Goal: Information Seeking & Learning: Learn about a topic

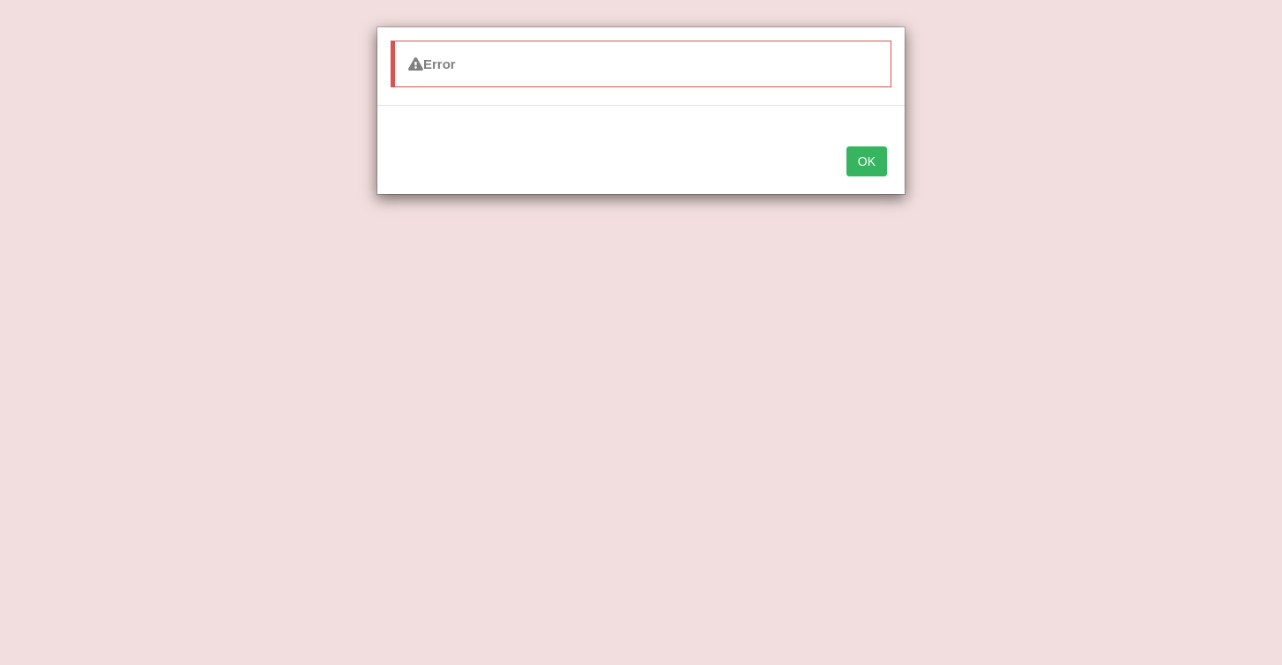
click at [878, 163] on button "OK" at bounding box center [867, 161] width 41 height 30
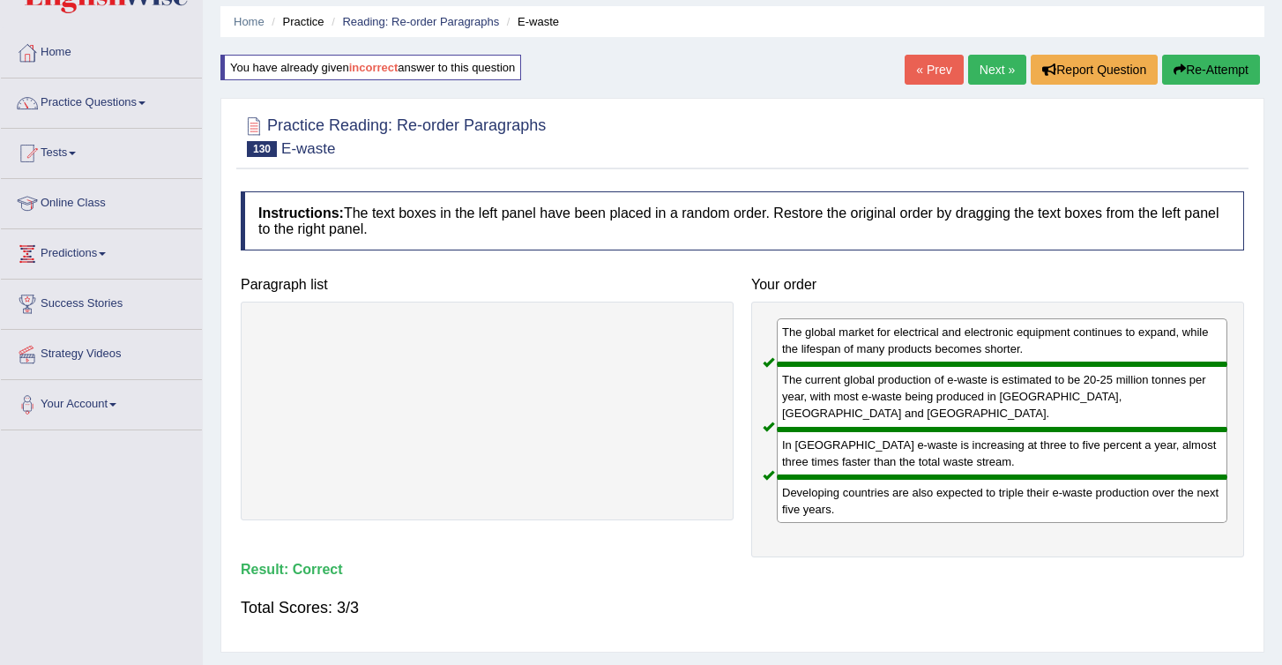
click at [990, 71] on link "Next »" at bounding box center [997, 70] width 58 height 30
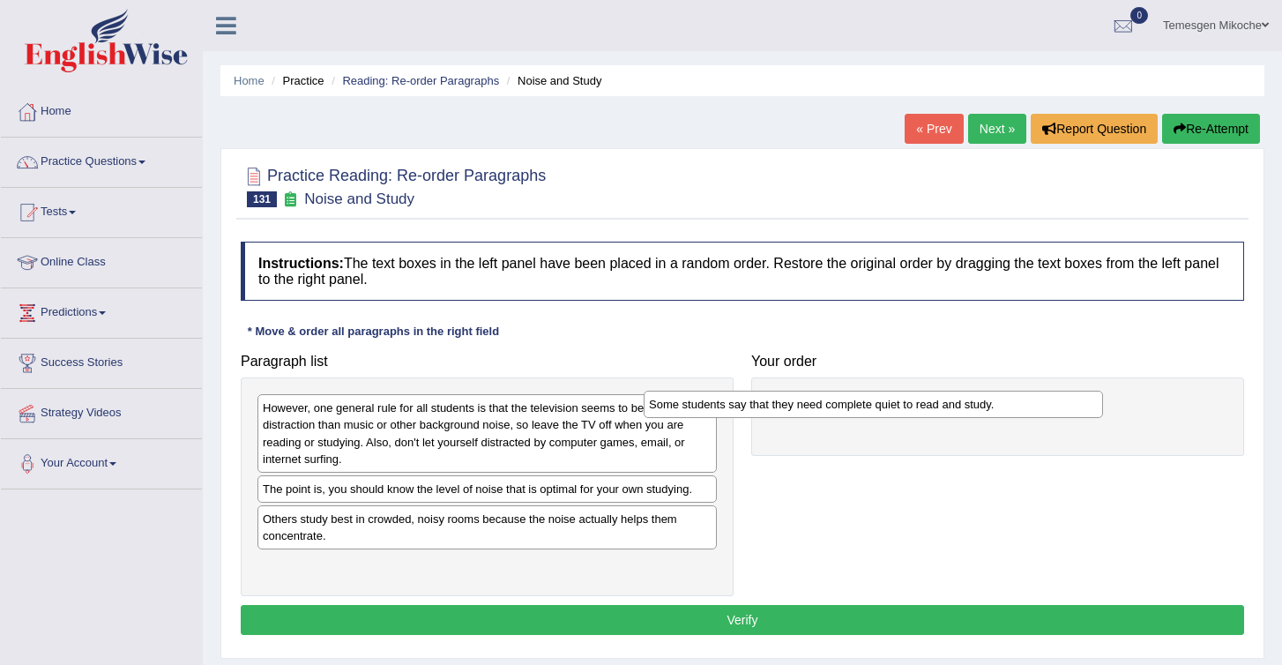
drag, startPoint x: 359, startPoint y: 493, endPoint x: 792, endPoint y: 400, distance: 442.8
click at [792, 401] on div "Some students say that they need complete quiet to read and study." at bounding box center [873, 404] width 459 height 27
click at [387, 499] on div "The point is, you should know the level of noise that is optimal for your own s…" at bounding box center [487, 489] width 459 height 27
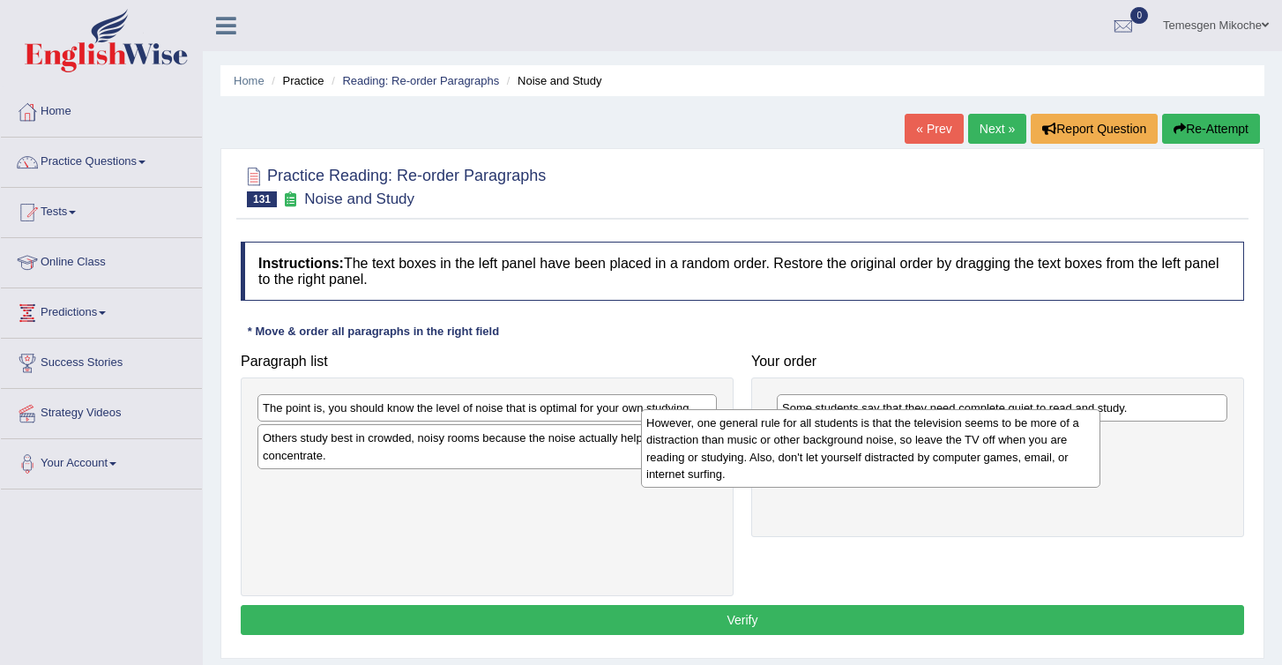
drag, startPoint x: 355, startPoint y: 445, endPoint x: 941, endPoint y: 478, distance: 586.6
click at [939, 478] on div "However, one general rule for all students is that the television seems to be m…" at bounding box center [870, 448] width 459 height 78
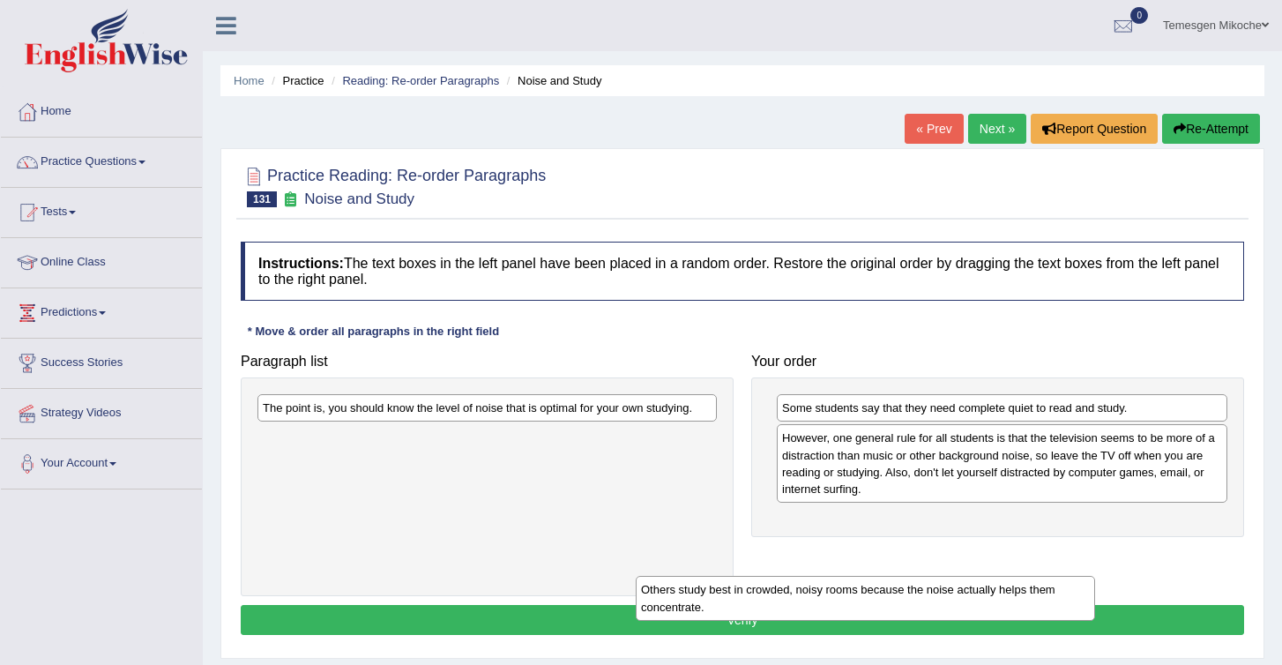
drag, startPoint x: 383, startPoint y: 456, endPoint x: 768, endPoint y: 611, distance: 415.5
click at [768, 610] on div "Others study best in crowded, noisy rooms because the noise actually helps them…" at bounding box center [865, 598] width 459 height 44
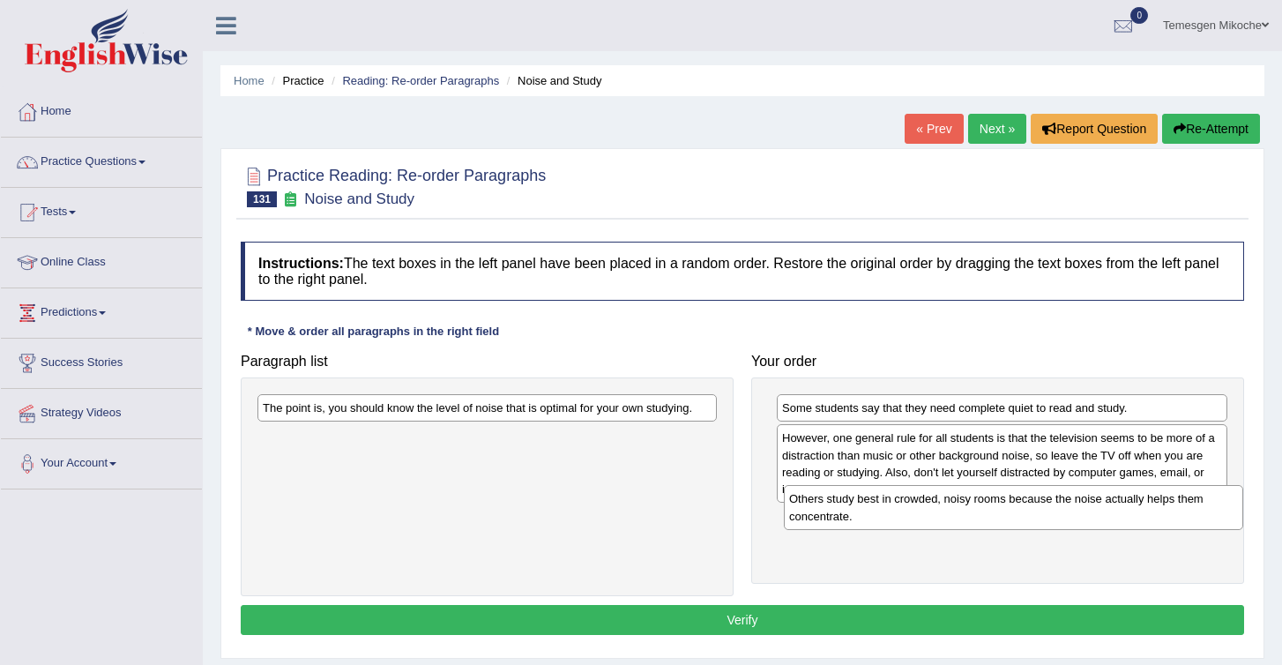
drag, startPoint x: 372, startPoint y: 441, endPoint x: 894, endPoint y: 530, distance: 529.7
click at [894, 529] on div "Others study best in crowded, noisy rooms because the noise actually helps them…" at bounding box center [1013, 507] width 459 height 44
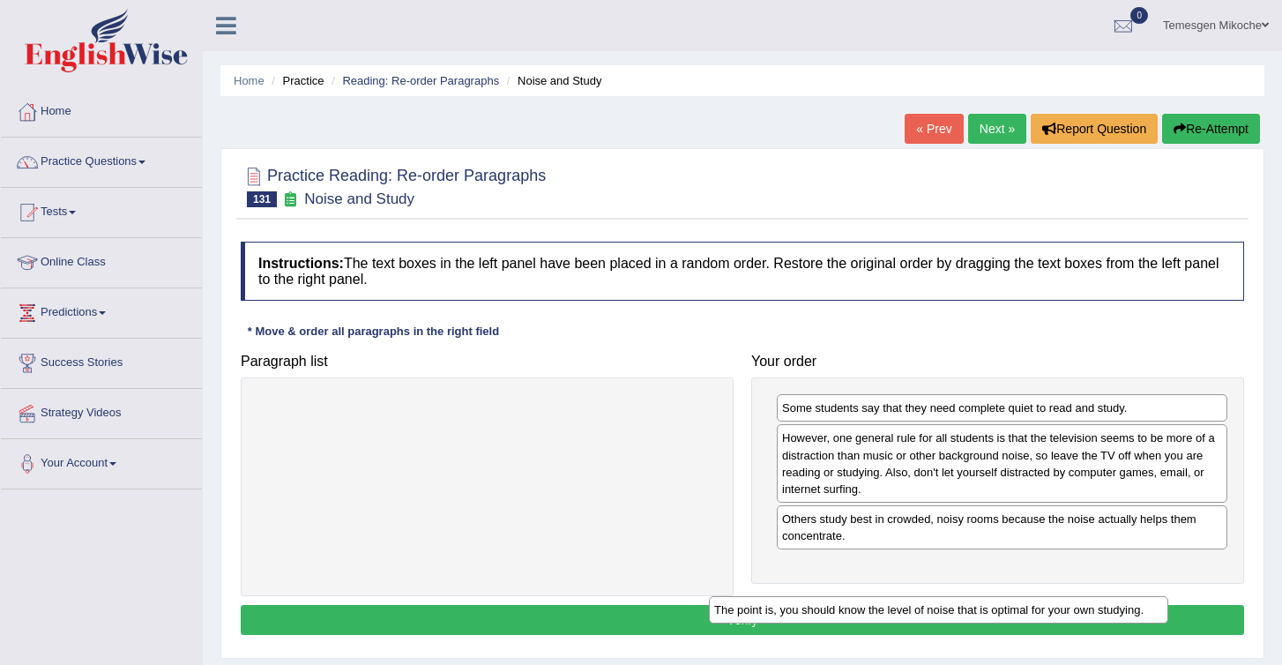
drag, startPoint x: 430, startPoint y: 408, endPoint x: 928, endPoint y: 607, distance: 535.5
click at [928, 607] on div "The point is, you should know the level of noise that is optimal for your own s…" at bounding box center [938, 609] width 459 height 27
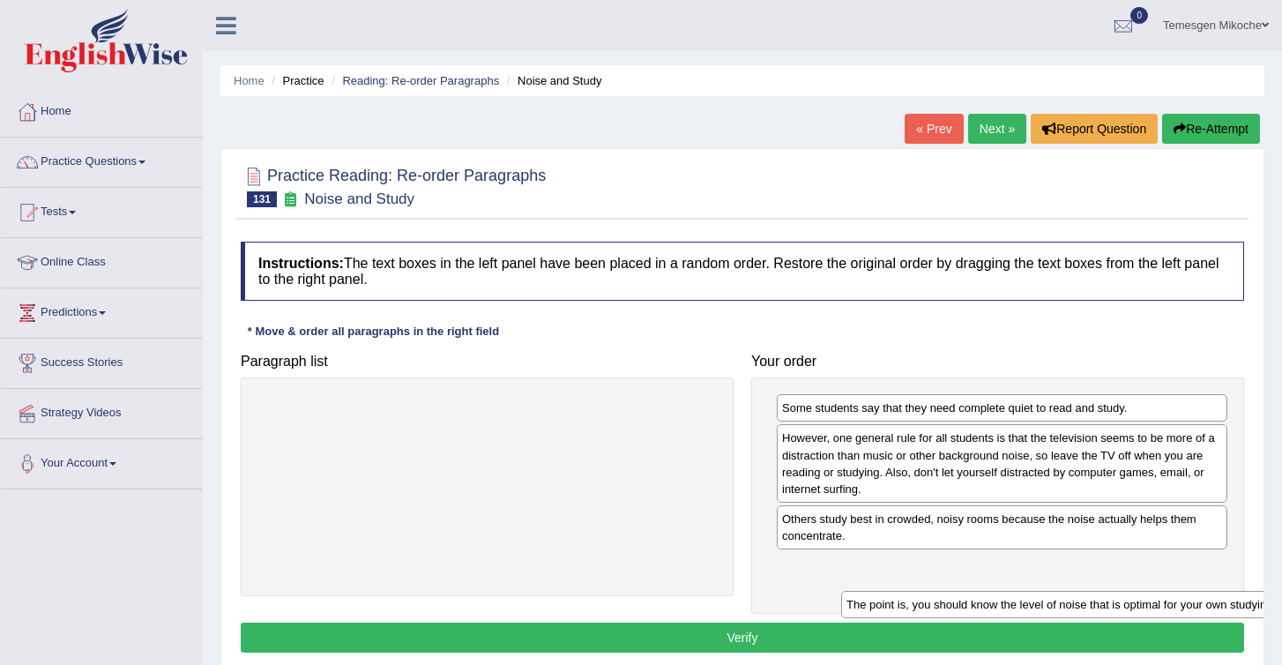
drag, startPoint x: 413, startPoint y: 410, endPoint x: 971, endPoint y: 581, distance: 583.9
click at [971, 591] on div "The point is, you should know the level of noise that is optimal for your own s…" at bounding box center [1070, 604] width 459 height 27
click at [786, 630] on button "Verify" at bounding box center [743, 638] width 1004 height 30
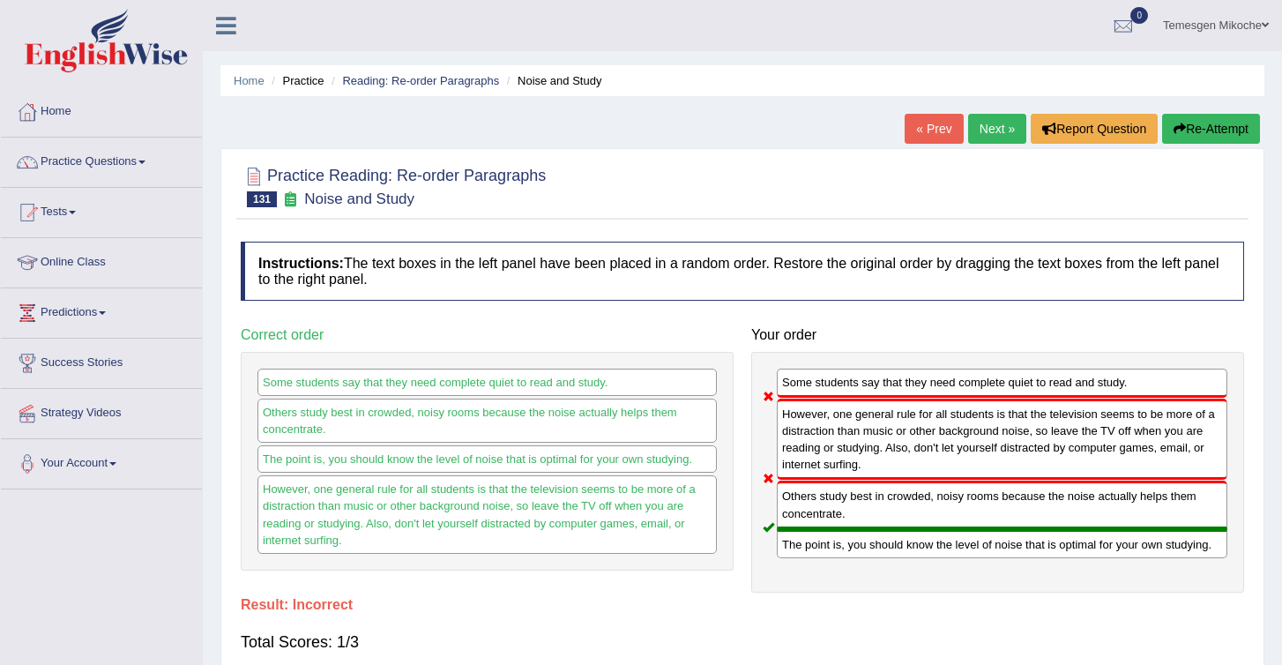
click at [1212, 120] on button "Re-Attempt" at bounding box center [1211, 129] width 98 height 30
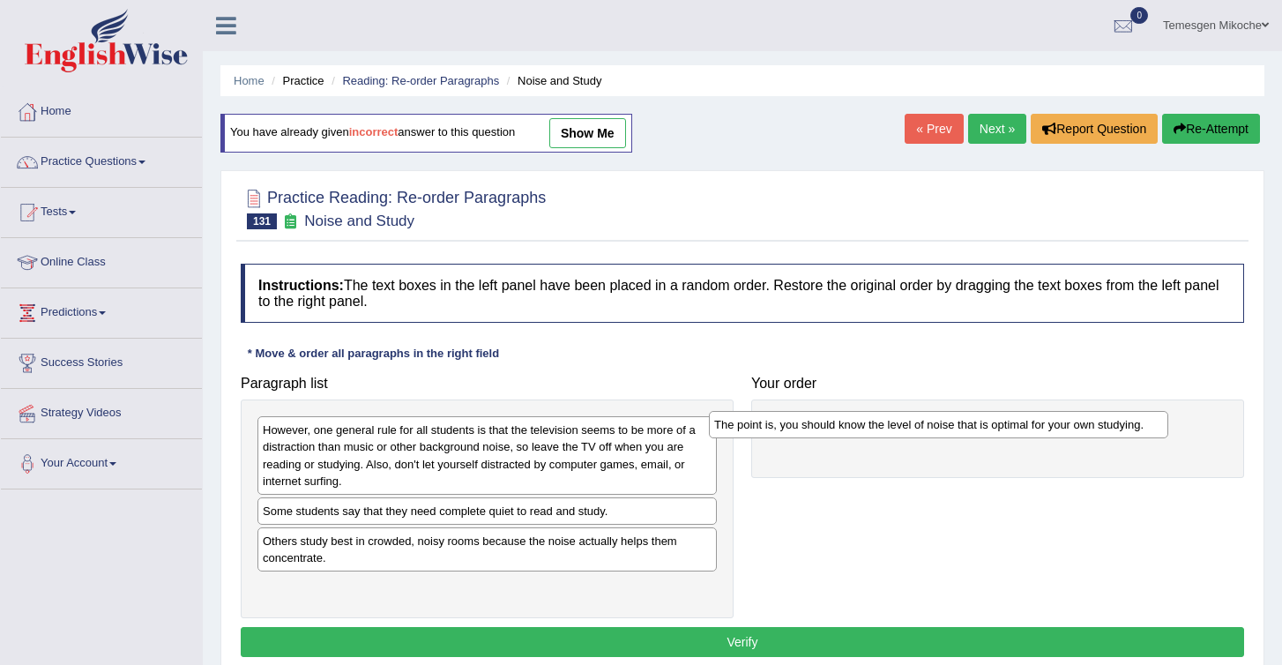
drag, startPoint x: 418, startPoint y: 552, endPoint x: 870, endPoint y: 433, distance: 467.8
click at [870, 435] on div "The point is, you should know the level of noise that is optimal for your own s…" at bounding box center [938, 424] width 459 height 27
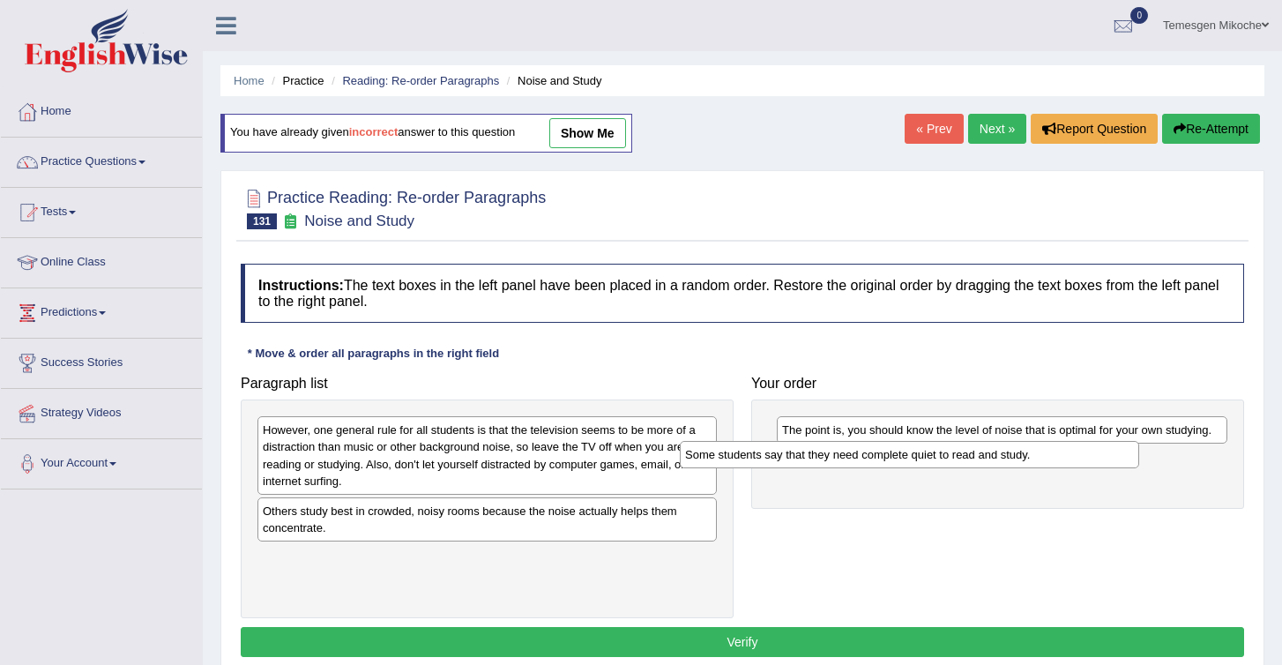
drag, startPoint x: 361, startPoint y: 515, endPoint x: 783, endPoint y: 459, distance: 426.2
click at [783, 459] on div "Some students say that they need complete quiet to read and study." at bounding box center [909, 454] width 459 height 27
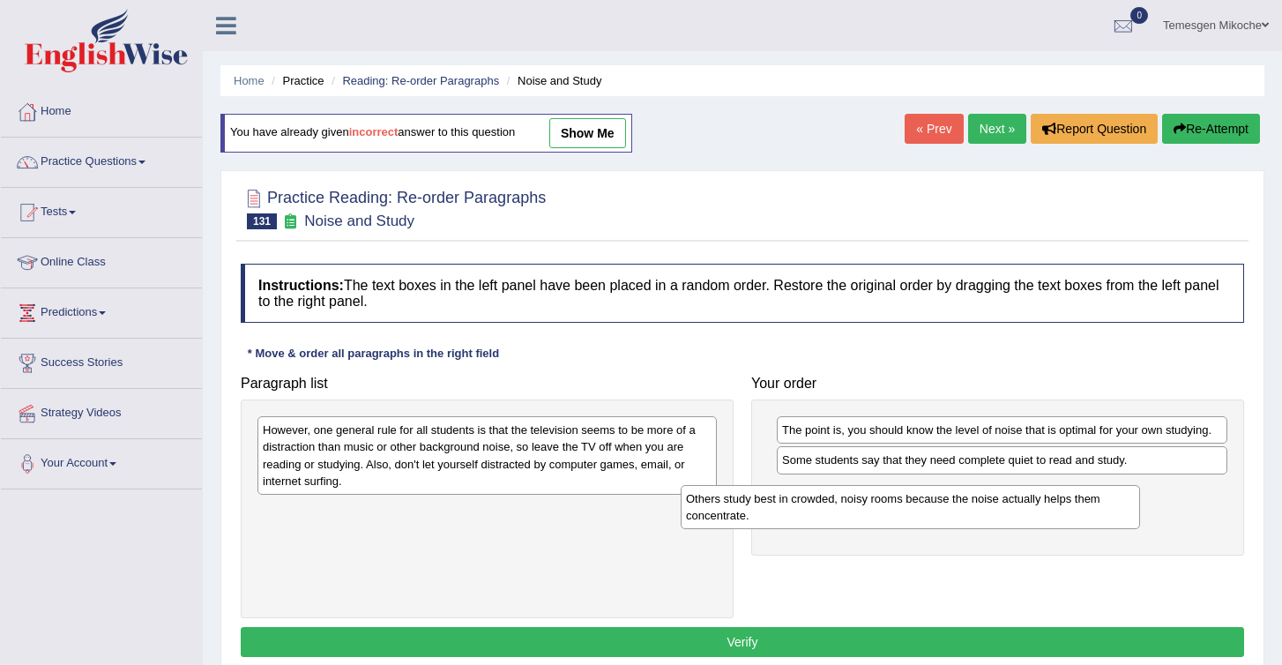
drag, startPoint x: 370, startPoint y: 528, endPoint x: 828, endPoint y: 517, distance: 457.9
click at [827, 517] on div "Others study best in crowded, noisy rooms because the noise actually helps them…" at bounding box center [910, 507] width 459 height 44
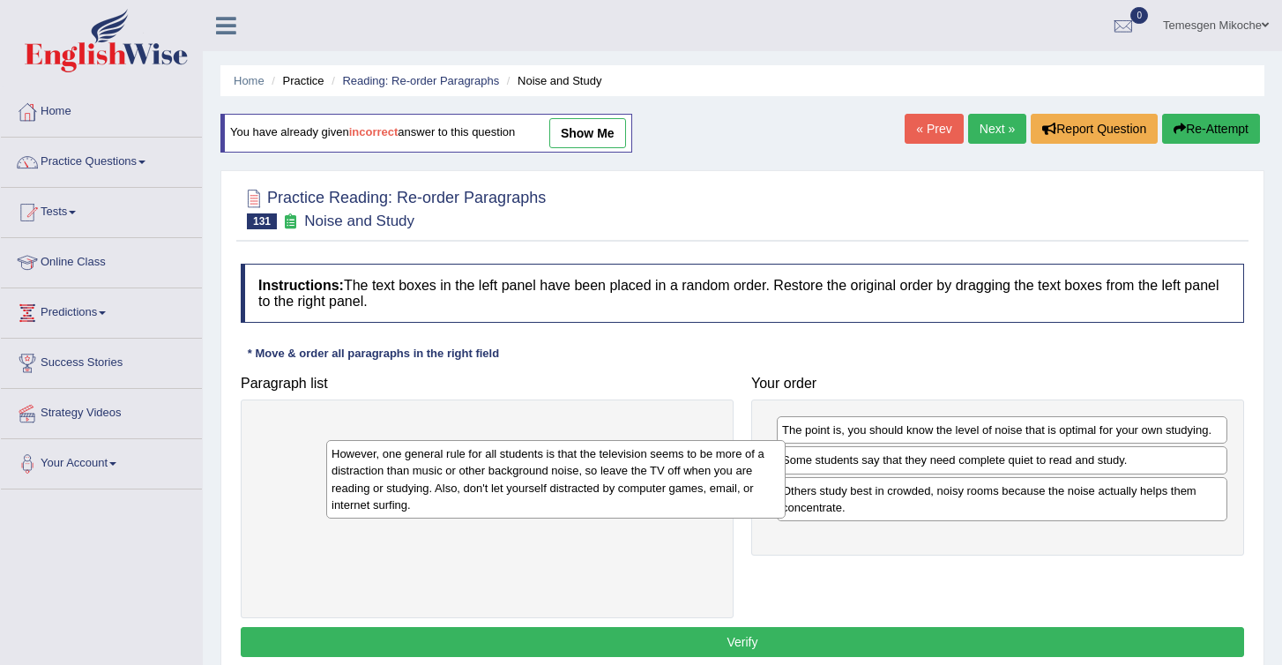
drag, startPoint x: 478, startPoint y: 436, endPoint x: 855, endPoint y: 537, distance: 390.9
click at [786, 518] on div "However, one general rule for all students is that the television seems to be m…" at bounding box center [555, 479] width 459 height 78
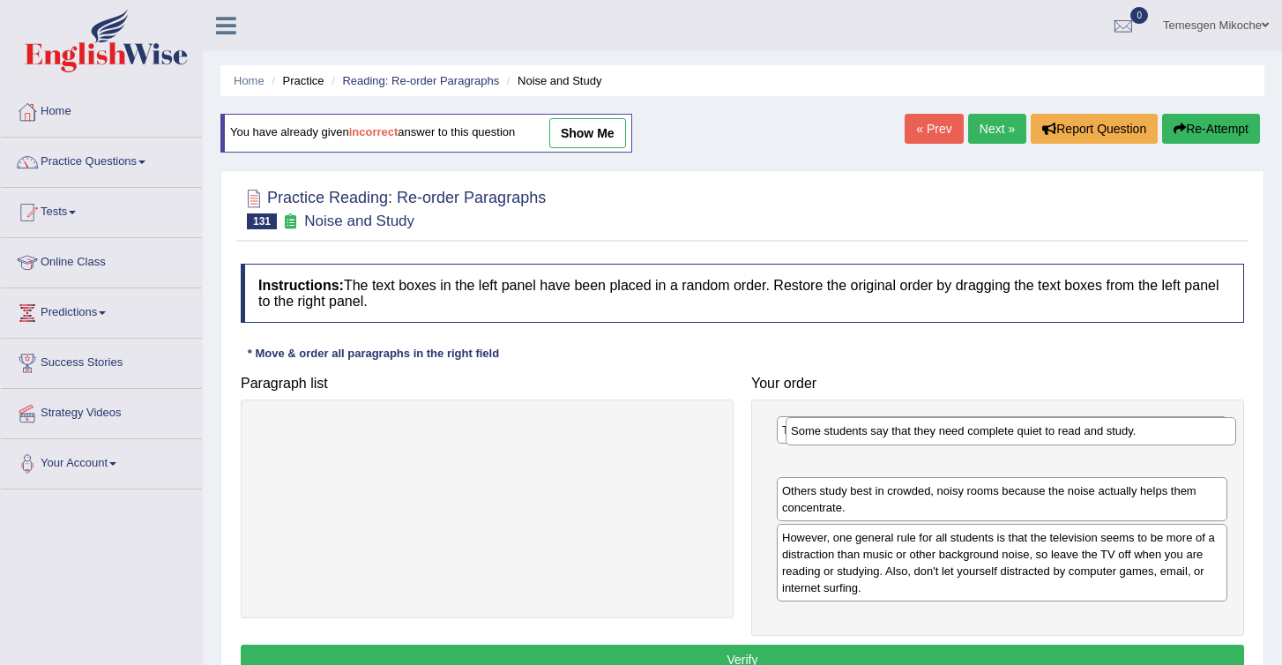
drag, startPoint x: 928, startPoint y: 466, endPoint x: 944, endPoint y: 425, distance: 43.6
click at [944, 425] on div "Some students say that they need complete quiet to read and study." at bounding box center [1011, 430] width 451 height 27
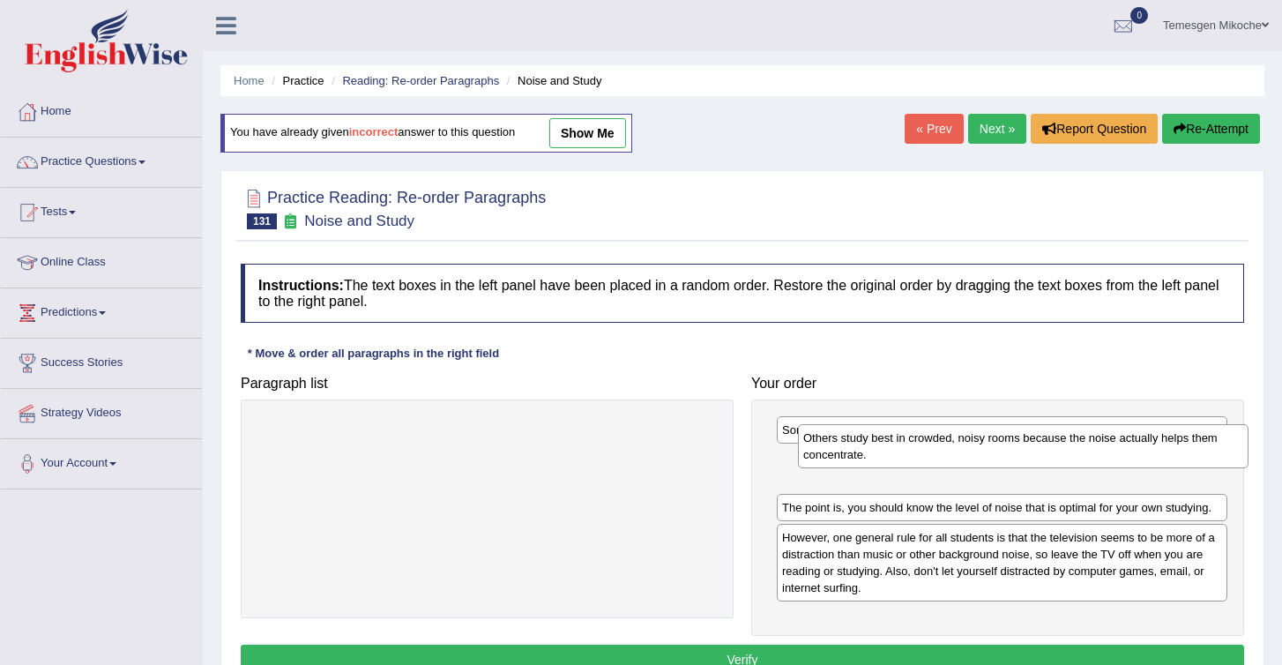
drag, startPoint x: 985, startPoint y: 507, endPoint x: 1006, endPoint y: 454, distance: 57.0
click at [1006, 454] on div "Others study best in crowded, noisy rooms because the noise actually helps them…" at bounding box center [1023, 446] width 451 height 44
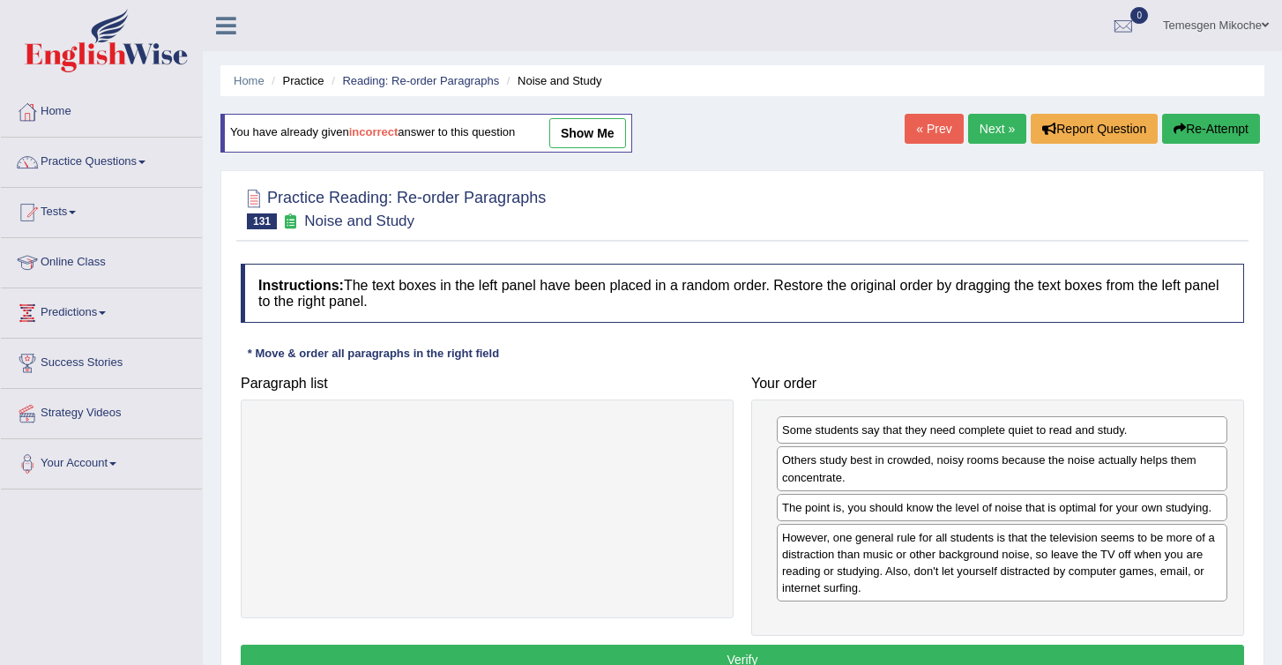
click at [775, 653] on button "Verify" at bounding box center [743, 660] width 1004 height 30
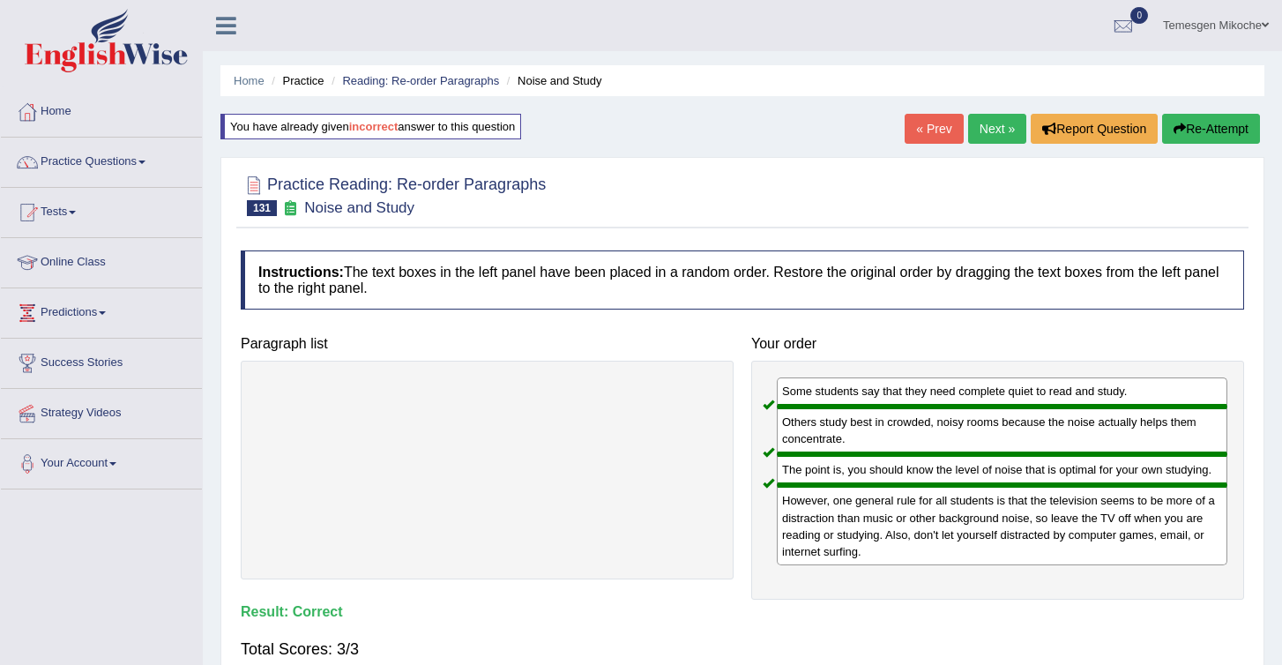
click at [985, 130] on link "Next »" at bounding box center [997, 129] width 58 height 30
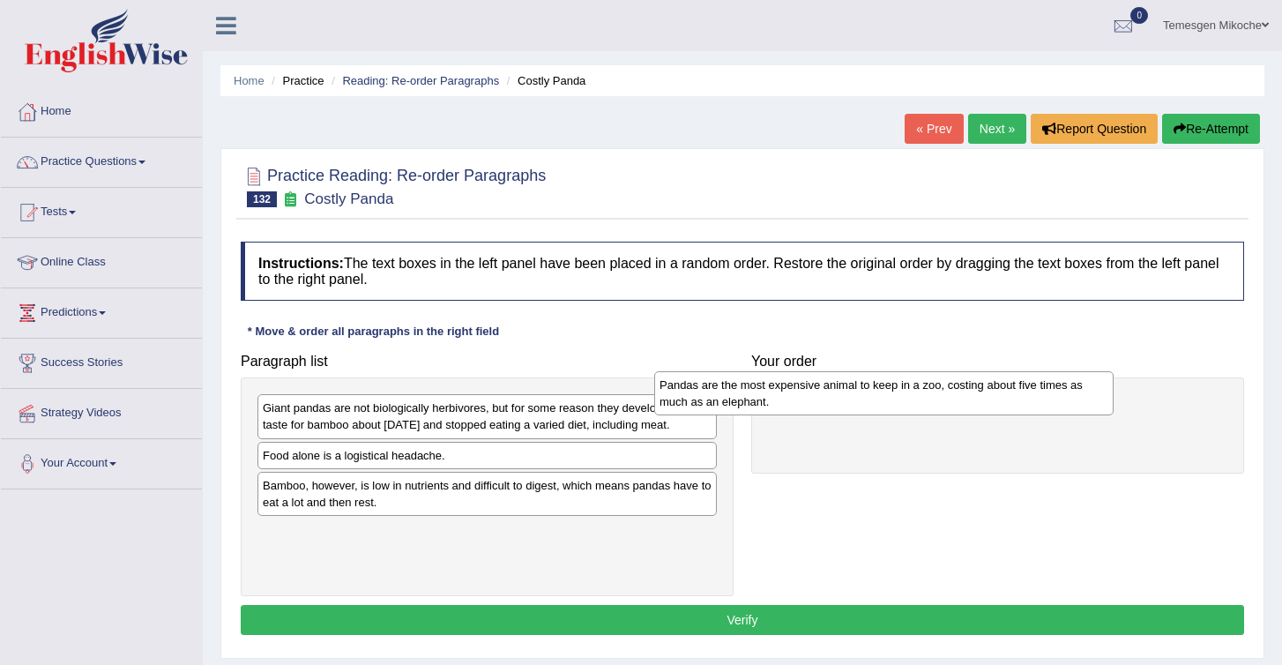
drag, startPoint x: 388, startPoint y: 489, endPoint x: 803, endPoint y: 397, distance: 424.7
click at [802, 397] on div "Pandas are the most expensive animal to keep in a zoo, costing about five times…" at bounding box center [883, 393] width 459 height 44
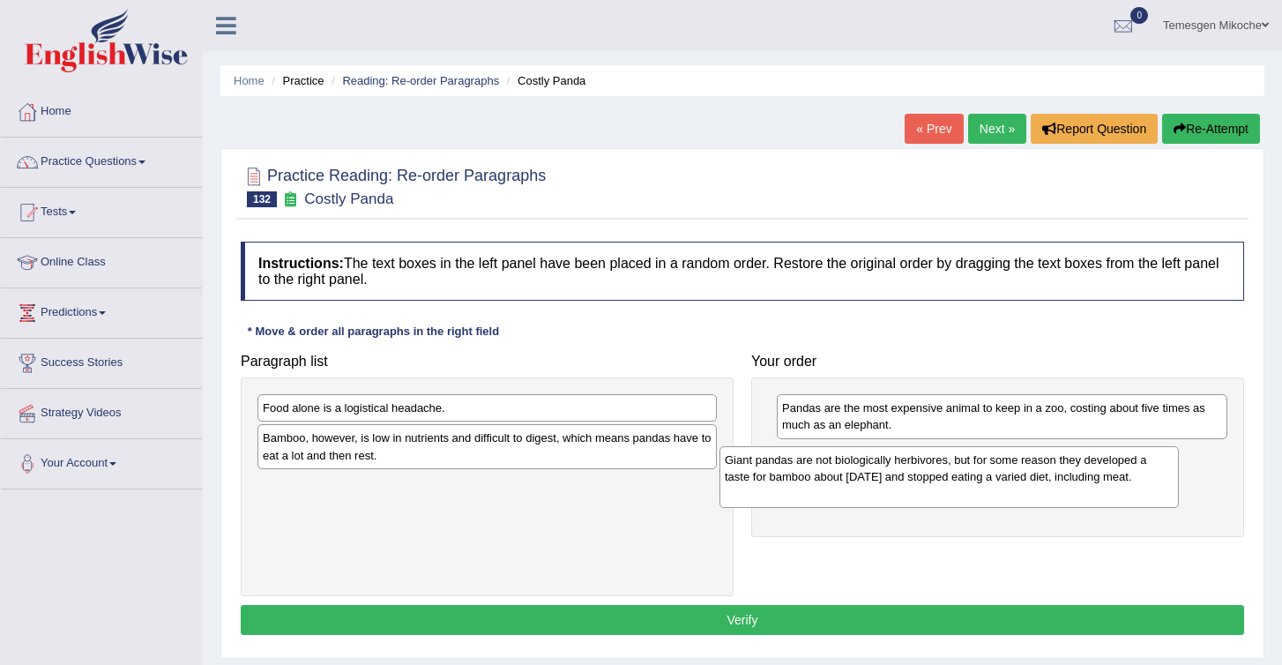
drag, startPoint x: 439, startPoint y: 428, endPoint x: 901, endPoint y: 480, distance: 465.1
click at [901, 480] on div "Giant pandas are not biologically herbivores, but for some reason they develope…" at bounding box center [949, 476] width 459 height 61
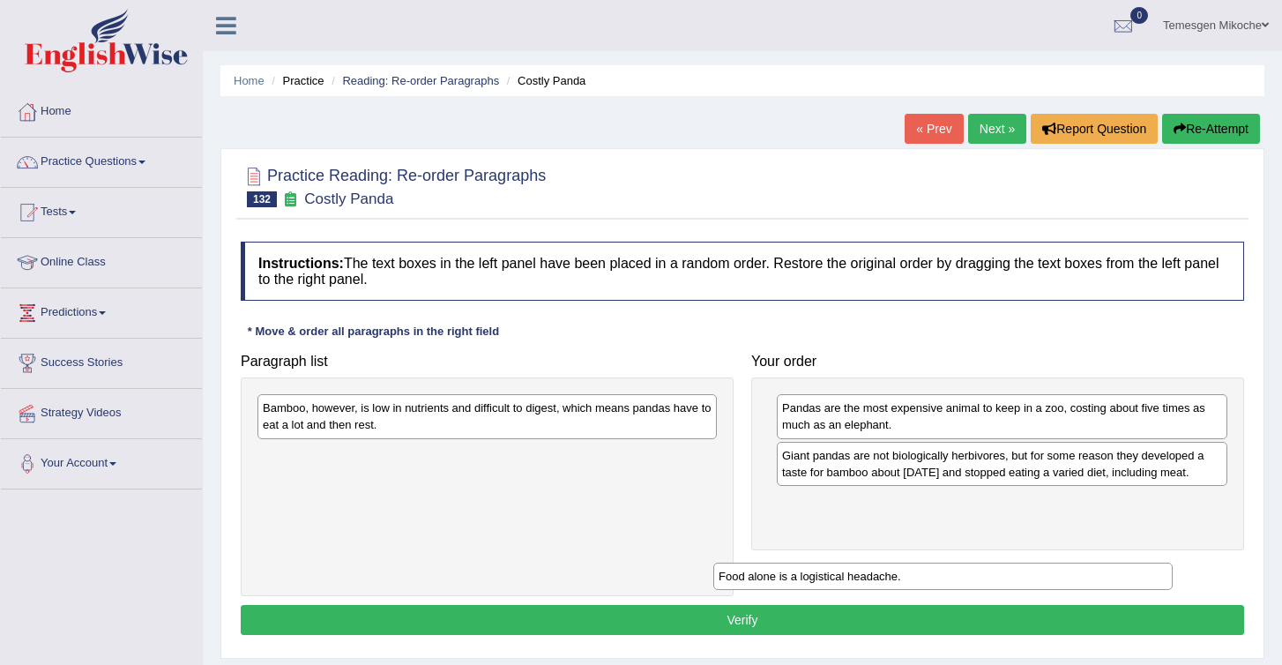
drag, startPoint x: 344, startPoint y: 406, endPoint x: 800, endPoint y: 575, distance: 486.4
click at [800, 575] on div "Food alone is a logistical headache." at bounding box center [942, 576] width 459 height 27
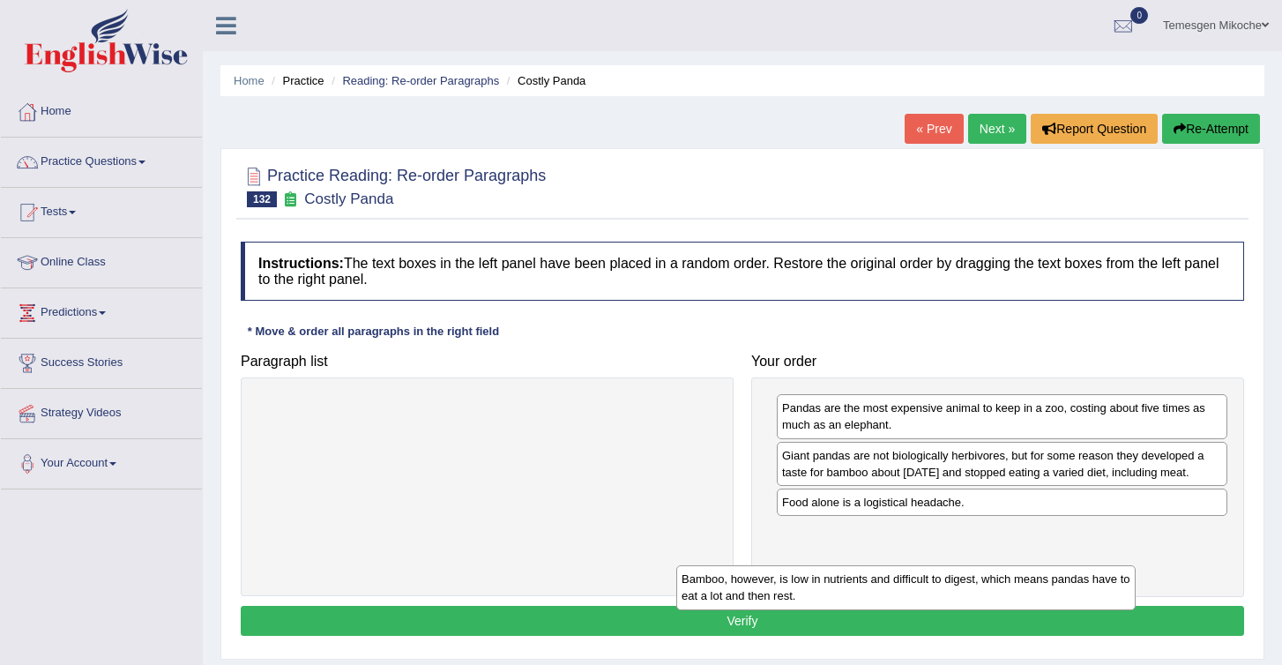
drag, startPoint x: 330, startPoint y: 413, endPoint x: 847, endPoint y: 552, distance: 535.3
click at [846, 565] on div "Bamboo, however, is low in nutrients and difficult to digest, which means panda…" at bounding box center [905, 587] width 459 height 44
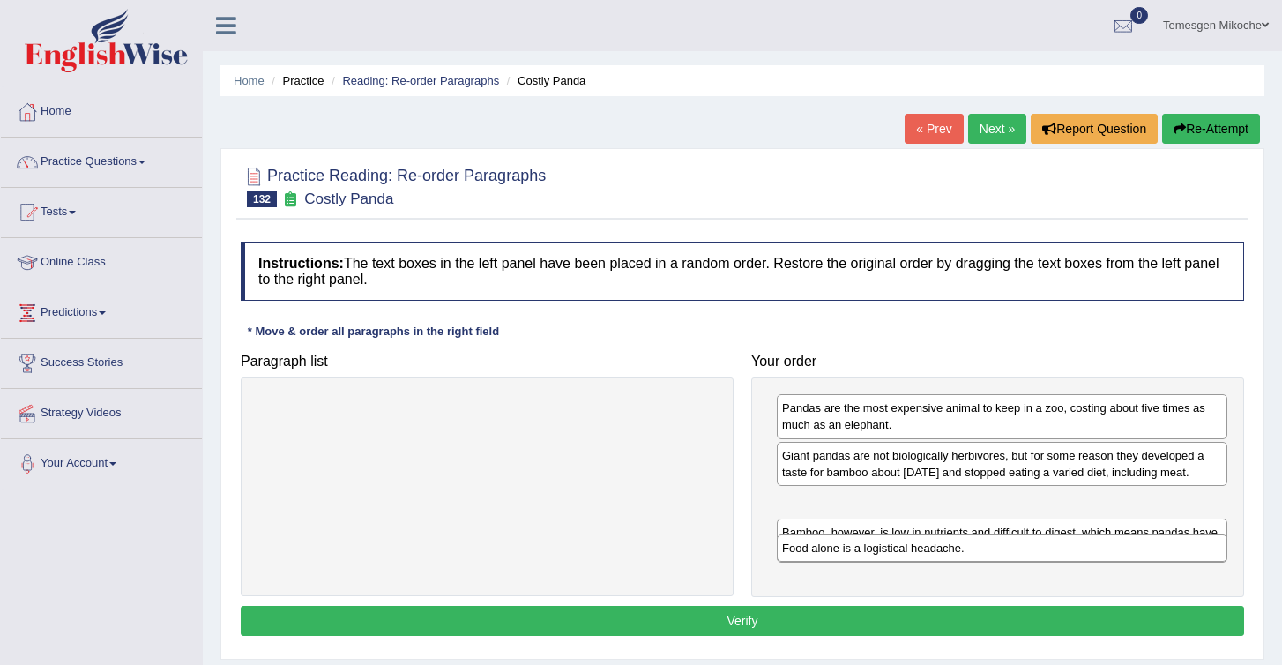
drag, startPoint x: 869, startPoint y: 525, endPoint x: 874, endPoint y: 568, distance: 43.5
click at [873, 562] on div "Food alone is a logistical headache." at bounding box center [1002, 547] width 451 height 27
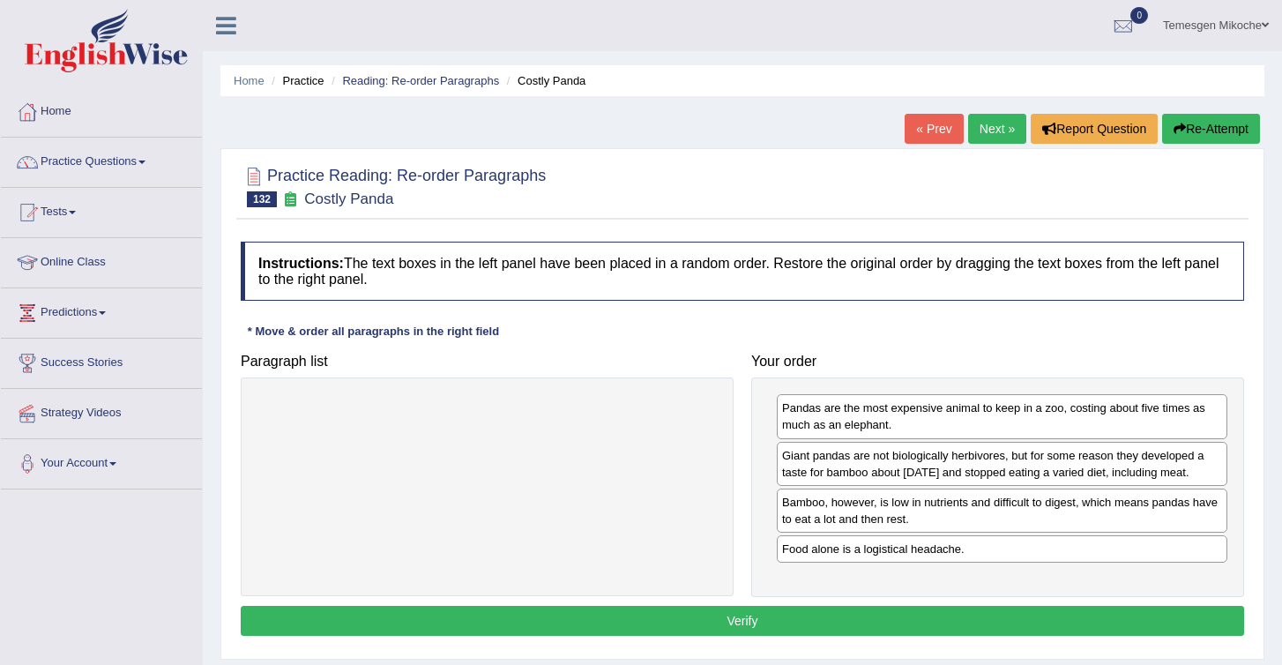
click at [761, 636] on button "Verify" at bounding box center [743, 621] width 1004 height 30
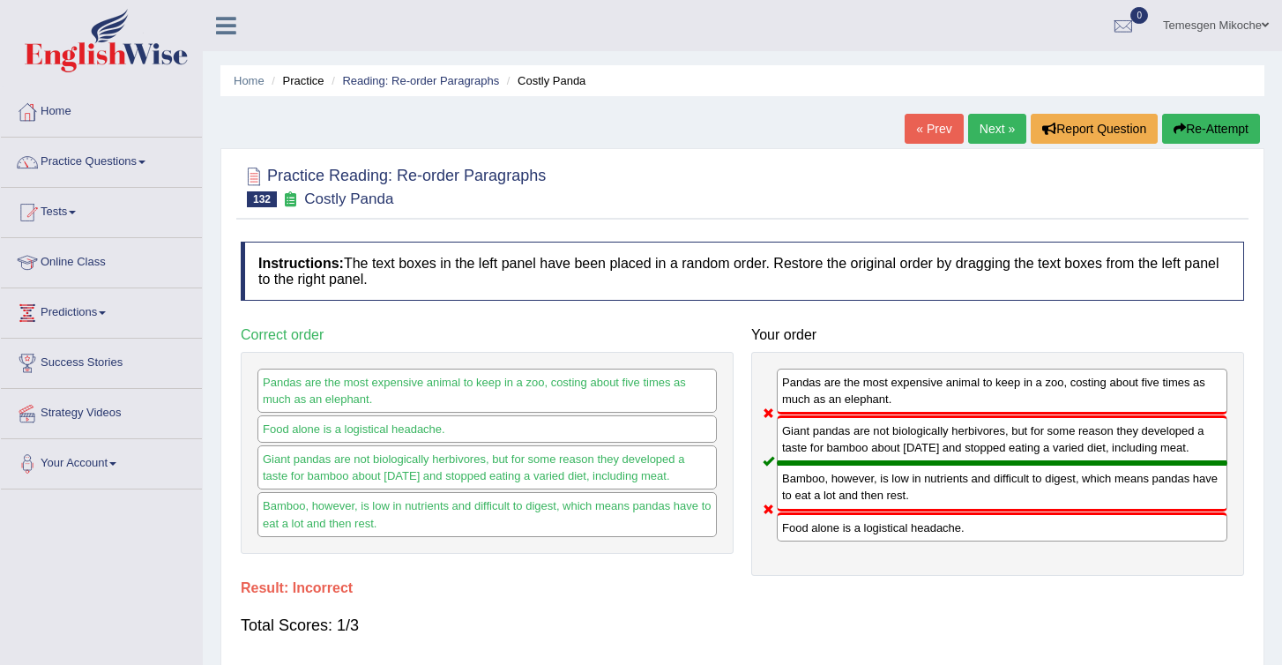
click at [1187, 136] on button "Re-Attempt" at bounding box center [1211, 129] width 98 height 30
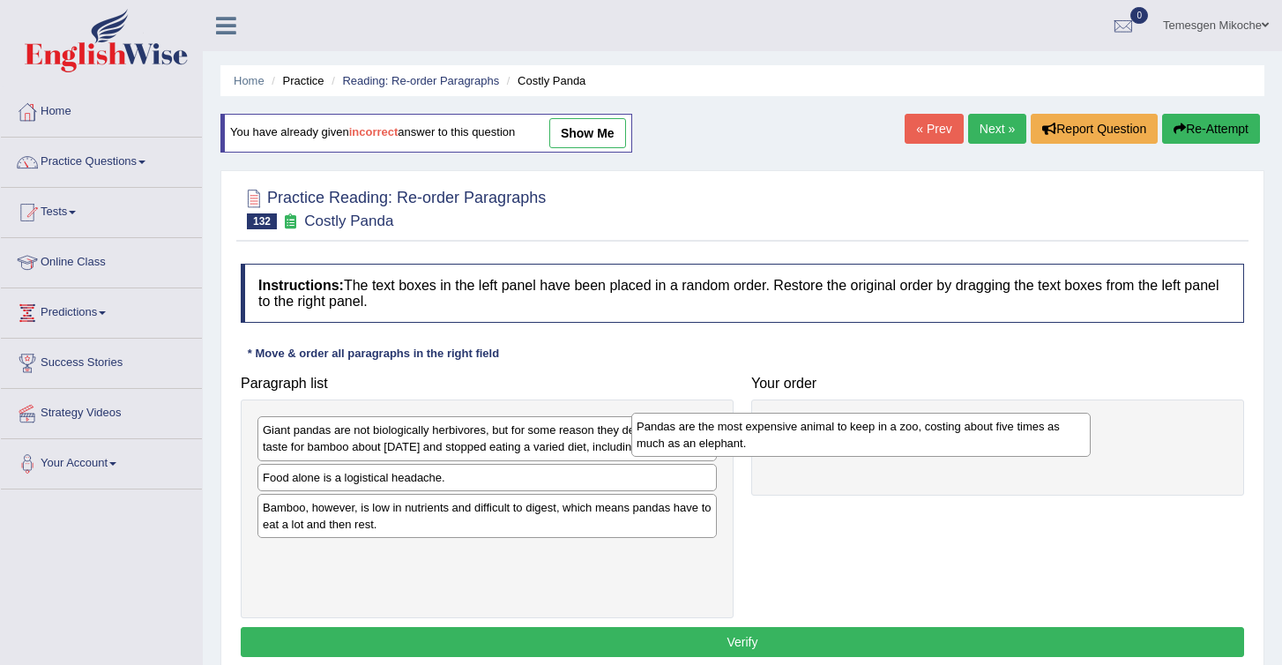
drag, startPoint x: 360, startPoint y: 497, endPoint x: 833, endPoint y: 406, distance: 482.4
click at [833, 413] on div "Pandas are the most expensive animal to keep in a zoo, costing about five times…" at bounding box center [860, 435] width 459 height 44
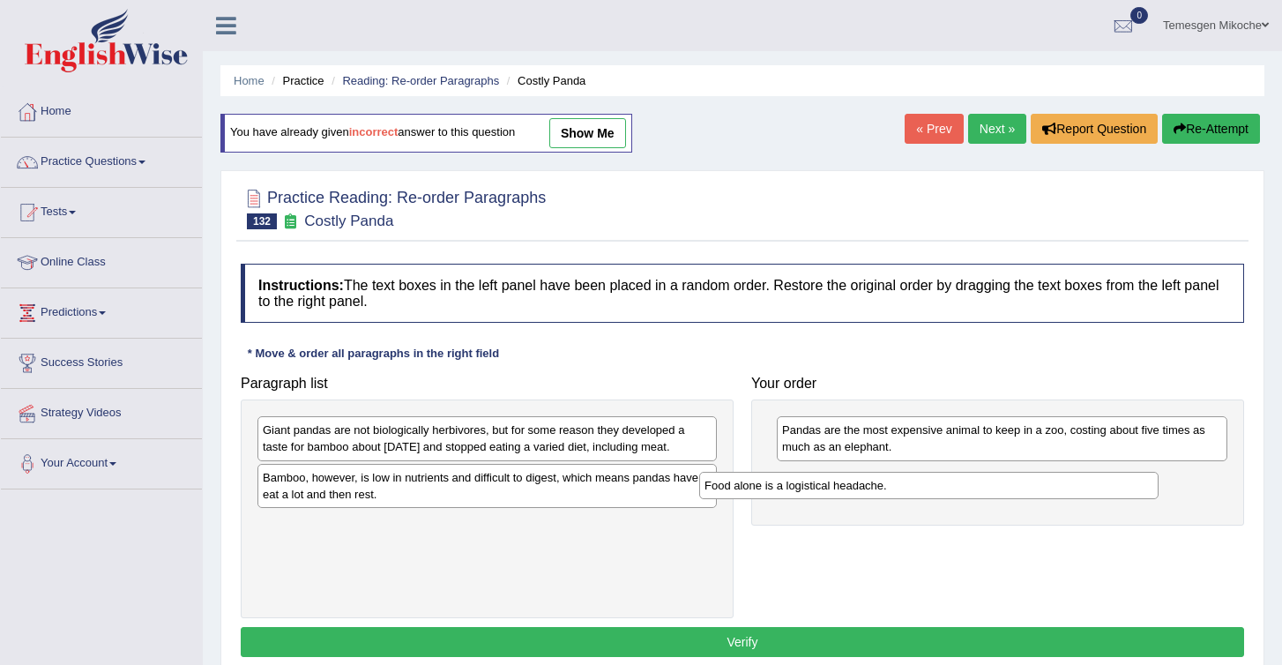
drag, startPoint x: 397, startPoint y: 501, endPoint x: 840, endPoint y: 492, distance: 442.8
click at [840, 492] on div "Food alone is a logistical headache." at bounding box center [928, 485] width 459 height 27
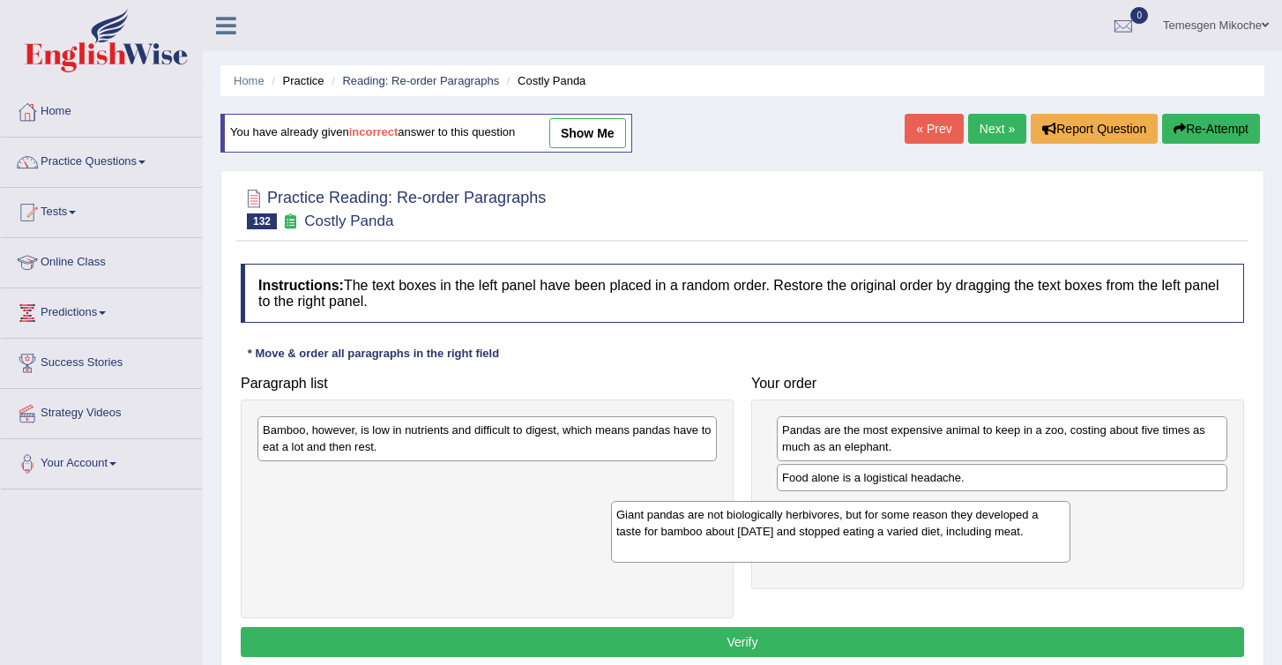
drag, startPoint x: 361, startPoint y: 468, endPoint x: 753, endPoint y: 554, distance: 401.7
click at [751, 554] on div "Giant pandas are not biologically herbivores, but for some reason they develope…" at bounding box center [840, 531] width 459 height 61
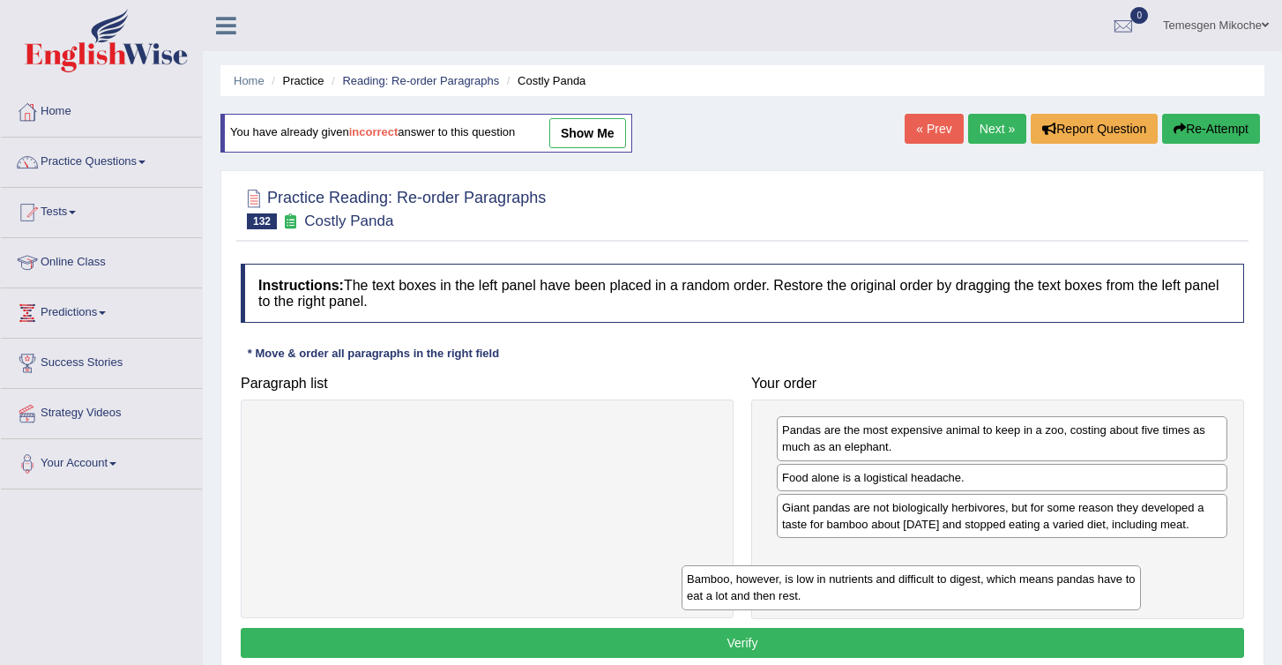
drag, startPoint x: 431, startPoint y: 445, endPoint x: 883, endPoint y: 604, distance: 478.9
click at [882, 603] on div "Bamboo, however, is low in nutrients and difficult to digest, which means panda…" at bounding box center [911, 587] width 459 height 44
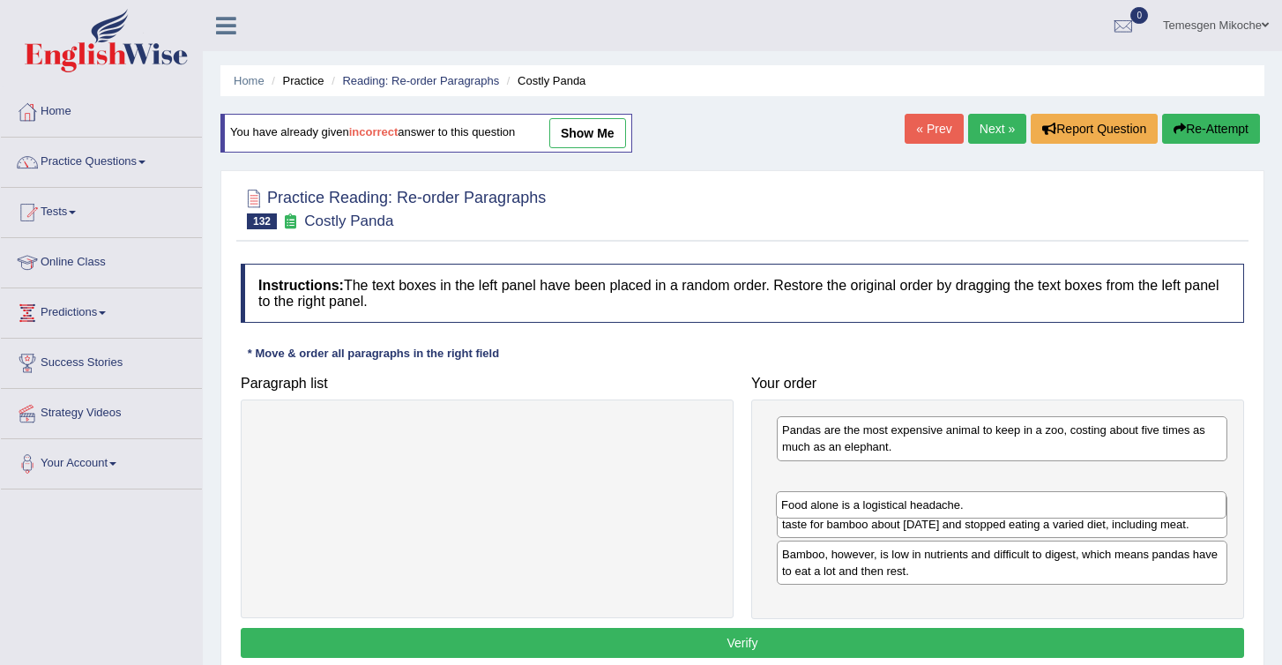
drag, startPoint x: 840, startPoint y: 481, endPoint x: 839, endPoint y: 532, distance: 51.2
click at [840, 519] on div "Food alone is a logistical headache." at bounding box center [1001, 504] width 451 height 27
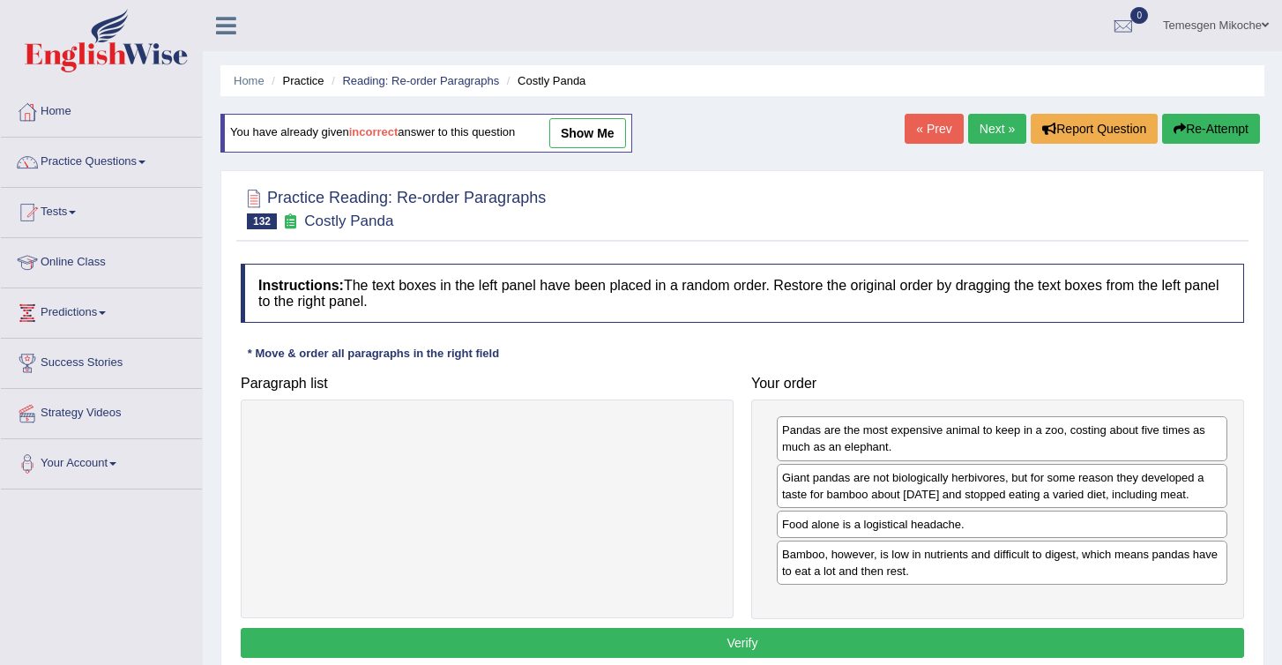
click at [732, 658] on button "Verify" at bounding box center [743, 643] width 1004 height 30
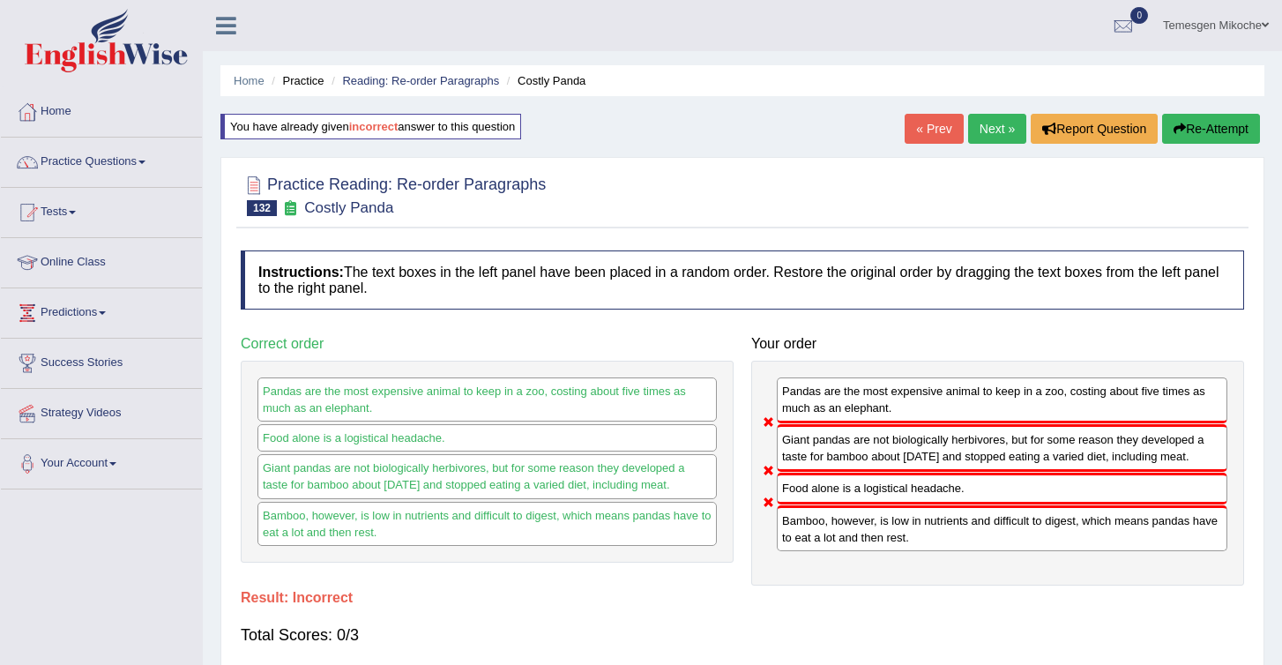
click at [1202, 125] on button "Re-Attempt" at bounding box center [1211, 129] width 98 height 30
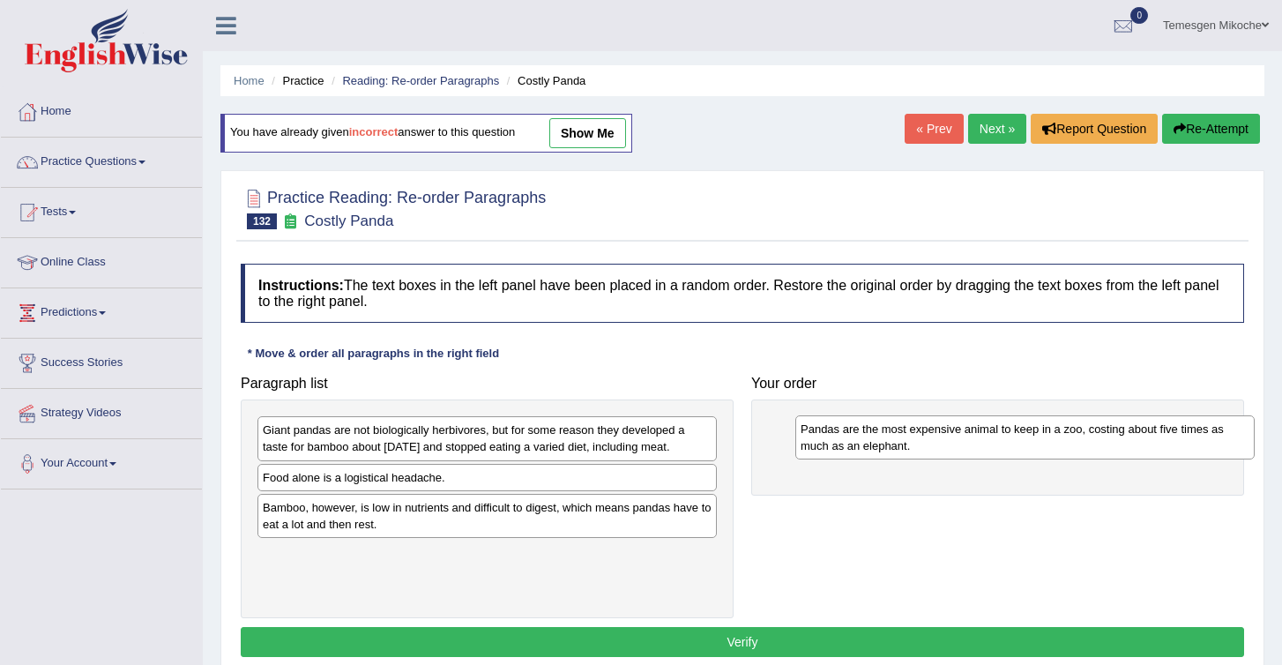
drag, startPoint x: 333, startPoint y: 507, endPoint x: 874, endPoint y: 438, distance: 545.0
click at [873, 438] on div "Pandas are the most expensive animal to keep in a zoo, costing about five times…" at bounding box center [1025, 437] width 459 height 44
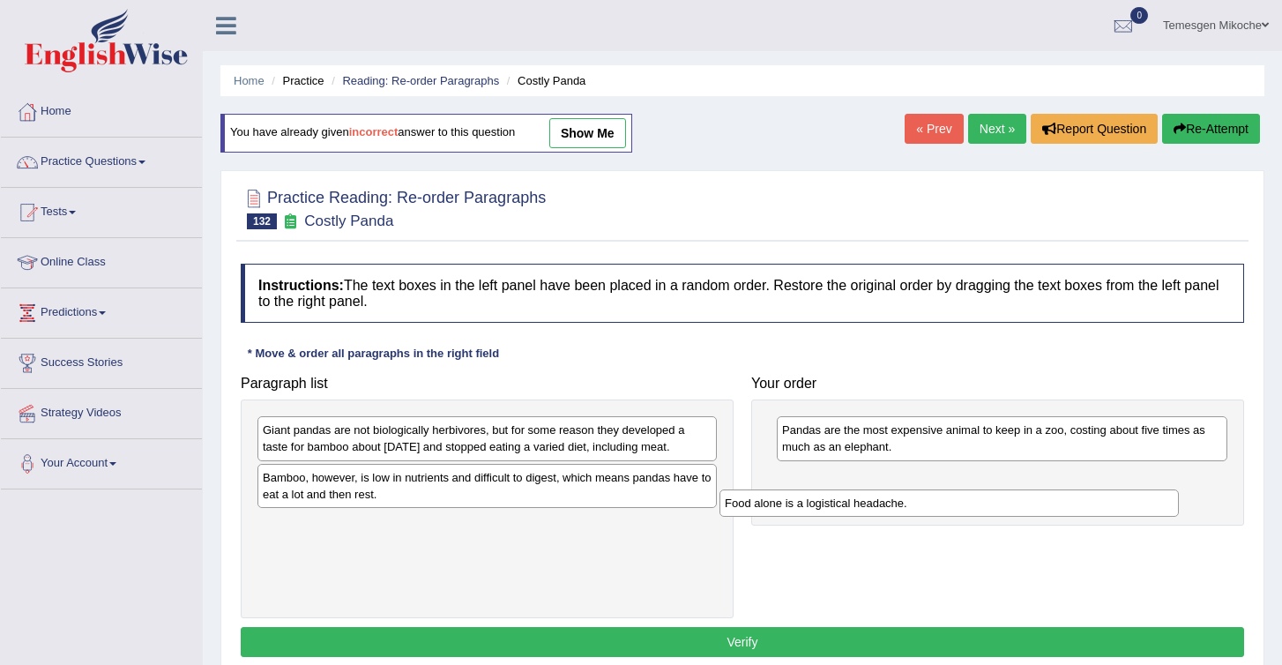
drag, startPoint x: 306, startPoint y: 498, endPoint x: 769, endPoint y: 507, distance: 463.1
click at [769, 507] on div "Food alone is a logistical headache." at bounding box center [949, 502] width 459 height 27
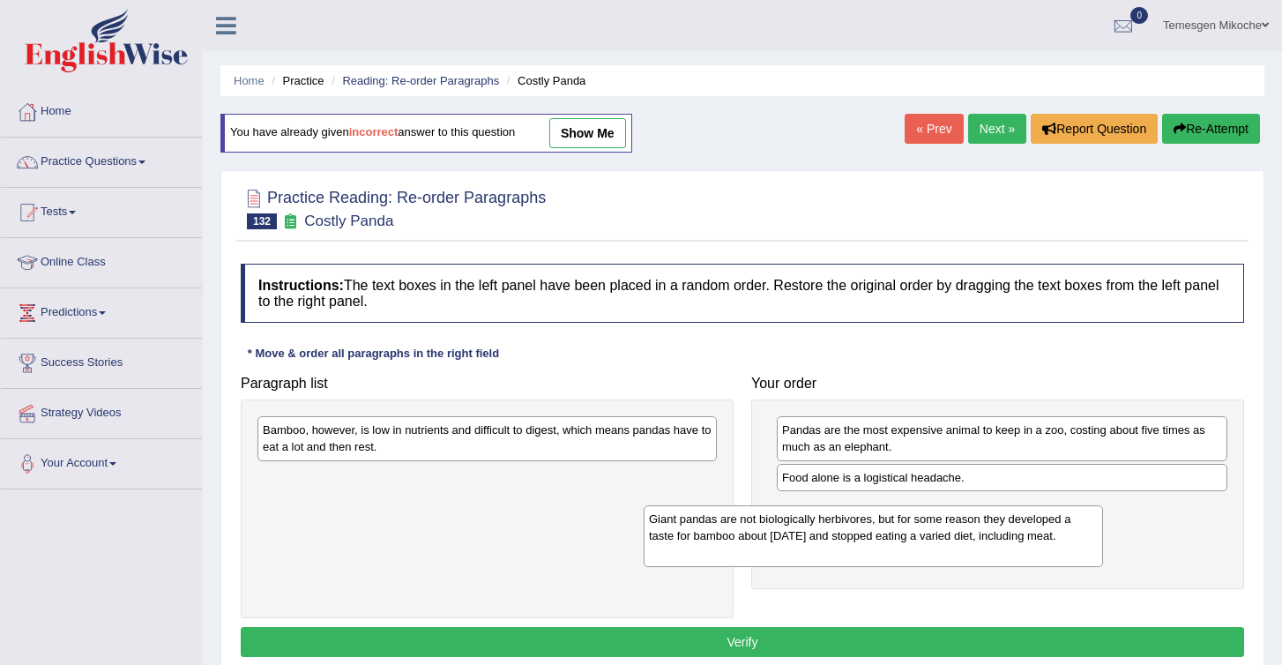
drag, startPoint x: 349, startPoint y: 467, endPoint x: 741, endPoint y: 556, distance: 401.6
click at [740, 556] on div "Giant pandas are not biologically herbivores, but for some reason they develope…" at bounding box center [873, 535] width 459 height 61
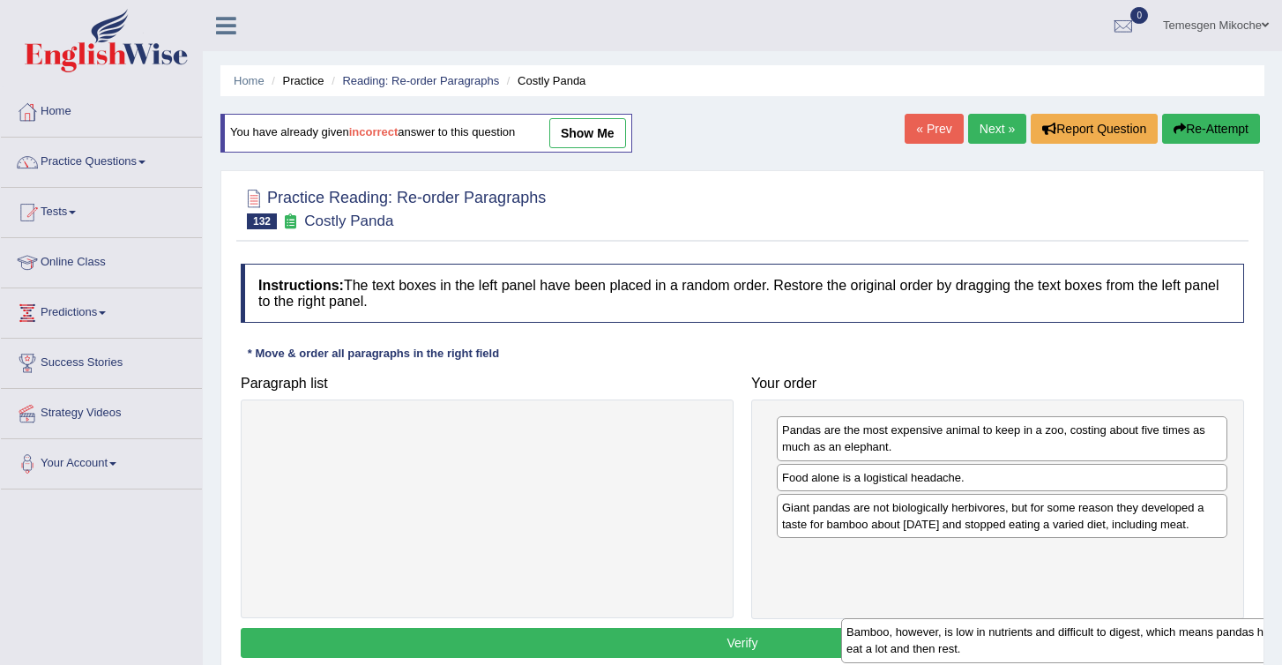
drag, startPoint x: 396, startPoint y: 454, endPoint x: 920, endPoint y: 593, distance: 541.9
click at [921, 618] on div "Bamboo, however, is low in nutrients and difficult to digest, which means panda…" at bounding box center [1070, 640] width 459 height 44
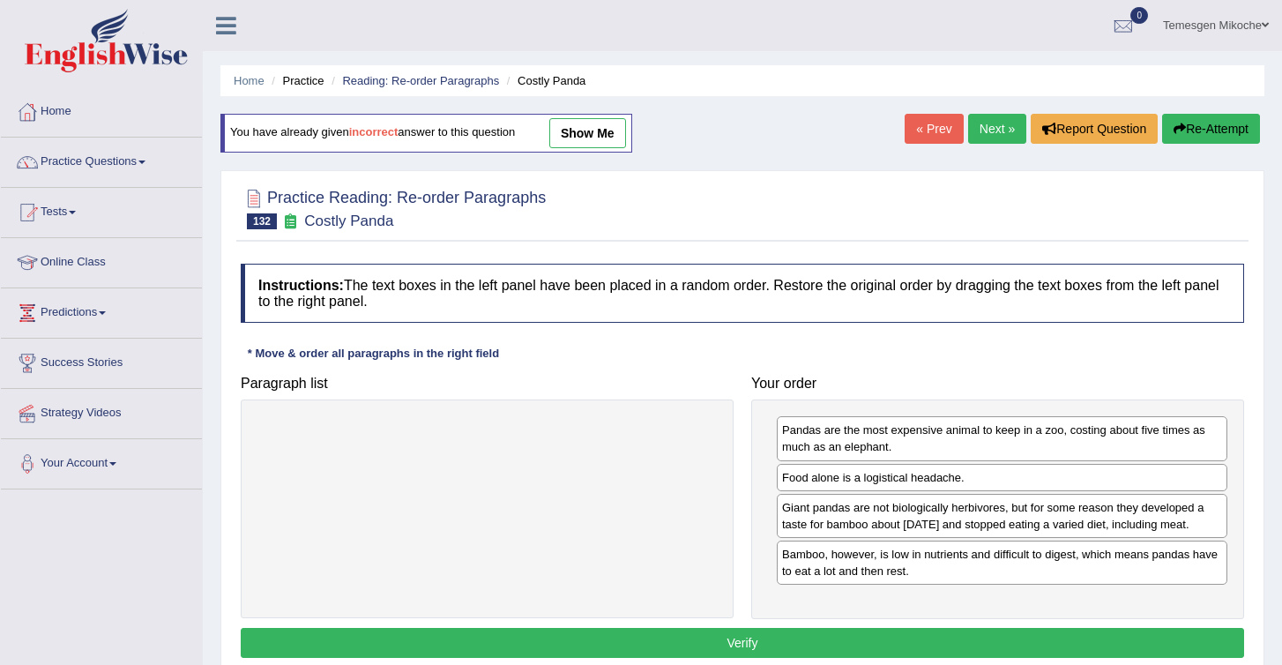
click at [704, 650] on button "Verify" at bounding box center [743, 643] width 1004 height 30
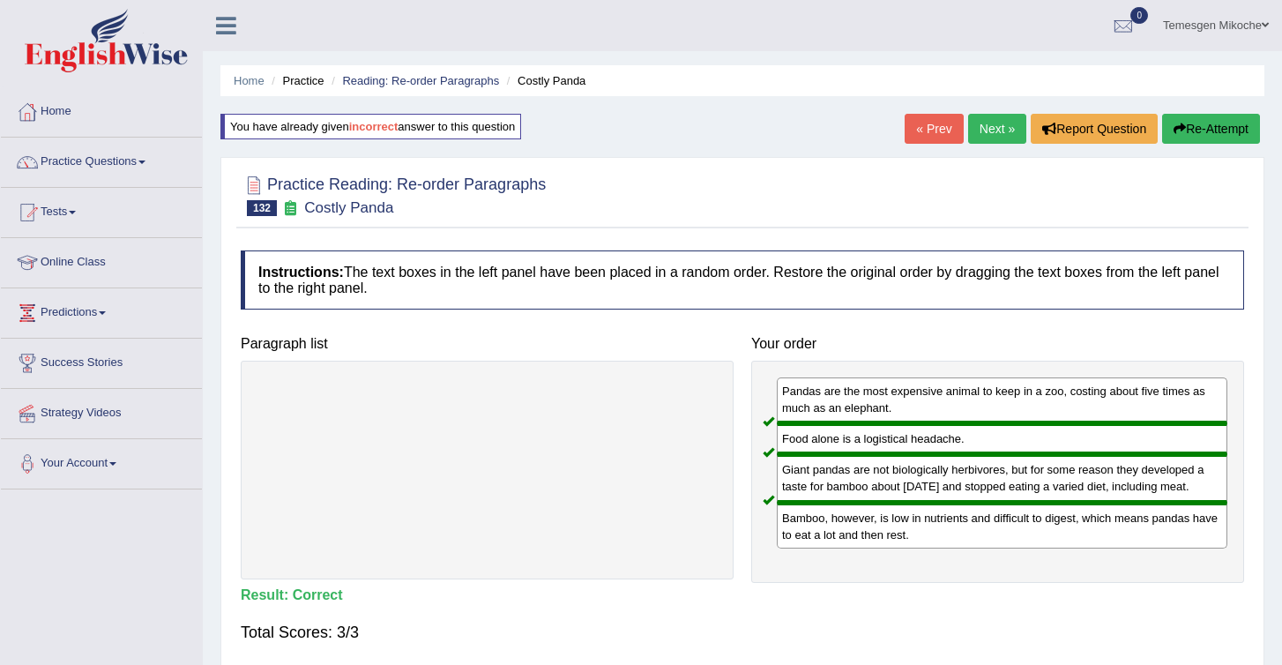
click at [980, 122] on link "Next »" at bounding box center [997, 129] width 58 height 30
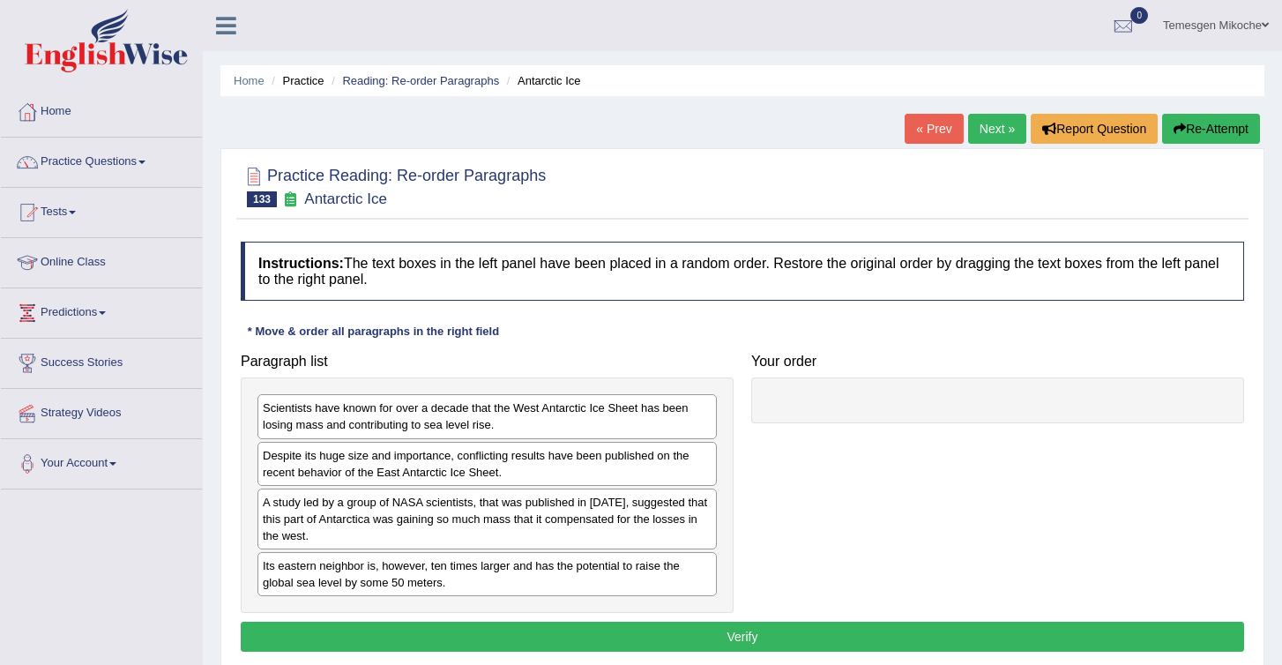
drag, startPoint x: 0, startPoint y: 0, endPoint x: 981, endPoint y: 122, distance: 988.3
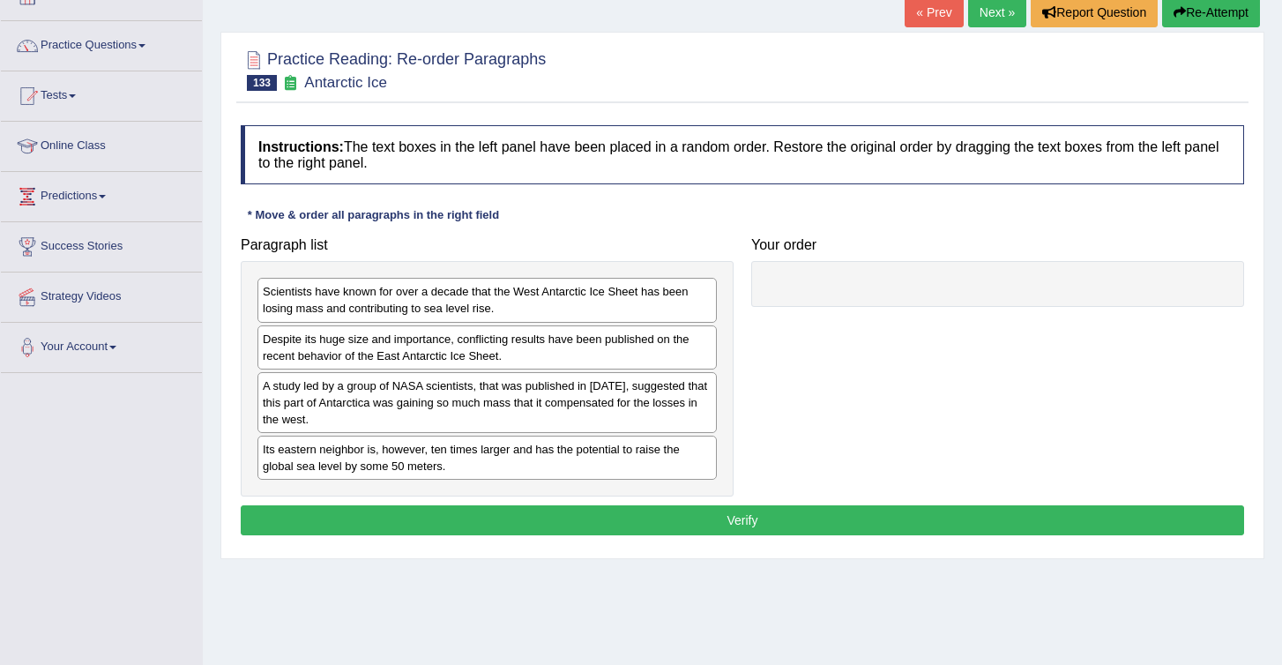
scroll to position [124, 0]
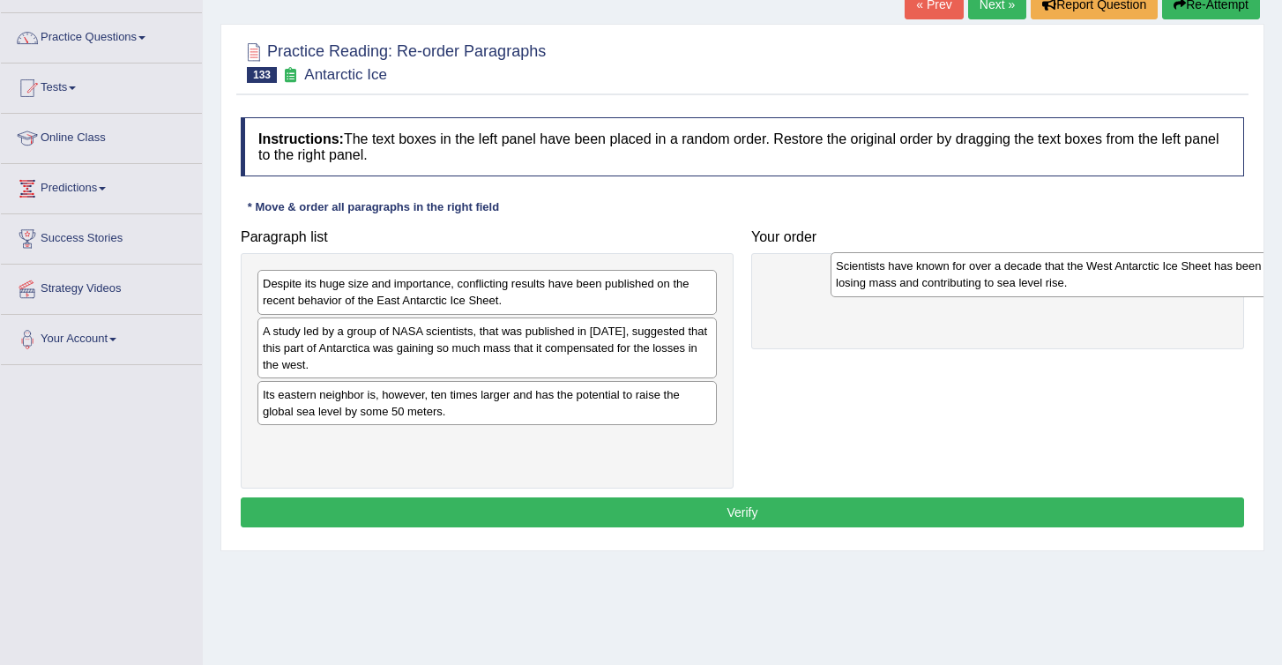
drag, startPoint x: 361, startPoint y: 297, endPoint x: 934, endPoint y: 280, distance: 573.5
click at [934, 280] on div "Scientists have known for over a decade that the West Antarctic Ice Sheet has b…" at bounding box center [1060, 274] width 459 height 44
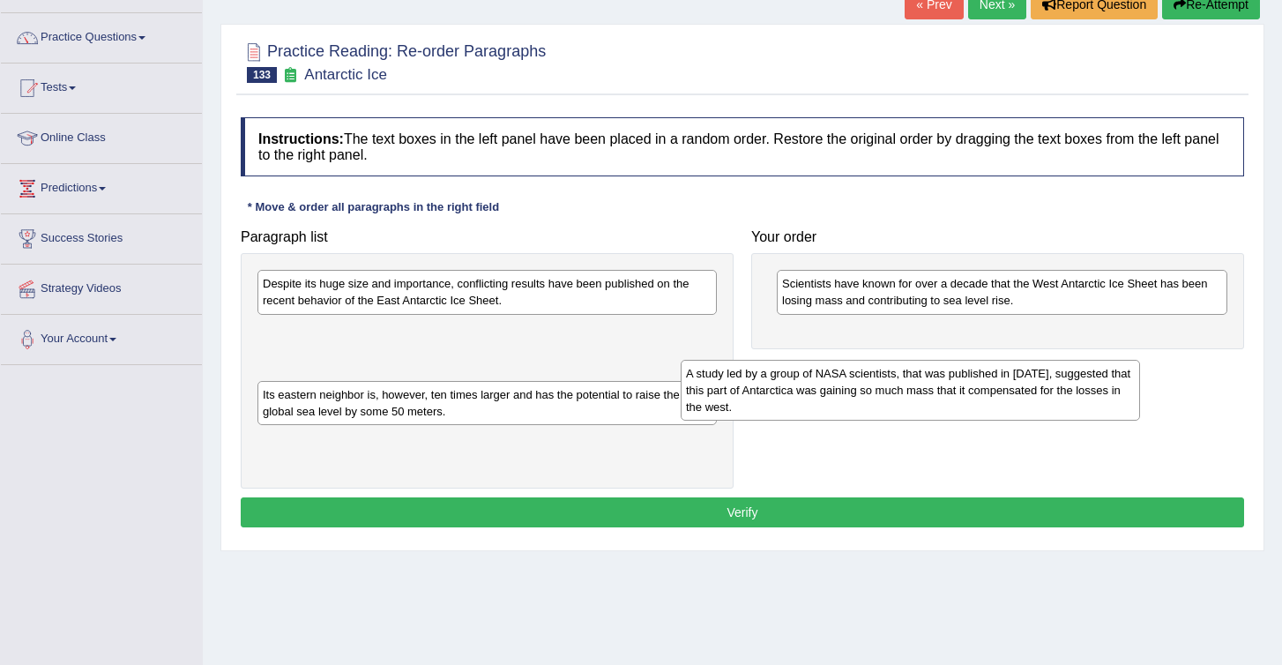
drag, startPoint x: 333, startPoint y: 341, endPoint x: 757, endPoint y: 384, distance: 425.4
click at [757, 384] on div "A study led by a group of NASA scientists, that was published in [DATE], sugges…" at bounding box center [910, 390] width 459 height 61
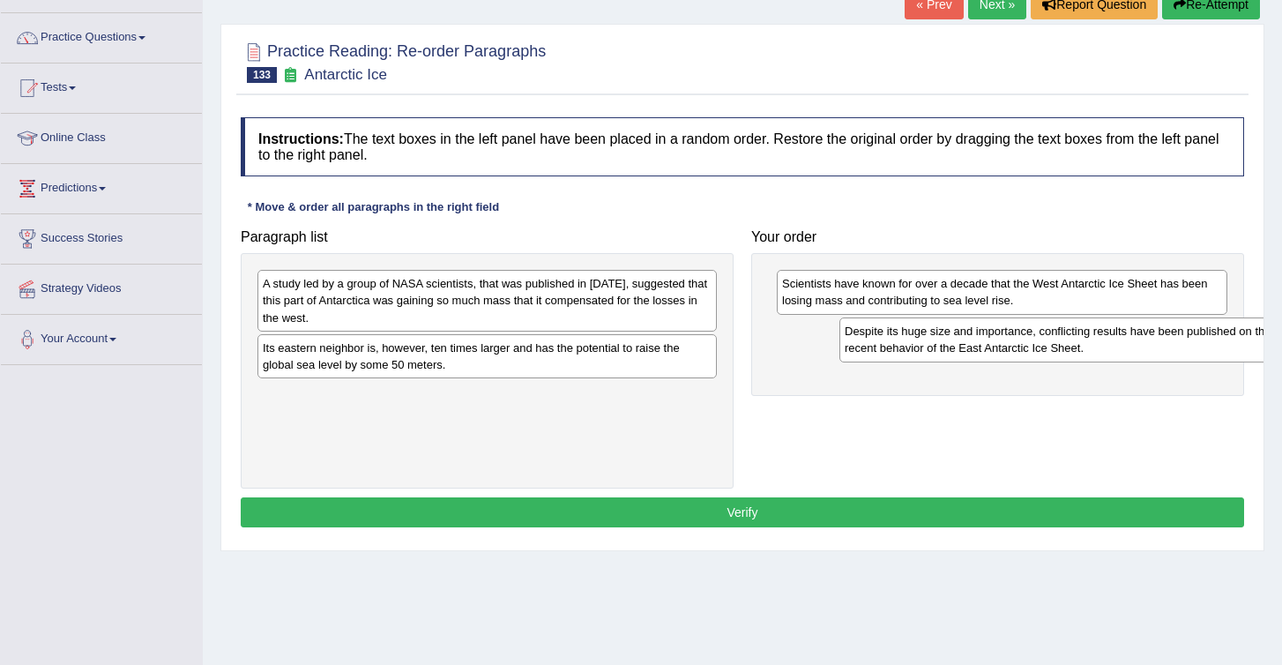
drag, startPoint x: 378, startPoint y: 296, endPoint x: 960, endPoint y: 343, distance: 584.0
click at [960, 344] on div "Despite its huge size and importance, conflicting results have been published o…" at bounding box center [1069, 340] width 459 height 44
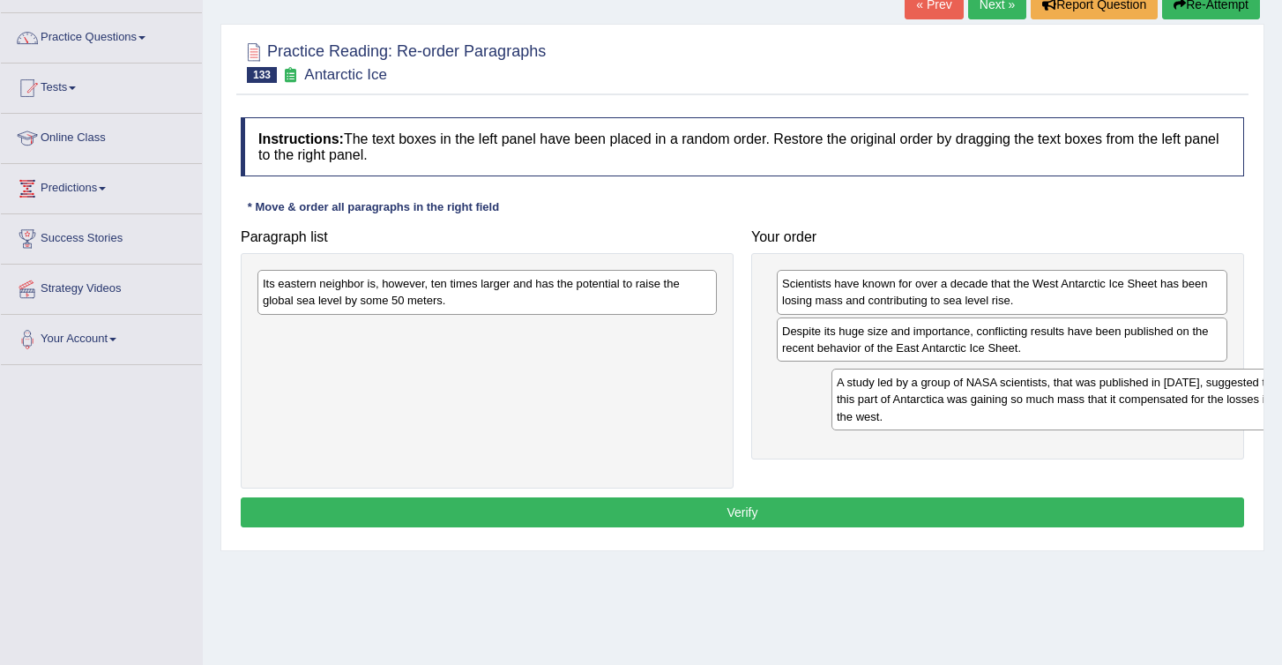
drag, startPoint x: 282, startPoint y: 314, endPoint x: 817, endPoint y: 405, distance: 542.1
click at [832, 406] on div "A study led by a group of NASA scientists, that was published in [DATE], sugges…" at bounding box center [1061, 399] width 459 height 61
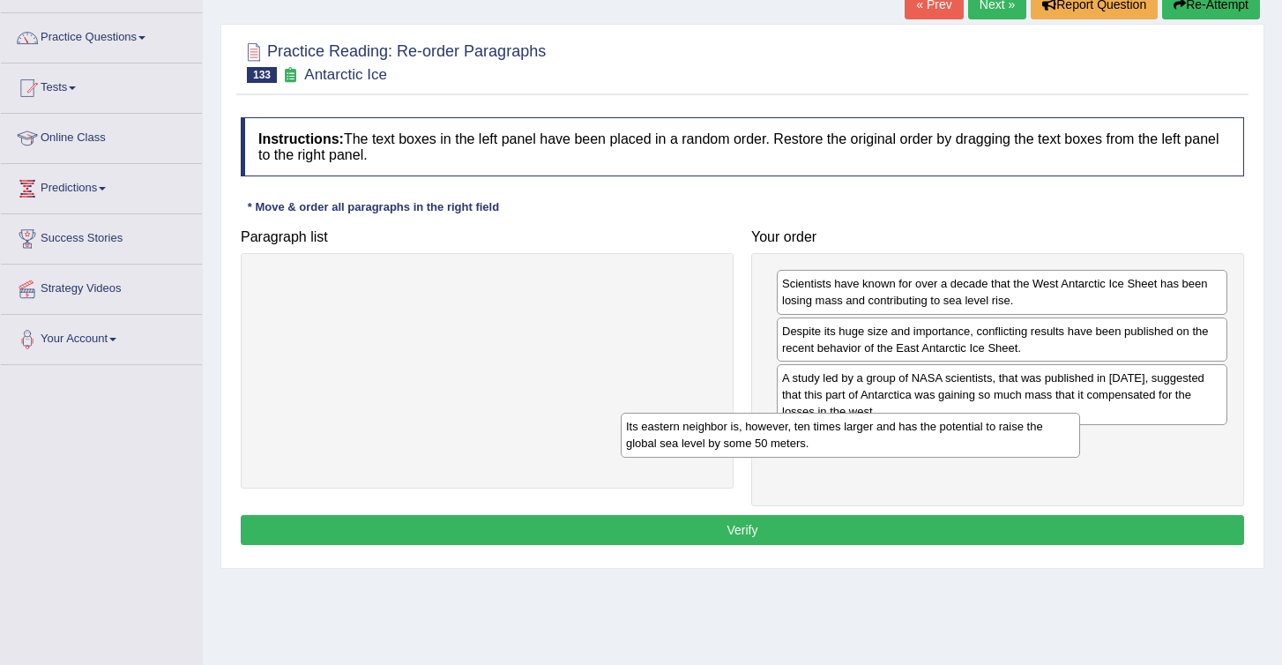
drag, startPoint x: 437, startPoint y: 295, endPoint x: 879, endPoint y: 459, distance: 472.2
click at [878, 457] on div "Its eastern neighbor is, however, ten times larger and has the potential to rai…" at bounding box center [850, 435] width 459 height 44
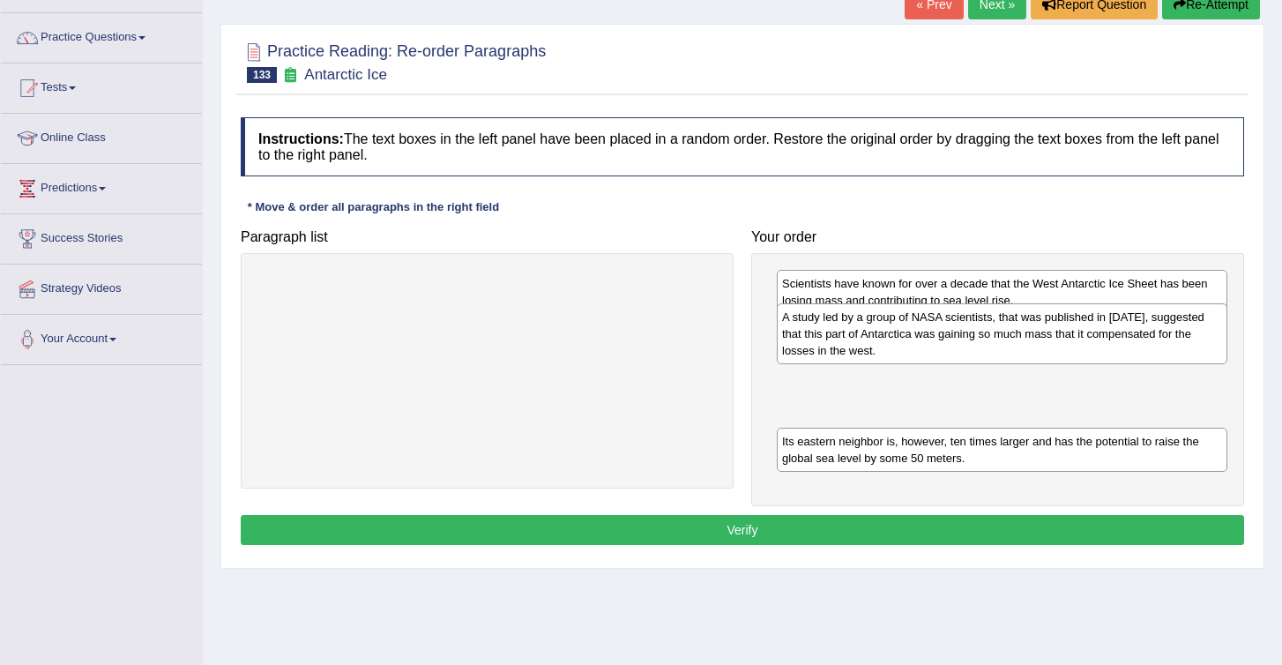
drag, startPoint x: 840, startPoint y: 417, endPoint x: 840, endPoint y: 339, distance: 78.5
click at [840, 339] on div "A study led by a group of NASA scientists, that was published in [DATE], sugges…" at bounding box center [1002, 333] width 451 height 61
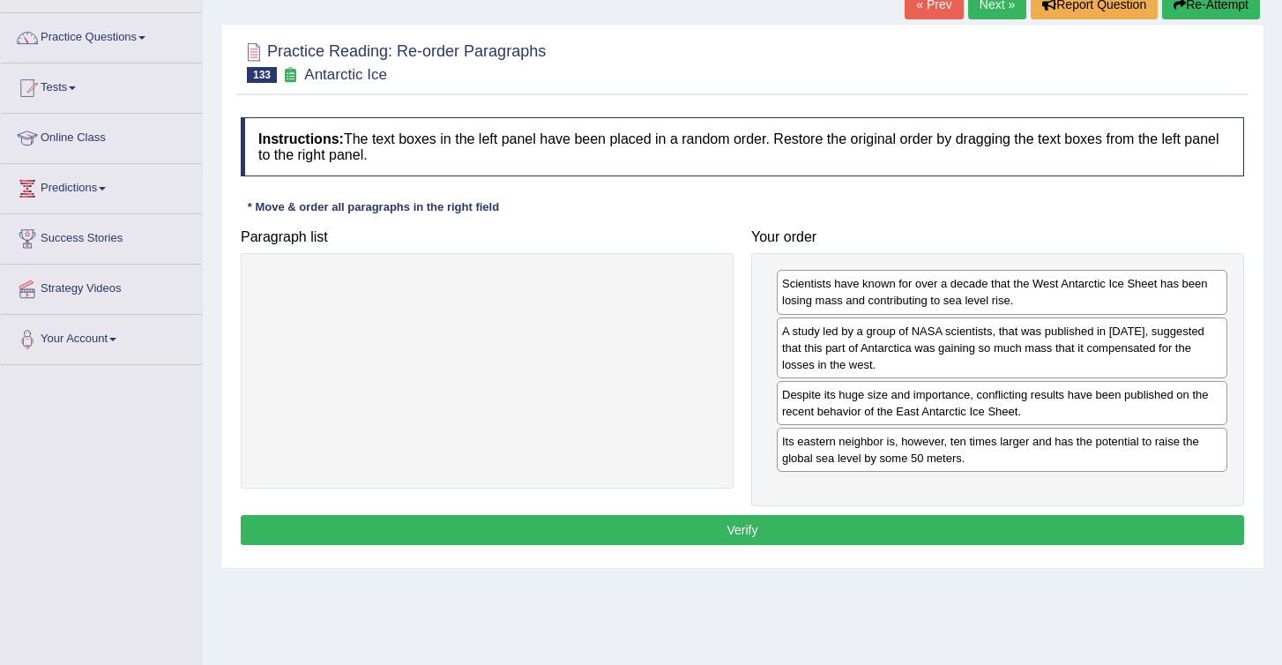
click at [889, 525] on button "Verify" at bounding box center [743, 530] width 1004 height 30
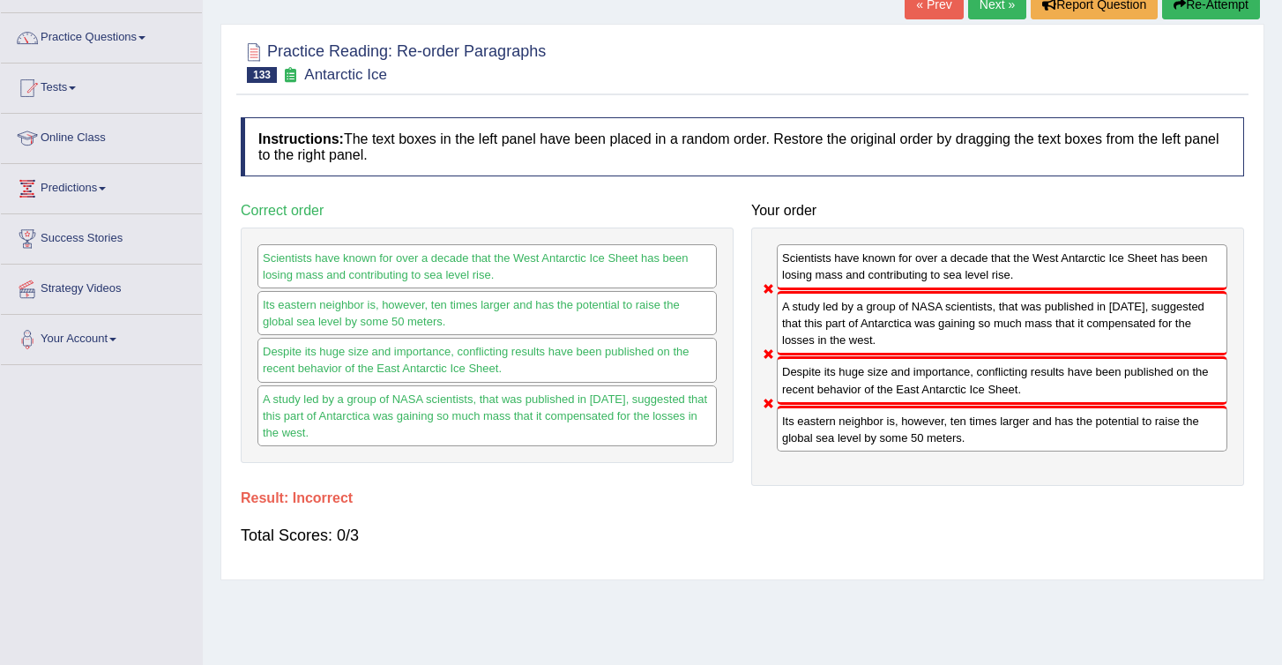
click at [1188, 5] on button "Re-Attempt" at bounding box center [1211, 4] width 98 height 30
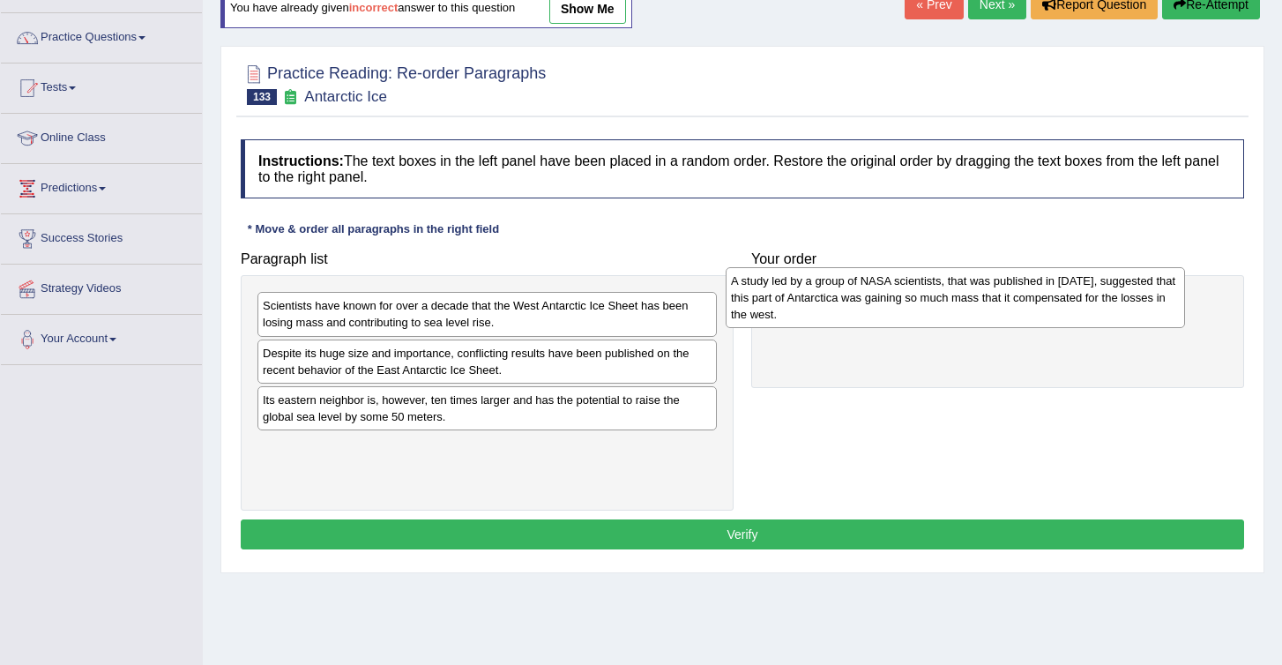
drag, startPoint x: 315, startPoint y: 430, endPoint x: 785, endPoint y: 310, distance: 485.4
click at [784, 310] on div "A study led by a group of NASA scientists, that was published in [DATE], sugges…" at bounding box center [955, 297] width 459 height 61
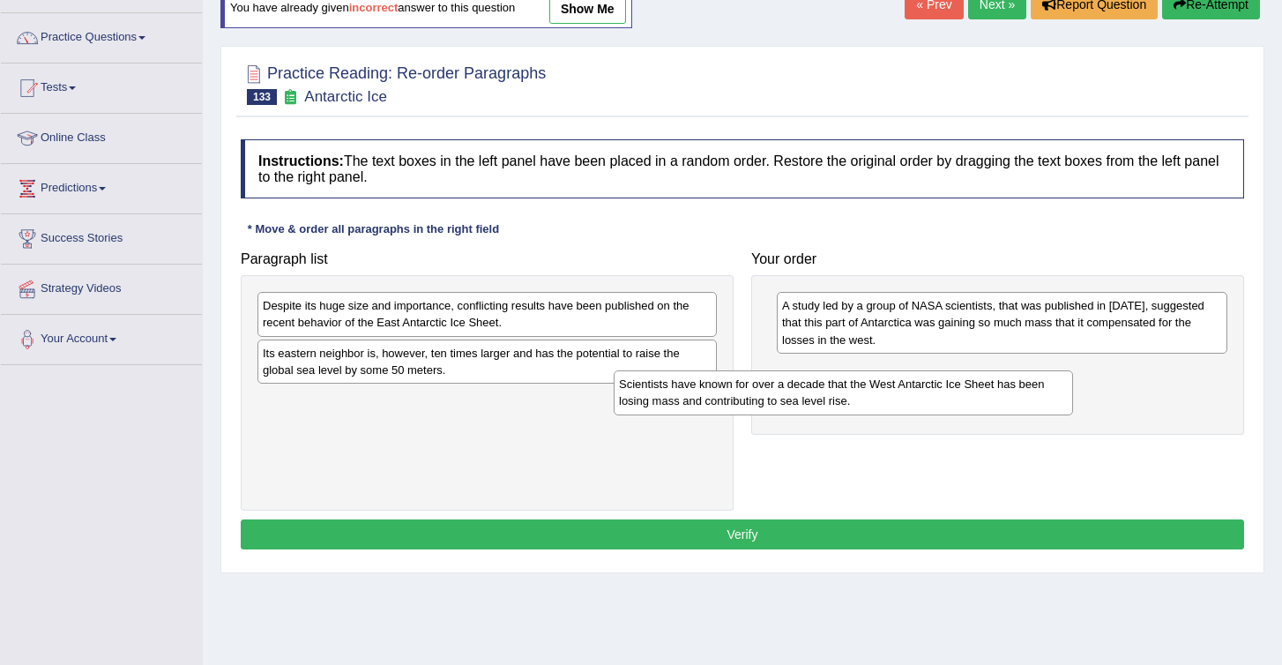
drag, startPoint x: 310, startPoint y: 313, endPoint x: 734, endPoint y: 413, distance: 434.9
click at [734, 413] on div "Scientists have known for over a decade that the West Antarctic Ice Sheet has b…" at bounding box center [843, 392] width 459 height 44
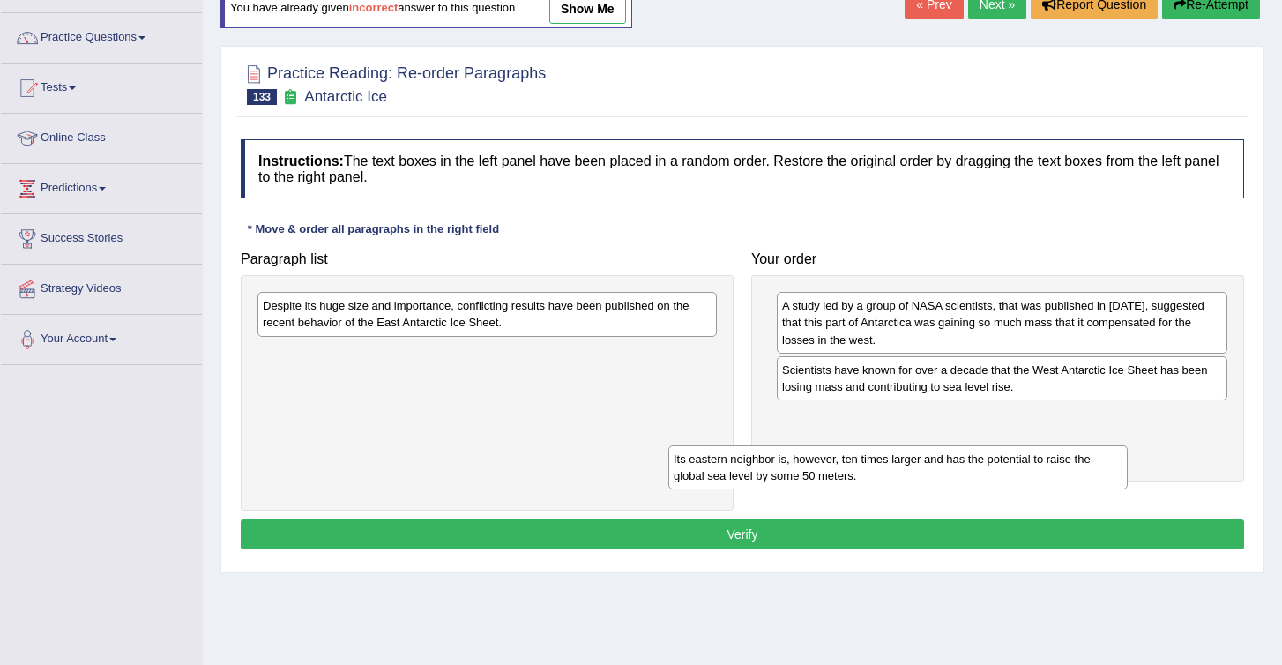
drag, startPoint x: 322, startPoint y: 367, endPoint x: 739, endPoint y: 474, distance: 430.6
click at [739, 474] on div "Its eastern neighbor is, however, ten times larger and has the potential to rai…" at bounding box center [898, 467] width 459 height 44
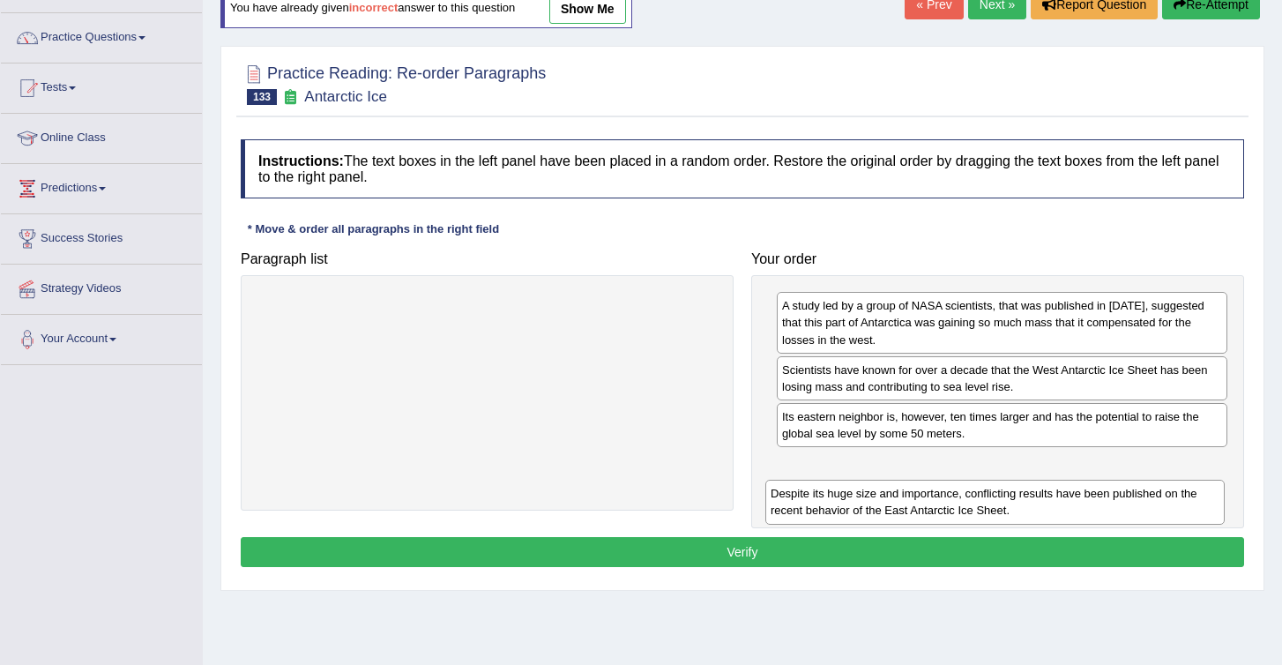
drag, startPoint x: 307, startPoint y: 310, endPoint x: 811, endPoint y: 486, distance: 533.6
click at [811, 488] on div "Despite its huge size and importance, conflicting results have been published o…" at bounding box center [995, 502] width 459 height 44
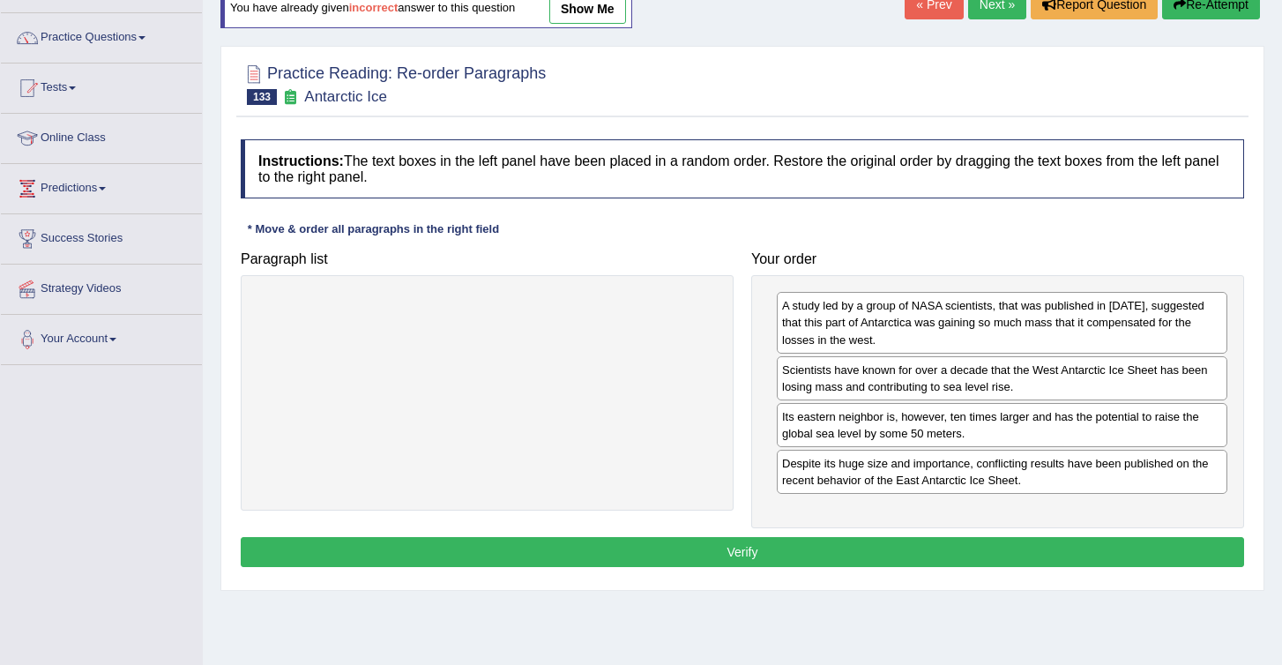
click at [837, 549] on button "Verify" at bounding box center [743, 552] width 1004 height 30
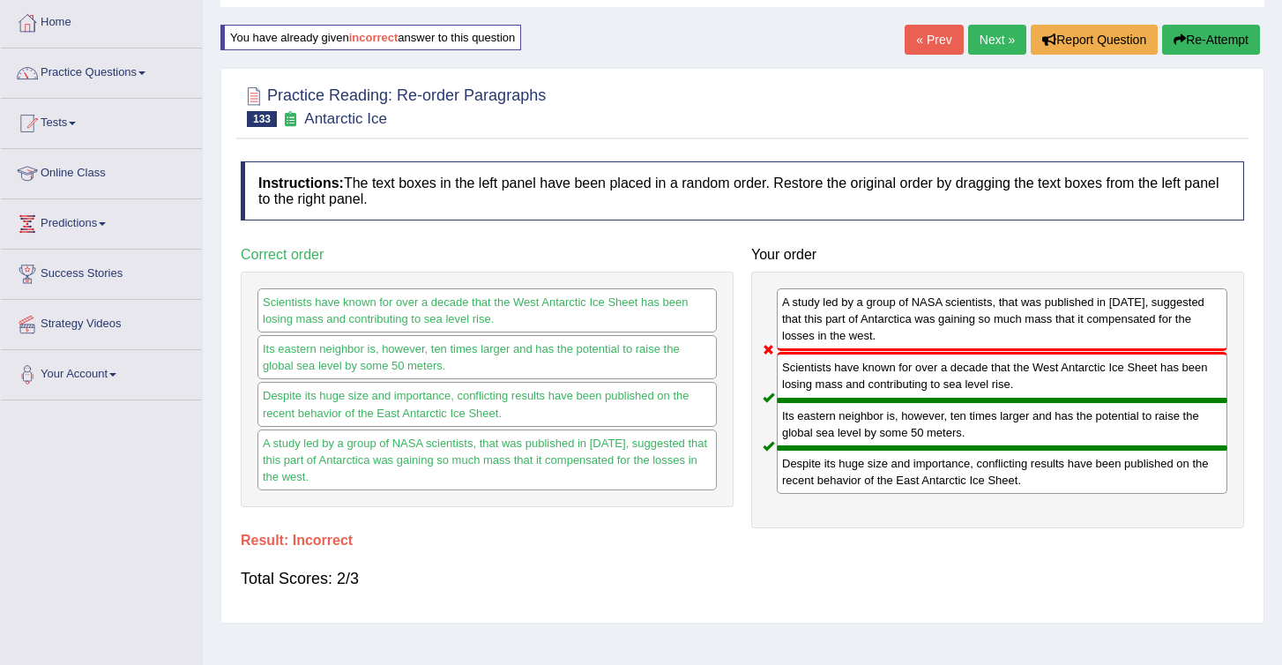
scroll to position [88, 0]
click at [1193, 49] on button "Re-Attempt" at bounding box center [1211, 41] width 98 height 30
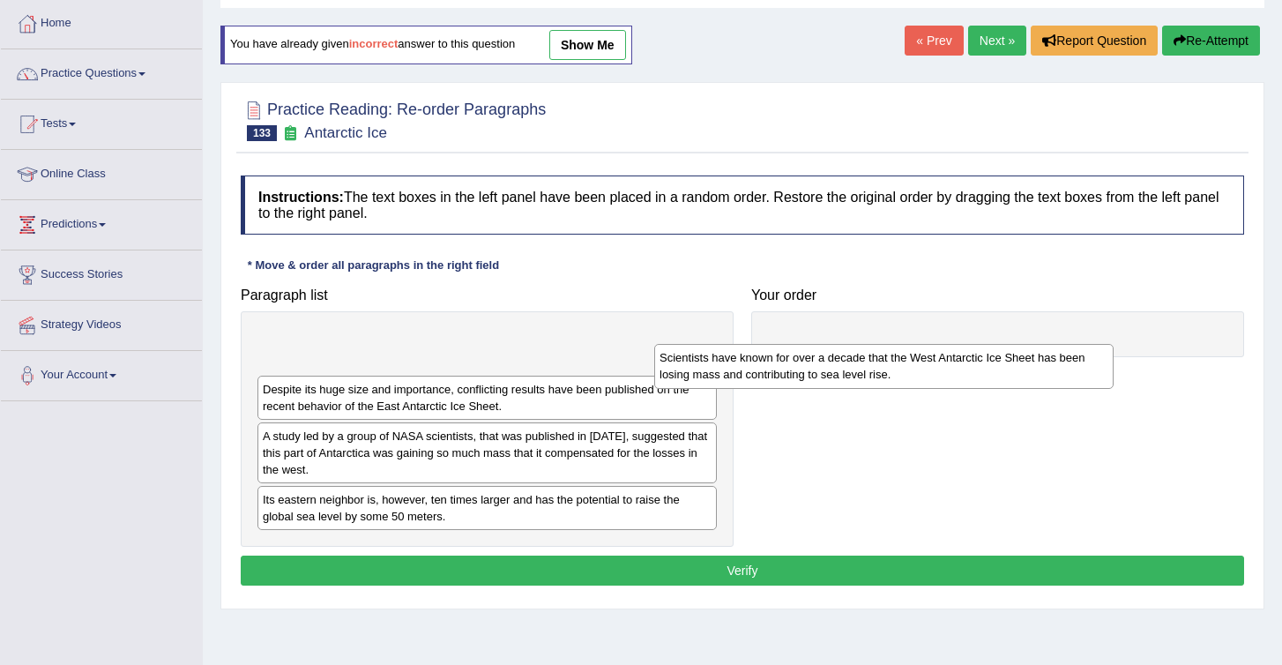
drag, startPoint x: 331, startPoint y: 356, endPoint x: 728, endPoint y: 370, distance: 397.1
click at [728, 371] on div "Scientists have known for over a decade that the West Antarctic Ice Sheet has b…" at bounding box center [883, 366] width 459 height 44
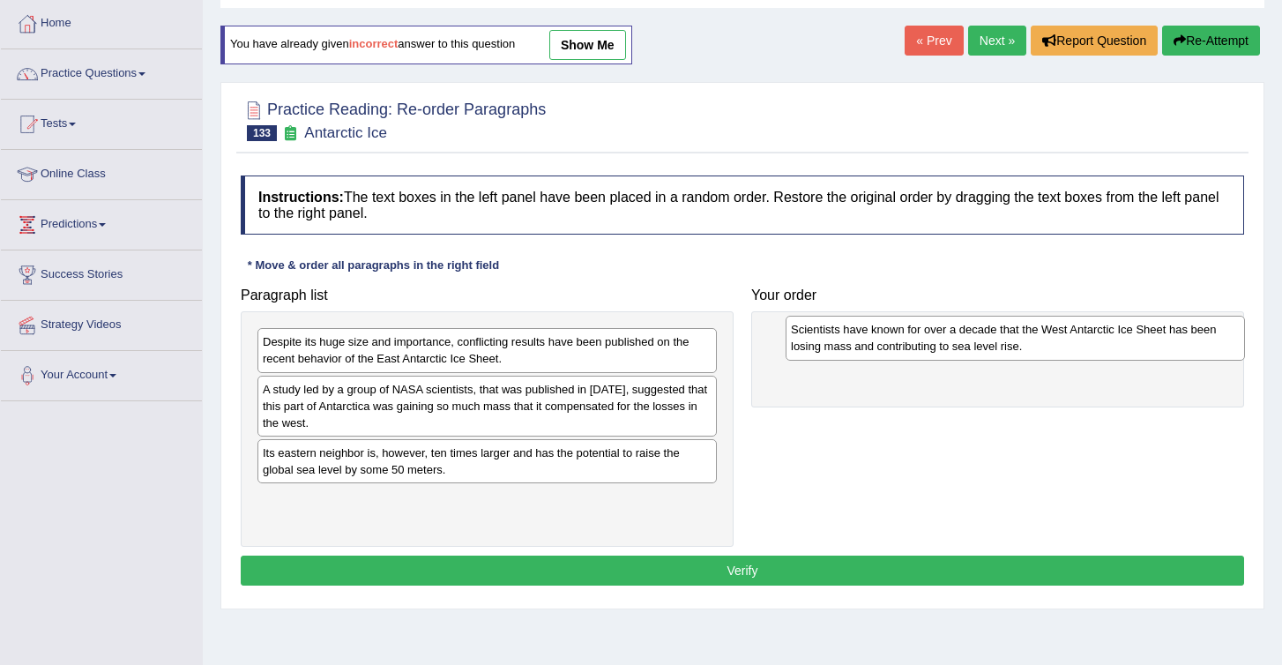
drag, startPoint x: 454, startPoint y: 344, endPoint x: 952, endPoint y: 348, distance: 497.4
click at [953, 348] on div "Scientists have known for over a decade that the West Antarctic Ice Sheet has b…" at bounding box center [1015, 338] width 459 height 44
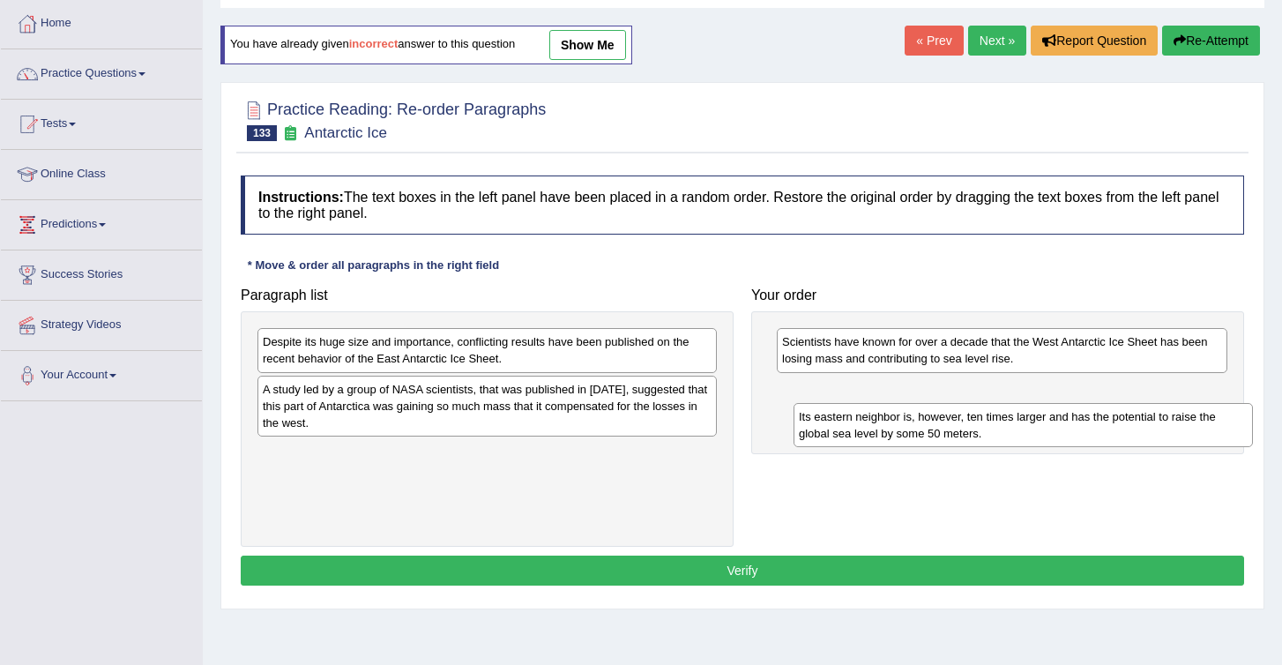
drag, startPoint x: 357, startPoint y: 474, endPoint x: 915, endPoint y: 439, distance: 559.3
click at [915, 439] on div "Its eastern neighbor is, however, ten times larger and has the potential to rai…" at bounding box center [1023, 425] width 459 height 44
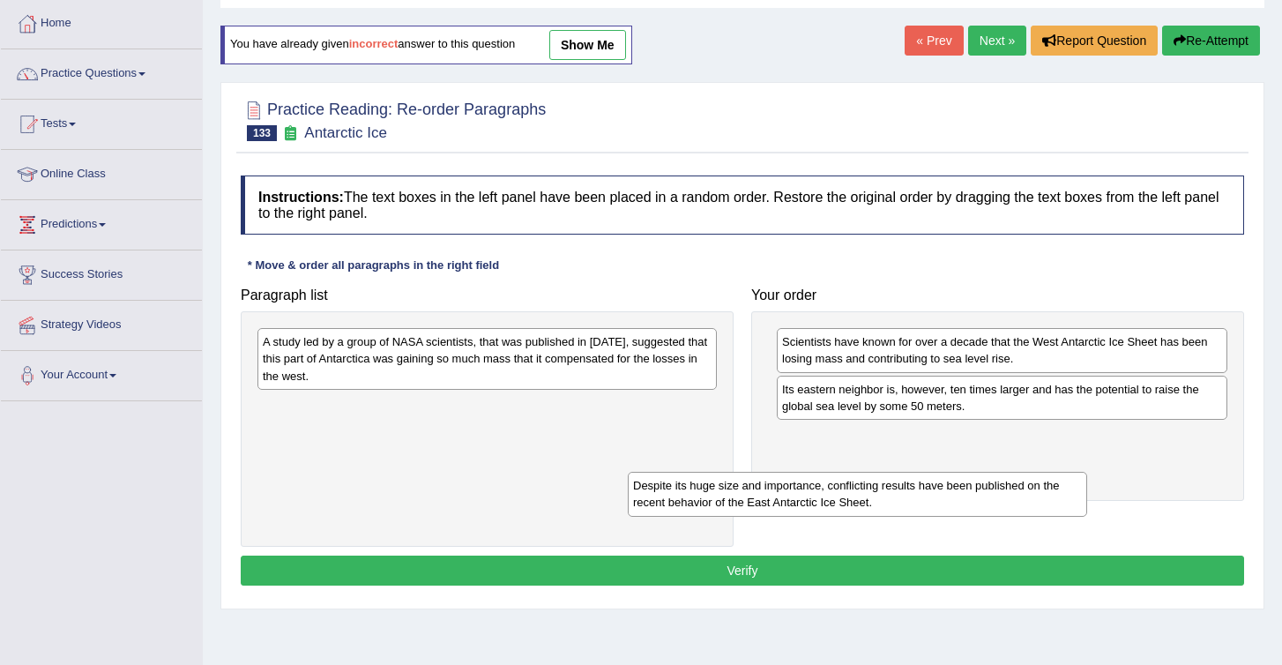
drag, startPoint x: 325, startPoint y: 361, endPoint x: 738, endPoint y: 444, distance: 421.9
click at [738, 472] on div "Despite its huge size and importance, conflicting results have been published o…" at bounding box center [857, 494] width 459 height 44
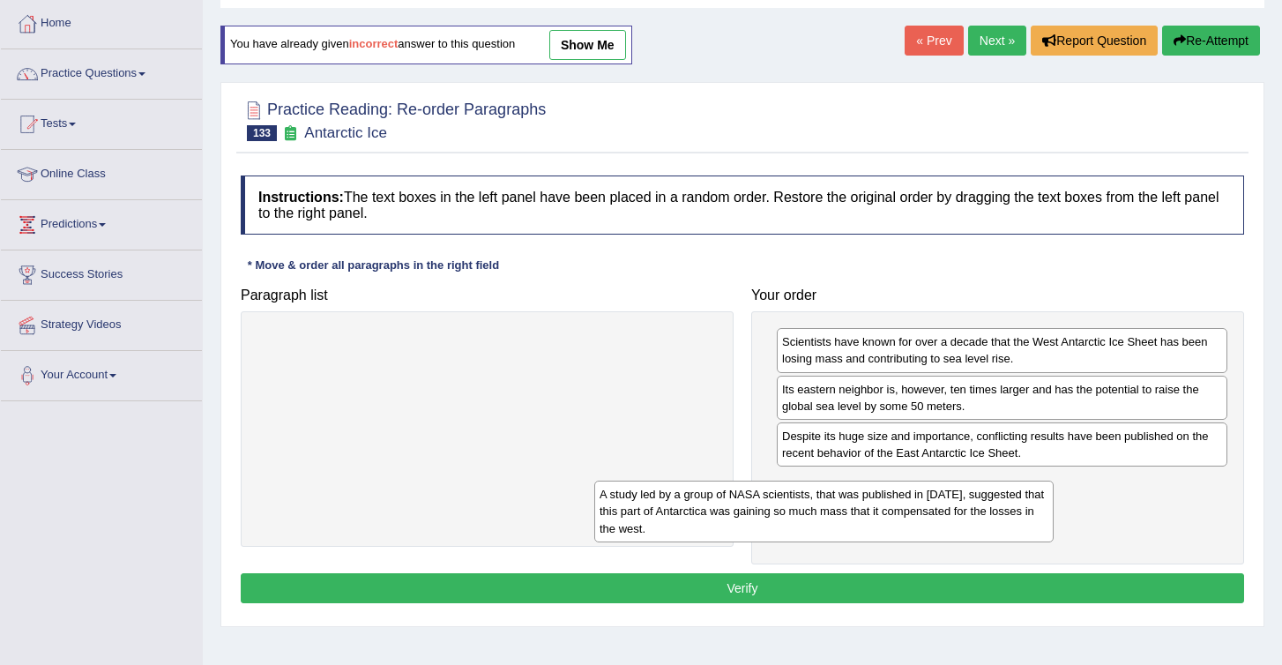
drag, startPoint x: 437, startPoint y: 364, endPoint x: 829, endPoint y: 554, distance: 435.9
click at [829, 542] on div "A study led by a group of NASA scientists, that was published in 2015, suggeste…" at bounding box center [823, 511] width 459 height 61
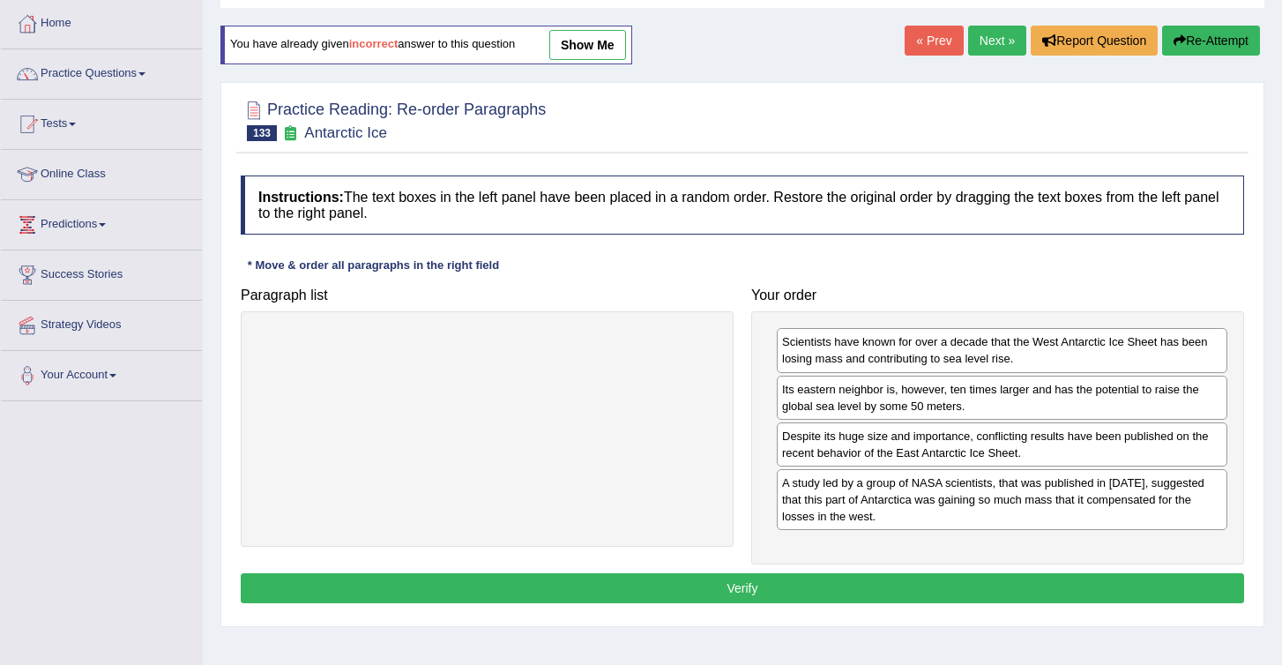
click at [771, 585] on button "Verify" at bounding box center [743, 588] width 1004 height 30
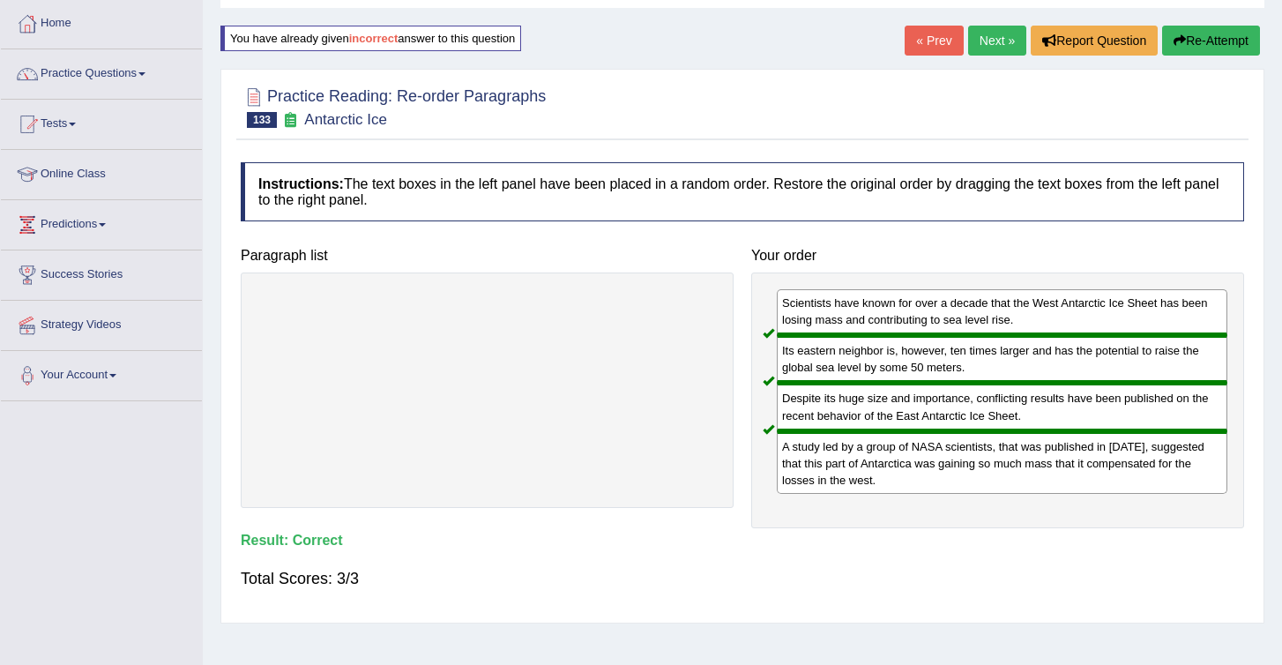
click at [972, 42] on link "Next »" at bounding box center [997, 41] width 58 height 30
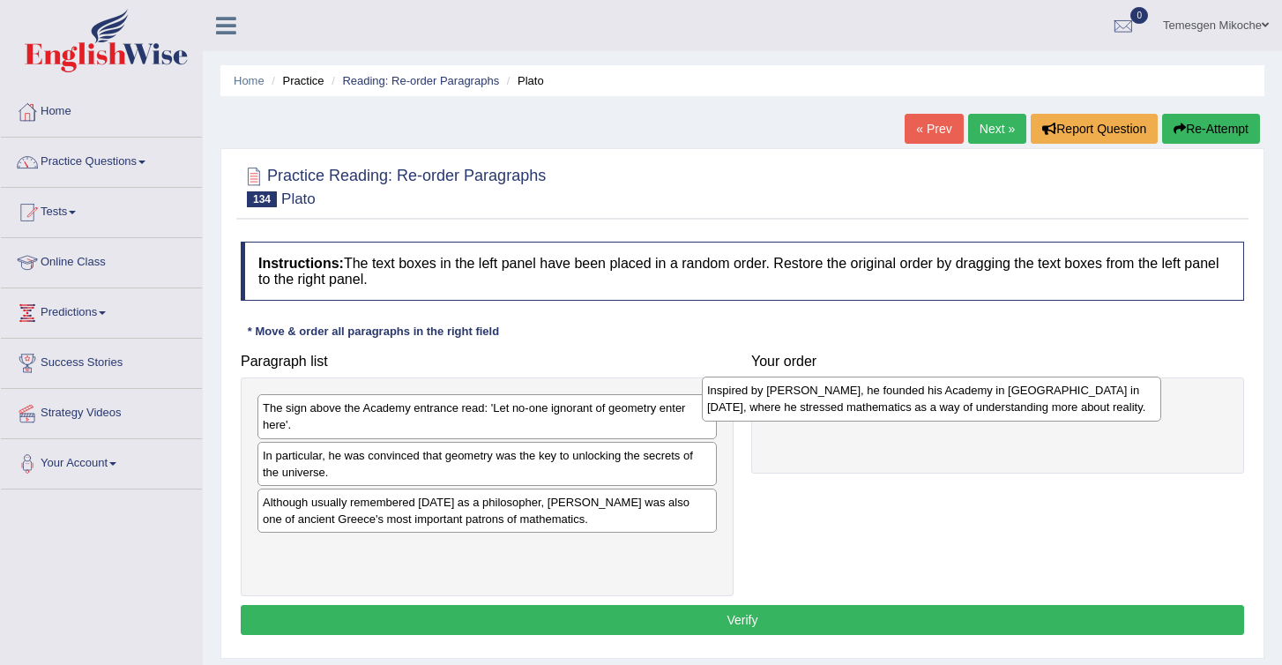
drag, startPoint x: 341, startPoint y: 415, endPoint x: 786, endPoint y: 400, distance: 444.8
click at [786, 400] on div "Inspired by [PERSON_NAME], he founded his Academy in [GEOGRAPHIC_DATA] in [DATE…" at bounding box center [931, 399] width 459 height 44
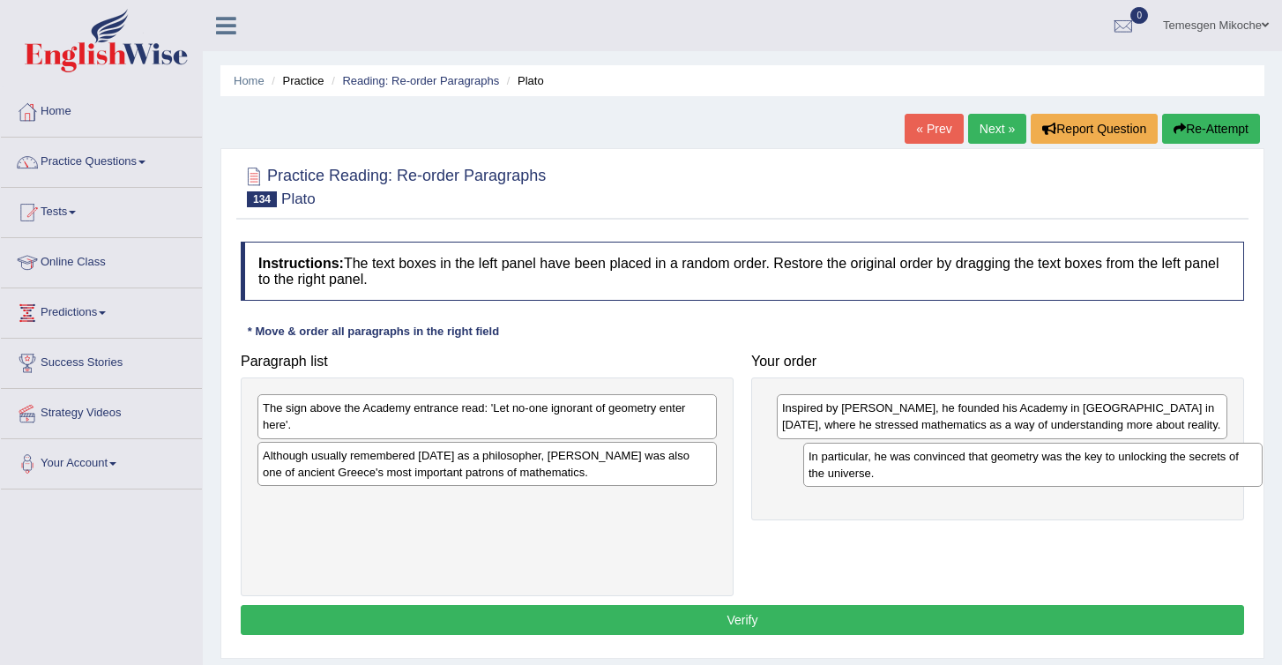
drag, startPoint x: 416, startPoint y: 474, endPoint x: 966, endPoint y: 475, distance: 549.5
click at [966, 475] on div "In particular, he was convinced that geometry was the key to unlocking the secr…" at bounding box center [1032, 465] width 459 height 44
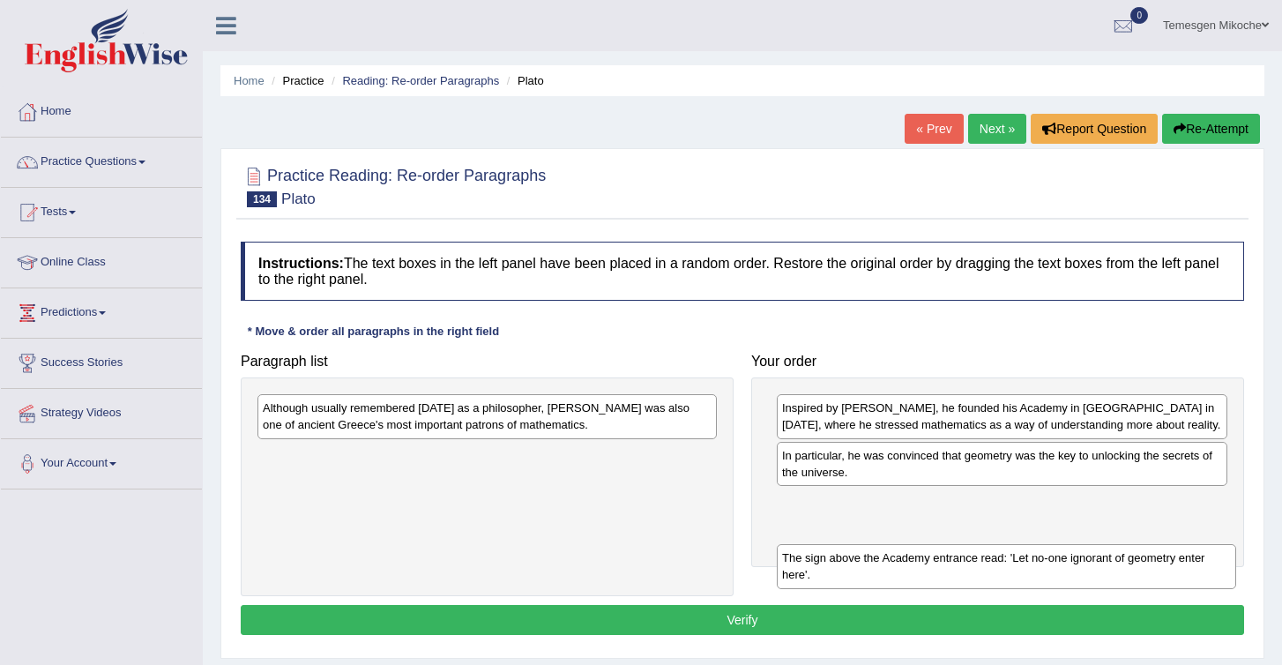
drag, startPoint x: 366, startPoint y: 415, endPoint x: 885, endPoint y: 565, distance: 540.7
click at [885, 565] on div "The sign above the Academy entrance read: 'Let no-one ignorant of geometry ente…" at bounding box center [1006, 566] width 459 height 44
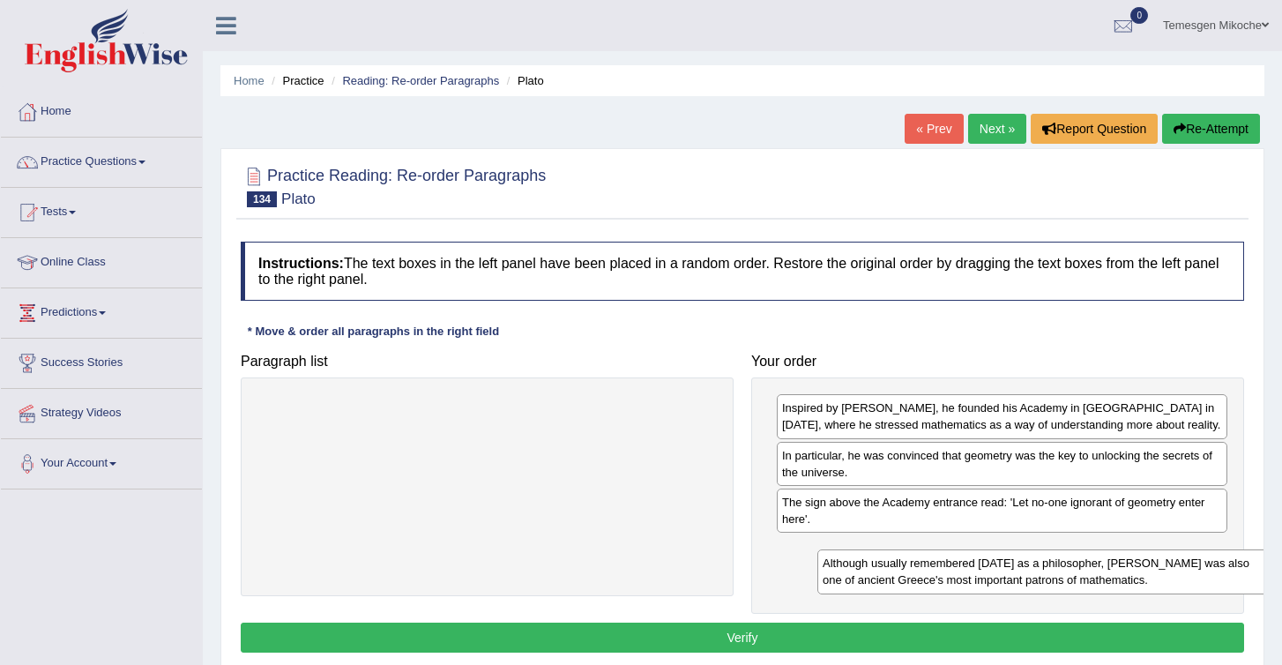
drag, startPoint x: 347, startPoint y: 420, endPoint x: 786, endPoint y: 550, distance: 458.2
click at [818, 550] on div "Although usually remembered [DATE] as a philosopher, [PERSON_NAME] was also one…" at bounding box center [1047, 571] width 459 height 44
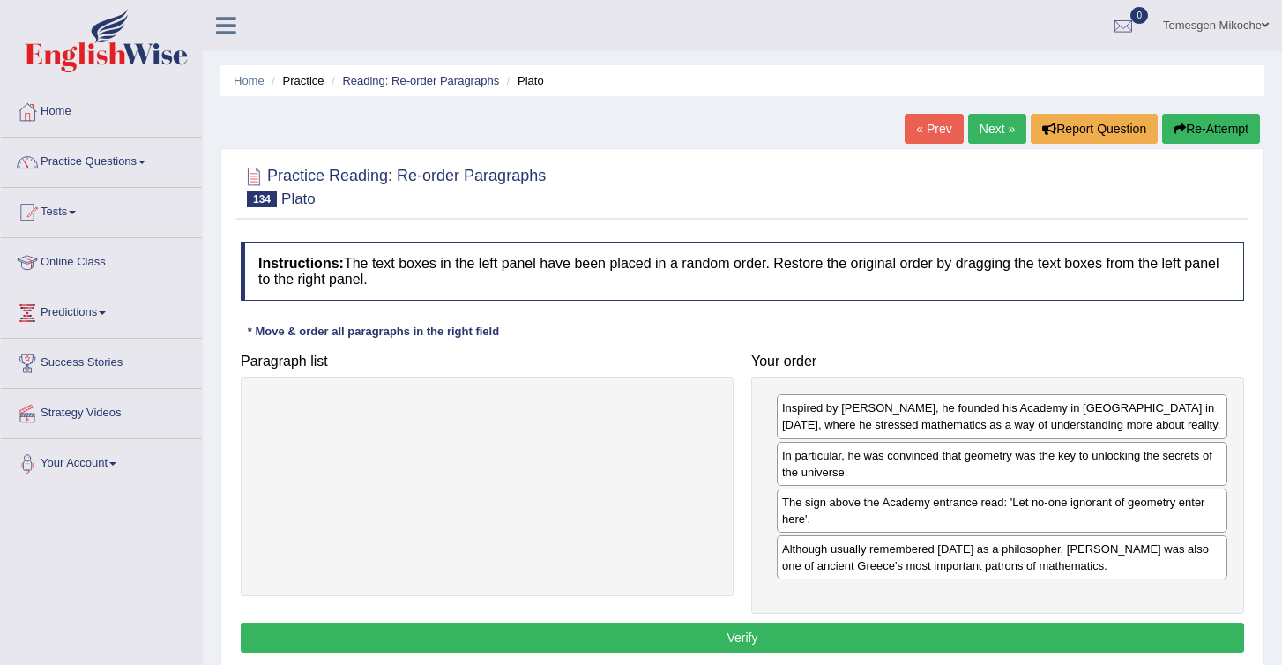
click at [898, 639] on button "Verify" at bounding box center [743, 638] width 1004 height 30
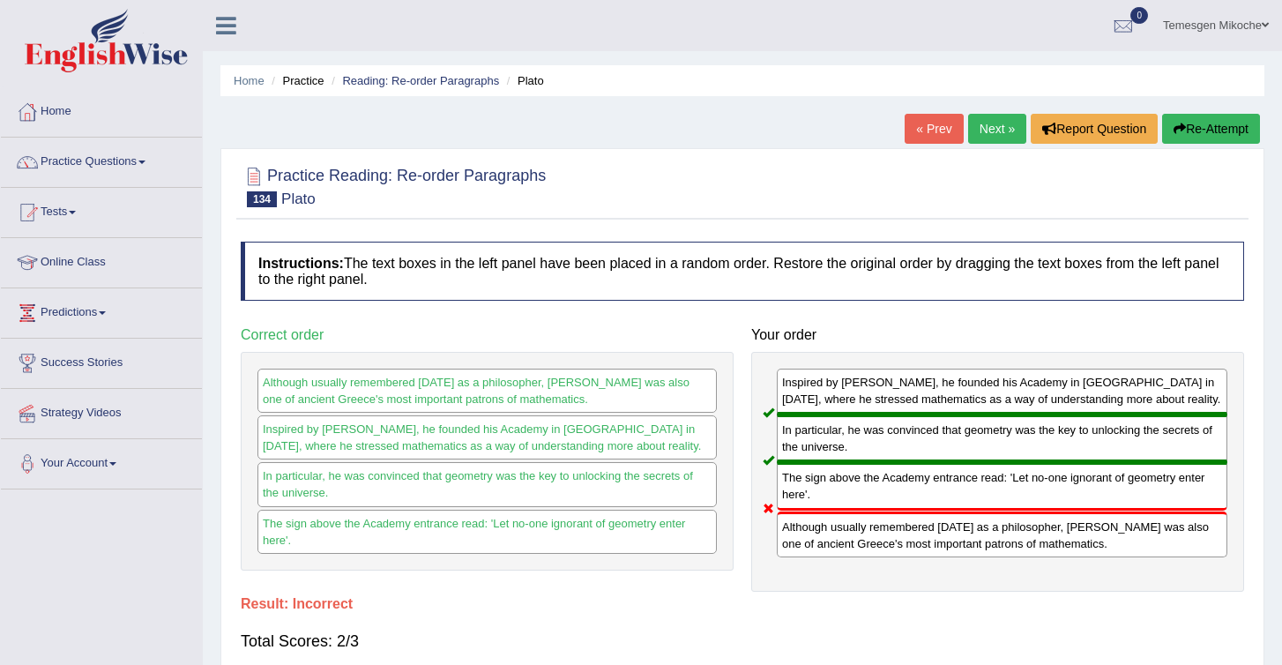
click at [1192, 126] on button "Re-Attempt" at bounding box center [1211, 129] width 98 height 30
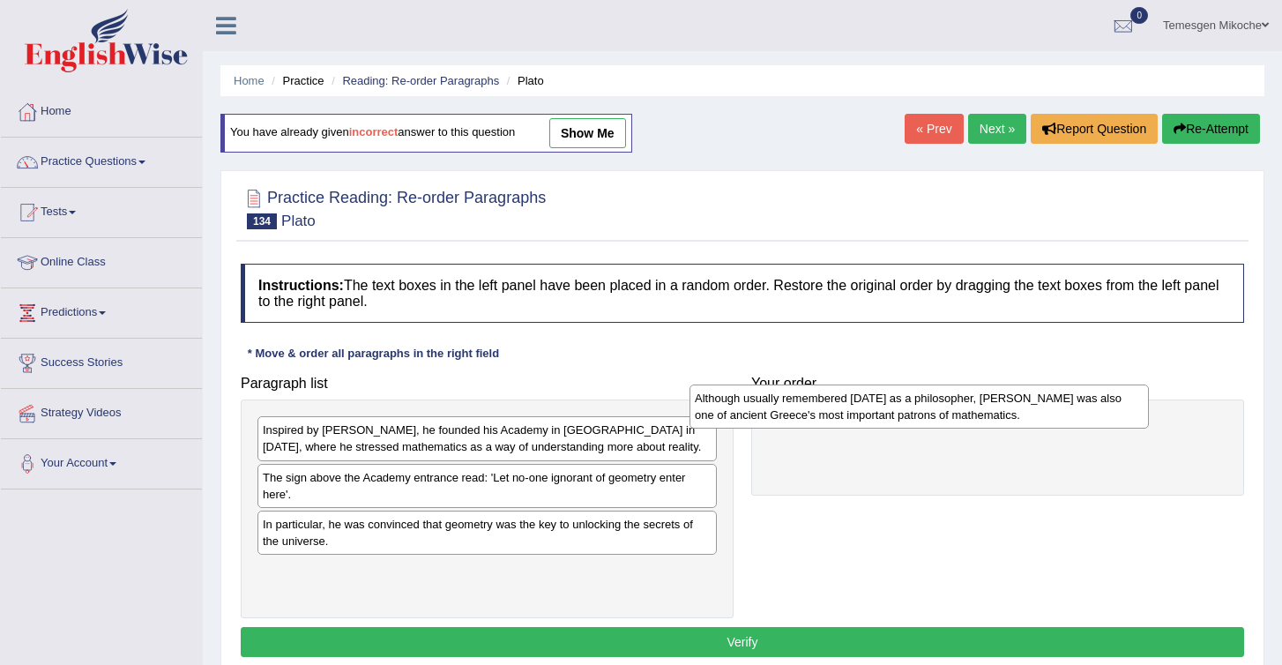
drag, startPoint x: 299, startPoint y: 588, endPoint x: 732, endPoint y: 415, distance: 466.6
click at [732, 415] on div "Although usually remembered today as a philosopher, Plato was also one of ancie…" at bounding box center [919, 407] width 459 height 44
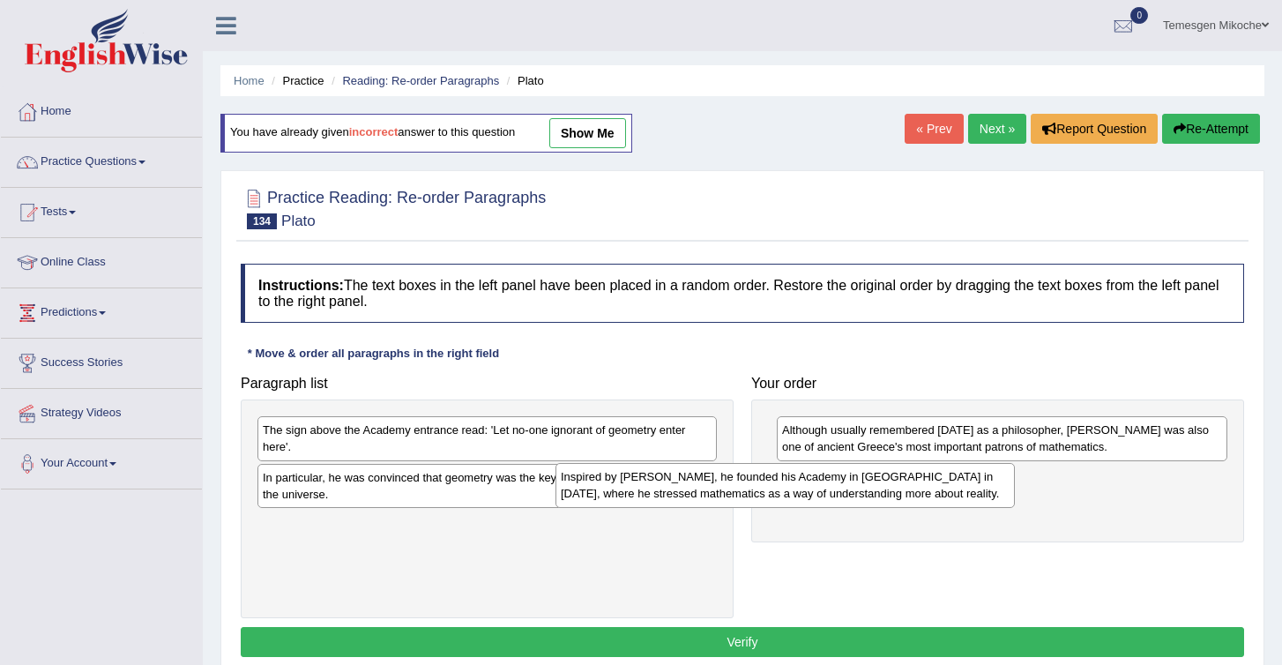
drag, startPoint x: 322, startPoint y: 450, endPoint x: 620, endPoint y: 498, distance: 302.0
click at [620, 498] on div "Inspired by Pythagoras, he founded his Academy in Athens in 387 BC, where he st…" at bounding box center [785, 485] width 459 height 44
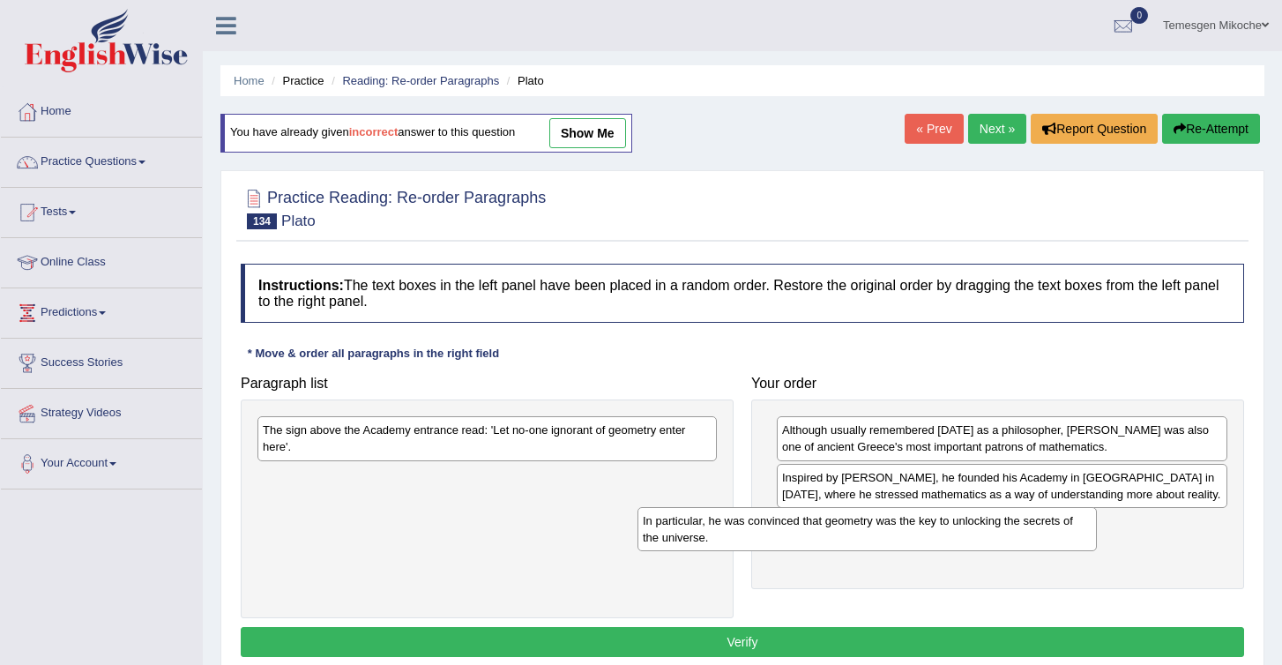
drag, startPoint x: 309, startPoint y: 492, endPoint x: 730, endPoint y: 534, distance: 423.7
click at [729, 536] on div "In particular, he was convinced that geometry was the key to unlocking the secr…" at bounding box center [867, 529] width 459 height 44
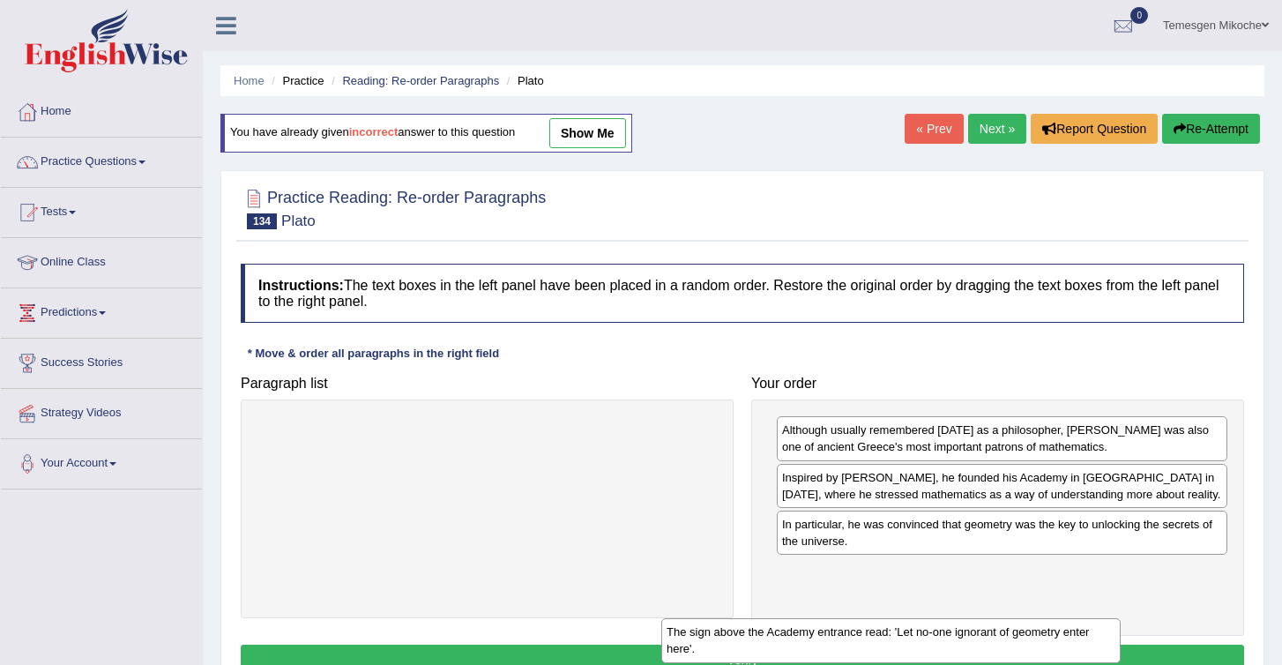
drag, startPoint x: 390, startPoint y: 440, endPoint x: 821, endPoint y: 620, distance: 467.3
click at [821, 621] on div "The sign above the Academy entrance read: 'Let no-one ignorant of geometry ente…" at bounding box center [890, 640] width 459 height 44
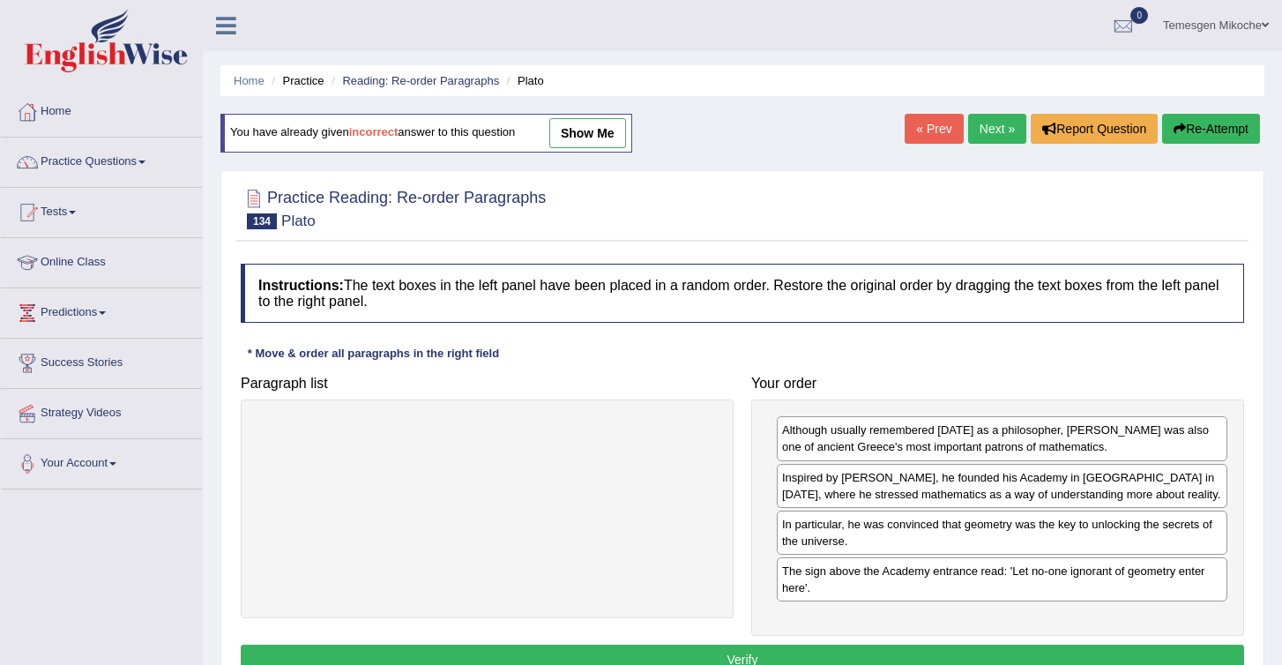
click button "Verify"
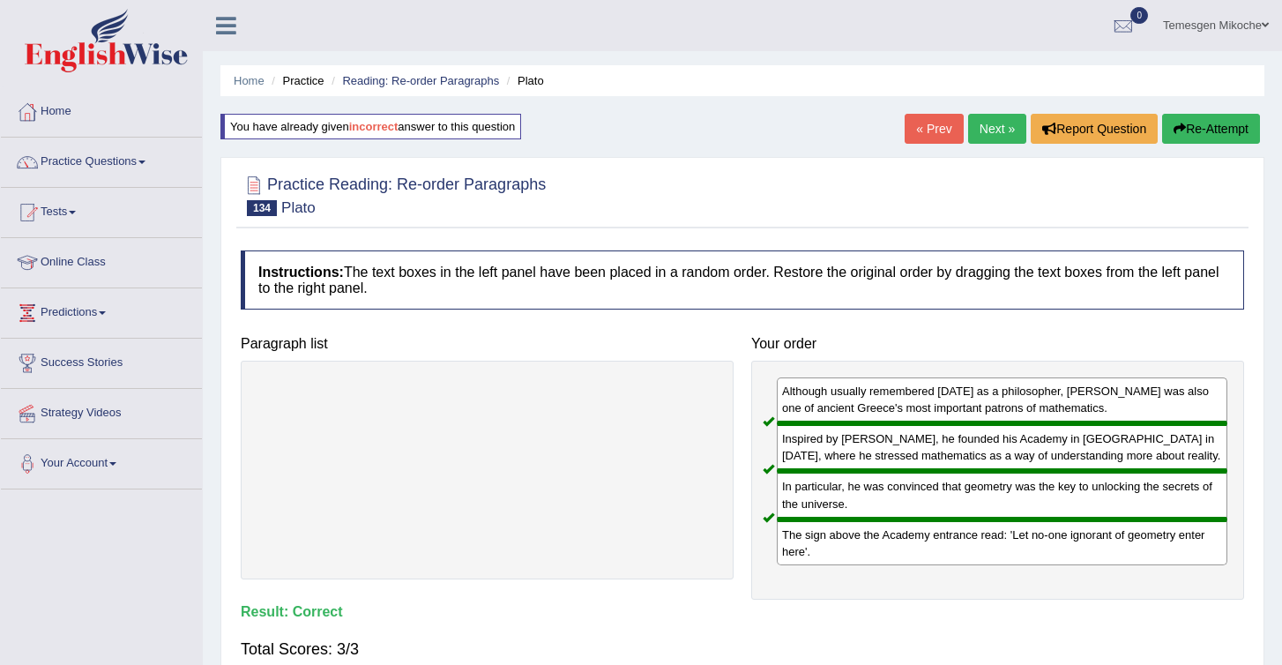
click link "Next »"
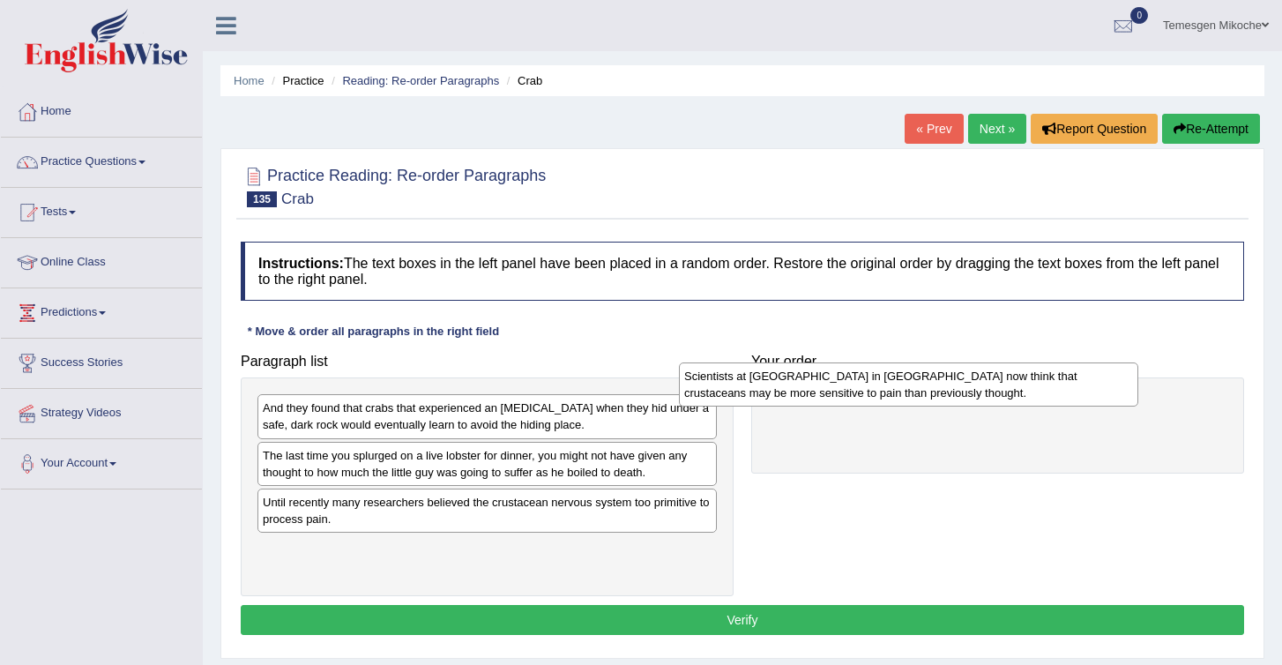
drag, startPoint x: 377, startPoint y: 459, endPoint x: 828, endPoint y: 402, distance: 455.2
click at [828, 402] on div "Scientists at Queen's University in Belfast now think that crustaceans may be m…" at bounding box center [908, 384] width 459 height 44
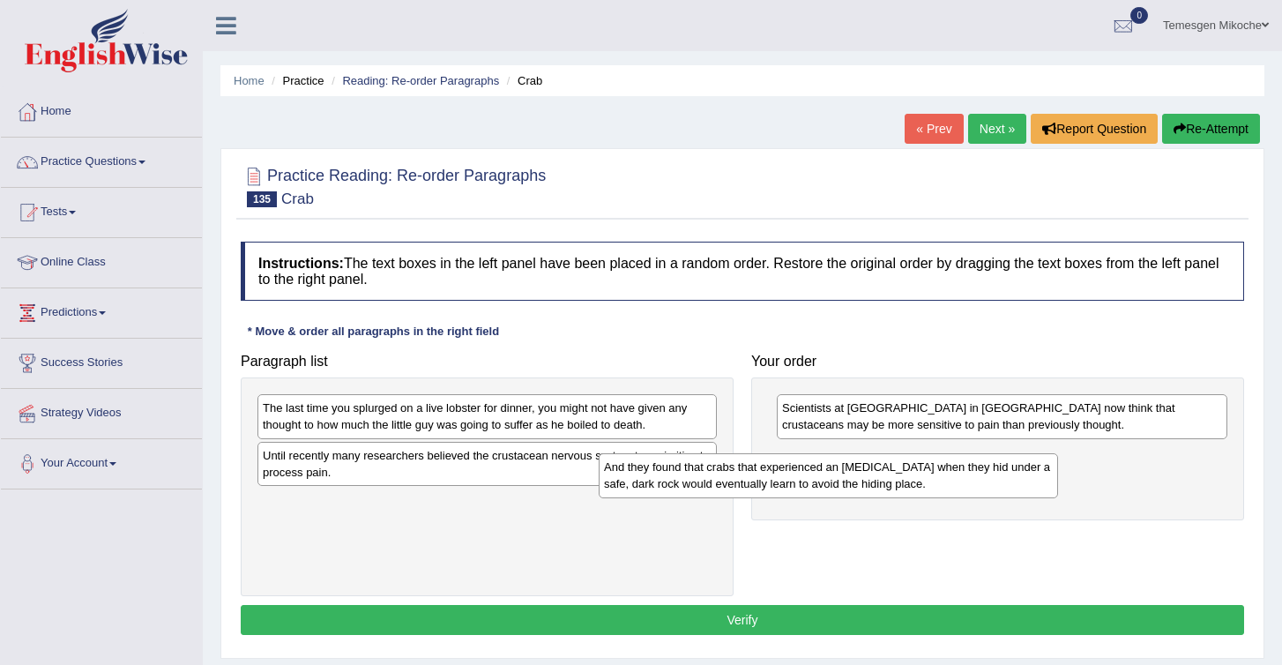
drag, startPoint x: 339, startPoint y: 430, endPoint x: 732, endPoint y: 508, distance: 400.9
click at [731, 497] on div "And they found that crabs that experienced an electric shock when they hid unde…" at bounding box center [828, 475] width 459 height 44
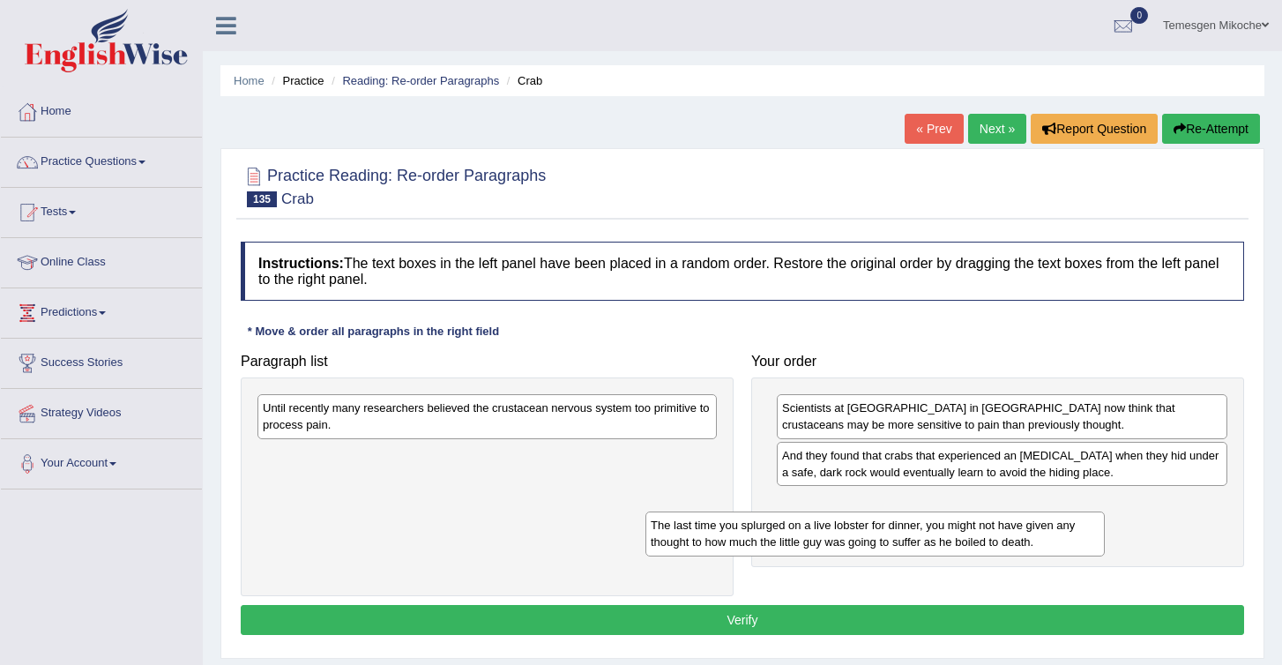
drag, startPoint x: 280, startPoint y: 407, endPoint x: 684, endPoint y: 531, distance: 422.6
click at [684, 532] on div "The last time you splurged on a live lobster for dinner, you might not have giv…" at bounding box center [875, 534] width 459 height 44
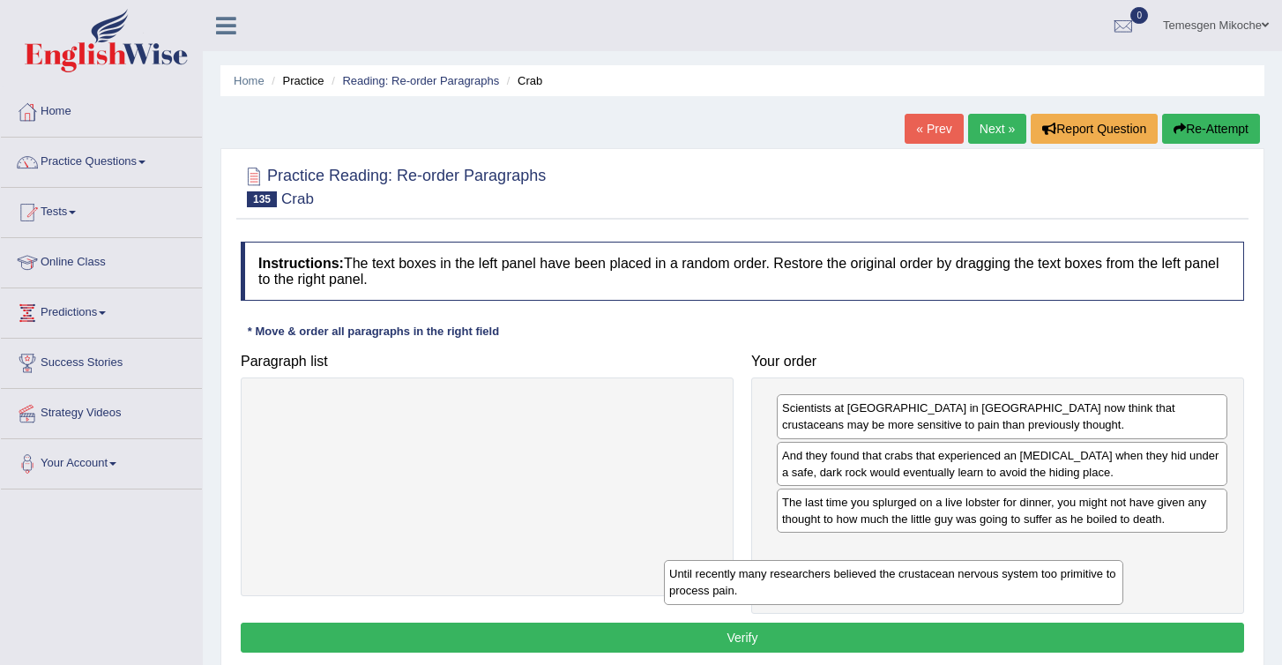
drag, startPoint x: 317, startPoint y: 415, endPoint x: 752, endPoint y: 599, distance: 473.1
click at [752, 599] on div "Until recently many researchers believed the crustacean nervous system too prim…" at bounding box center [893, 582] width 459 height 44
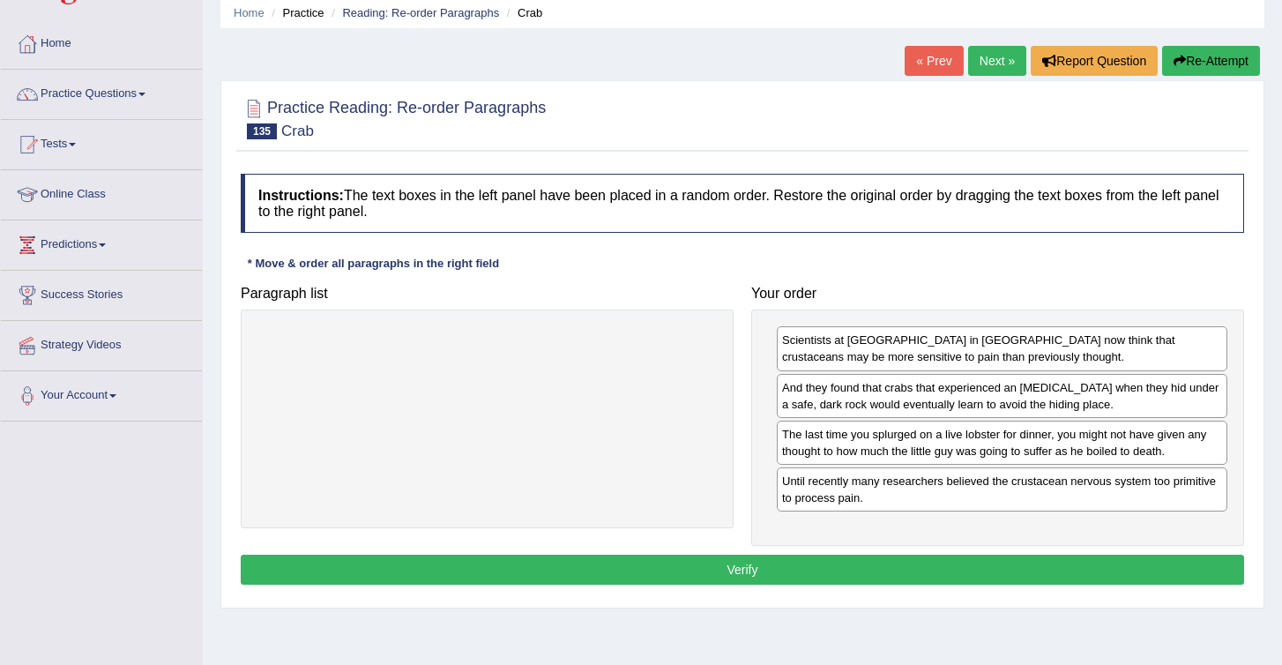
scroll to position [62, 0]
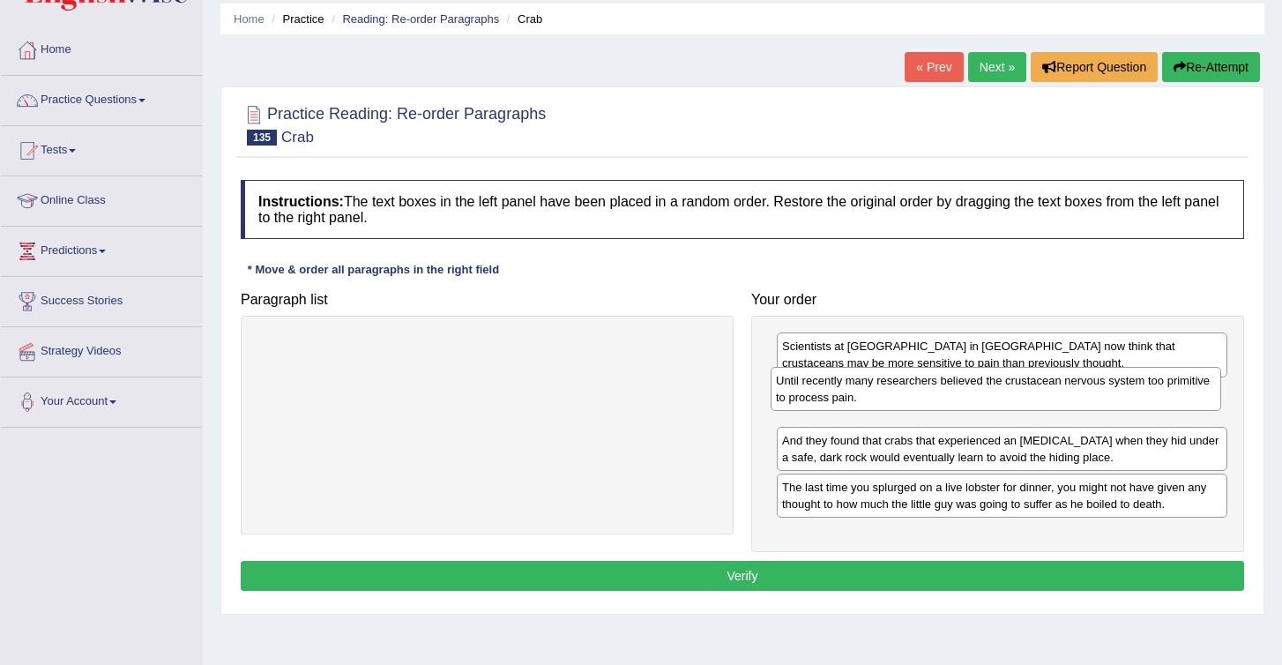
drag, startPoint x: 1010, startPoint y: 505, endPoint x: 1004, endPoint y: 399, distance: 106.9
click at [1004, 399] on div "Until recently many researchers believed the crustacean nervous system too prim…" at bounding box center [996, 389] width 451 height 44
click at [875, 573] on button "Verify" at bounding box center [743, 576] width 1004 height 30
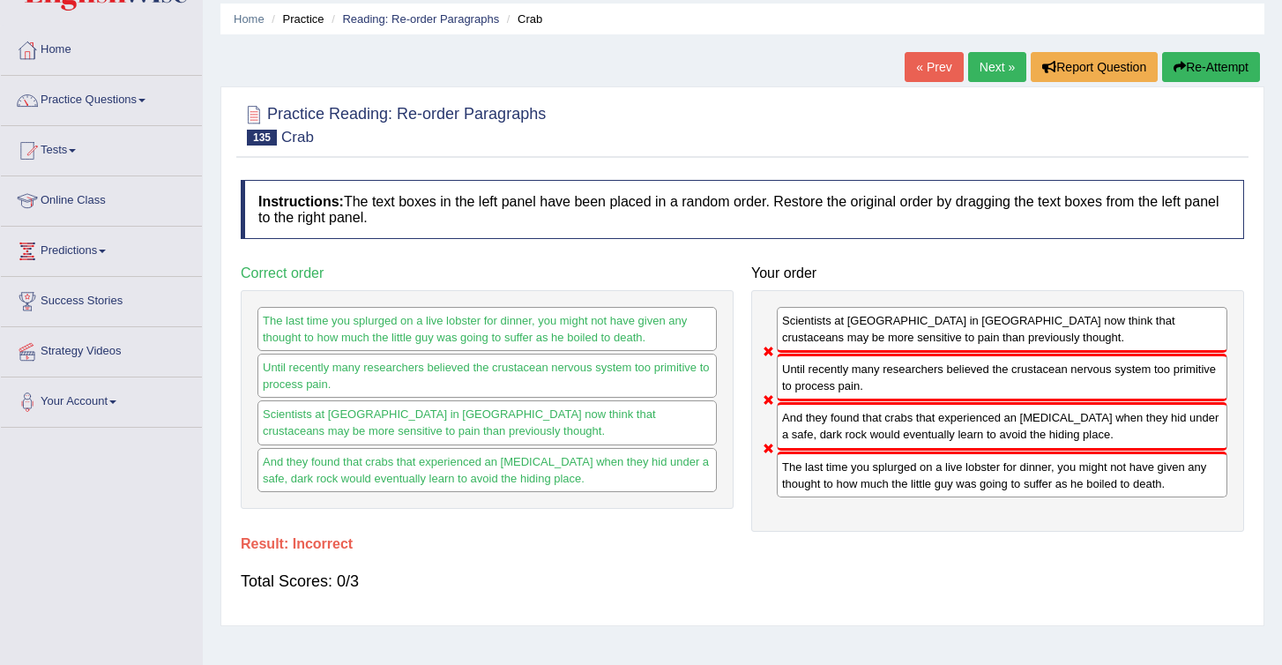
click at [1199, 64] on button "Re-Attempt" at bounding box center [1211, 67] width 98 height 30
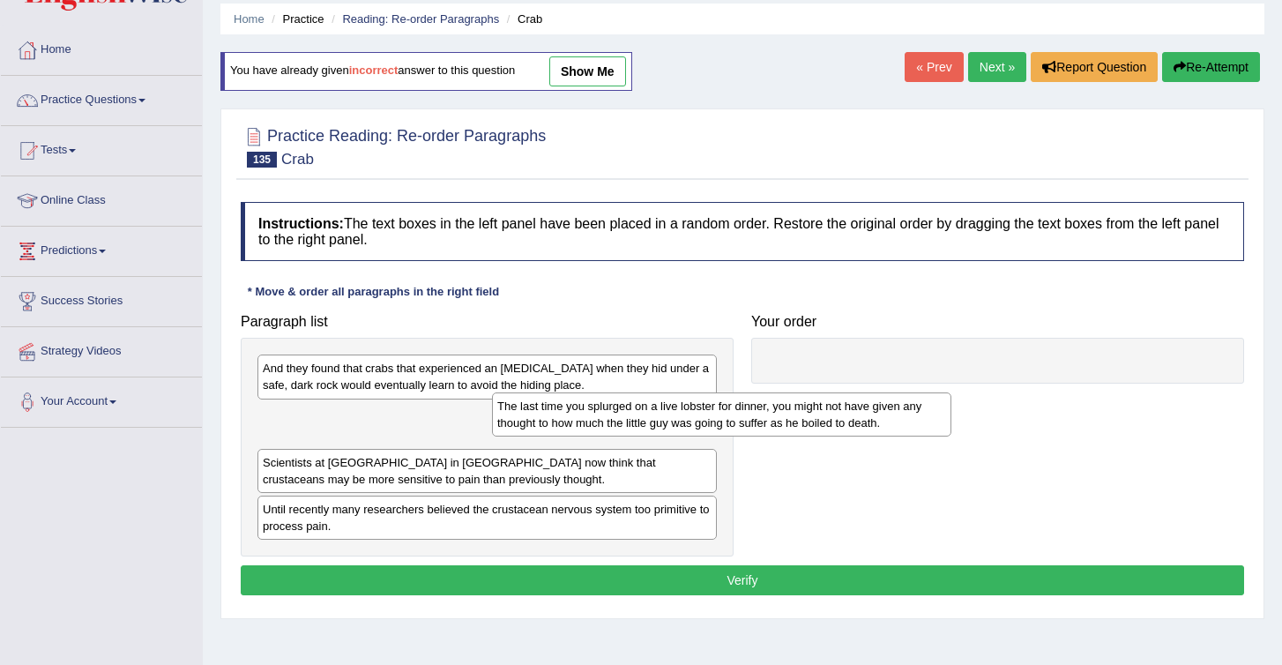
drag, startPoint x: 362, startPoint y: 468, endPoint x: 705, endPoint y: 350, distance: 362.9
click at [705, 392] on div "The last time you splurged on a live lobster for dinner, you might not have giv…" at bounding box center [721, 414] width 459 height 44
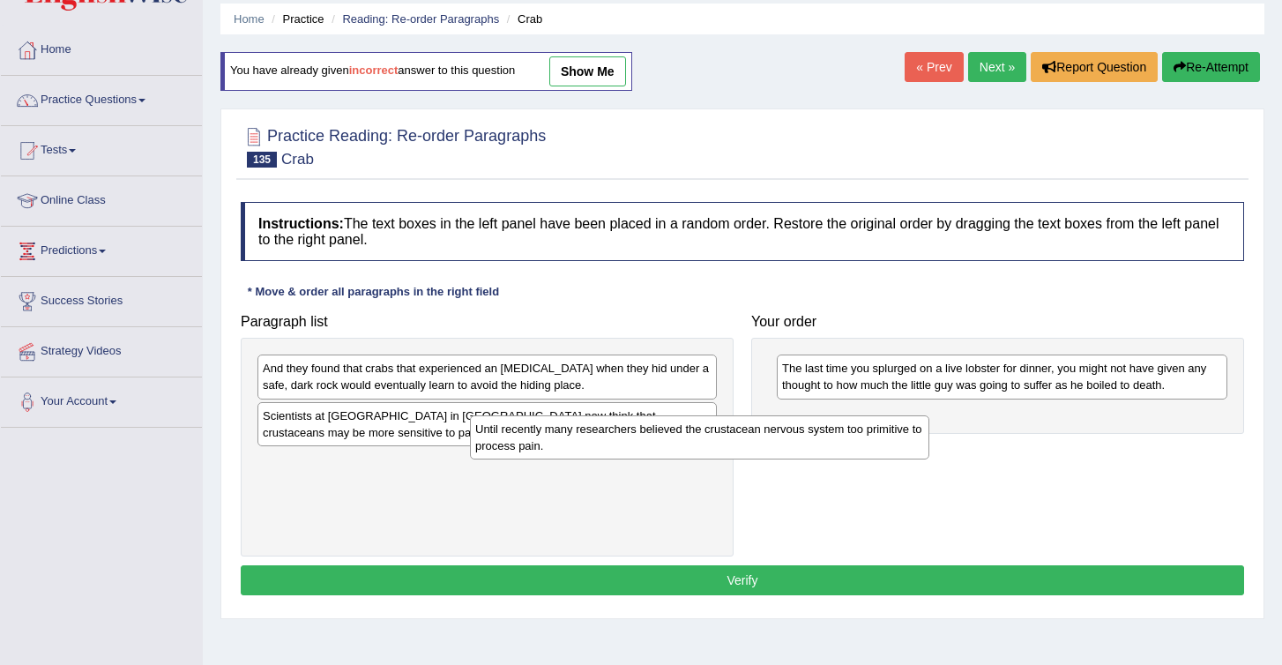
drag, startPoint x: 304, startPoint y: 486, endPoint x: 631, endPoint y: 440, distance: 330.4
click at [631, 440] on div "Until recently many researchers believed the crustacean nervous system too prim…" at bounding box center [699, 437] width 459 height 44
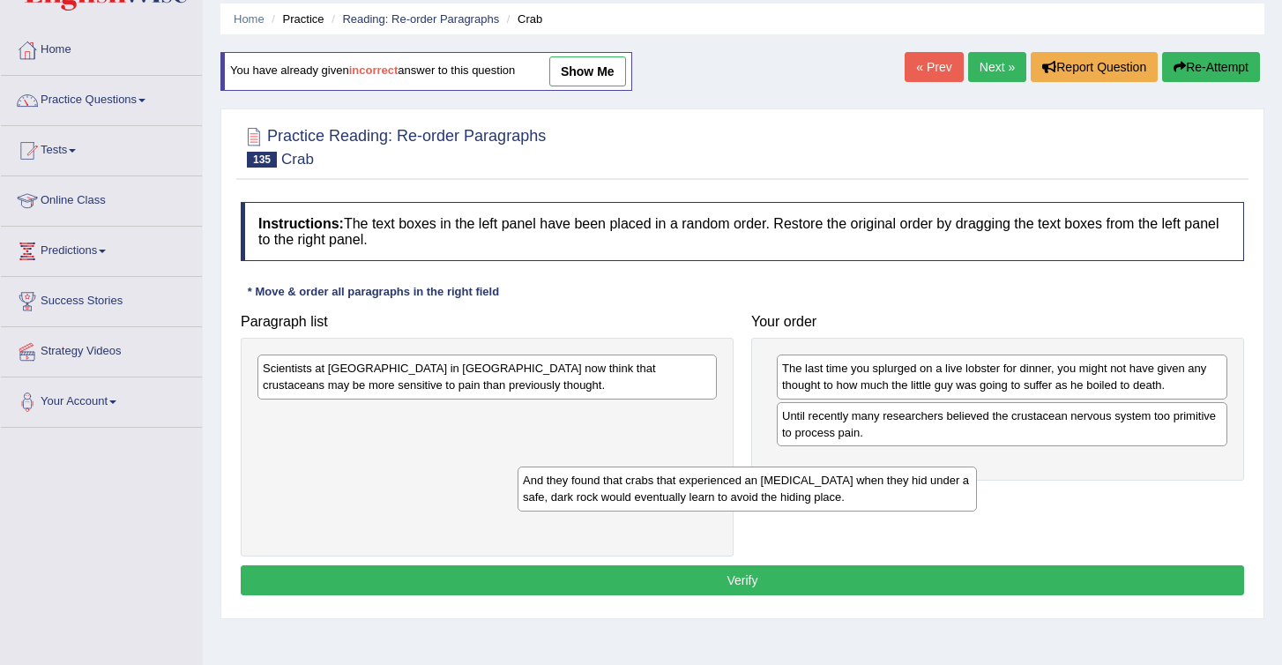
drag, startPoint x: 421, startPoint y: 380, endPoint x: 700, endPoint y: 493, distance: 301.5
click at [699, 493] on div "And they found that crabs that experienced an electric shock when they hid unde…" at bounding box center [747, 489] width 459 height 44
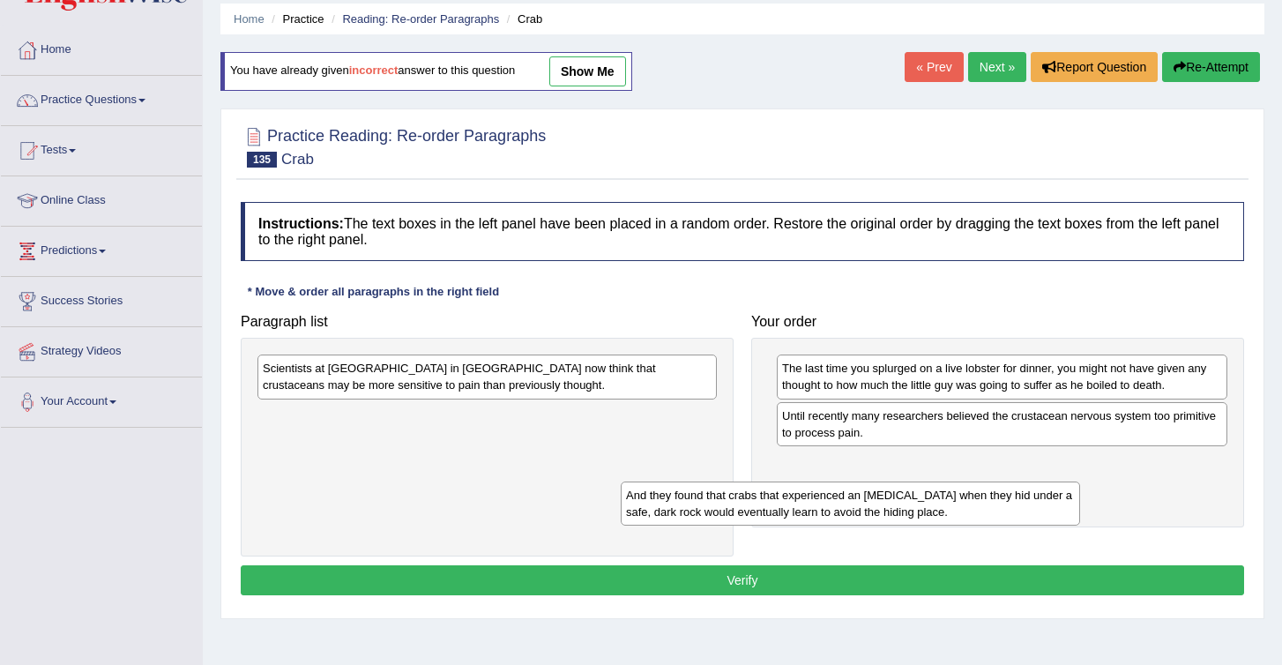
drag, startPoint x: 372, startPoint y: 433, endPoint x: 747, endPoint y: 516, distance: 383.9
click at [747, 516] on div "And they found that crabs that experienced an electric shock when they hid unde…" at bounding box center [850, 504] width 459 height 44
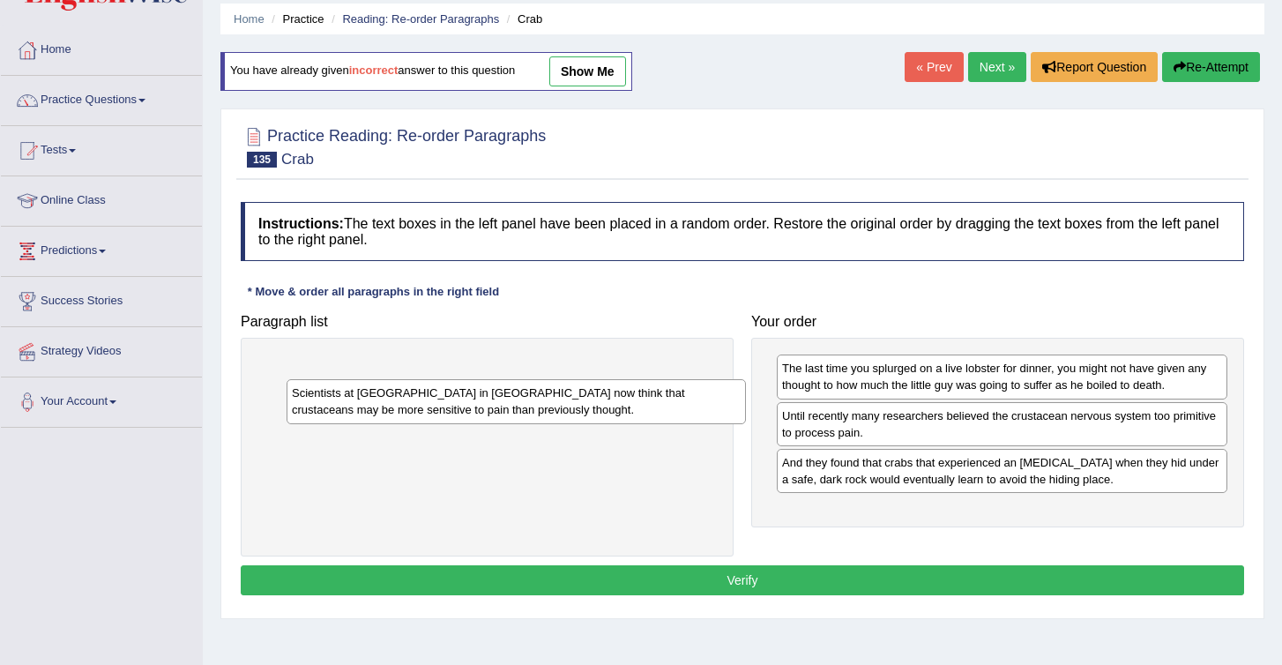
drag, startPoint x: 447, startPoint y: 380, endPoint x: 727, endPoint y: 539, distance: 321.5
click at [727, 423] on div "Scientists at Queen's University in Belfast now think that crustaceans may be m…" at bounding box center [516, 401] width 459 height 44
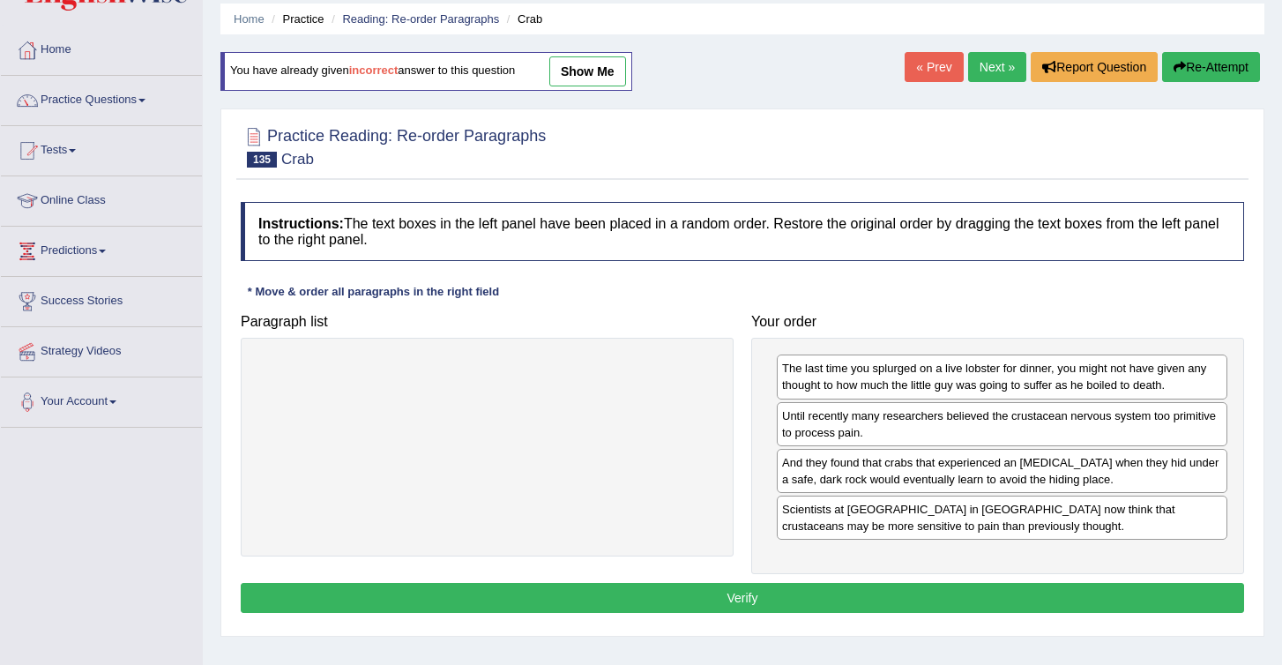
click at [799, 602] on button "Verify" at bounding box center [743, 598] width 1004 height 30
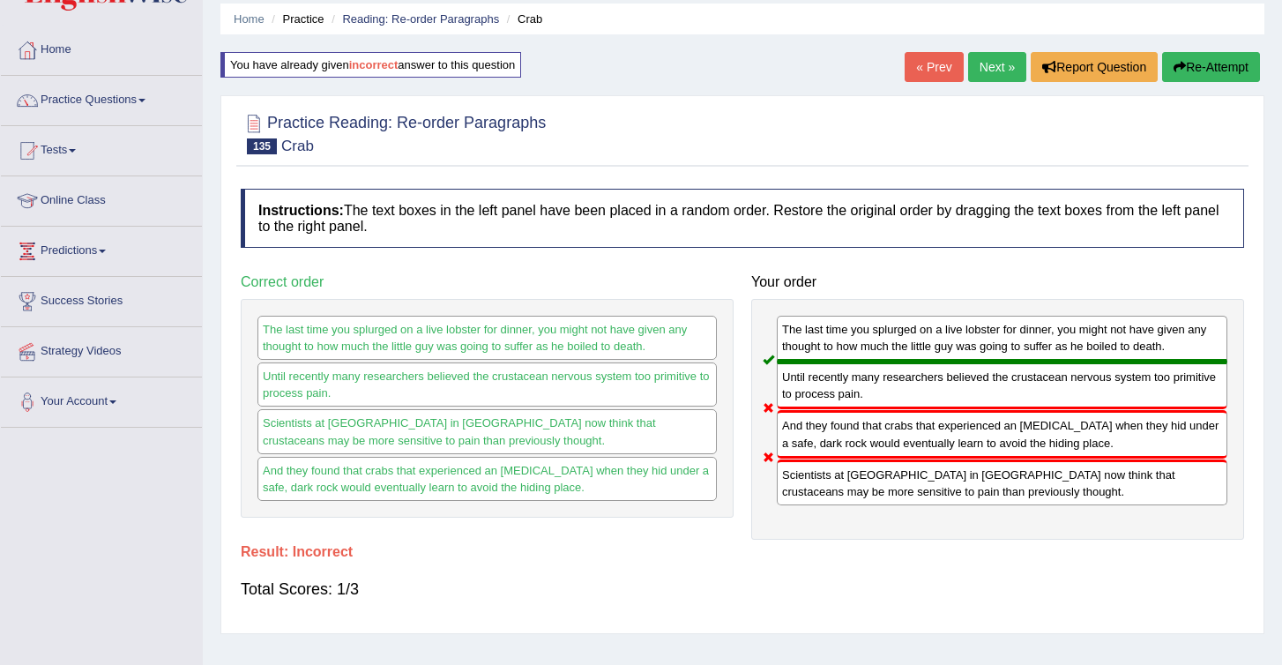
click at [1189, 64] on button "Re-Attempt" at bounding box center [1211, 67] width 98 height 30
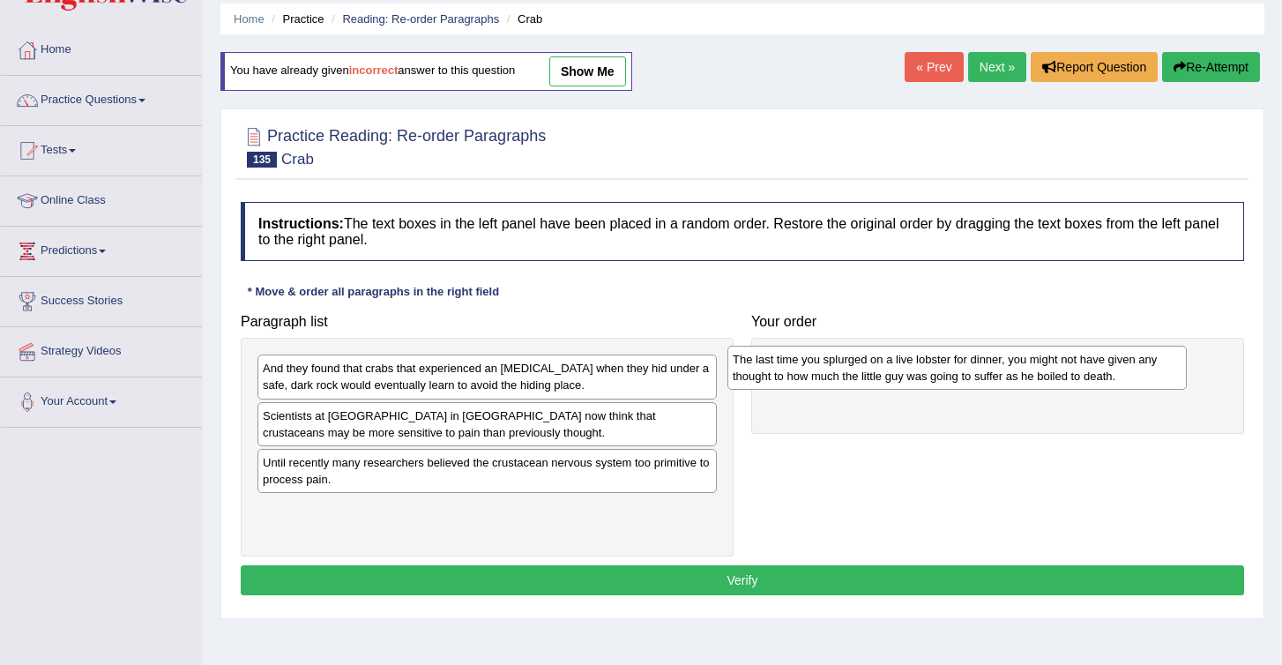
drag, startPoint x: 329, startPoint y: 475, endPoint x: 804, endPoint y: 368, distance: 487.4
click at [804, 369] on div "The last time you splurged on a live lobster for dinner, you might not have giv…" at bounding box center [957, 368] width 459 height 44
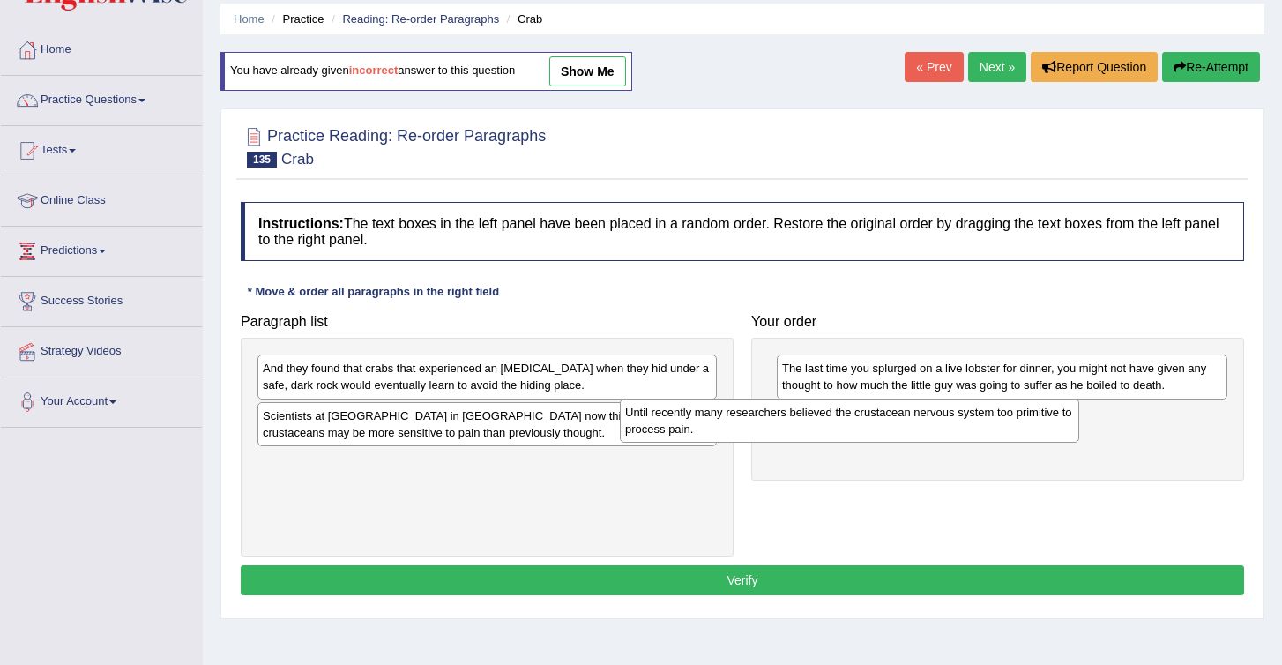
drag, startPoint x: 445, startPoint y: 464, endPoint x: 869, endPoint y: 407, distance: 428.0
click at [869, 409] on div "Until recently many researchers believed the crustacean nervous system too prim…" at bounding box center [849, 421] width 459 height 44
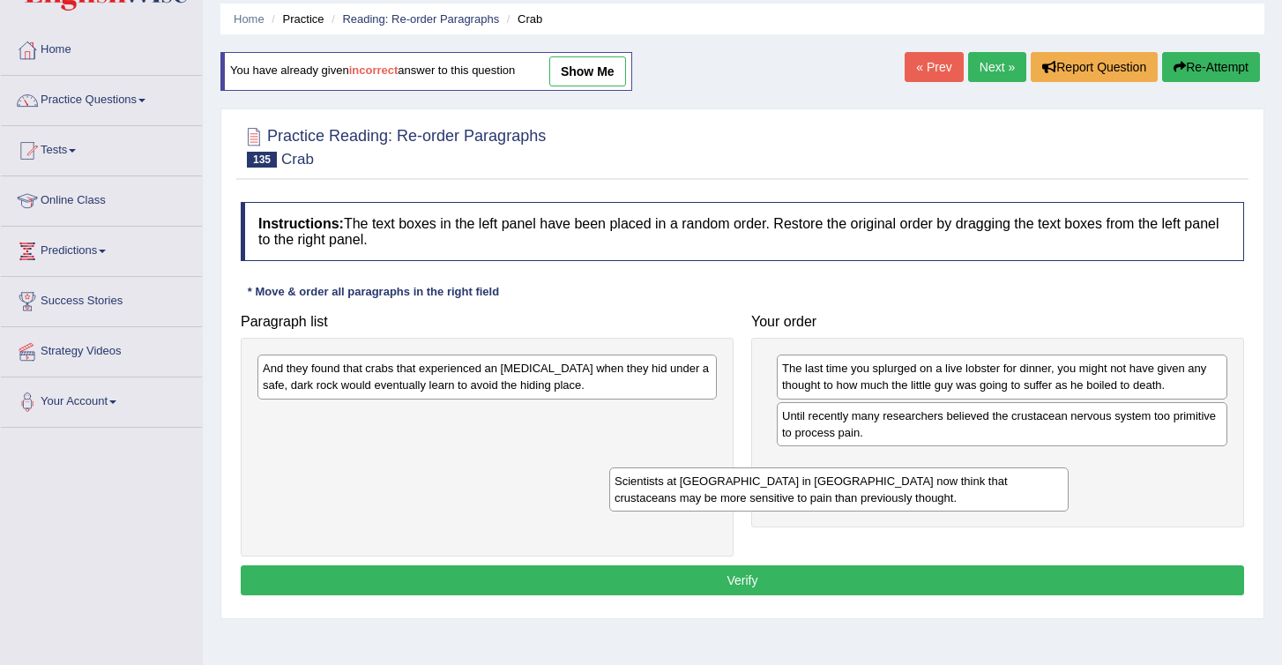
drag, startPoint x: 344, startPoint y: 426, endPoint x: 721, endPoint y: 486, distance: 382.2
click at [721, 497] on div "Scientists at Queen's University in Belfast now think that crustaceans may be m…" at bounding box center [838, 489] width 459 height 44
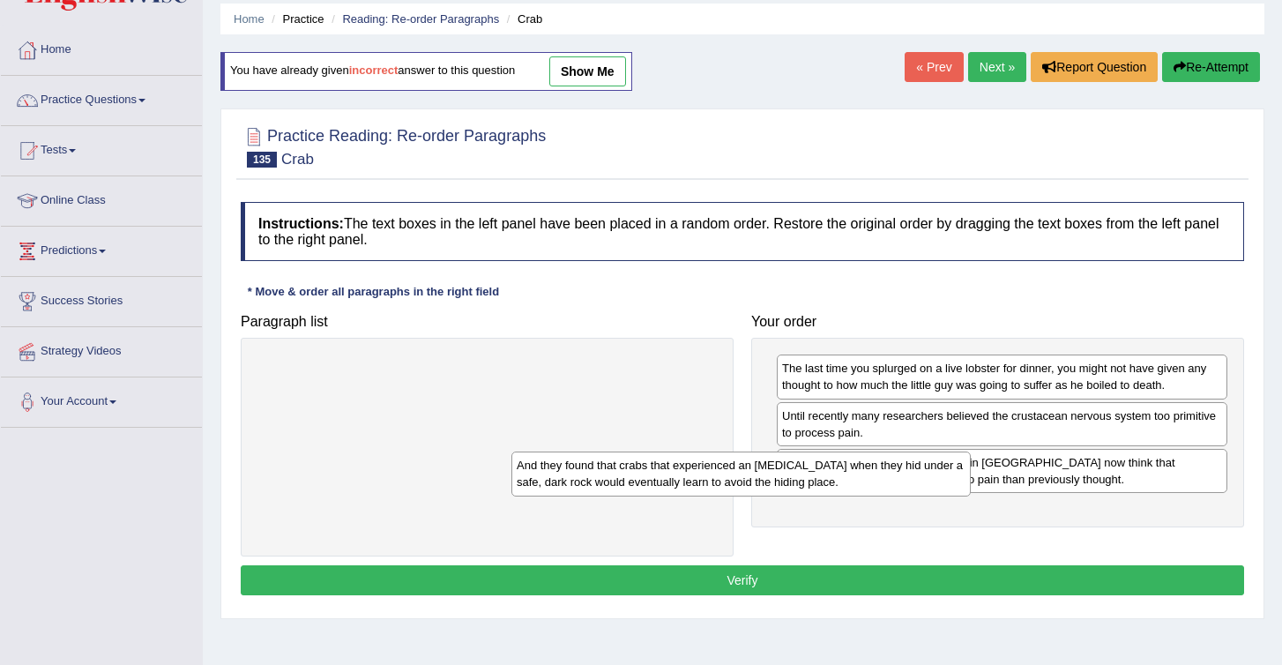
drag, startPoint x: 428, startPoint y: 367, endPoint x: 721, endPoint y: 483, distance: 315.9
click at [721, 482] on div "And they found that crabs that experienced an electric shock when they hid unde…" at bounding box center [741, 474] width 459 height 44
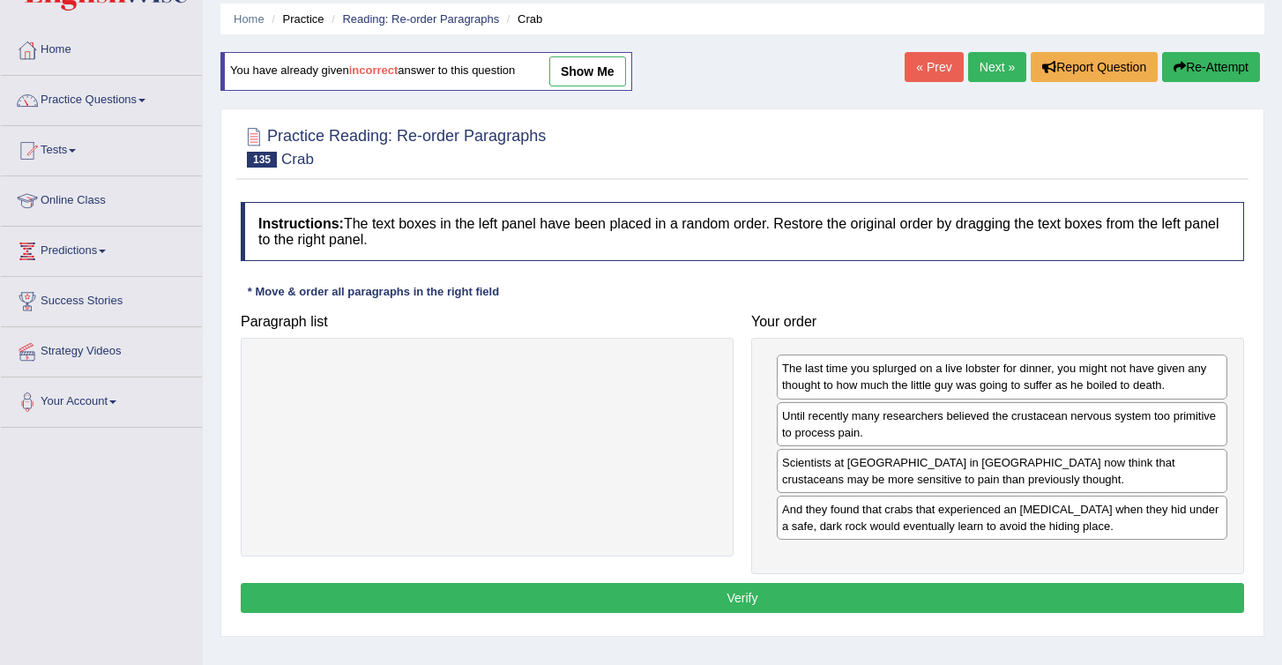
click at [833, 605] on button "Verify" at bounding box center [743, 598] width 1004 height 30
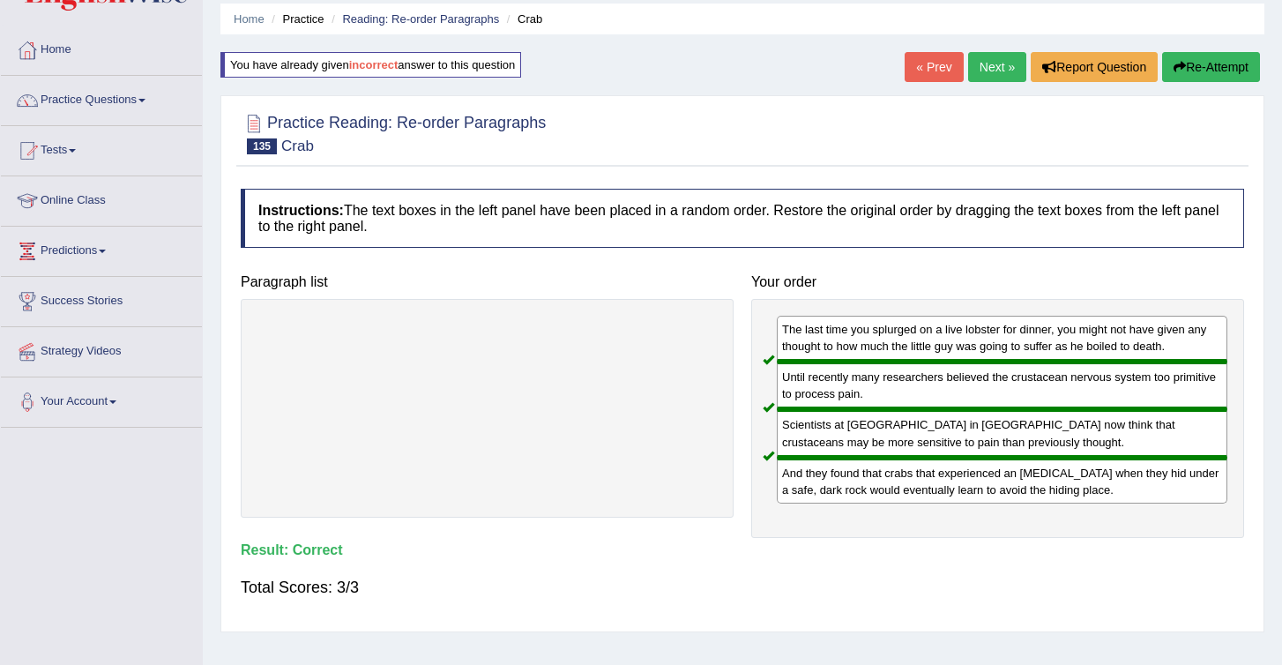
click at [998, 64] on link "Next »" at bounding box center [997, 67] width 58 height 30
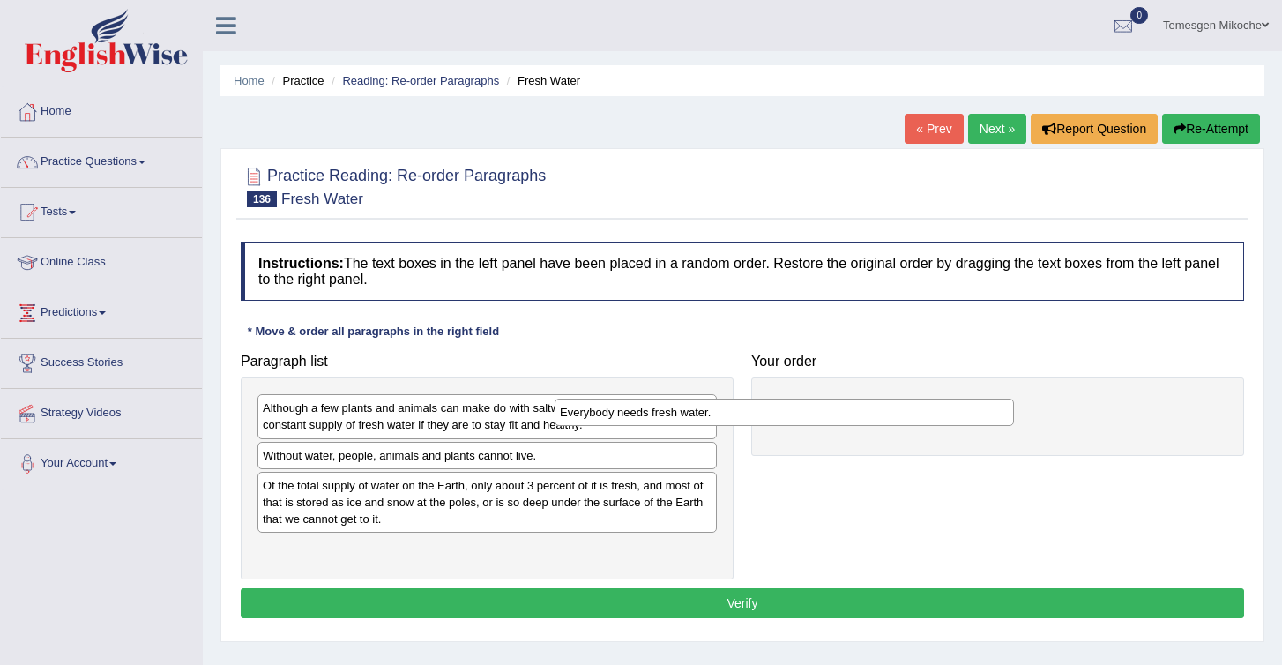
drag, startPoint x: 381, startPoint y: 549, endPoint x: 712, endPoint y: 392, distance: 365.7
click at [712, 399] on div "Everybody needs fresh water." at bounding box center [784, 412] width 459 height 27
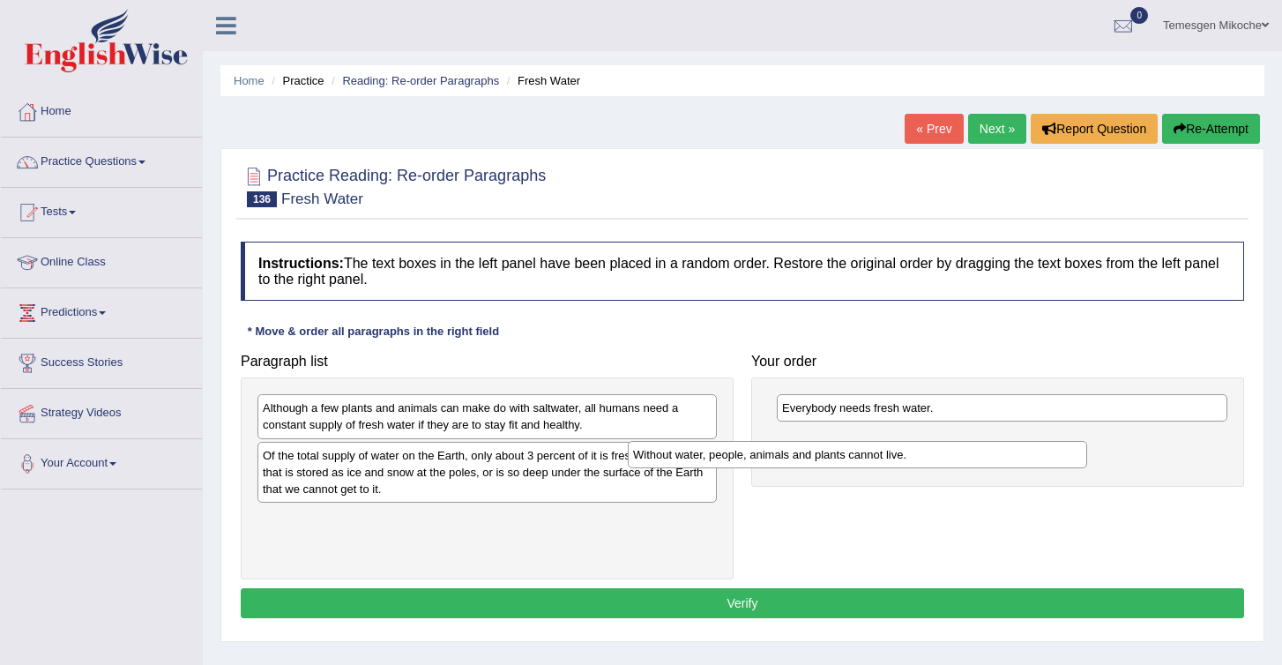
drag, startPoint x: 376, startPoint y: 460, endPoint x: 799, endPoint y: 473, distance: 423.5
click at [798, 468] on div "Without water, people, animals and plants cannot live." at bounding box center [857, 454] width 459 height 27
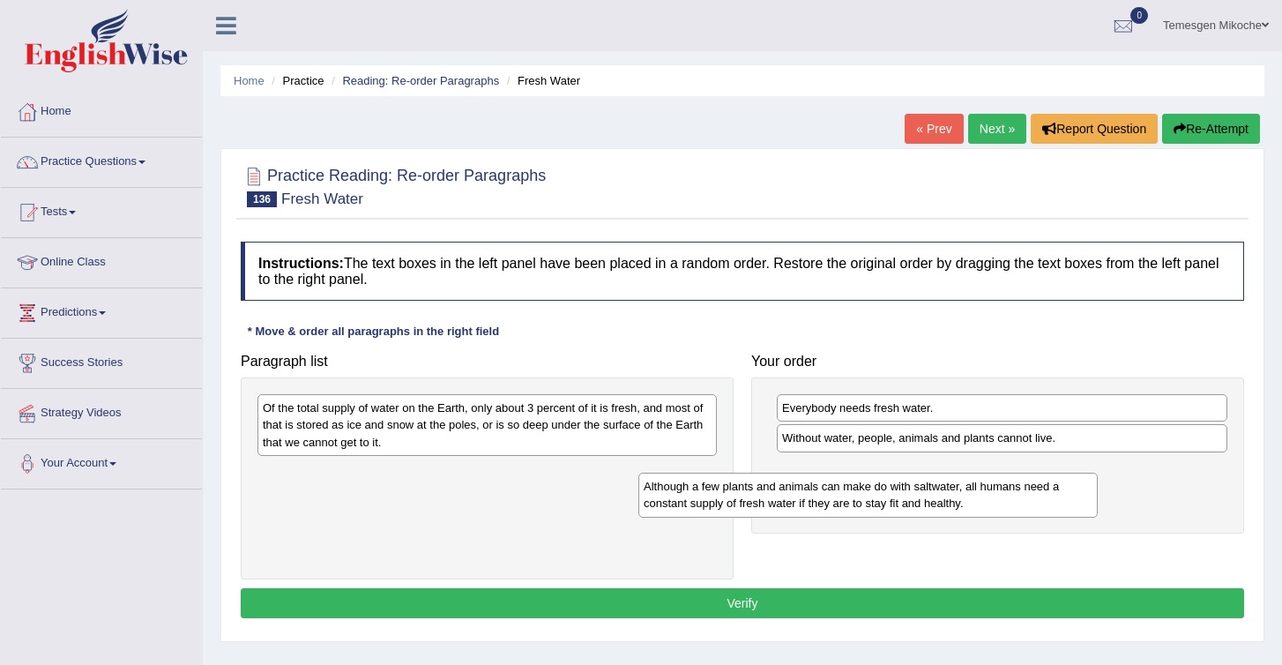
drag, startPoint x: 354, startPoint y: 409, endPoint x: 762, endPoint y: 471, distance: 413.0
click at [761, 473] on div "Although a few plants and animals can make do with saltwater, all humans need a…" at bounding box center [868, 495] width 459 height 44
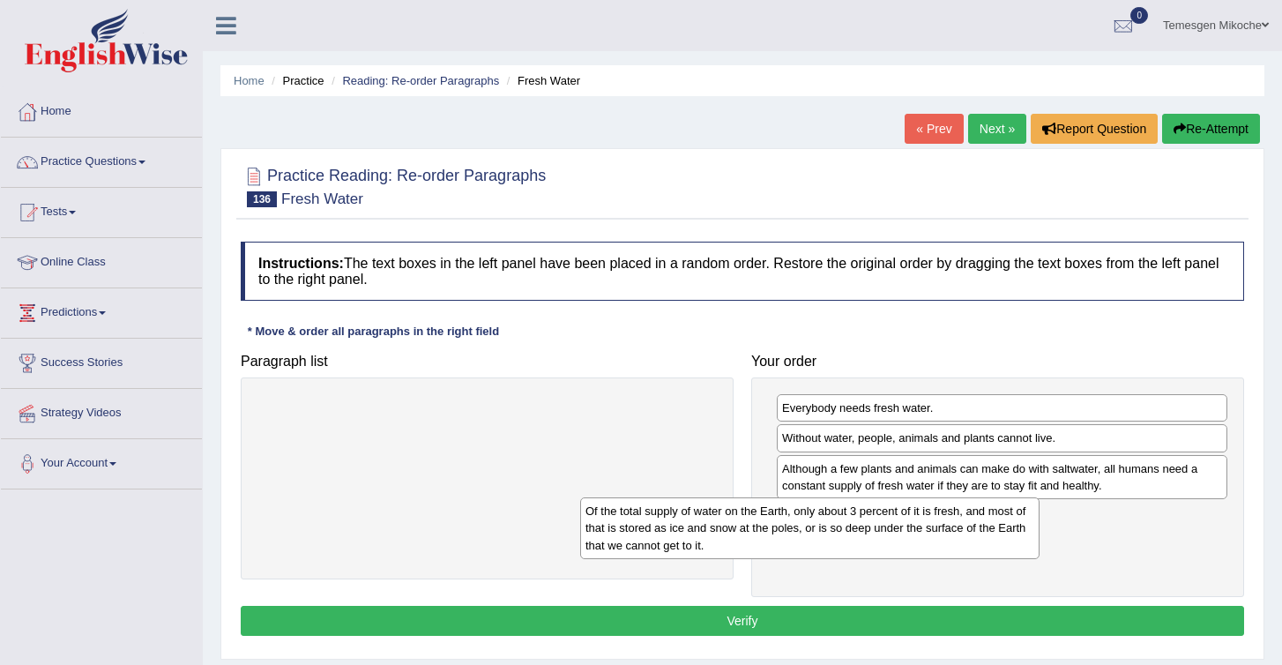
drag, startPoint x: 311, startPoint y: 430, endPoint x: 764, endPoint y: 542, distance: 465.9
click at [762, 542] on div "Of the total supply of water on the Earth, only about 3 percent of it is fresh,…" at bounding box center [809, 527] width 459 height 61
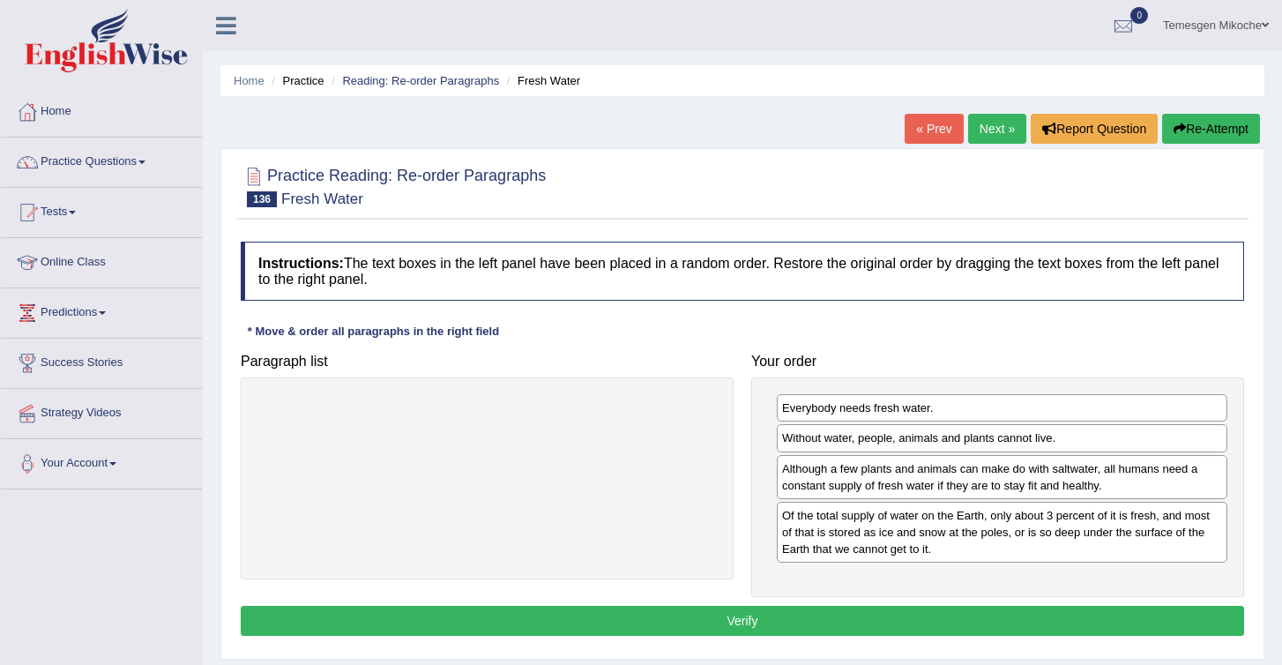
click at [808, 631] on button "Verify" at bounding box center [743, 621] width 1004 height 30
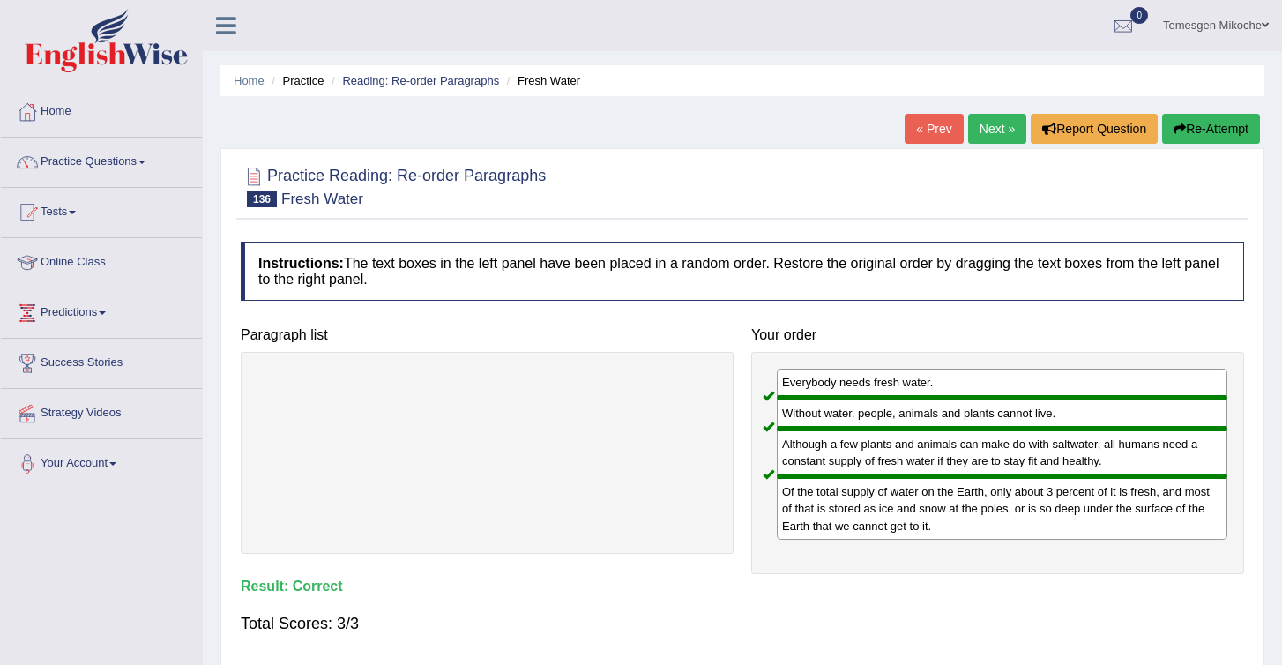
click at [987, 122] on link "Next »" at bounding box center [997, 129] width 58 height 30
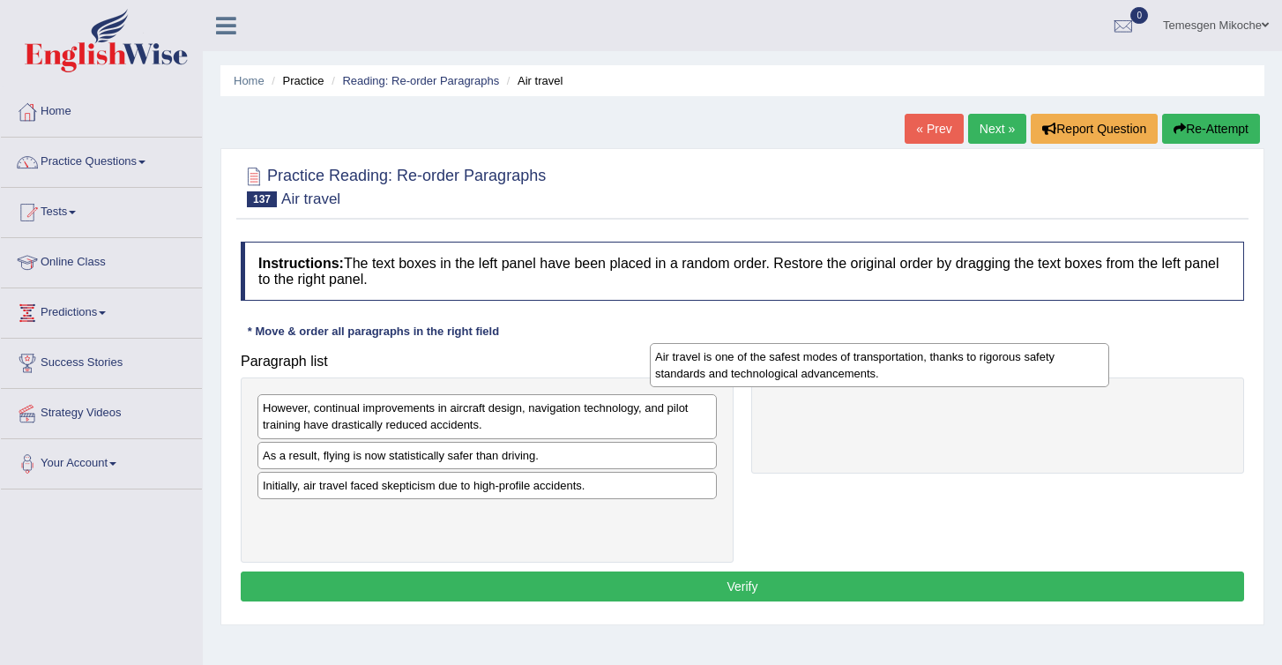
drag, startPoint x: 377, startPoint y: 529, endPoint x: 769, endPoint y: 370, distance: 423.7
click at [769, 370] on div "Air travel is one of the safest modes of transportation, thanks to rigorous saf…" at bounding box center [879, 365] width 459 height 44
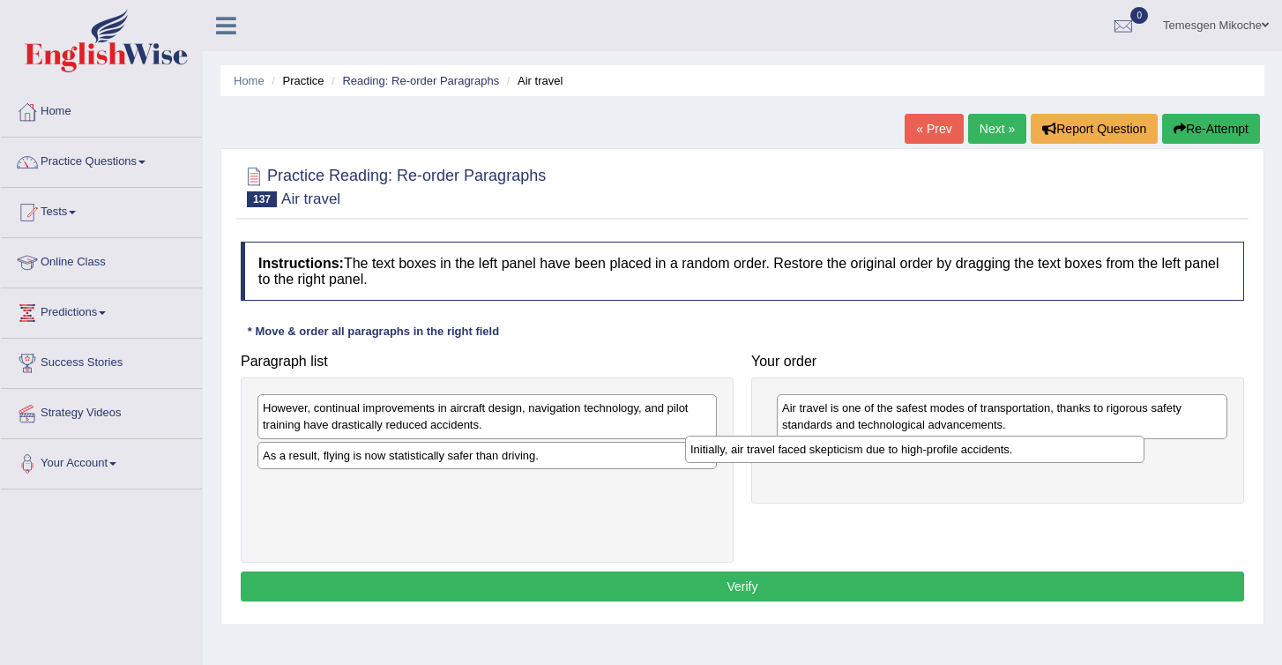
drag, startPoint x: 326, startPoint y: 489, endPoint x: 757, endPoint y: 457, distance: 431.6
click at [757, 457] on div "Initially, air travel faced skepticism due to high-profile accidents." at bounding box center [914, 449] width 459 height 27
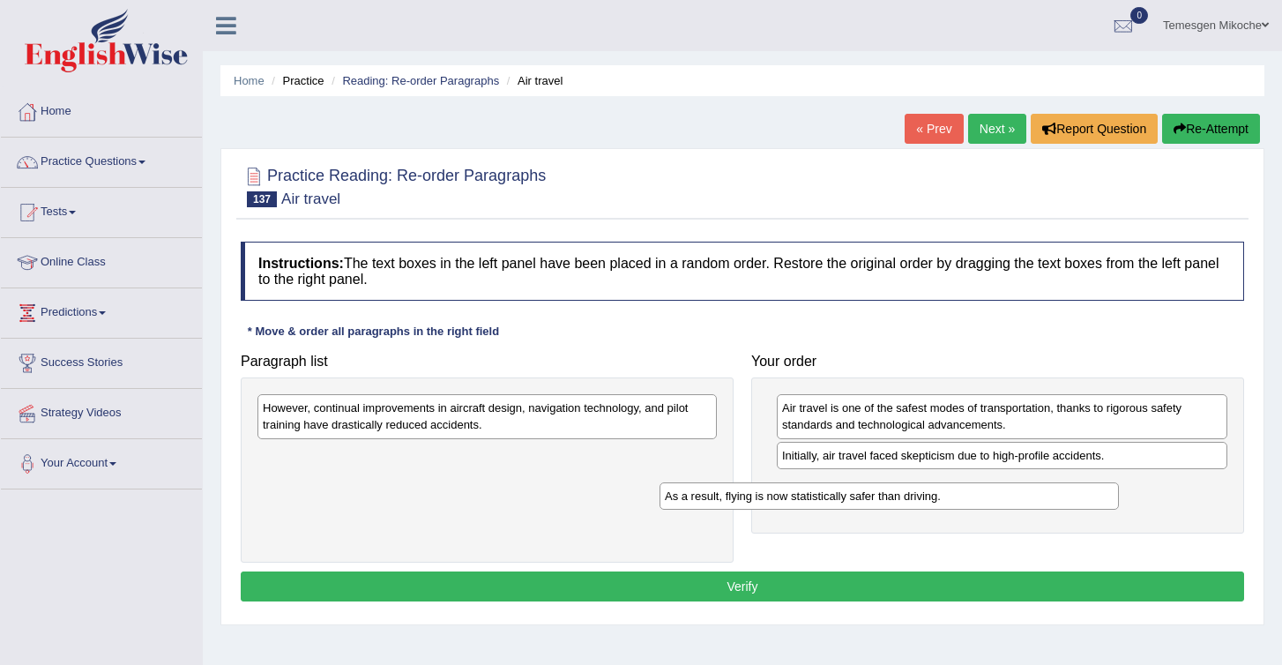
drag, startPoint x: 355, startPoint y: 460, endPoint x: 759, endPoint y: 501, distance: 406.8
click at [758, 501] on div "As a result, flying is now statistically safer than driving." at bounding box center [889, 495] width 459 height 27
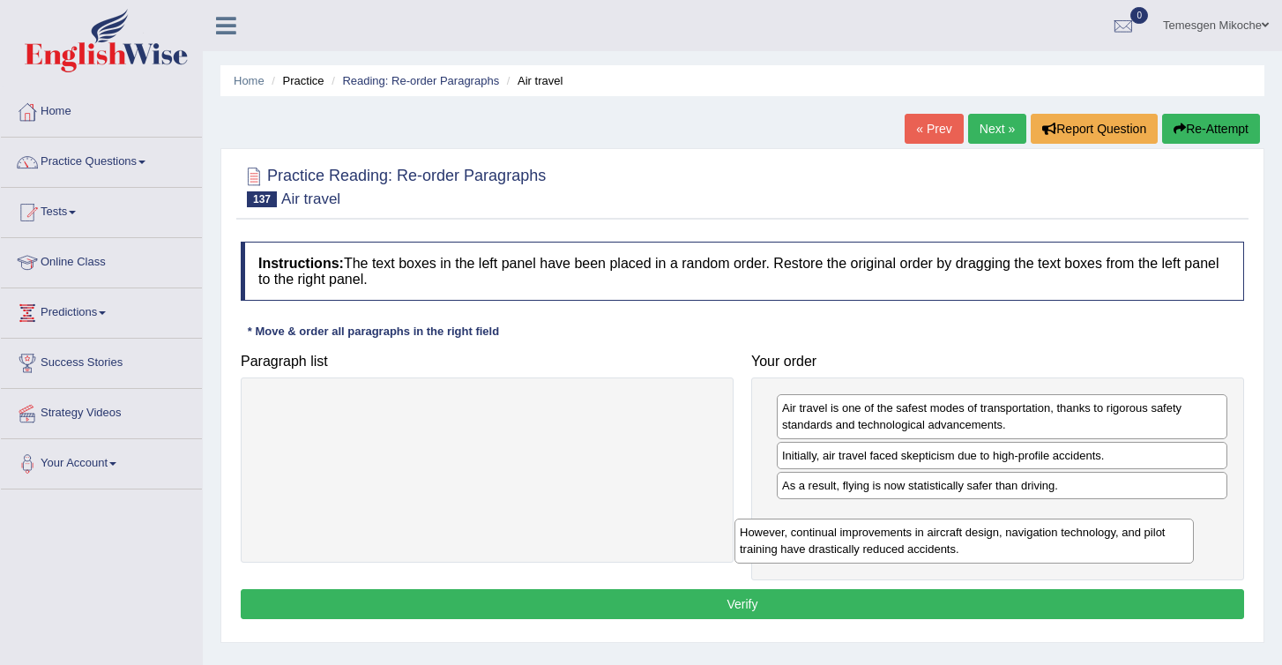
drag, startPoint x: 436, startPoint y: 415, endPoint x: 932, endPoint y: 531, distance: 509.8
click at [932, 531] on div "However, continual improvements in aircraft design, navigation technology, and …" at bounding box center [964, 541] width 459 height 44
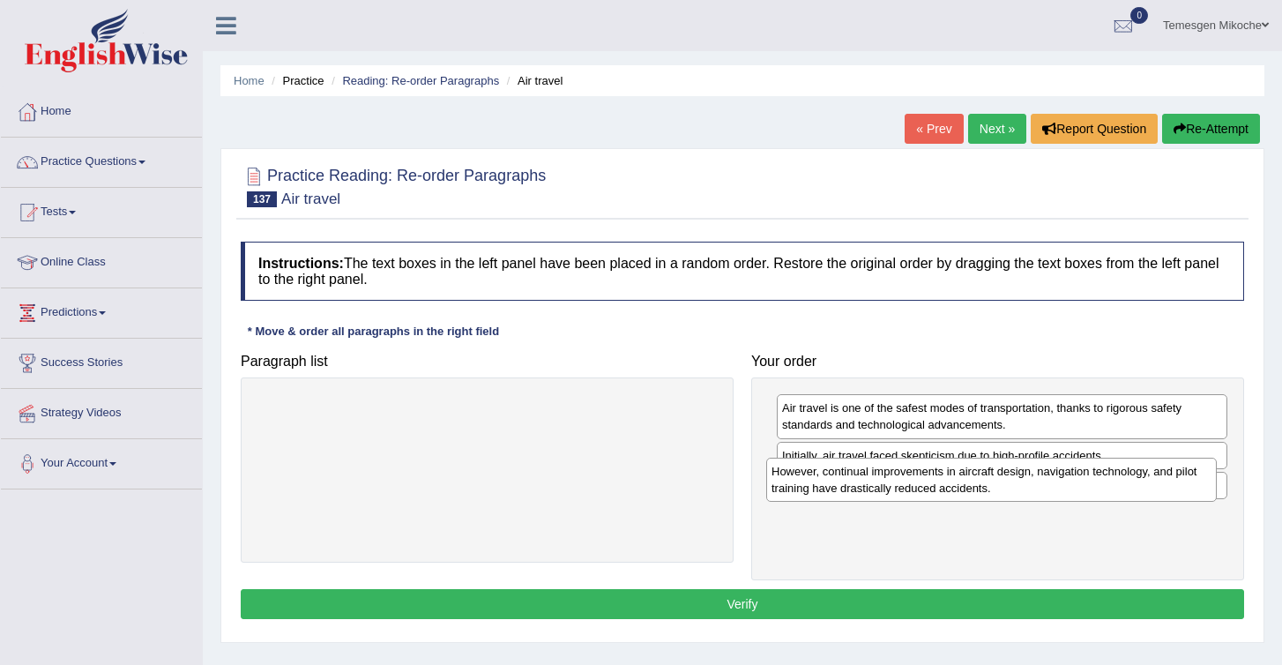
drag, startPoint x: 871, startPoint y: 532, endPoint x: 861, endPoint y: 486, distance: 47.1
click at [861, 486] on div "However, continual improvements in aircraft design, navigation technology, and …" at bounding box center [991, 480] width 451 height 44
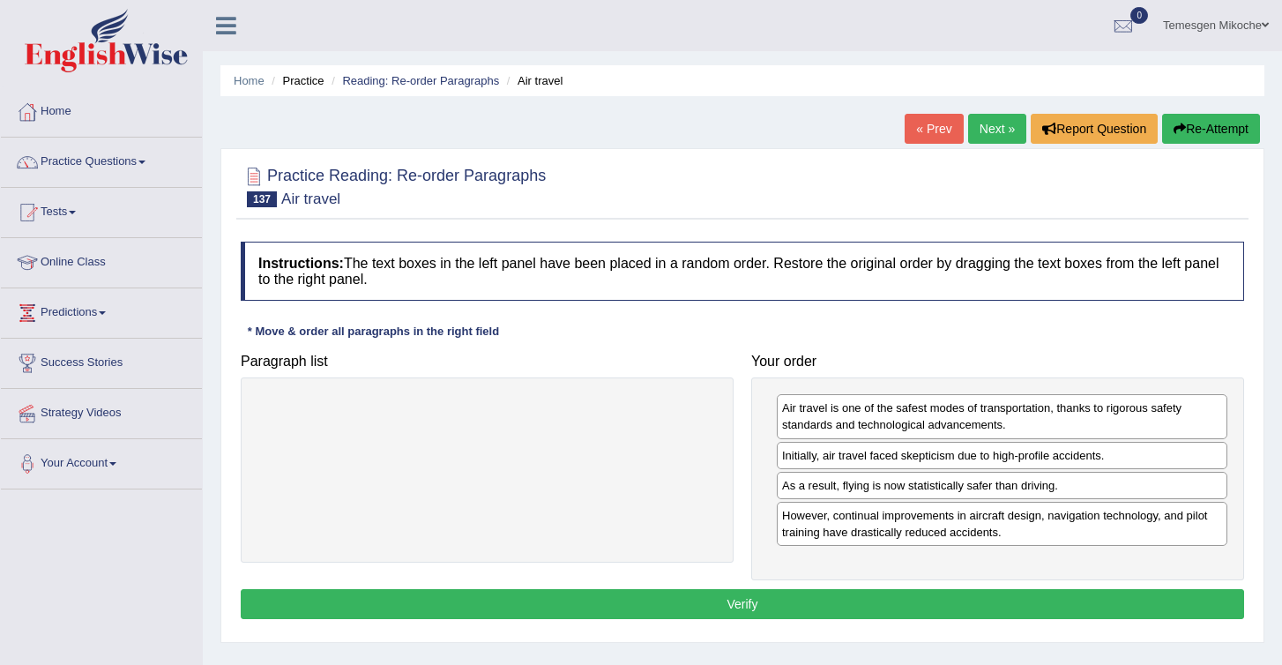
click at [848, 546] on div "Air travel is one of the safest modes of transportation, thanks to rigorous saf…" at bounding box center [997, 478] width 493 height 203
drag, startPoint x: 870, startPoint y: 522, endPoint x: 872, endPoint y: 494, distance: 28.3
click at [872, 494] on div "However, continual improvements in aircraft design, navigation technology, and …" at bounding box center [1005, 496] width 451 height 44
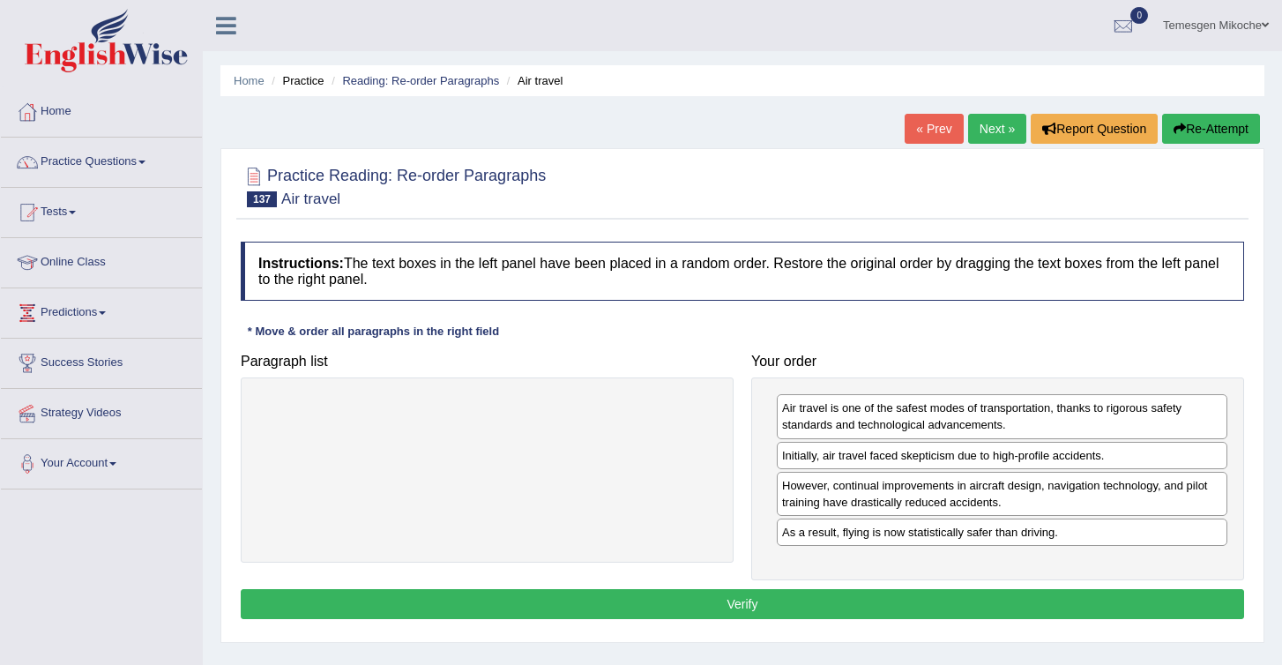
click at [743, 599] on button "Verify" at bounding box center [743, 604] width 1004 height 30
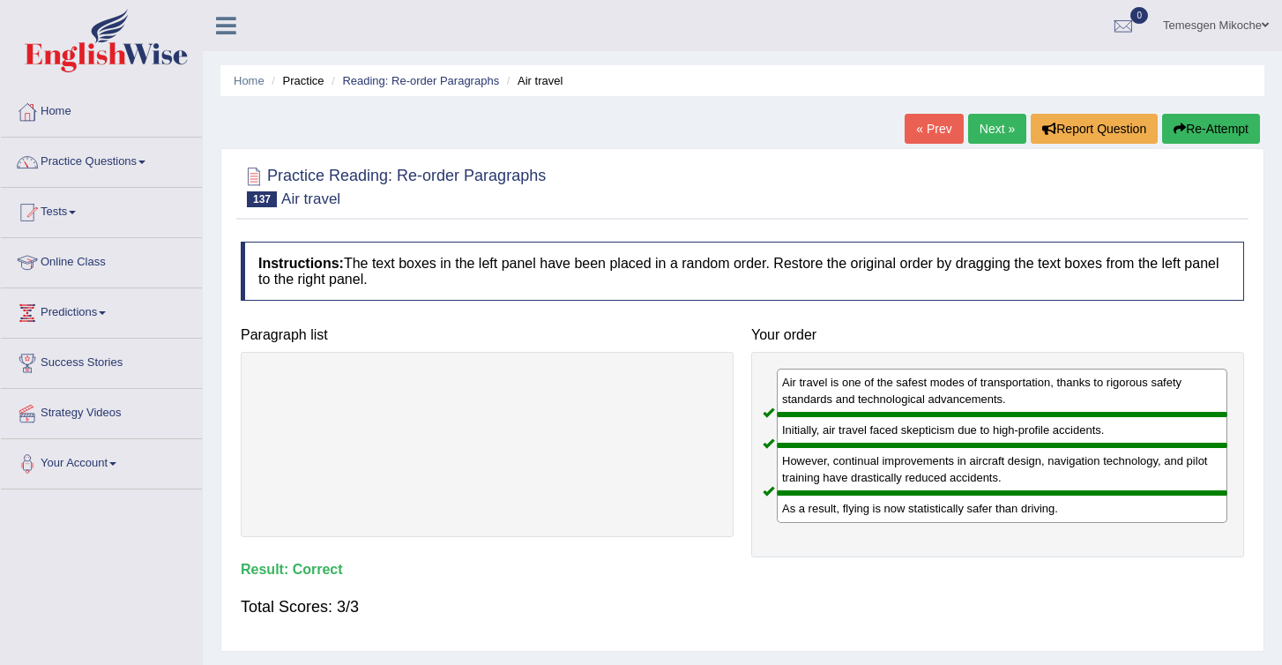
click at [995, 144] on div "« Prev Next » Report Question Re-Attempt" at bounding box center [1085, 131] width 360 height 34
click at [987, 130] on link "Next »" at bounding box center [997, 129] width 58 height 30
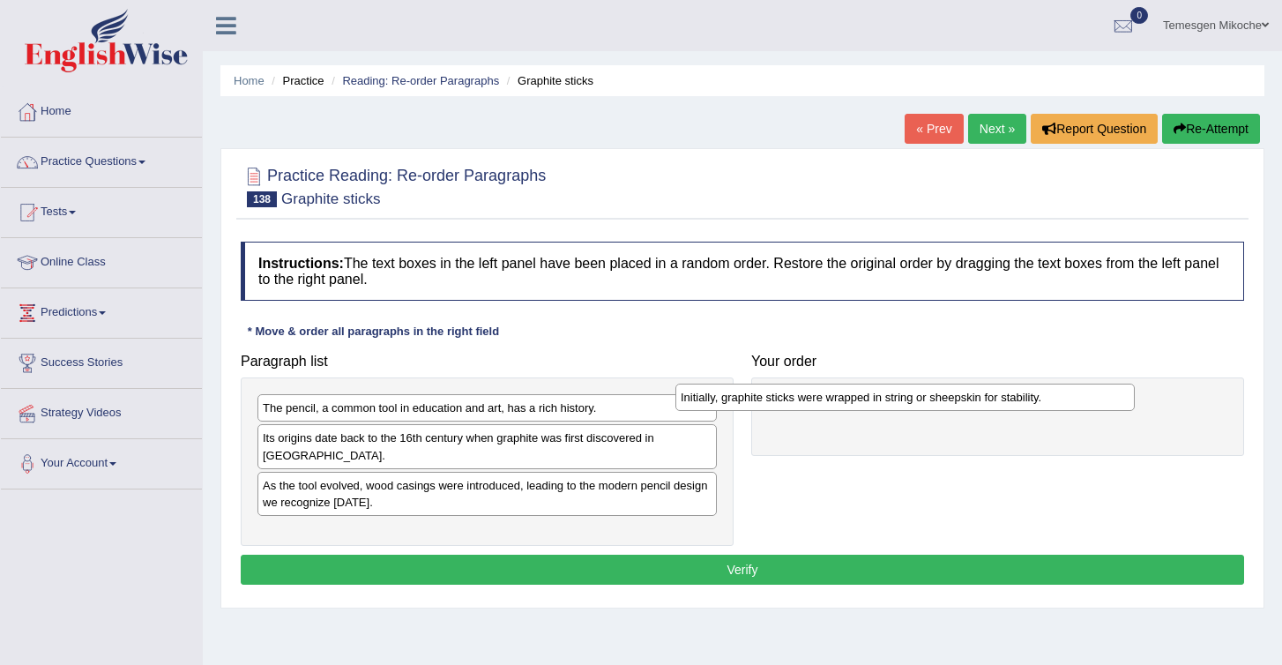
drag, startPoint x: 357, startPoint y: 528, endPoint x: 776, endPoint y: 411, distance: 435.0
click at [776, 411] on div "Initially, graphite sticks were wrapped in string or sheepskin for stability." at bounding box center [905, 397] width 459 height 27
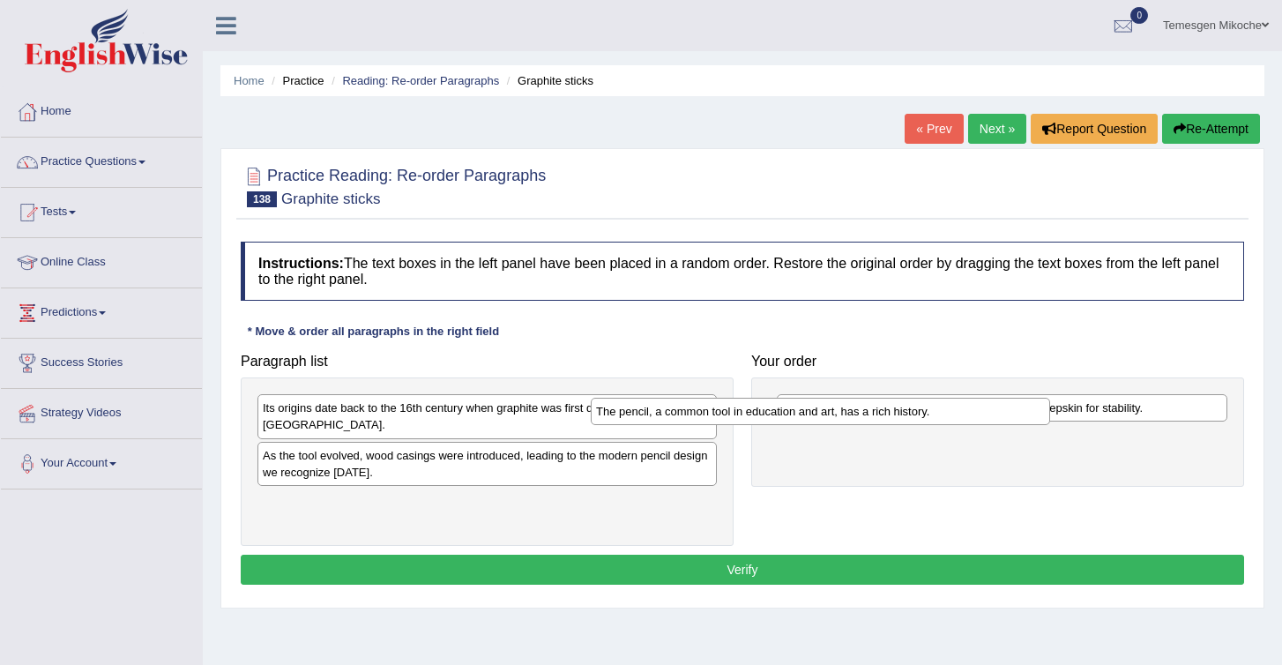
drag, startPoint x: 393, startPoint y: 410, endPoint x: 737, endPoint y: 415, distance: 344.0
click at [737, 416] on div "The pencil, a common tool in education and art, has a rich history." at bounding box center [820, 411] width 459 height 27
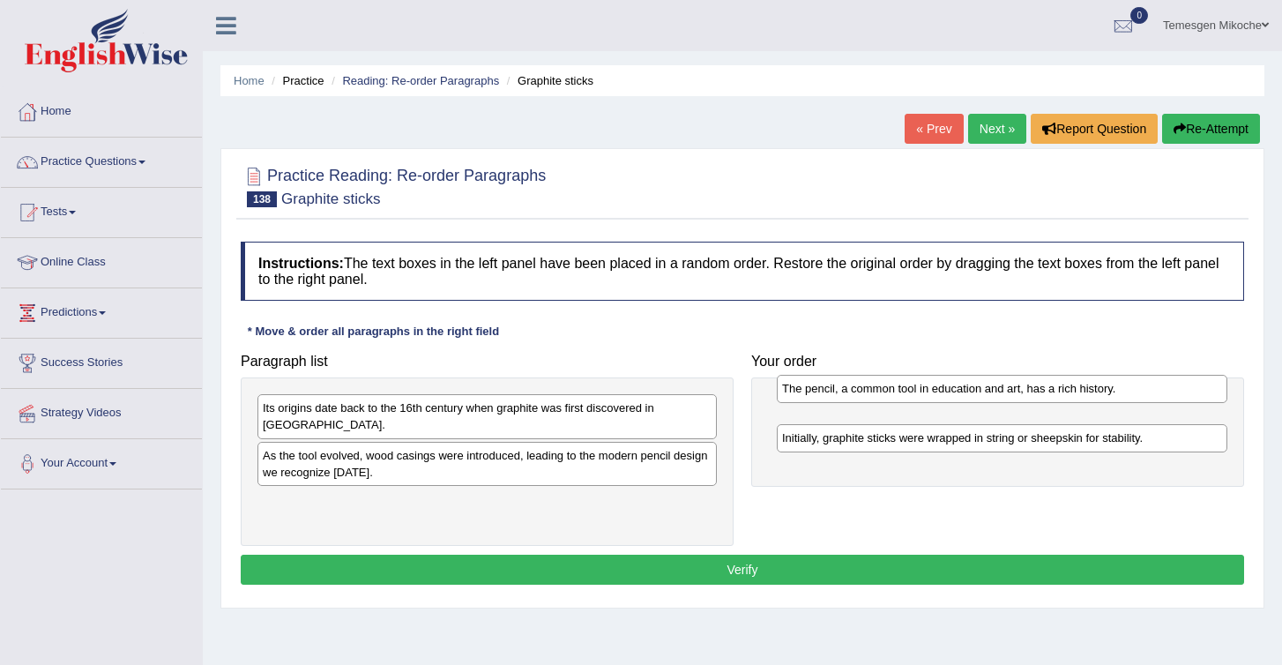
drag, startPoint x: 803, startPoint y: 443, endPoint x: 803, endPoint y: 393, distance: 49.4
click at [803, 393] on div "The pencil, a common tool in education and art, has a rich history." at bounding box center [1002, 388] width 451 height 27
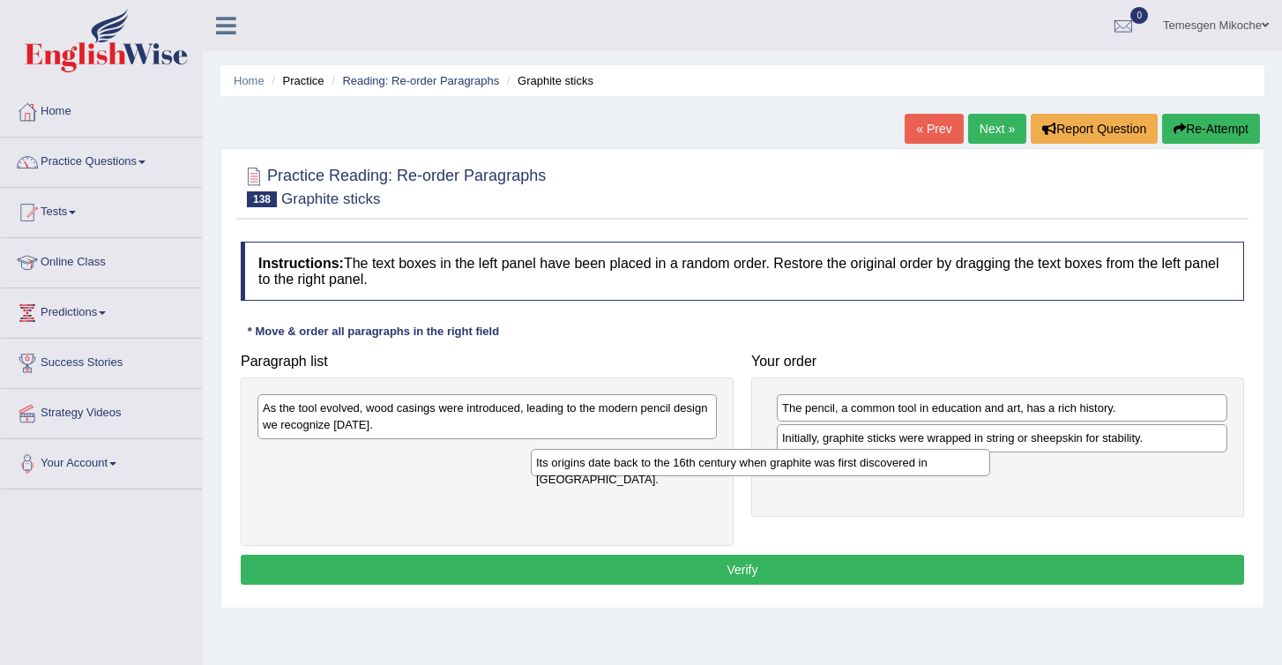
drag, startPoint x: 387, startPoint y: 413, endPoint x: 704, endPoint y: 474, distance: 322.6
click at [704, 474] on div "Its origins date back to the 16th century when graphite was first discovered in…" at bounding box center [760, 462] width 459 height 27
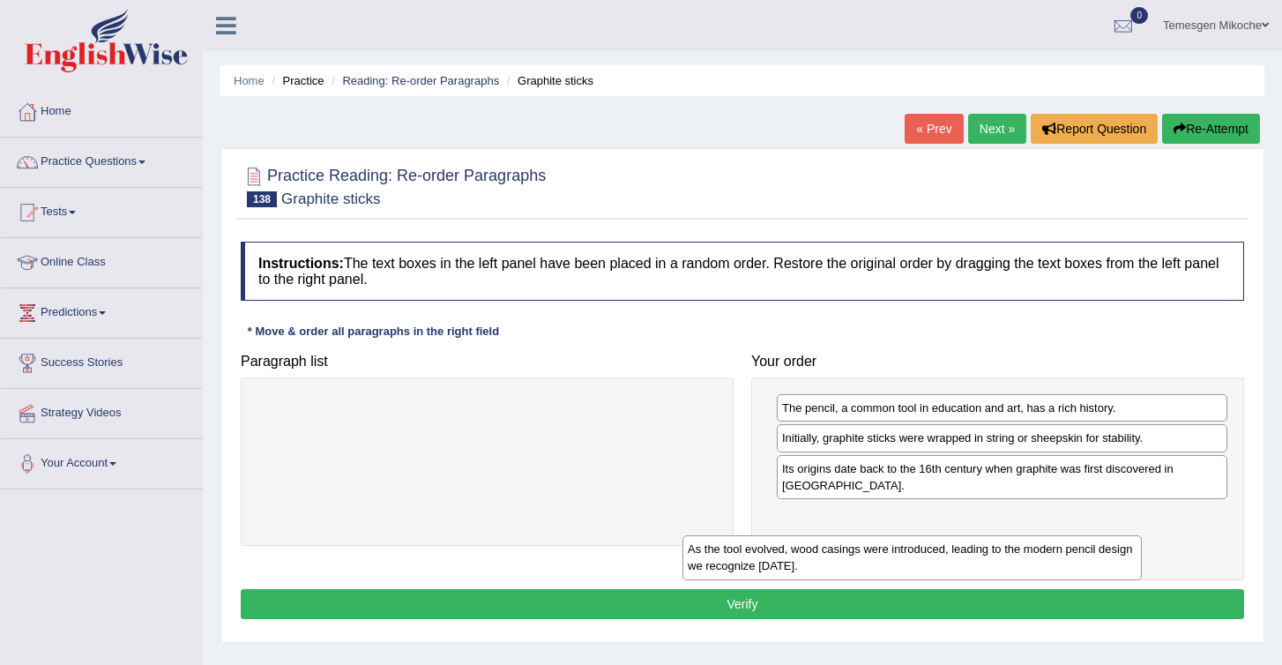
drag, startPoint x: 393, startPoint y: 415, endPoint x: 822, endPoint y: 553, distance: 450.2
click at [821, 557] on div "As the tool evolved, wood casings were introduced, leading to the modern pencil…" at bounding box center [912, 557] width 459 height 44
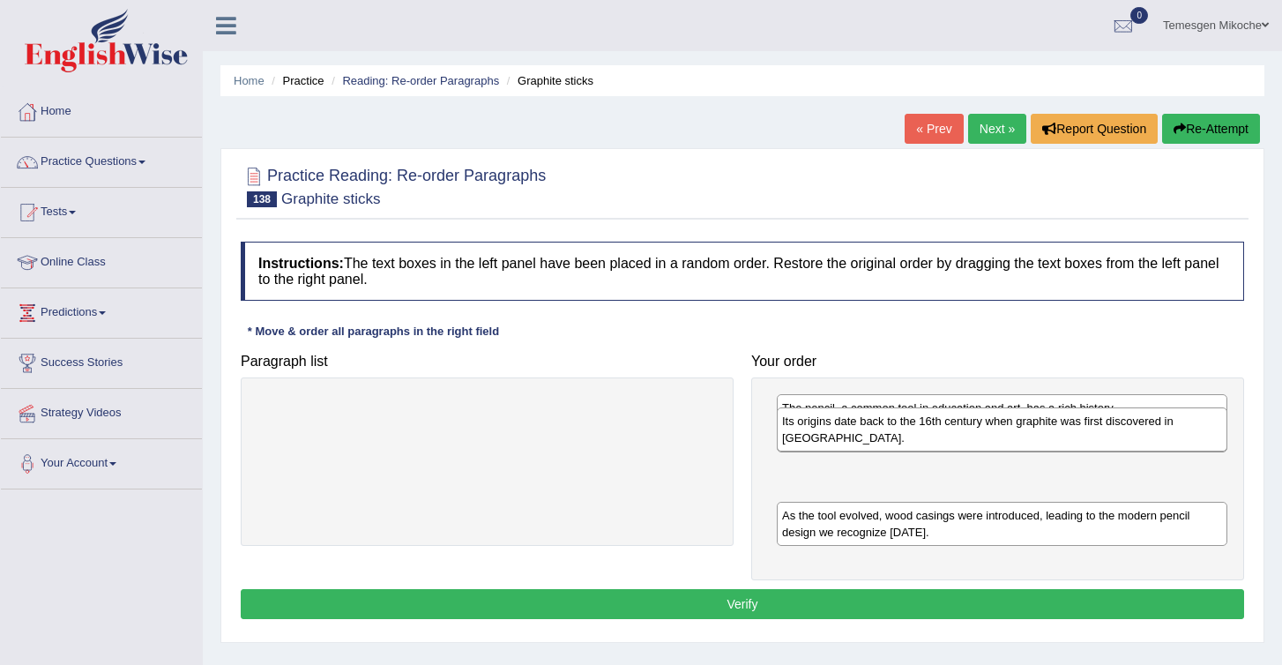
drag, startPoint x: 873, startPoint y: 494, endPoint x: 873, endPoint y: 446, distance: 47.6
click at [873, 446] on div "Its origins date back to the 16th century when graphite was first discovered in…" at bounding box center [1002, 429] width 451 height 44
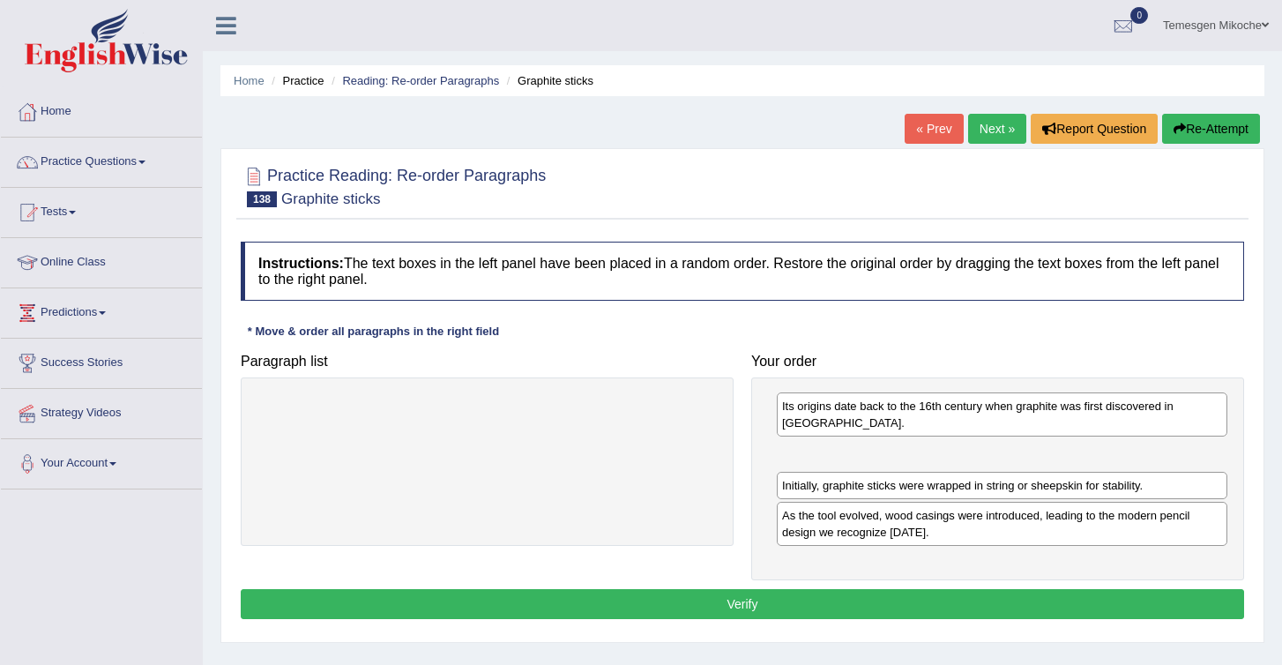
drag, startPoint x: 833, startPoint y: 496, endPoint x: 833, endPoint y: 452, distance: 43.2
click at [833, 437] on div "Its origins date back to the 16th century when graphite was first discovered in…" at bounding box center [1002, 414] width 451 height 44
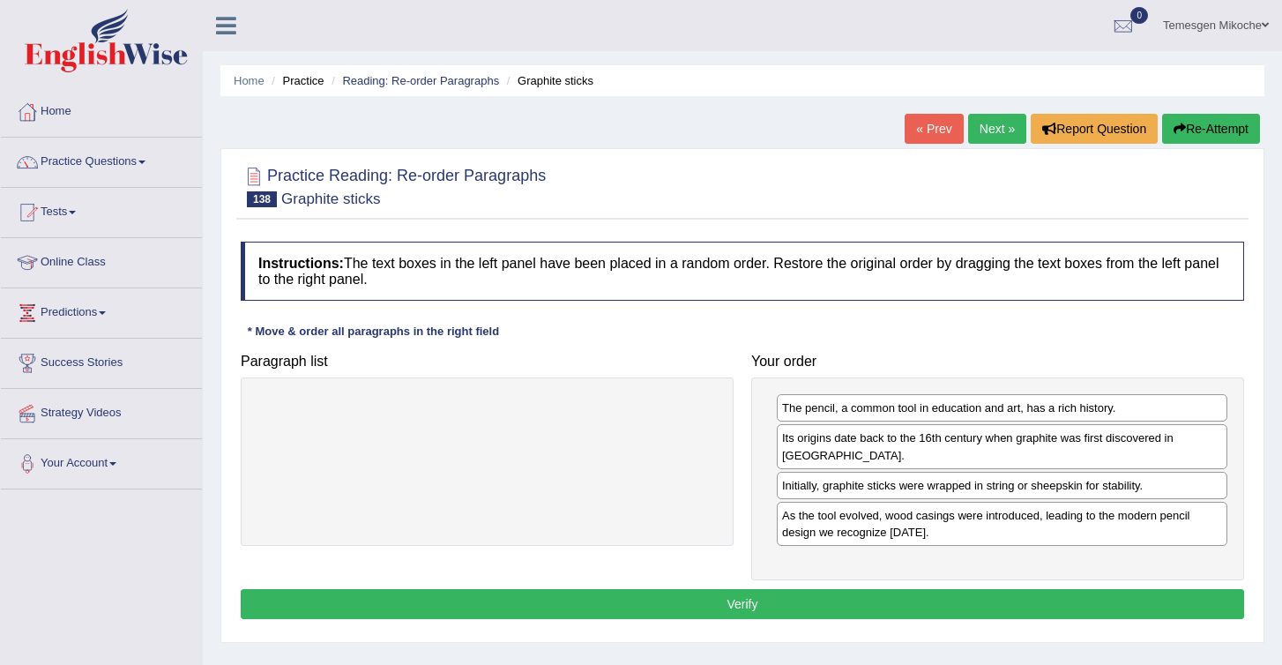
click at [870, 609] on button "Verify" at bounding box center [743, 604] width 1004 height 30
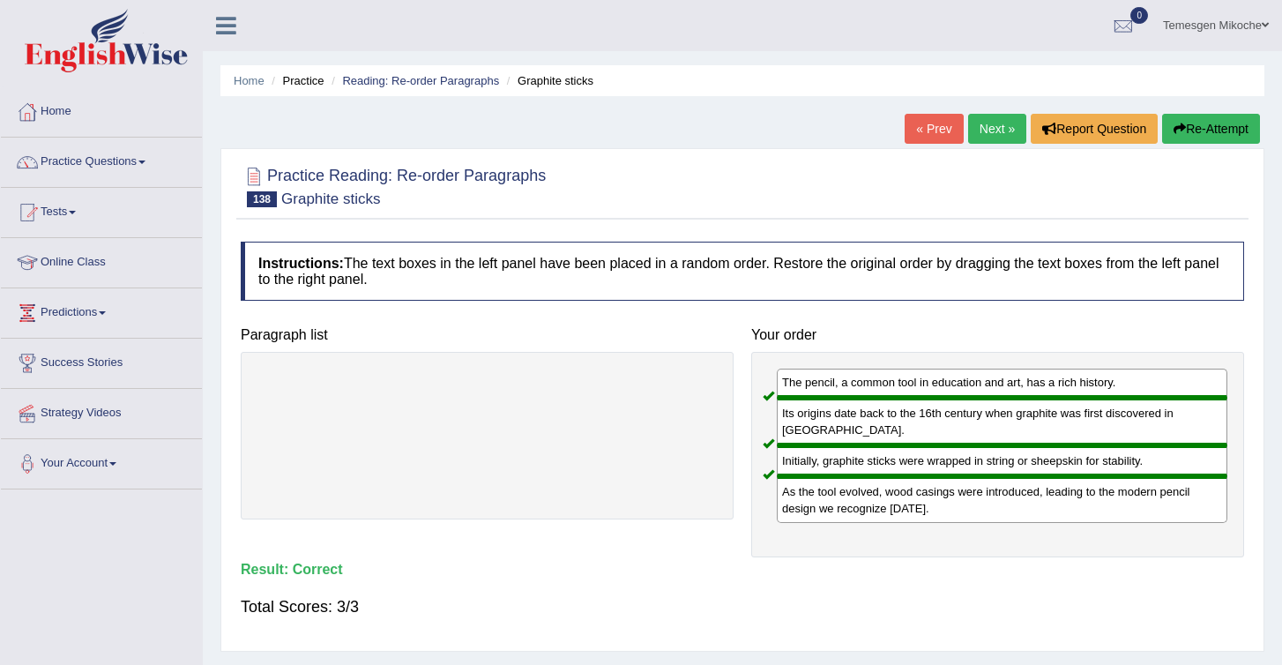
click at [984, 137] on link "Next »" at bounding box center [997, 129] width 58 height 30
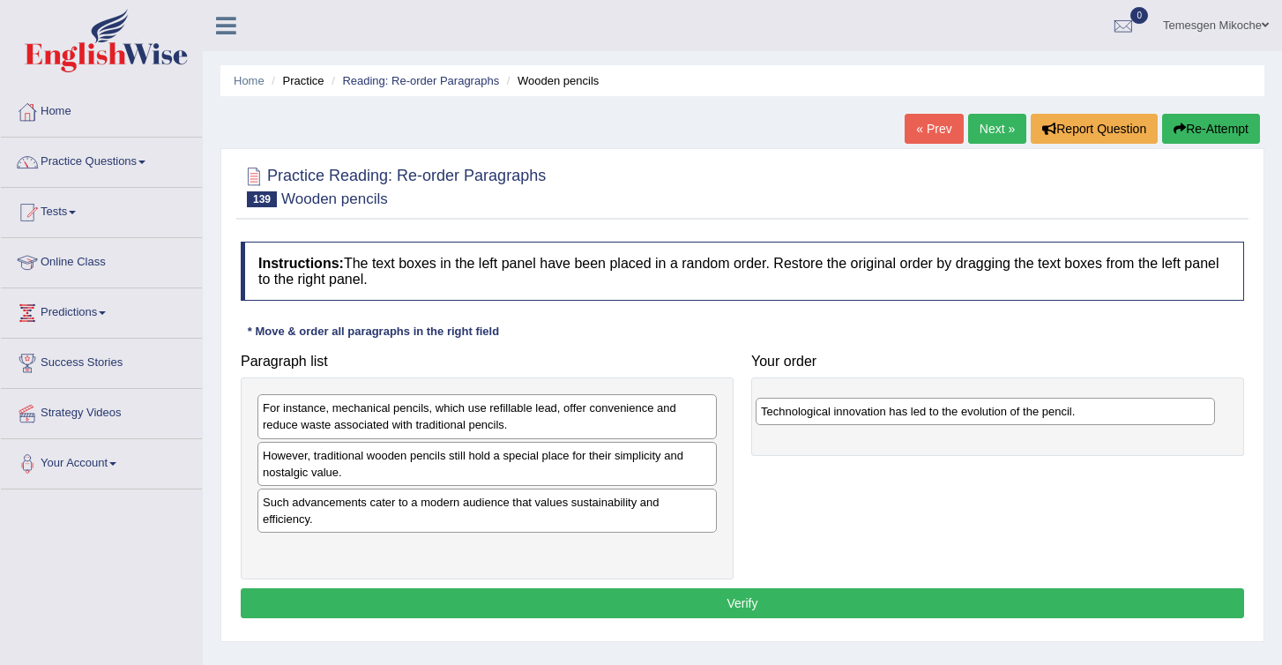
drag, startPoint x: 365, startPoint y: 410, endPoint x: 864, endPoint y: 412, distance: 499.2
click at [864, 413] on div "Technological innovation has led to the evolution of the pencil." at bounding box center [985, 411] width 459 height 27
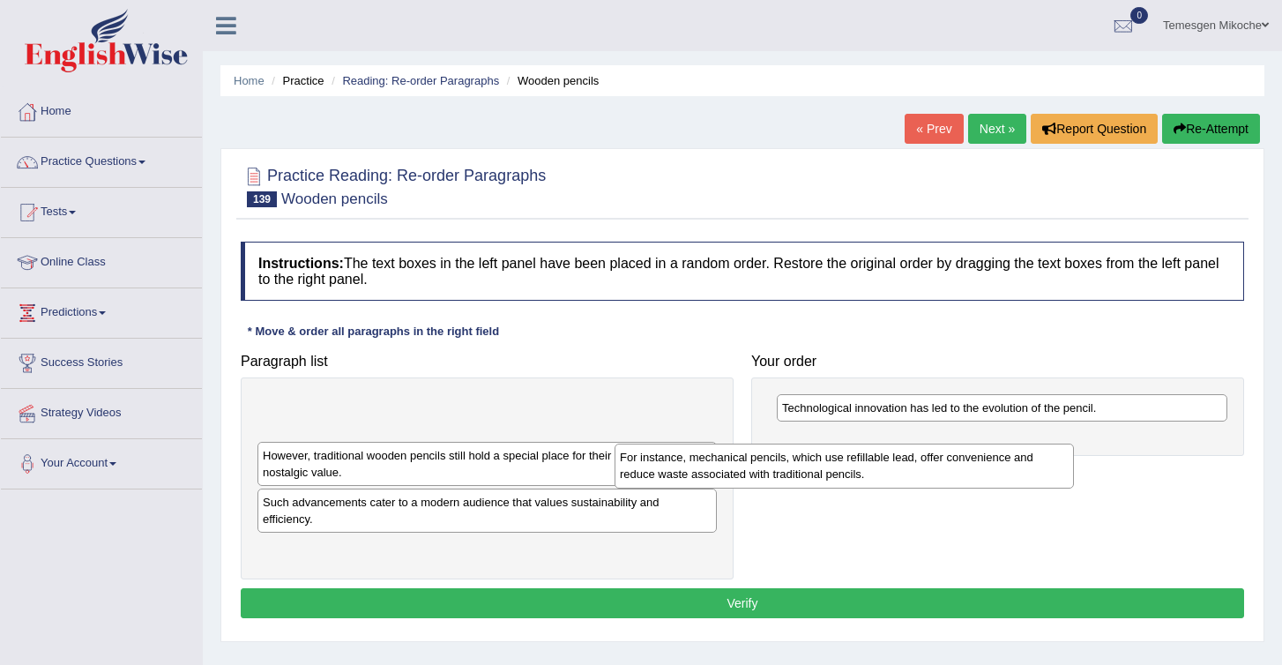
drag, startPoint x: 452, startPoint y: 418, endPoint x: 811, endPoint y: 467, distance: 363.2
click at [811, 467] on div "For instance, mechanical pencils, which use refillable lead, offer convenience …" at bounding box center [844, 466] width 459 height 44
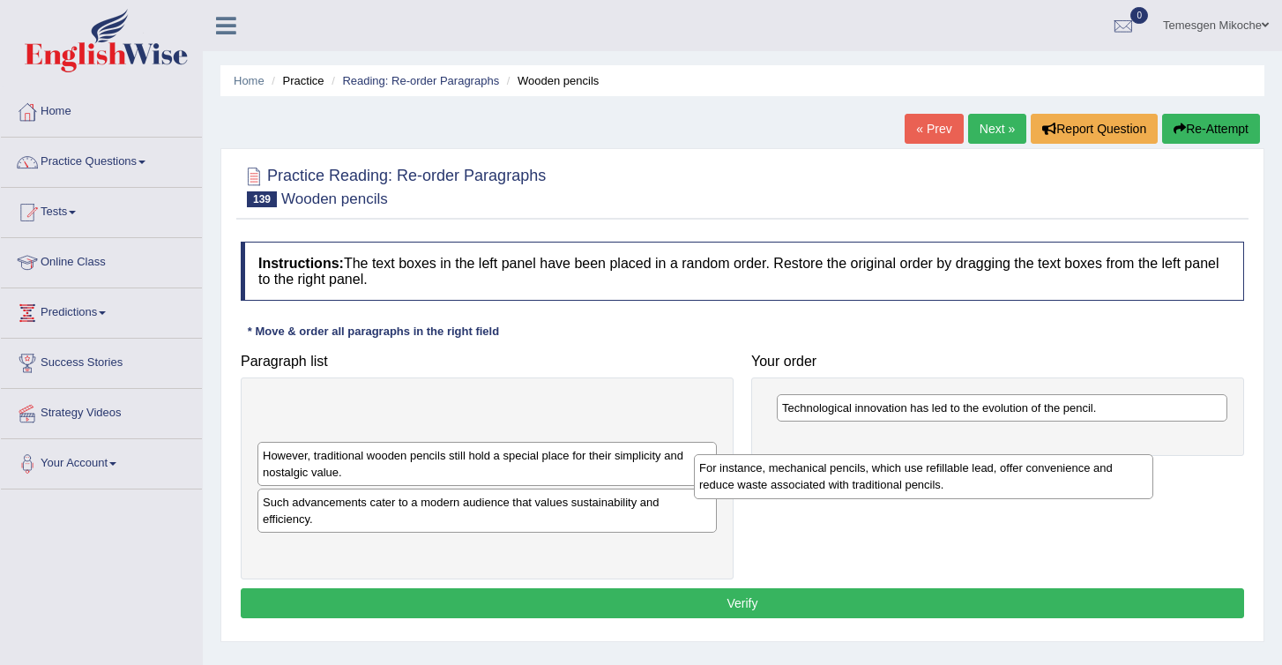
drag, startPoint x: 518, startPoint y: 404, endPoint x: 1039, endPoint y: 439, distance: 522.4
click at [1039, 454] on div "For instance, mechanical pencils, which use refillable lead, offer convenience …" at bounding box center [923, 476] width 459 height 44
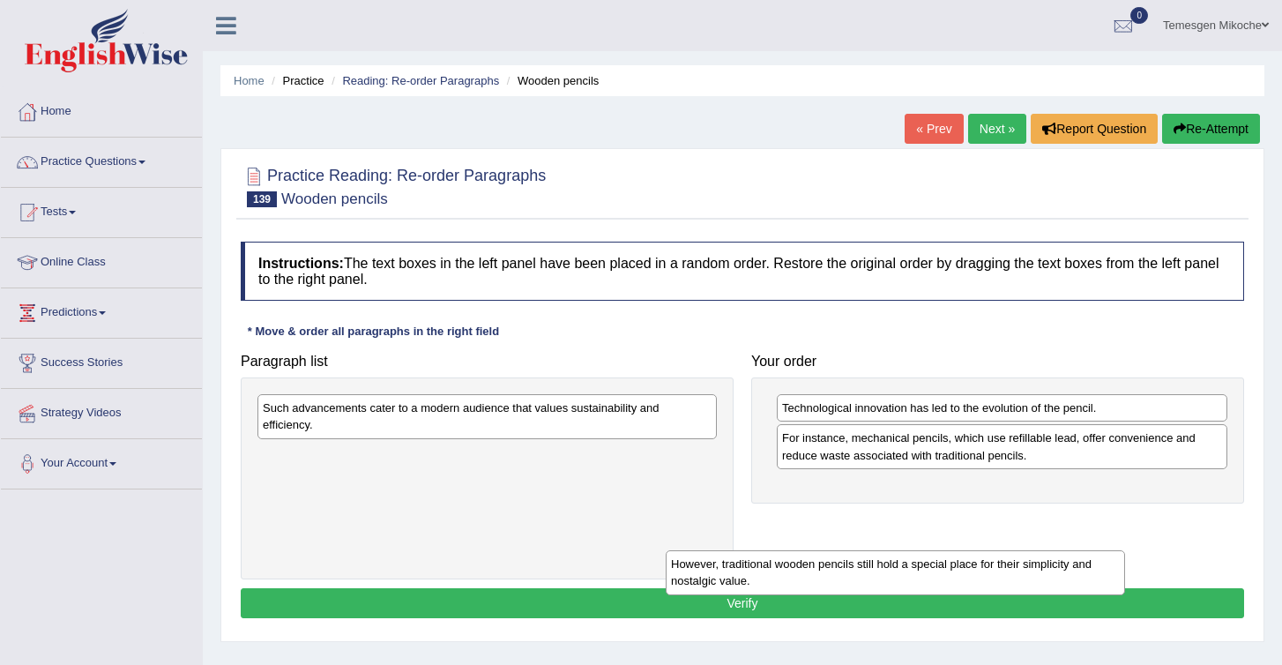
drag, startPoint x: 469, startPoint y: 408, endPoint x: 913, endPoint y: 534, distance: 461.0
click at [912, 550] on div "However, traditional wooden pencils still hold a special place for their simpli…" at bounding box center [895, 572] width 459 height 44
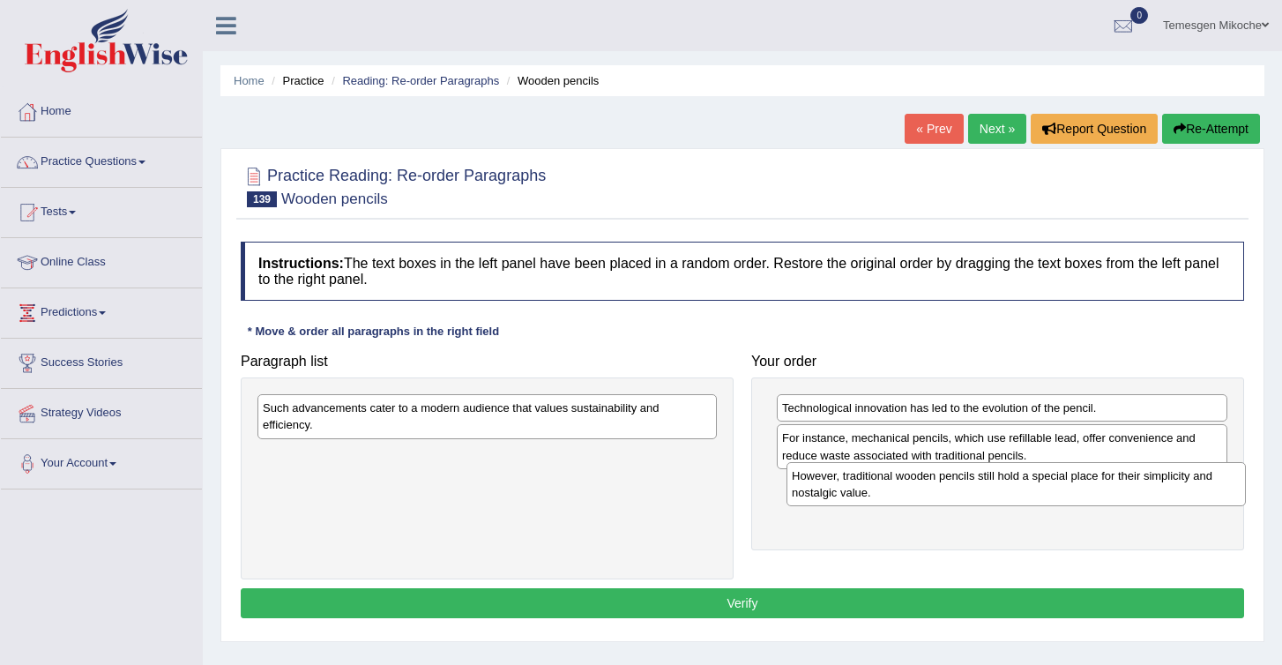
drag, startPoint x: 452, startPoint y: 462, endPoint x: 983, endPoint y: 482, distance: 531.3
click at [982, 482] on div "However, traditional wooden pencils still hold a special place for their simpli…" at bounding box center [1016, 484] width 459 height 44
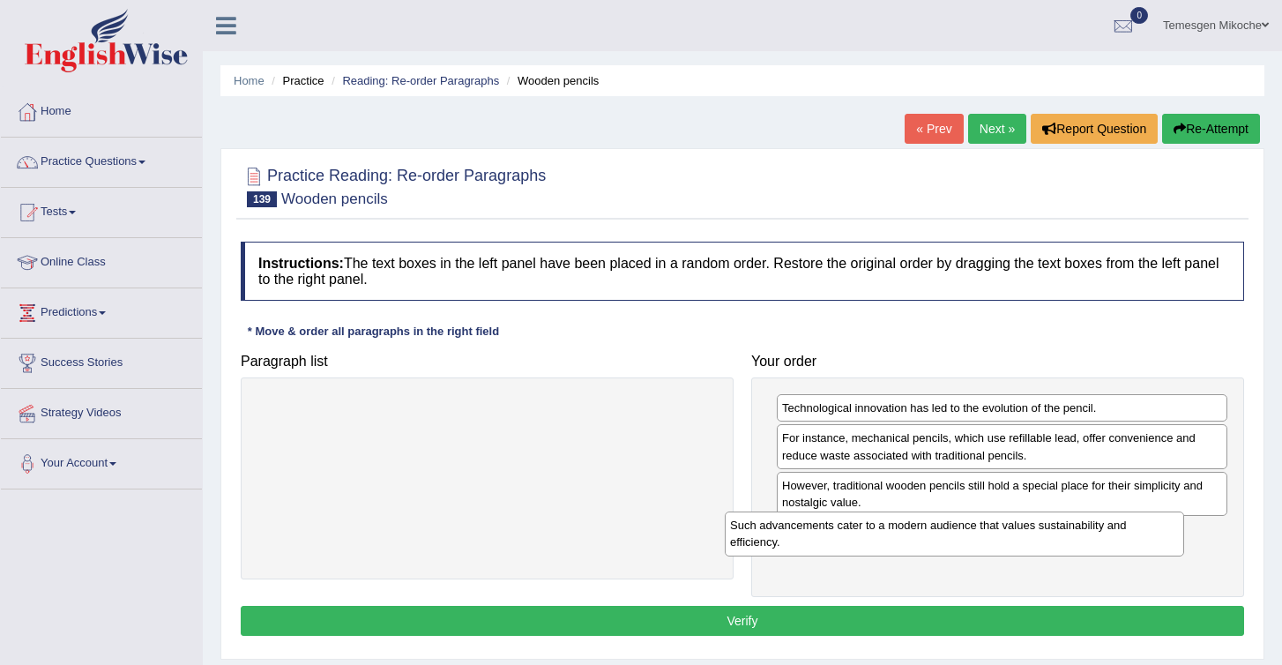
drag, startPoint x: 420, startPoint y: 409, endPoint x: 889, endPoint y: 529, distance: 484.3
click at [889, 529] on div "Such advancements cater to a modern audience that values sustainability and eff…" at bounding box center [954, 534] width 459 height 44
click at [776, 625] on button "Verify" at bounding box center [743, 621] width 1004 height 30
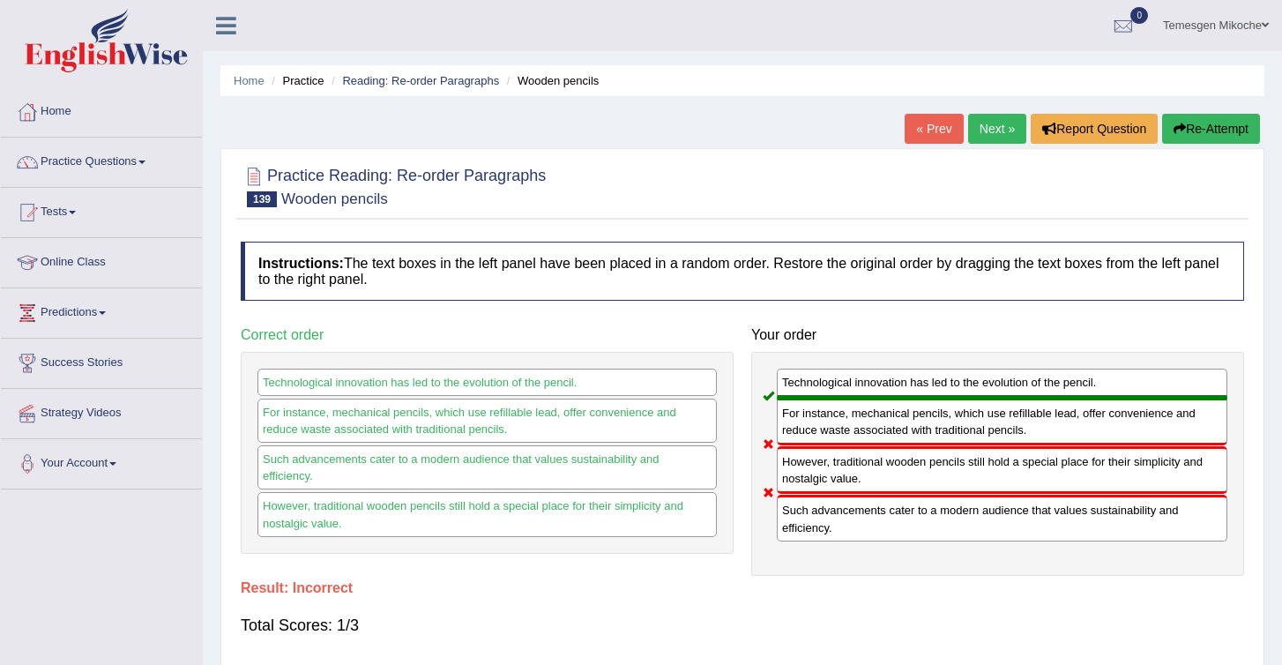
click at [1191, 128] on button "Re-Attempt" at bounding box center [1211, 129] width 98 height 30
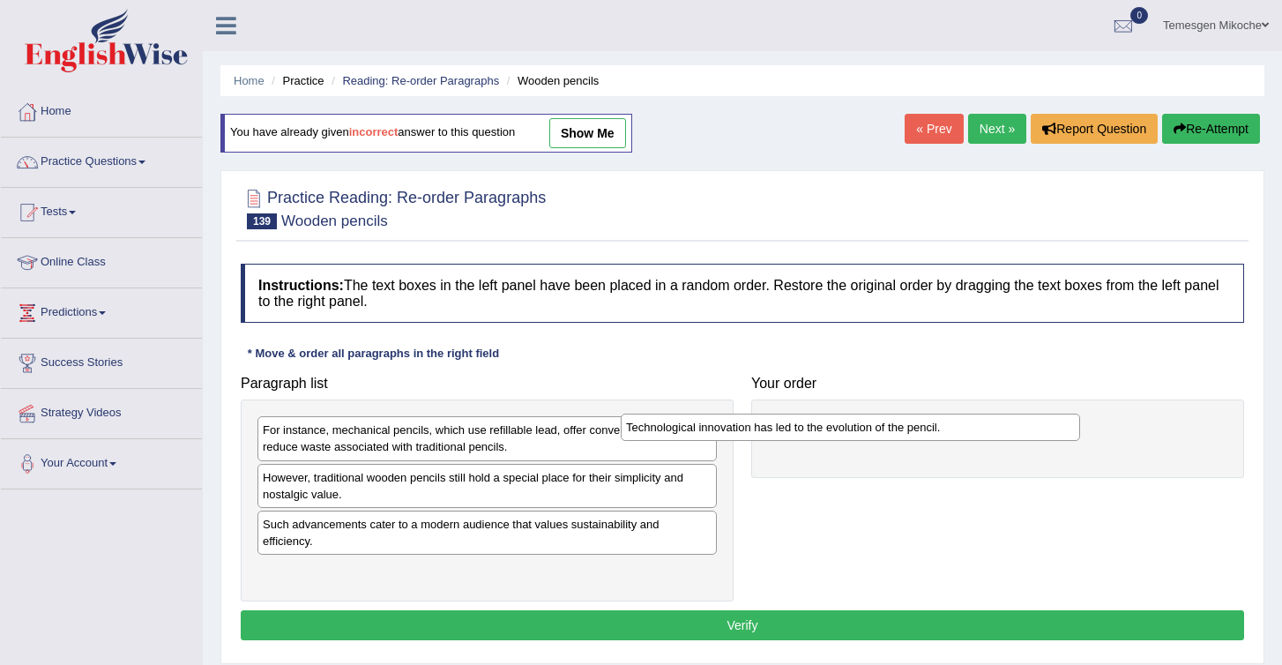
drag, startPoint x: 333, startPoint y: 430, endPoint x: 697, endPoint y: 428, distance: 363.4
click at [697, 428] on div "Technological innovation has led to the evolution of the pencil." at bounding box center [850, 427] width 459 height 27
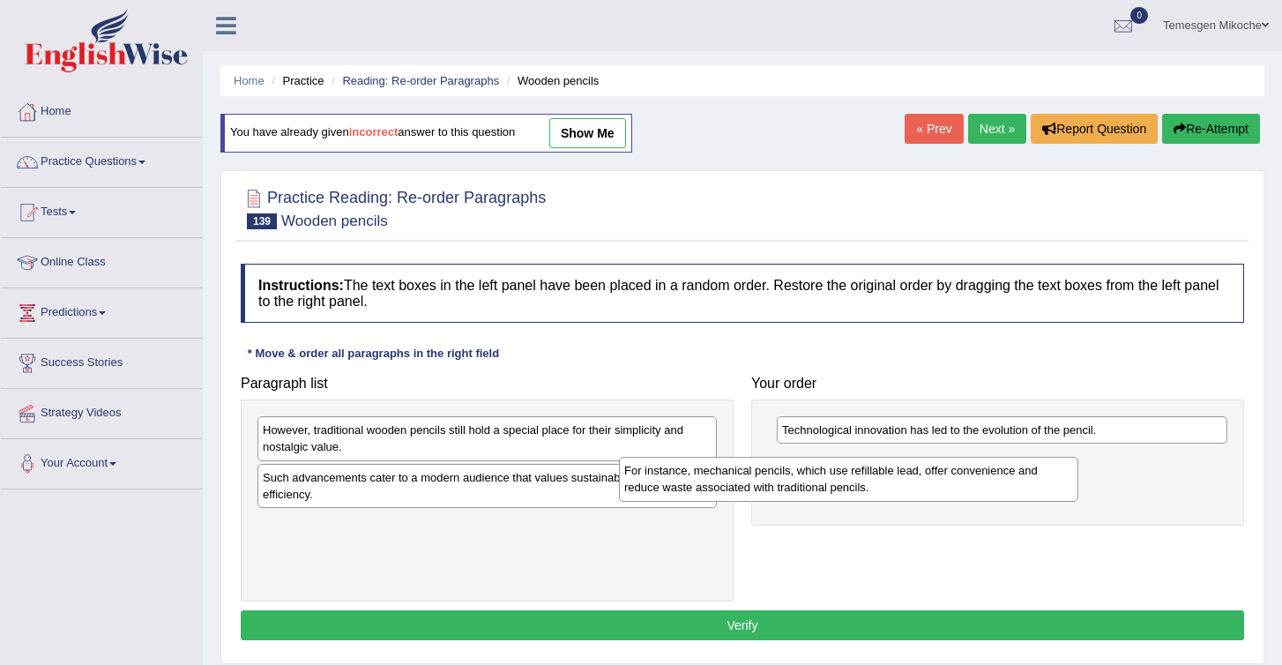
drag, startPoint x: 318, startPoint y: 446, endPoint x: 681, endPoint y: 487, distance: 365.6
click at [681, 487] on div "For instance, mechanical pencils, which use refillable lead, offer convenience …" at bounding box center [848, 479] width 459 height 44
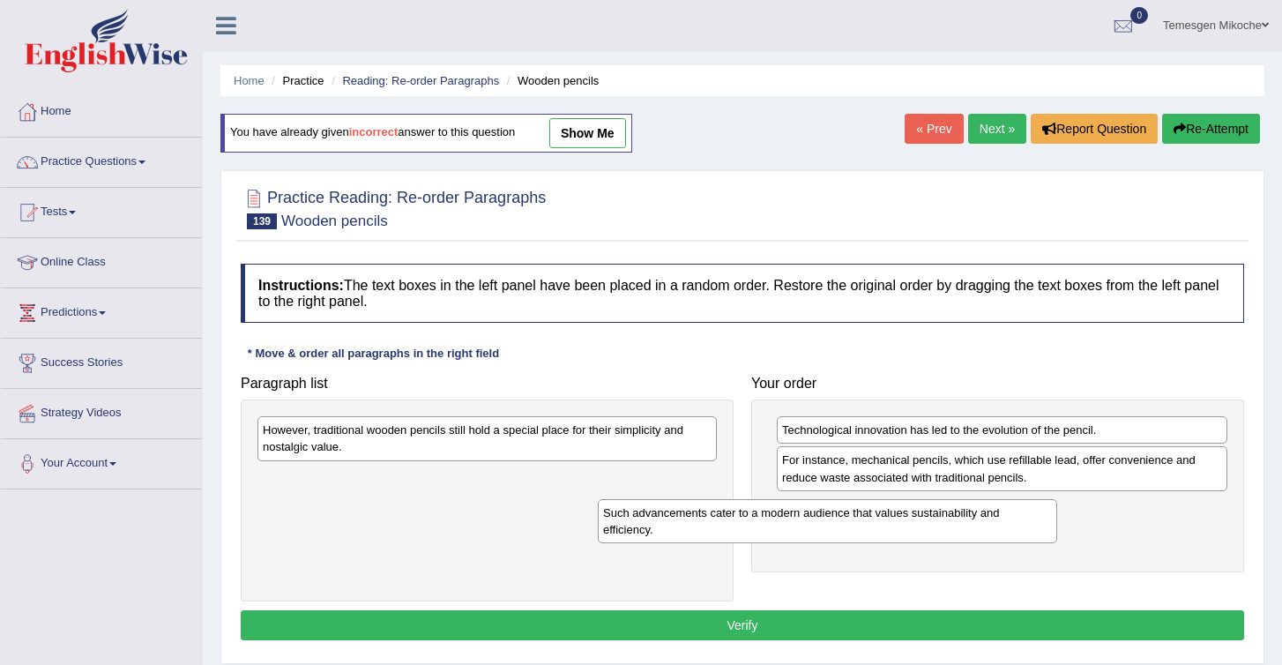
drag, startPoint x: 355, startPoint y: 489, endPoint x: 703, endPoint y: 530, distance: 350.8
click at [703, 530] on div "Such advancements cater to a modern audience that values sustainability and eff…" at bounding box center [827, 521] width 459 height 44
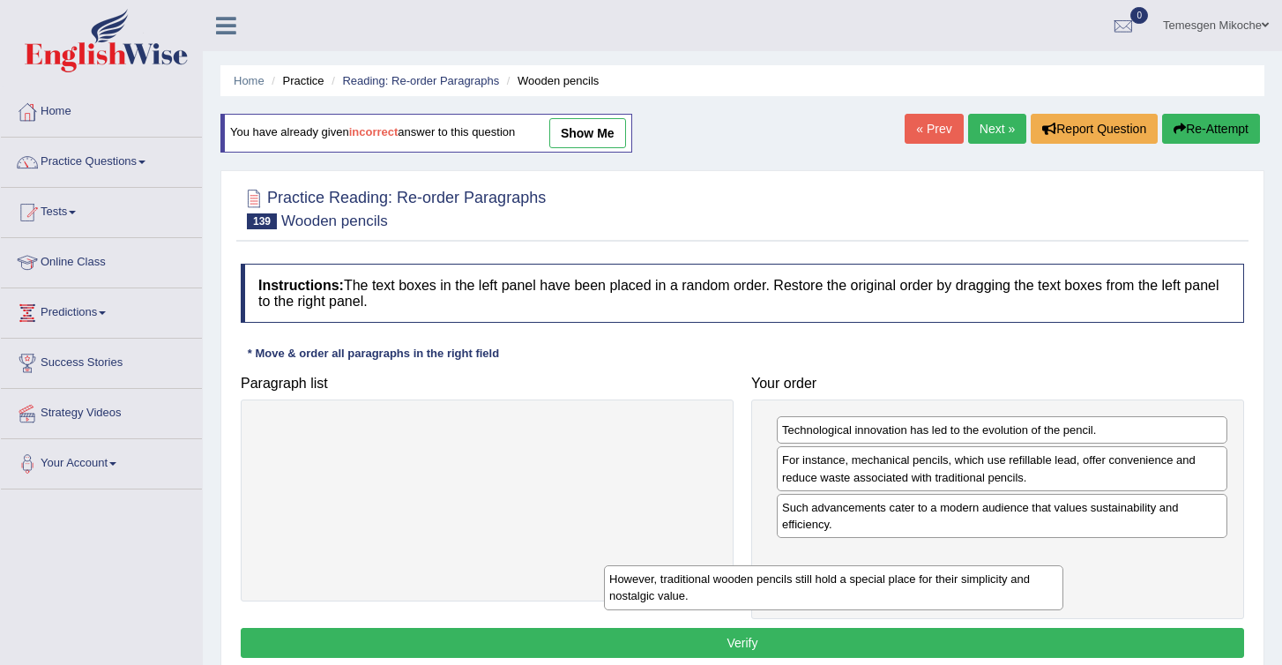
drag, startPoint x: 383, startPoint y: 448, endPoint x: 742, endPoint y: 601, distance: 390.4
click at [742, 601] on div "However, traditional wooden pencils still hold a special place for their simpli…" at bounding box center [833, 587] width 459 height 44
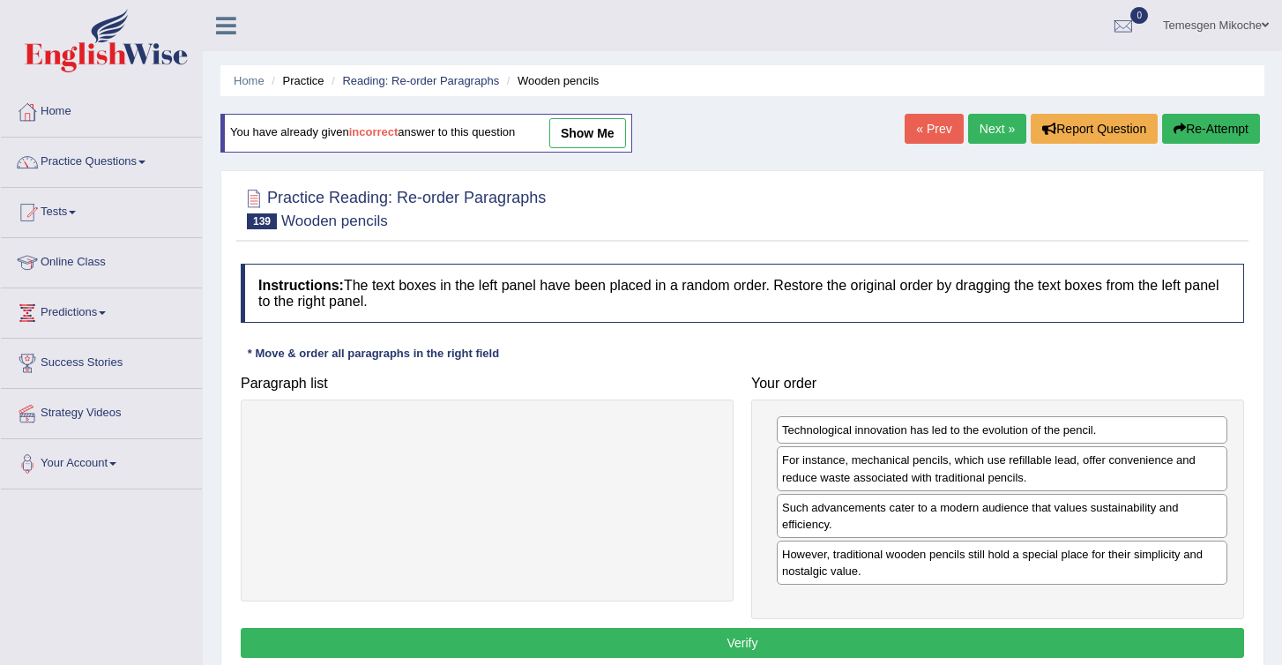
click at [893, 641] on button "Verify" at bounding box center [743, 643] width 1004 height 30
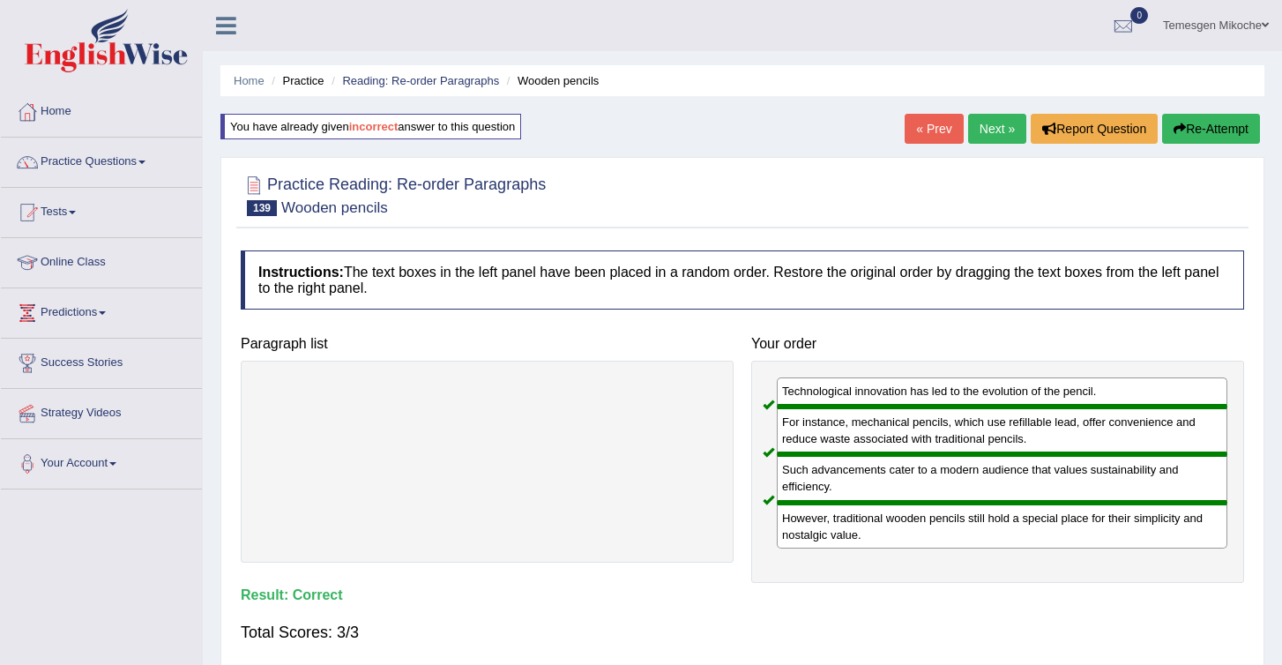
click at [1195, 131] on button "Re-Attempt" at bounding box center [1211, 129] width 98 height 30
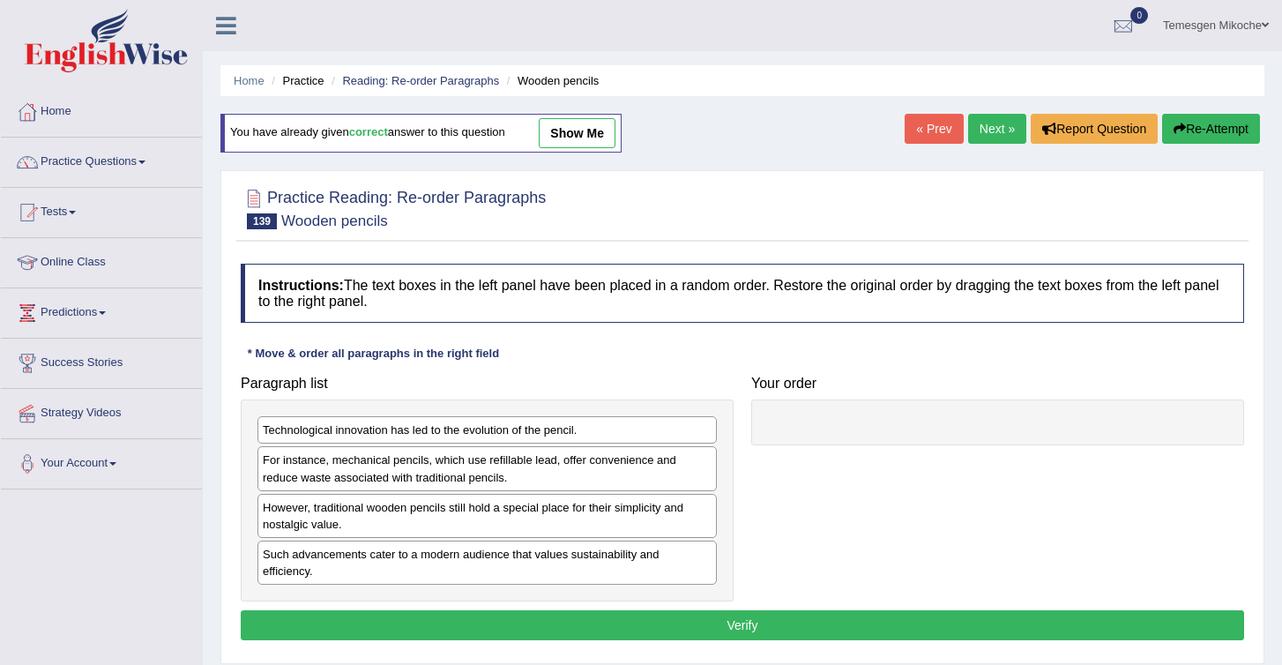
click at [995, 129] on link "Next »" at bounding box center [997, 129] width 58 height 30
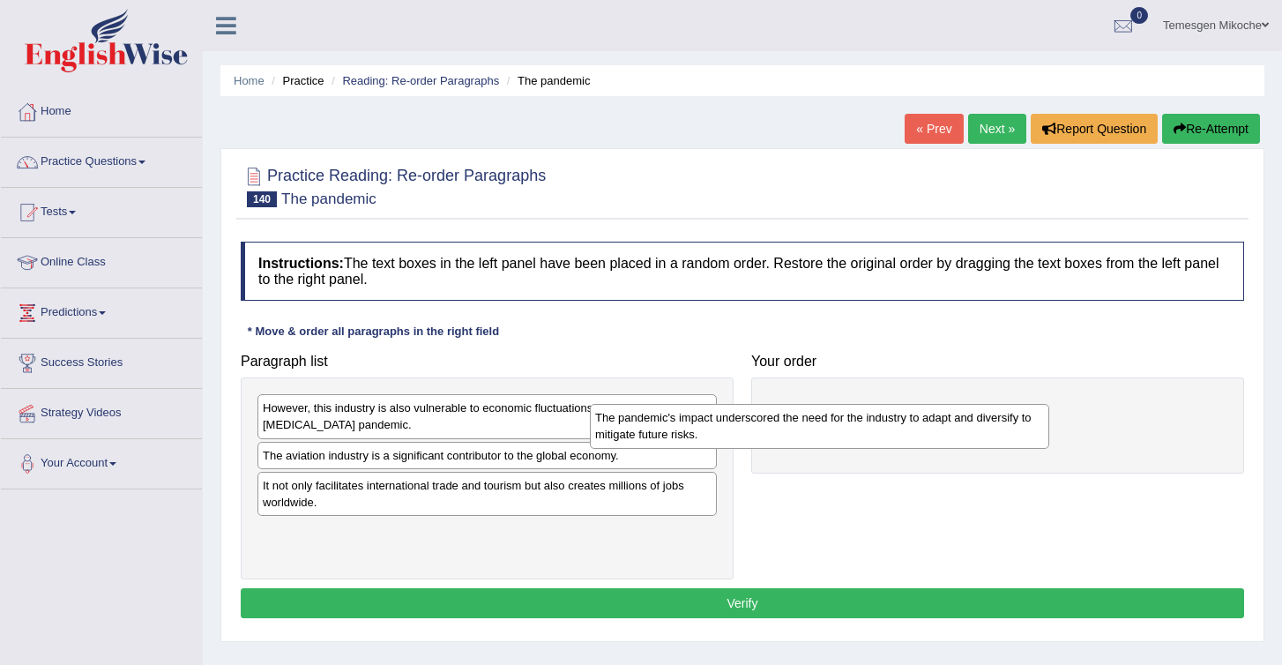
drag, startPoint x: 415, startPoint y: 421, endPoint x: 780, endPoint y: 430, distance: 365.2
click at [779, 430] on div "The pandemic's impact underscored the need for the industry to adapt and divers…" at bounding box center [819, 426] width 459 height 44
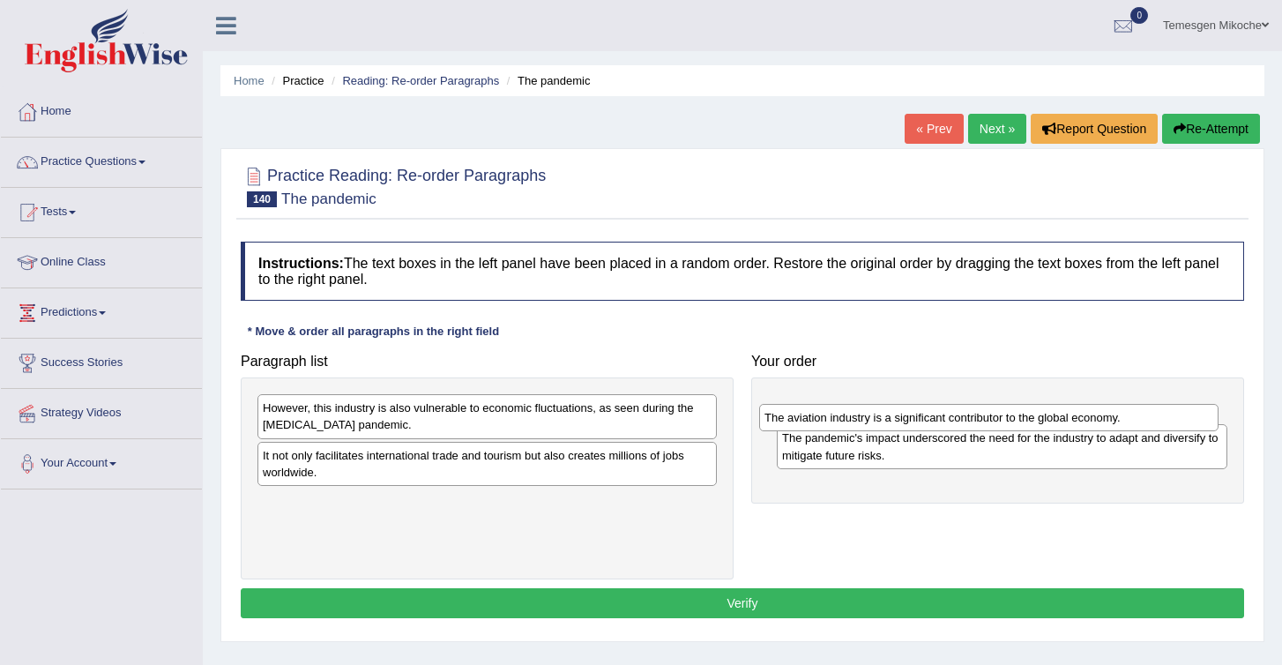
drag, startPoint x: 341, startPoint y: 457, endPoint x: 874, endPoint y: 428, distance: 533.5
click at [874, 427] on div "The aviation industry is a significant contributor to the global economy." at bounding box center [988, 417] width 459 height 27
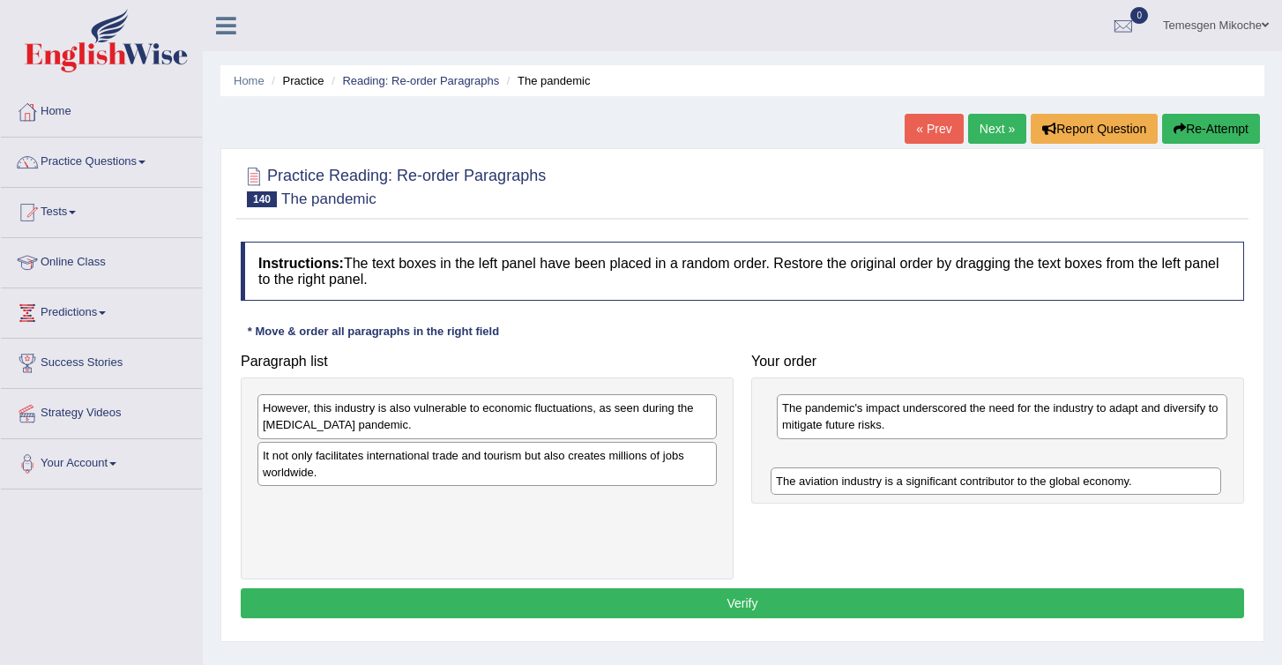
drag, startPoint x: 833, startPoint y: 411, endPoint x: 828, endPoint y: 491, distance: 80.4
click at [828, 491] on div "The aviation industry is a significant contributor to the global economy." at bounding box center [996, 480] width 451 height 27
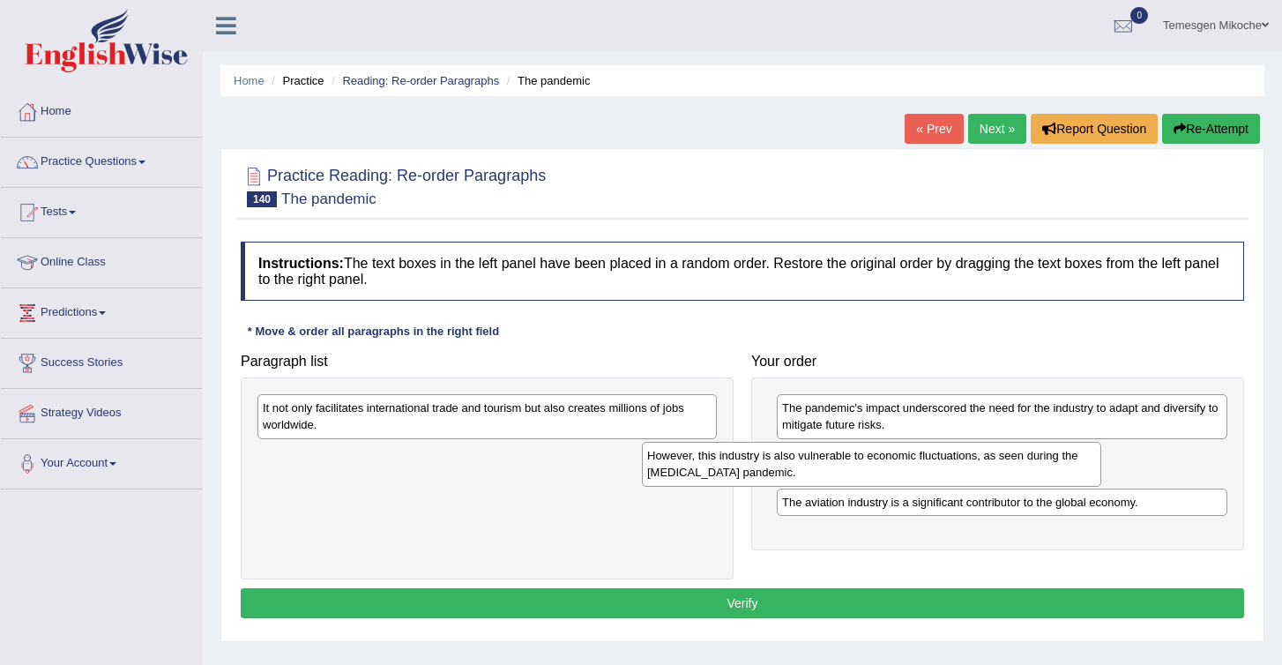
drag, startPoint x: 357, startPoint y: 418, endPoint x: 835, endPoint y: 500, distance: 485.0
click at [840, 486] on div "However, this industry is also vulnerable to economic fluctuations, as seen dur…" at bounding box center [871, 464] width 459 height 44
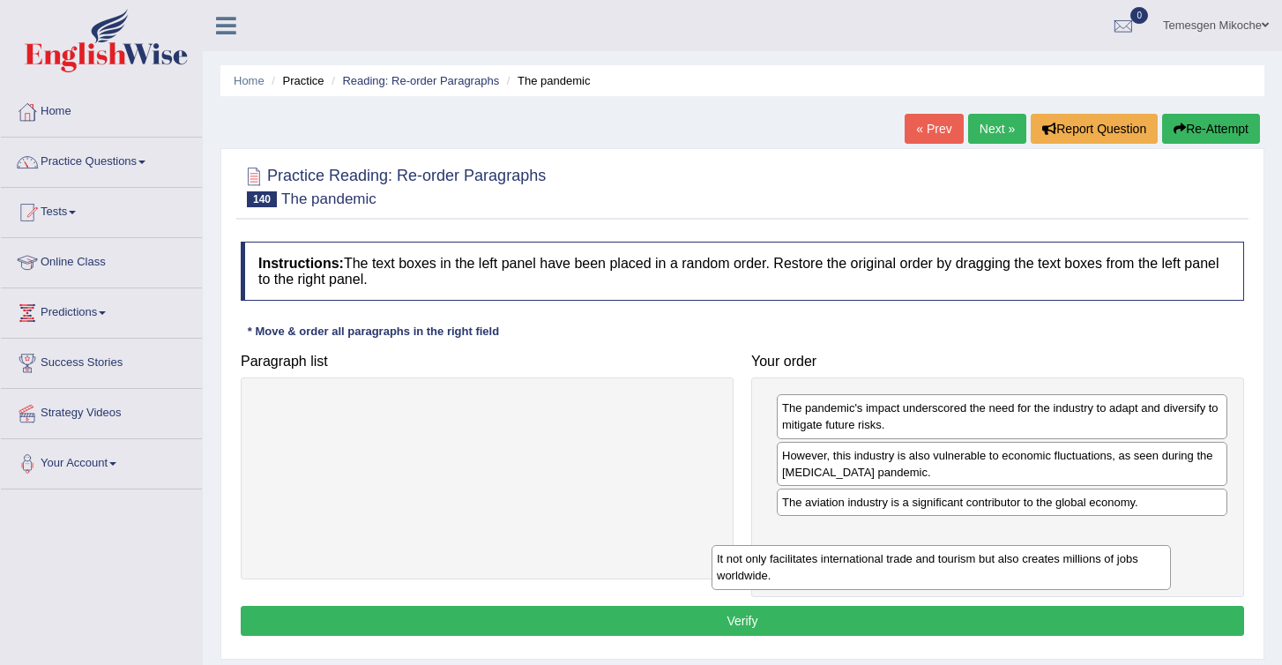
drag, startPoint x: 485, startPoint y: 423, endPoint x: 947, endPoint y: 586, distance: 489.8
click at [946, 583] on div "It not only facilitates international trade and tourism but also creates millio…" at bounding box center [941, 567] width 459 height 44
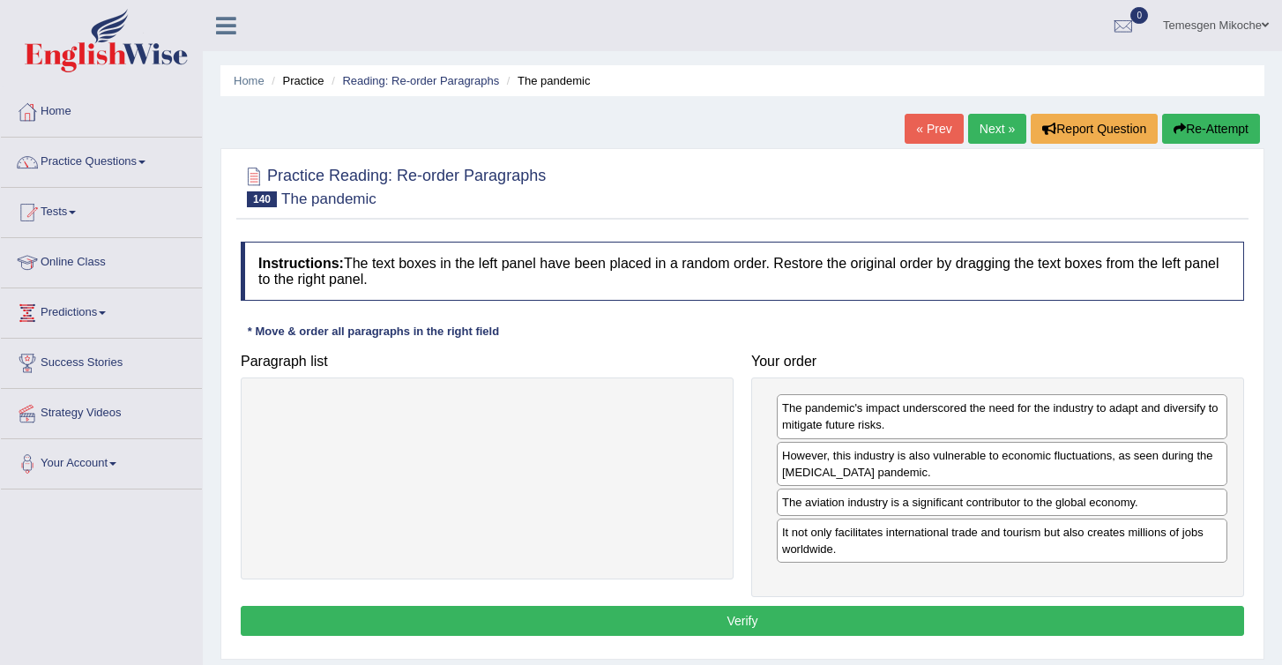
click at [858, 625] on button "Verify" at bounding box center [743, 621] width 1004 height 30
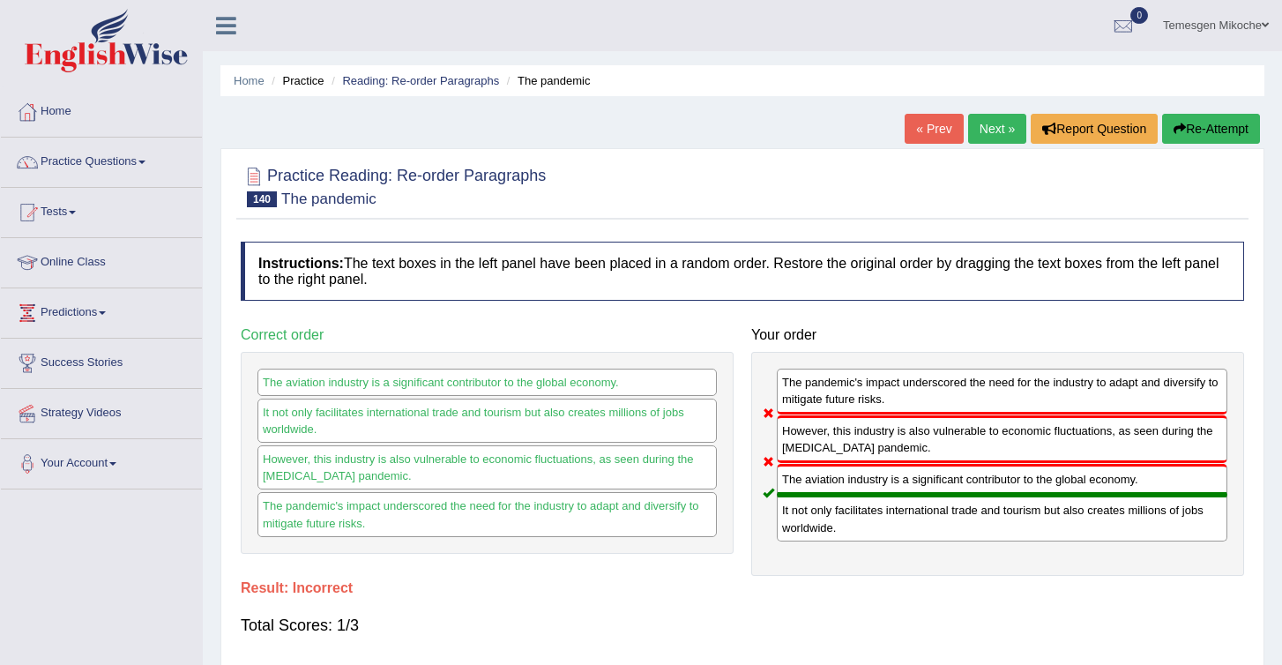
click at [1184, 123] on button "Re-Attempt" at bounding box center [1211, 129] width 98 height 30
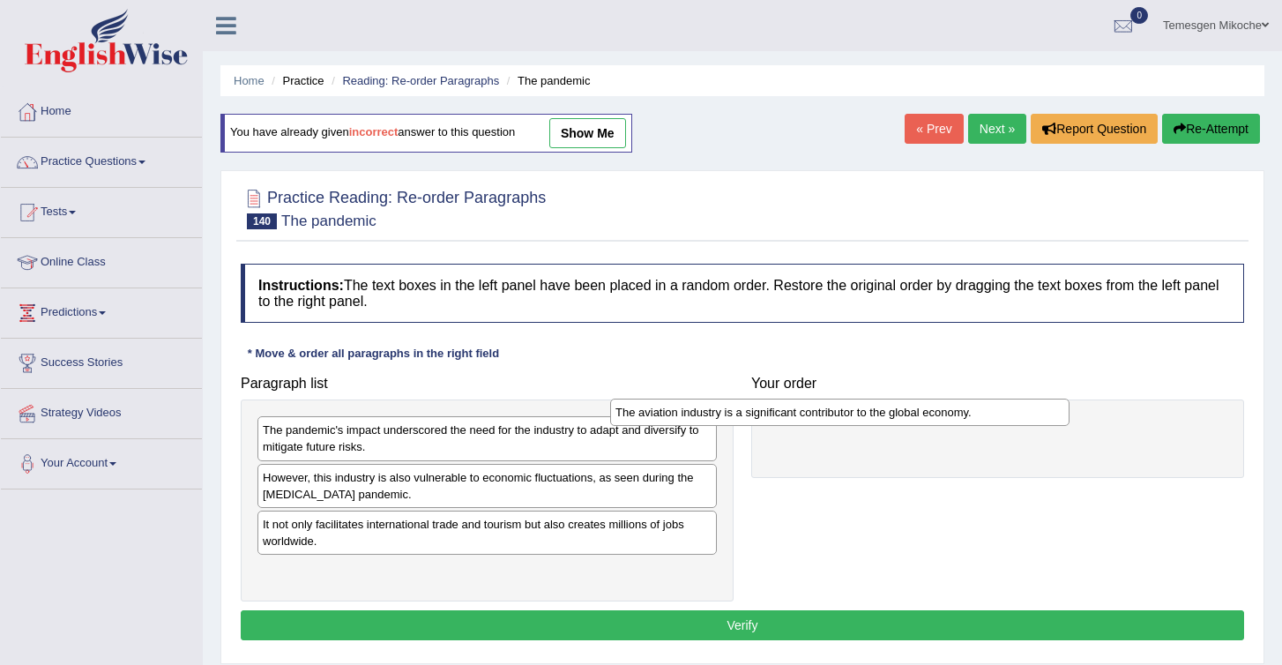
drag, startPoint x: 320, startPoint y: 526, endPoint x: 711, endPoint y: 400, distance: 410.3
click at [711, 400] on div "The aviation industry is a significant contributor to the global economy." at bounding box center [839, 412] width 459 height 27
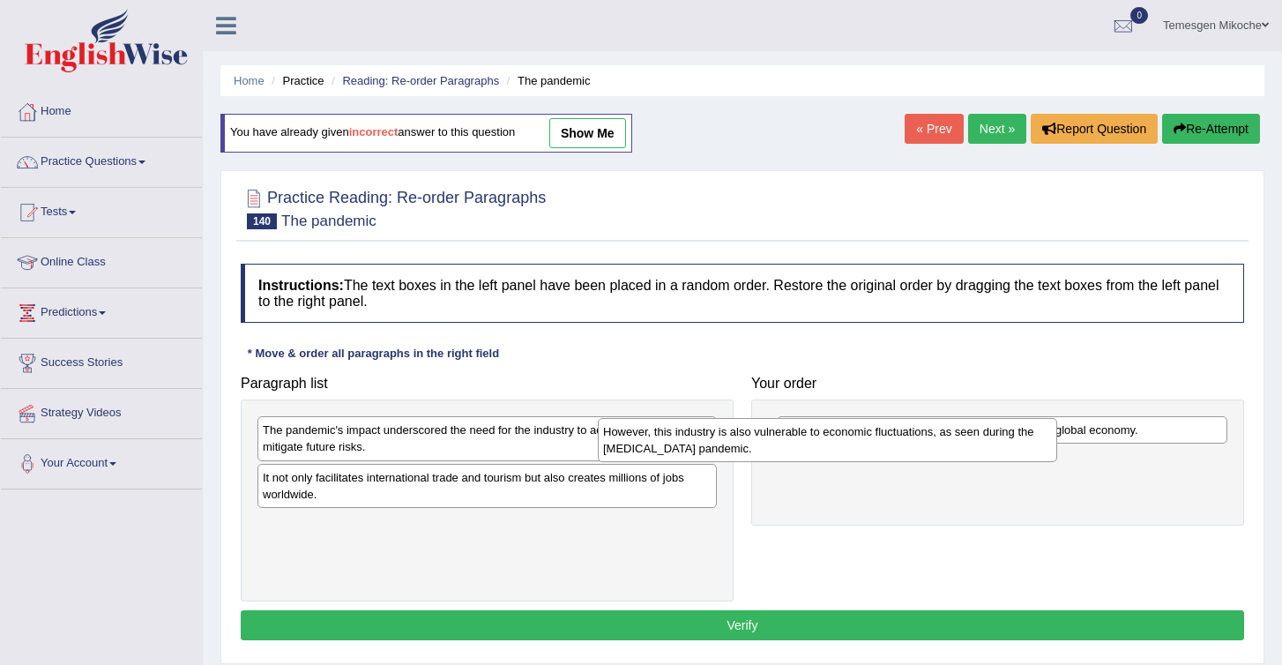
drag, startPoint x: 370, startPoint y: 503, endPoint x: 728, endPoint y: 471, distance: 359.5
click at [728, 462] on div "However, this industry is also vulnerable to economic fluctuations, as seen dur…" at bounding box center [827, 440] width 459 height 44
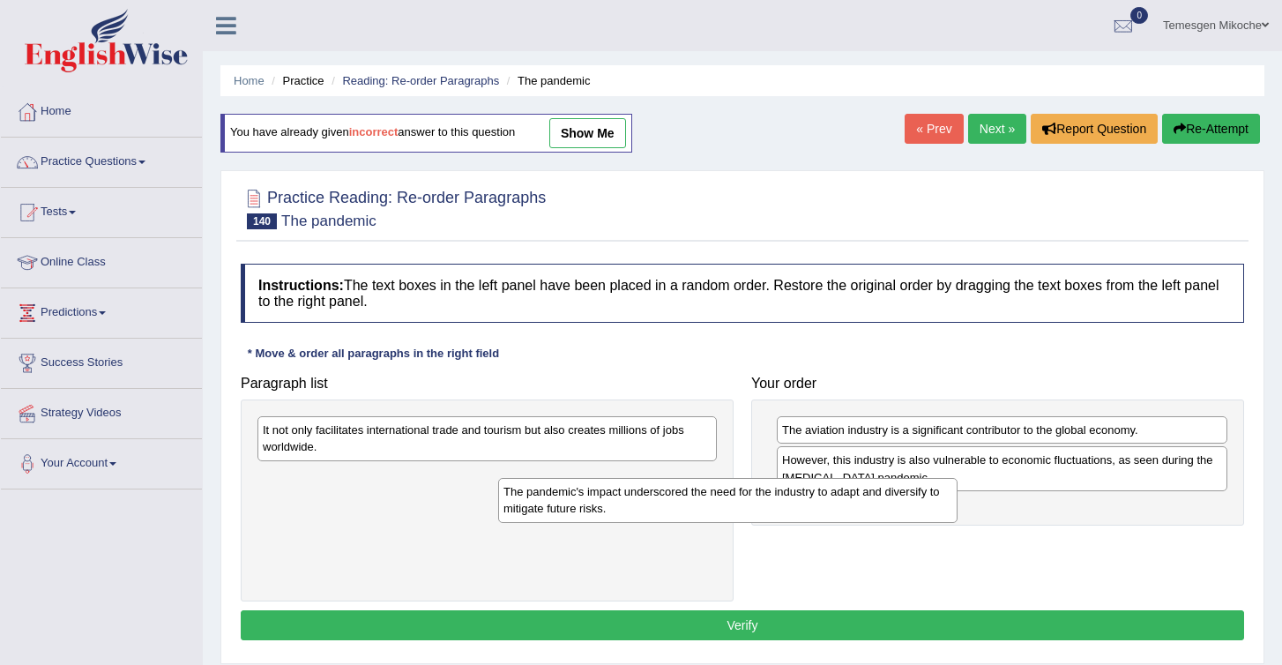
drag, startPoint x: 326, startPoint y: 441, endPoint x: 659, endPoint y: 512, distance: 340.1
click at [658, 514] on div "The pandemic's impact underscored the need for the industry to adapt and divers…" at bounding box center [727, 500] width 459 height 44
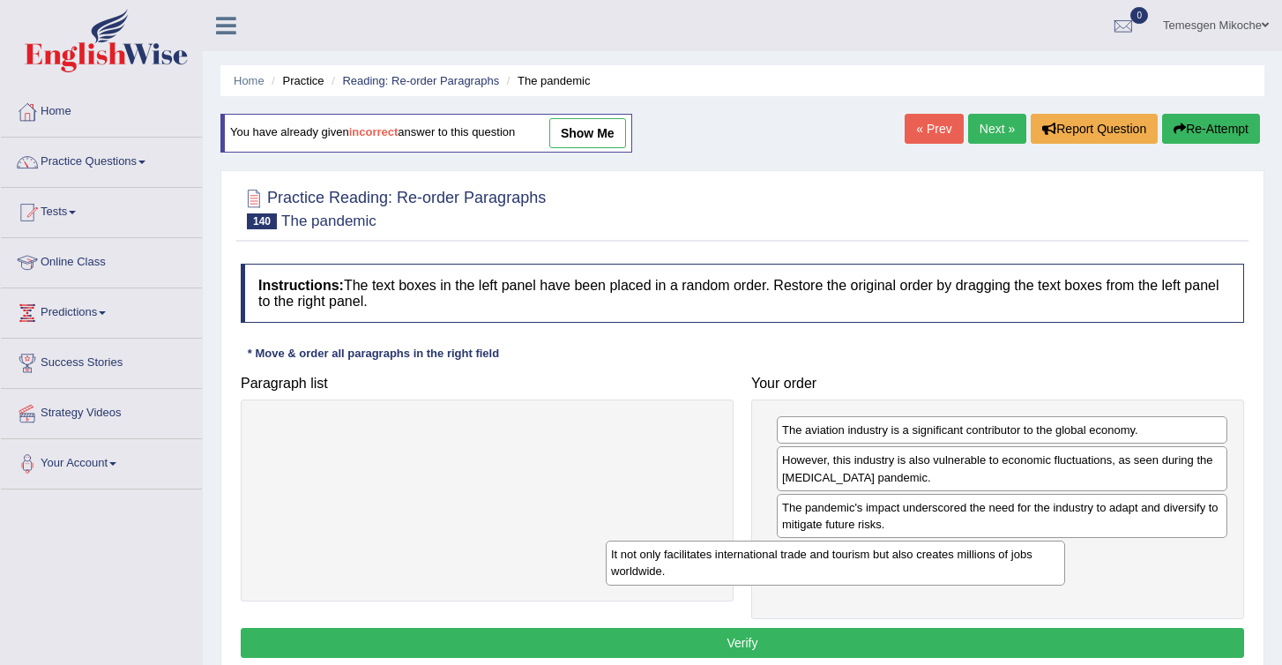
drag, startPoint x: 352, startPoint y: 458, endPoint x: 707, endPoint y: 586, distance: 377.7
click at [706, 582] on div "It not only facilitates international trade and tourism but also creates millio…" at bounding box center [835, 563] width 459 height 44
click at [836, 642] on button "Verify" at bounding box center [743, 643] width 1004 height 30
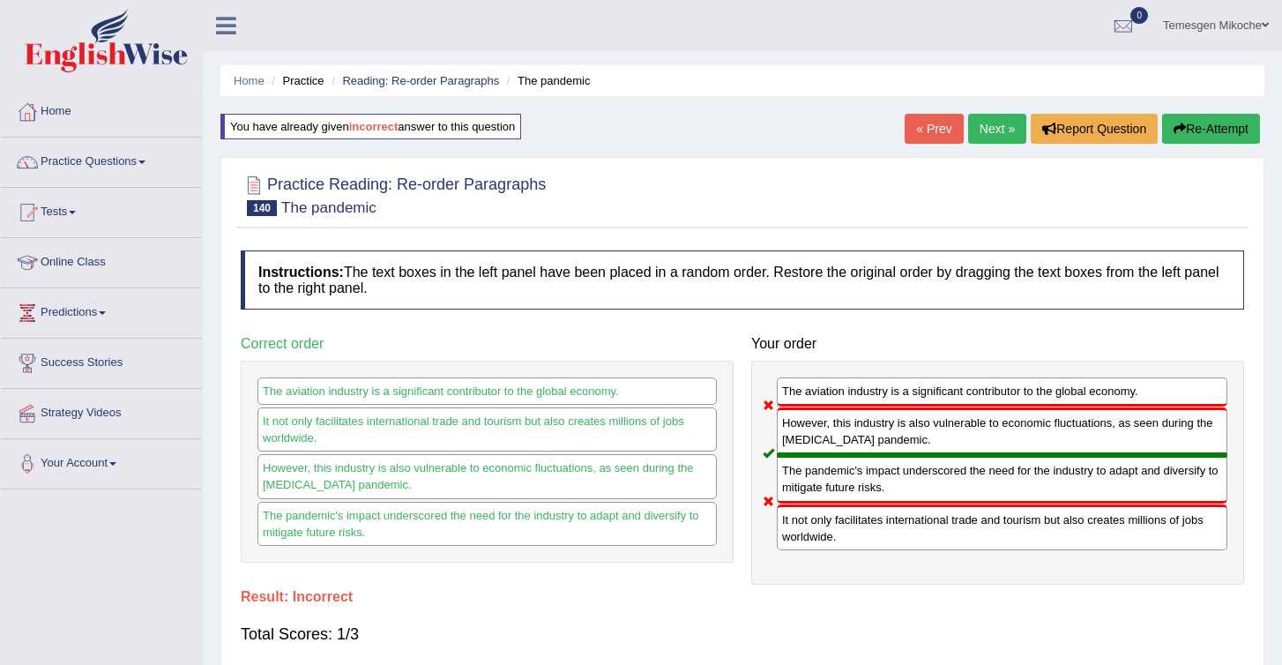
click at [1182, 130] on button "Re-Attempt" at bounding box center [1211, 129] width 98 height 30
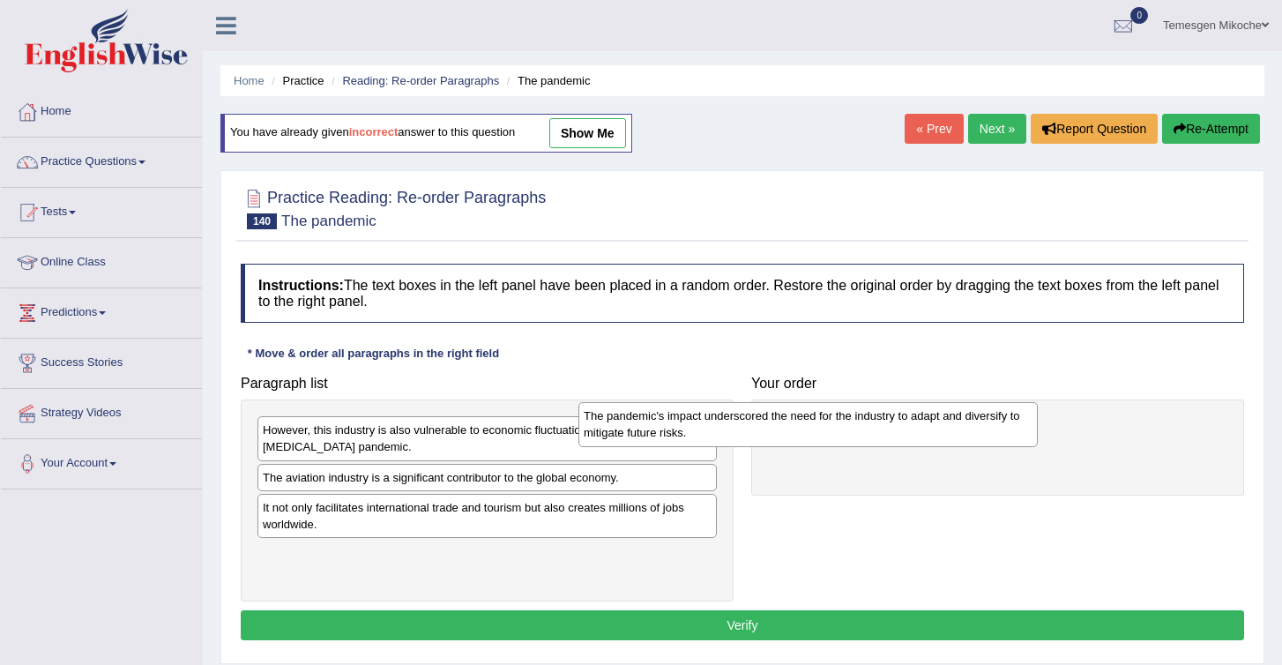
drag, startPoint x: 384, startPoint y: 439, endPoint x: 713, endPoint y: 420, distance: 330.4
click at [713, 420] on div "The pandemic's impact underscored the need for the industry to adapt and divers…" at bounding box center [808, 424] width 459 height 44
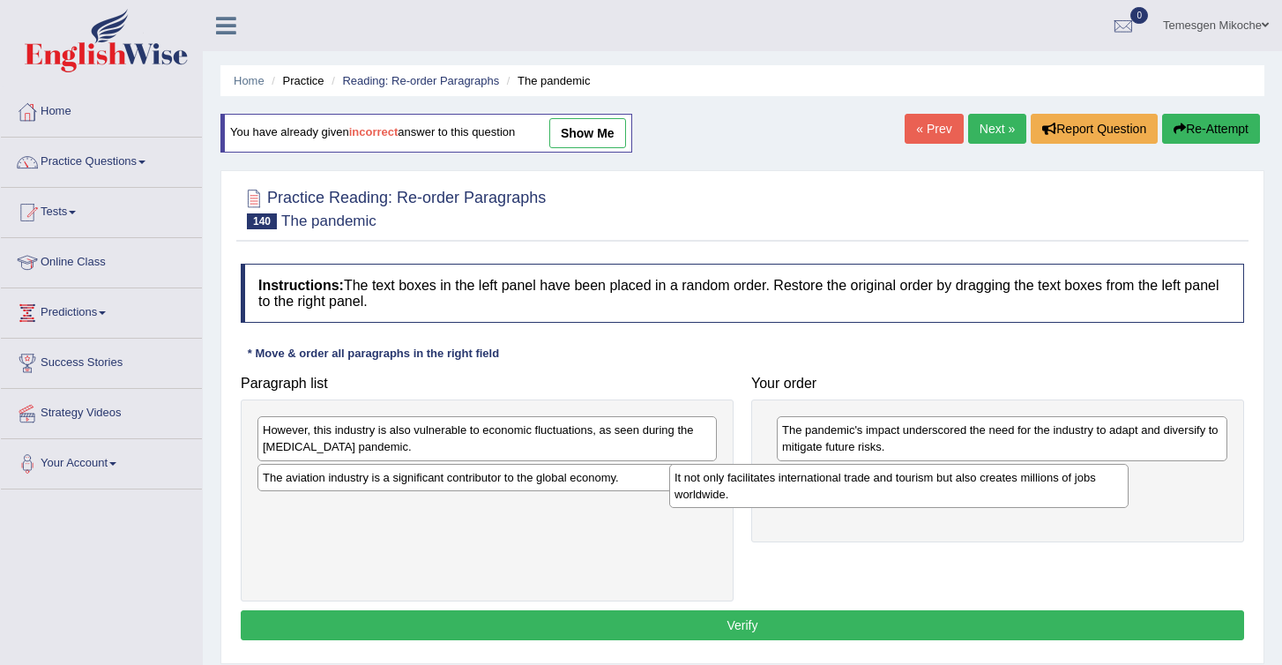
drag, startPoint x: 294, startPoint y: 513, endPoint x: 719, endPoint y: 477, distance: 426.6
click at [718, 478] on div "It not only facilitates international trade and tourism but also creates millio…" at bounding box center [898, 486] width 459 height 44
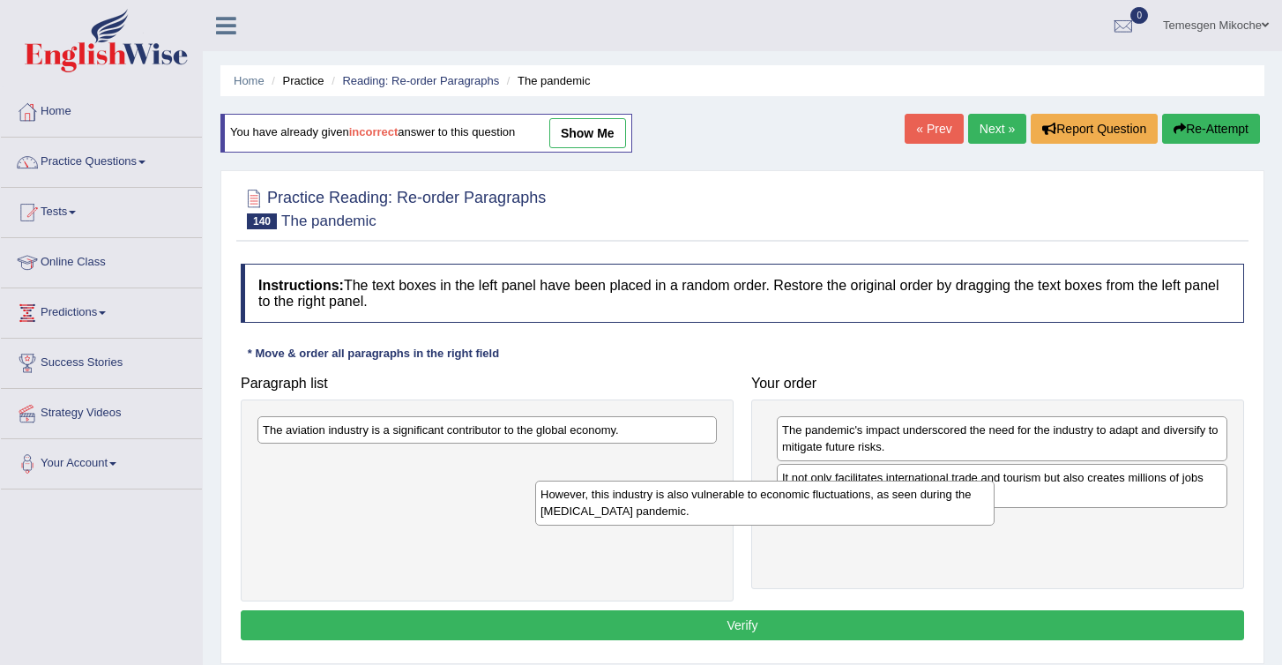
drag, startPoint x: 361, startPoint y: 446, endPoint x: 639, endPoint y: 511, distance: 285.2
click at [639, 511] on div "However, this industry is also vulnerable to economic fluctuations, as seen dur…" at bounding box center [764, 503] width 459 height 44
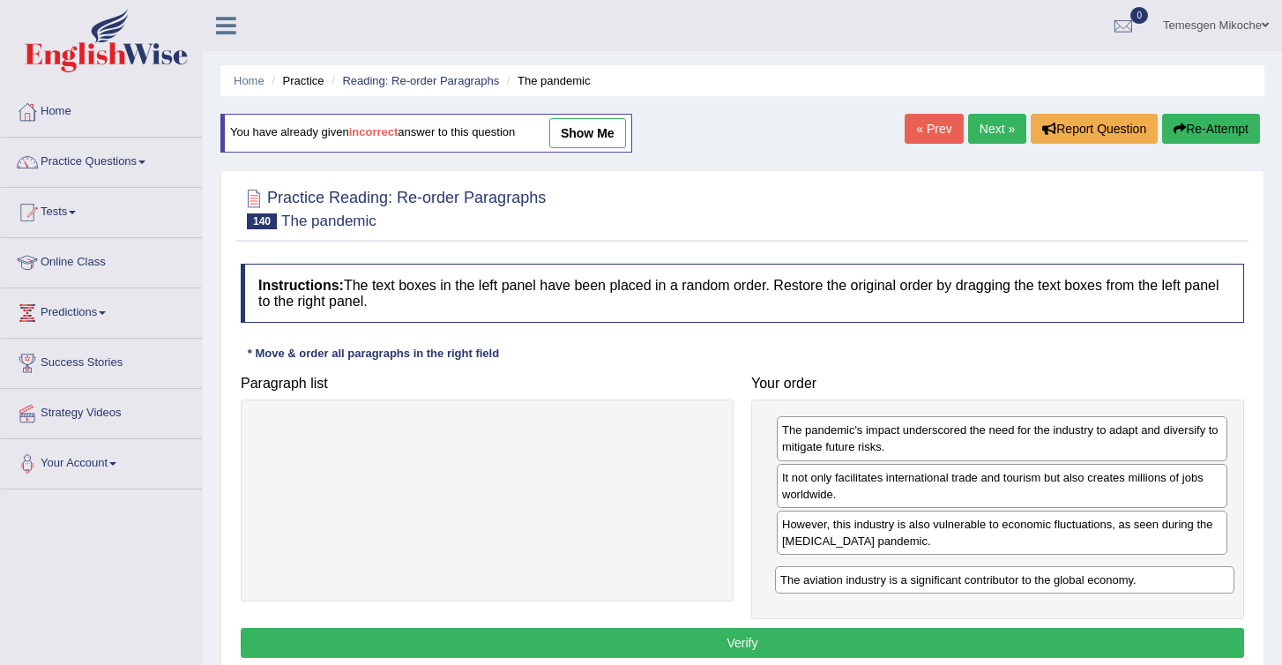
drag, startPoint x: 408, startPoint y: 429, endPoint x: 927, endPoint y: 578, distance: 539.6
click at [927, 578] on div "The aviation industry is a significant contributor to the global economy." at bounding box center [1004, 579] width 459 height 27
click at [716, 637] on button "Verify" at bounding box center [743, 643] width 1004 height 30
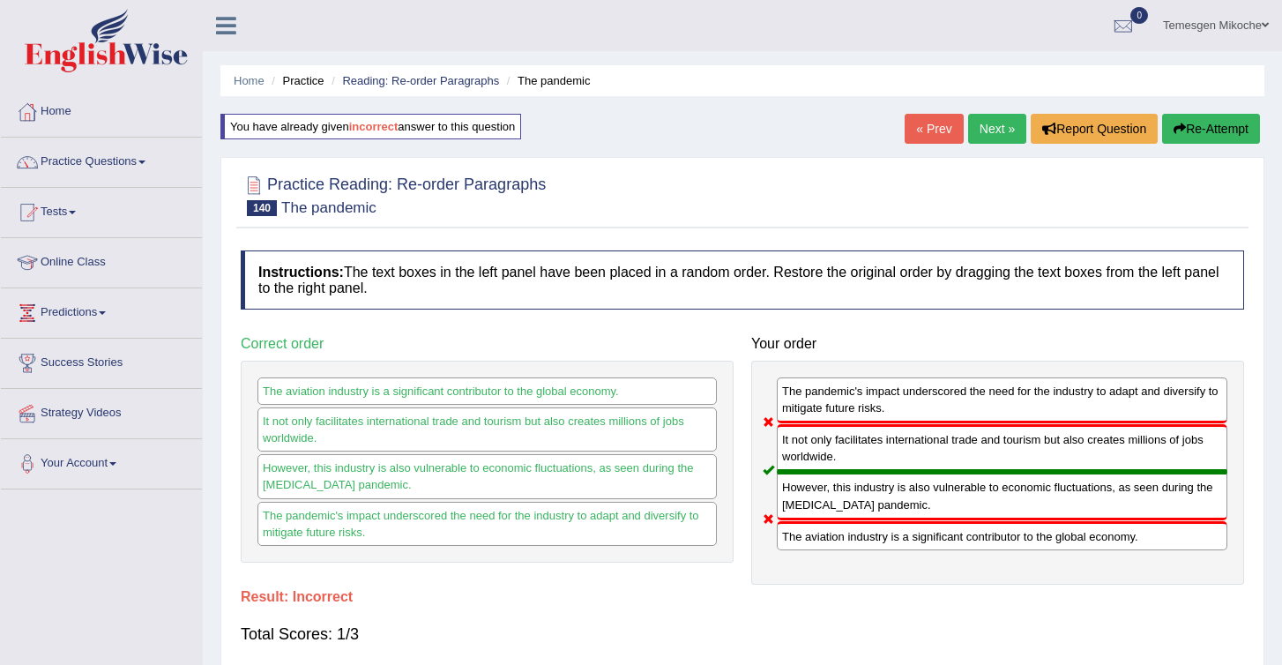
click at [1183, 132] on button "Re-Attempt" at bounding box center [1211, 129] width 98 height 30
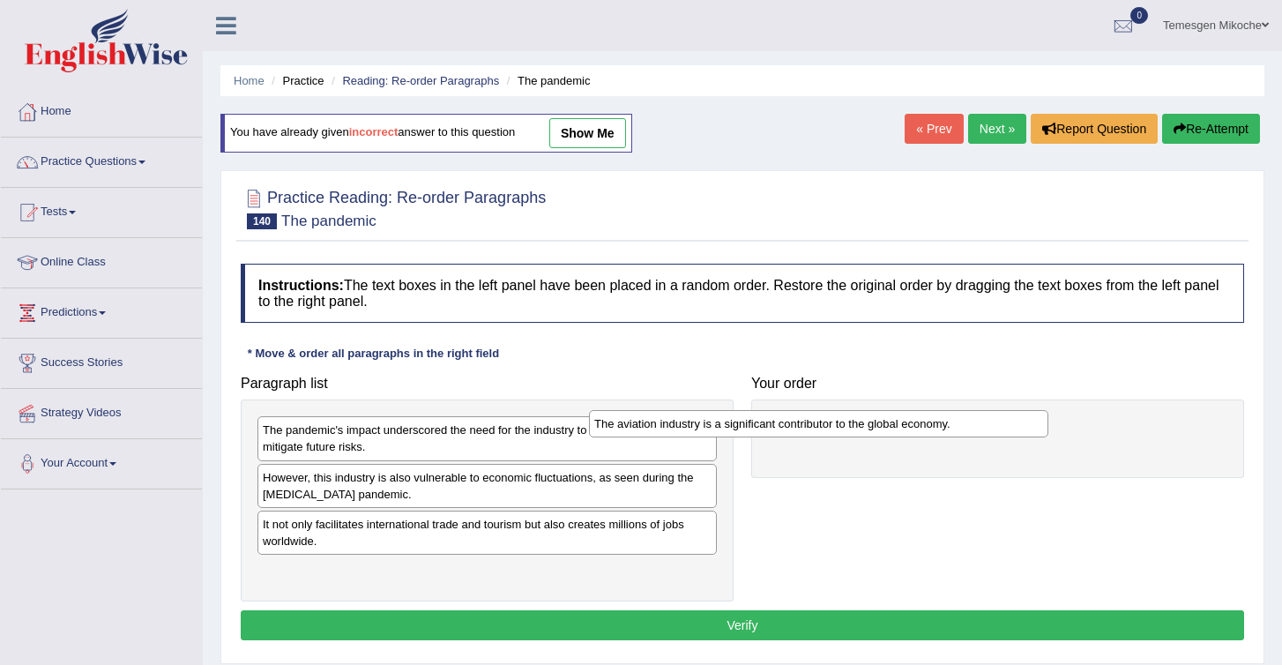
drag, startPoint x: 402, startPoint y: 527, endPoint x: 778, endPoint y: 407, distance: 394.4
click at [778, 410] on div "The aviation industry is a significant contributor to the global economy." at bounding box center [818, 423] width 459 height 27
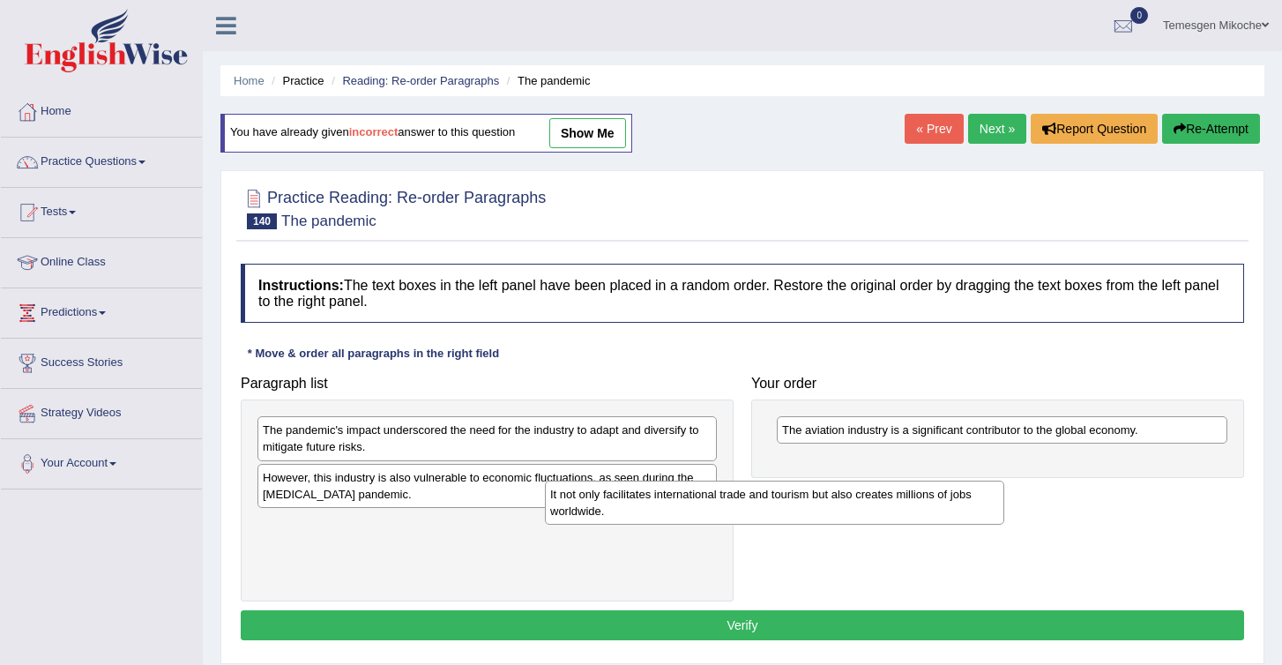
drag, startPoint x: 426, startPoint y: 542, endPoint x: 882, endPoint y: 497, distance: 458.2
click at [881, 497] on div "It not only facilitates international trade and tourism but also creates millio…" at bounding box center [774, 503] width 459 height 44
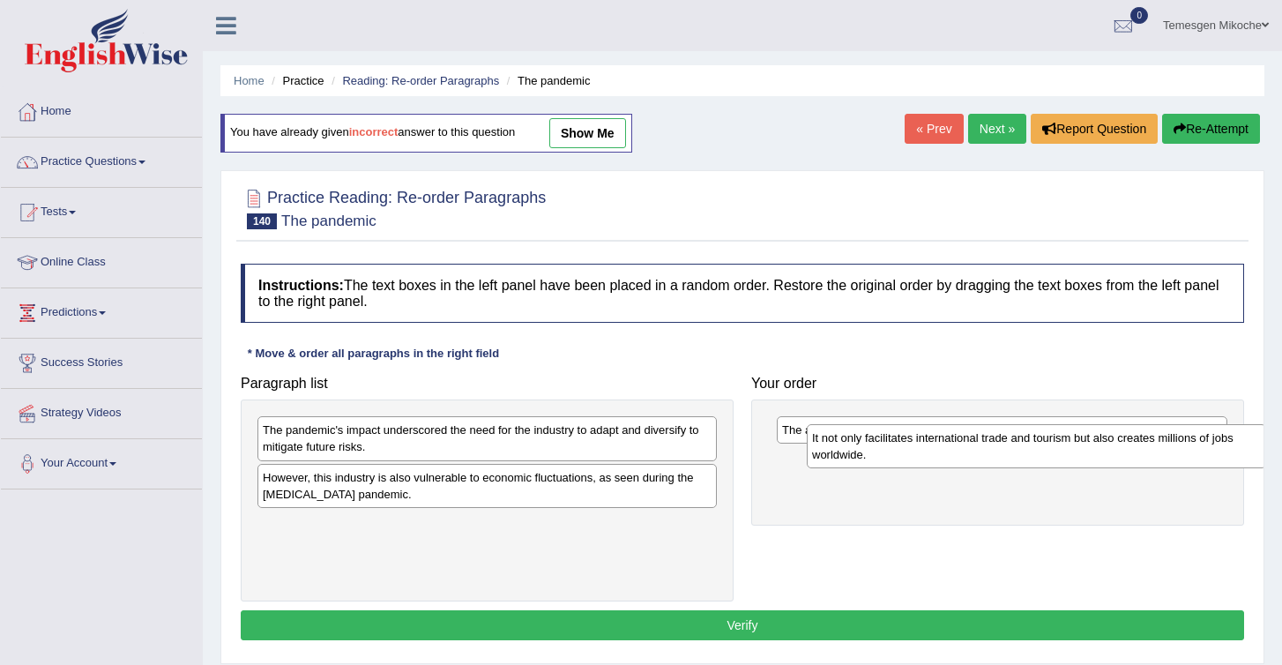
drag, startPoint x: 427, startPoint y: 540, endPoint x: 977, endPoint y: 451, distance: 557.5
click at [977, 452] on div "It not only facilitates international trade and tourism but also creates millio…" at bounding box center [1036, 446] width 459 height 44
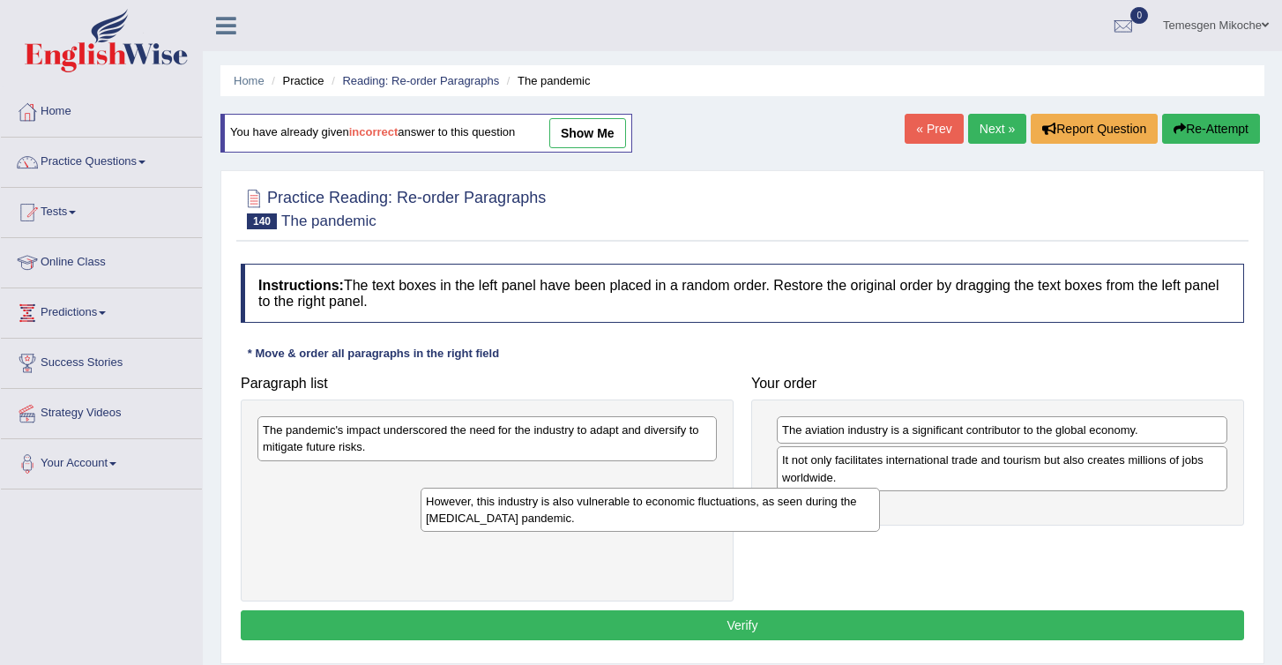
drag, startPoint x: 307, startPoint y: 486, endPoint x: 460, endPoint y: 471, distance: 154.2
click at [466, 488] on div "However, this industry is also vulnerable to economic fluctuations, as seen dur…" at bounding box center [650, 510] width 459 height 44
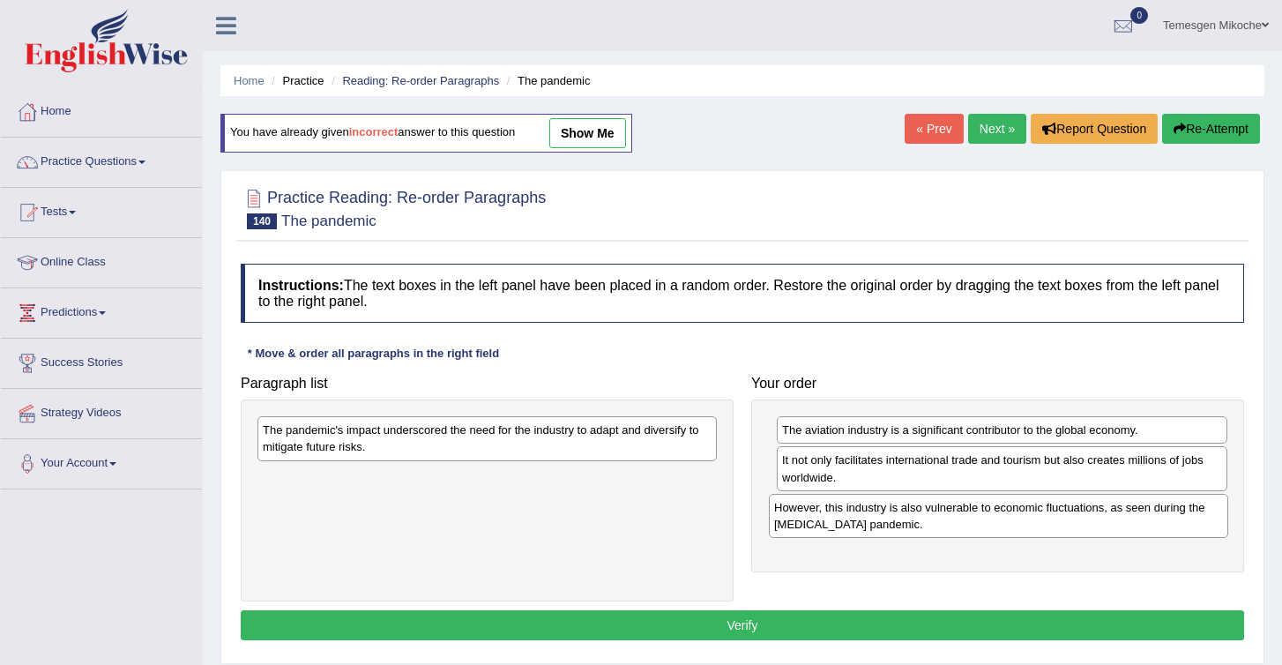
drag, startPoint x: 344, startPoint y: 488, endPoint x: 865, endPoint y: 515, distance: 521.9
click at [865, 518] on div "However, this industry is also vulnerable to economic fluctuations, as seen dur…" at bounding box center [998, 516] width 459 height 44
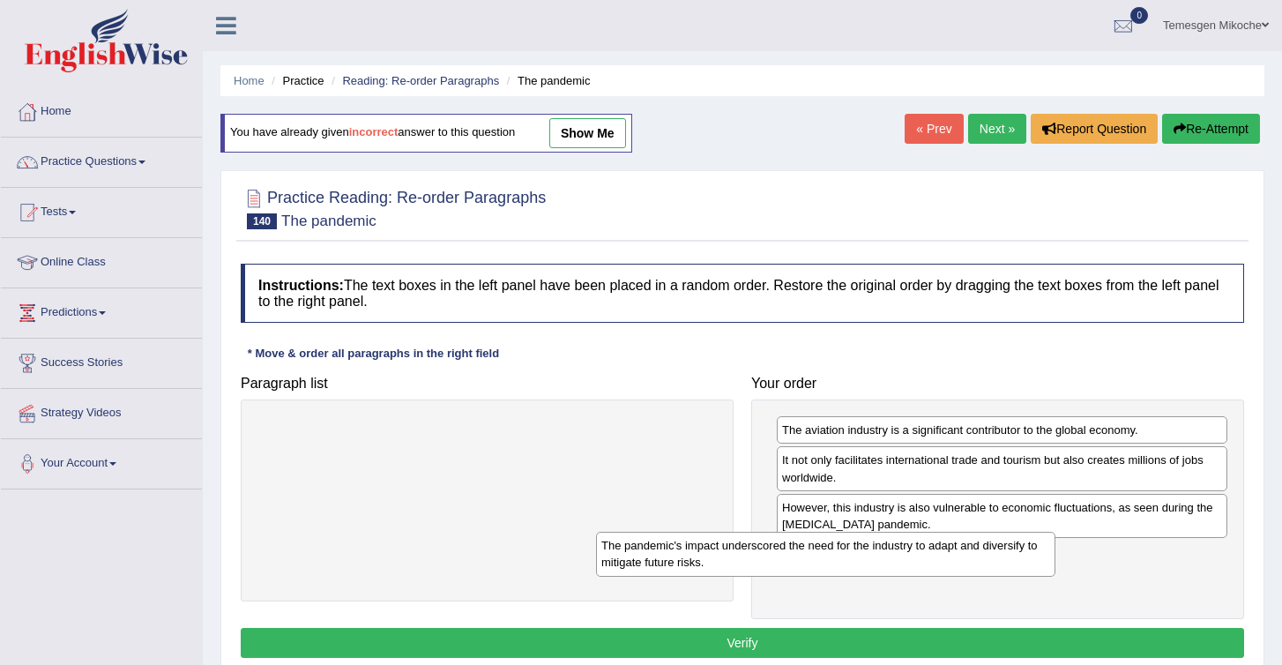
drag, startPoint x: 438, startPoint y: 432, endPoint x: 781, endPoint y: 540, distance: 359.6
click at [781, 542] on div "The pandemic's impact underscored the need for the industry to adapt and divers…" at bounding box center [825, 554] width 459 height 44
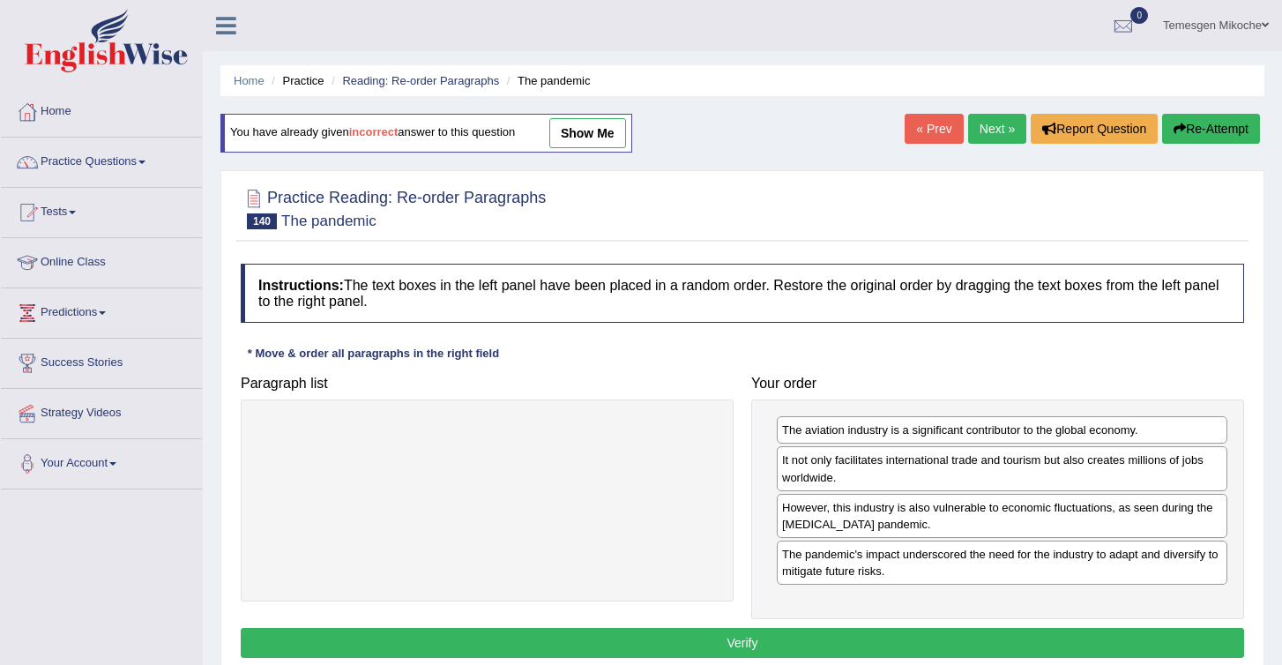
click at [757, 646] on button "Verify" at bounding box center [743, 643] width 1004 height 30
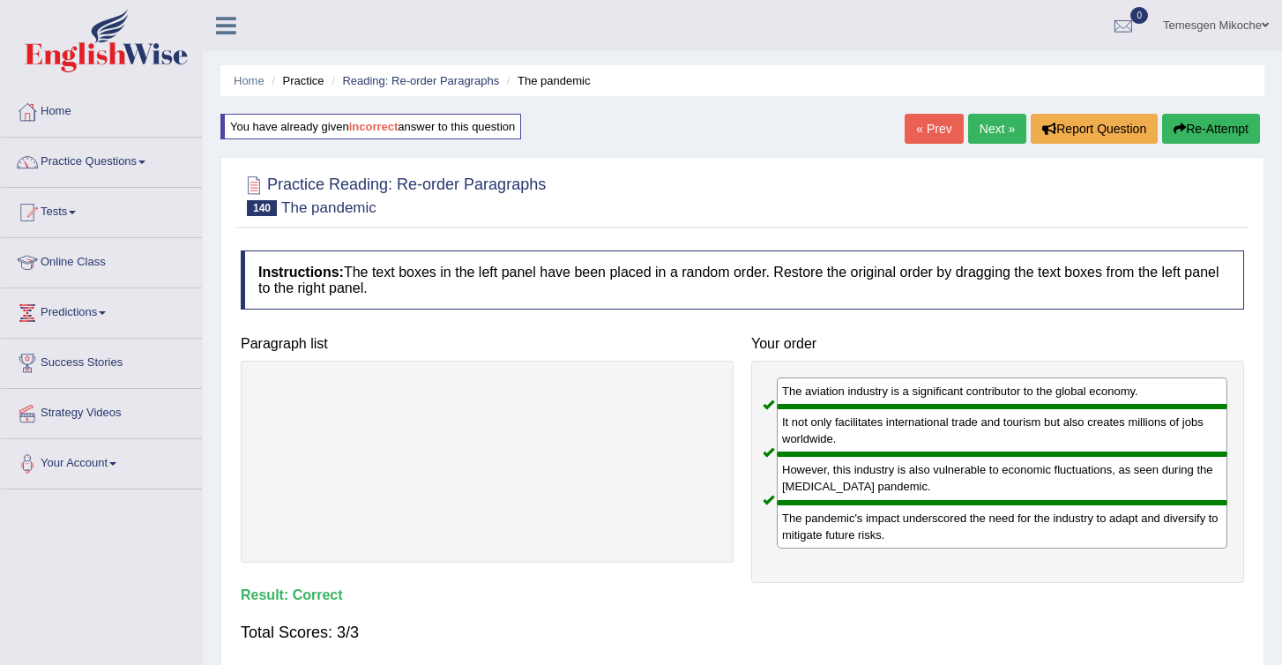
click at [983, 131] on link "Next »" at bounding box center [997, 129] width 58 height 30
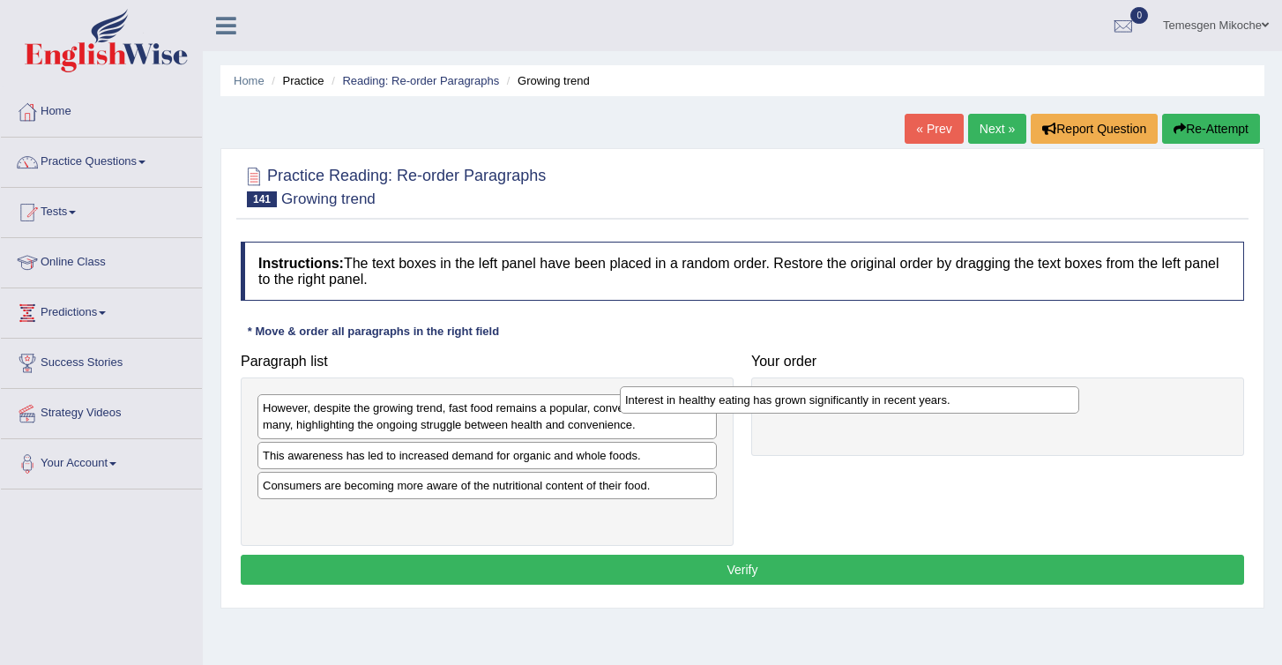
drag, startPoint x: 389, startPoint y: 463, endPoint x: 773, endPoint y: 408, distance: 387.5
click at [772, 407] on div "Interest in healthy eating has grown significantly in recent years." at bounding box center [849, 399] width 459 height 27
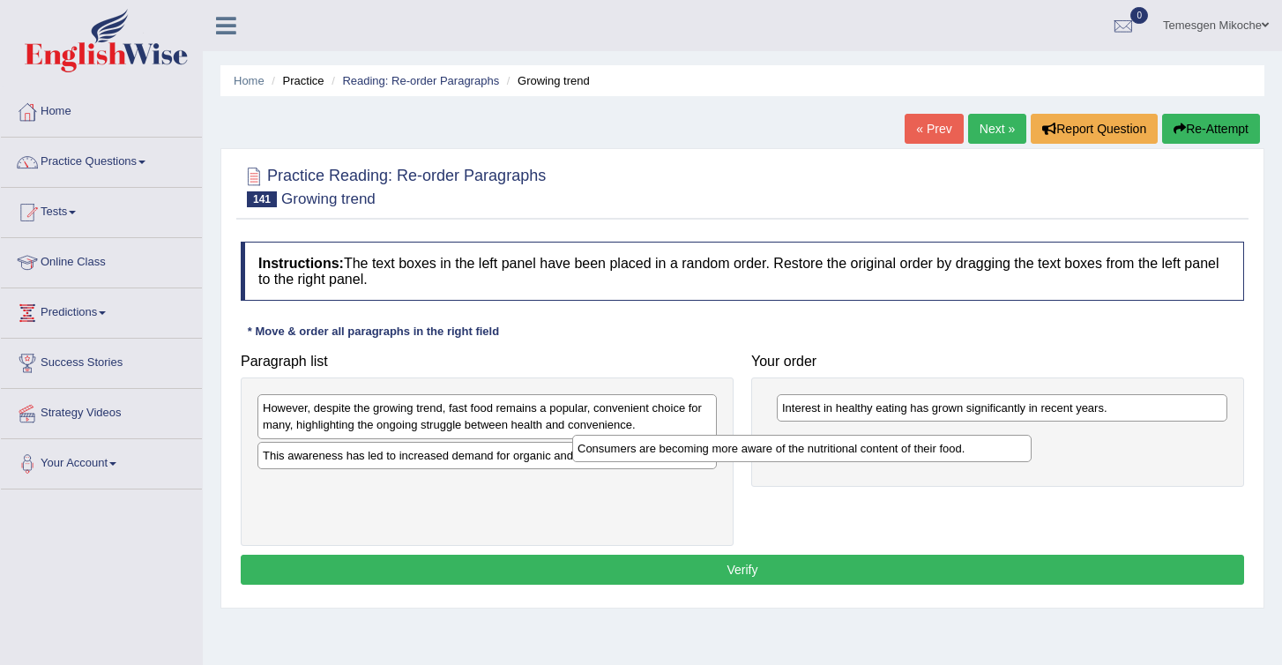
drag, startPoint x: 445, startPoint y: 492, endPoint x: 777, endPoint y: 453, distance: 333.9
click at [776, 453] on div "Consumers are becoming more aware of the nutritional content of their food." at bounding box center [801, 448] width 459 height 27
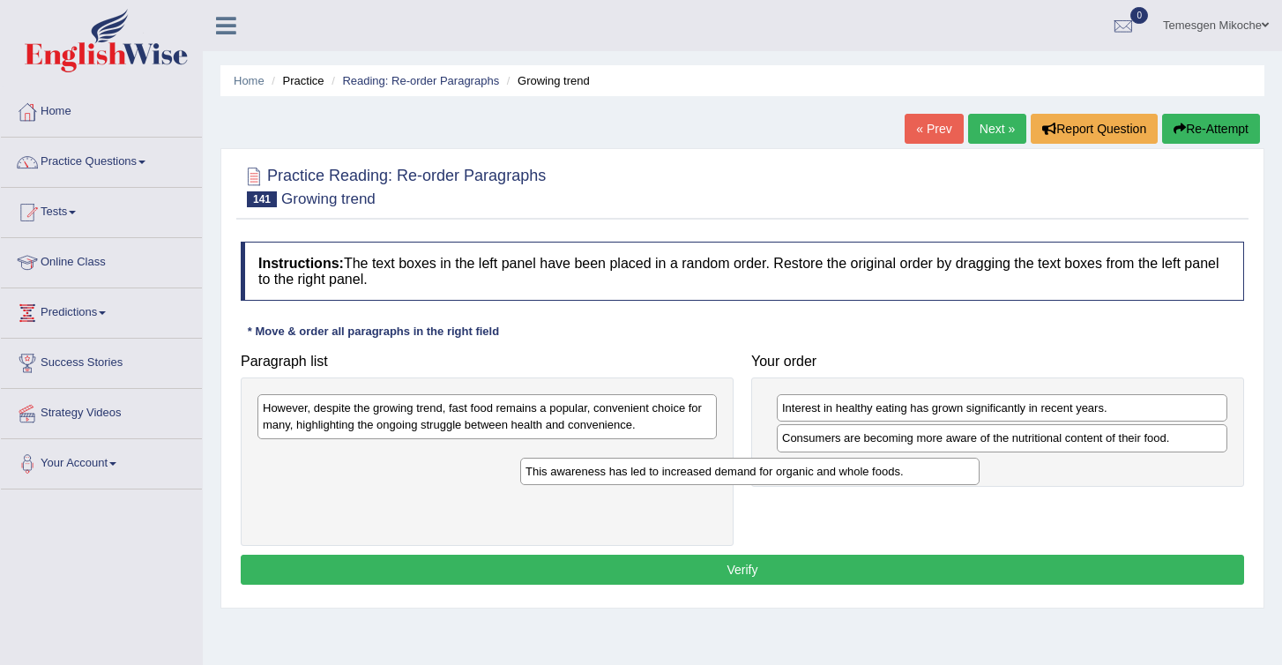
drag, startPoint x: 402, startPoint y: 460, endPoint x: 776, endPoint y: 492, distance: 375.3
click at [774, 485] on div "This awareness has led to increased demand for organic and whole foods." at bounding box center [749, 471] width 459 height 27
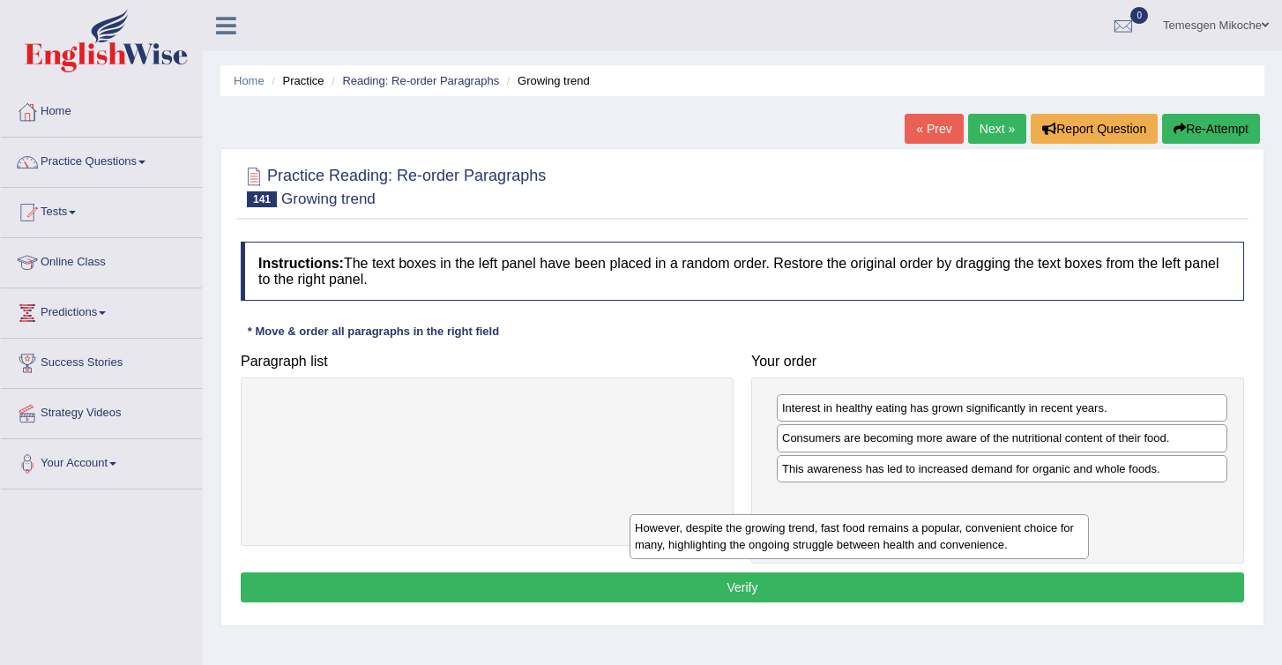
drag, startPoint x: 447, startPoint y: 416, endPoint x: 829, endPoint y: 534, distance: 399.8
click at [827, 534] on div "However, despite the growing trend, fast food remains a popular, convenient cho…" at bounding box center [859, 536] width 459 height 44
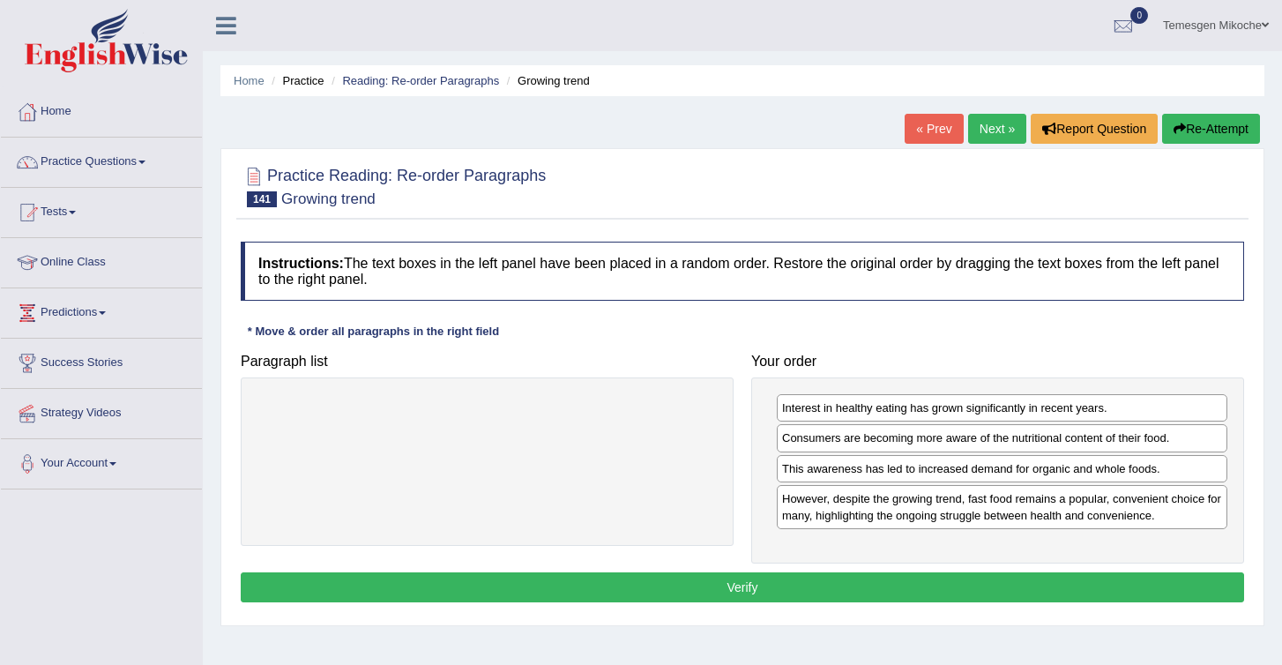
click at [830, 585] on button "Verify" at bounding box center [743, 587] width 1004 height 30
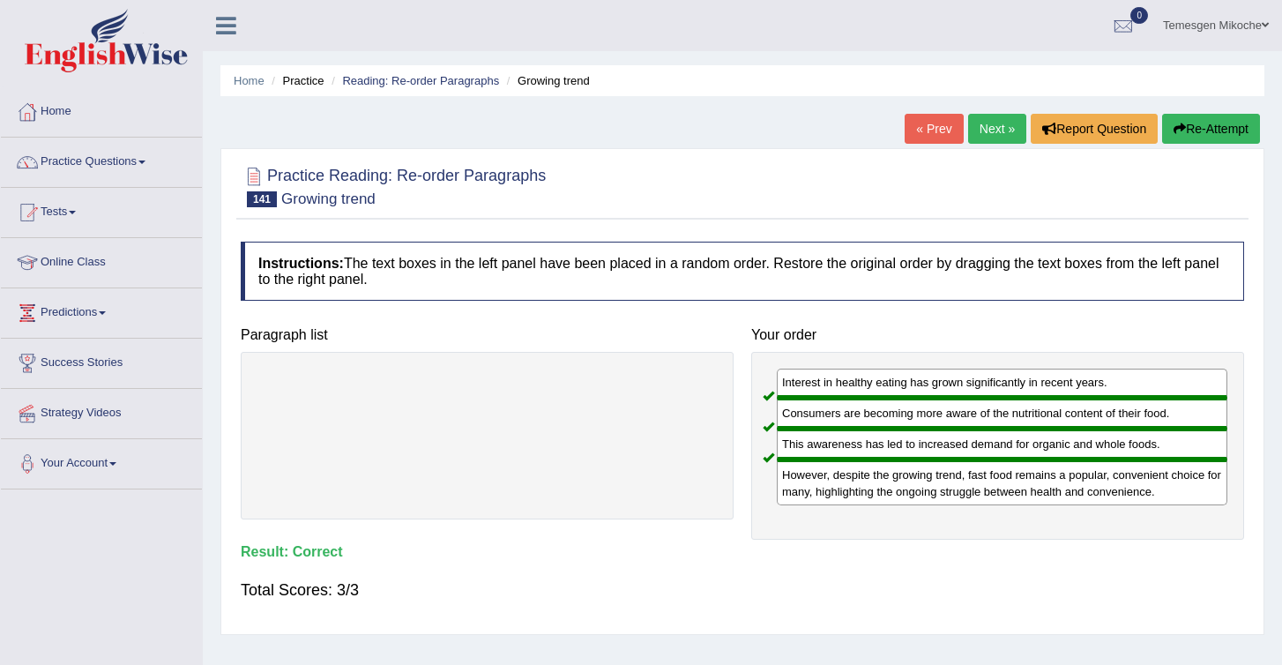
click at [972, 127] on link "Next »" at bounding box center [997, 129] width 58 height 30
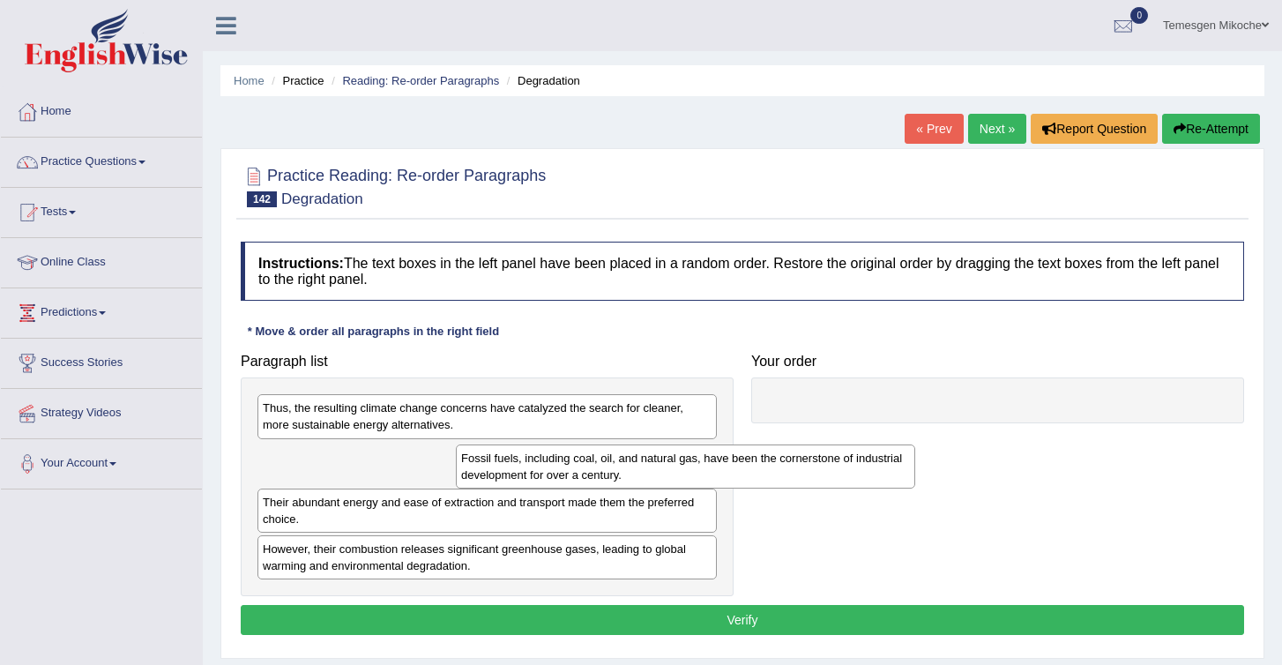
drag, startPoint x: 354, startPoint y: 501, endPoint x: 786, endPoint y: 346, distance: 459.2
click at [785, 445] on div "Fossil fuels, including coal, oil, and natural gas, have been the cornerstone o…" at bounding box center [685, 467] width 459 height 44
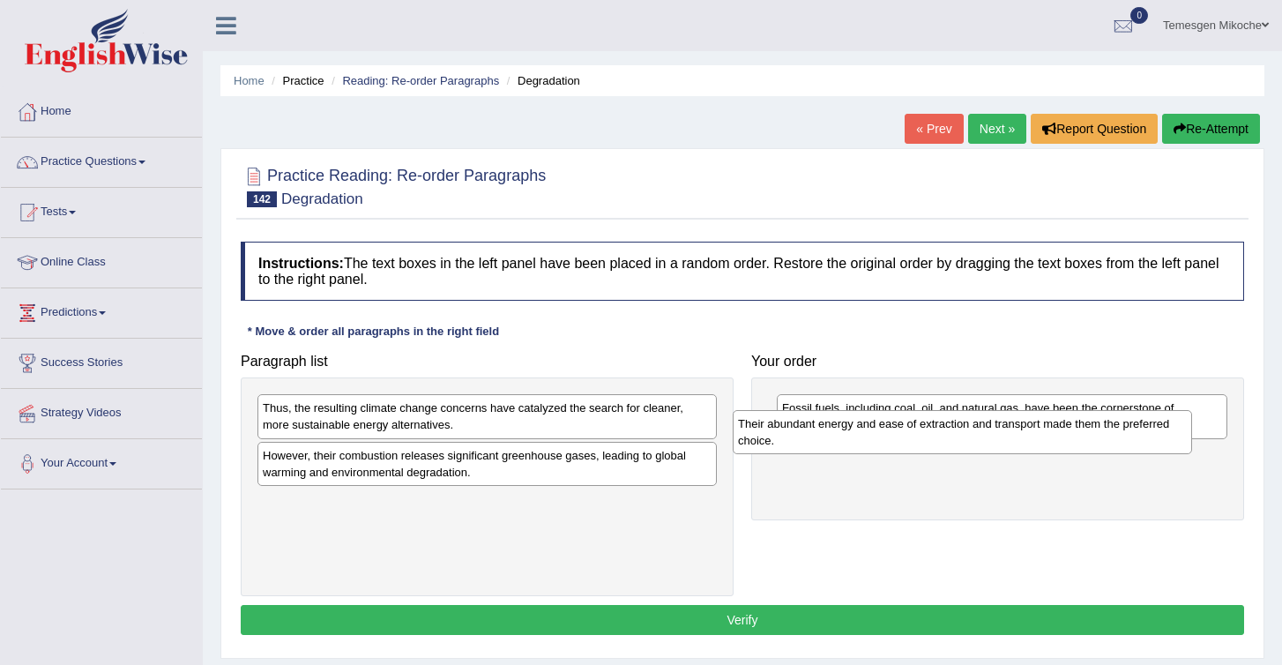
drag, startPoint x: 390, startPoint y: 475, endPoint x: 866, endPoint y: 444, distance: 477.3
click at [866, 444] on div "Their abundant energy and ease of extraction and transport made them the prefer…" at bounding box center [962, 432] width 459 height 44
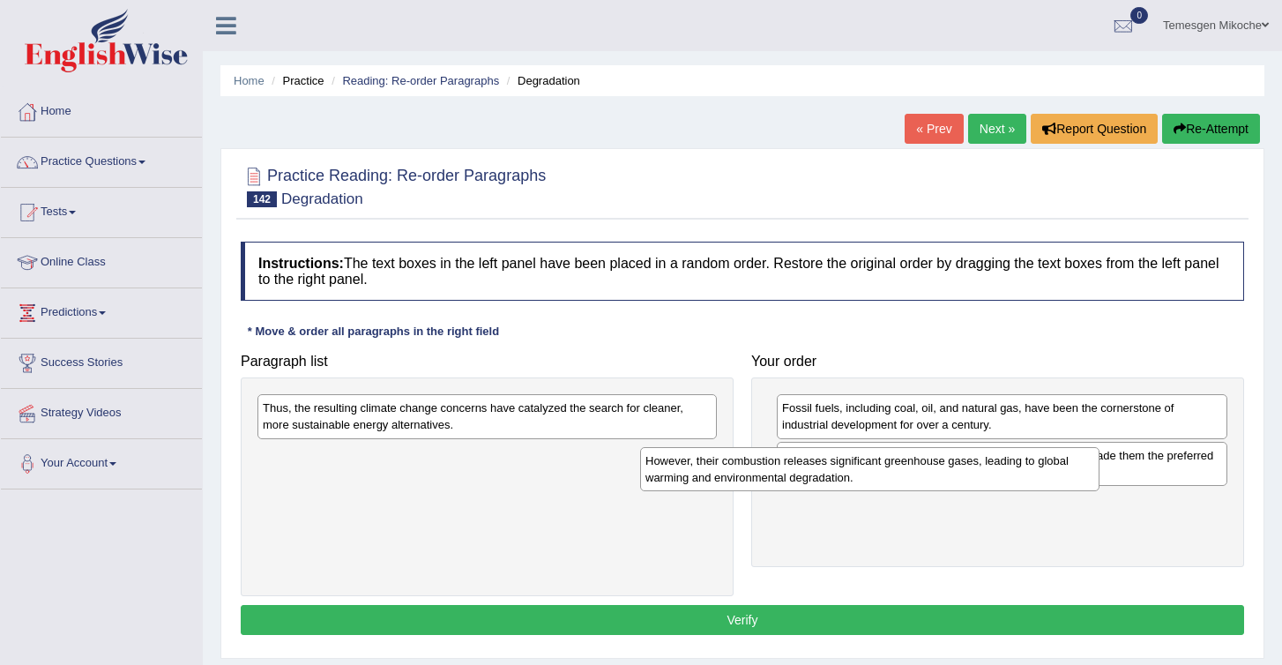
drag, startPoint x: 341, startPoint y: 472, endPoint x: 772, endPoint y: 507, distance: 431.8
click at [772, 491] on div "However, their combustion releases significant greenhouse gases, leading to glo…" at bounding box center [869, 469] width 459 height 44
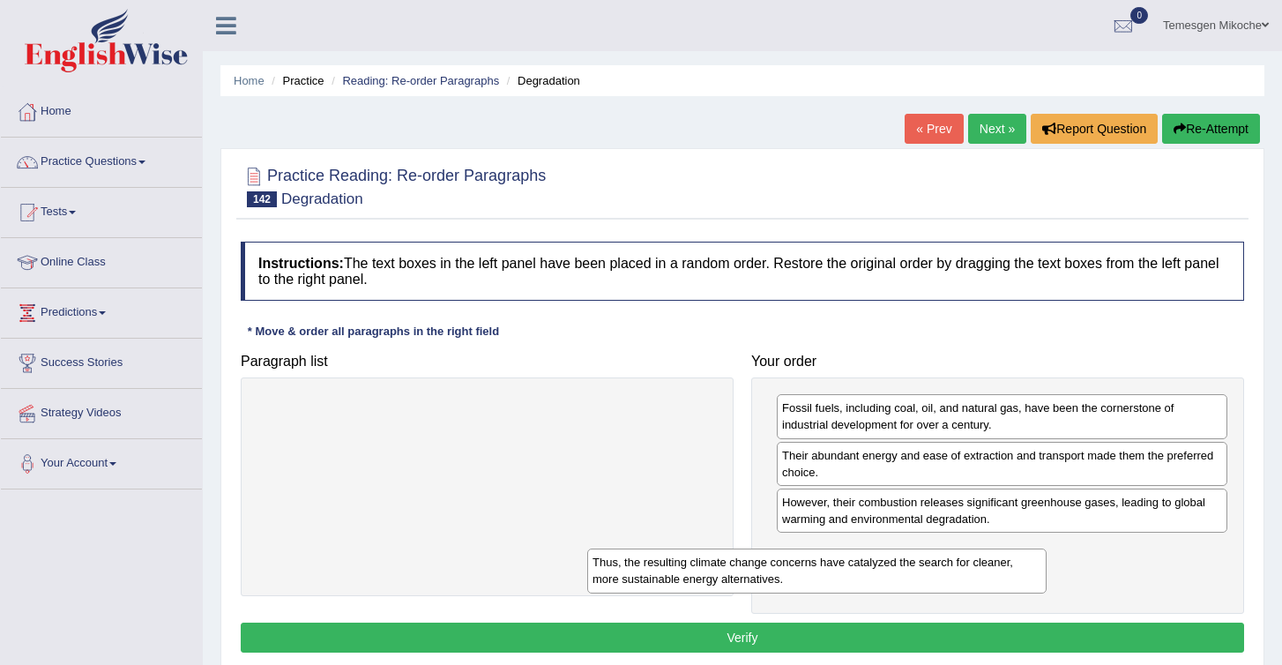
drag, startPoint x: 314, startPoint y: 418, endPoint x: 737, endPoint y: 585, distance: 455.0
click at [736, 585] on div "Thus, the resulting climate change concerns have catalyzed the search for clean…" at bounding box center [816, 571] width 459 height 44
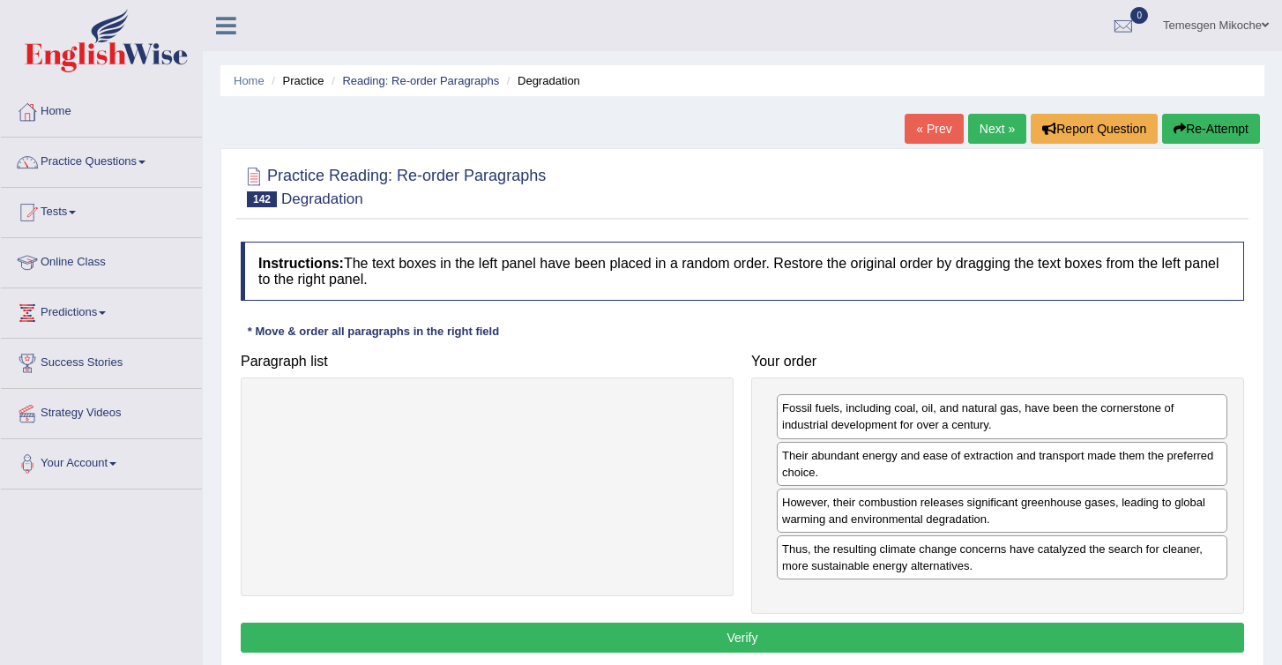
click at [716, 631] on button "Verify" at bounding box center [743, 638] width 1004 height 30
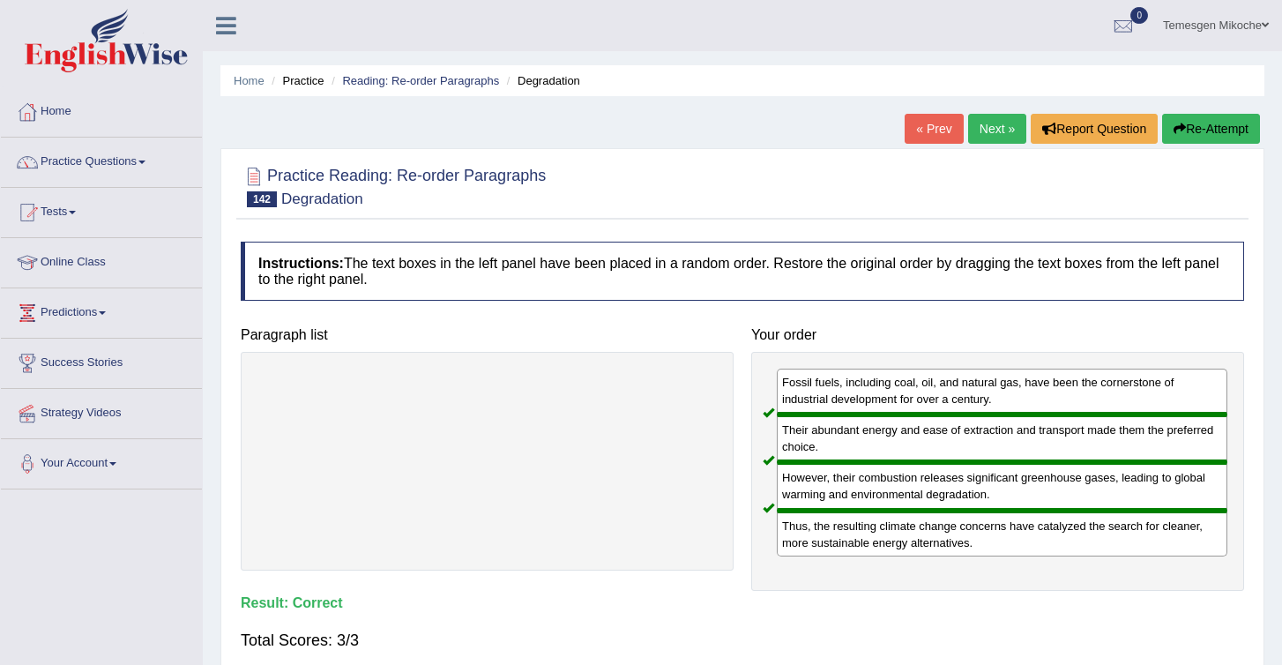
click at [980, 134] on link "Next »" at bounding box center [997, 129] width 58 height 30
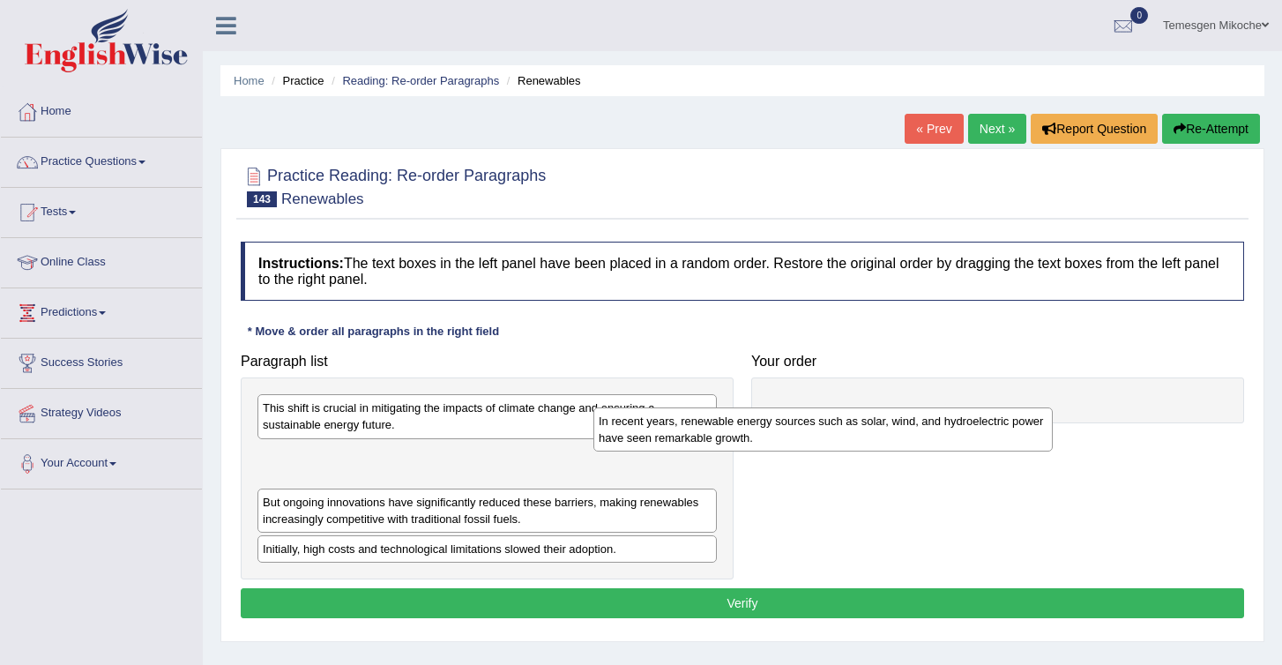
drag, startPoint x: 365, startPoint y: 524, endPoint x: 806, endPoint y: 428, distance: 451.3
click at [805, 428] on div "In recent years, renewable energy sources such as solar, wind, and hydroelectri…" at bounding box center [823, 429] width 459 height 44
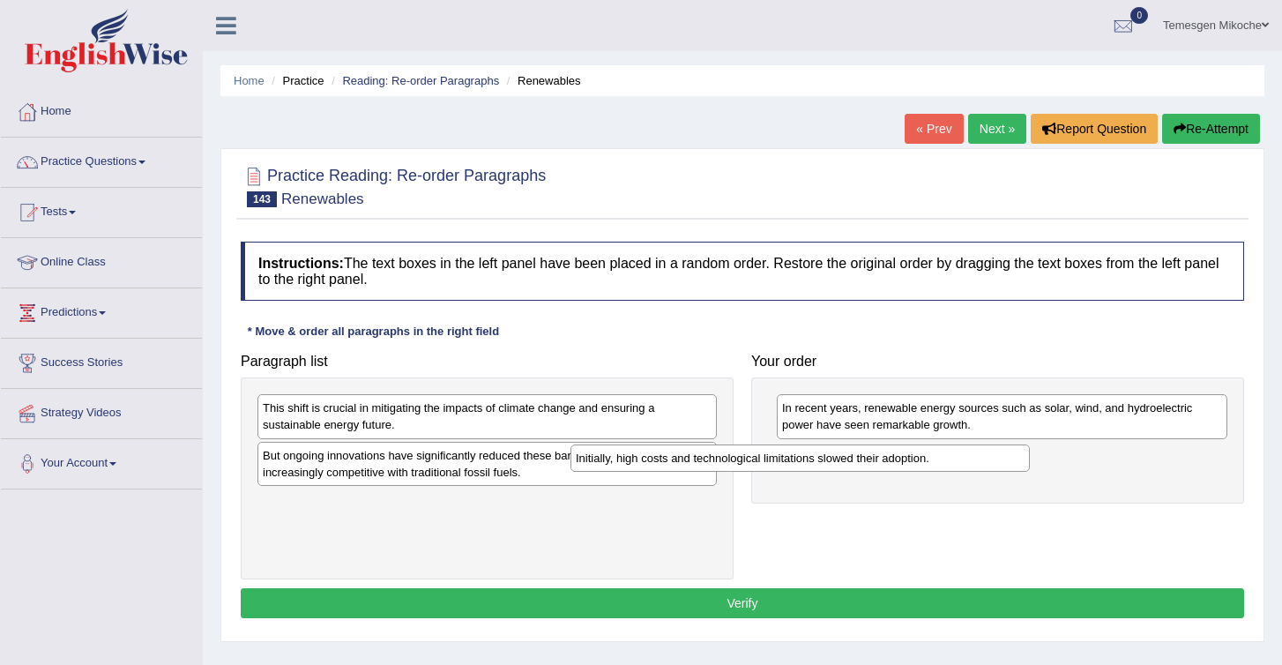
drag, startPoint x: 351, startPoint y: 504, endPoint x: 684, endPoint y: 459, distance: 335.5
click at [684, 459] on div "Initially, high costs and technological limitations slowed their adoption." at bounding box center [800, 458] width 459 height 27
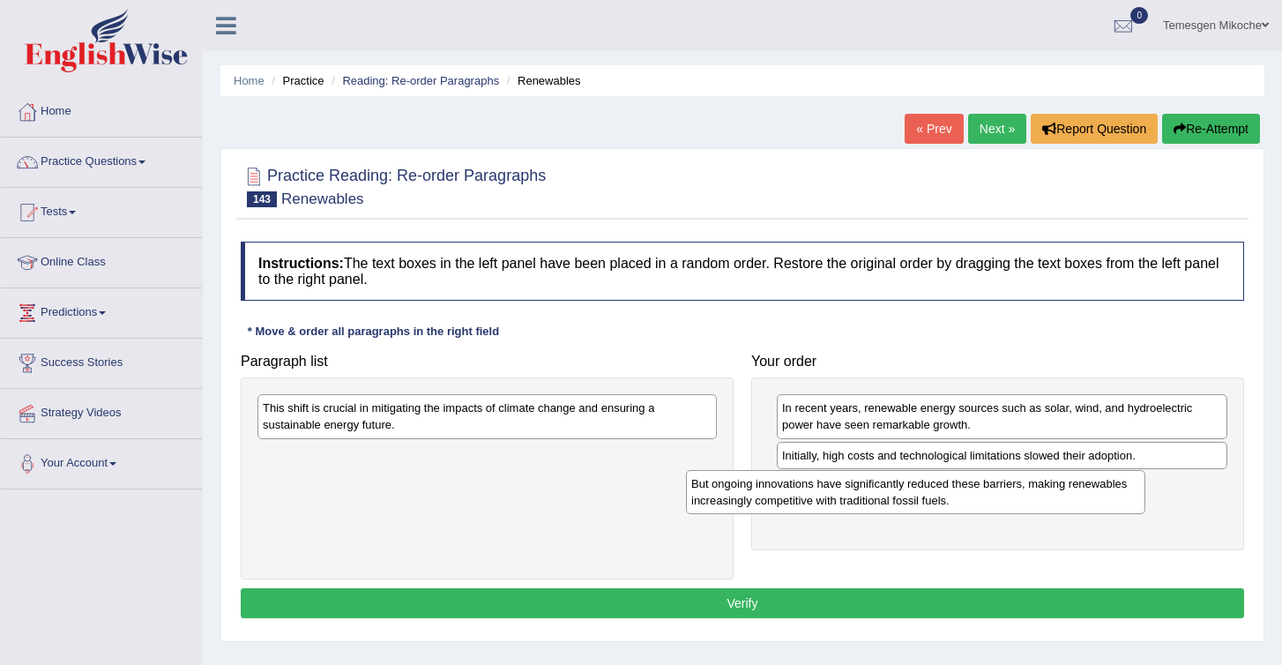
drag, startPoint x: 381, startPoint y: 471, endPoint x: 812, endPoint y: 499, distance: 432.2
click at [811, 499] on div "But ongoing innovations have significantly reduced these barriers, making renew…" at bounding box center [915, 492] width 459 height 44
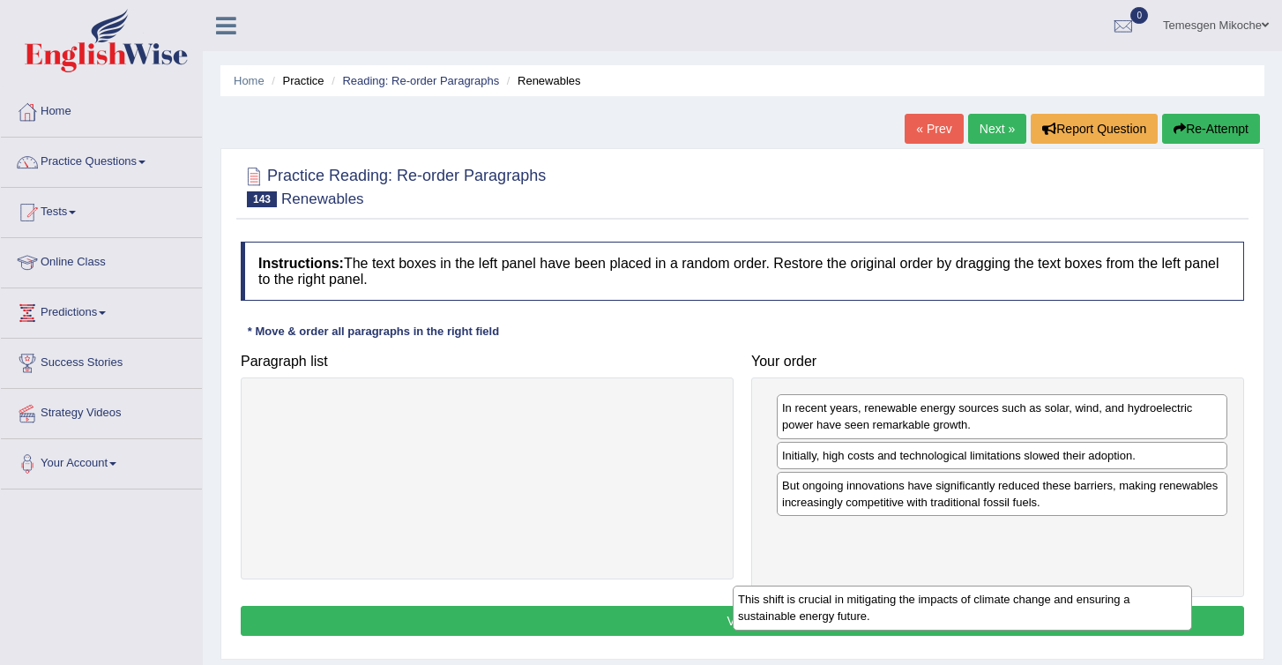
drag, startPoint x: 466, startPoint y: 432, endPoint x: 982, endPoint y: 572, distance: 535.5
click at [982, 586] on div "This shift is crucial in mitigating the impacts of climate change and ensuring …" at bounding box center [962, 608] width 459 height 44
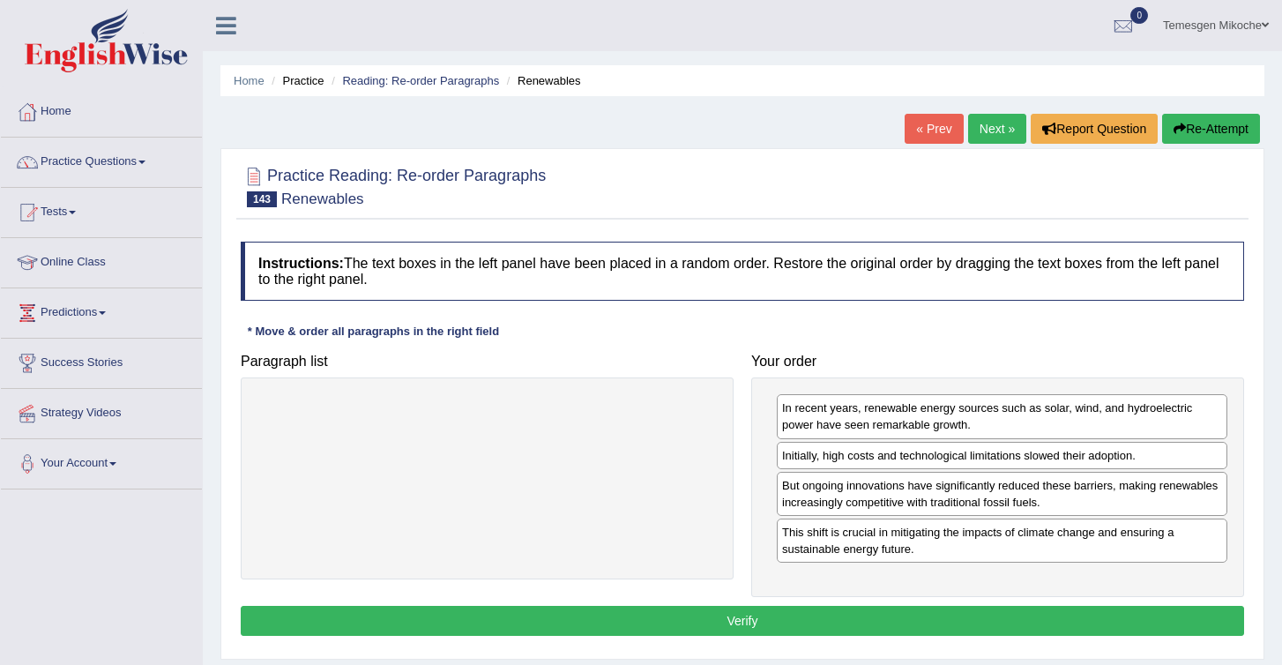
click at [757, 622] on button "Verify" at bounding box center [743, 621] width 1004 height 30
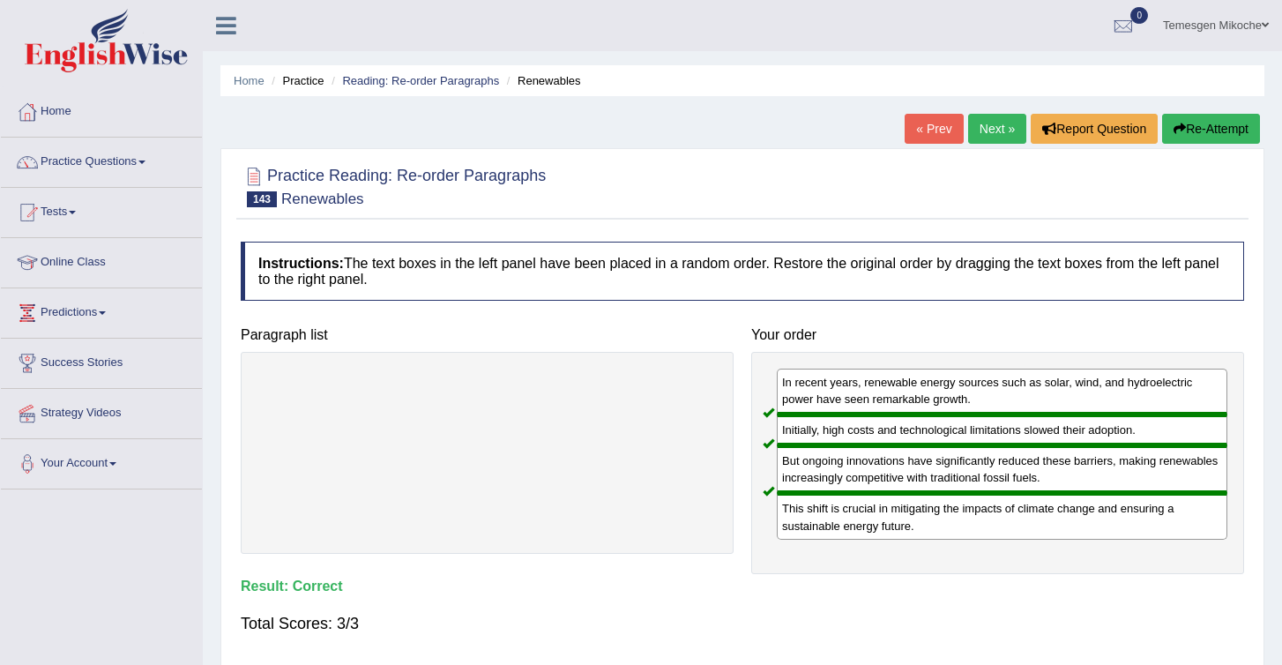
click at [989, 139] on link "Next »" at bounding box center [997, 129] width 58 height 30
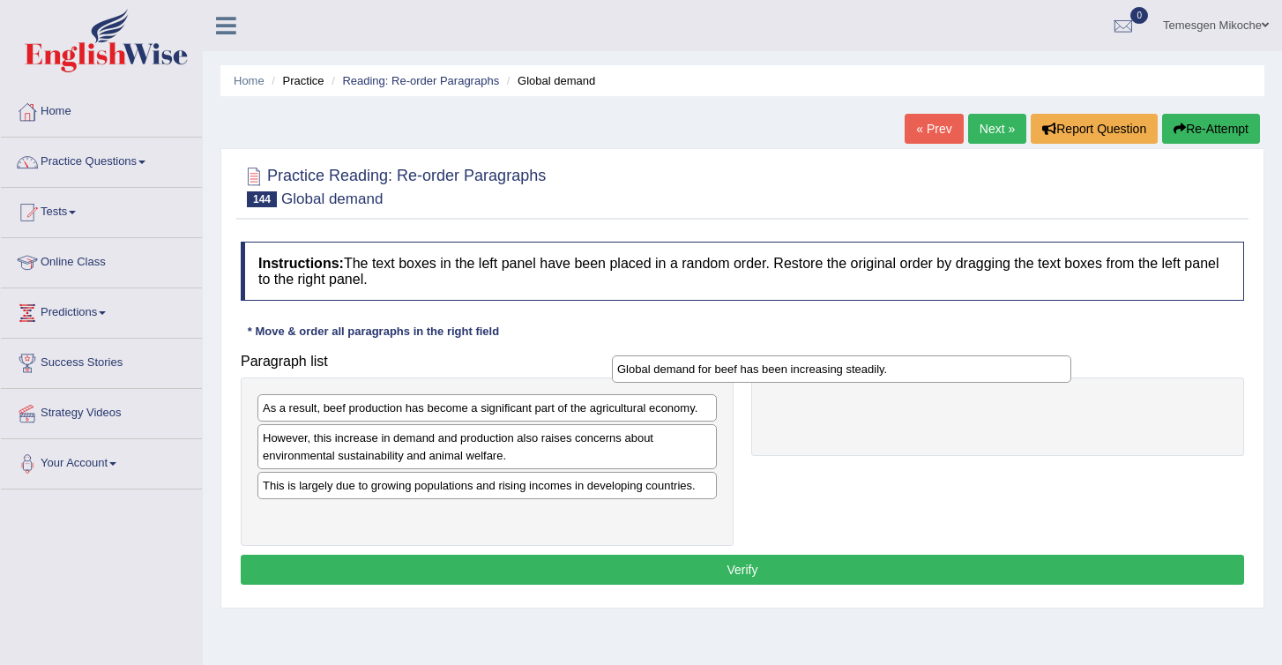
drag, startPoint x: 428, startPoint y: 411, endPoint x: 785, endPoint y: 367, distance: 359.9
click at [785, 367] on div "Global demand for beef has been increasing steadily." at bounding box center [841, 368] width 459 height 27
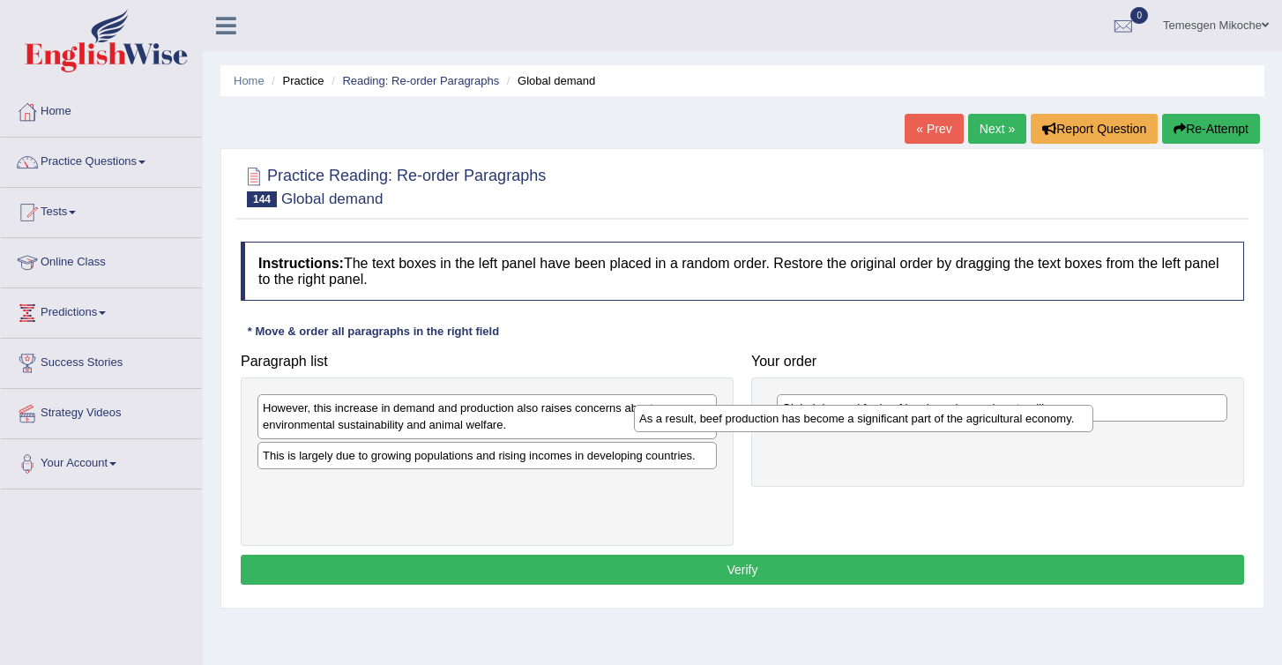
drag, startPoint x: 408, startPoint y: 408, endPoint x: 792, endPoint y: 420, distance: 383.8
click at [792, 420] on div "As a result, beef production has become a significant part of the agricultural …" at bounding box center [863, 418] width 459 height 27
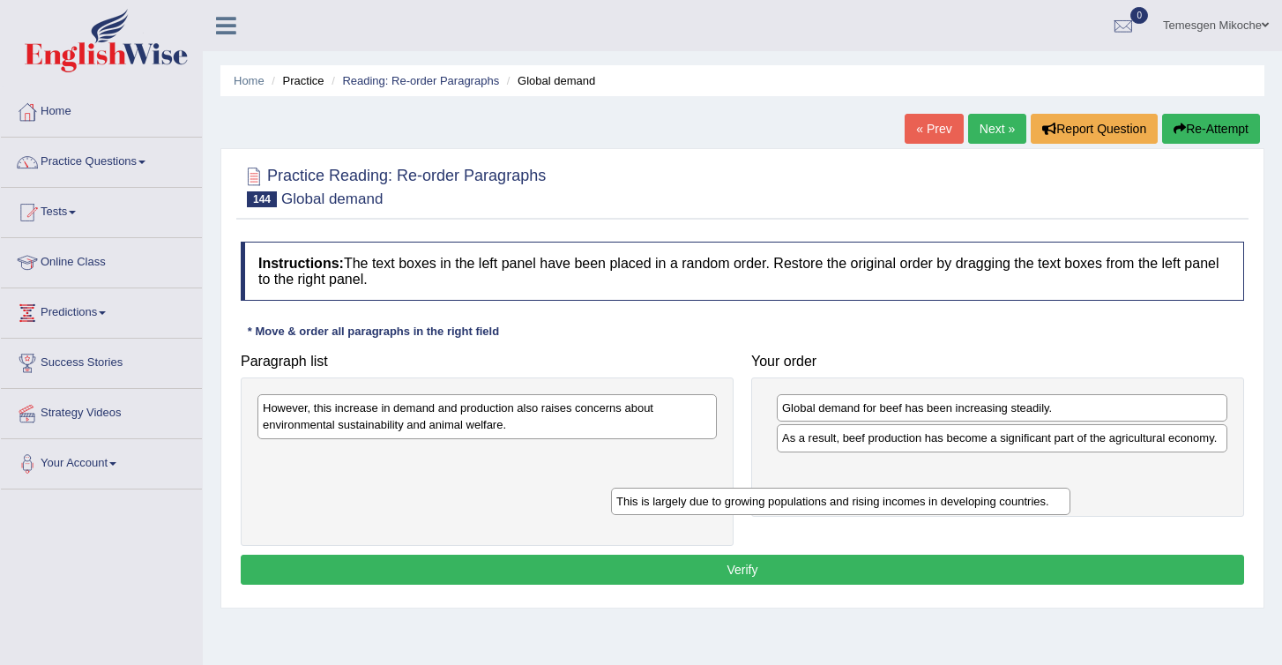
drag, startPoint x: 425, startPoint y: 461, endPoint x: 790, endPoint y: 506, distance: 367.9
click at [790, 507] on div "This is largely due to growing populations and rising incomes in developing cou…" at bounding box center [840, 501] width 459 height 27
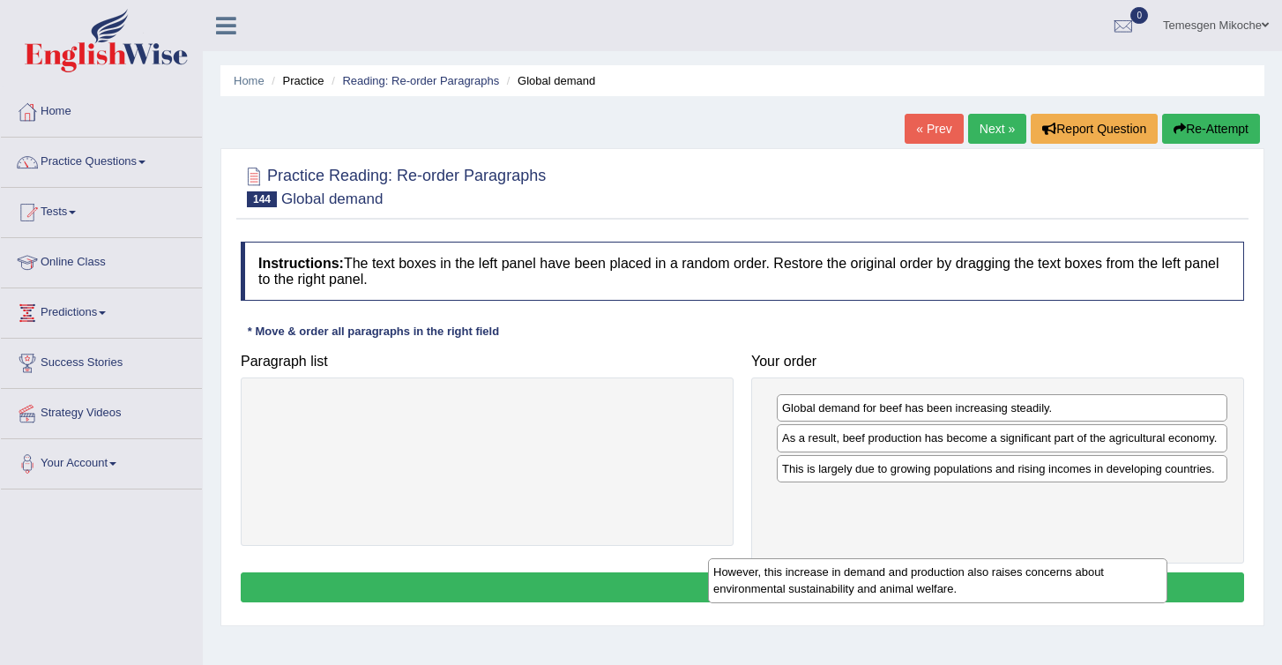
drag, startPoint x: 366, startPoint y: 420, endPoint x: 850, endPoint y: 579, distance: 509.8
click at [849, 580] on div "However, this increase in demand and production also raises concerns about envi…" at bounding box center [937, 580] width 459 height 44
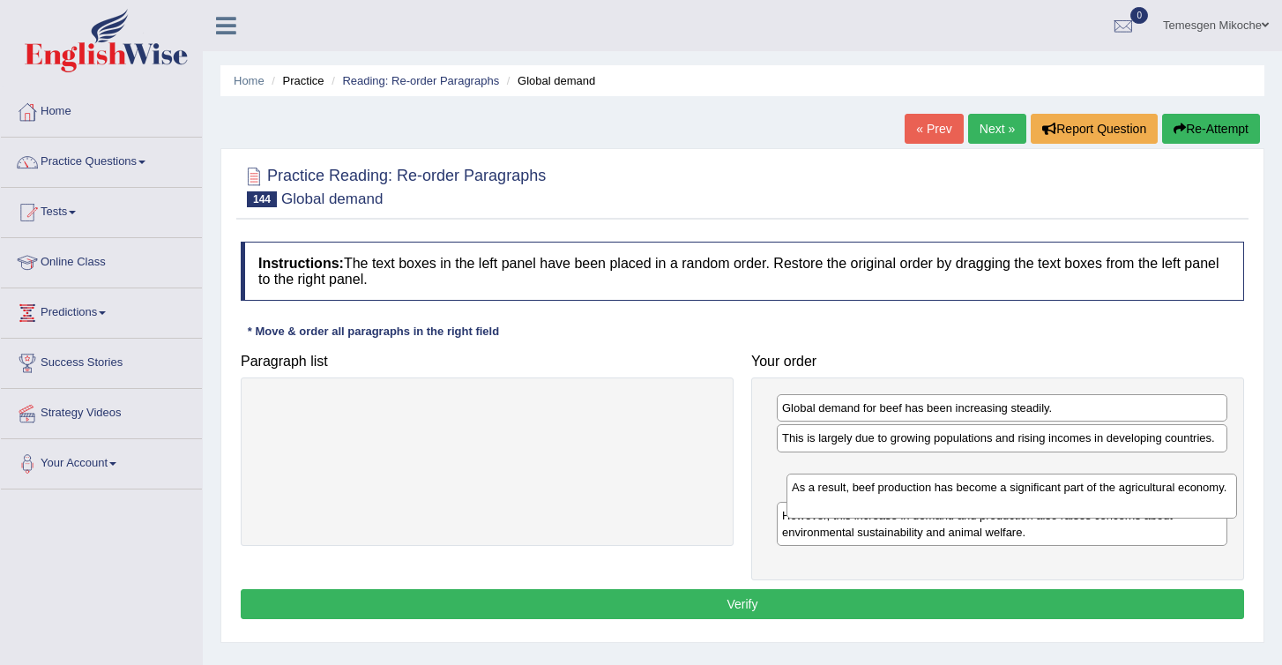
drag, startPoint x: 799, startPoint y: 450, endPoint x: 817, endPoint y: 512, distance: 65.1
click at [817, 513] on div "As a result, beef production has become a significant part of the agricultural …" at bounding box center [1012, 496] width 451 height 44
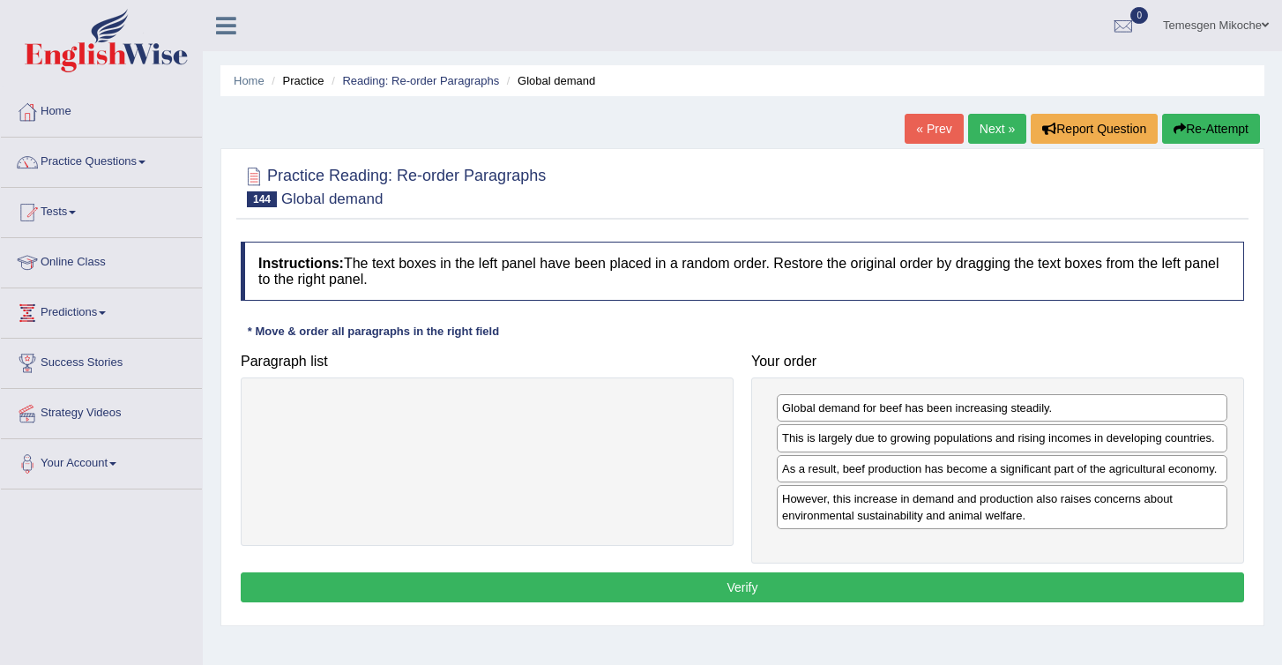
click at [913, 599] on button "Verify" at bounding box center [743, 587] width 1004 height 30
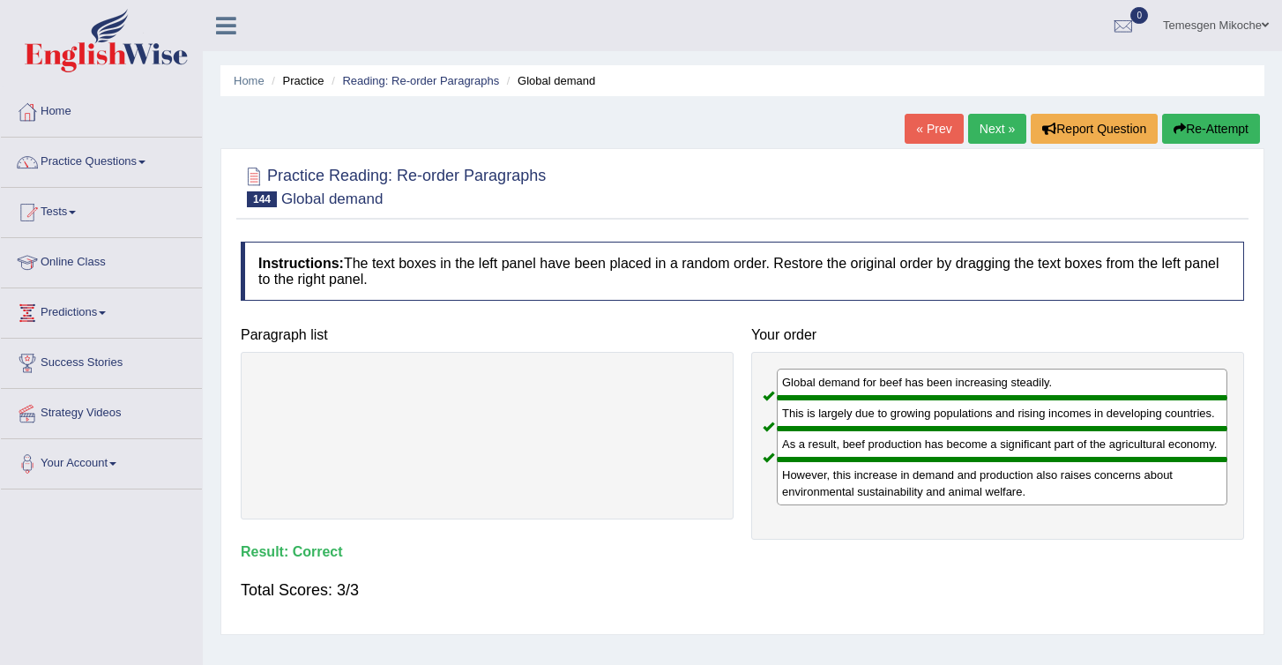
click at [982, 133] on link "Next »" at bounding box center [997, 129] width 58 height 30
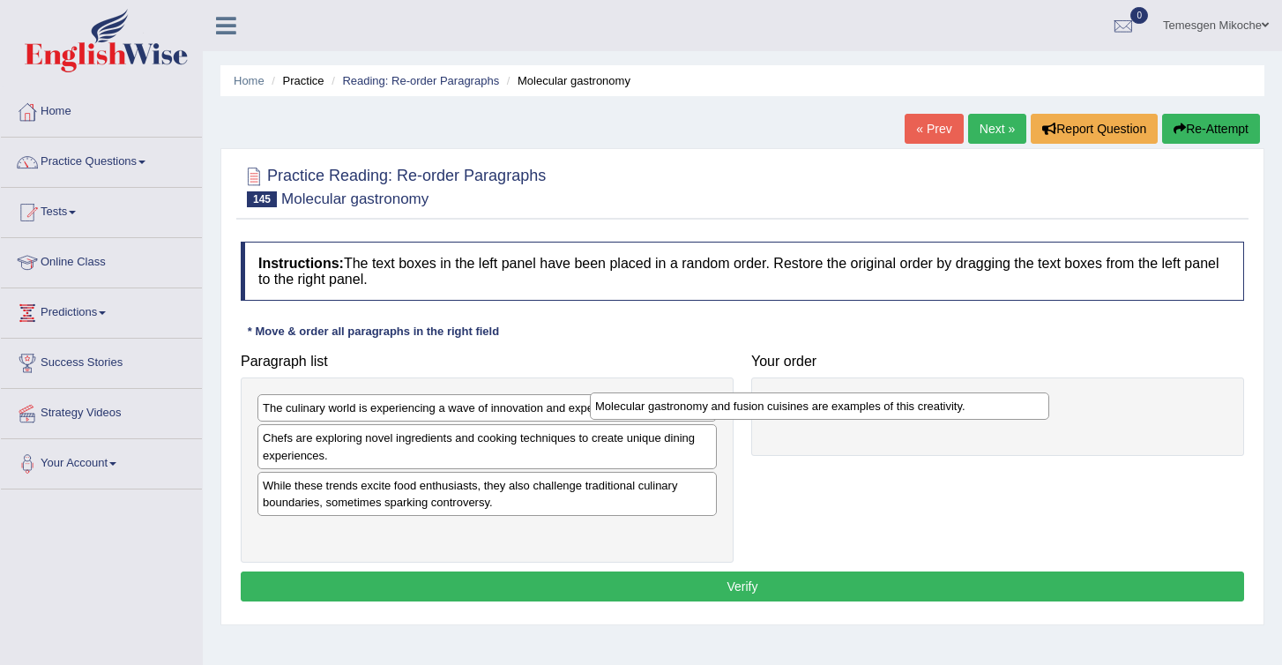
drag, startPoint x: 310, startPoint y: 414, endPoint x: 663, endPoint y: 400, distance: 353.0
click at [661, 401] on div "Molecular gastronomy and fusion cuisines are examples of this creativity." at bounding box center [819, 405] width 459 height 27
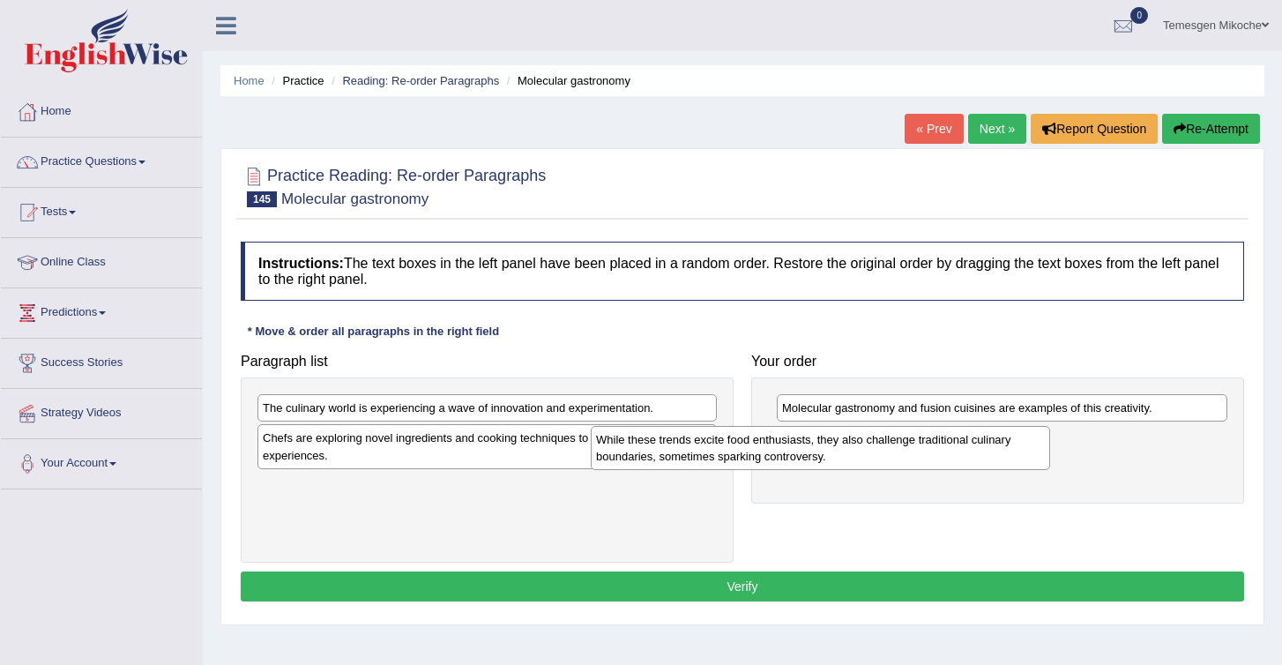
drag, startPoint x: 361, startPoint y: 510, endPoint x: 721, endPoint y: 457, distance: 363.7
click at [719, 458] on div "While these trends excite food enthusiasts, they also challenge traditional cul…" at bounding box center [820, 448] width 459 height 44
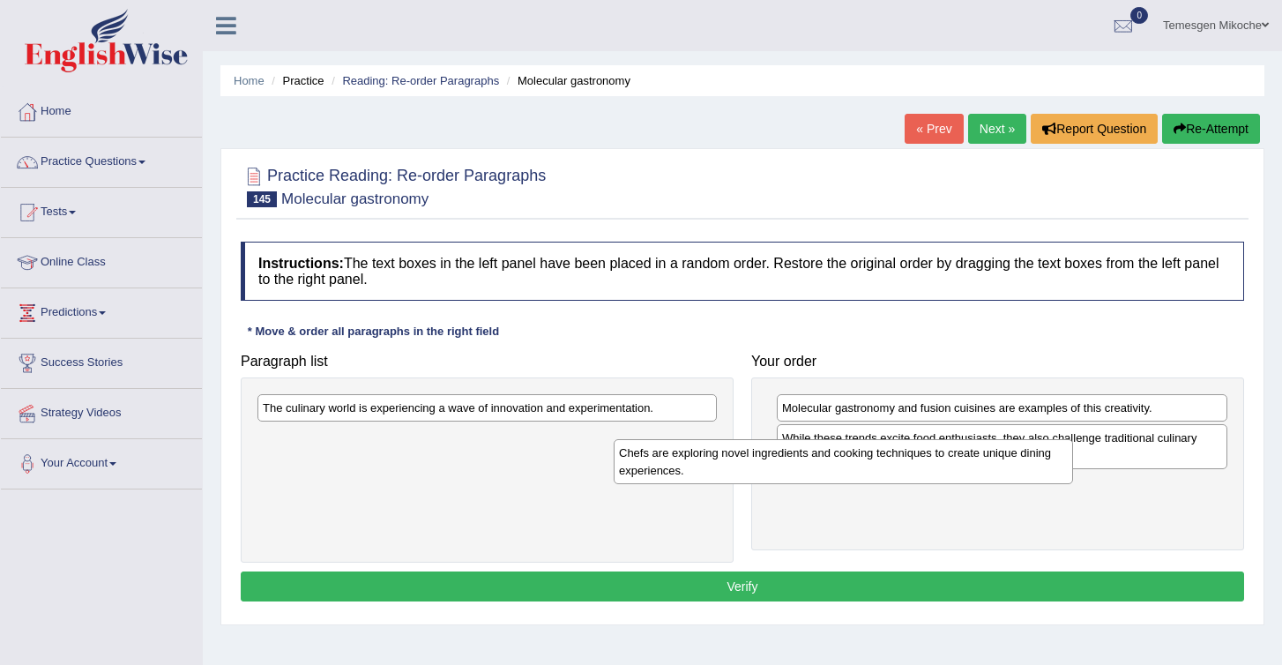
drag, startPoint x: 308, startPoint y: 457, endPoint x: 695, endPoint y: 482, distance: 388.0
click at [695, 482] on div "Chefs are exploring novel ingredients and cooking techniques to create unique d…" at bounding box center [843, 461] width 459 height 44
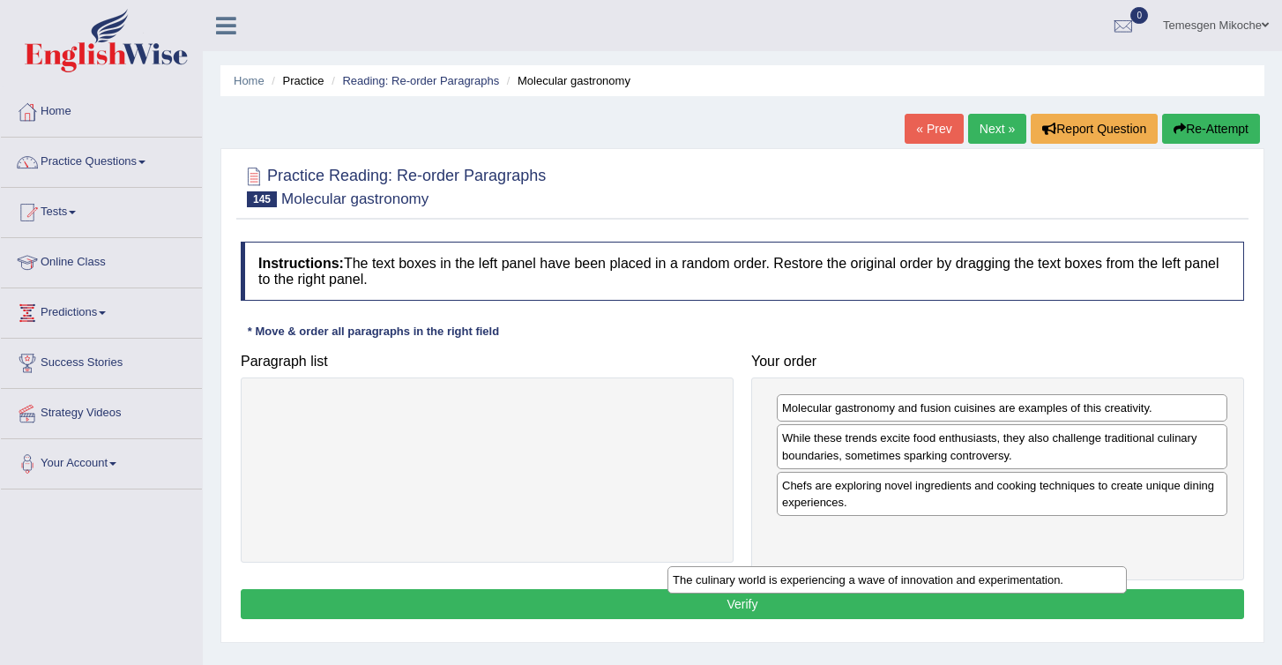
drag, startPoint x: 440, startPoint y: 416, endPoint x: 870, endPoint y: 592, distance: 464.8
click at [870, 592] on div "The culinary world is experiencing a wave of innovation and experimentation." at bounding box center [897, 579] width 459 height 27
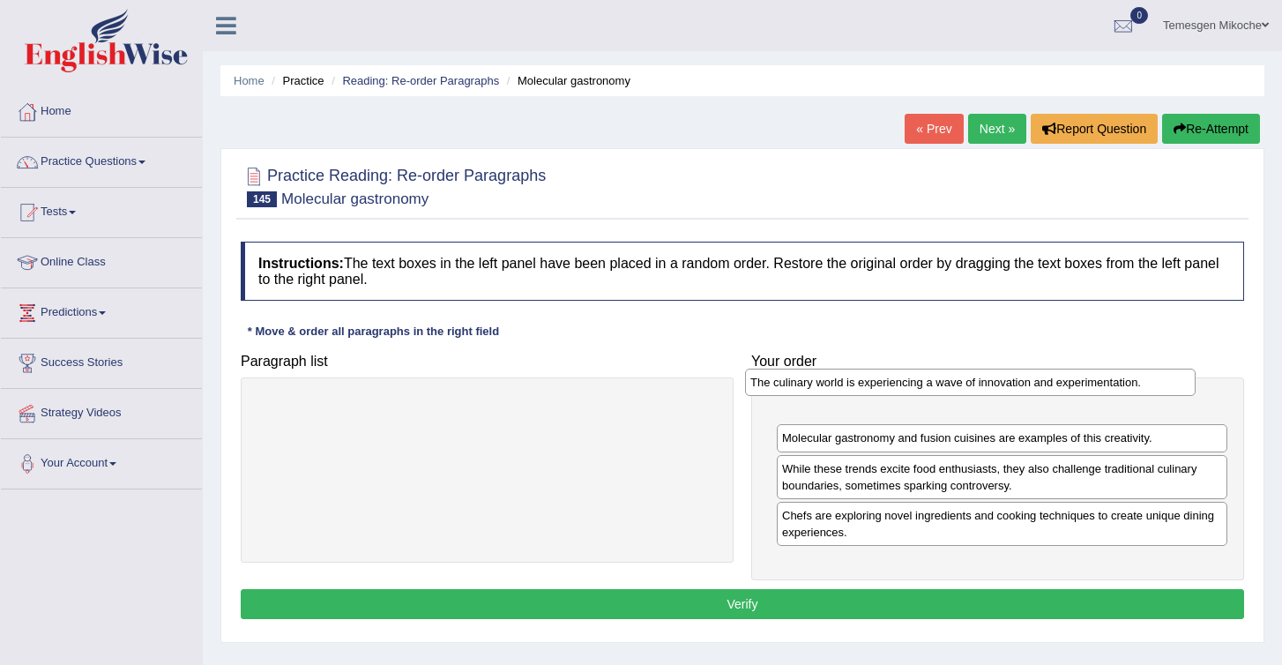
drag, startPoint x: 875, startPoint y: 540, endPoint x: 843, endPoint y: 392, distance: 151.5
click at [843, 390] on div "The culinary world is experiencing a wave of innovation and experimentation." at bounding box center [970, 382] width 451 height 27
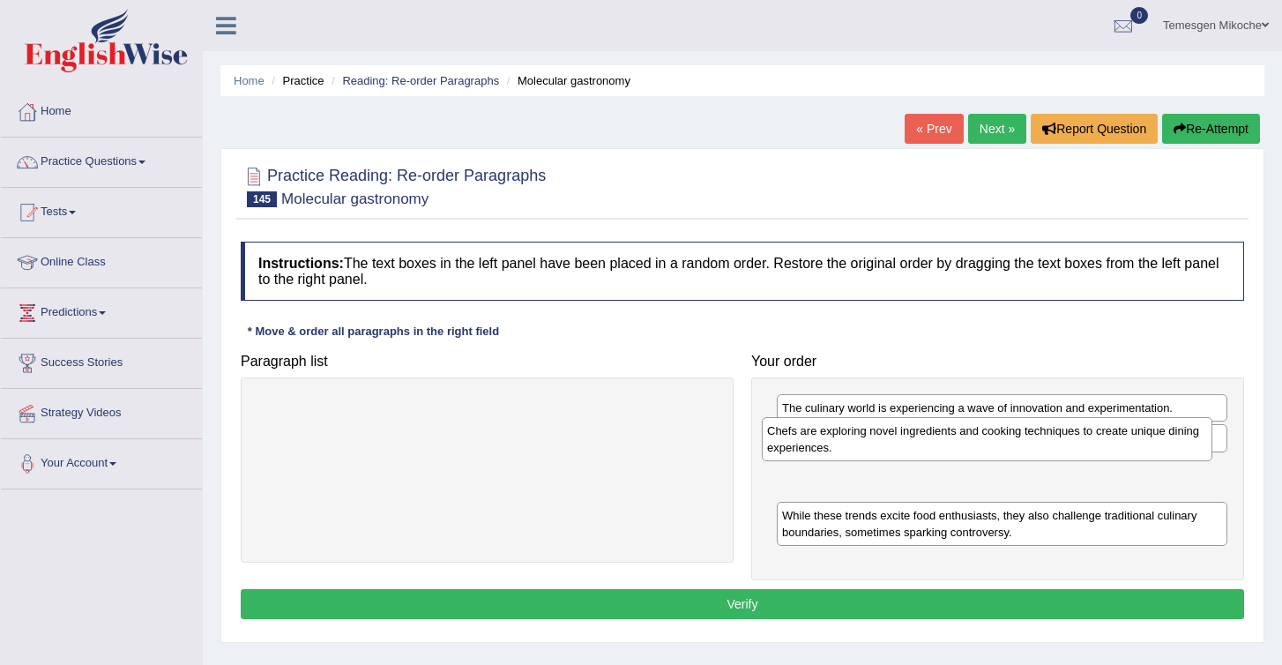
drag, startPoint x: 869, startPoint y: 533, endPoint x: 853, endPoint y: 447, distance: 87.0
click at [853, 447] on div "Chefs are exploring novel ingredients and cooking techniques to create unique d…" at bounding box center [987, 439] width 451 height 44
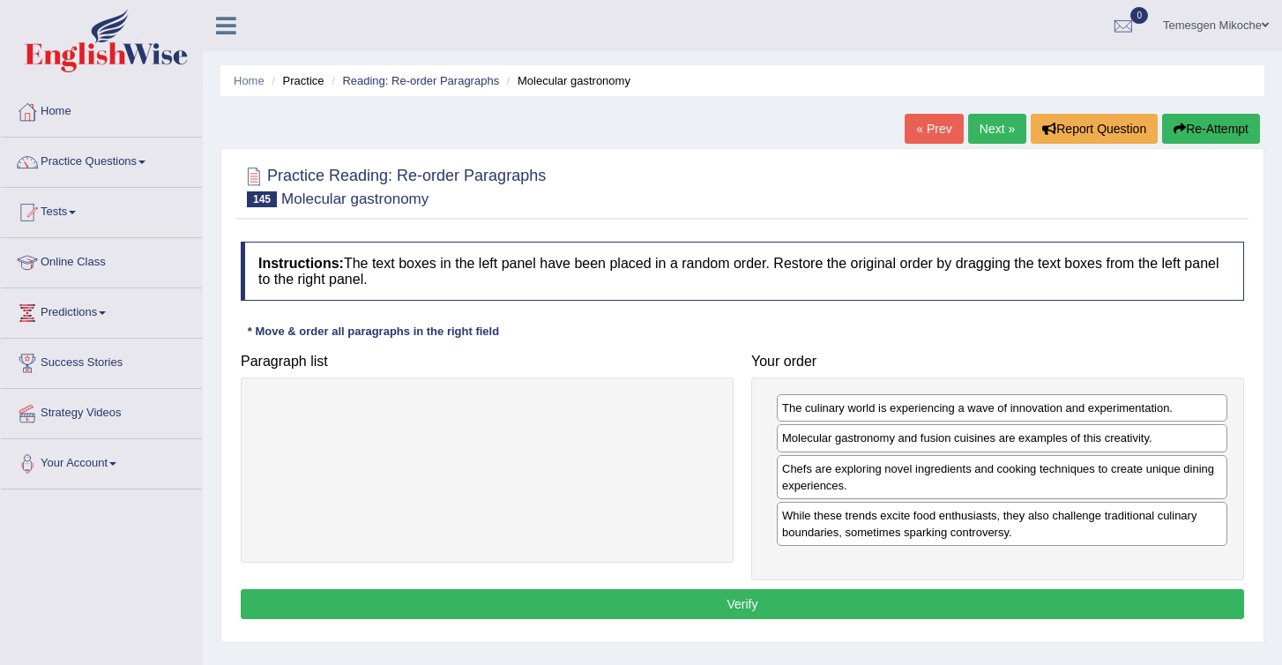
click at [845, 602] on button "Verify" at bounding box center [743, 604] width 1004 height 30
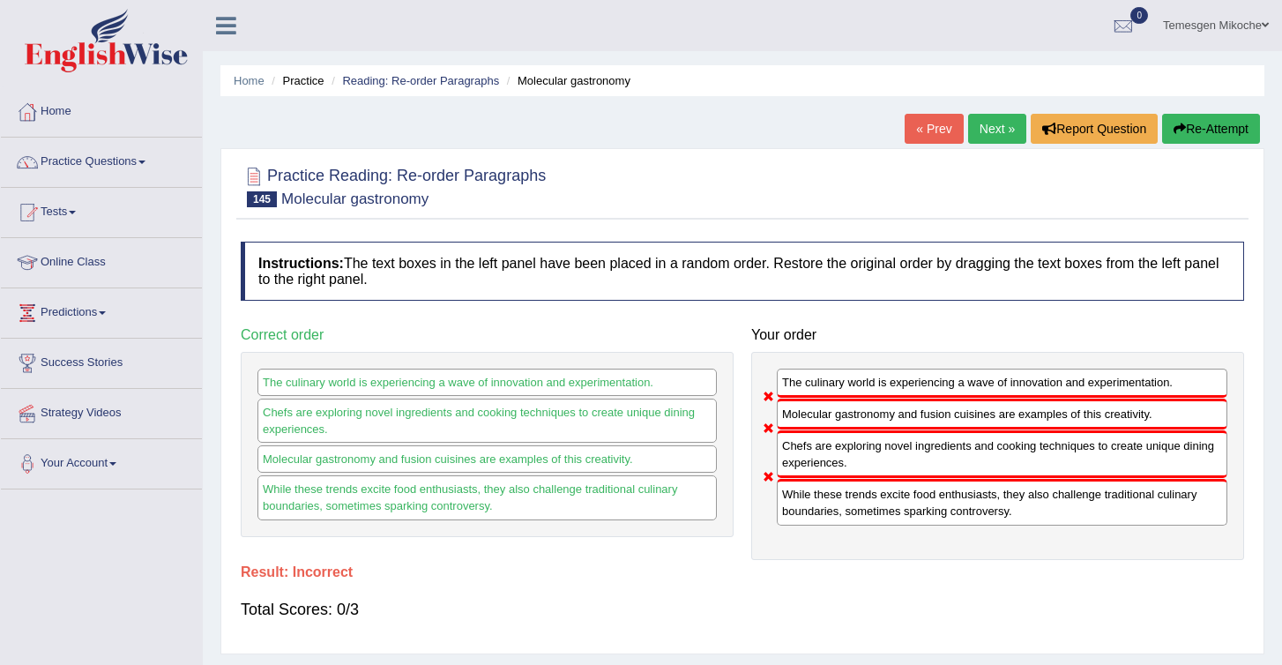
click at [1192, 133] on button "Re-Attempt" at bounding box center [1211, 129] width 98 height 30
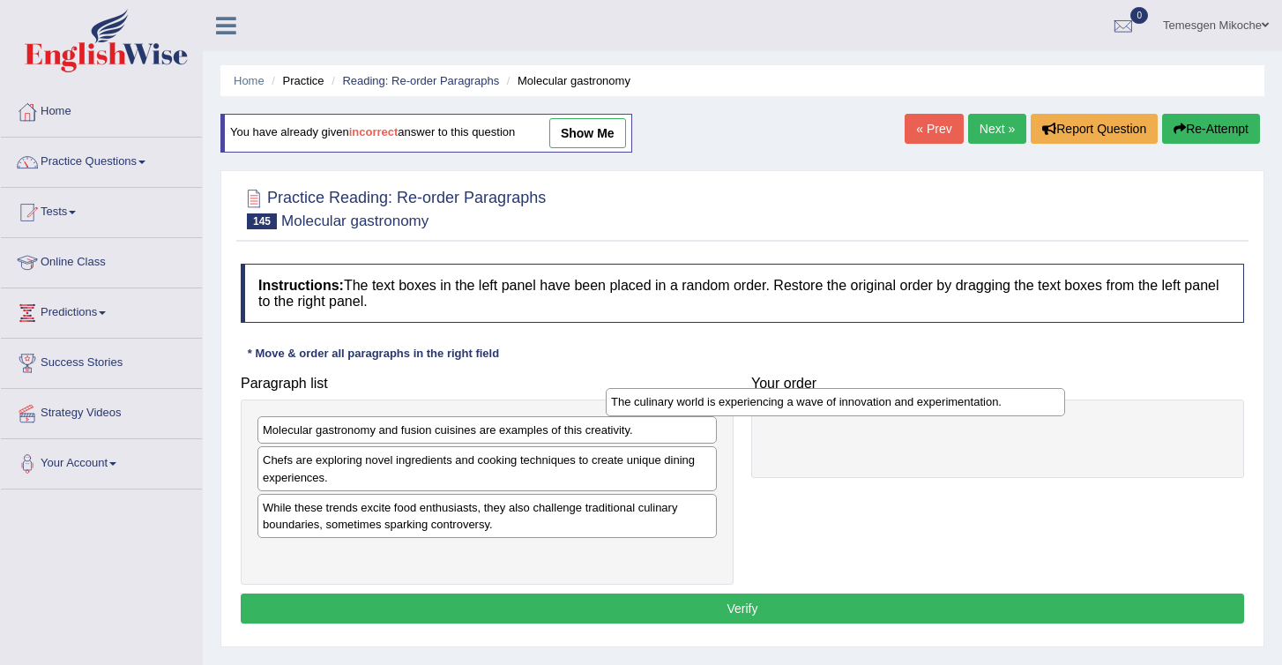
drag, startPoint x: 342, startPoint y: 460, endPoint x: 691, endPoint y: 404, distance: 352.9
click at [691, 404] on div "The culinary world is experiencing a wave of innovation and experimentation." at bounding box center [835, 401] width 459 height 27
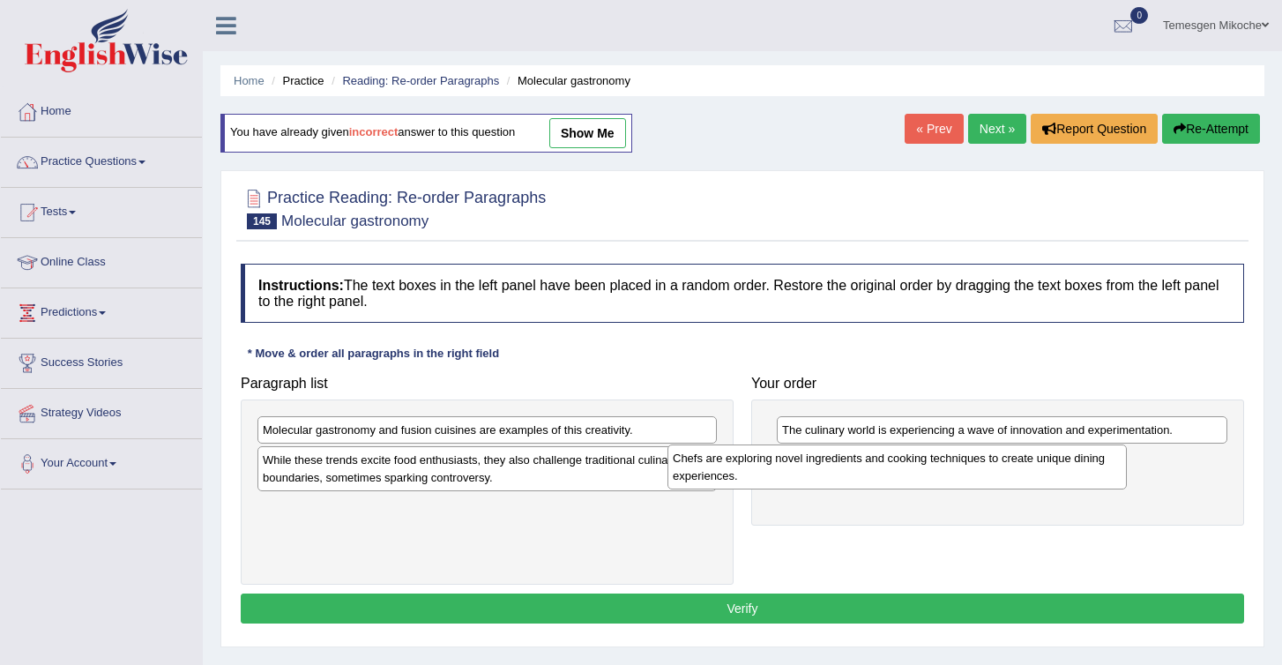
drag, startPoint x: 292, startPoint y: 472, endPoint x: 713, endPoint y: 467, distance: 421.6
click at [711, 469] on div "Chefs are exploring novel ingredients and cooking techniques to create unique d…" at bounding box center [897, 467] width 459 height 44
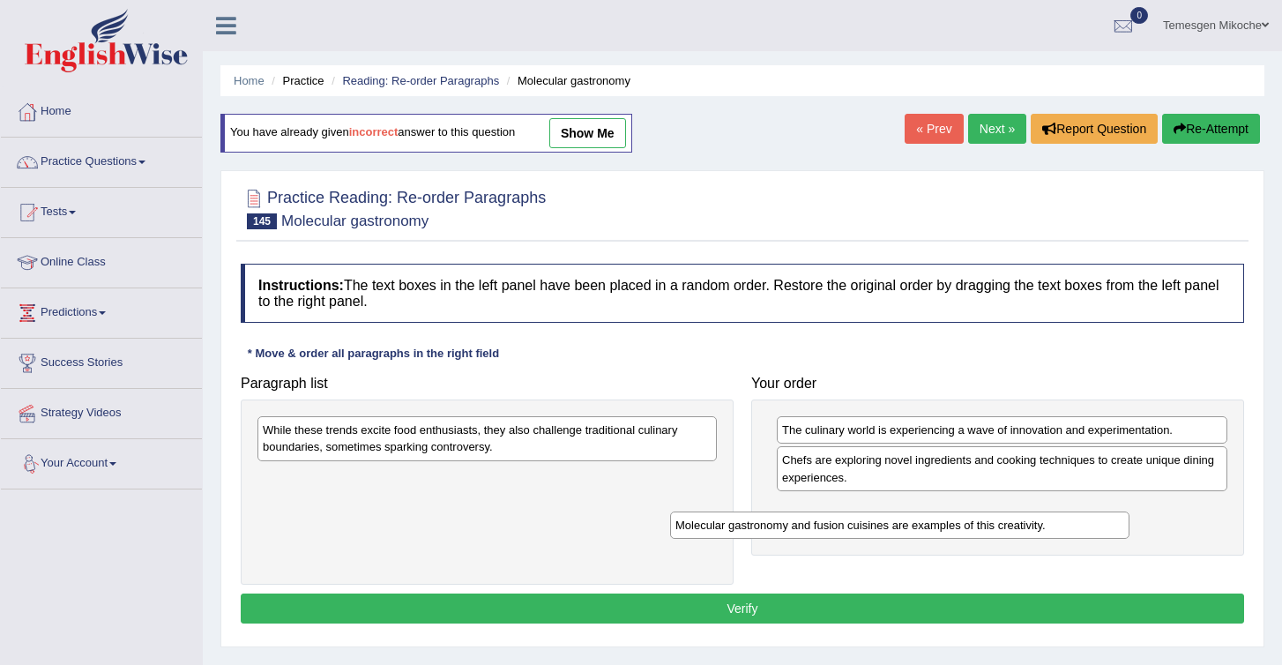
drag, startPoint x: 313, startPoint y: 438, endPoint x: 758, endPoint y: 542, distance: 457.2
click at [758, 539] on div "Molecular gastronomy and fusion cuisines are examples of this creativity." at bounding box center [899, 525] width 459 height 27
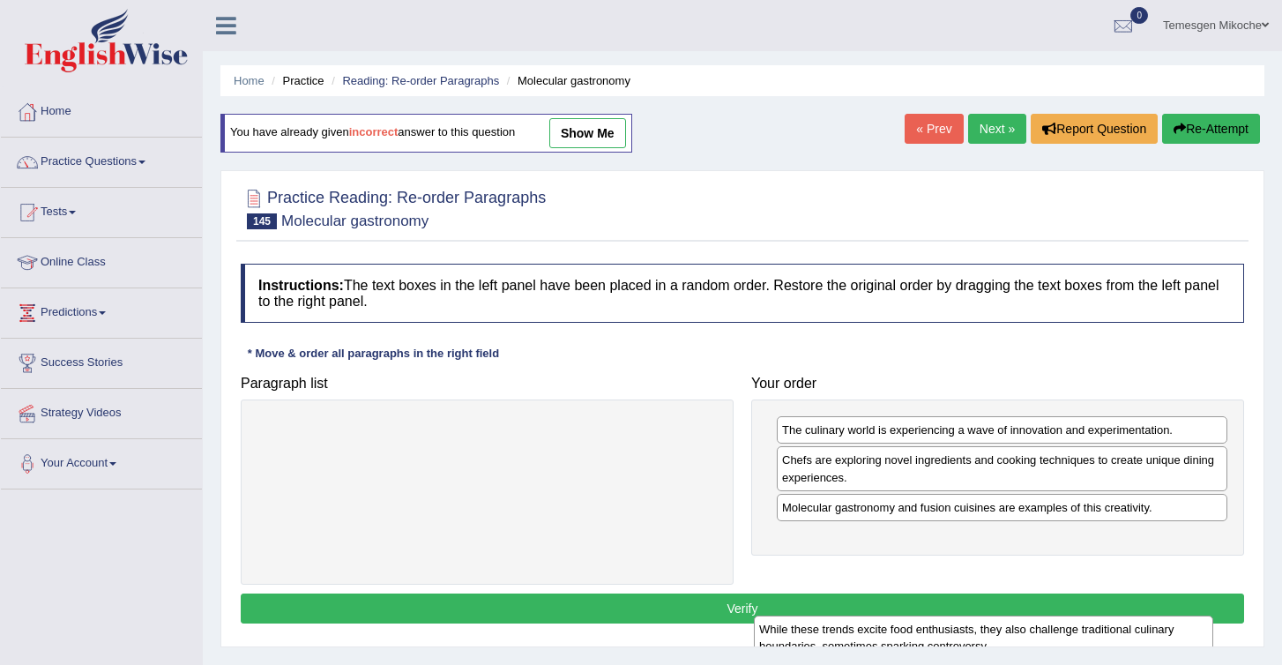
drag, startPoint x: 428, startPoint y: 429, endPoint x: 989, endPoint y: 588, distance: 583.2
click at [987, 616] on div "While these trends excite food enthusiasts, they also challenge traditional cul…" at bounding box center [983, 638] width 459 height 44
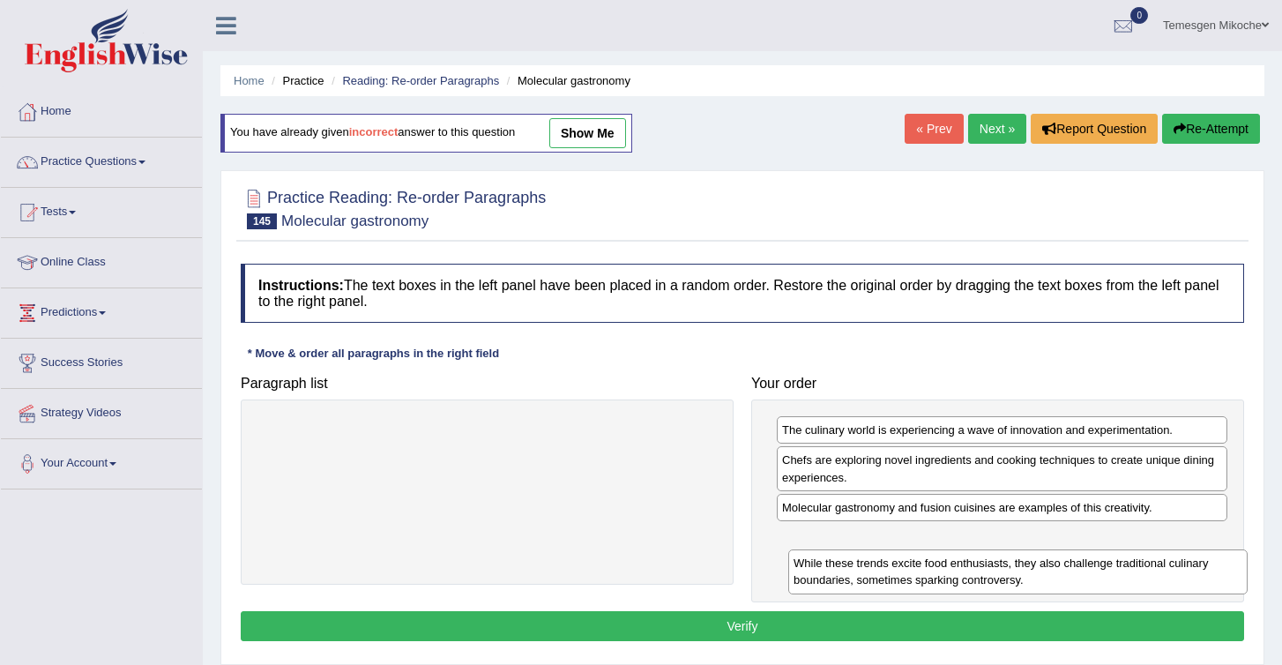
drag, startPoint x: 589, startPoint y: 437, endPoint x: 1195, endPoint y: 538, distance: 614.3
click at [1194, 549] on div "While these trends excite food enthusiasts, they also challenge traditional cul…" at bounding box center [1017, 571] width 459 height 44
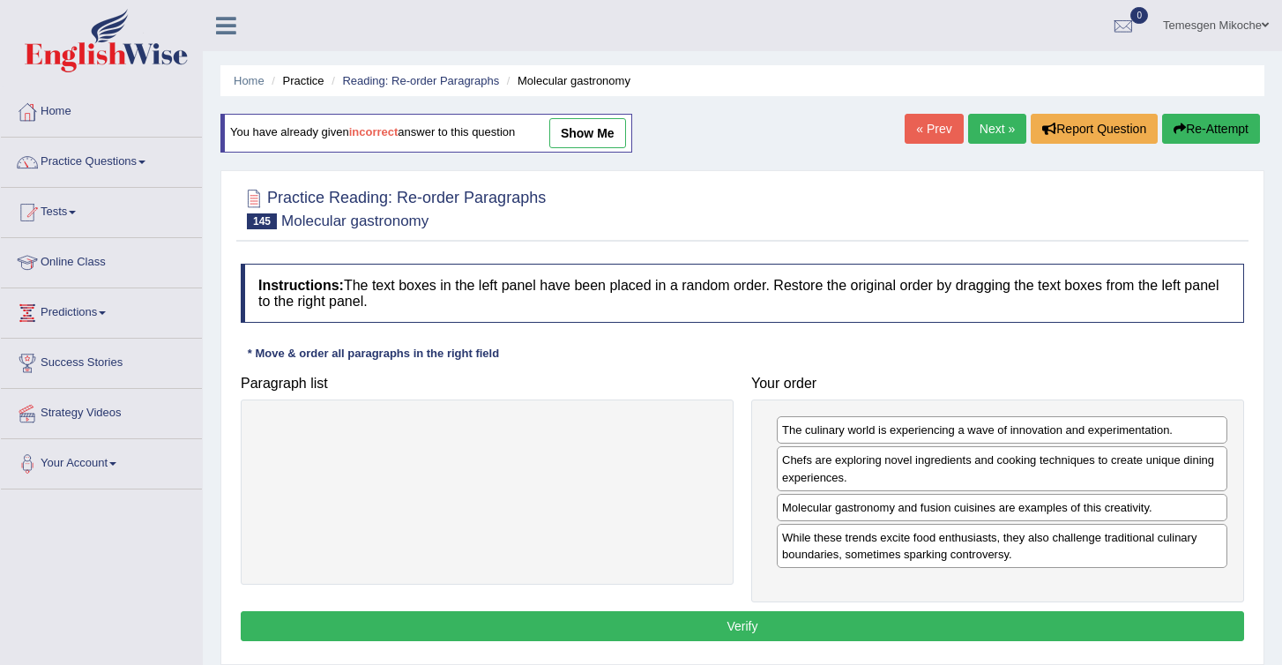
click at [873, 617] on button "Verify" at bounding box center [743, 626] width 1004 height 30
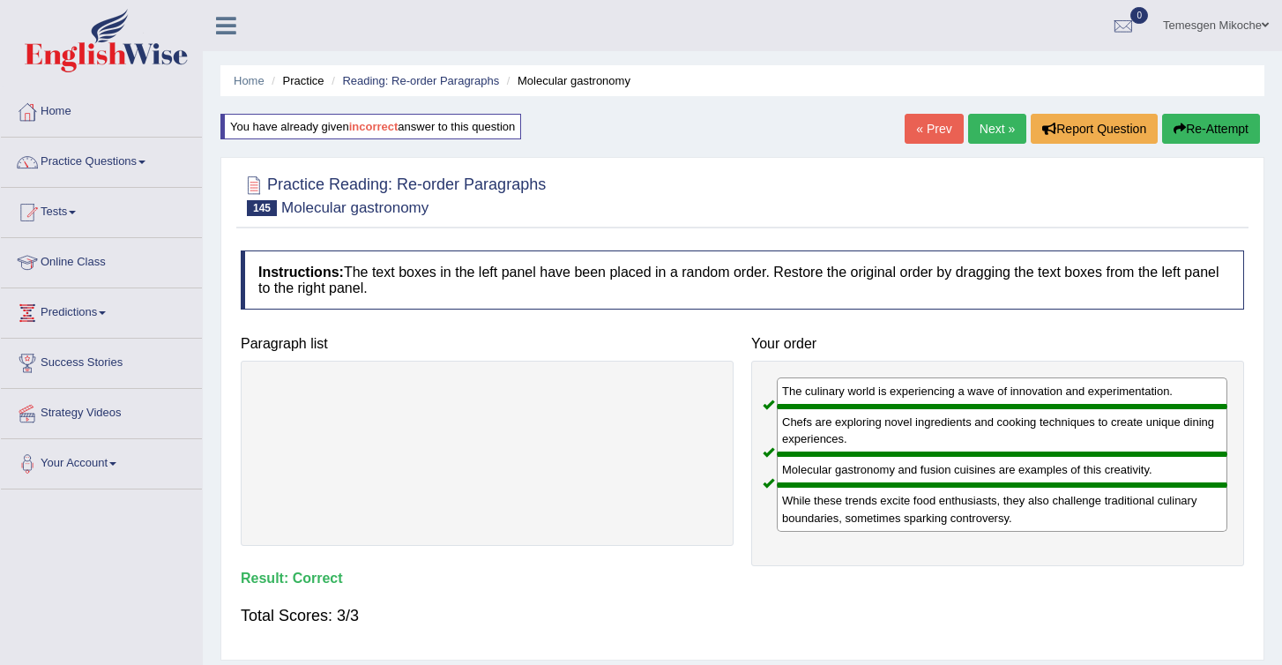
click at [988, 134] on div "Saving your answer..." at bounding box center [641, 332] width 1282 height 665
click at [988, 137] on link "Next »" at bounding box center [997, 129] width 58 height 30
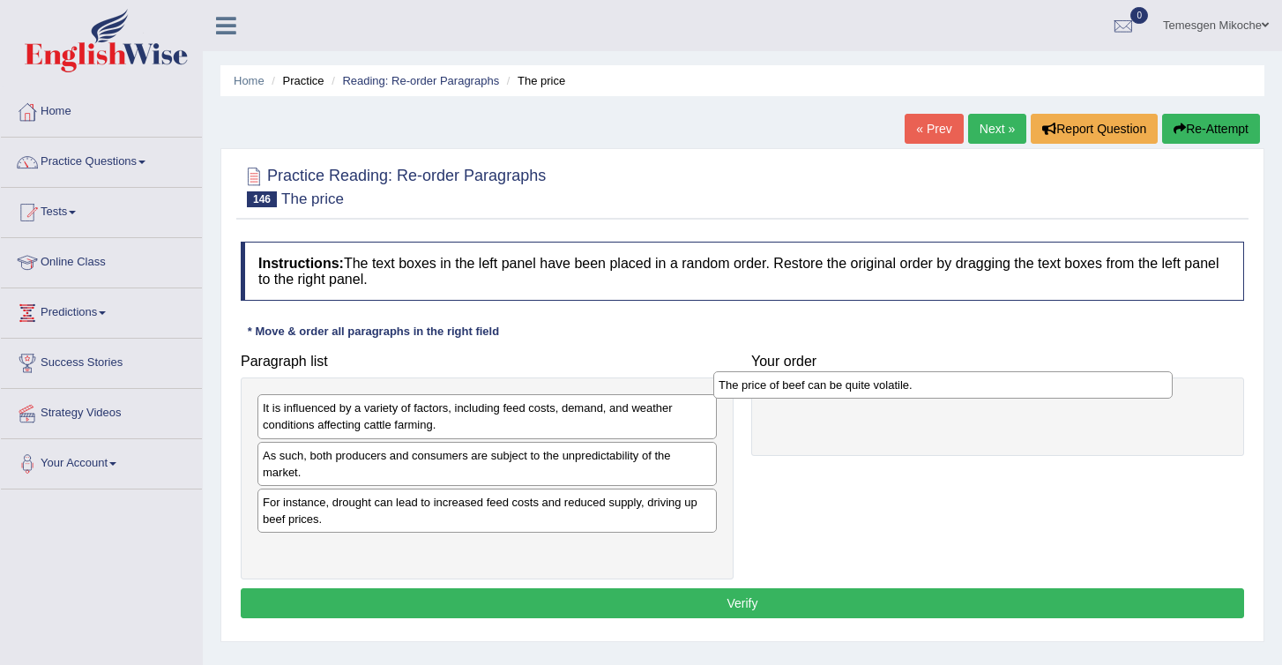
drag, startPoint x: 363, startPoint y: 560, endPoint x: 822, endPoint y: 411, distance: 482.2
click at [821, 399] on div "The price of beef can be quite volatile." at bounding box center [942, 384] width 459 height 27
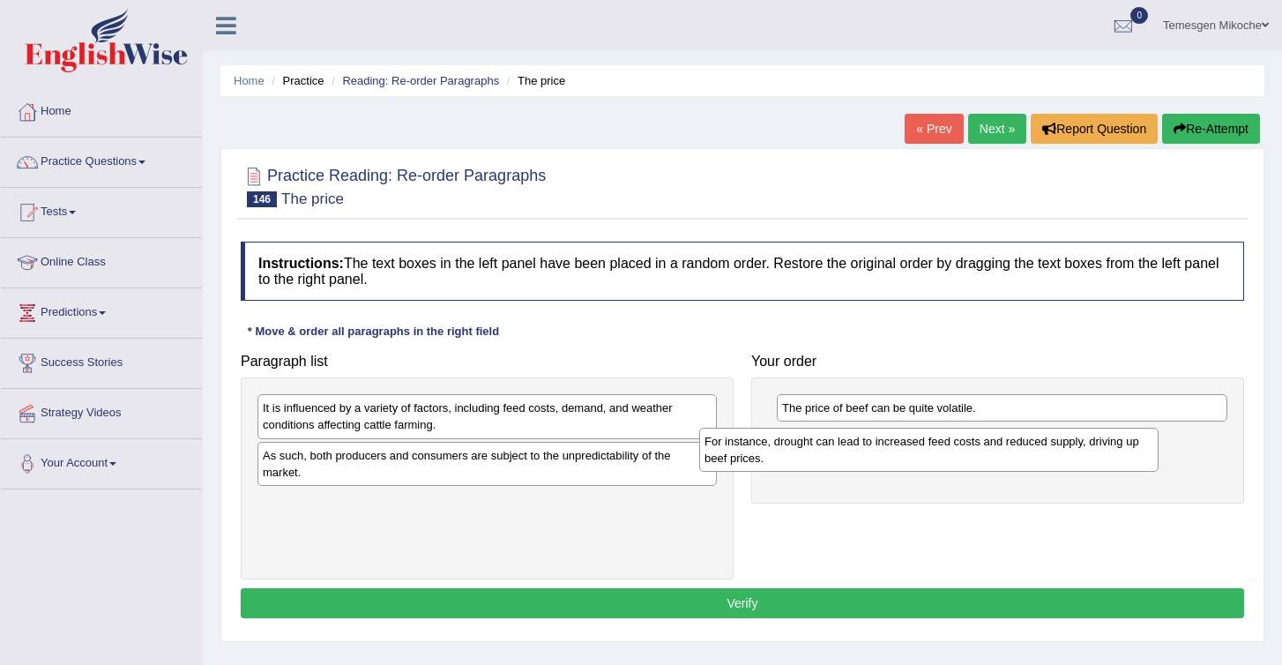
drag, startPoint x: 323, startPoint y: 524, endPoint x: 766, endPoint y: 464, distance: 447.7
click at [766, 463] on div "For instance, drought can lead to increased feed costs and reduced supply, driv…" at bounding box center [928, 450] width 459 height 44
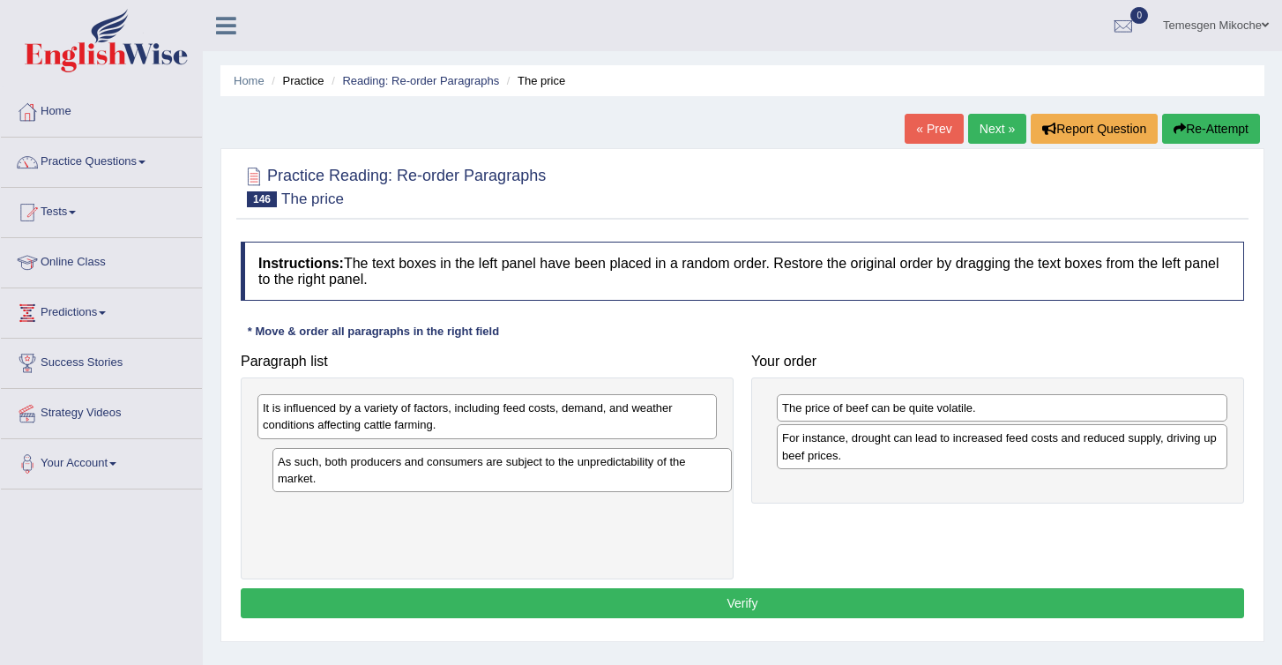
drag, startPoint x: 345, startPoint y: 473, endPoint x: 357, endPoint y: 478, distance: 13.4
click at [360, 479] on div "As such, both producers and consumers are subject to the unpredictability of th…" at bounding box center [502, 470] width 459 height 44
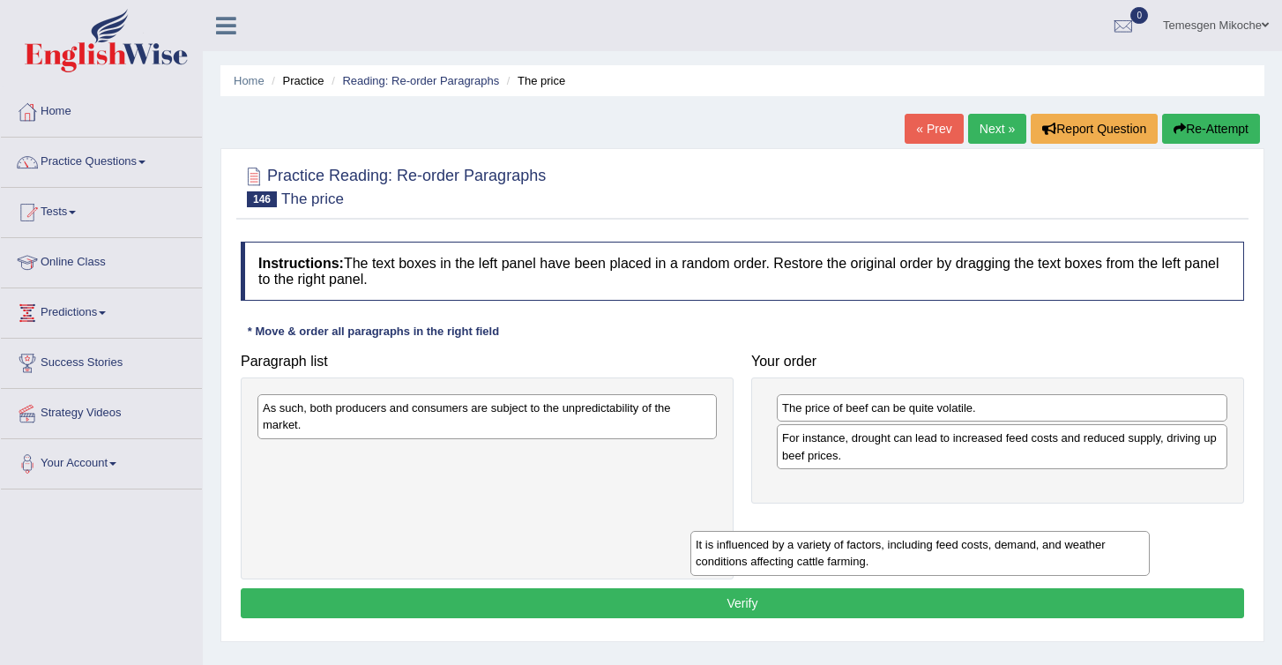
drag, startPoint x: 316, startPoint y: 415, endPoint x: 751, endPoint y: 540, distance: 452.2
click at [751, 541] on div "It is influenced by a variety of factors, including feed costs, demand, and wea…" at bounding box center [920, 553] width 459 height 44
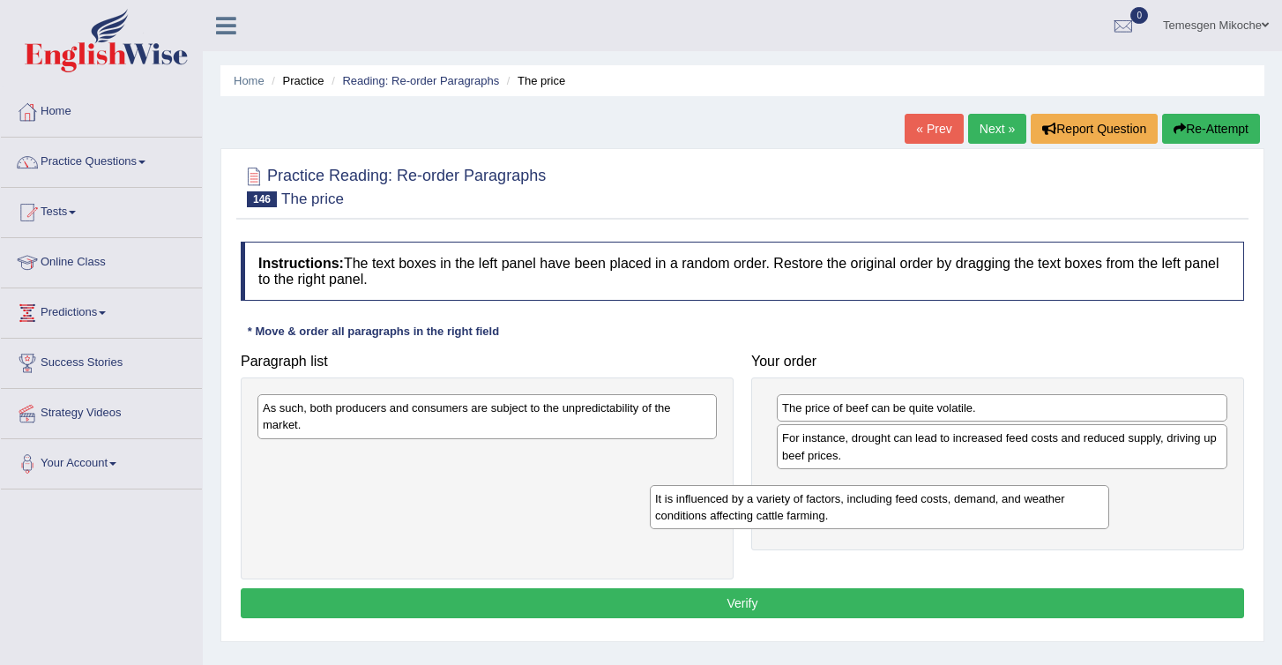
drag, startPoint x: 593, startPoint y: 475, endPoint x: 1043, endPoint y: 519, distance: 452.8
click at [1042, 519] on div "It is influenced by a variety of factors, including feed costs, demand, and wea…" at bounding box center [879, 507] width 459 height 44
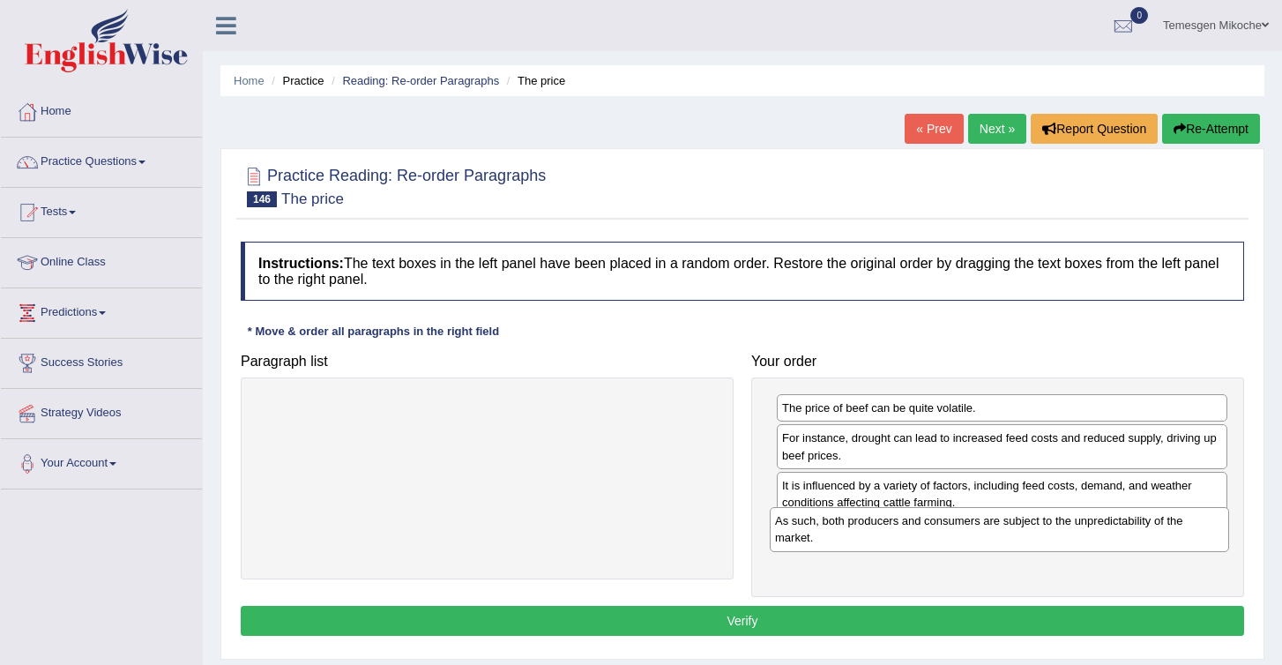
drag, startPoint x: 544, startPoint y: 407, endPoint x: 1057, endPoint y: 520, distance: 524.7
click at [1057, 520] on div "As such, both producers and consumers are subject to the unpredictability of th…" at bounding box center [999, 529] width 459 height 44
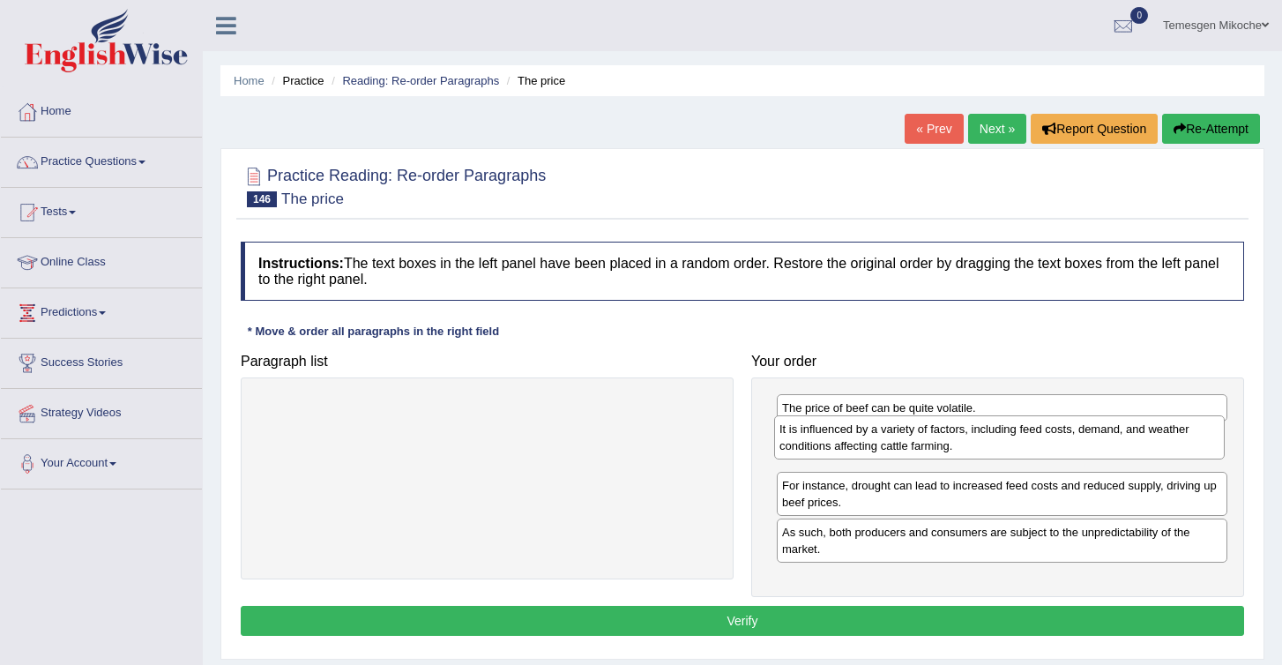
drag, startPoint x: 983, startPoint y: 502, endPoint x: 981, endPoint y: 445, distance: 56.5
click at [981, 445] on div "It is influenced by a variety of factors, including feed costs, demand, and wea…" at bounding box center [999, 437] width 451 height 44
click at [888, 618] on button "Verify" at bounding box center [743, 621] width 1004 height 30
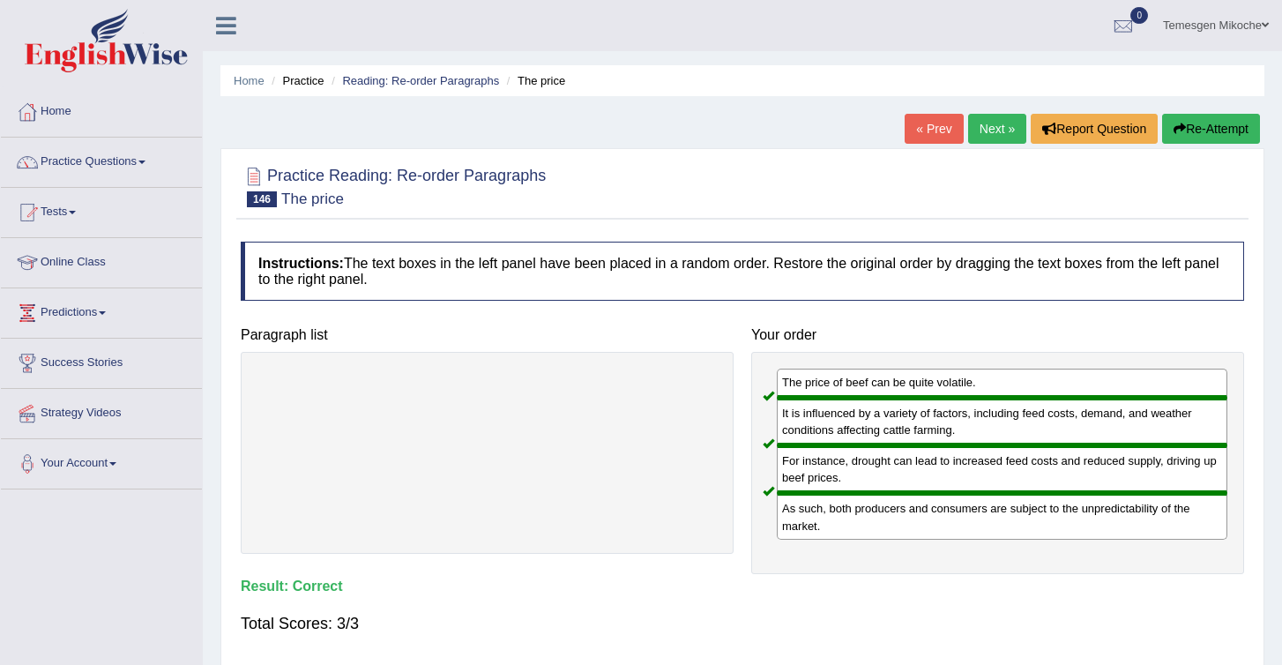
click at [984, 119] on link "Next »" at bounding box center [997, 129] width 58 height 30
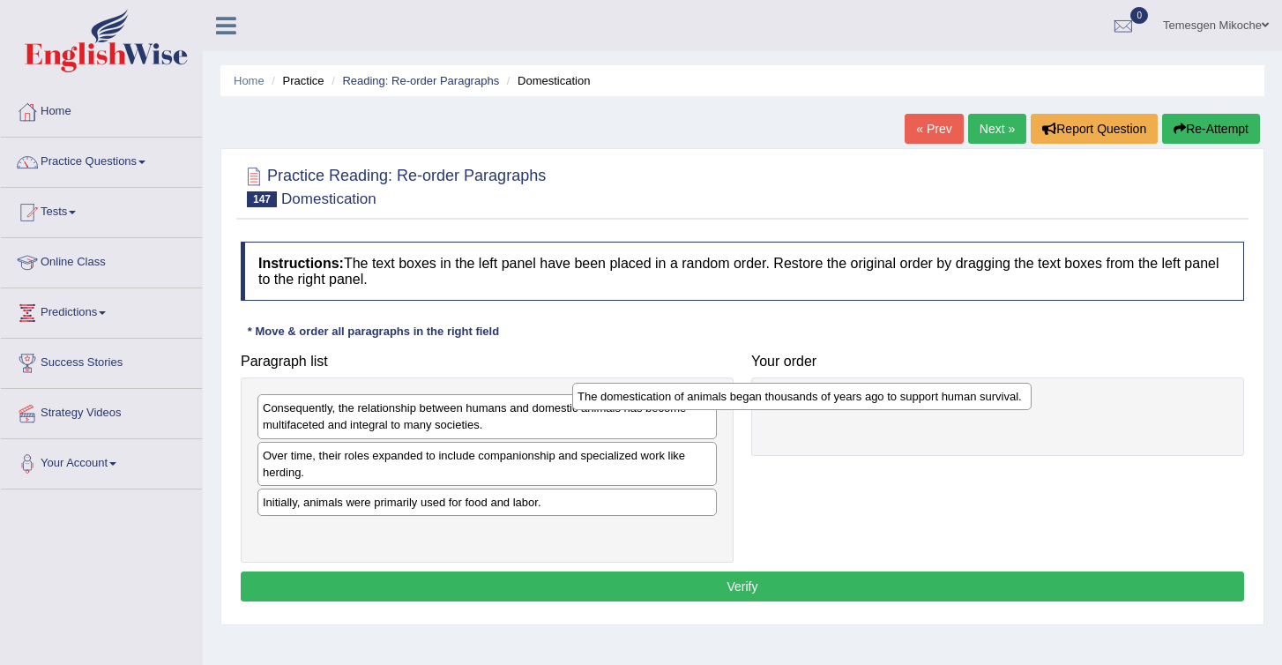
drag, startPoint x: 400, startPoint y: 409, endPoint x: 717, endPoint y: 398, distance: 317.7
click at [717, 398] on div "The domestication of animals began thousands of years ago to support human surv…" at bounding box center [801, 396] width 459 height 27
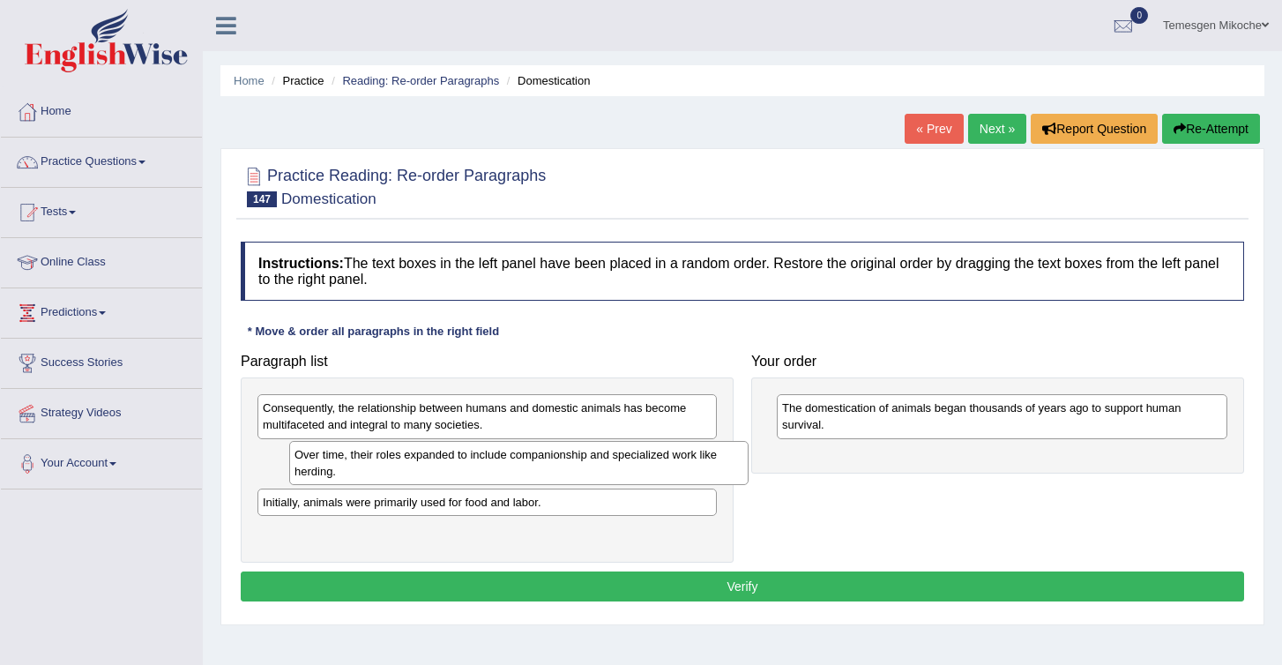
drag, startPoint x: 332, startPoint y: 469, endPoint x: 364, endPoint y: 468, distance: 31.8
click at [364, 468] on div "Over time, their roles expanded to include companionship and specialized work l…" at bounding box center [518, 463] width 459 height 44
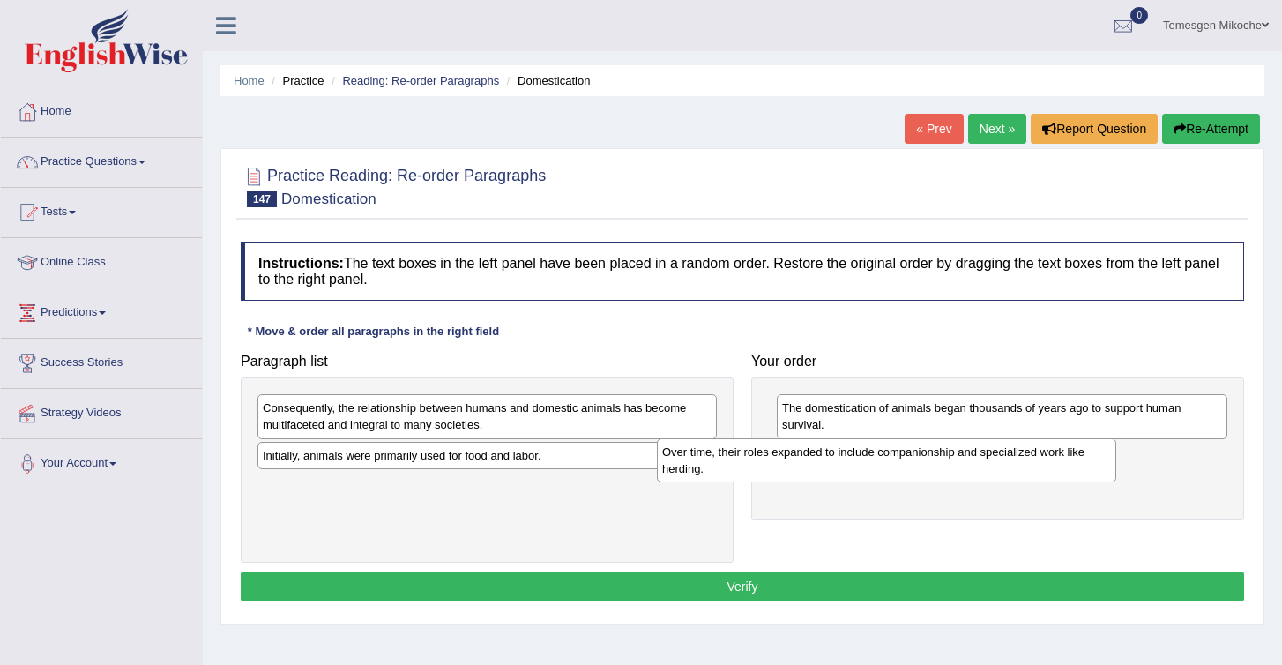
drag, startPoint x: 343, startPoint y: 468, endPoint x: 744, endPoint y: 464, distance: 401.3
click at [744, 464] on div "Over time, their roles expanded to include companionship and specialized work l…" at bounding box center [886, 460] width 459 height 44
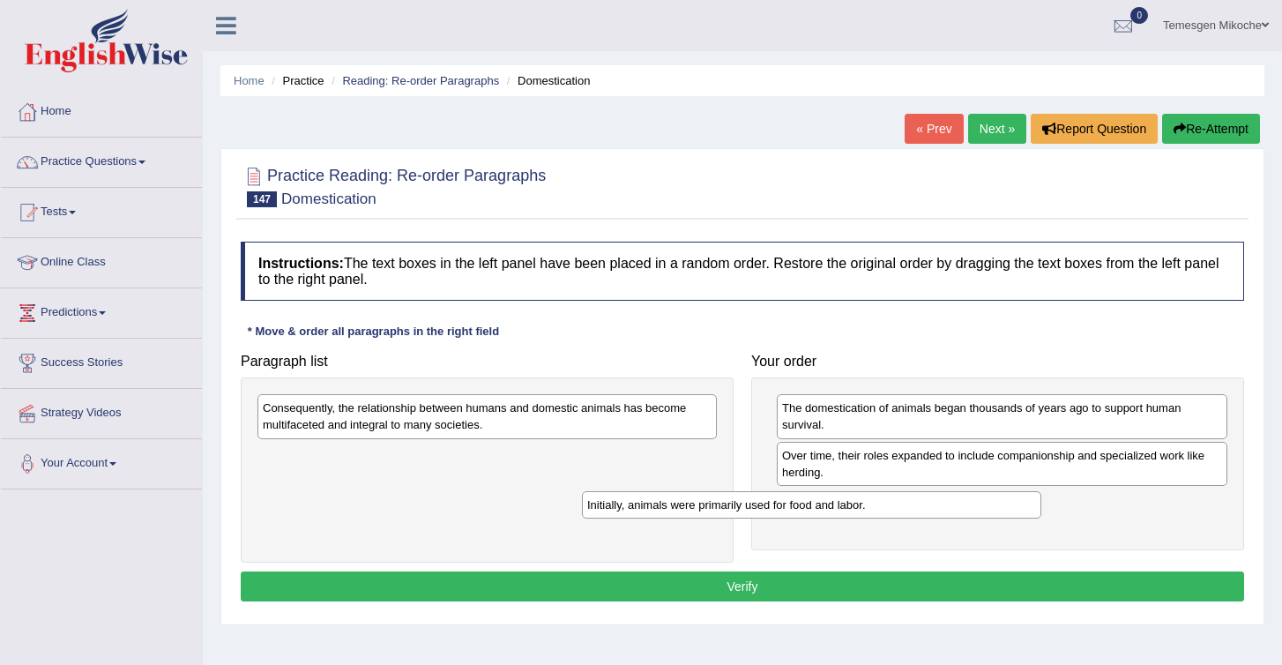
drag, startPoint x: 378, startPoint y: 457, endPoint x: 767, endPoint y: 502, distance: 391.5
click at [767, 502] on div "Initially, animals were primarily used for food and labor." at bounding box center [811, 504] width 459 height 27
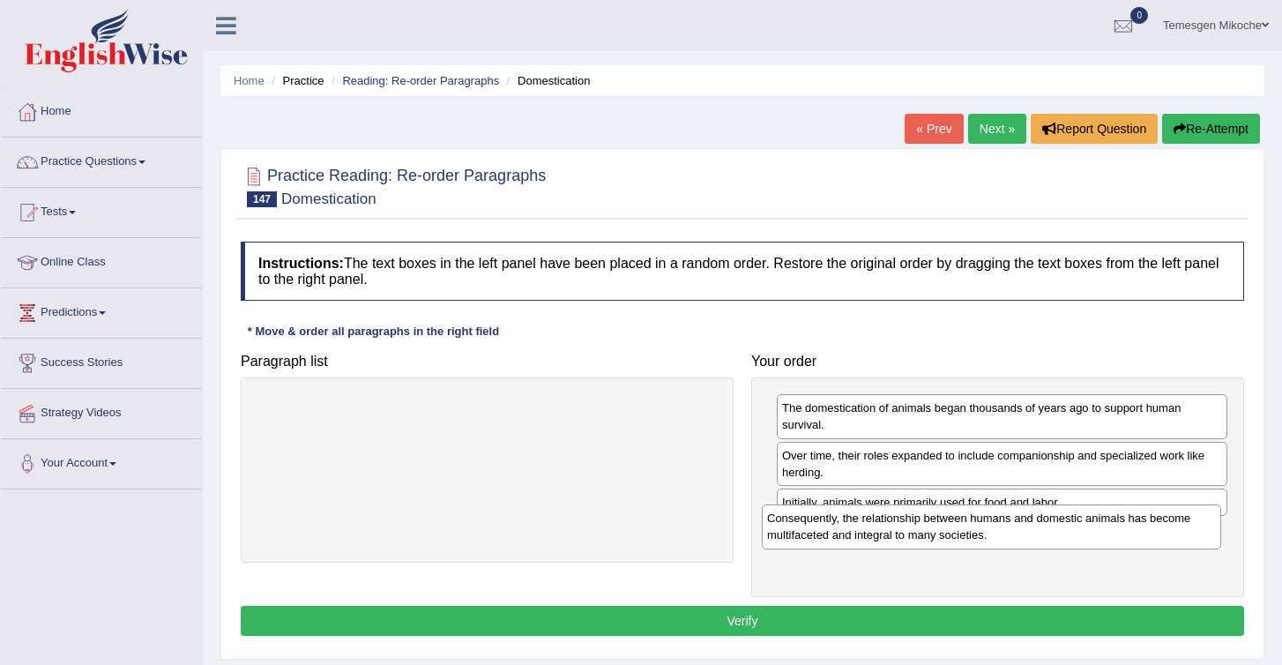
drag, startPoint x: 439, startPoint y: 422, endPoint x: 947, endPoint y: 535, distance: 520.6
click at [947, 534] on div "Consequently, the relationship between humans and domestic animals has become m…" at bounding box center [991, 526] width 459 height 44
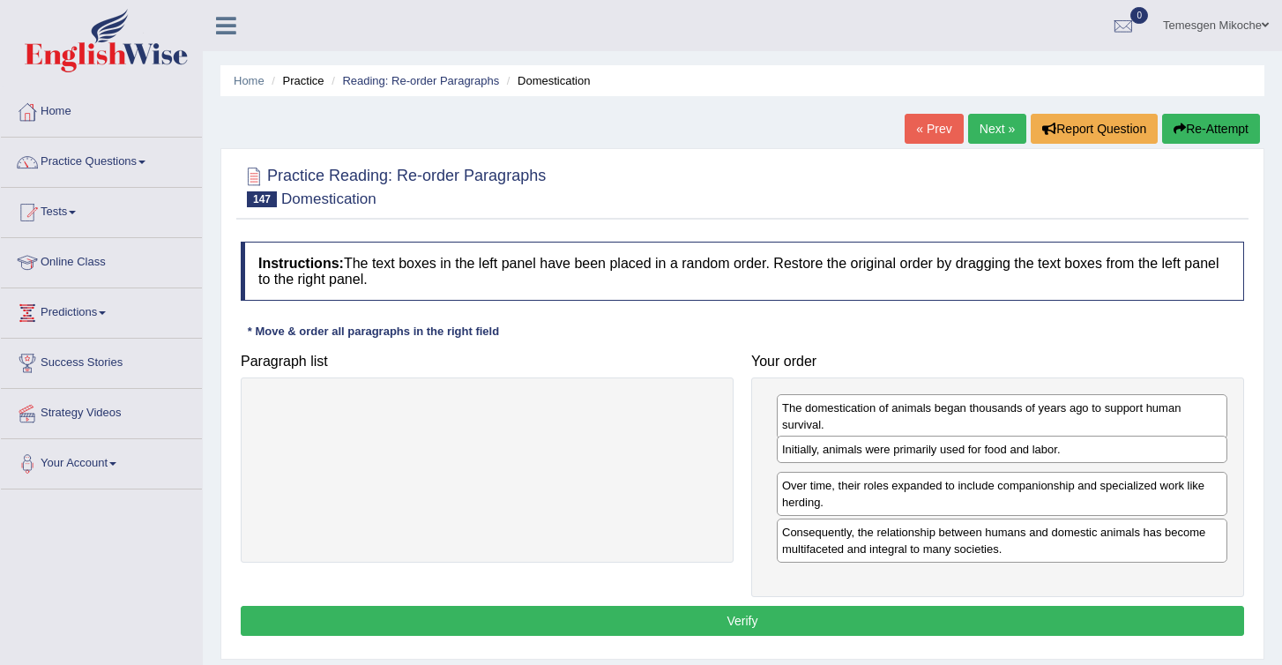
drag, startPoint x: 825, startPoint y: 510, endPoint x: 825, endPoint y: 456, distance: 53.8
click at [825, 457] on div "Initially, animals were primarily used for food and labor." at bounding box center [1002, 449] width 451 height 27
click at [810, 622] on button "Verify" at bounding box center [743, 621] width 1004 height 30
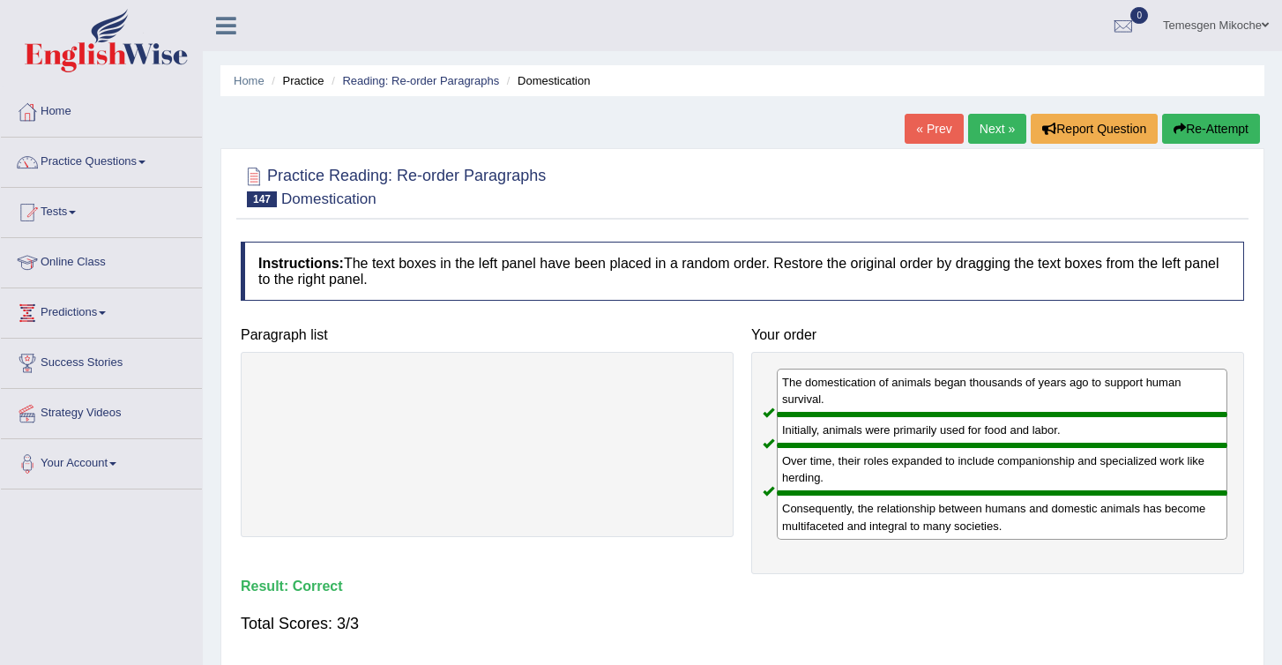
click at [983, 136] on link "Next »" at bounding box center [997, 129] width 58 height 30
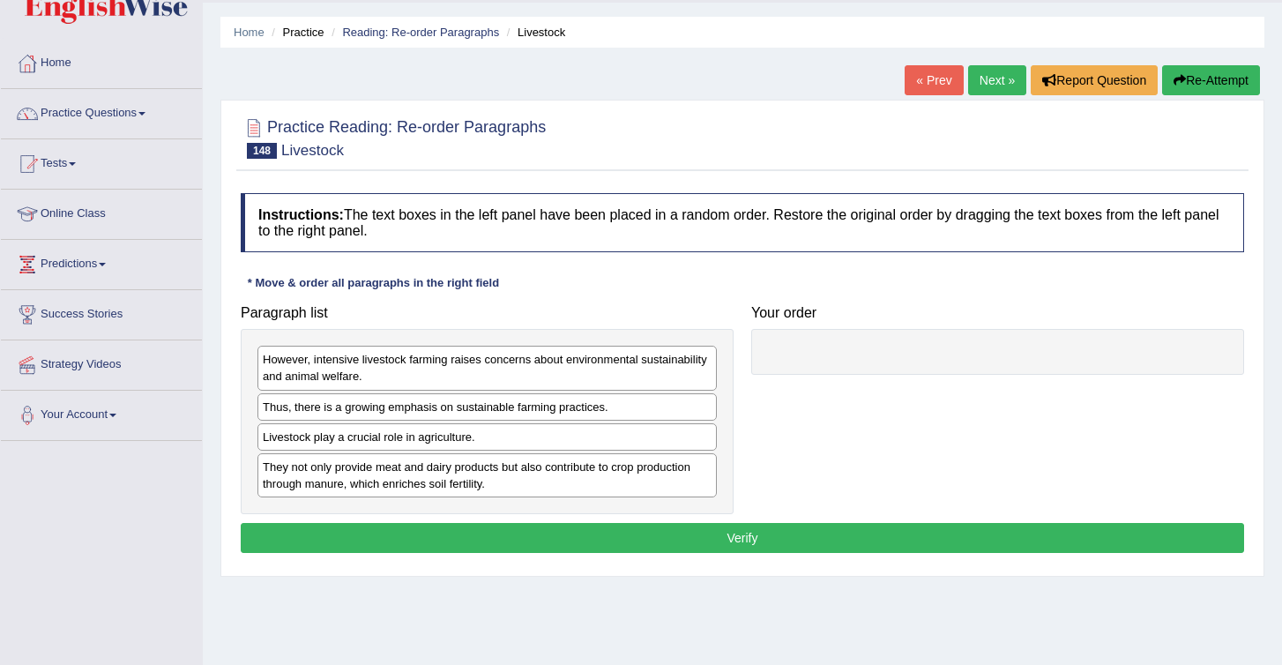
scroll to position [49, 0]
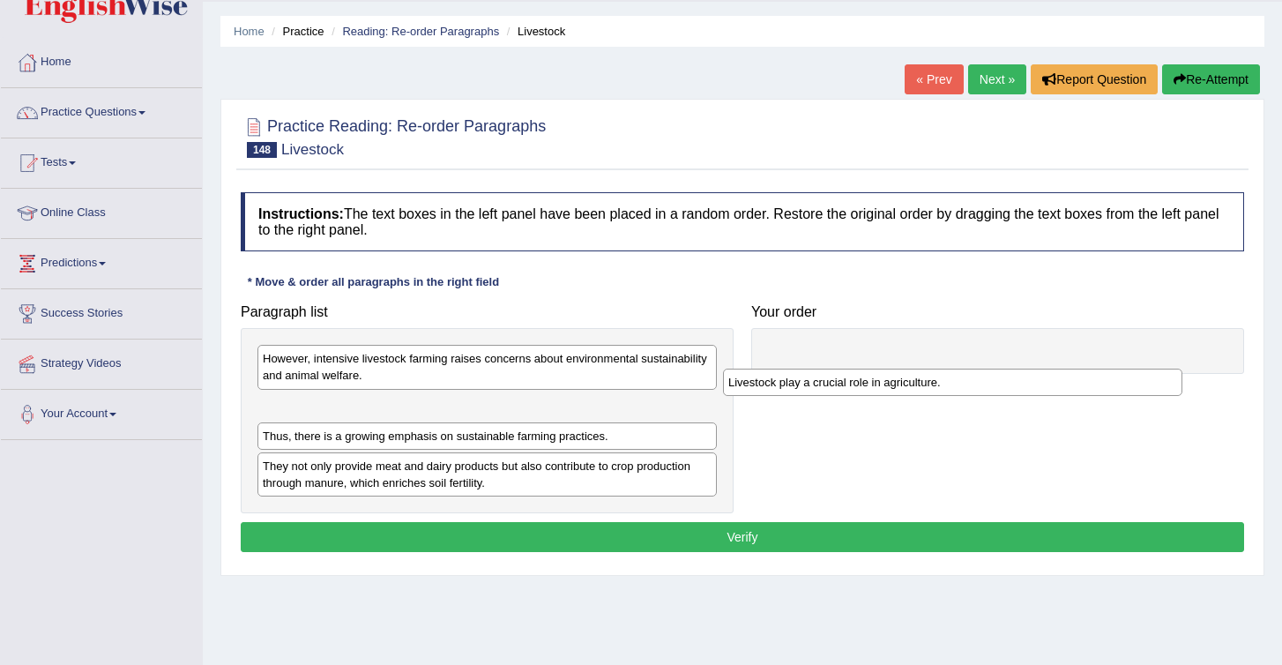
drag, startPoint x: 341, startPoint y: 441, endPoint x: 825, endPoint y: 372, distance: 488.2
click at [825, 373] on div "Livestock play a crucial role in agriculture." at bounding box center [952, 382] width 459 height 27
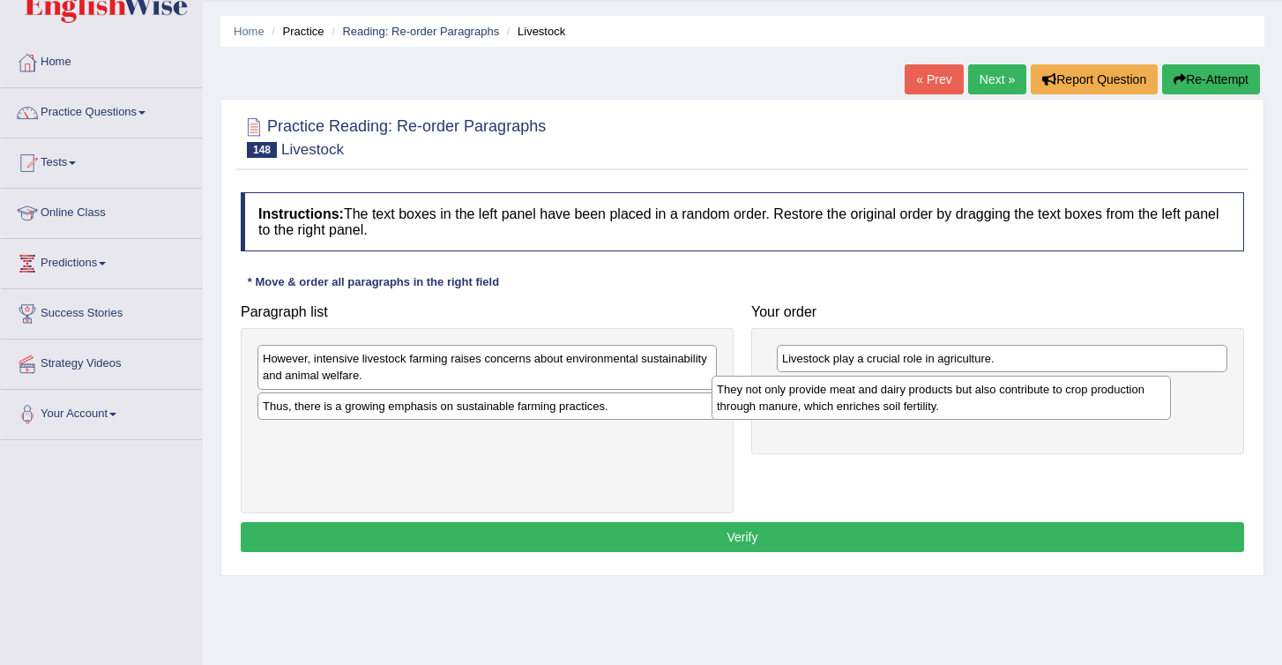
drag, startPoint x: 415, startPoint y: 459, endPoint x: 858, endPoint y: 426, distance: 444.8
click at [858, 420] on div "They not only provide meat and dairy products but also contribute to crop produ…" at bounding box center [941, 398] width 459 height 44
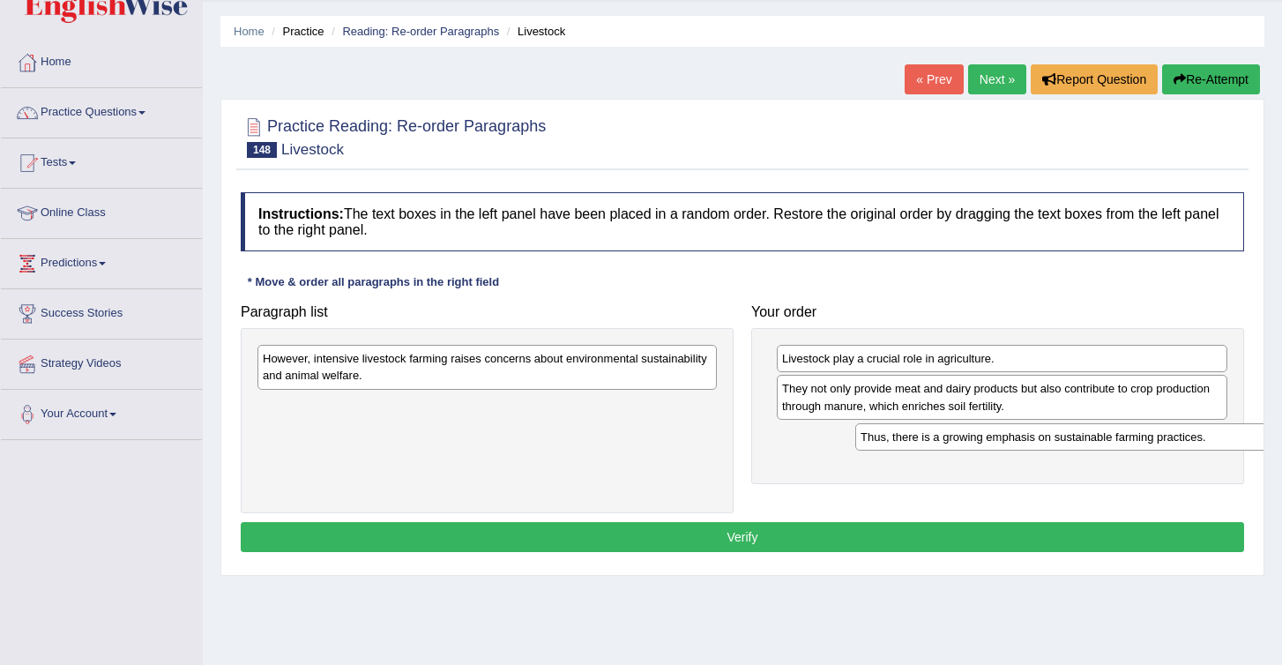
drag, startPoint x: 328, startPoint y: 398, endPoint x: 918, endPoint y: 426, distance: 590.7
click at [921, 426] on div "Thus, there is a growing emphasis on sustainable farming practices." at bounding box center [1084, 436] width 459 height 27
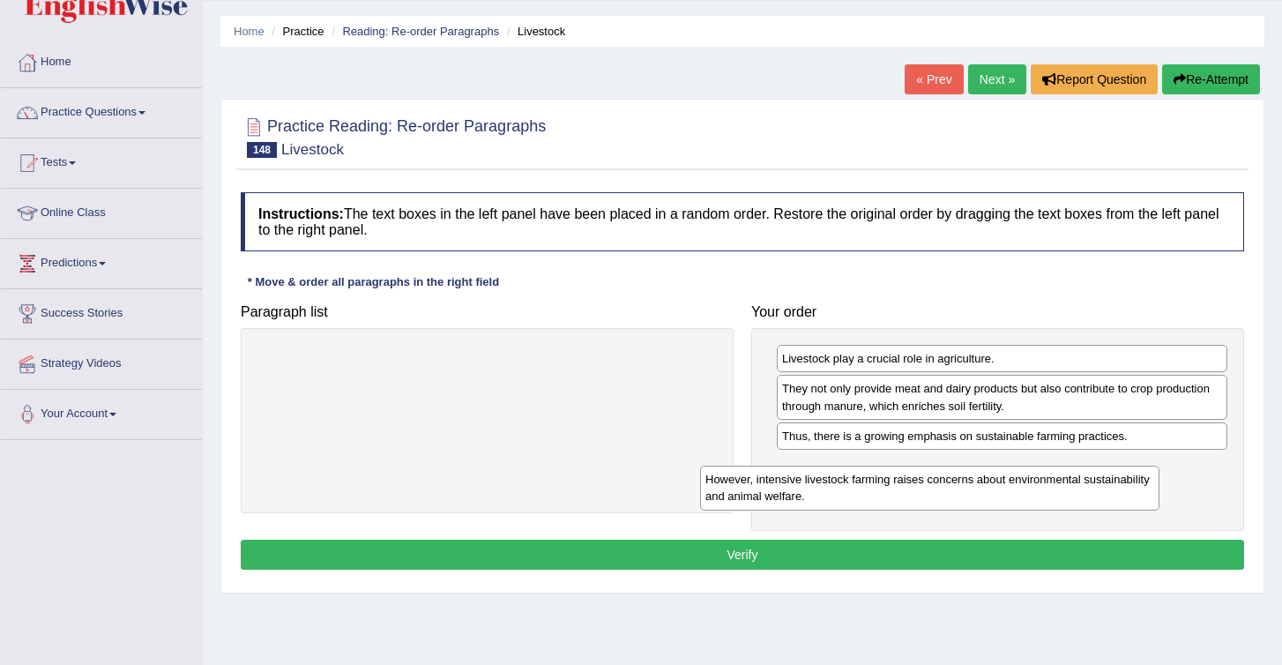
drag, startPoint x: 417, startPoint y: 356, endPoint x: 884, endPoint y: 474, distance: 481.1
click at [884, 474] on div "However, intensive livestock farming raises concerns about environmental sustai…" at bounding box center [929, 488] width 459 height 44
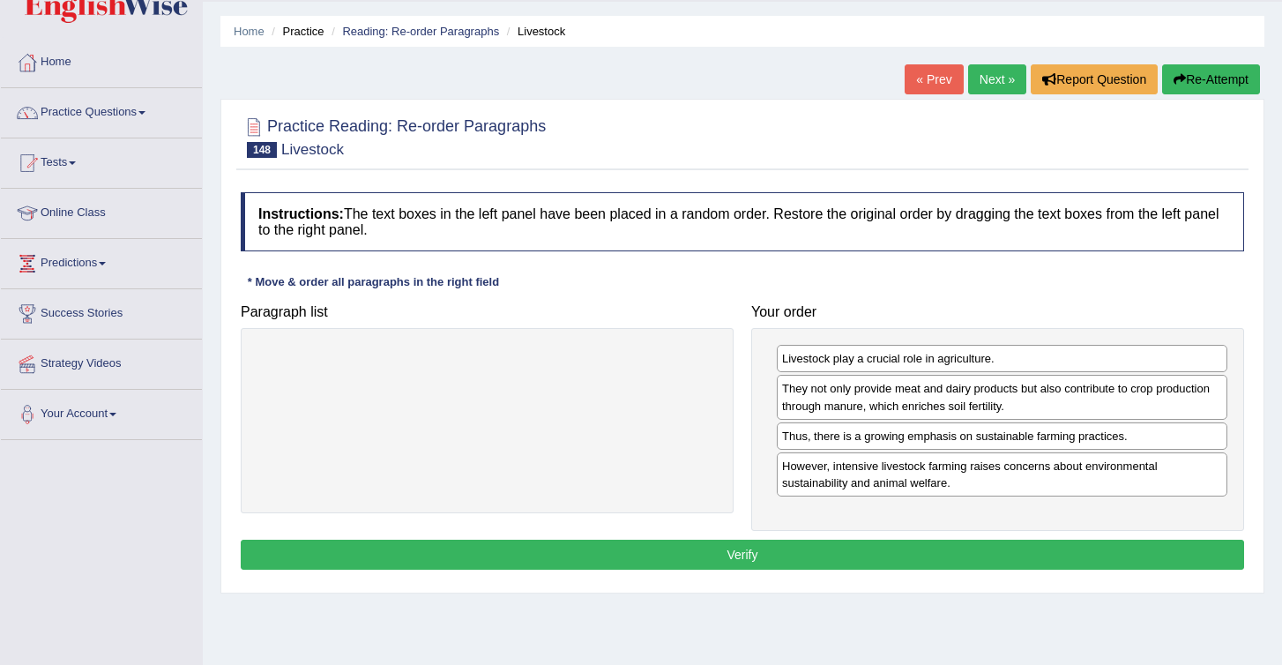
click at [841, 554] on button "Verify" at bounding box center [743, 555] width 1004 height 30
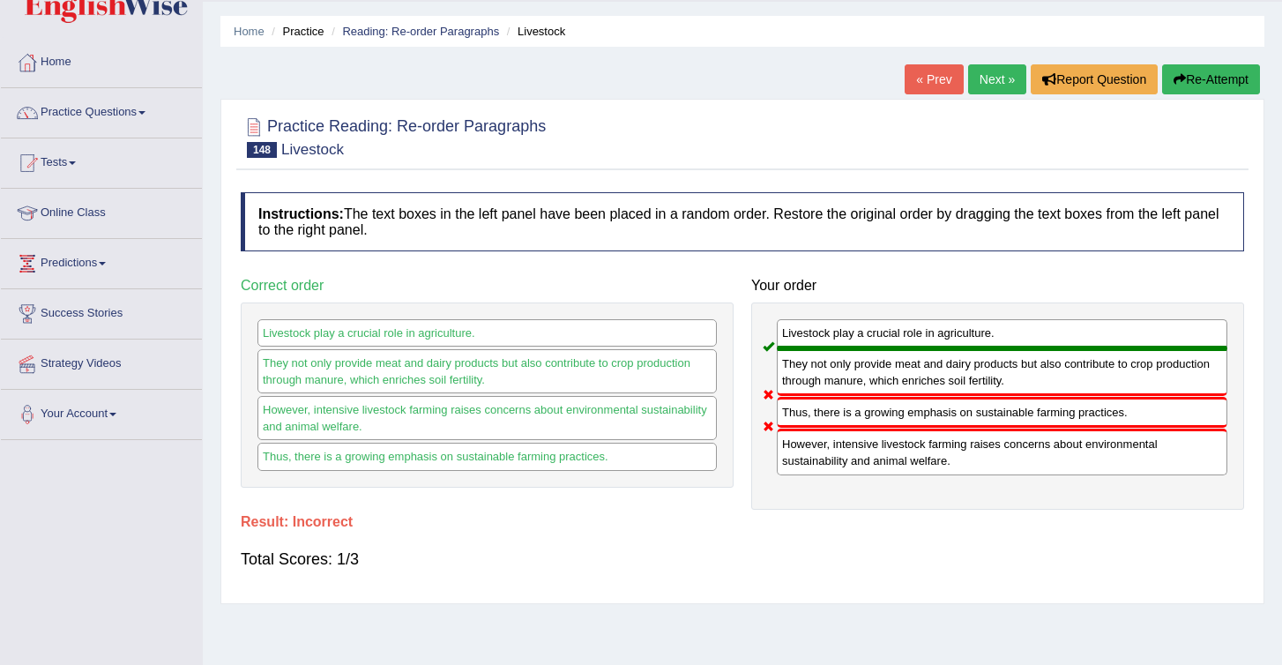
click at [1193, 74] on button "Re-Attempt" at bounding box center [1211, 79] width 98 height 30
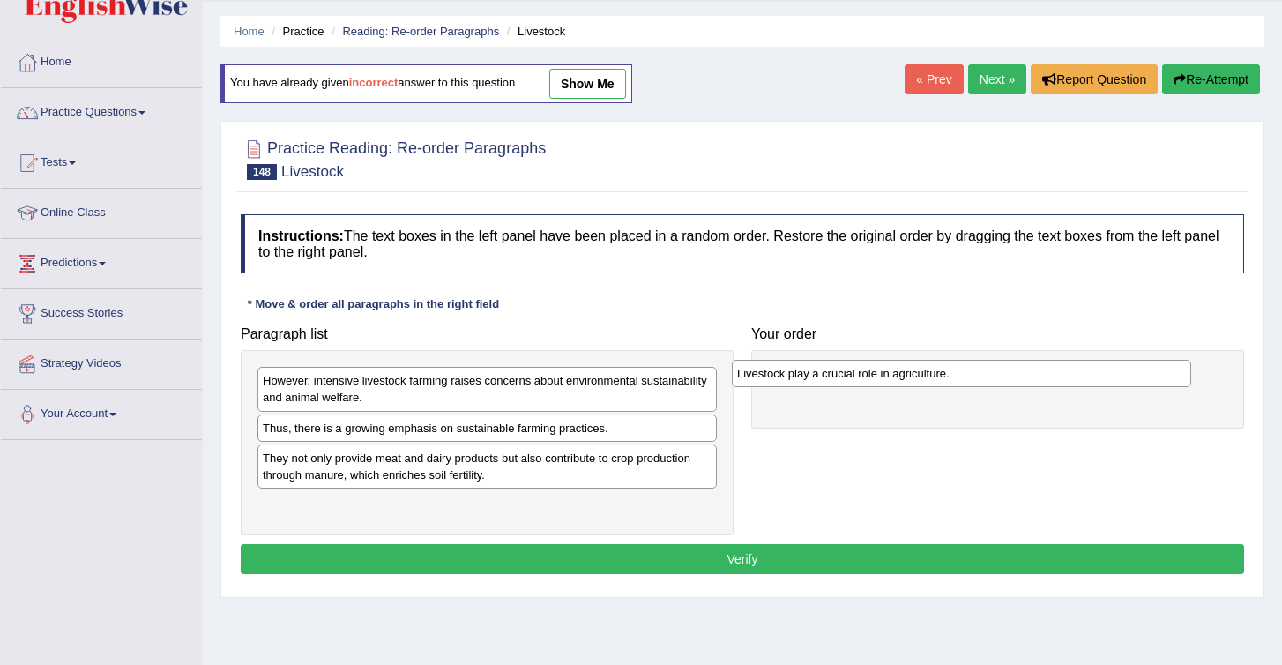
drag, startPoint x: 294, startPoint y: 463, endPoint x: 768, endPoint y: 378, distance: 482.0
click at [768, 378] on div "Livestock play a crucial role in agriculture." at bounding box center [961, 373] width 459 height 27
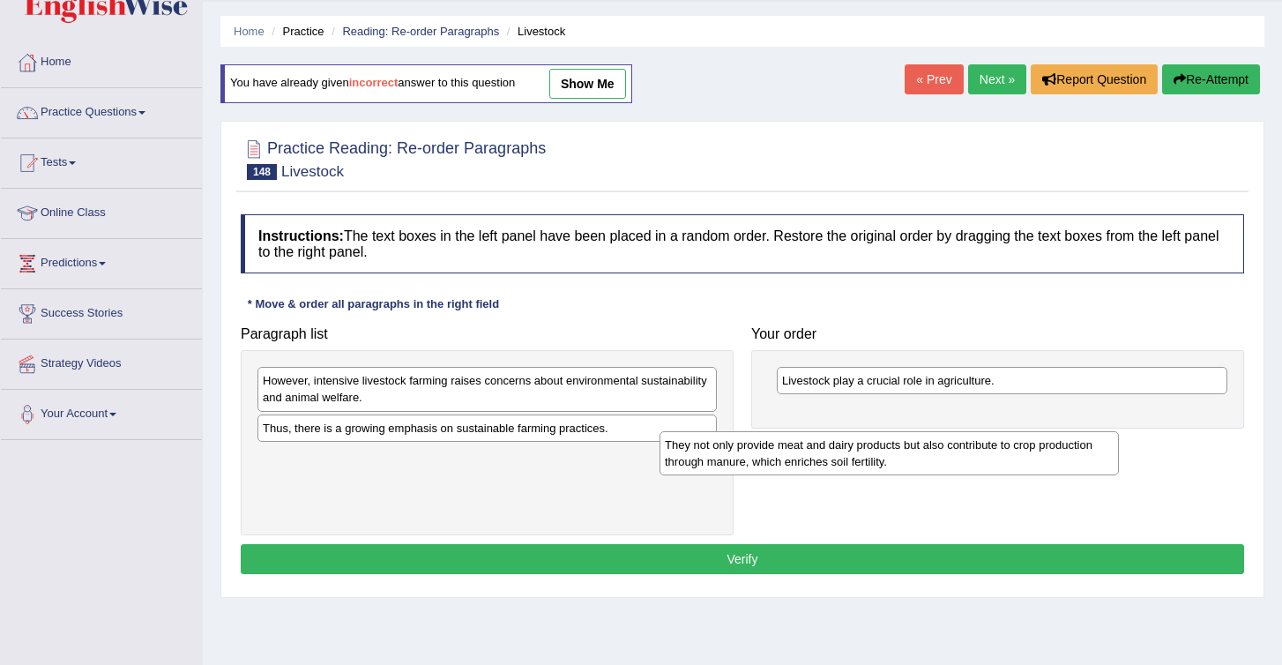
drag, startPoint x: 316, startPoint y: 465, endPoint x: 809, endPoint y: 403, distance: 496.9
click at [809, 431] on div "They not only provide meat and dairy products but also contribute to crop produ…" at bounding box center [889, 453] width 459 height 44
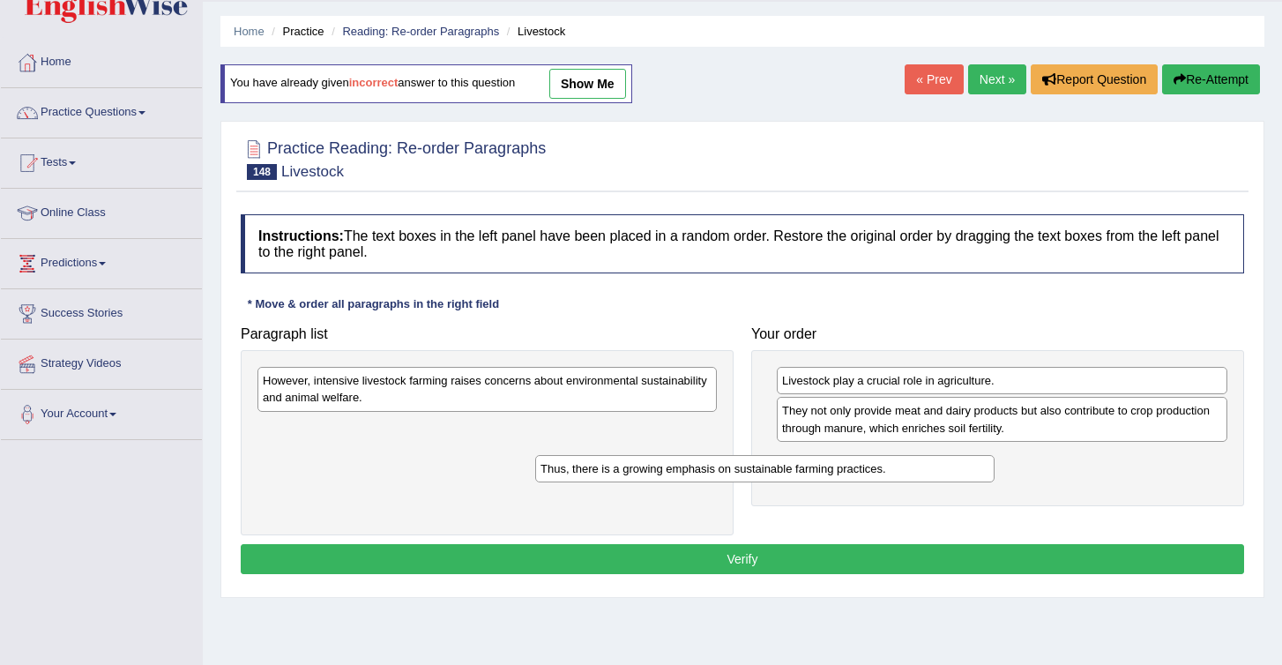
drag, startPoint x: 333, startPoint y: 437, endPoint x: 702, endPoint y: 480, distance: 371.2
click at [702, 480] on div "Thus, there is a growing emphasis on sustainable farming practices." at bounding box center [764, 468] width 459 height 27
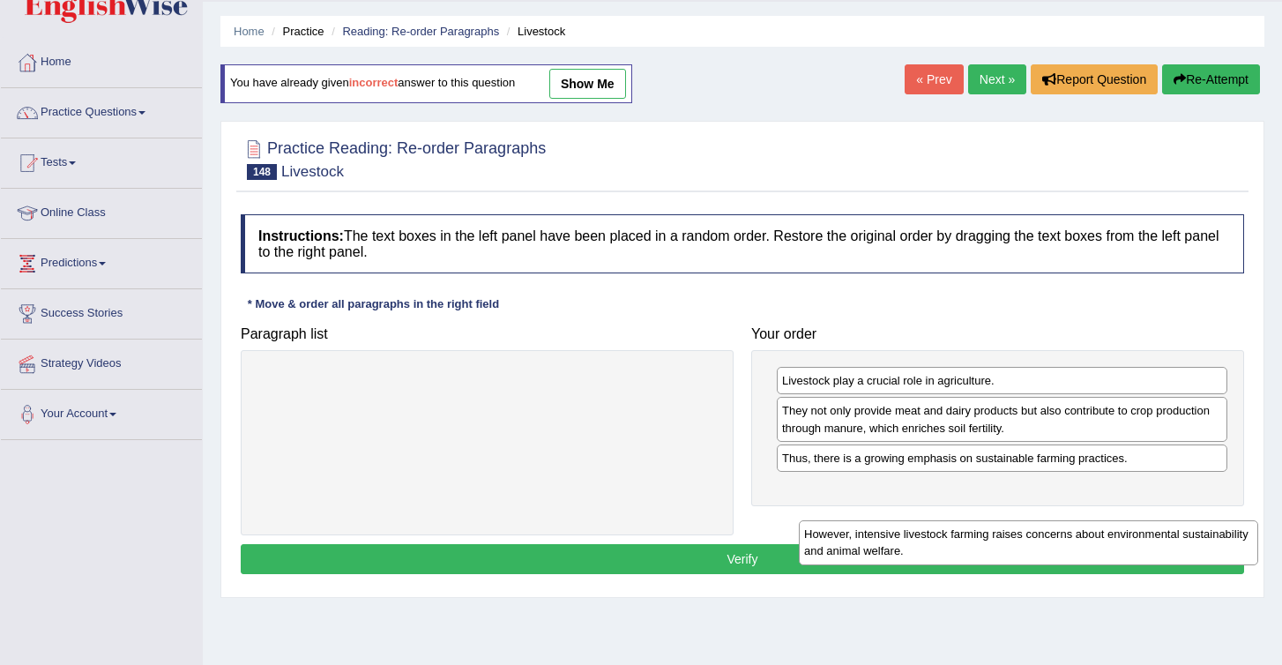
drag, startPoint x: 412, startPoint y: 390, endPoint x: 944, endPoint y: 530, distance: 550.0
click at [945, 532] on div "However, intensive livestock farming raises concerns about environmental sustai…" at bounding box center [1028, 542] width 459 height 44
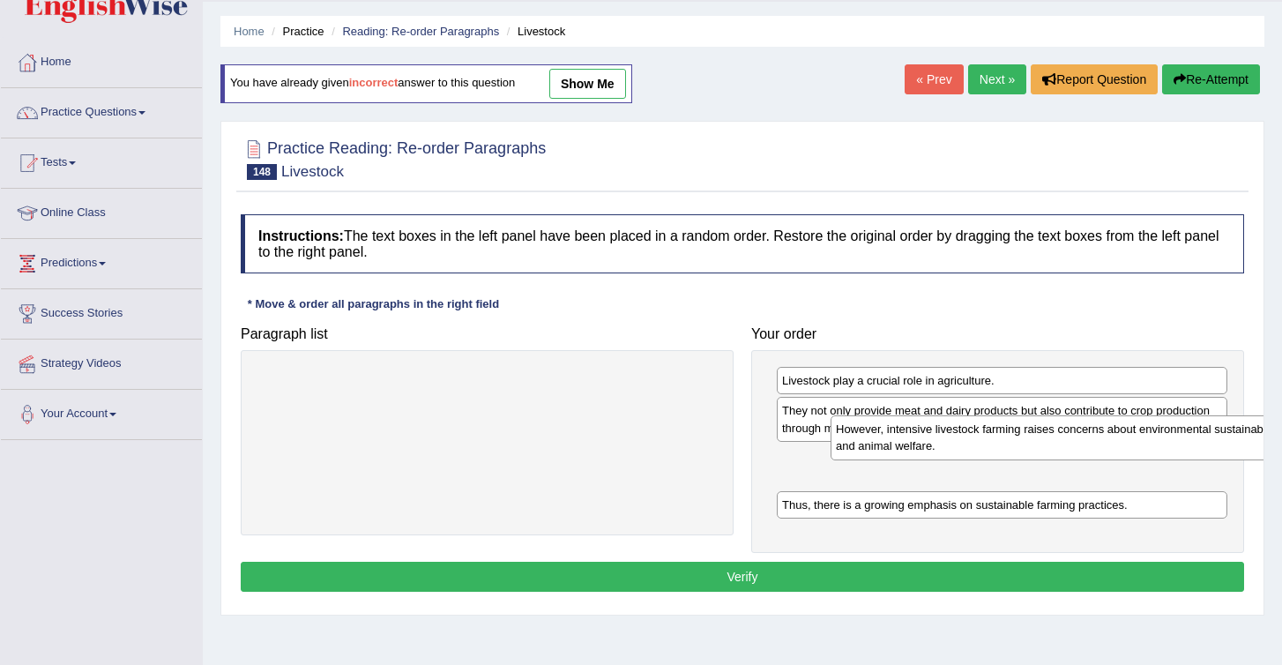
drag, startPoint x: 420, startPoint y: 384, endPoint x: 987, endPoint y: 465, distance: 572.9
click at [987, 459] on div "However, intensive livestock farming raises concerns about environmental sustai…" at bounding box center [1060, 437] width 459 height 44
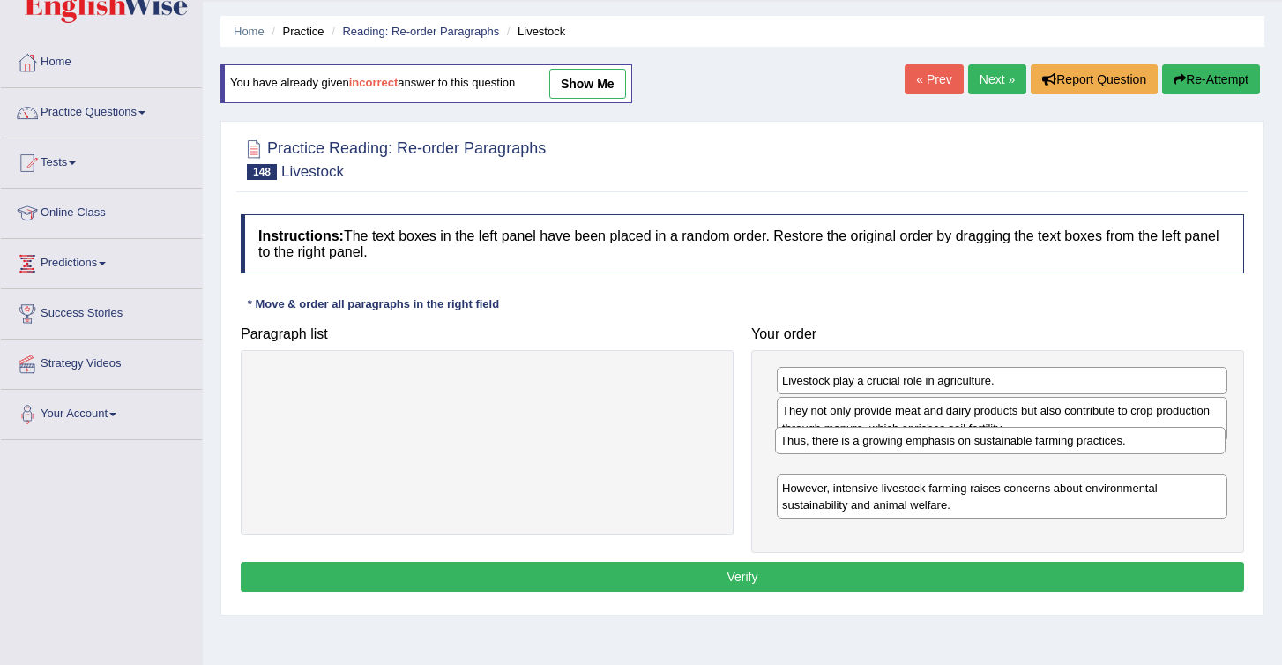
drag, startPoint x: 949, startPoint y: 513, endPoint x: 947, endPoint y: 449, distance: 64.4
click at [947, 449] on div "Thus, there is a growing emphasis on sustainable farming practices." at bounding box center [1000, 440] width 451 height 27
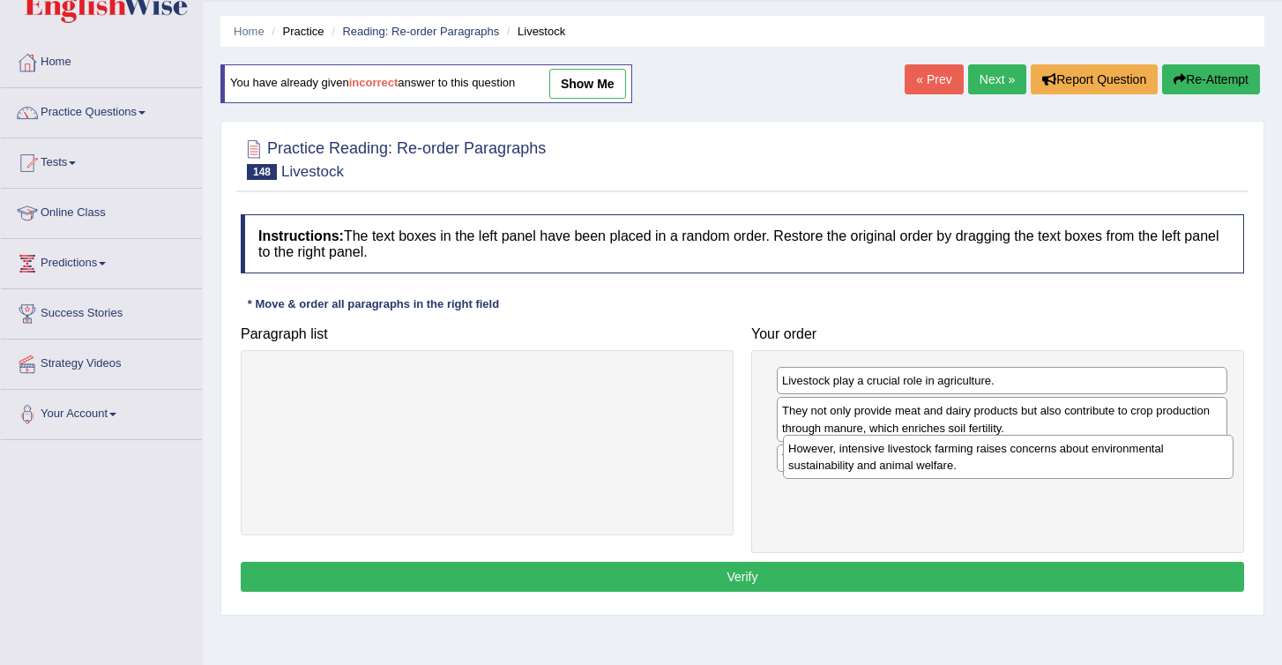
drag, startPoint x: 826, startPoint y: 511, endPoint x: 833, endPoint y: 471, distance: 40.3
click at [833, 471] on div "However, intensive livestock farming raises concerns about environmental sustai…" at bounding box center [1008, 457] width 451 height 44
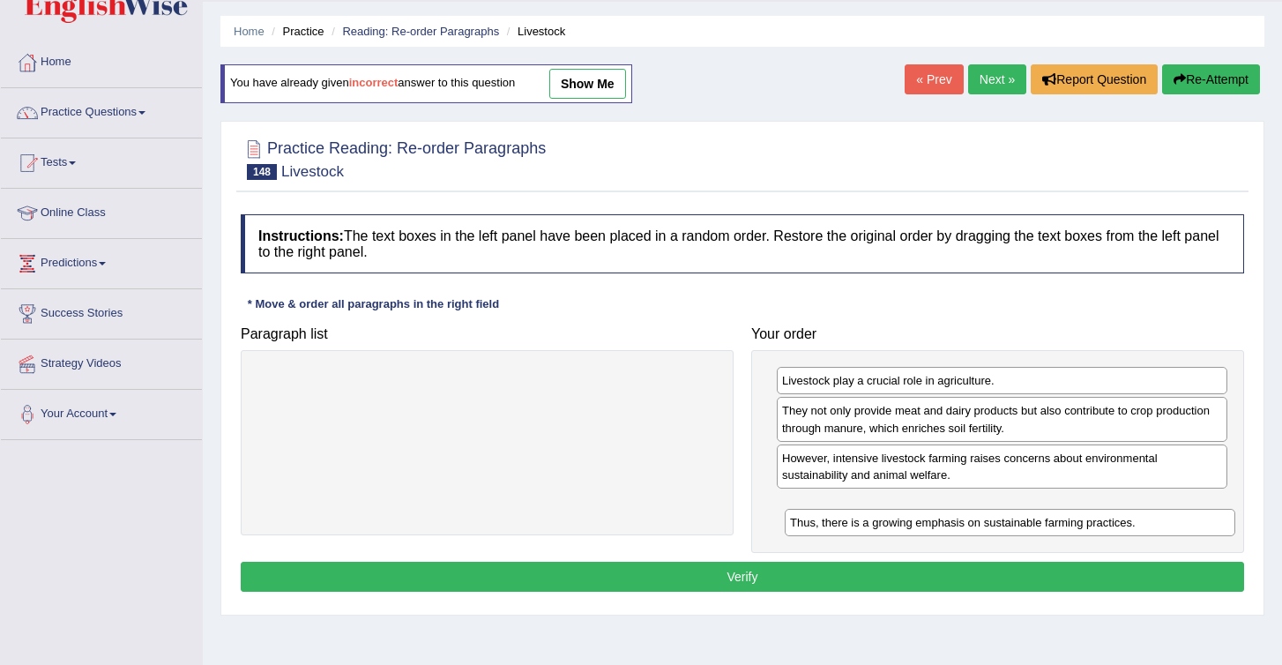
drag, startPoint x: 833, startPoint y: 471, endPoint x: 841, endPoint y: 539, distance: 68.5
click at [841, 536] on div "Thus, there is a growing emphasis on sustainable farming practices." at bounding box center [1010, 522] width 451 height 27
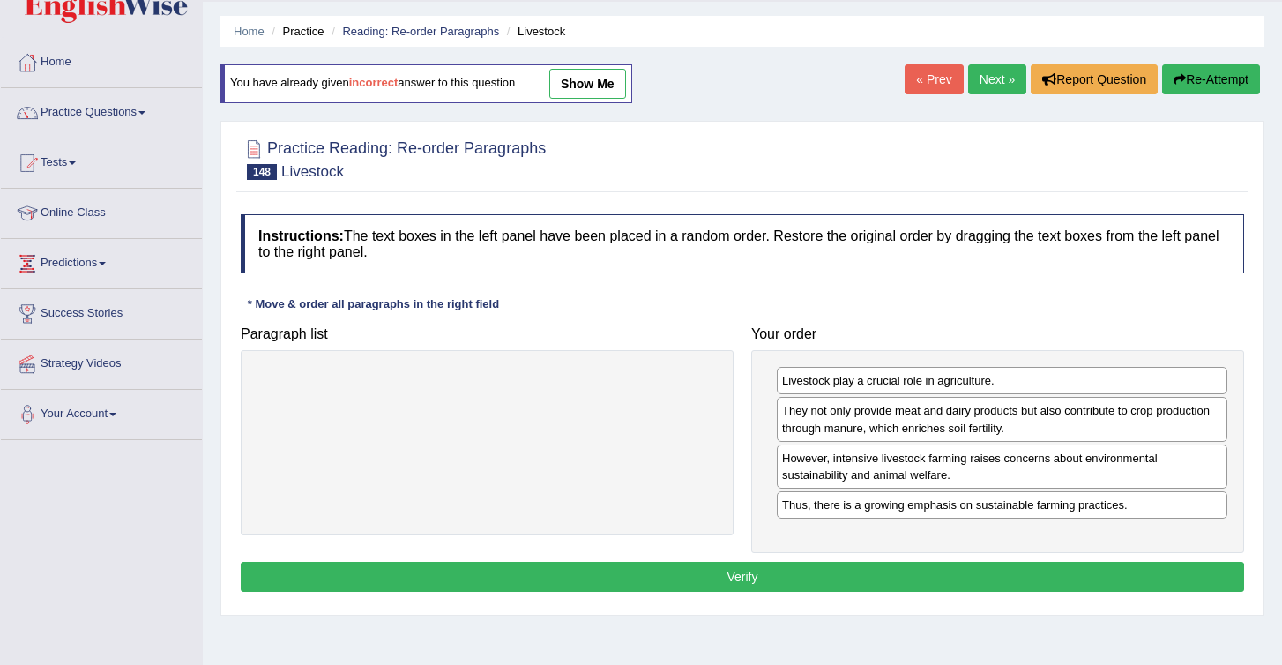
click at [840, 577] on button "Verify" at bounding box center [743, 577] width 1004 height 30
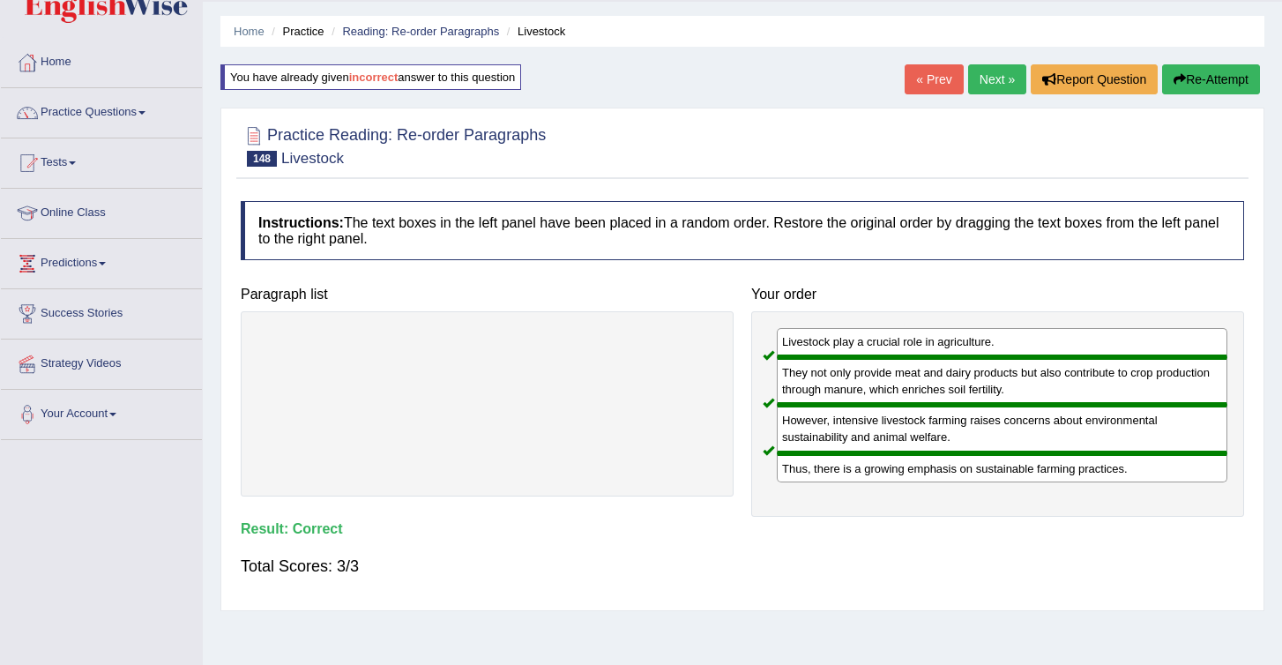
click at [999, 82] on link "Next »" at bounding box center [997, 79] width 58 height 30
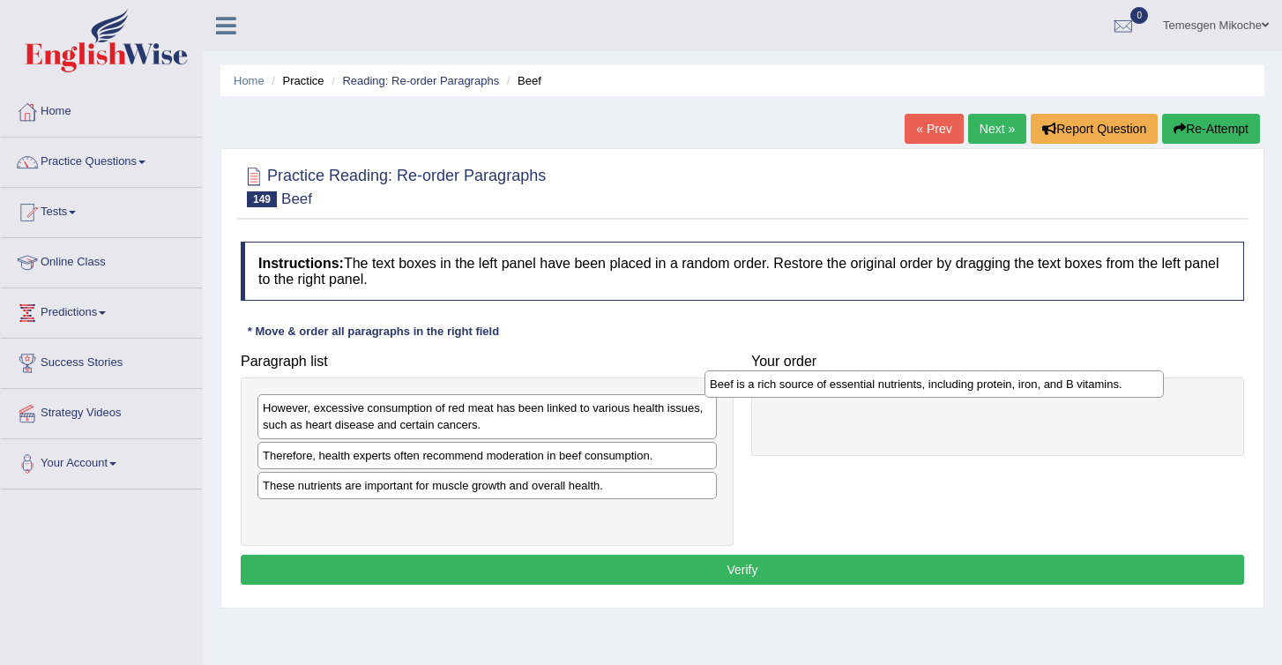
drag, startPoint x: 316, startPoint y: 493, endPoint x: 766, endPoint y: 391, distance: 462.1
click at [766, 391] on div "Beef is a rich source of essential nutrients, including protein, iron, and B vi…" at bounding box center [934, 383] width 459 height 27
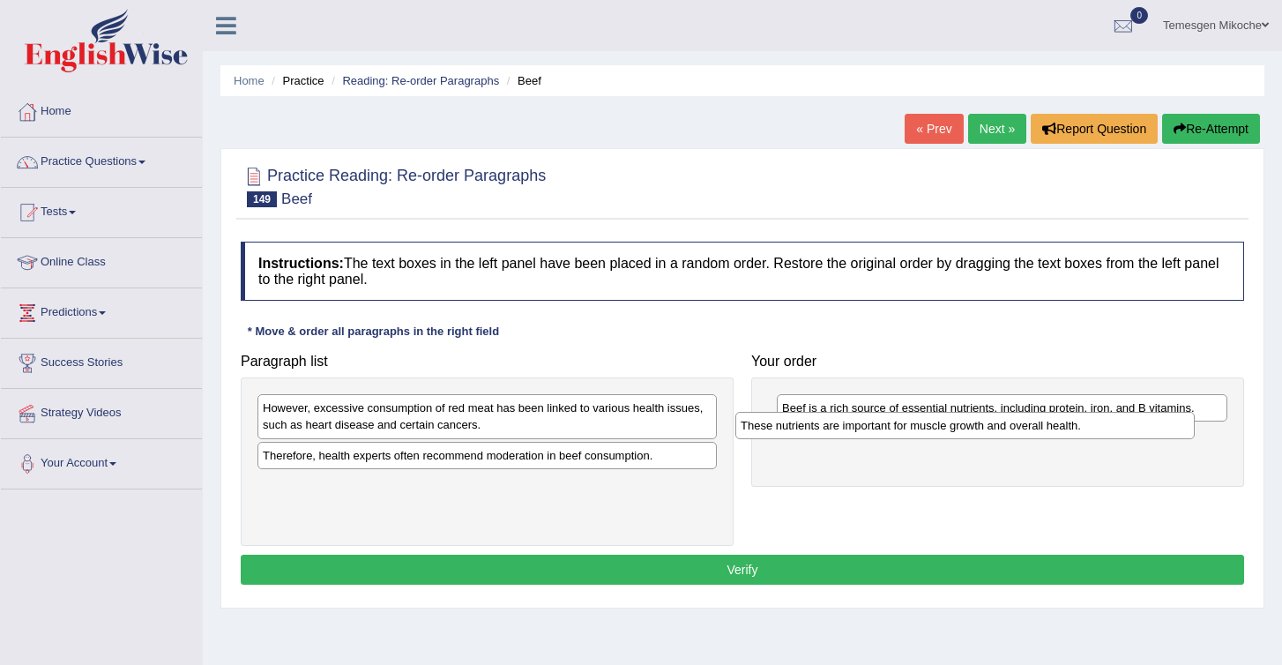
drag, startPoint x: 323, startPoint y: 490, endPoint x: 819, endPoint y: 429, distance: 500.4
click at [818, 429] on div "These nutrients are important for muscle growth and overall health." at bounding box center [965, 425] width 459 height 27
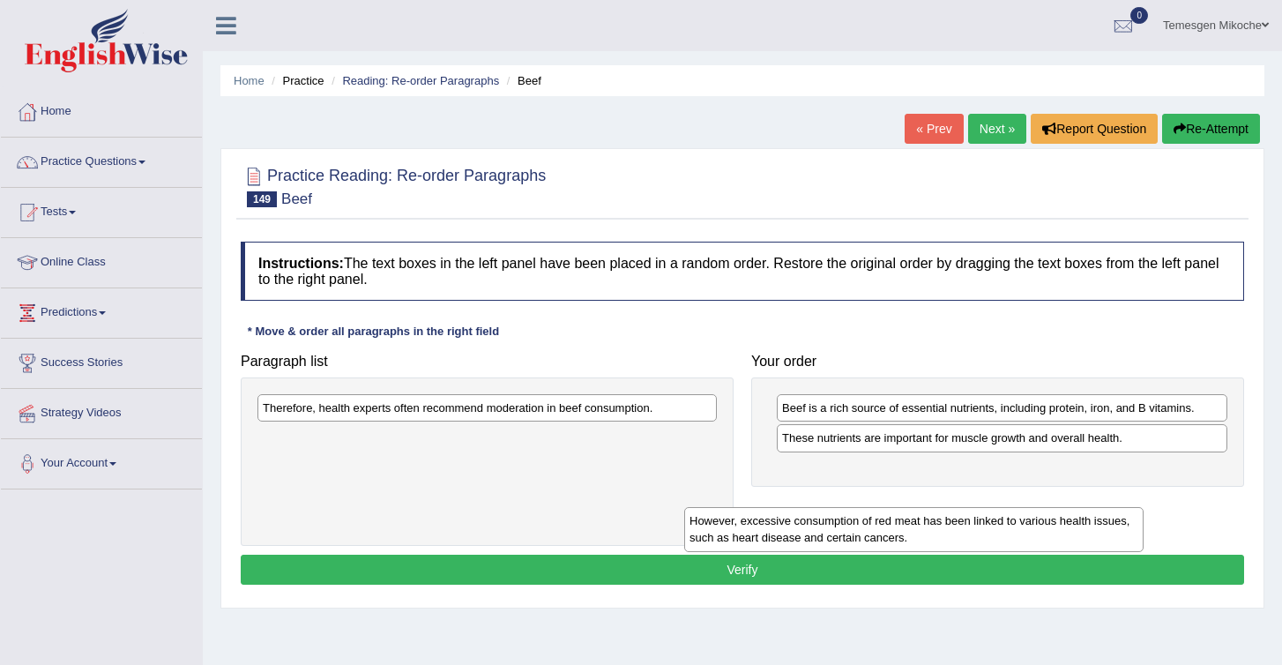
drag, startPoint x: 355, startPoint y: 426, endPoint x: 790, endPoint y: 496, distance: 441.2
click at [789, 507] on div "However, excessive consumption of red meat has been linked to various health is…" at bounding box center [913, 529] width 459 height 44
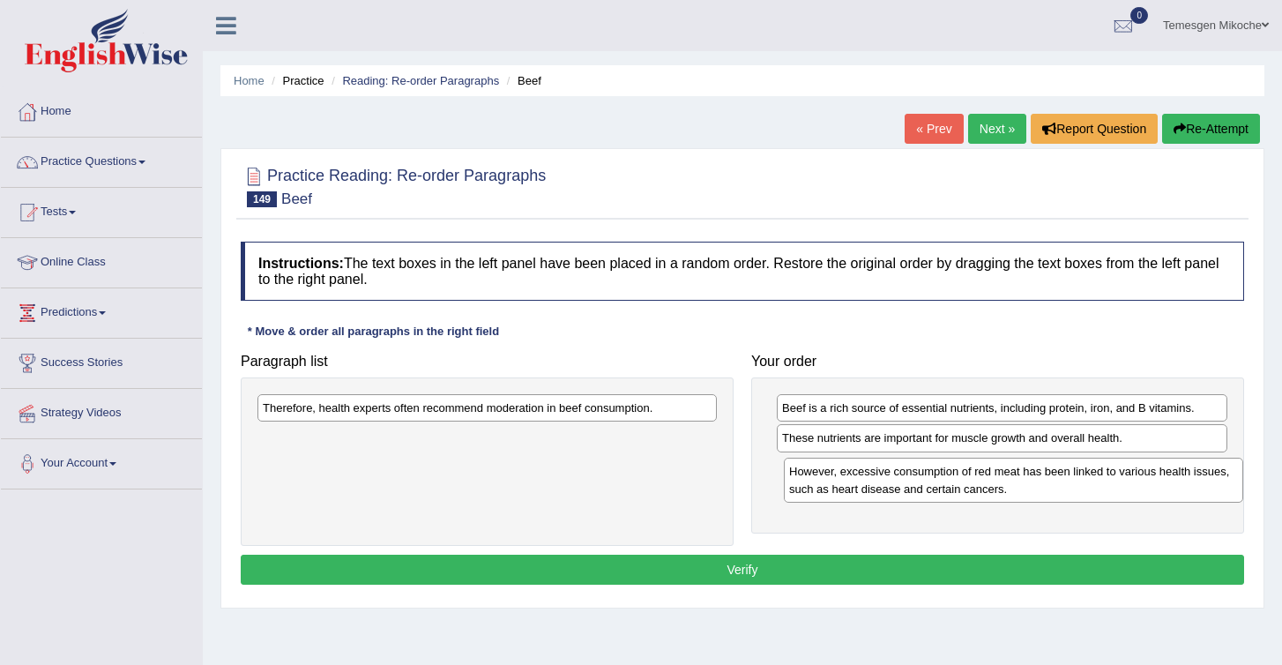
drag, startPoint x: 565, startPoint y: 444, endPoint x: 1099, endPoint y: 480, distance: 534.8
click at [1098, 479] on div "However, excessive consumption of red meat has been linked to various health is…" at bounding box center [1013, 480] width 459 height 44
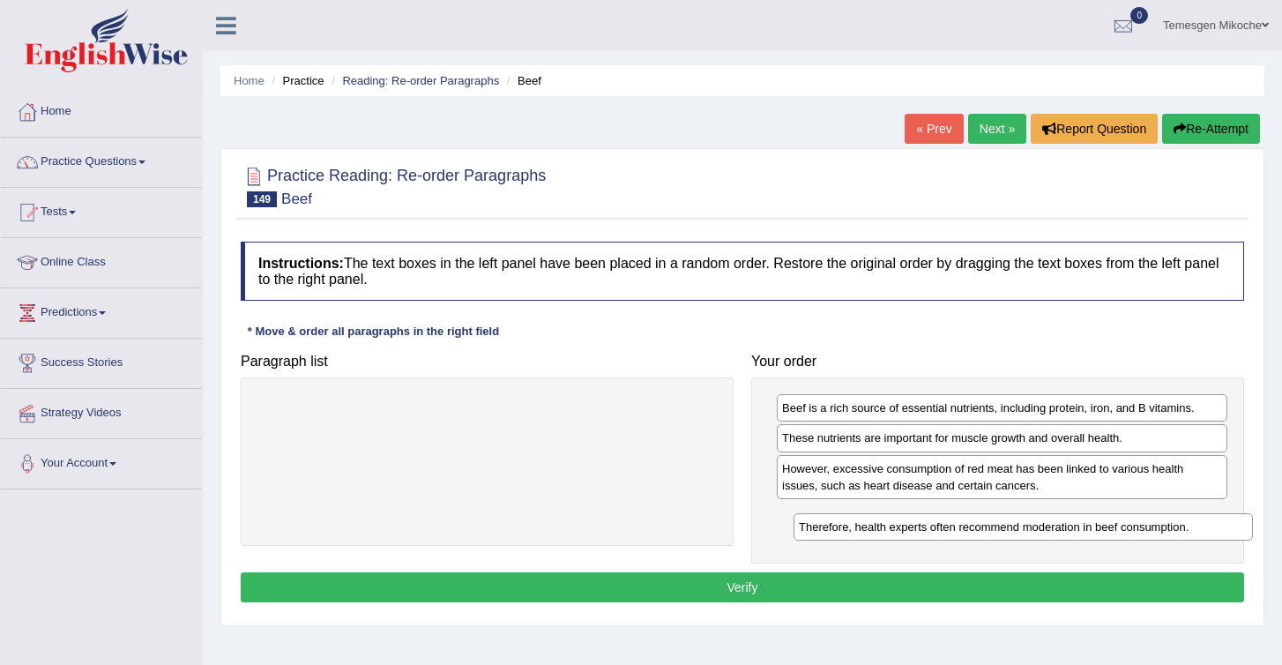
drag, startPoint x: 533, startPoint y: 407, endPoint x: 1065, endPoint y: 514, distance: 543.3
click at [1065, 513] on div "Therefore, health experts often recommend moderation in beef consumption." at bounding box center [1023, 526] width 459 height 27
click at [825, 586] on button "Verify" at bounding box center [743, 587] width 1004 height 30
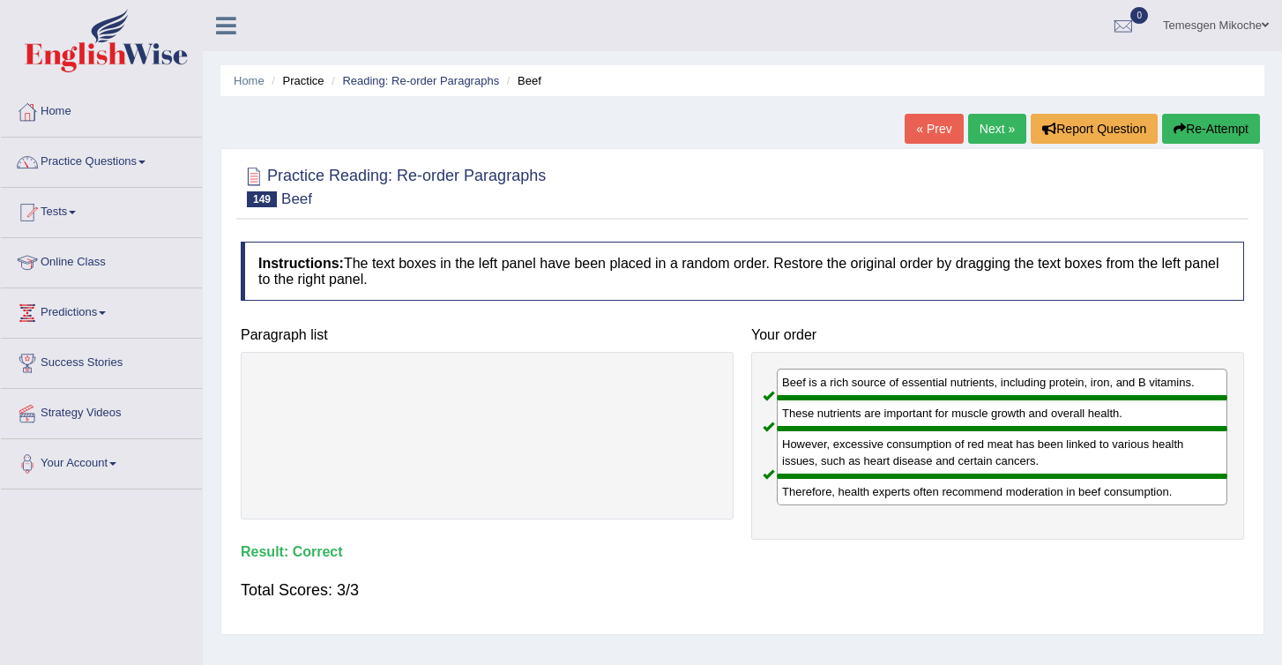
click at [981, 134] on link "Next »" at bounding box center [997, 129] width 58 height 30
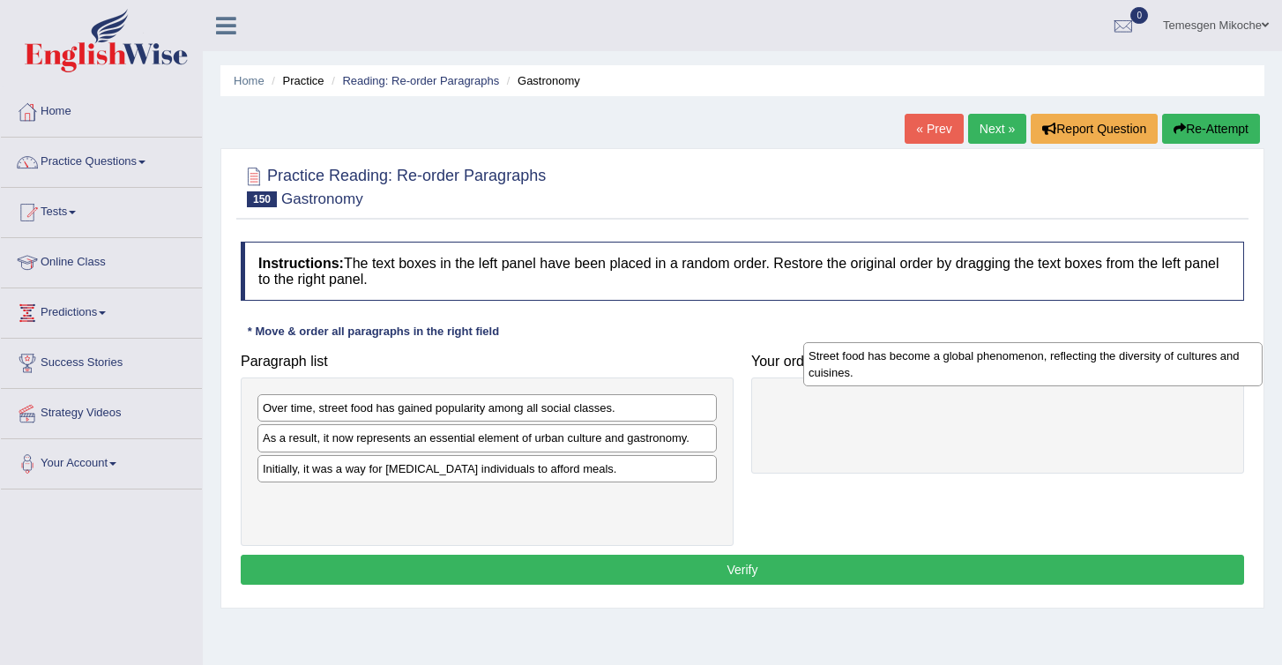
drag, startPoint x: 368, startPoint y: 513, endPoint x: 912, endPoint y: 366, distance: 563.7
click at [912, 367] on div "Street food has become a global phenomenon, reflecting the diversity of culture…" at bounding box center [1032, 364] width 459 height 44
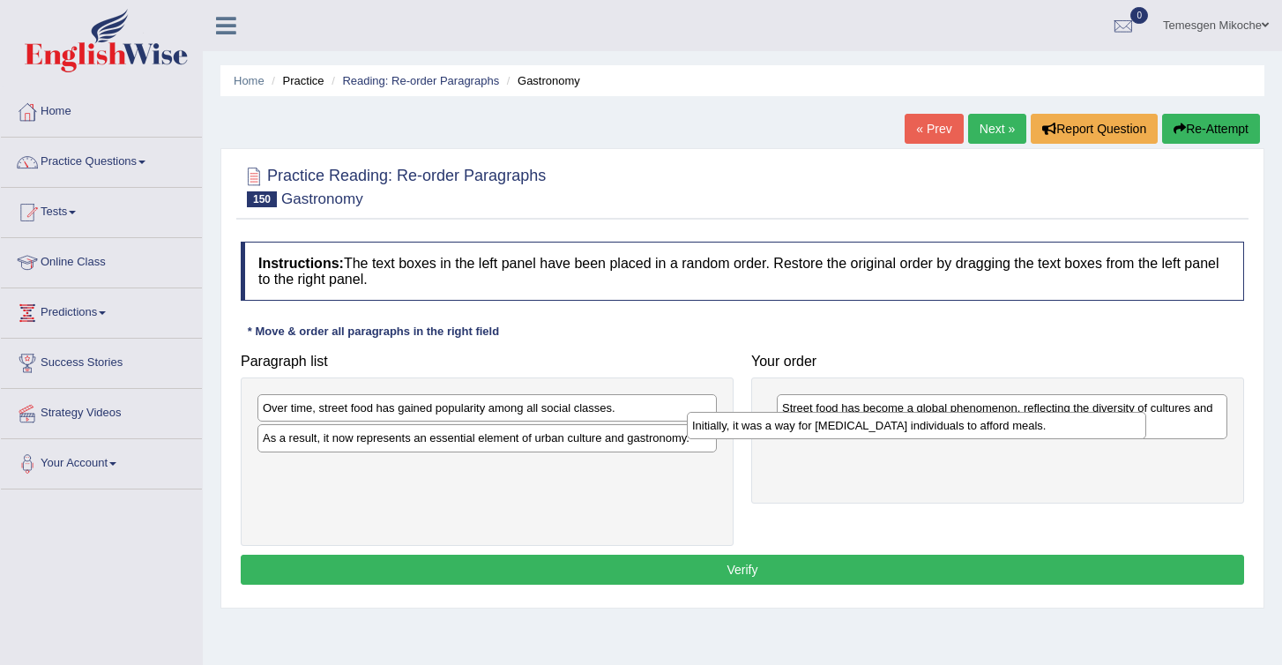
drag, startPoint x: 294, startPoint y: 469, endPoint x: 743, endPoint y: 410, distance: 453.7
click at [743, 412] on div "Initially, it was a way for [MEDICAL_DATA] individuals to afford meals." at bounding box center [916, 425] width 459 height 27
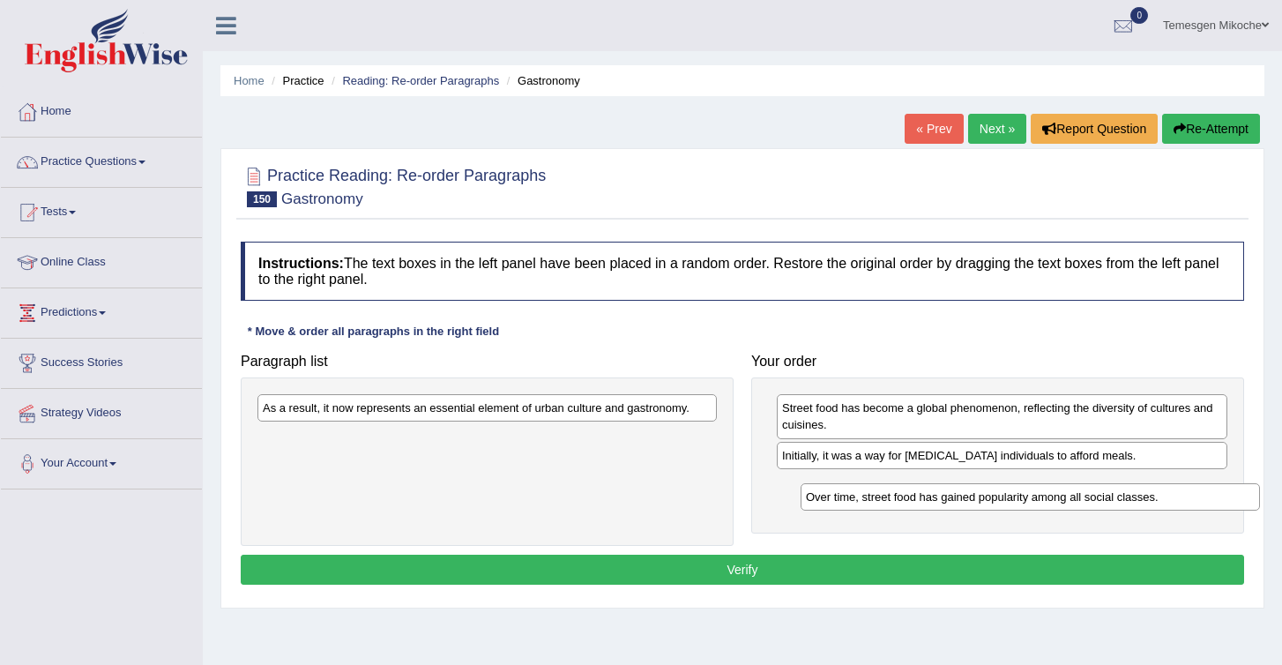
drag, startPoint x: 320, startPoint y: 413, endPoint x: 854, endPoint y: 495, distance: 539.8
click at [856, 497] on div "Over time, street food has gained popularity among all social classes." at bounding box center [1030, 496] width 459 height 27
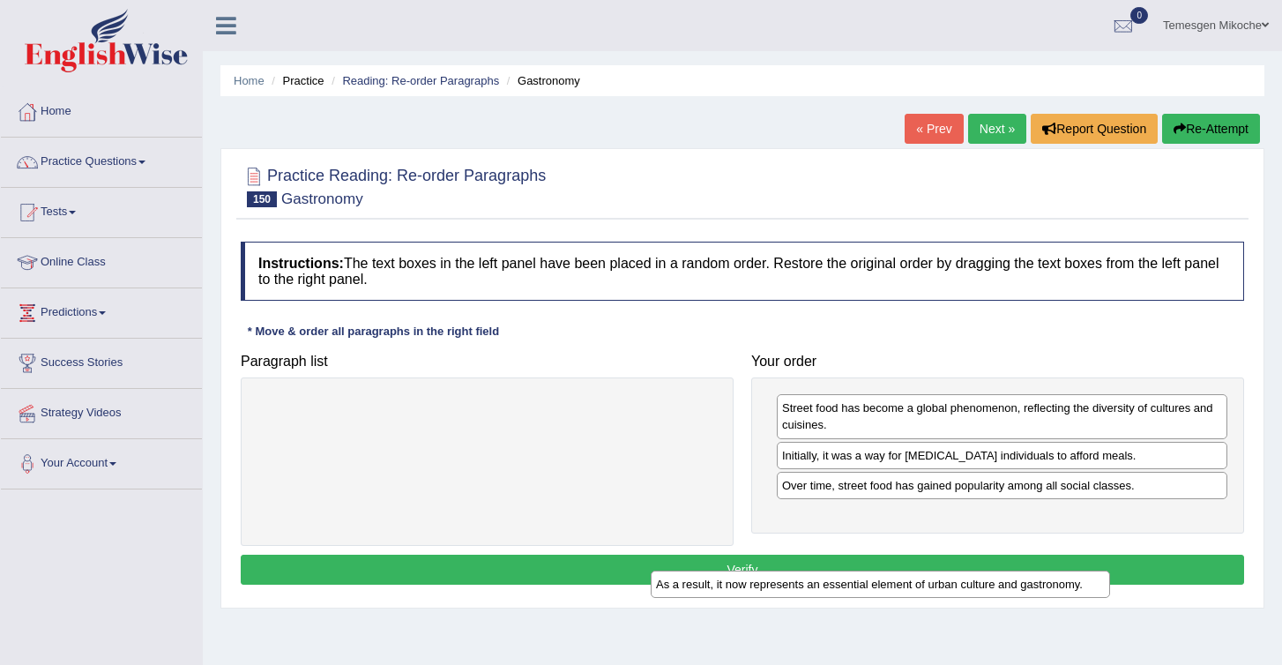
drag, startPoint x: 383, startPoint y: 415, endPoint x: 838, endPoint y: 555, distance: 475.9
click at [835, 571] on div "As a result, it now represents an essential element of urban culture and gastro…" at bounding box center [880, 584] width 459 height 27
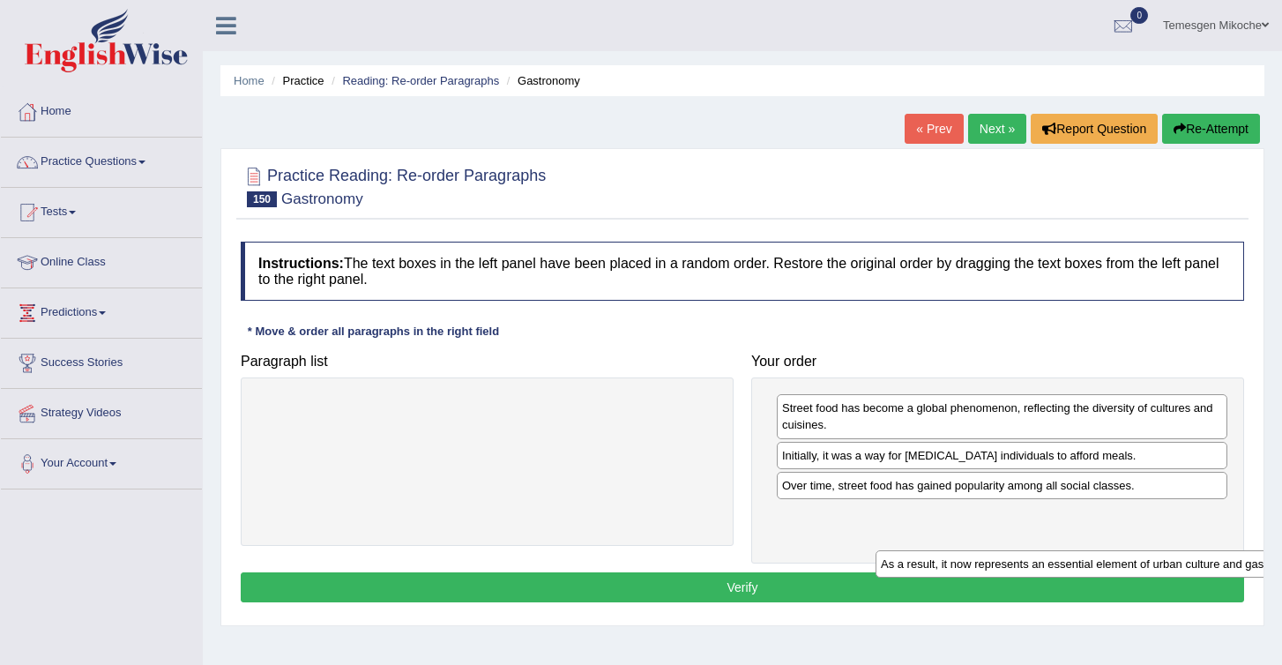
drag, startPoint x: 526, startPoint y: 411, endPoint x: 1106, endPoint y: 490, distance: 585.7
click at [1106, 550] on div "As a result, it now represents an essential element of urban culture and gastro…" at bounding box center [1105, 563] width 459 height 27
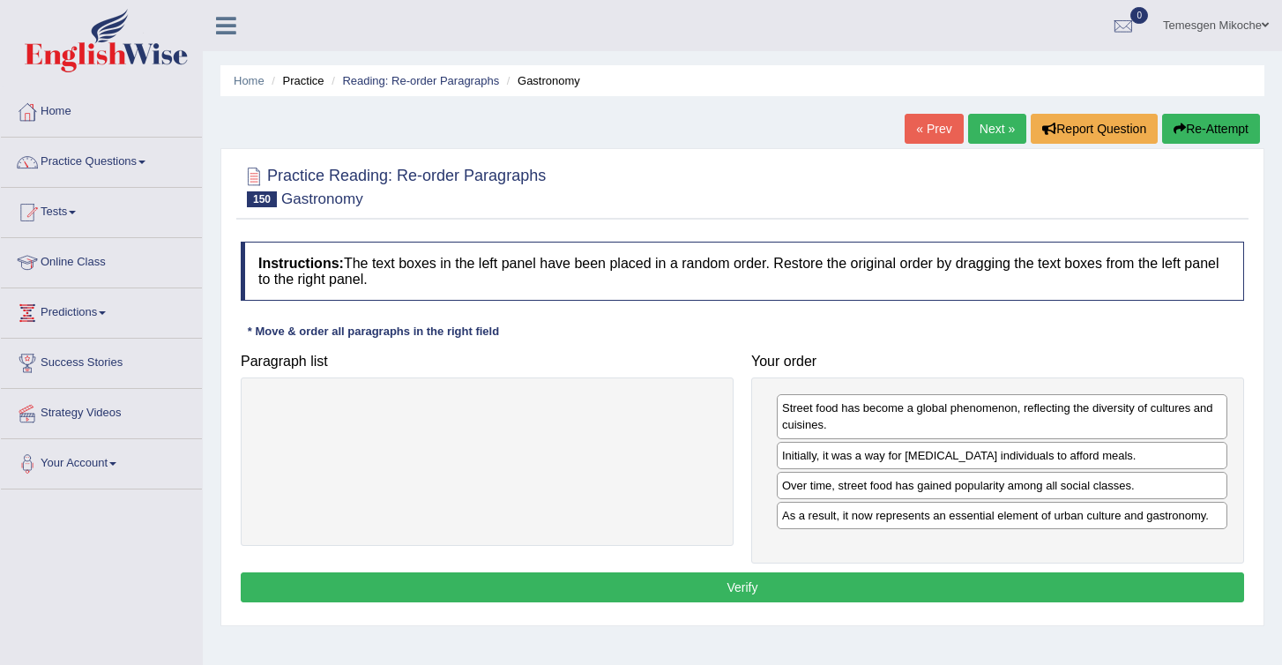
click at [727, 586] on button "Verify" at bounding box center [743, 587] width 1004 height 30
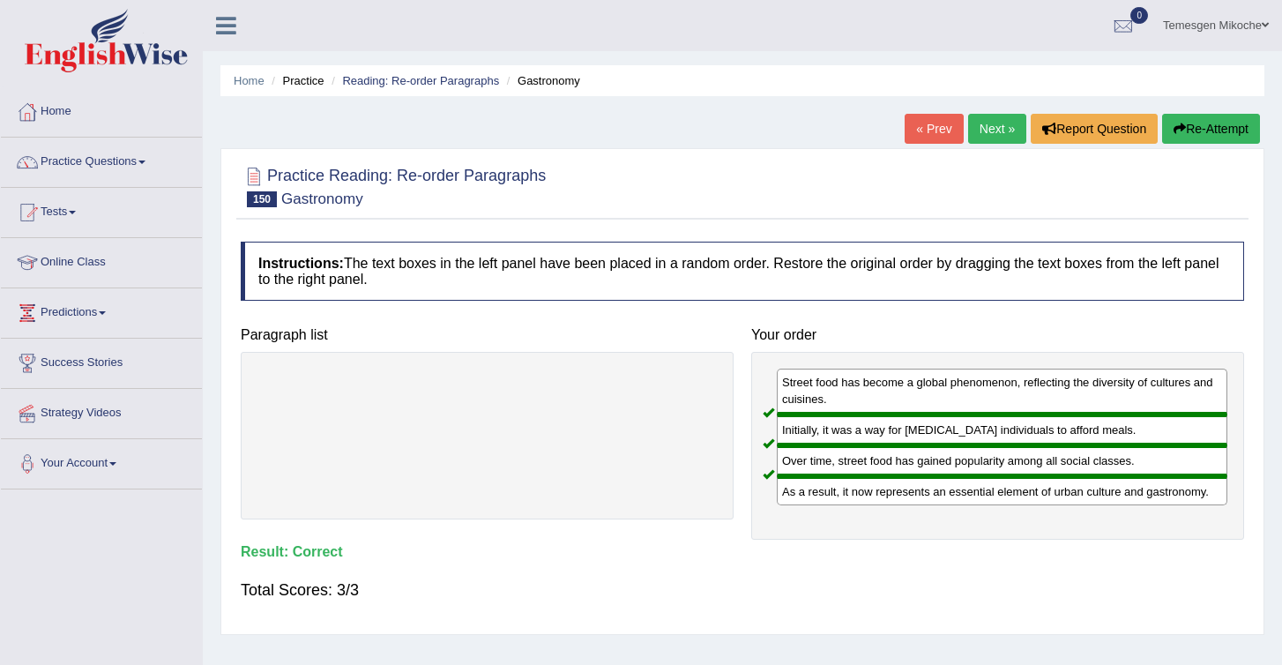
click at [976, 134] on link "Next »" at bounding box center [997, 129] width 58 height 30
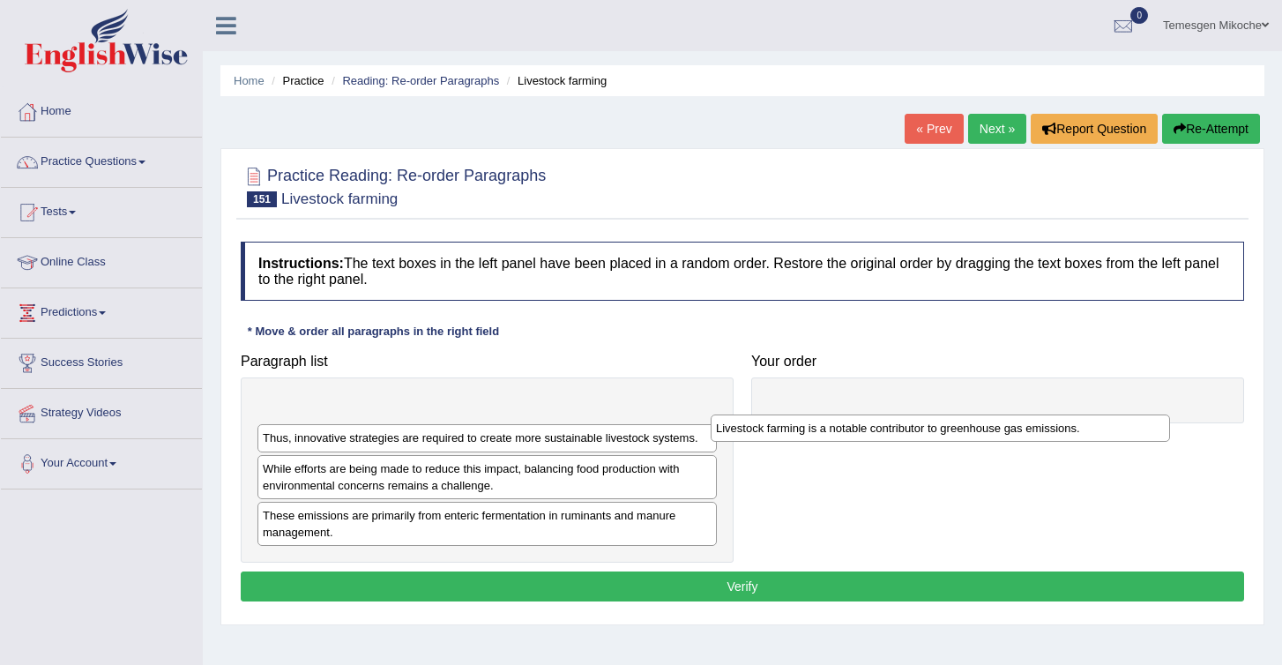
drag, startPoint x: 439, startPoint y: 407, endPoint x: 915, endPoint y: 411, distance: 476.3
click at [915, 415] on div "Livestock farming is a notable contributor to greenhouse gas emissions." at bounding box center [940, 428] width 459 height 27
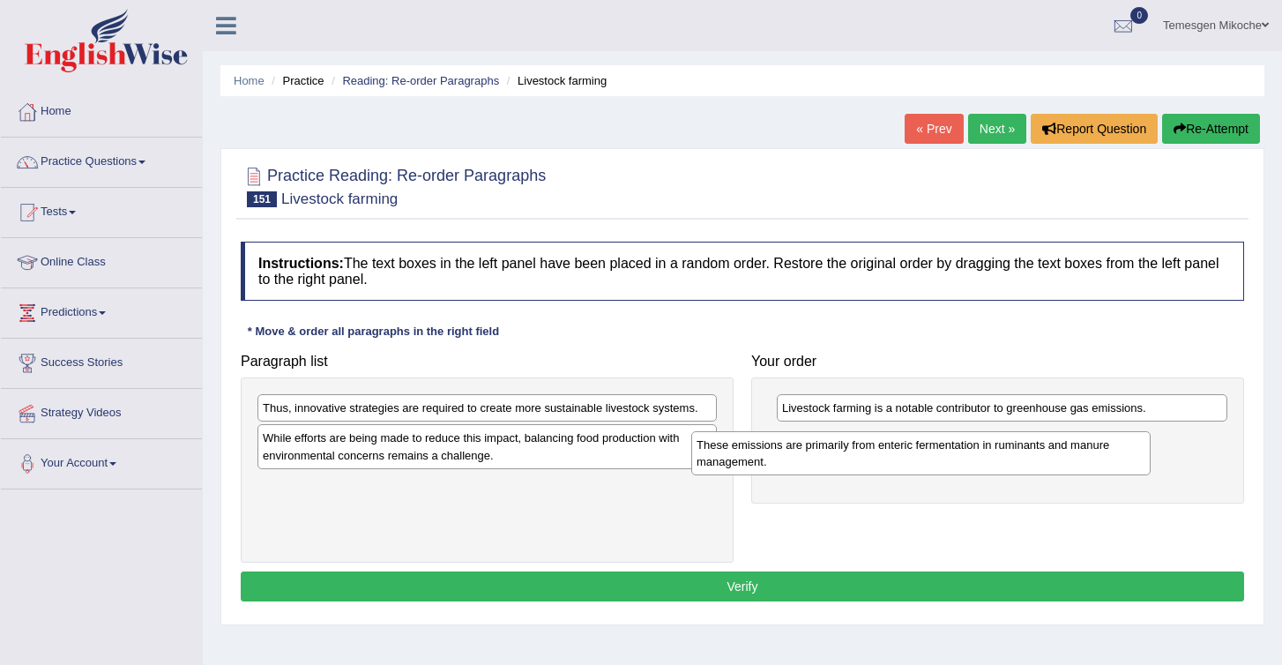
drag, startPoint x: 330, startPoint y: 503, endPoint x: 809, endPoint y: 465, distance: 480.4
click at [803, 463] on div "These emissions are primarily from enteric fermentation in ruminants and manure…" at bounding box center [920, 453] width 459 height 44
click at [374, 453] on div "While efforts are being made to reduce this impact, balancing food production w…" at bounding box center [487, 446] width 459 height 44
click at [289, 407] on div "Thus, innovative strategies are required to create more sustainable livestock s…" at bounding box center [487, 407] width 459 height 27
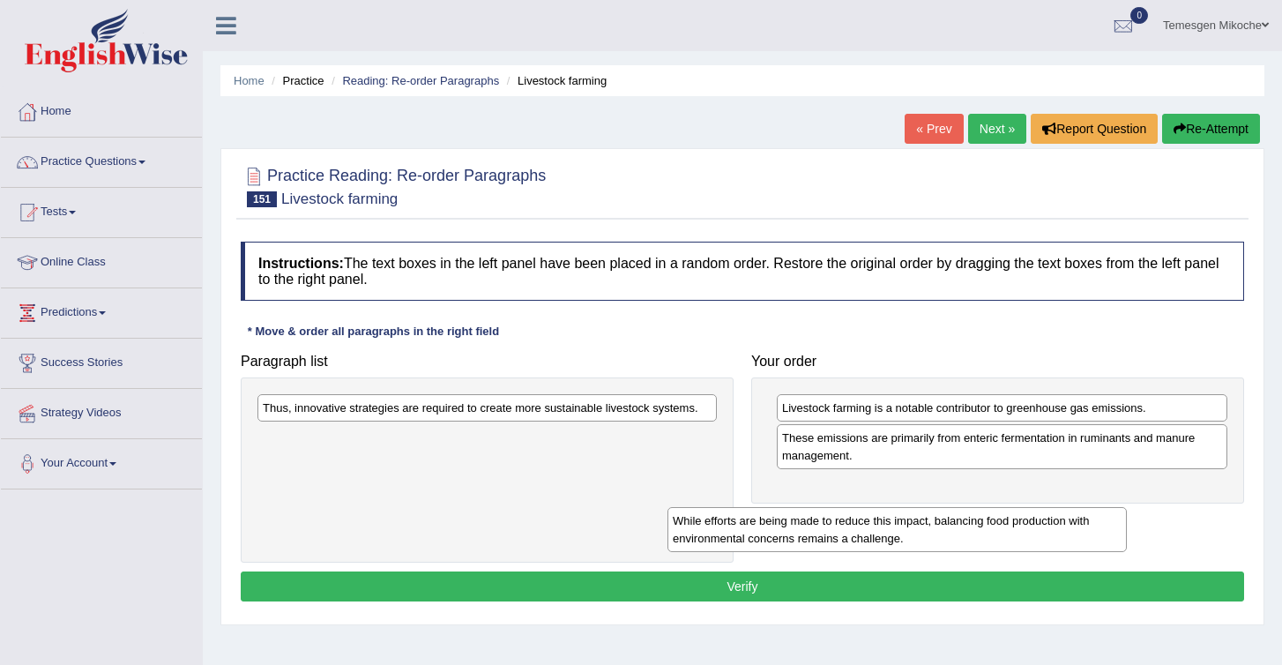
drag, startPoint x: 295, startPoint y: 445, endPoint x: 766, endPoint y: 511, distance: 475.5
click at [762, 512] on div "While efforts are being made to reduce this impact, balancing food production w…" at bounding box center [897, 529] width 459 height 44
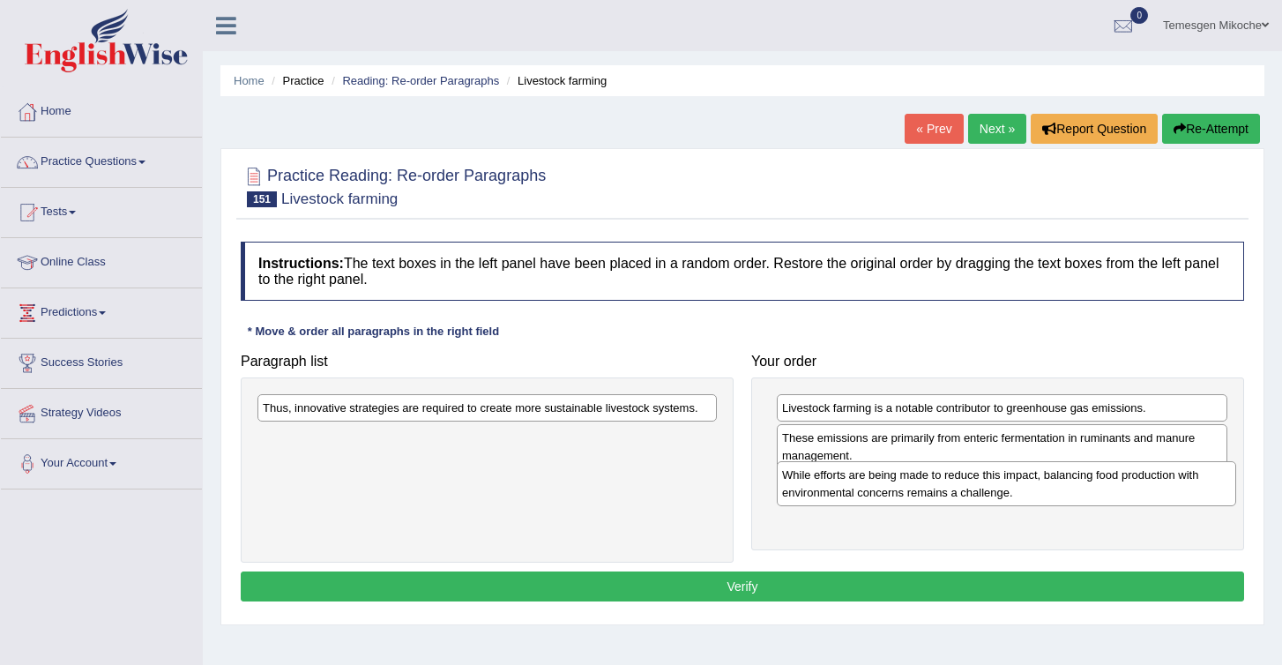
drag, startPoint x: 527, startPoint y: 443, endPoint x: 1060, endPoint y: 485, distance: 535.3
click at [1057, 483] on div "While efforts are being made to reduce this impact, balancing food production w…" at bounding box center [1006, 483] width 459 height 44
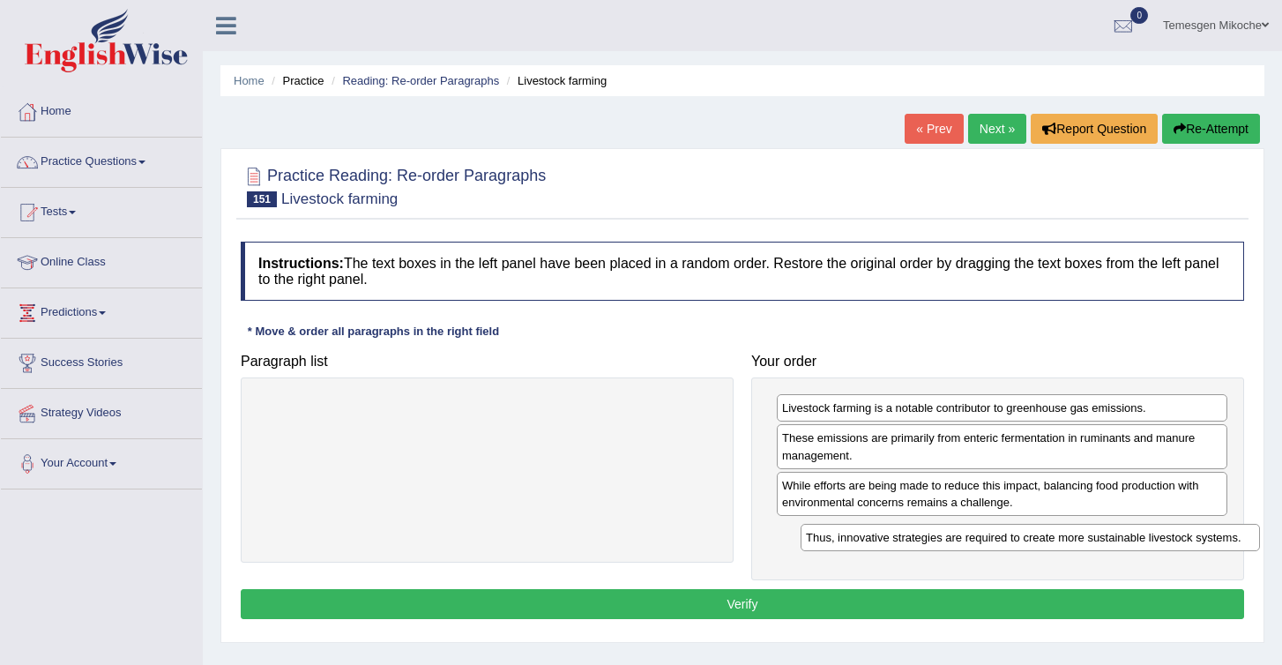
drag, startPoint x: 572, startPoint y: 411, endPoint x: 1115, endPoint y: 540, distance: 557.5
click at [1115, 540] on div "Thus, innovative strategies are required to create more sustainable livestock s…" at bounding box center [1030, 537] width 459 height 27
click at [1021, 603] on button "Verify" at bounding box center [743, 604] width 1004 height 30
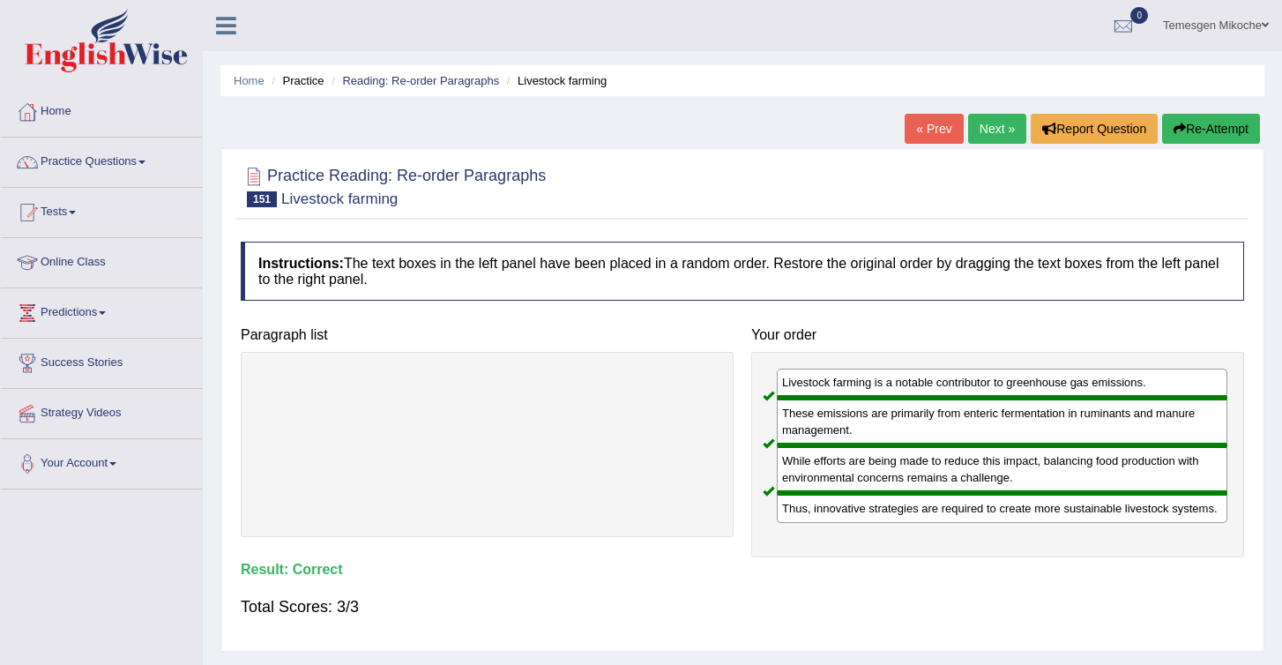
click at [987, 134] on link "Next »" at bounding box center [997, 129] width 58 height 30
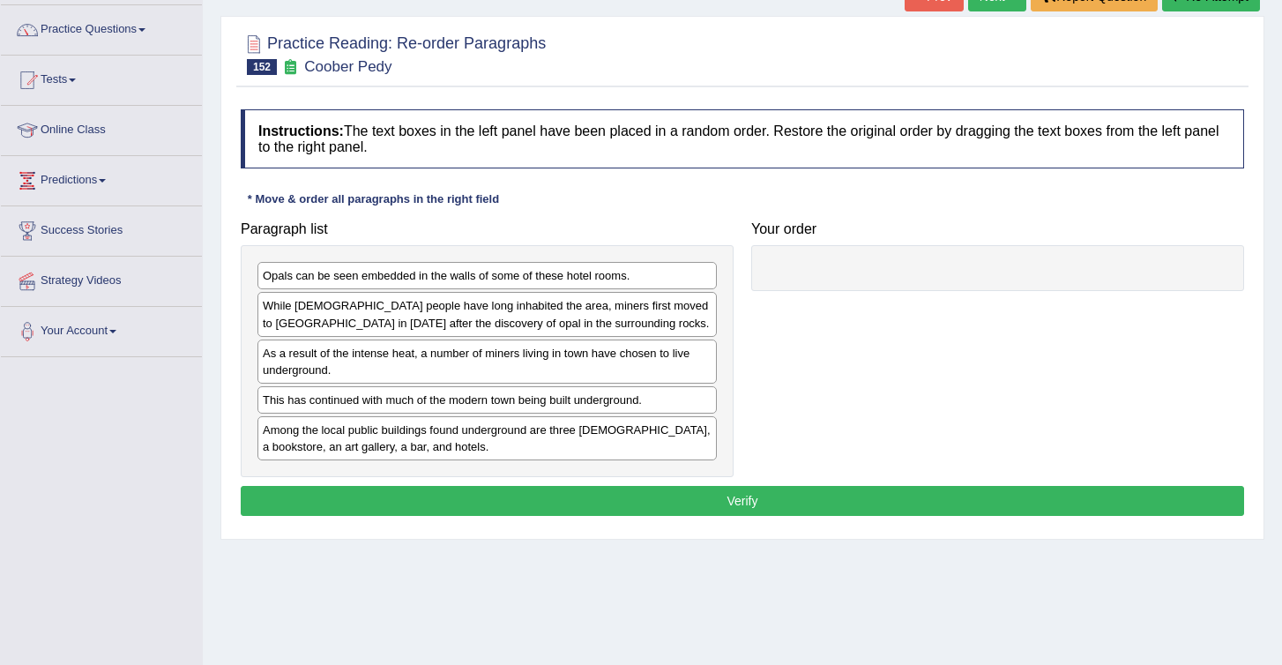
scroll to position [131, 0]
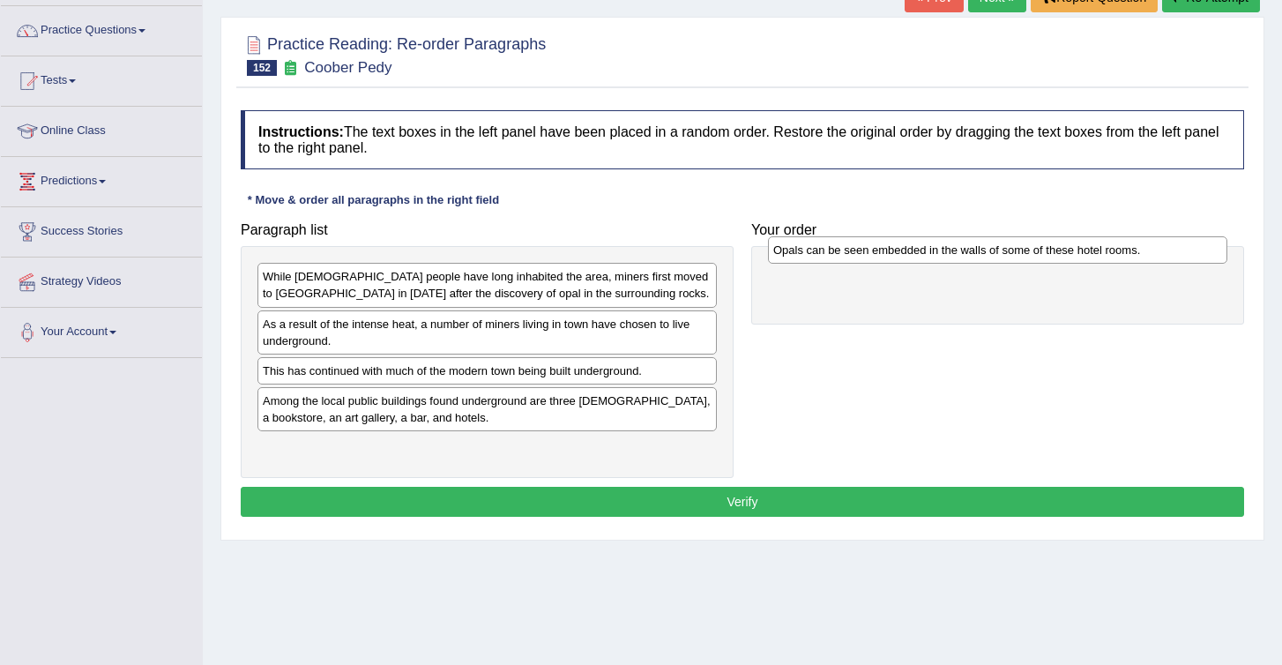
drag, startPoint x: 392, startPoint y: 280, endPoint x: 902, endPoint y: 252, distance: 510.5
click at [902, 253] on div "Opals can be seen embedded in the walls of some of these hotel rooms." at bounding box center [997, 249] width 459 height 27
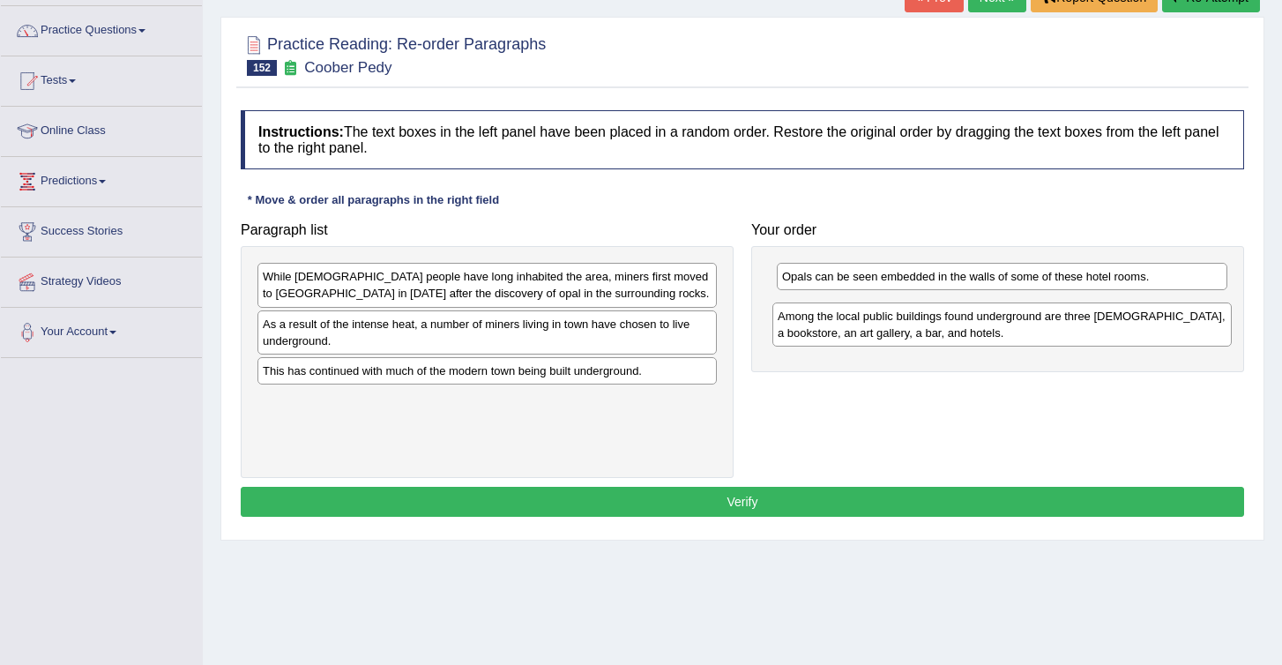
drag, startPoint x: 493, startPoint y: 420, endPoint x: 1089, endPoint y: 311, distance: 606.0
click at [1090, 311] on div "Among the local public buildings found underground are three [DEMOGRAPHIC_DATA]…" at bounding box center [1002, 325] width 459 height 44
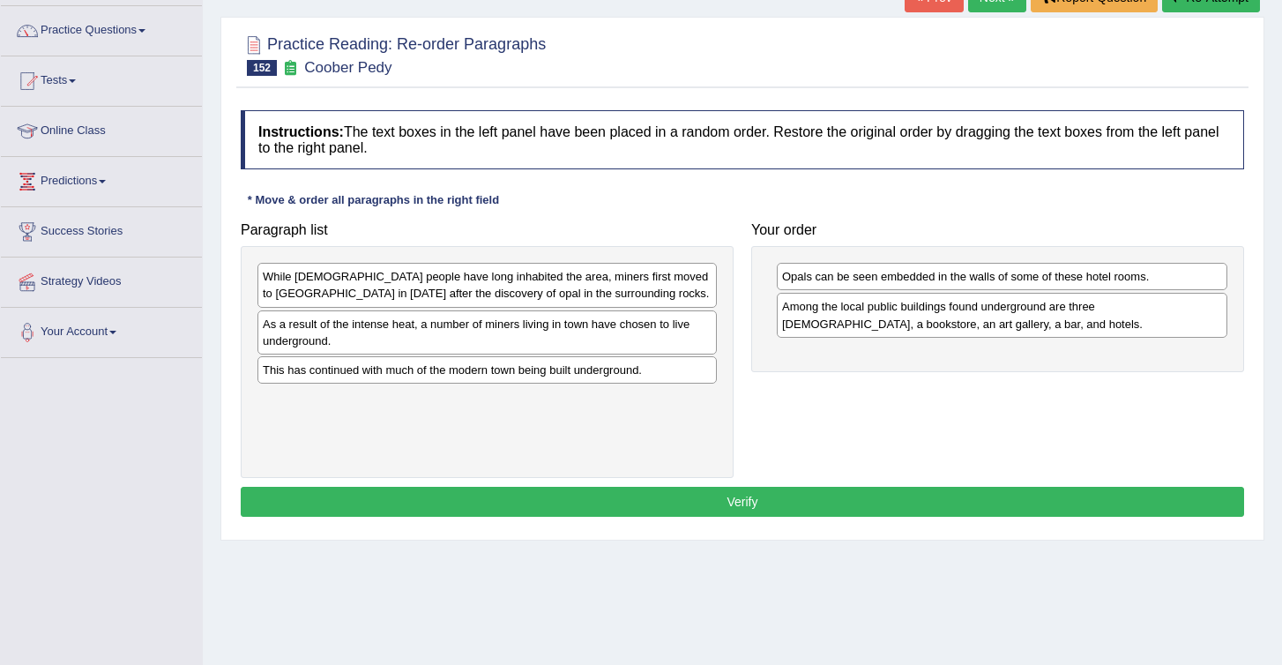
click at [340, 375] on div "This has continued with much of the modern town being built underground." at bounding box center [487, 369] width 459 height 27
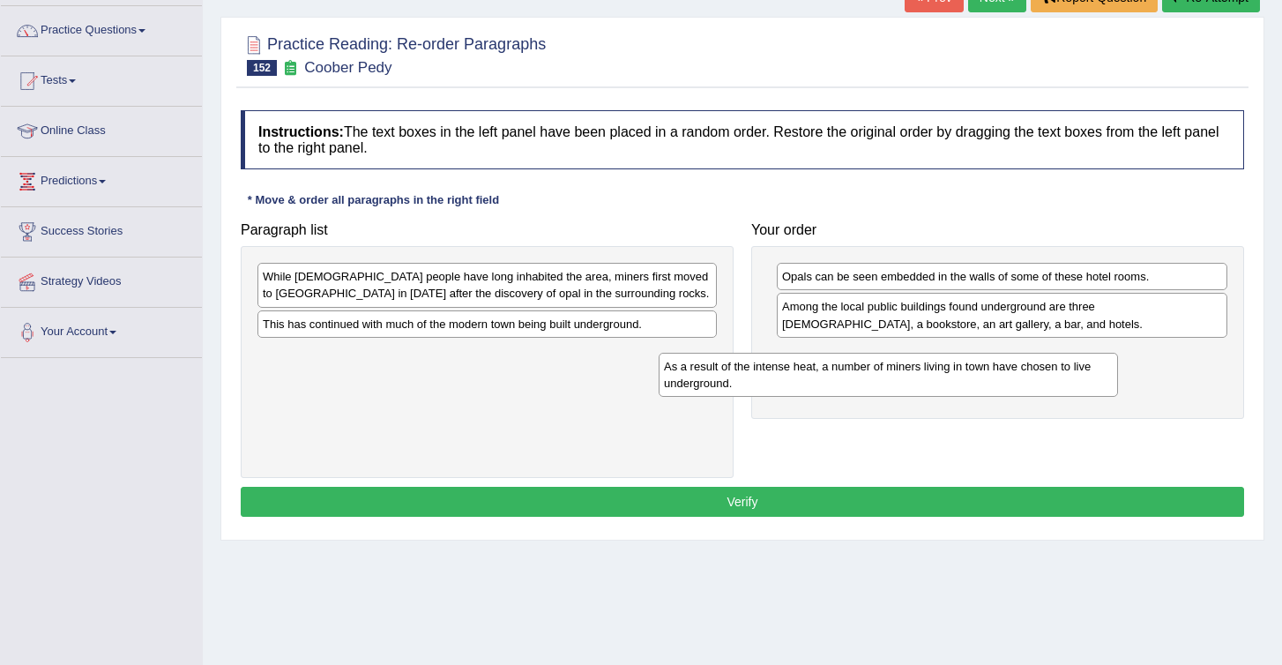
drag, startPoint x: 382, startPoint y: 341, endPoint x: 789, endPoint y: 389, distance: 410.2
click at [789, 389] on div "As a result of the intense heat, a number of miners living in town have chosen …" at bounding box center [888, 375] width 459 height 44
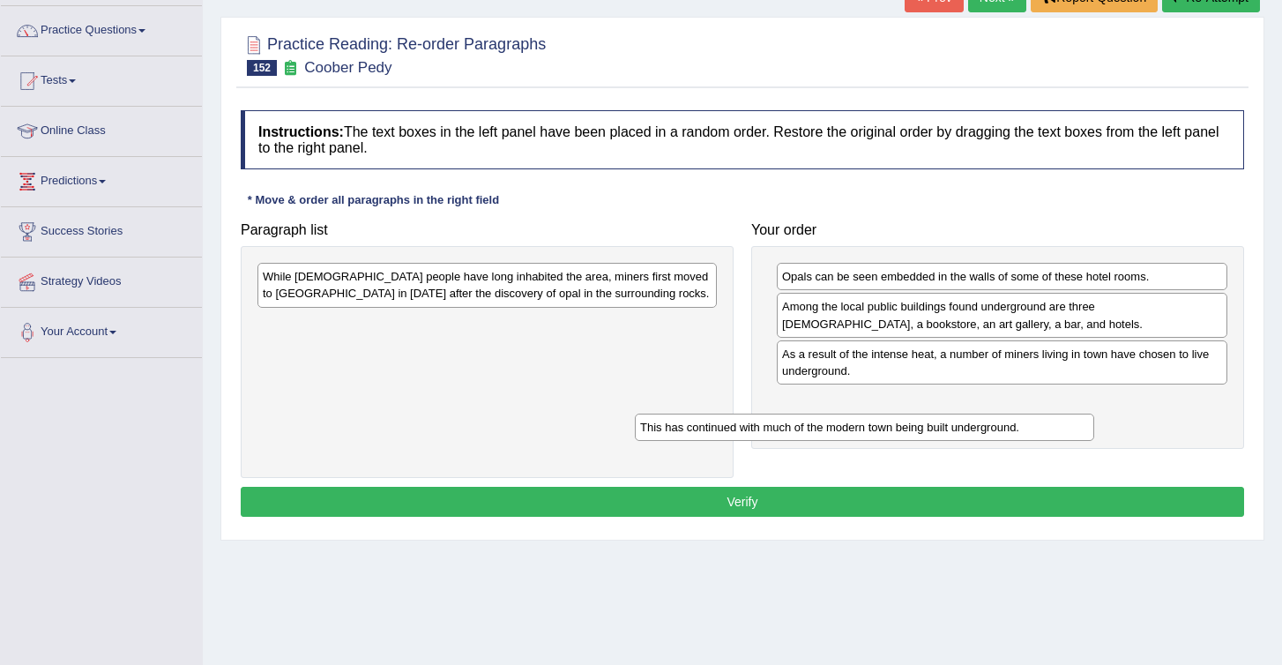
drag, startPoint x: 516, startPoint y: 328, endPoint x: 912, endPoint y: 422, distance: 407.1
click at [911, 422] on div "This has continued with much of the modern town being built underground." at bounding box center [864, 427] width 459 height 27
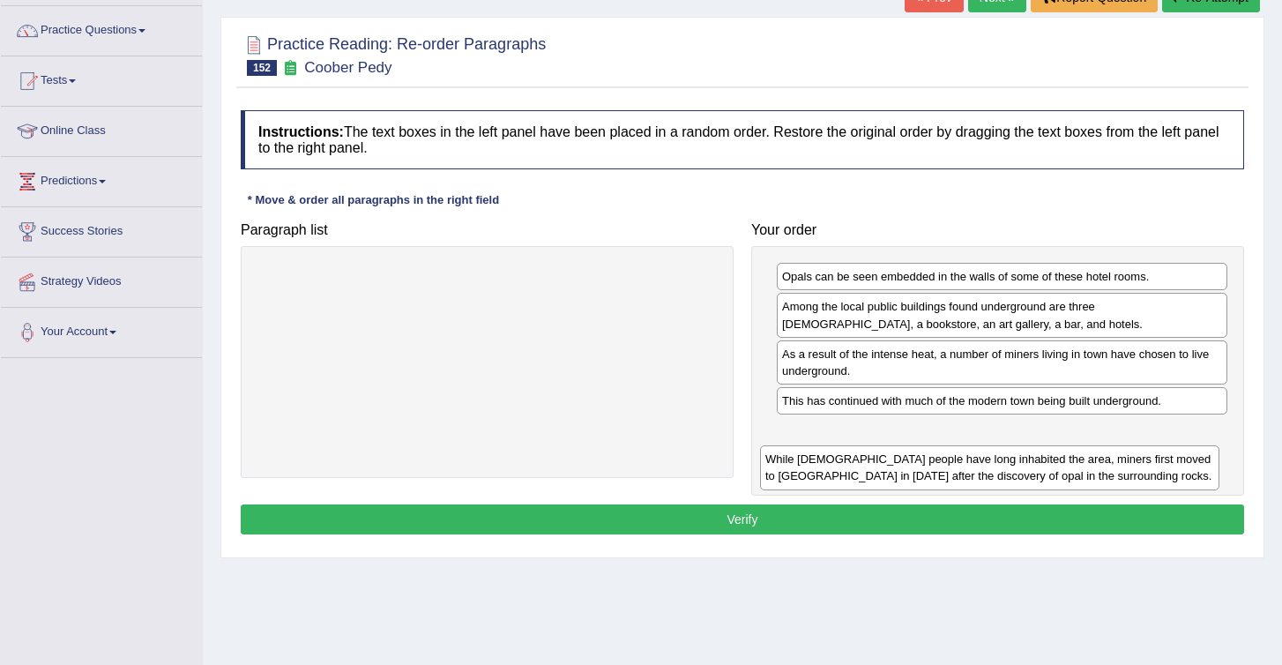
drag, startPoint x: 474, startPoint y: 281, endPoint x: 993, endPoint y: 432, distance: 540.9
click at [993, 445] on div "While Aboriginal people have long inhabited the area, miners first moved to Coo…" at bounding box center [989, 467] width 459 height 44
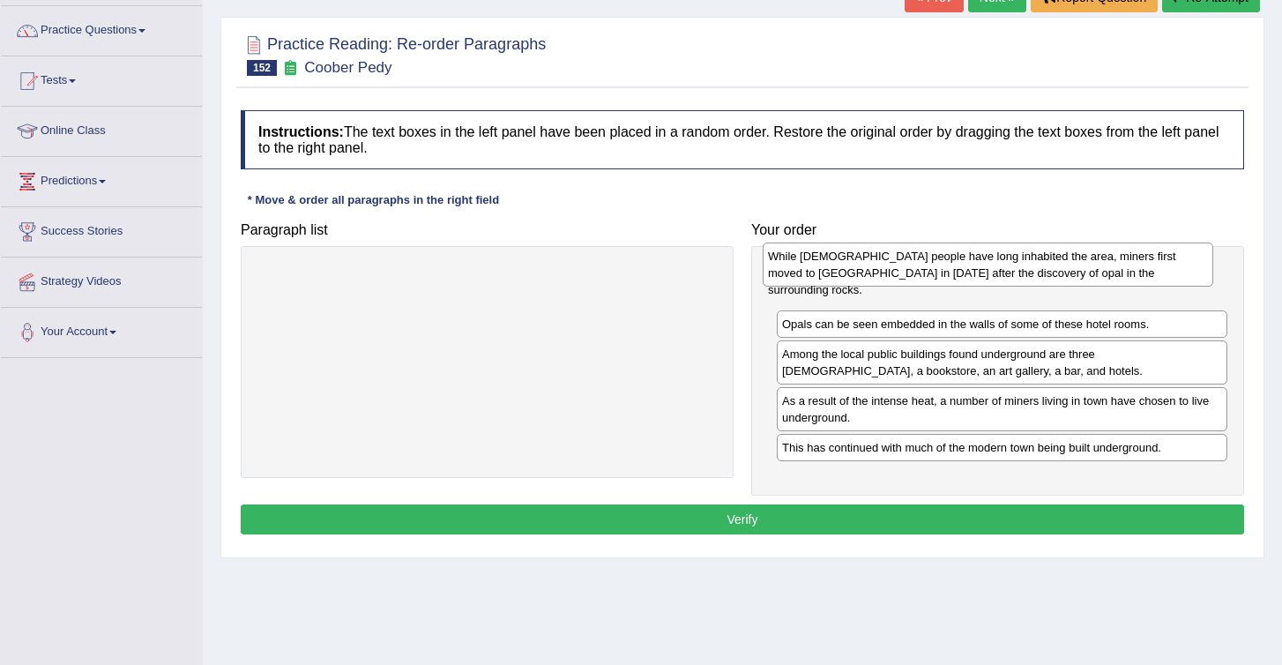
drag, startPoint x: 878, startPoint y: 451, endPoint x: 864, endPoint y: 277, distance: 174.2
click at [864, 277] on div "While Aboriginal people have long inhabited the area, miners first moved to Coo…" at bounding box center [988, 265] width 451 height 44
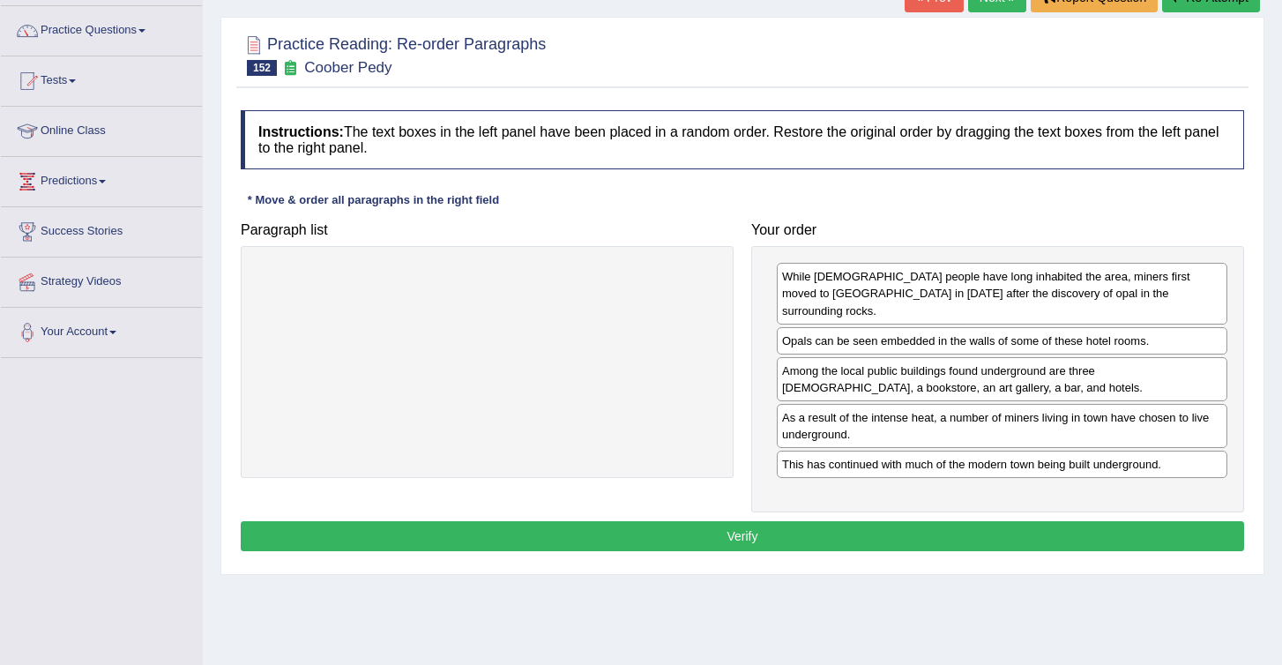
click at [912, 521] on button "Verify" at bounding box center [743, 536] width 1004 height 30
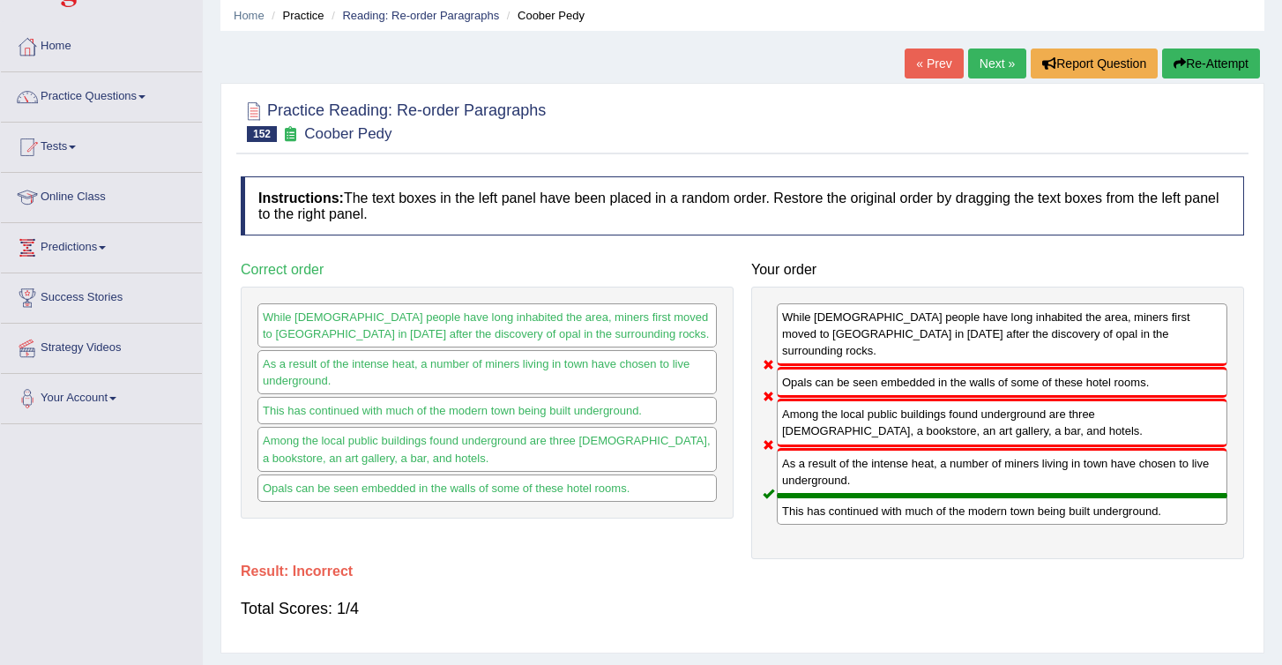
scroll to position [60, 0]
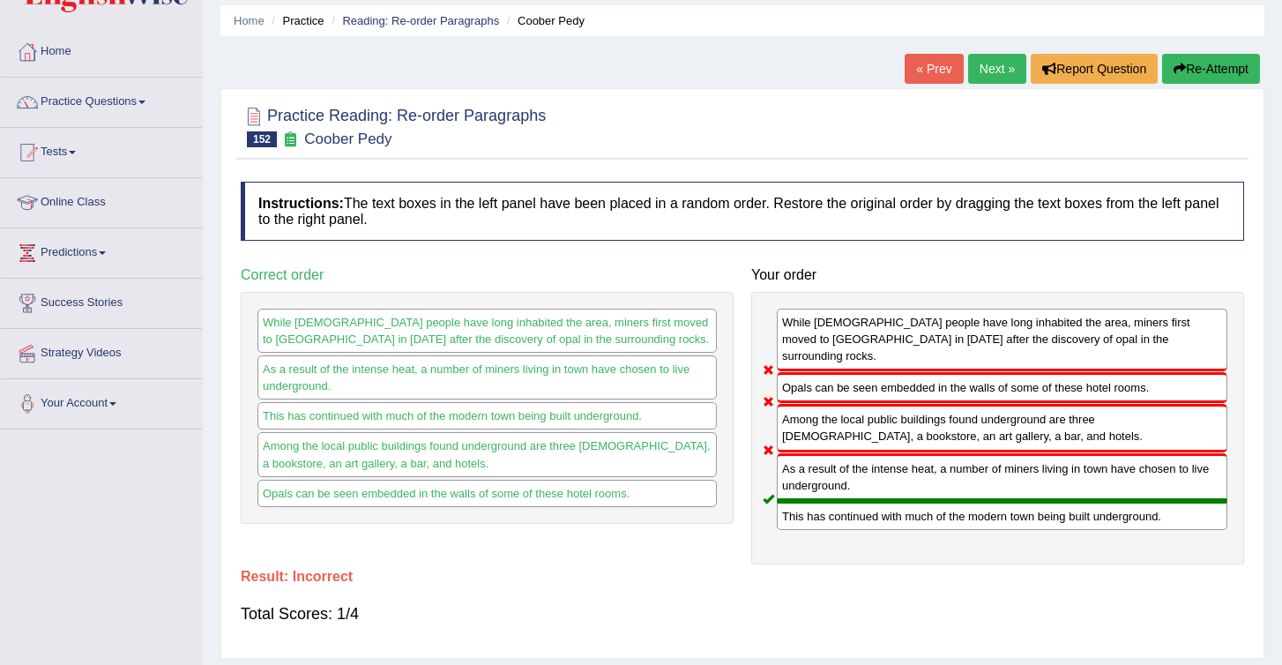
click at [1240, 68] on button "Re-Attempt" at bounding box center [1211, 69] width 98 height 30
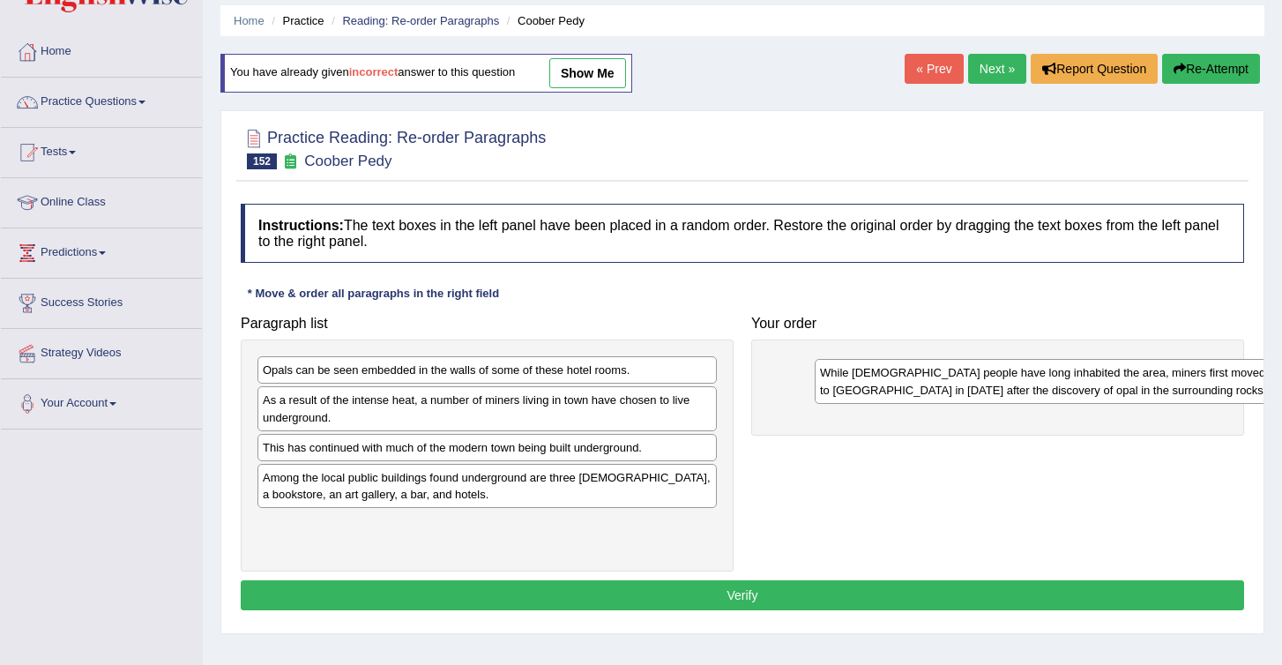
drag, startPoint x: 372, startPoint y: 419, endPoint x: 778, endPoint y: 380, distance: 407.5
click at [815, 380] on div "While [DEMOGRAPHIC_DATA] people have long inhabited the area, miners first move…" at bounding box center [1044, 381] width 459 height 44
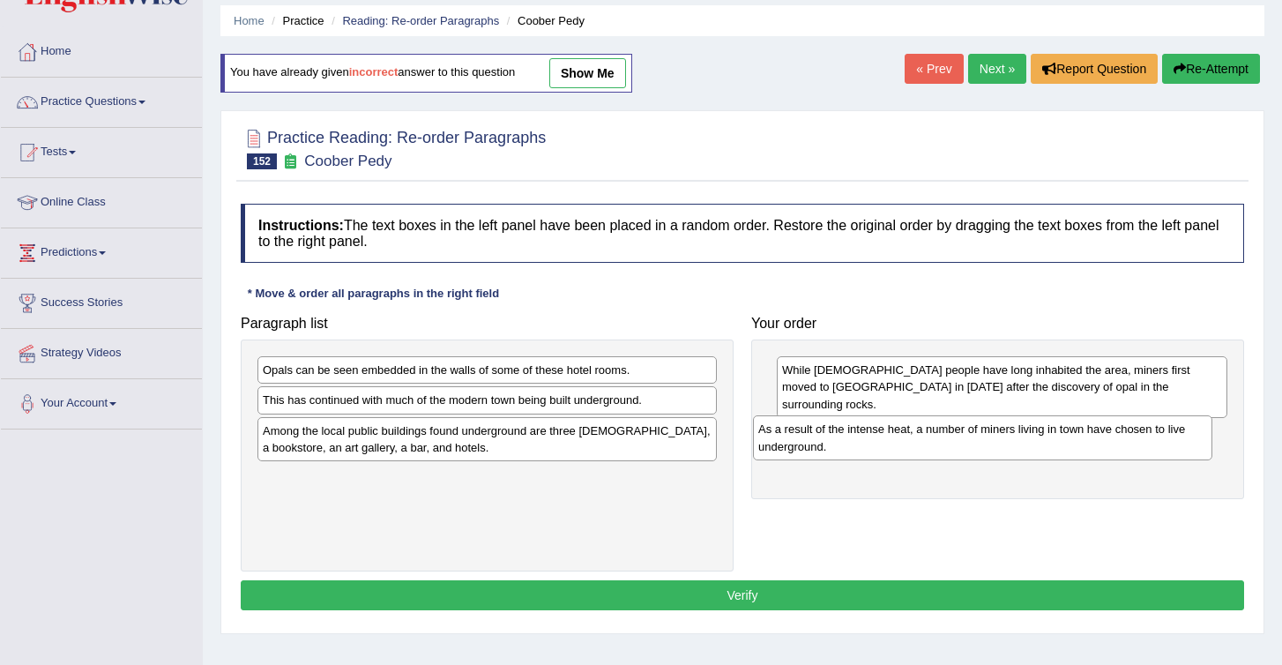
drag, startPoint x: 305, startPoint y: 407, endPoint x: 801, endPoint y: 429, distance: 496.1
click at [801, 429] on div "As a result of the intense heat, a number of miners living in town have chosen …" at bounding box center [982, 437] width 459 height 44
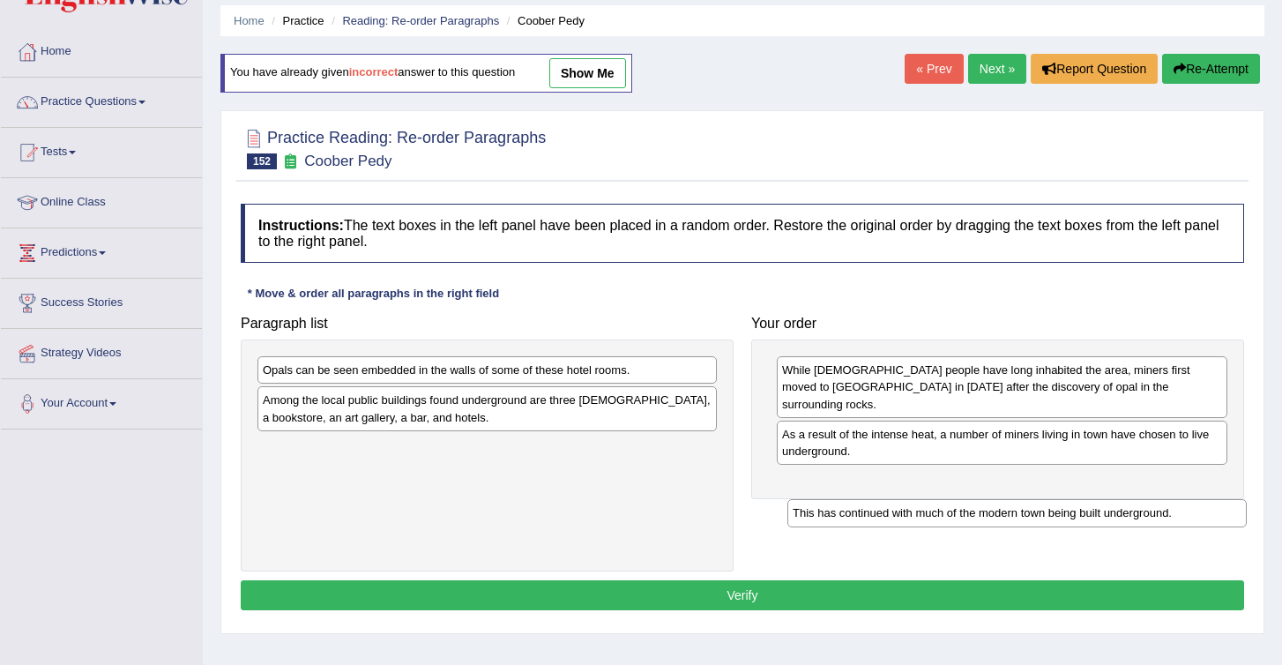
drag, startPoint x: 308, startPoint y: 403, endPoint x: 813, endPoint y: 482, distance: 511.6
click at [814, 499] on div "This has continued with much of the modern town being built underground." at bounding box center [1017, 512] width 459 height 27
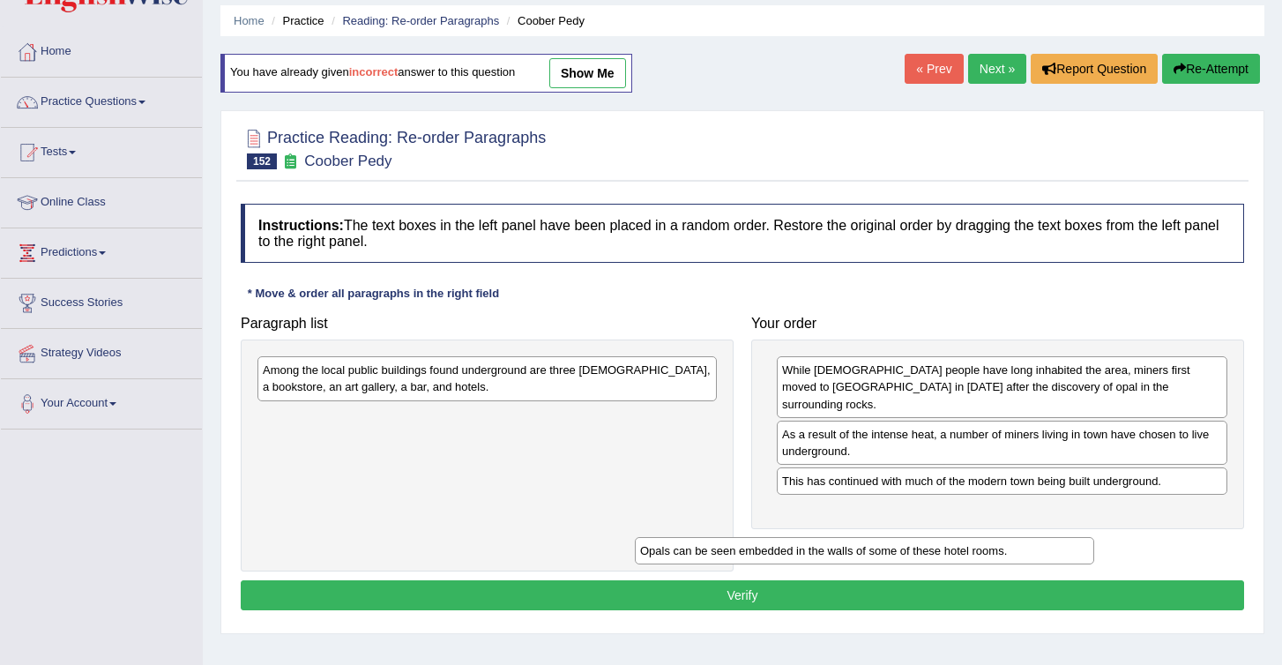
drag, startPoint x: 284, startPoint y: 375, endPoint x: 757, endPoint y: 507, distance: 490.9
click at [757, 537] on div "Opals can be seen embedded in the walls of some of these hotel rooms." at bounding box center [864, 550] width 459 height 27
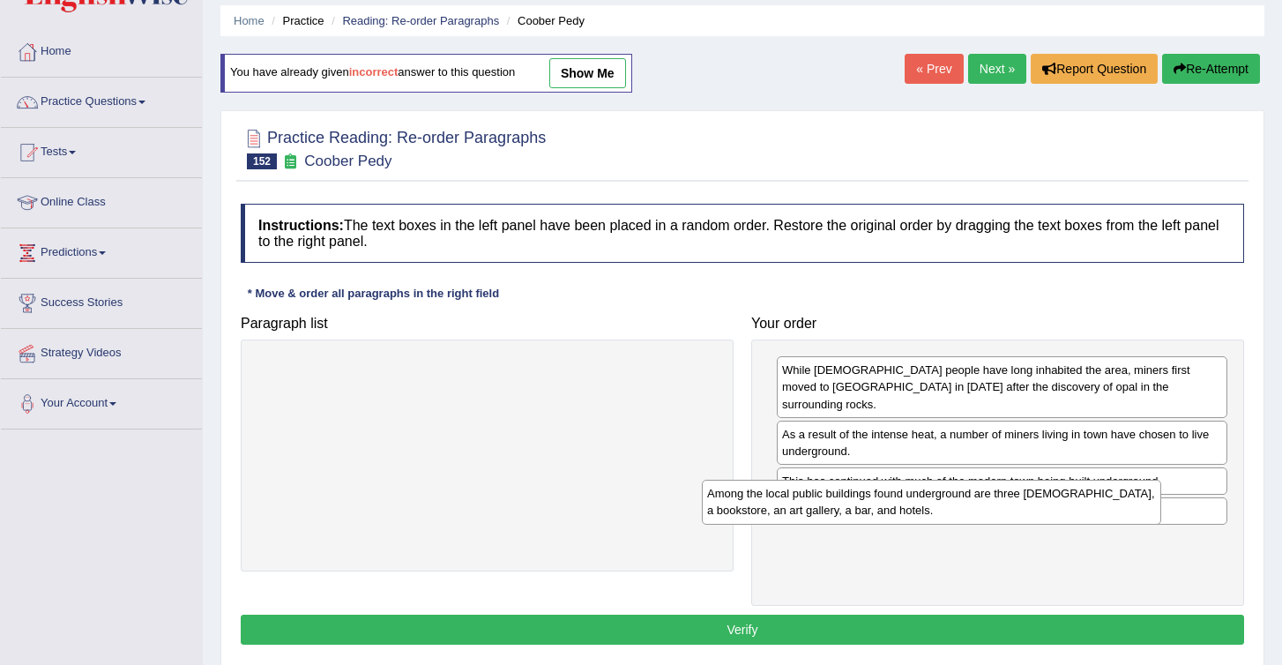
drag, startPoint x: 314, startPoint y: 385, endPoint x: 789, endPoint y: 542, distance: 500.9
click at [789, 524] on div "Among the local public buildings found underground are three [DEMOGRAPHIC_DATA]…" at bounding box center [931, 502] width 459 height 44
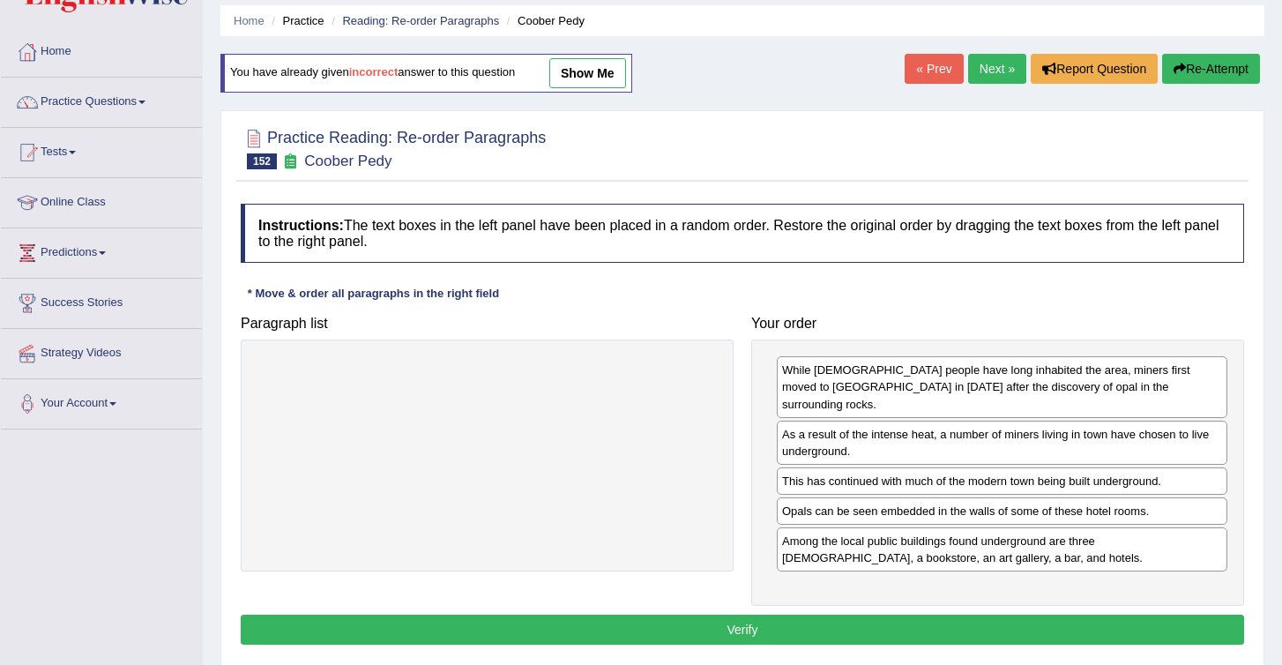
click at [826, 615] on button "Verify" at bounding box center [743, 630] width 1004 height 30
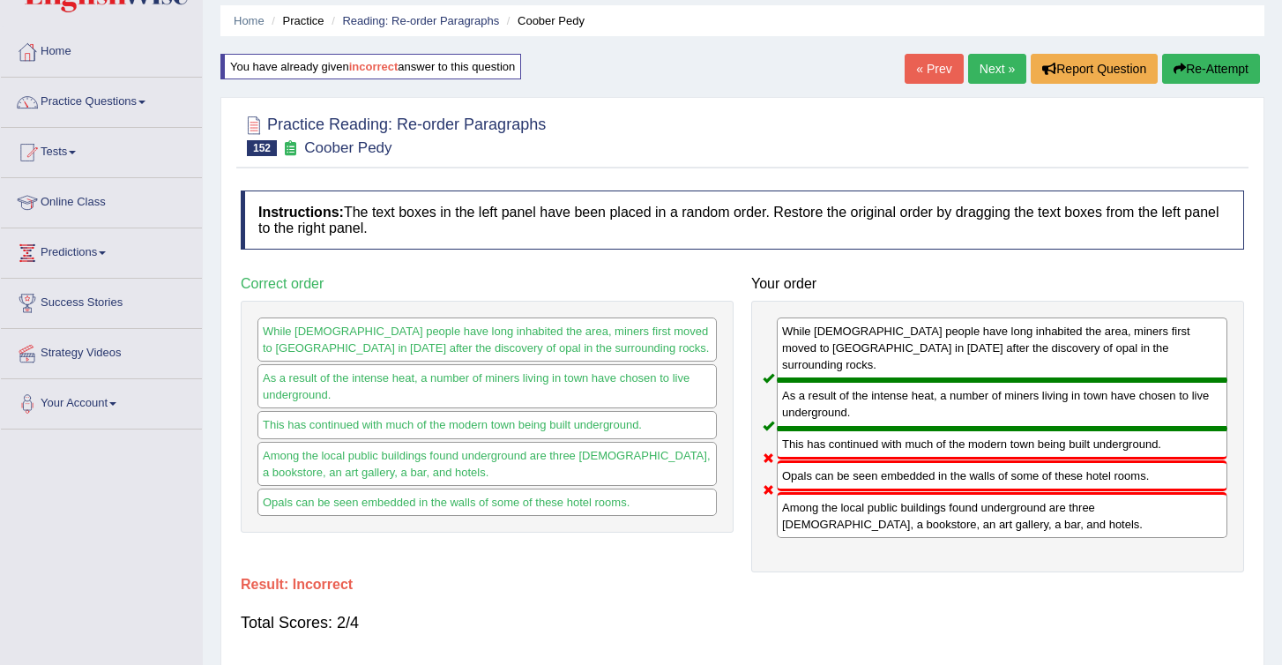
drag, startPoint x: 830, startPoint y: 507, endPoint x: 862, endPoint y: 19, distance: 489.6
click at [861, 26] on div "Home Practice Reading: Re-order Paragraphs Coober Pedy You have already given i…" at bounding box center [743, 381] width 1080 height 882
click at [1194, 64] on button "Re-Attempt" at bounding box center [1211, 69] width 98 height 30
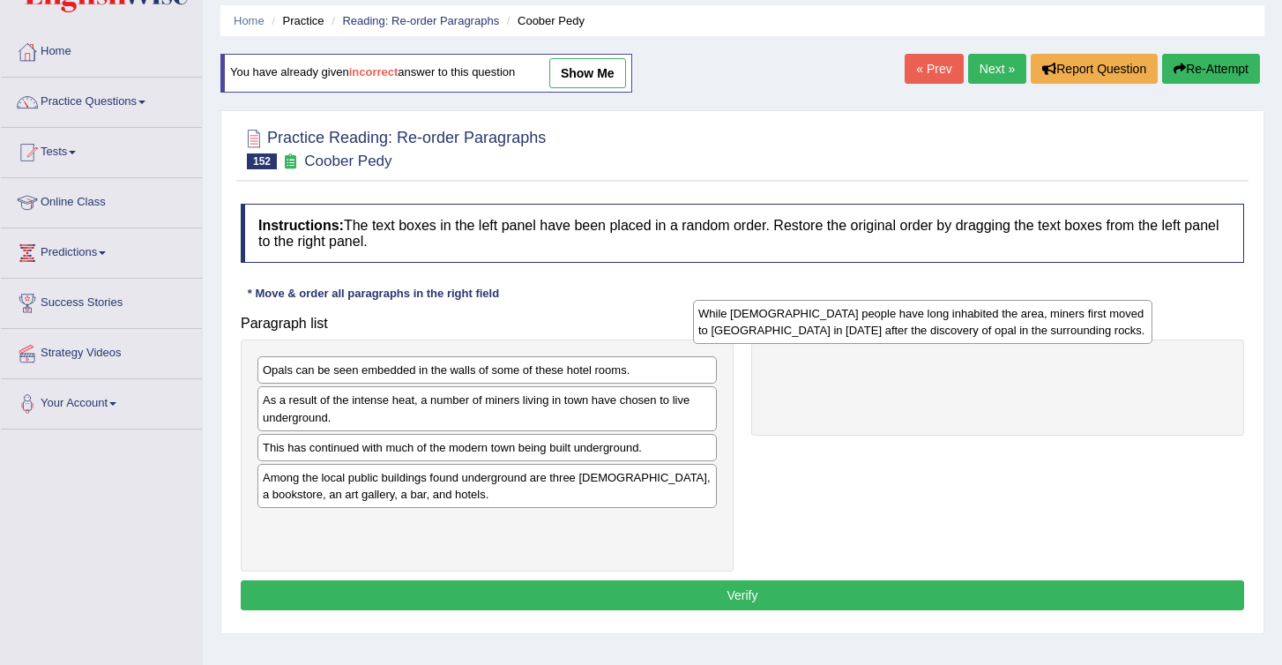
drag, startPoint x: 313, startPoint y: 421, endPoint x: 796, endPoint y: 389, distance: 484.4
click at [798, 344] on div "While [DEMOGRAPHIC_DATA] people have long inhabited the area, miners first move…" at bounding box center [922, 322] width 459 height 44
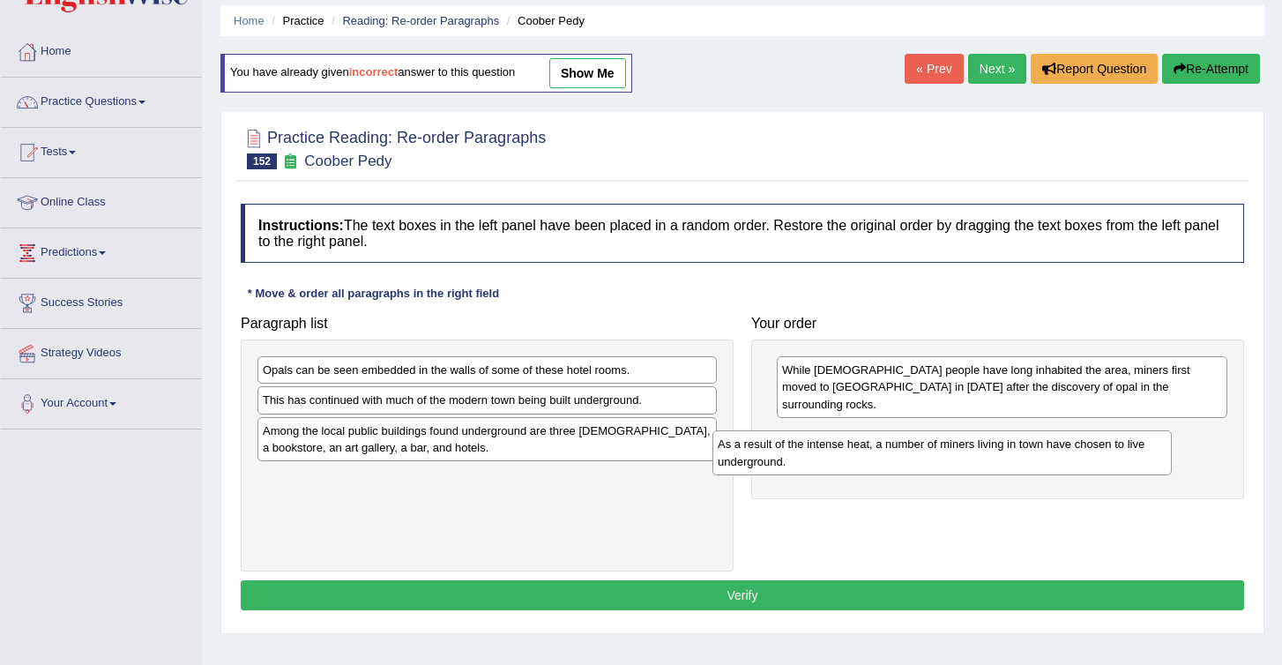
drag, startPoint x: 329, startPoint y: 419, endPoint x: 966, endPoint y: 490, distance: 640.8
click at [966, 474] on div "As a result of the intense heat, a number of miners living in town have chosen …" at bounding box center [942, 452] width 459 height 44
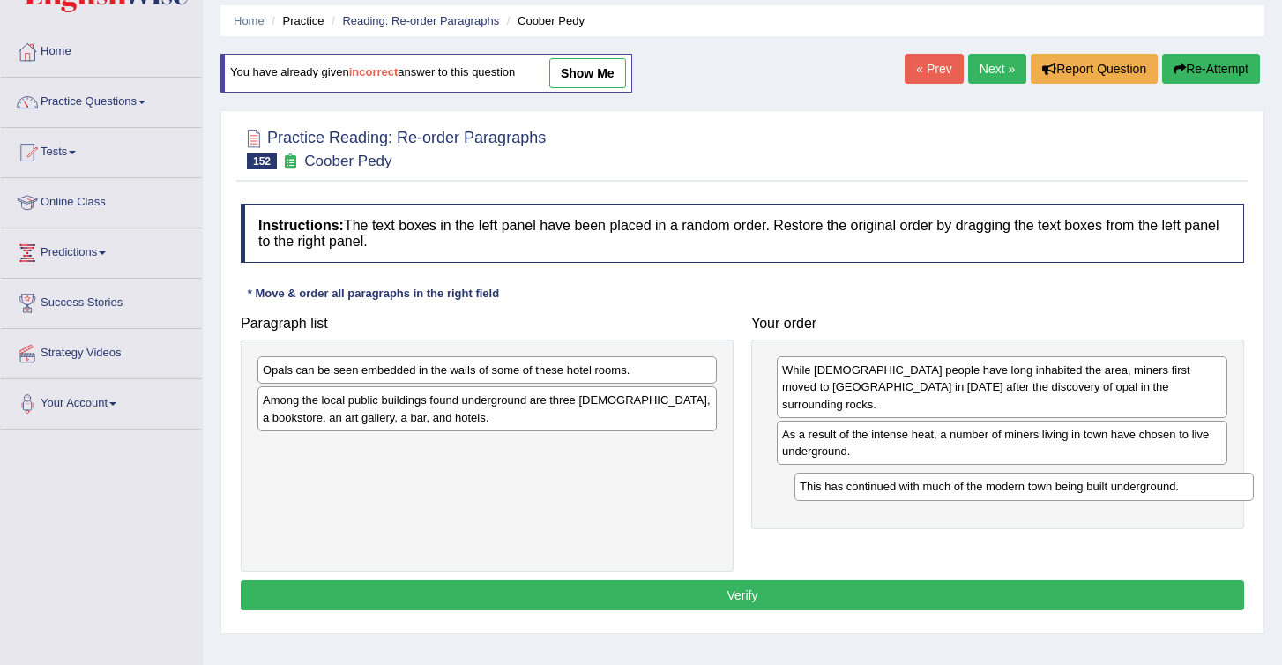
drag, startPoint x: 310, startPoint y: 405, endPoint x: 845, endPoint y: 490, distance: 541.3
click at [848, 490] on div "This has continued with much of the modern town being built underground." at bounding box center [1024, 486] width 459 height 27
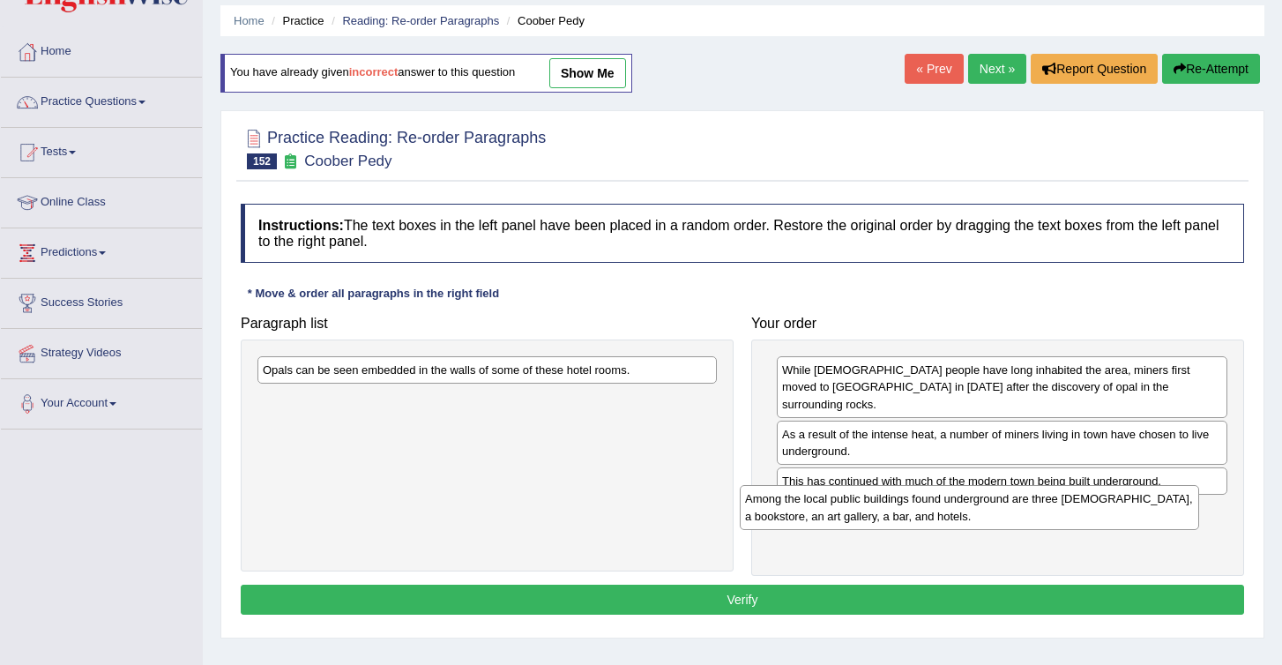
drag, startPoint x: 449, startPoint y: 415, endPoint x: 1002, endPoint y: 514, distance: 561.7
click at [1002, 514] on div "Among the local public buildings found underground are three [DEMOGRAPHIC_DATA]…" at bounding box center [969, 507] width 459 height 44
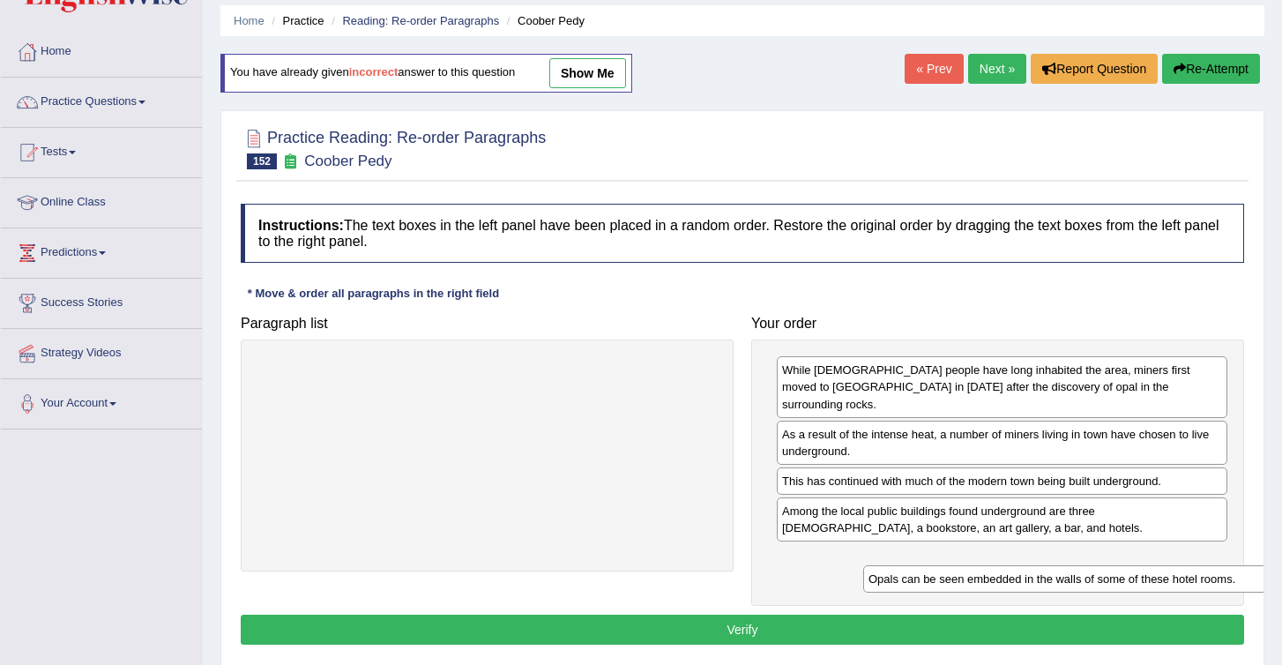
drag, startPoint x: 363, startPoint y: 370, endPoint x: 903, endPoint y: 561, distance: 572.7
click at [915, 565] on div "Opals can be seen embedded in the walls of some of these hotel rooms." at bounding box center [1092, 578] width 459 height 27
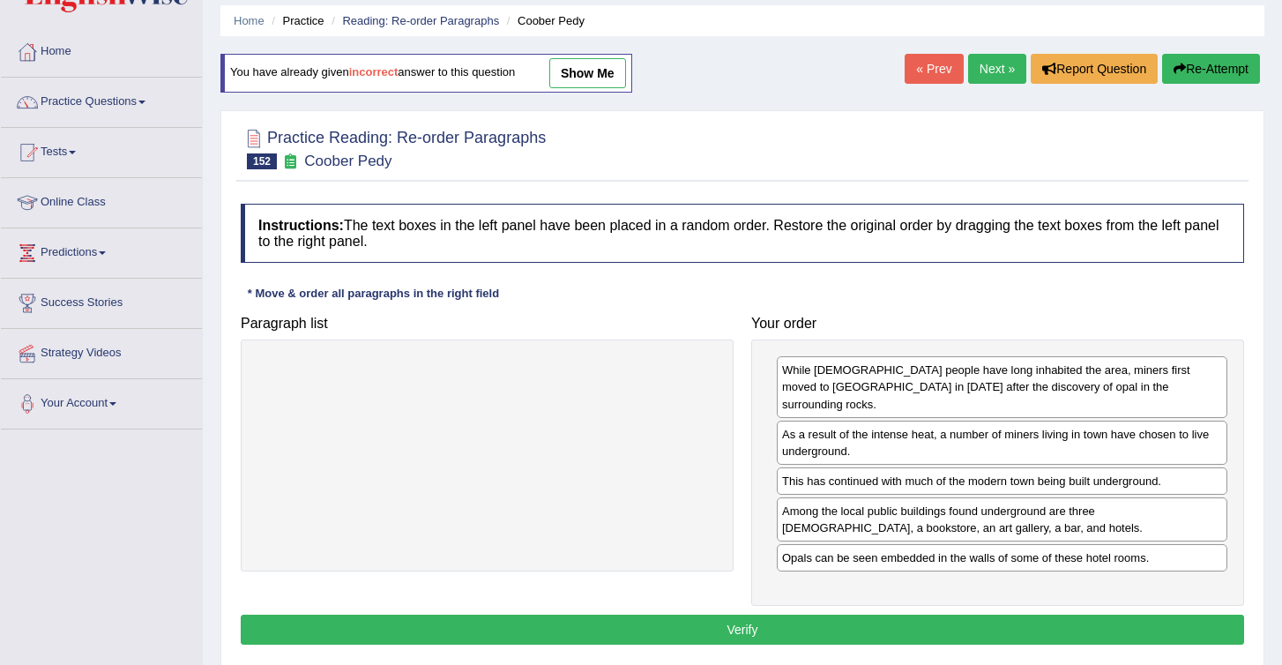
click at [880, 598] on div "Instructions: The text boxes in the left panel have been placed in a random ord…" at bounding box center [742, 427] width 1012 height 464
click at [878, 628] on button "Verify" at bounding box center [743, 630] width 1004 height 30
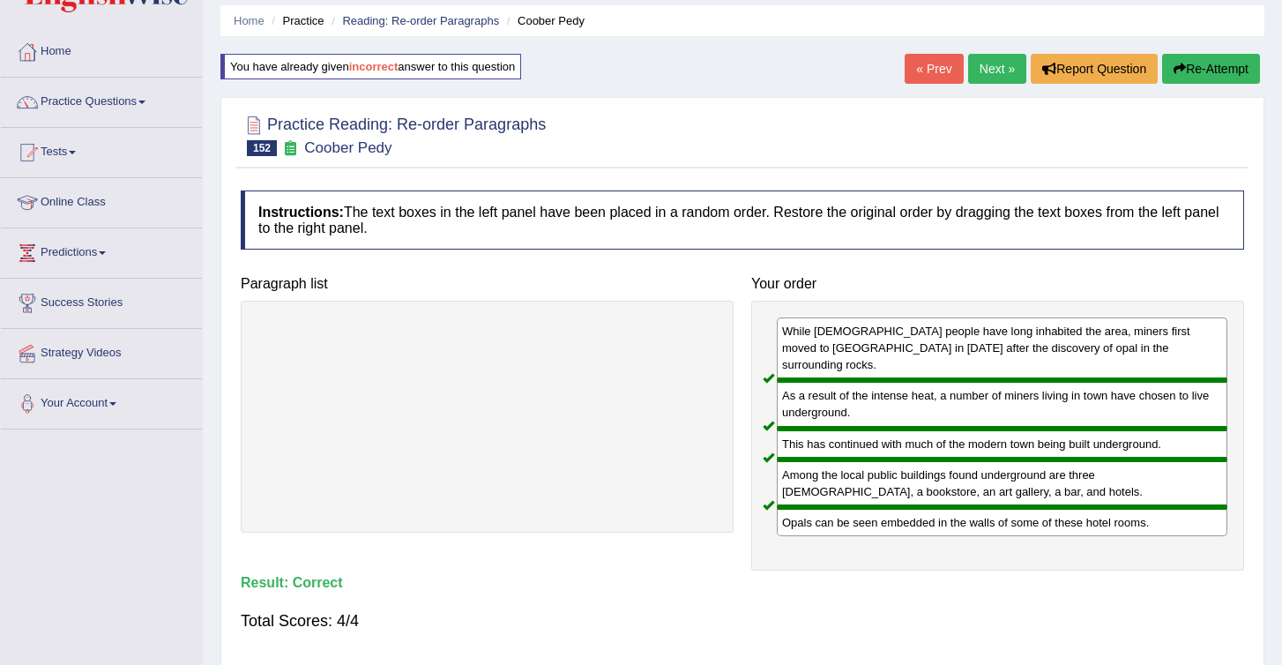
click at [973, 71] on link "Next »" at bounding box center [997, 69] width 58 height 30
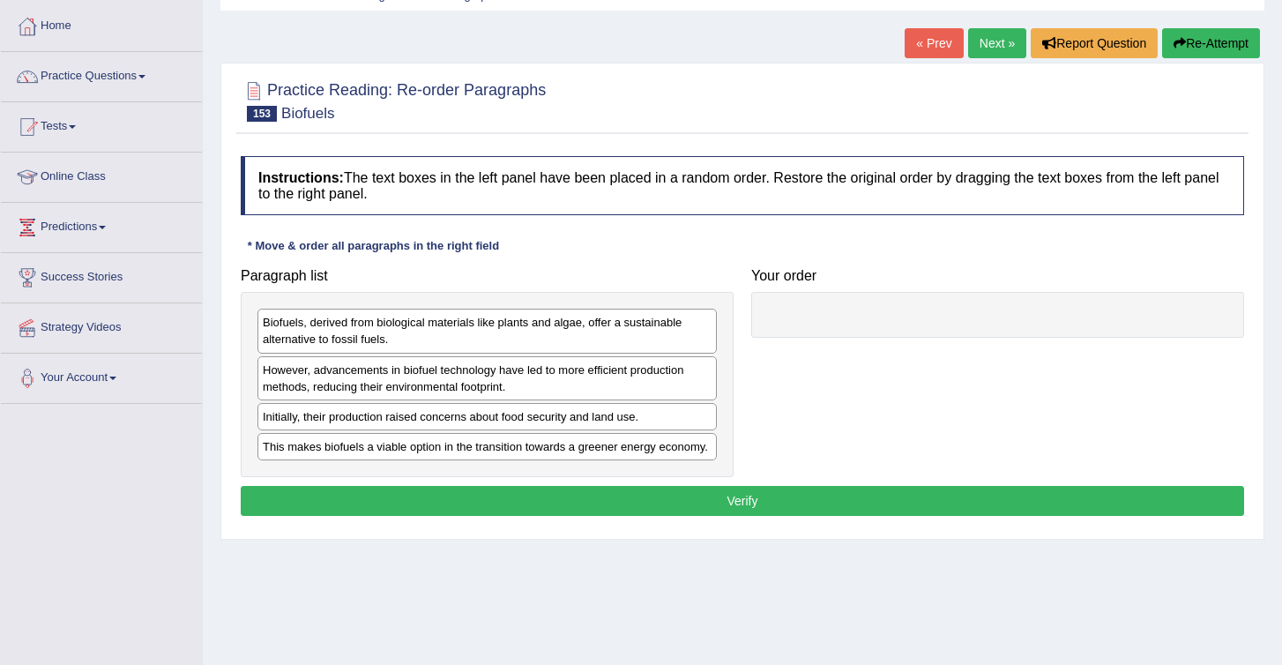
scroll to position [98, 0]
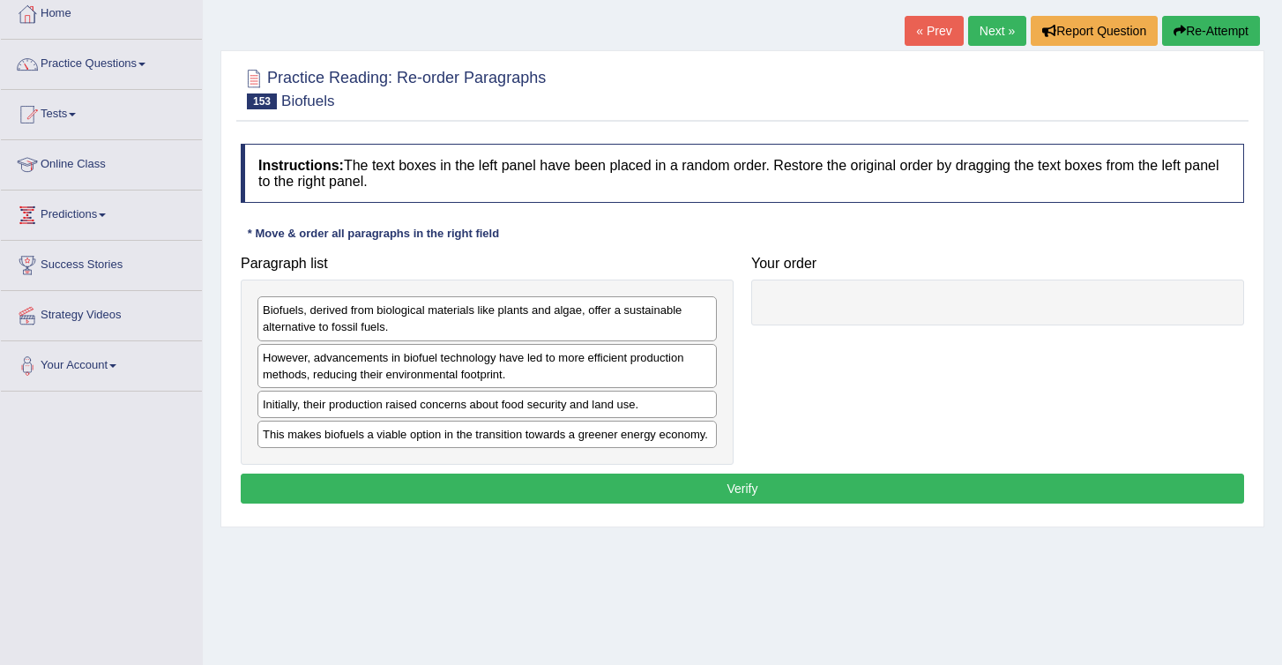
click at [321, 328] on div "Biofuels, derived from biological materials like plants and algae, offer a sust…" at bounding box center [487, 318] width 459 height 44
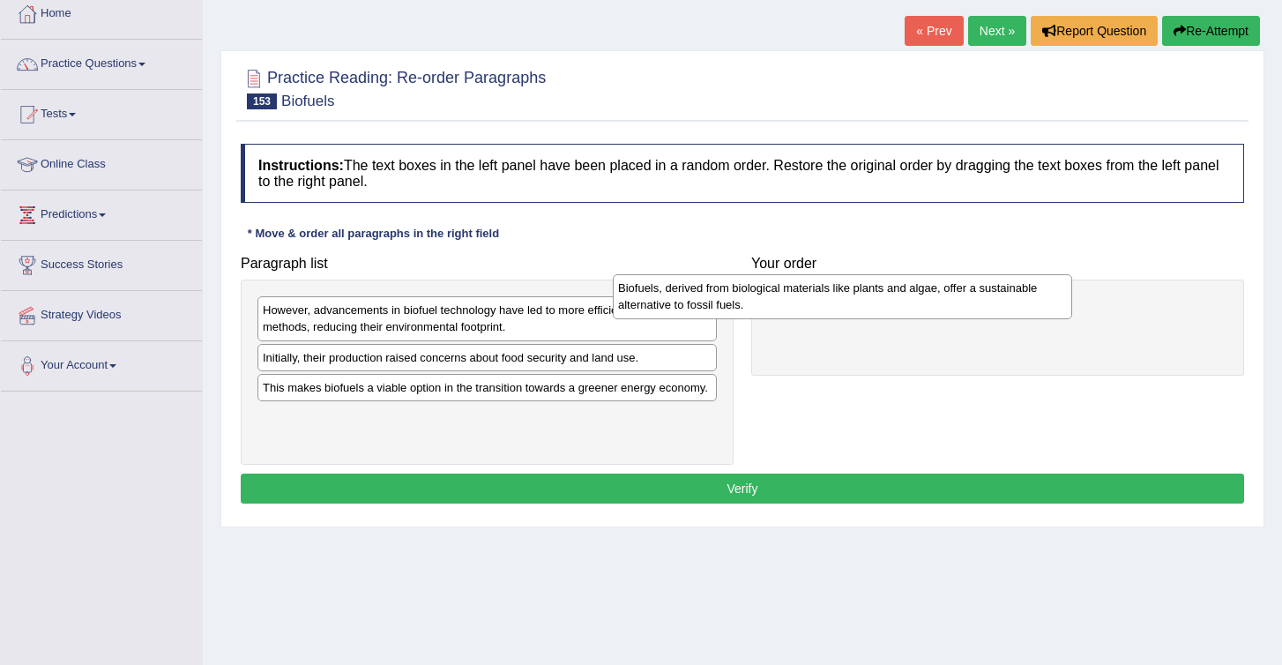
drag, startPoint x: 497, startPoint y: 322, endPoint x: 908, endPoint y: 311, distance: 411.1
click at [908, 311] on div "Biofuels, derived from biological materials like plants and algae, offer a sust…" at bounding box center [842, 296] width 459 height 44
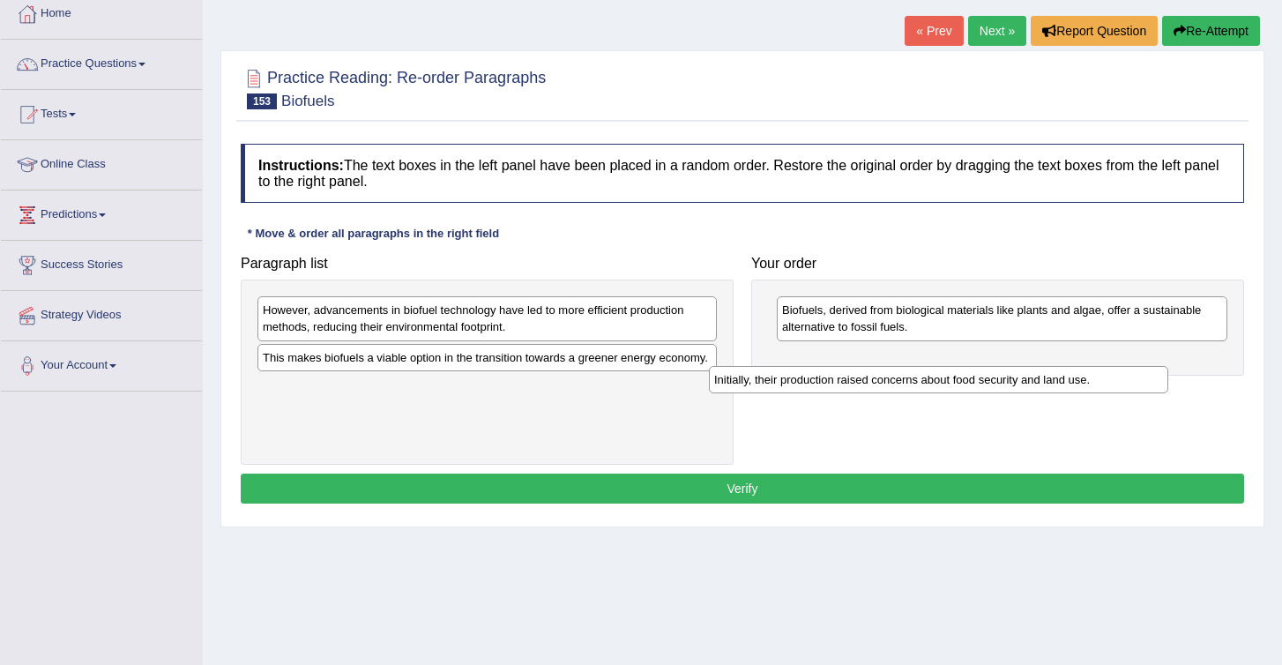
drag, startPoint x: 383, startPoint y: 359, endPoint x: 849, endPoint y: 358, distance: 466.6
click at [849, 366] on div "Initially, their production raised concerns about food security and land use." at bounding box center [938, 379] width 459 height 27
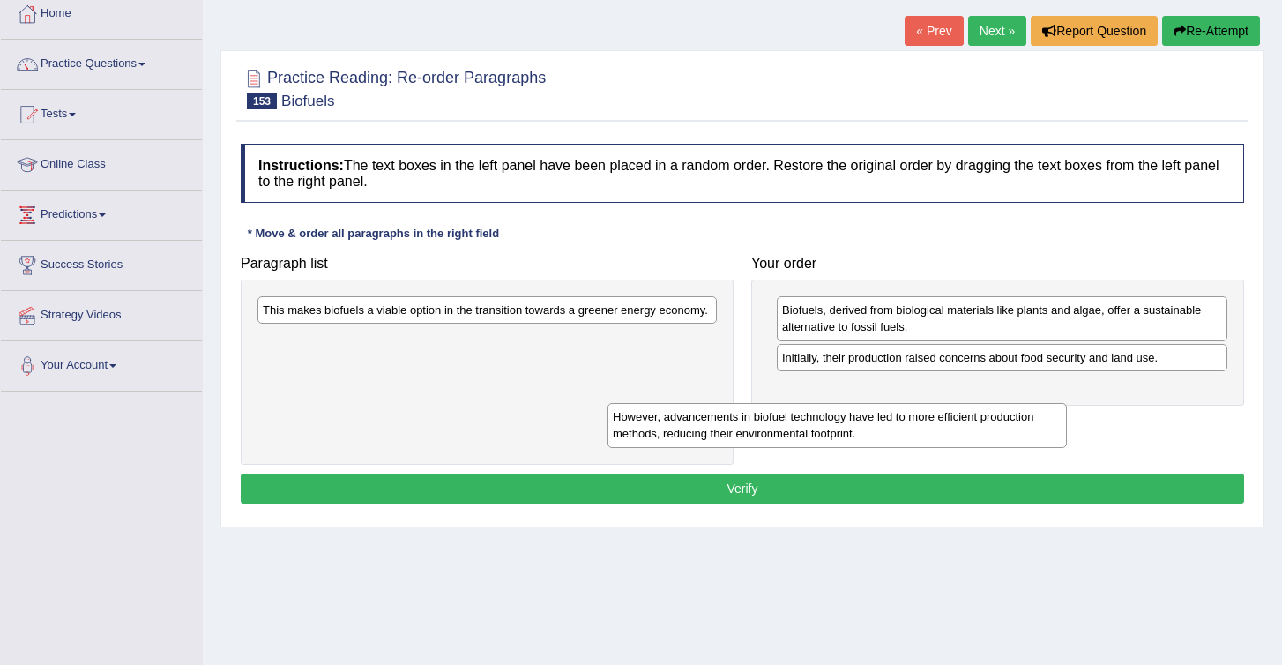
drag, startPoint x: 359, startPoint y: 325, endPoint x: 770, endPoint y: 433, distance: 425.1
click at [770, 433] on div "However, advancements in biofuel technology have led to more efficient producti…" at bounding box center [837, 425] width 459 height 44
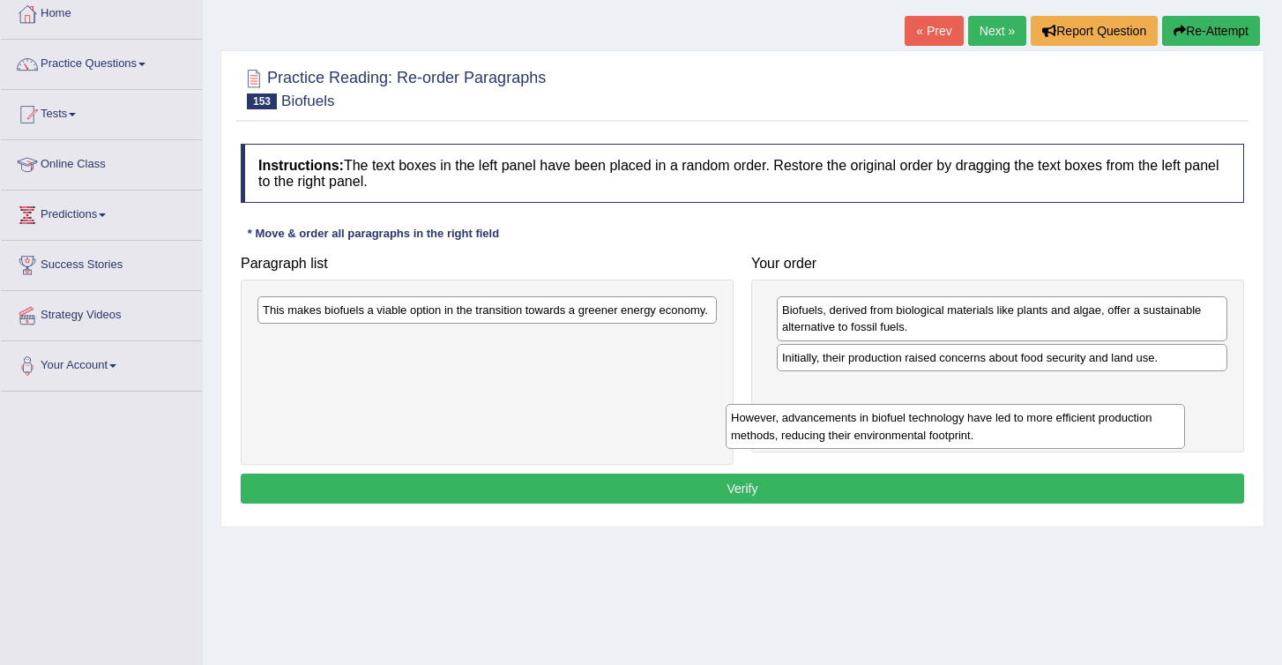
drag, startPoint x: 546, startPoint y: 359, endPoint x: 1085, endPoint y: 431, distance: 543.7
click at [1085, 431] on div "However, advancements in biofuel technology have led to more efficient producti…" at bounding box center [955, 426] width 459 height 44
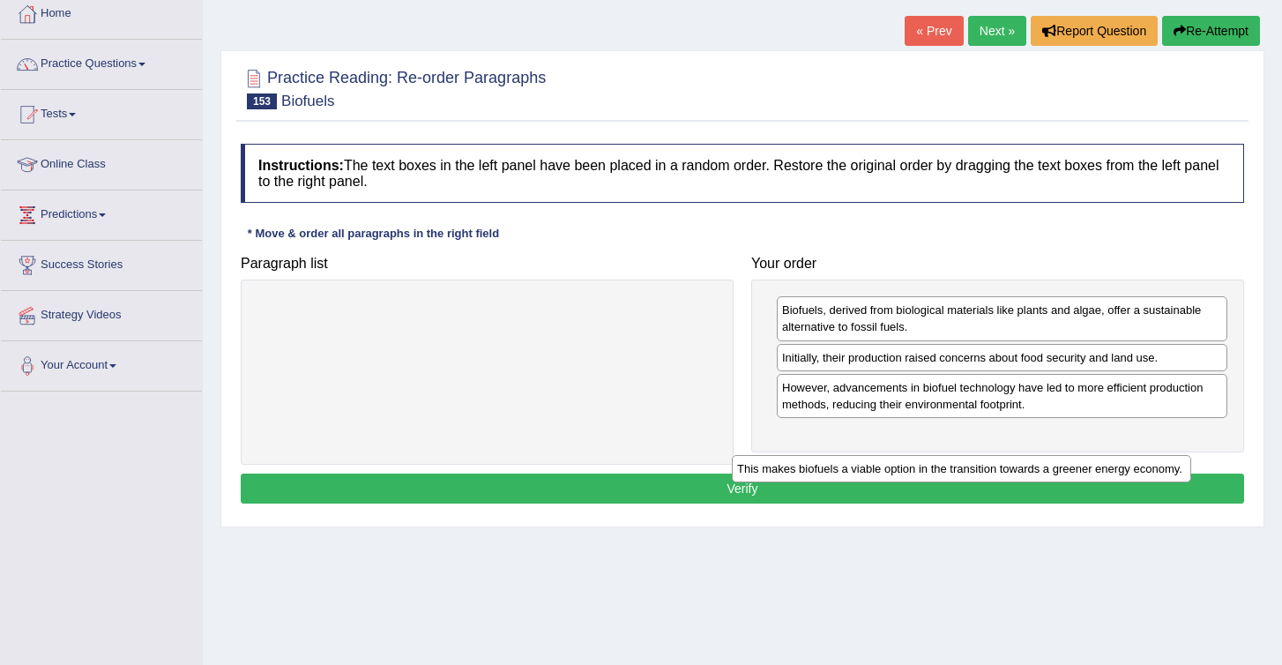
drag, startPoint x: 362, startPoint y: 312, endPoint x: 863, endPoint y: 456, distance: 522.0
click at [862, 456] on div "This makes biofuels a viable option in the transition towards a greener energy …" at bounding box center [961, 468] width 459 height 27
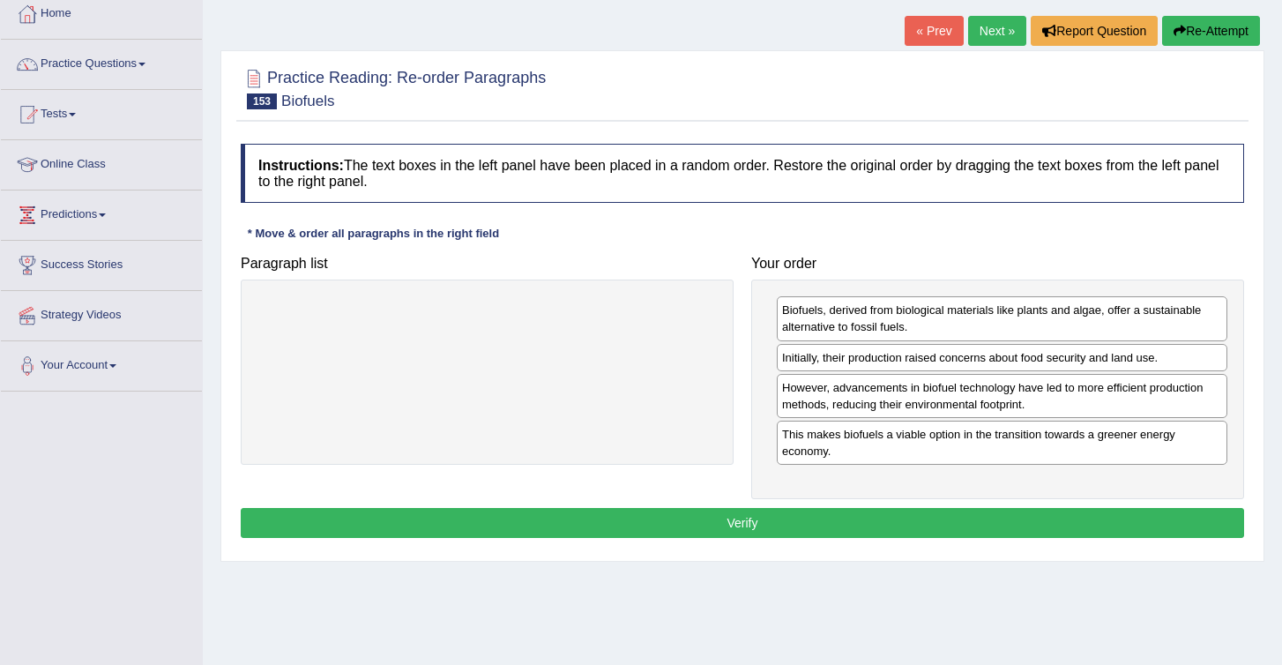
click at [828, 517] on button "Verify" at bounding box center [743, 523] width 1004 height 30
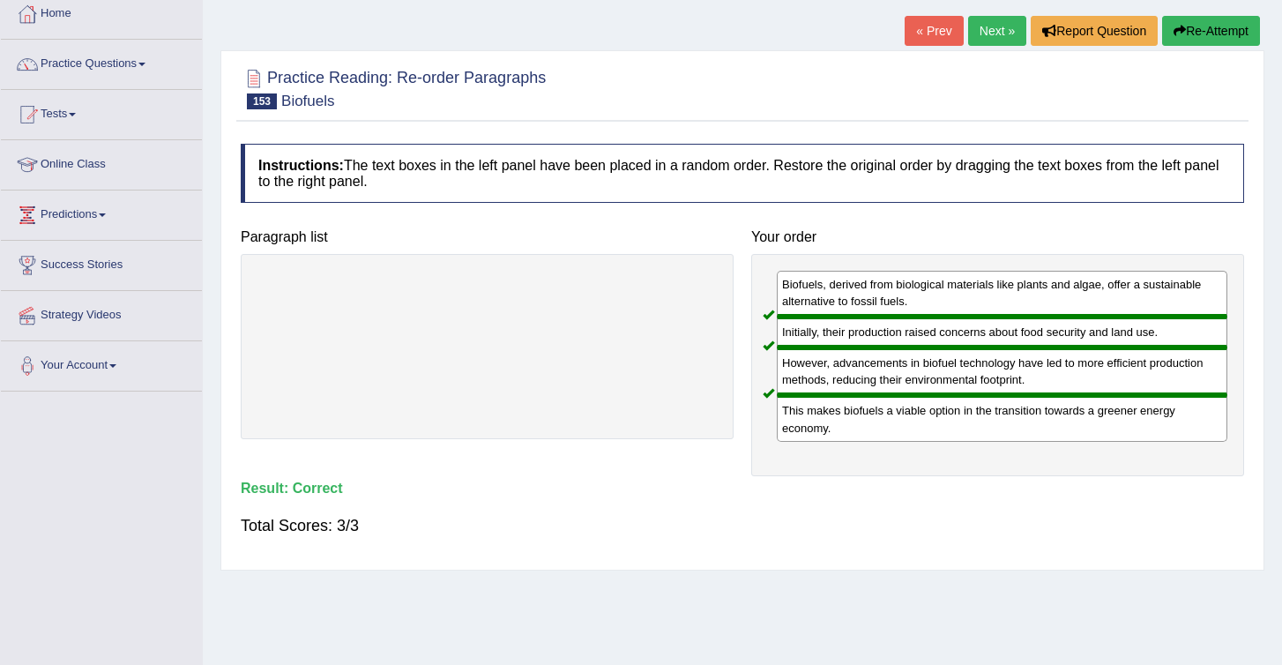
click at [998, 39] on link "Next »" at bounding box center [997, 31] width 58 height 30
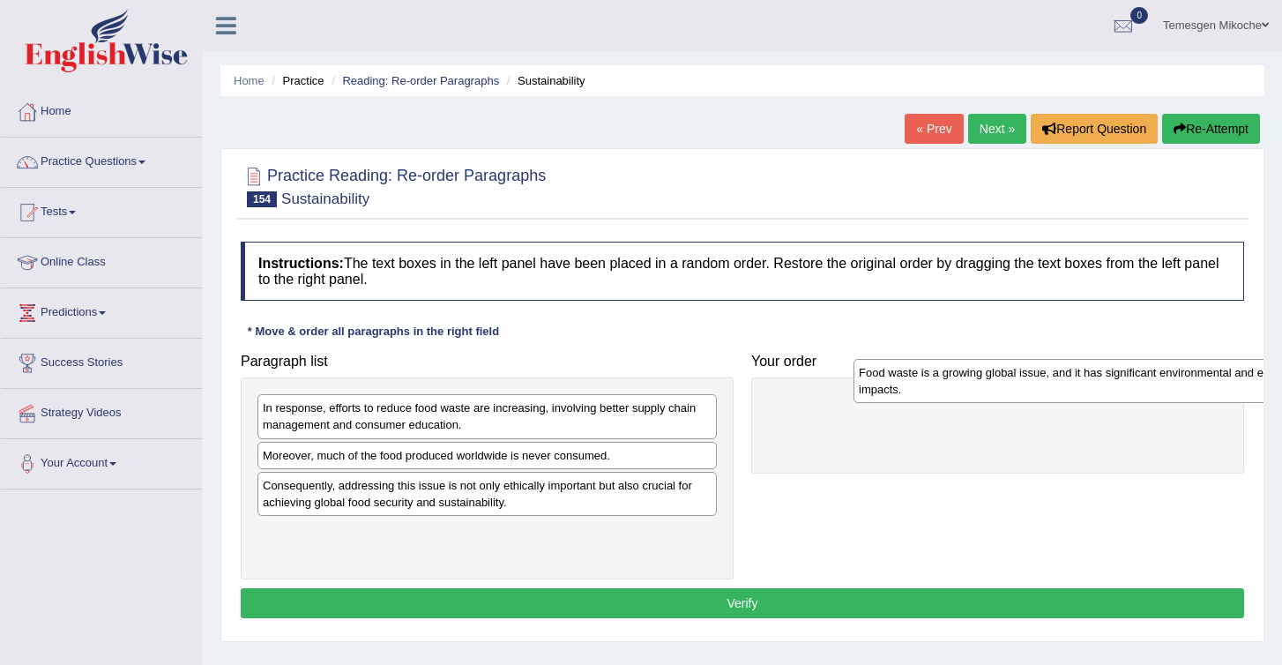
drag, startPoint x: 299, startPoint y: 553, endPoint x: 897, endPoint y: 392, distance: 619.1
click at [897, 392] on div "Food waste is a growing global issue, and it has significant environmental and …" at bounding box center [1083, 381] width 459 height 44
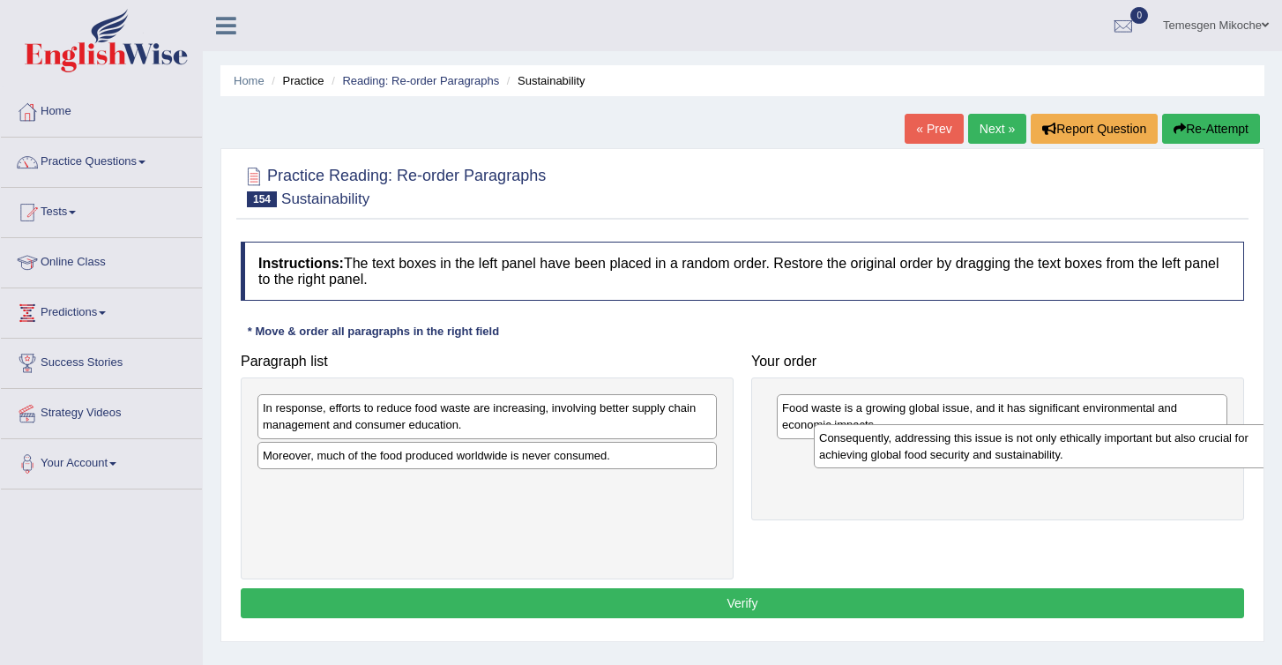
drag, startPoint x: 327, startPoint y: 504, endPoint x: 873, endPoint y: 456, distance: 548.1
click at [876, 456] on div "Consequently, addressing this issue is not only ethically important but also cr…" at bounding box center [1043, 446] width 459 height 44
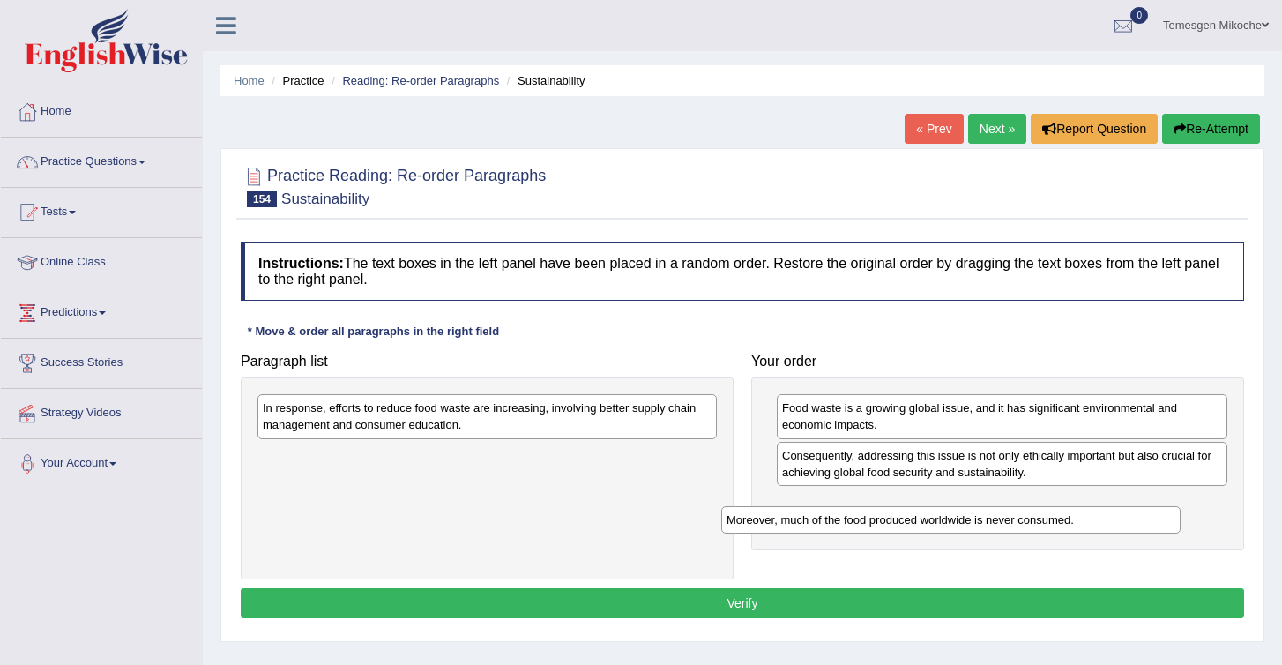
drag, startPoint x: 325, startPoint y: 457, endPoint x: 794, endPoint y: 507, distance: 471.0
click at [794, 507] on div "Moreover, much of the food produced worldwide is never consumed." at bounding box center [950, 519] width 459 height 27
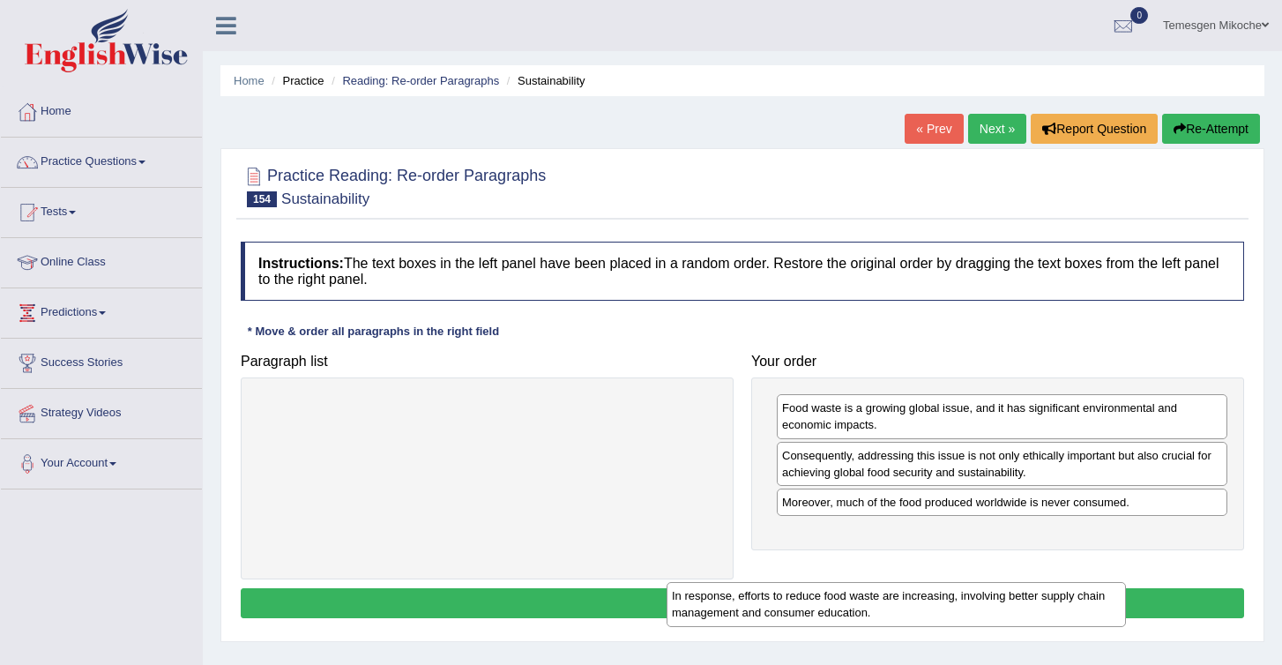
drag, startPoint x: 293, startPoint y: 421, endPoint x: 723, endPoint y: 571, distance: 455.8
click at [721, 582] on div "In response, efforts to reduce food waste are increasing, involving better supp…" at bounding box center [896, 604] width 459 height 44
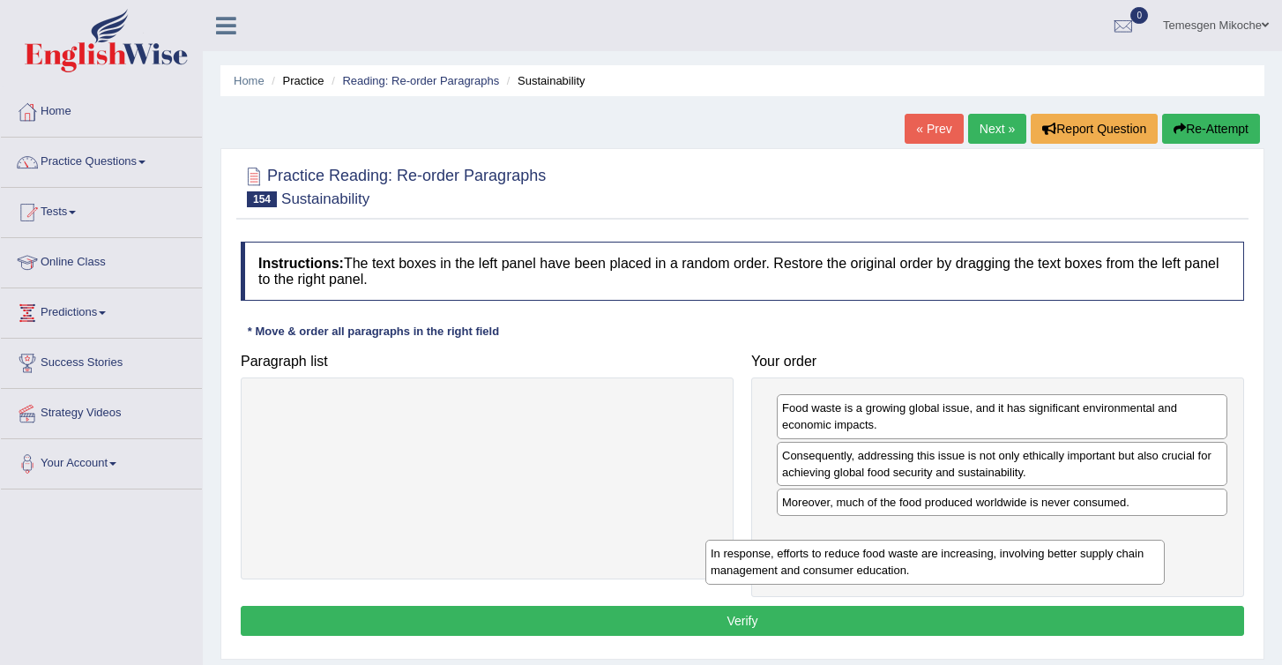
drag, startPoint x: 461, startPoint y: 432, endPoint x: 1020, endPoint y: 581, distance: 577.8
click at [1020, 582] on div "In response, efforts to reduce food waste are increasing, involving better supp…" at bounding box center [935, 562] width 459 height 44
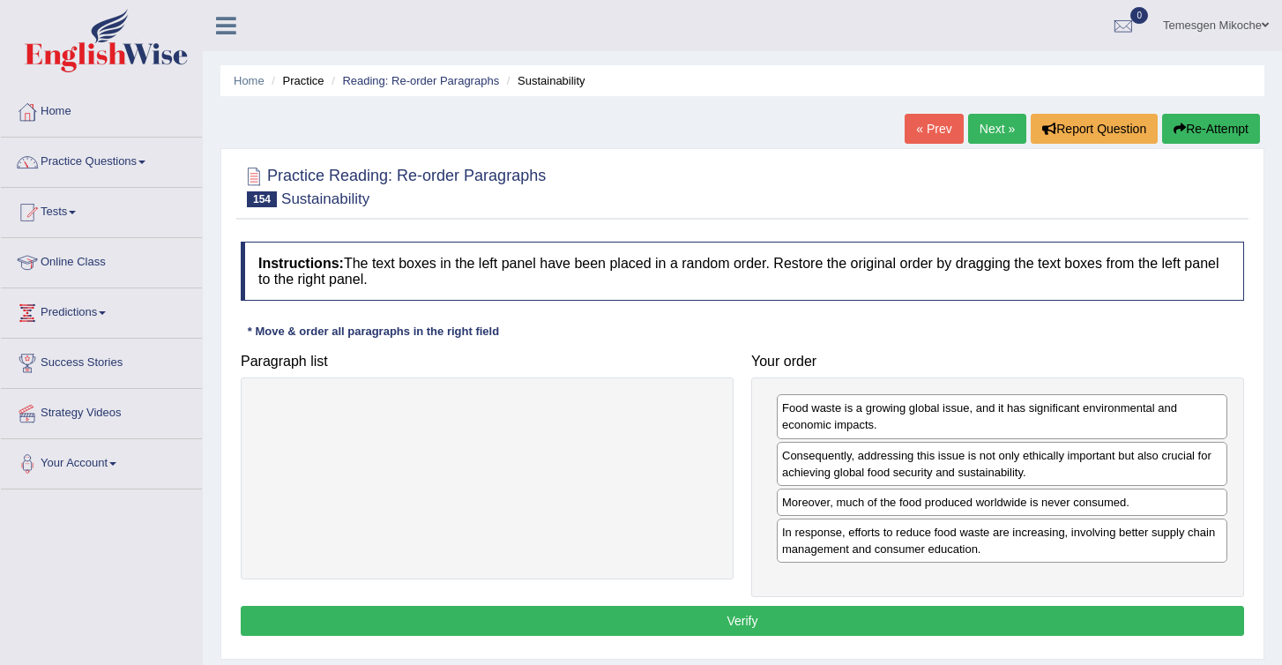
click at [688, 614] on button "Verify" at bounding box center [743, 621] width 1004 height 30
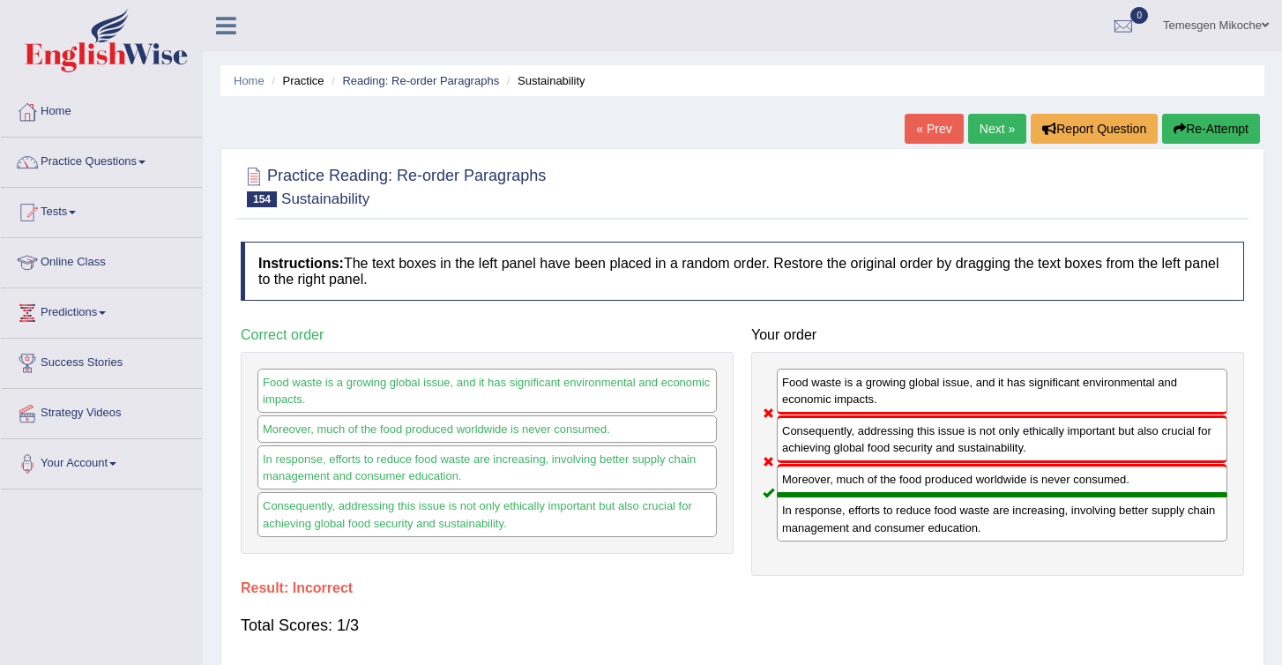
click at [1194, 138] on button "Re-Attempt" at bounding box center [1211, 129] width 98 height 30
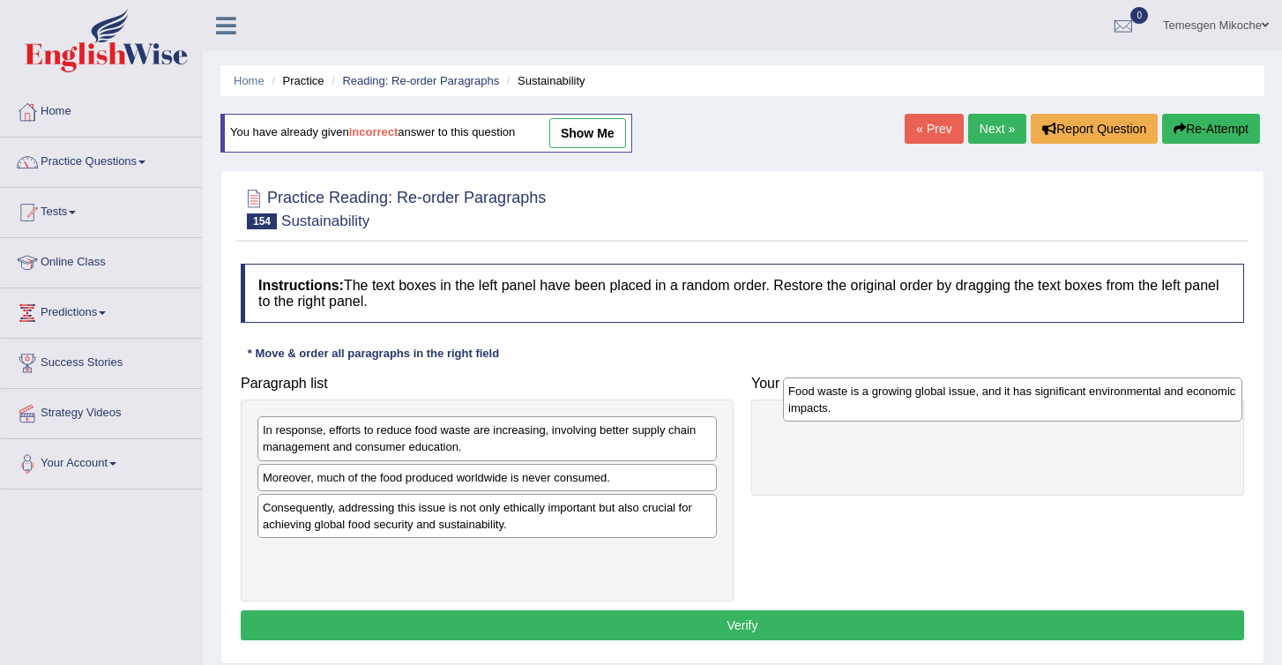
drag, startPoint x: 288, startPoint y: 569, endPoint x: 792, endPoint y: 413, distance: 528.1
click at [793, 413] on div "Food waste is a growing global issue, and it has significant environmental and …" at bounding box center [1012, 399] width 459 height 44
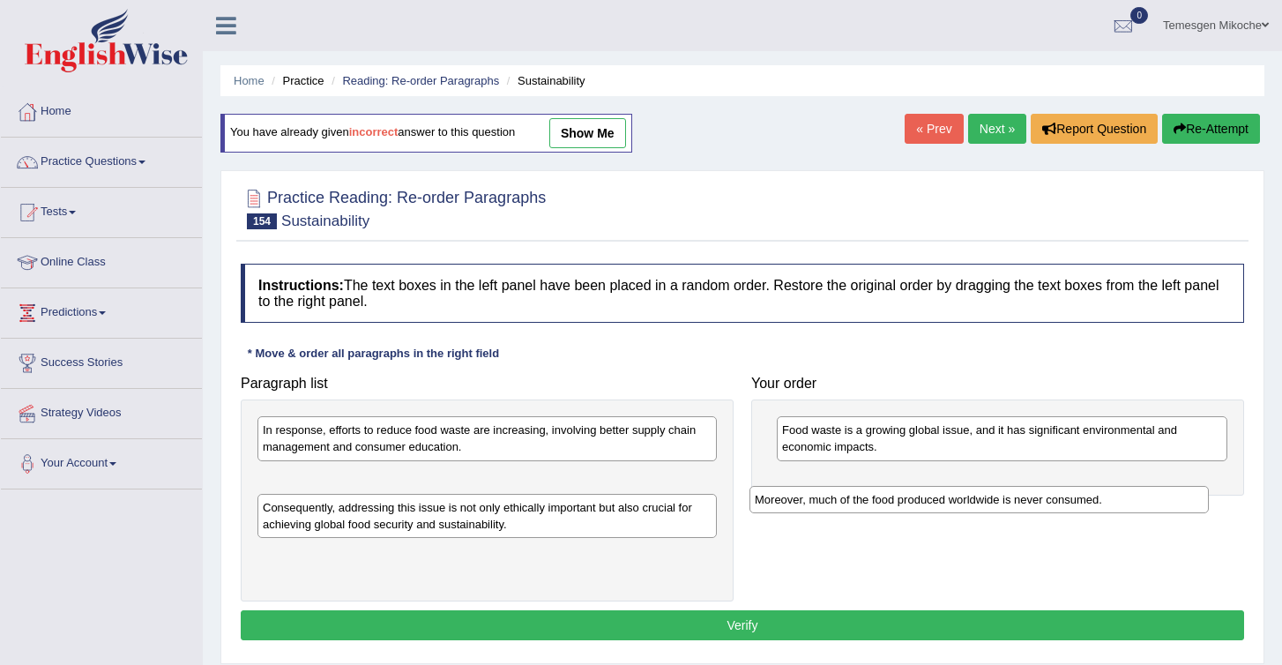
drag, startPoint x: 355, startPoint y: 482, endPoint x: 848, endPoint y: 504, distance: 492.6
click at [848, 504] on div "Moreover, much of the food produced worldwide is never consumed." at bounding box center [979, 499] width 459 height 27
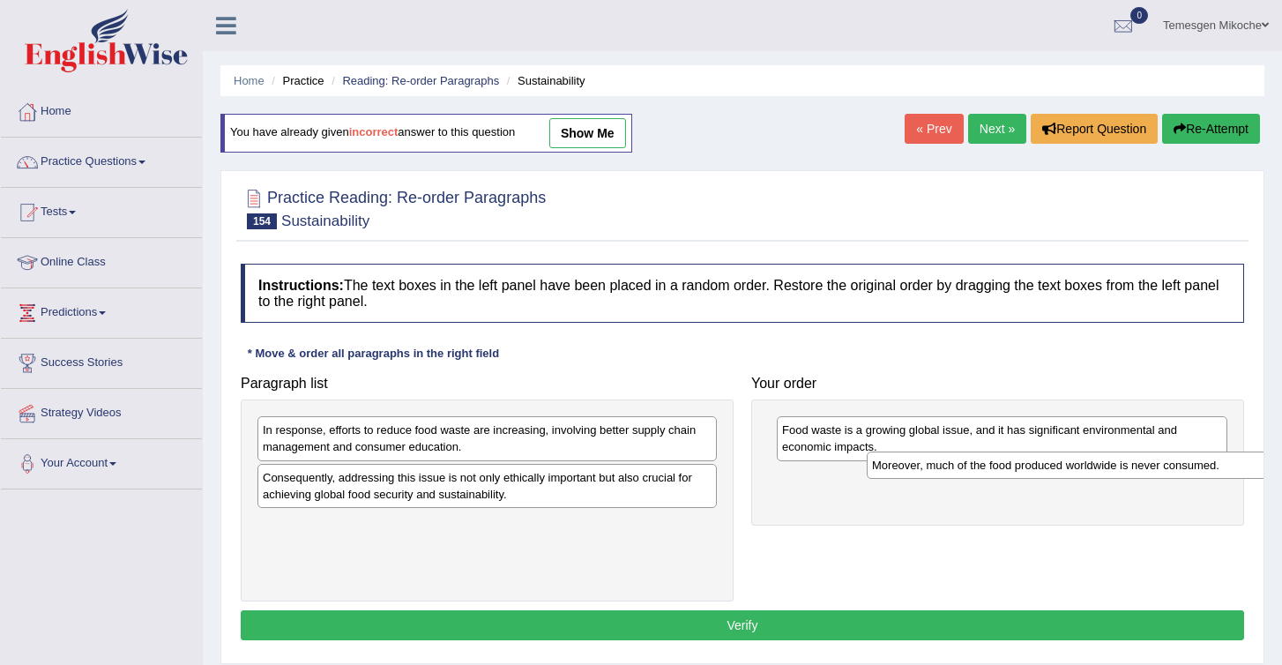
drag, startPoint x: 596, startPoint y: 473, endPoint x: 1268, endPoint y: 463, distance: 672.1
click at [1268, 463] on div "Home Practice Reading: Re-order Paragraphs Sustainability You have already give…" at bounding box center [743, 441] width 1080 height 882
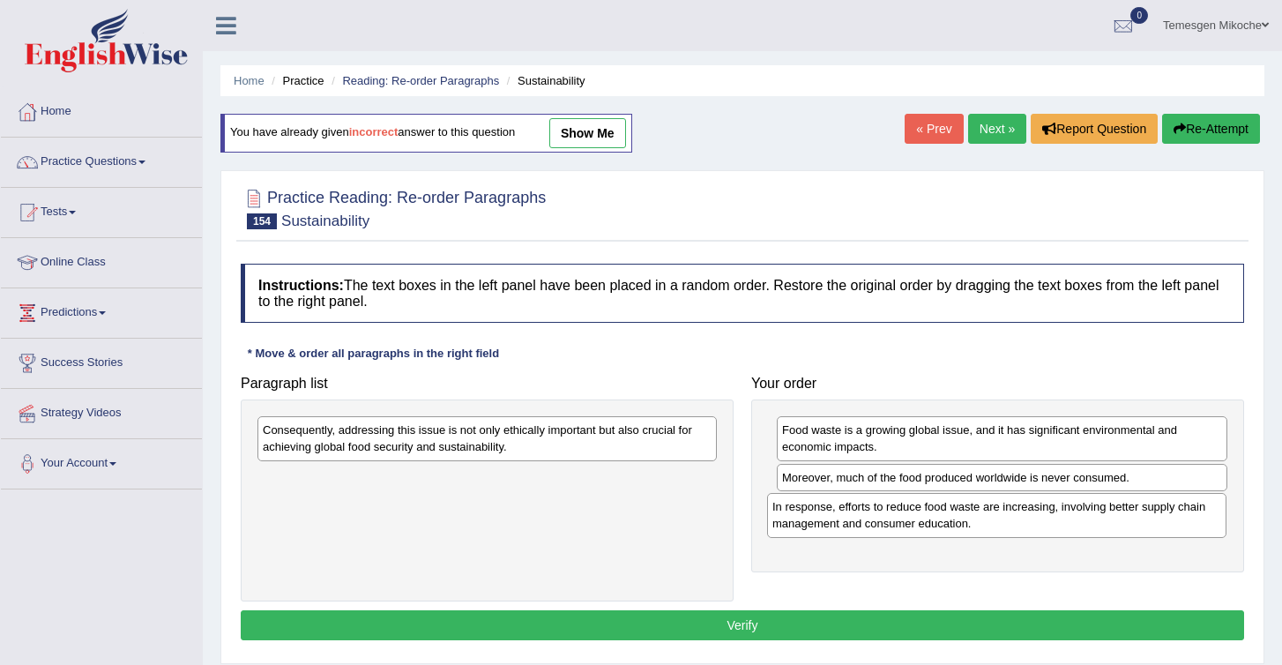
drag, startPoint x: 337, startPoint y: 445, endPoint x: 848, endPoint y: 521, distance: 517.1
click at [848, 521] on div "In response, efforts to reduce food waste are increasing, involving better supp…" at bounding box center [996, 515] width 459 height 44
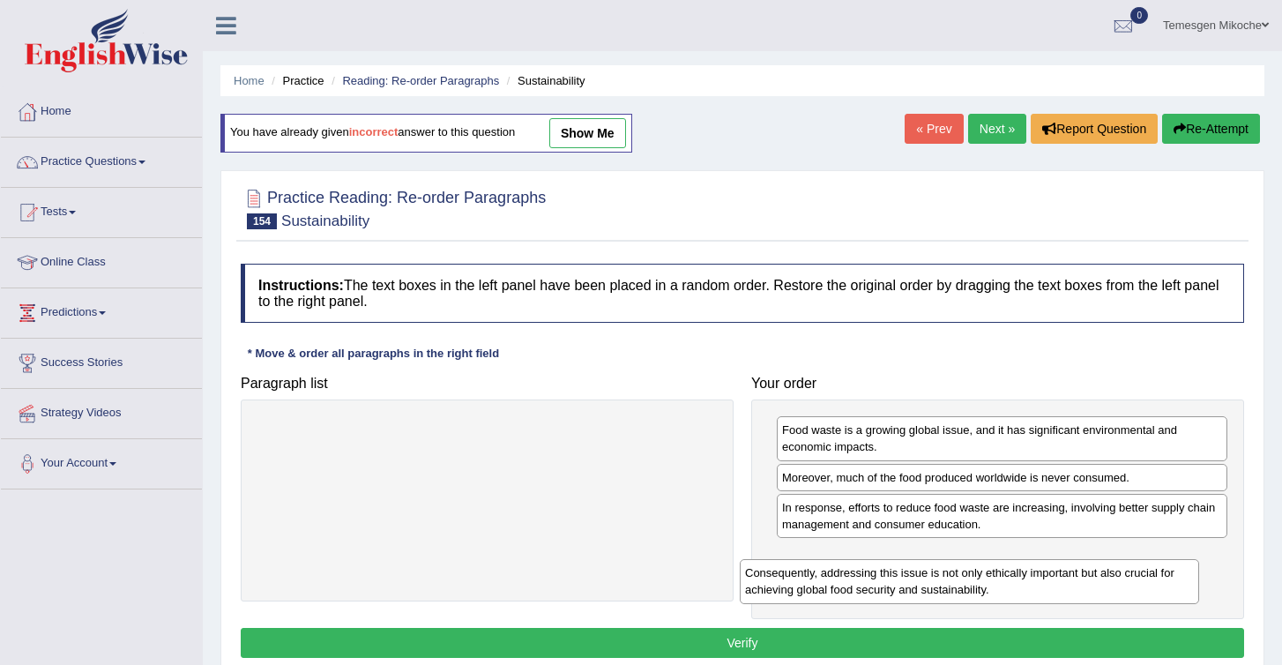
drag, startPoint x: 390, startPoint y: 437, endPoint x: 878, endPoint y: 578, distance: 507.5
click at [878, 578] on div "Consequently, addressing this issue is not only ethically important but also cr…" at bounding box center [969, 581] width 459 height 44
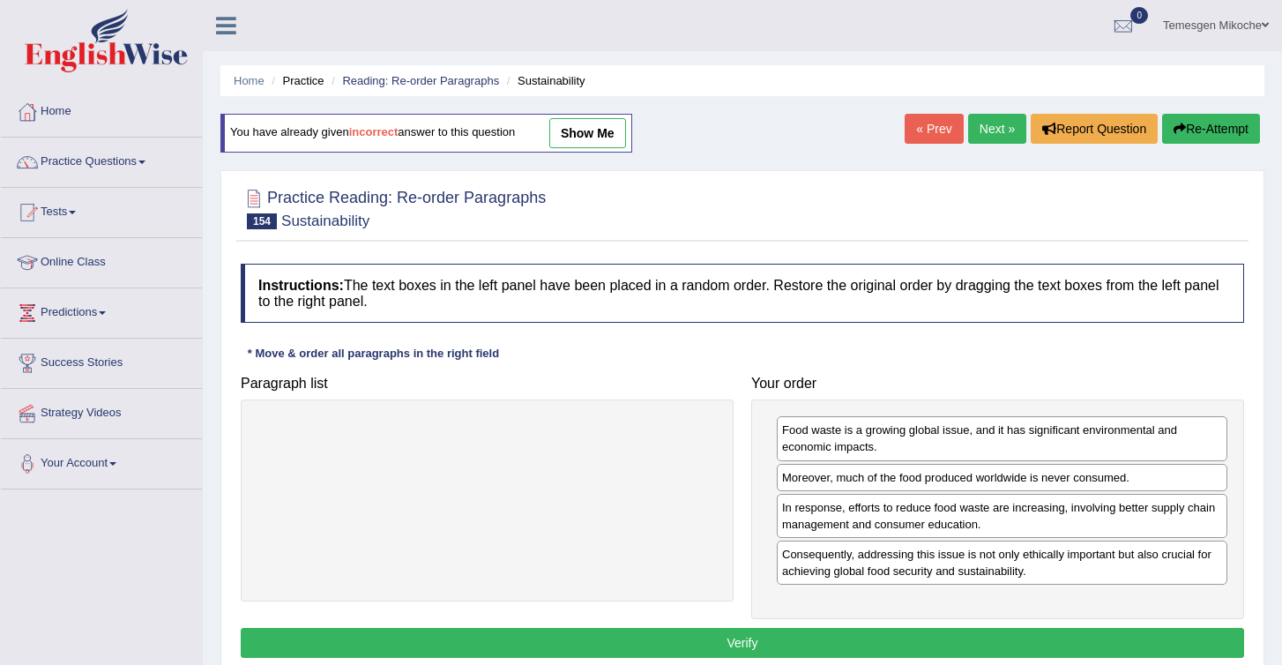
click at [723, 636] on button "Verify" at bounding box center [743, 643] width 1004 height 30
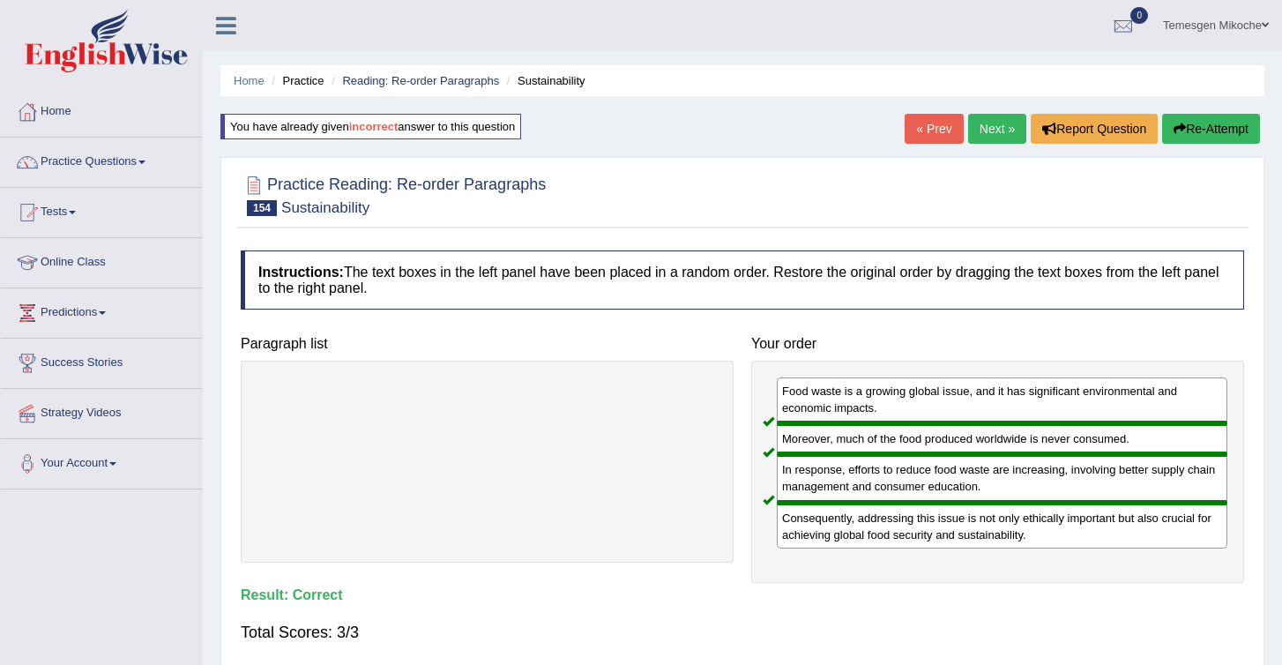
click at [985, 134] on link "Next »" at bounding box center [997, 129] width 58 height 30
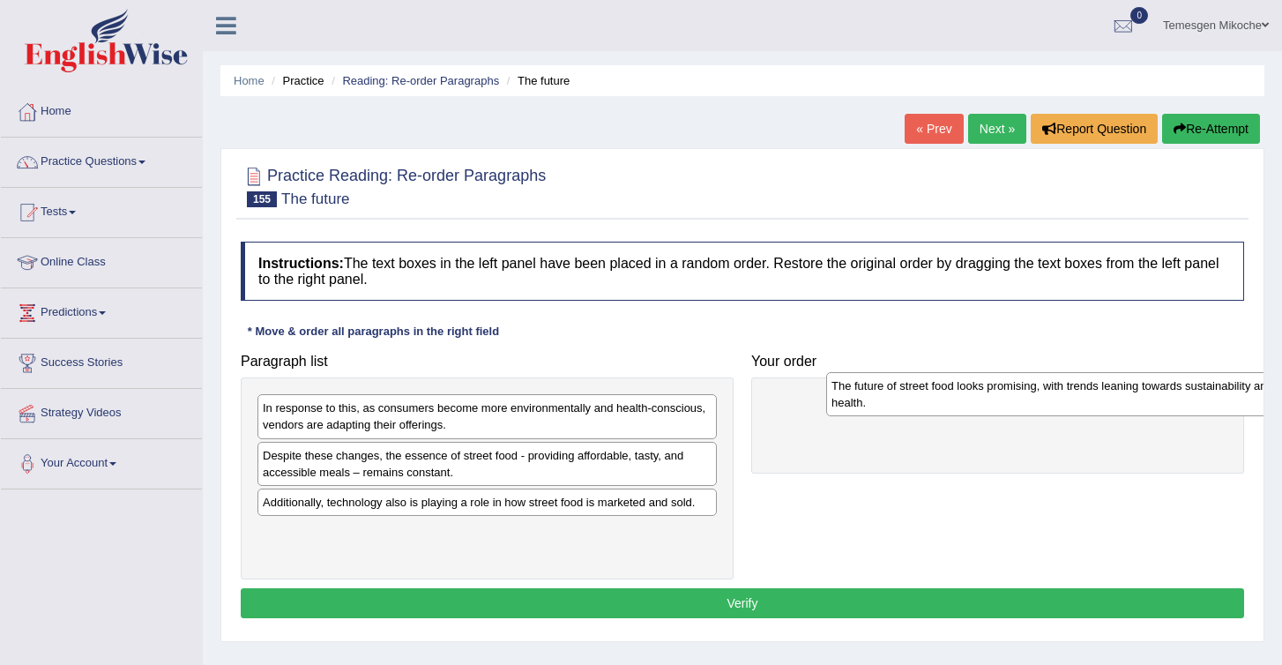
drag, startPoint x: 310, startPoint y: 542, endPoint x: 855, endPoint y: 384, distance: 568.3
click at [855, 384] on div "The future of street food looks promising, with trends leaning towards sustaina…" at bounding box center [1055, 394] width 459 height 44
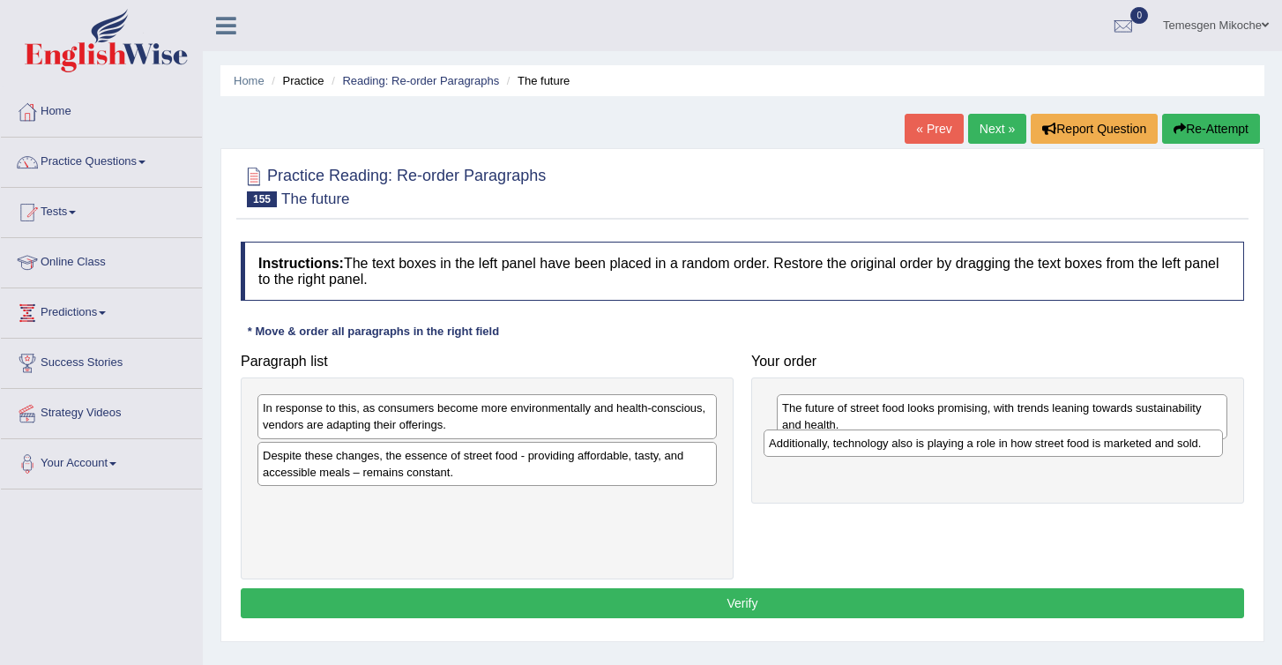
drag, startPoint x: 361, startPoint y: 514, endPoint x: 868, endPoint y: 455, distance: 510.6
click at [868, 455] on div "Additionally, technology also is playing a role in how street food is marketed …" at bounding box center [993, 443] width 459 height 27
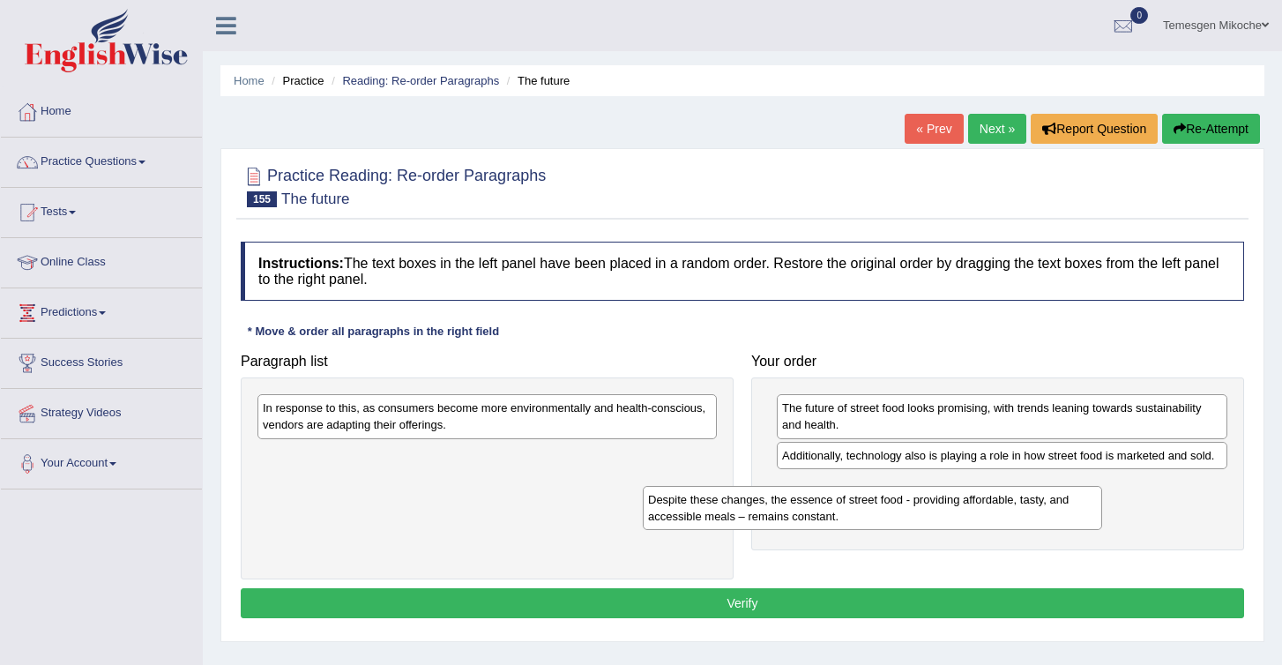
drag, startPoint x: 355, startPoint y: 468, endPoint x: 802, endPoint y: 509, distance: 448.1
click at [802, 509] on div "Despite these changes, the essence of street food - providing affordable, tasty…" at bounding box center [872, 508] width 459 height 44
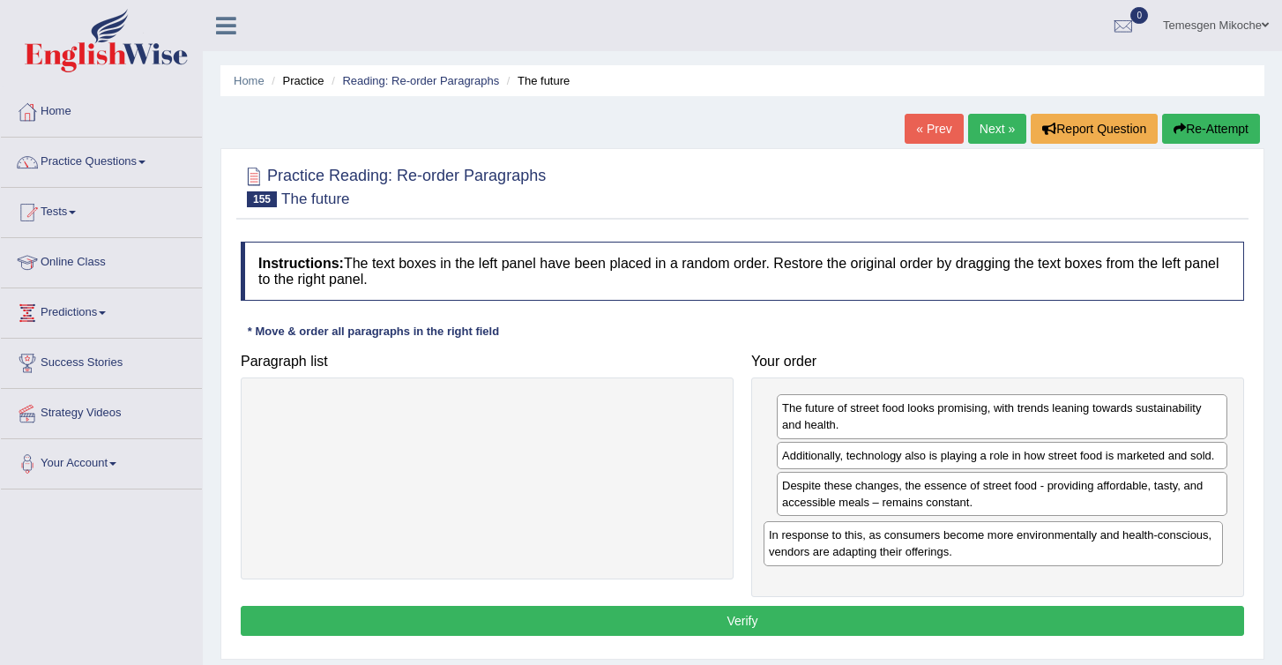
drag, startPoint x: 448, startPoint y: 416, endPoint x: 978, endPoint y: 530, distance: 542.1
click at [977, 530] on div "In response to this, as consumers become more environmentally and health-consci…" at bounding box center [993, 543] width 459 height 44
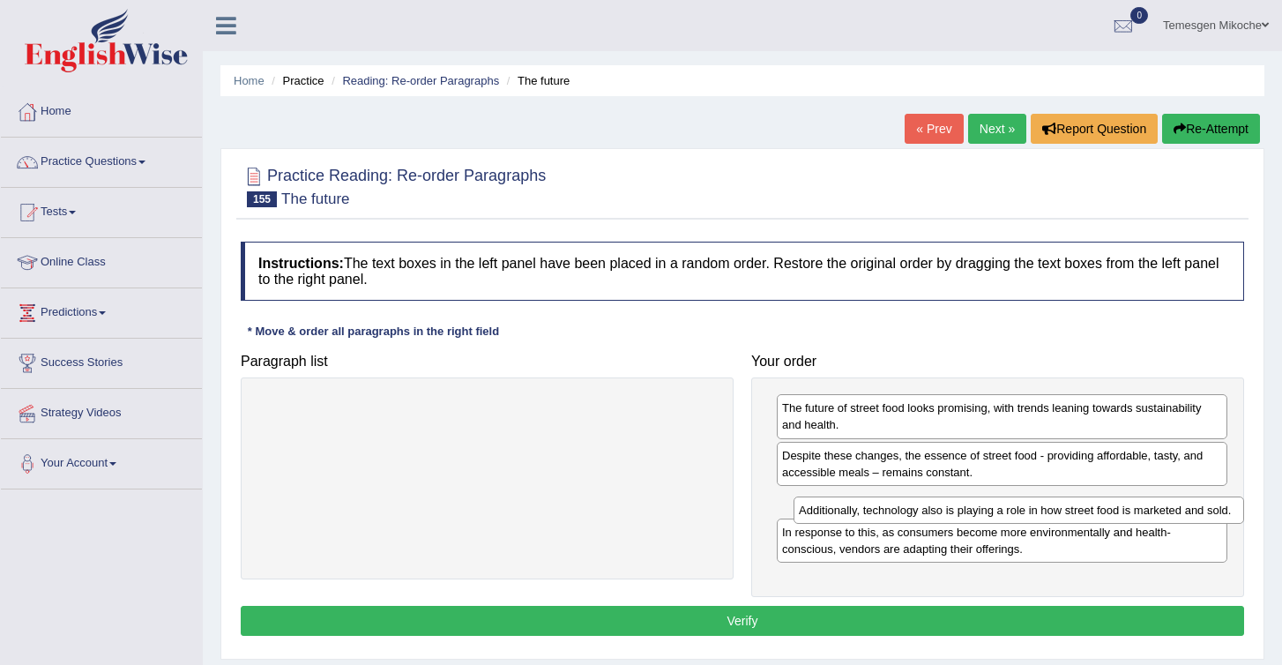
drag, startPoint x: 805, startPoint y: 452, endPoint x: 816, endPoint y: 504, distance: 53.1
click at [817, 504] on div "Additionally, technology also is playing a role in how street food is marketed …" at bounding box center [1019, 510] width 451 height 27
click at [788, 617] on button "Verify" at bounding box center [743, 621] width 1004 height 30
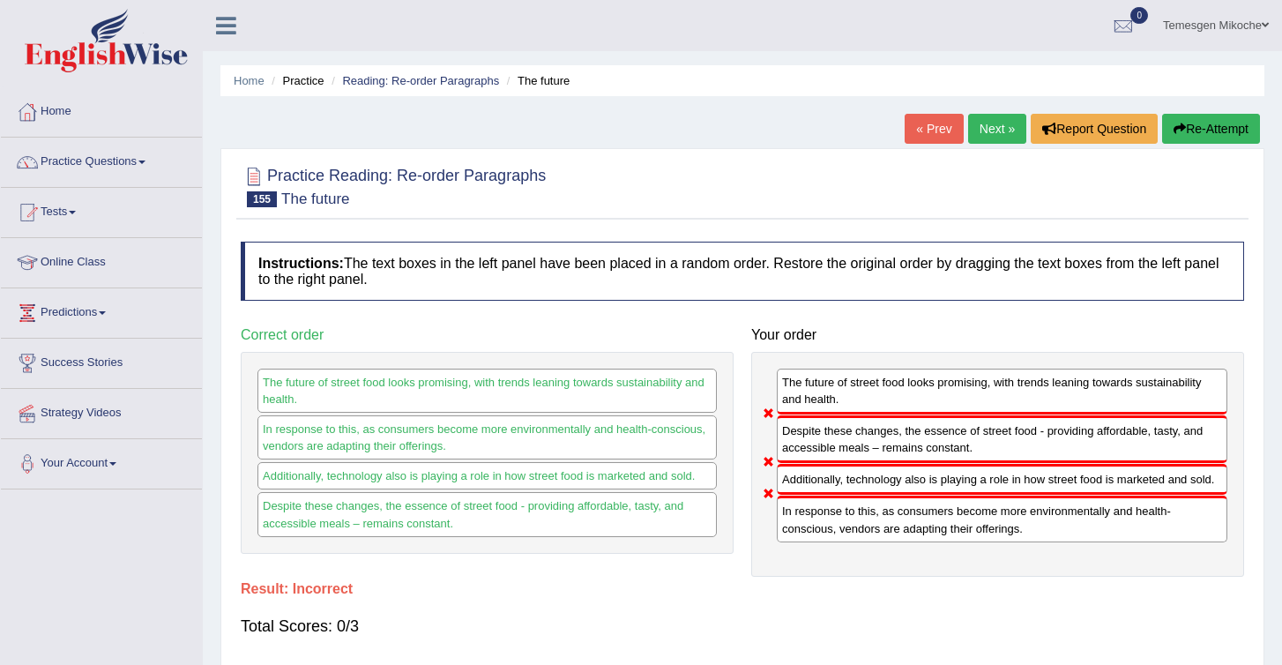
click at [1185, 120] on button "Re-Attempt" at bounding box center [1211, 129] width 98 height 30
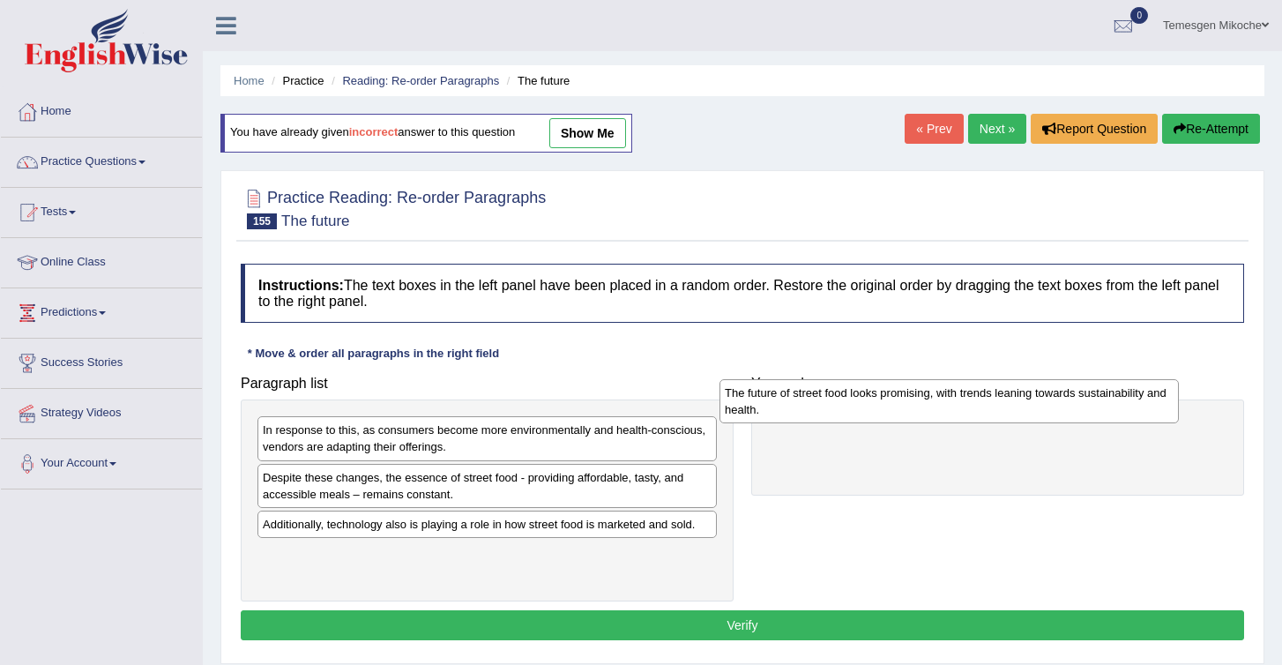
drag, startPoint x: 335, startPoint y: 569, endPoint x: 857, endPoint y: 383, distance: 554.3
click at [859, 383] on div "The future of street food looks promising, with trends leaning towards sustaina…" at bounding box center [949, 401] width 459 height 44
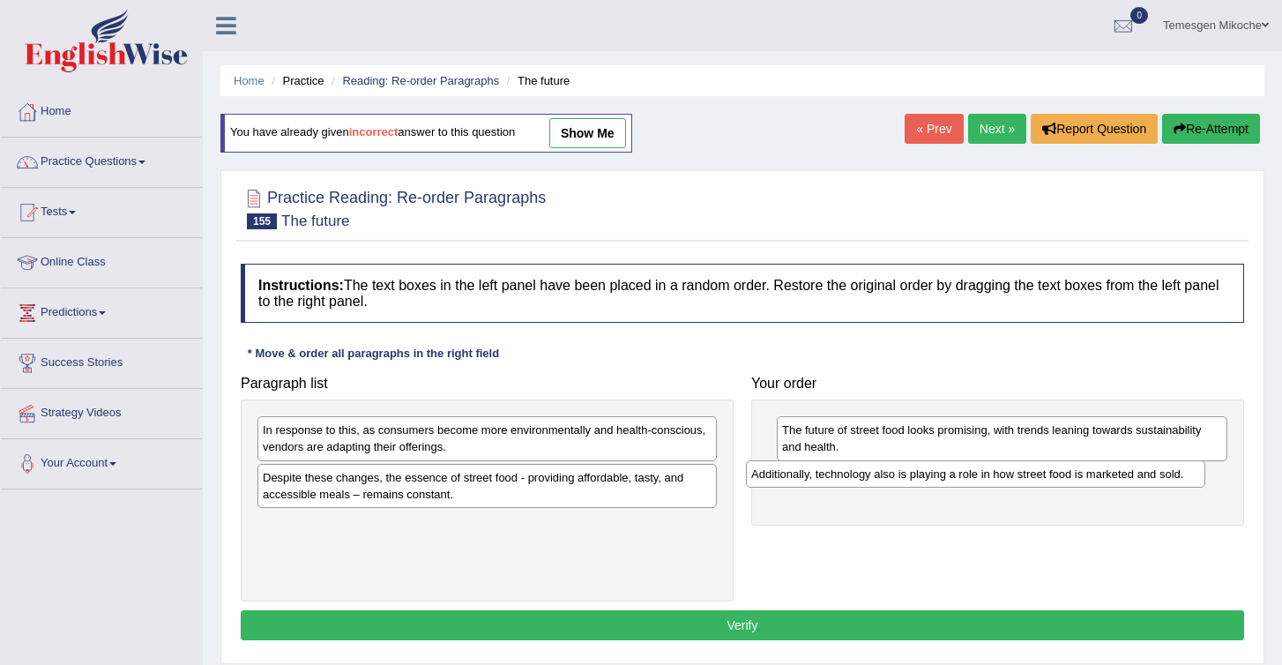
drag, startPoint x: 367, startPoint y: 534, endPoint x: 858, endPoint y: 482, distance: 494.0
click at [857, 483] on div "Additionally, technology also is playing a role in how street food is marketed …" at bounding box center [975, 473] width 459 height 27
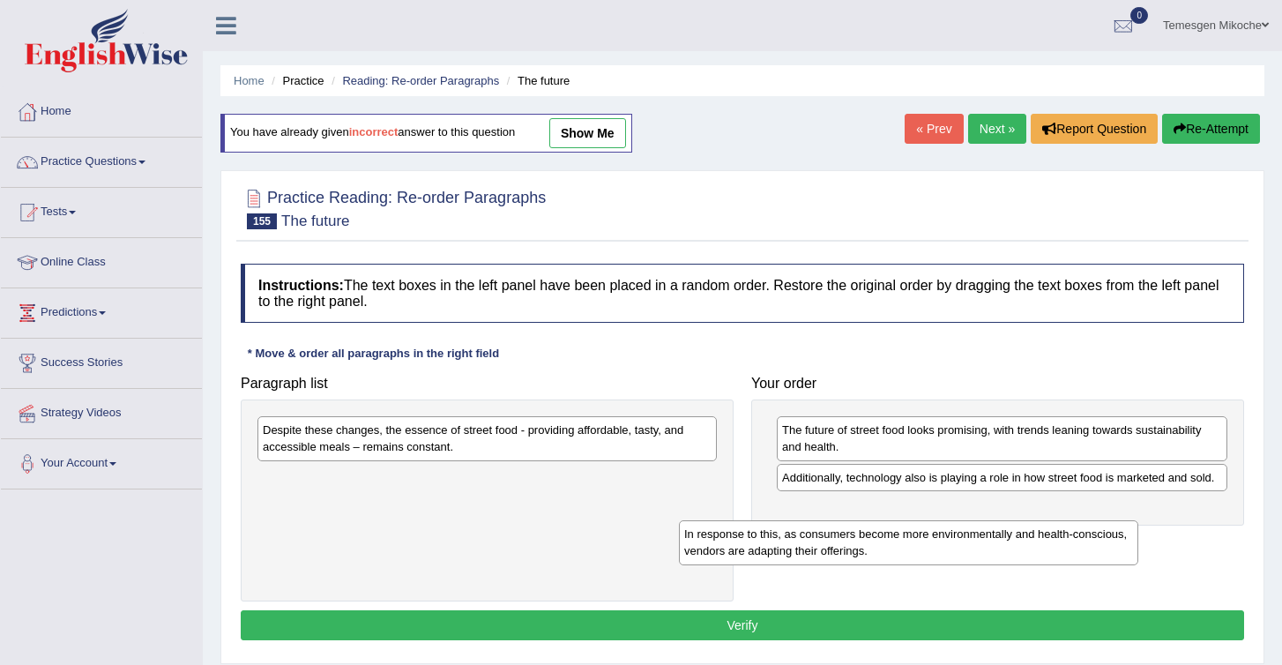
drag, startPoint x: 355, startPoint y: 451, endPoint x: 811, endPoint y: 534, distance: 464.5
click at [811, 534] on div "In response to this, as consumers become more environmentally and health-consci…" at bounding box center [908, 542] width 459 height 44
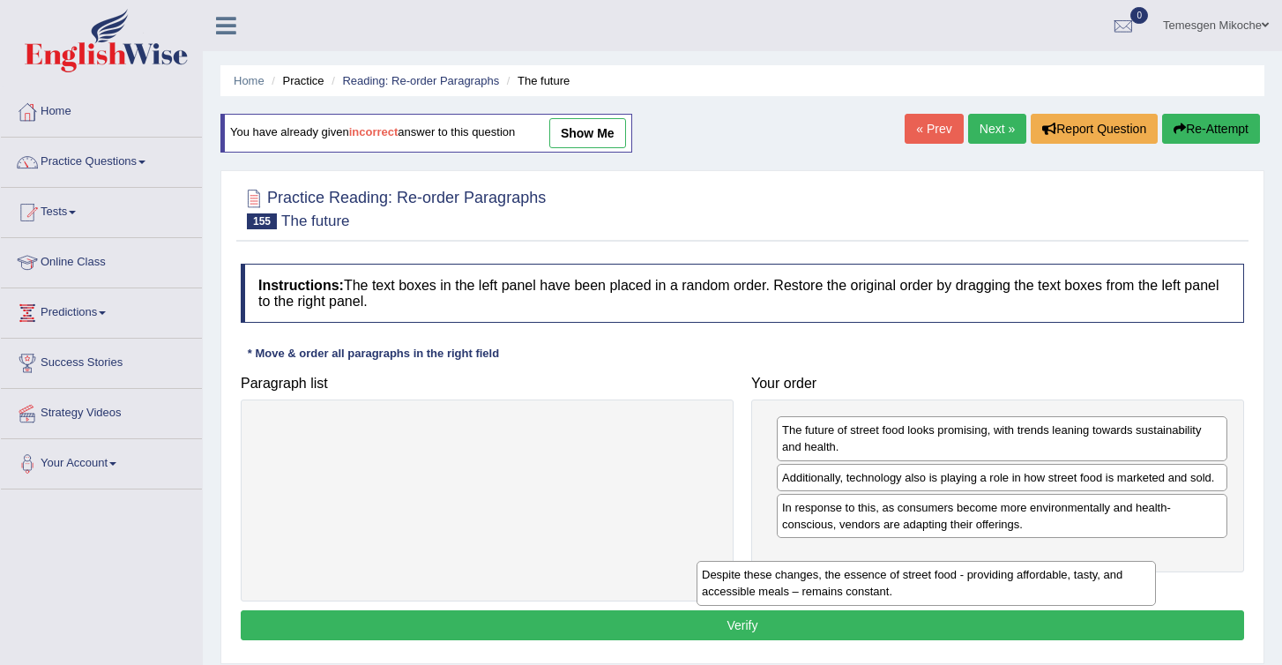
drag, startPoint x: 332, startPoint y: 445, endPoint x: 773, endPoint y: 581, distance: 461.4
click at [773, 581] on div "Despite these changes, the essence of street food - providing affordable, tasty…" at bounding box center [926, 583] width 459 height 44
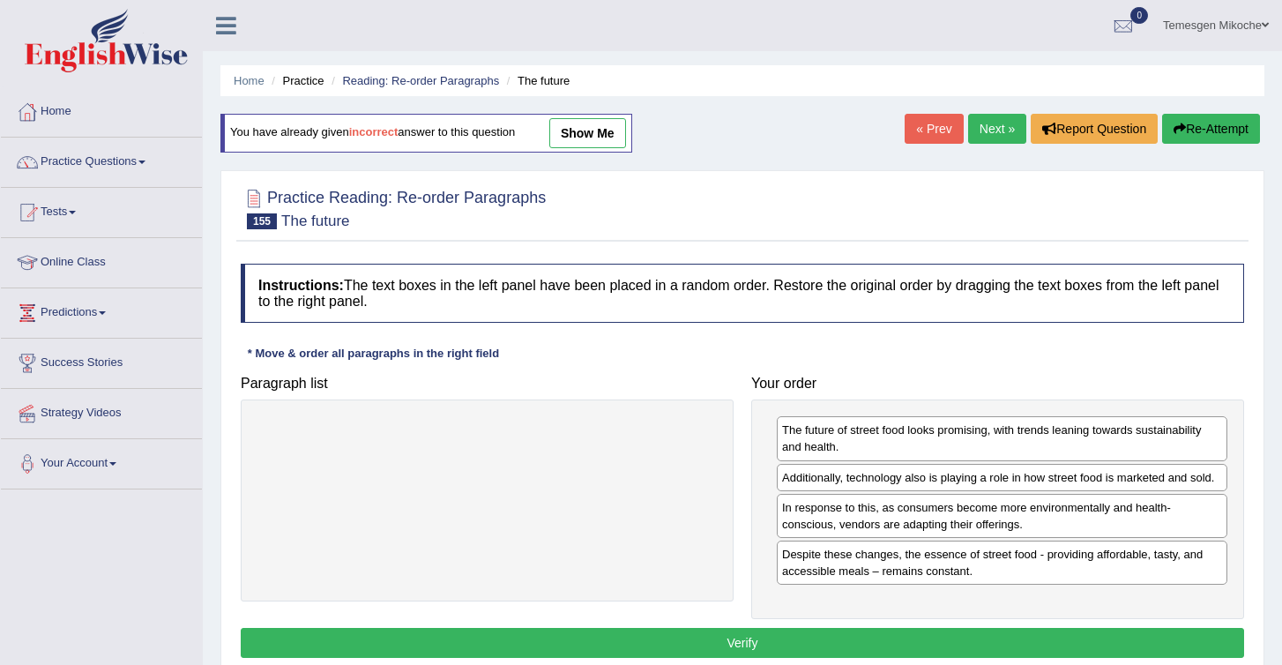
click at [703, 640] on button "Verify" at bounding box center [743, 643] width 1004 height 30
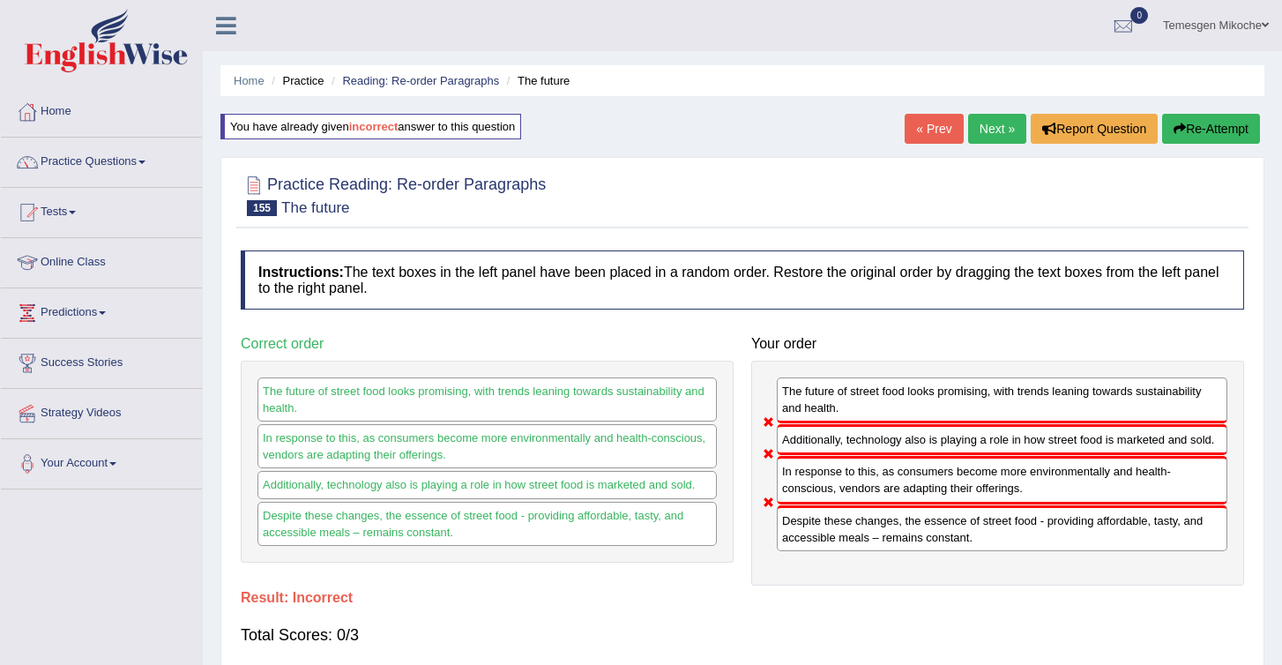
click at [1177, 127] on icon "button" at bounding box center [1180, 129] width 12 height 12
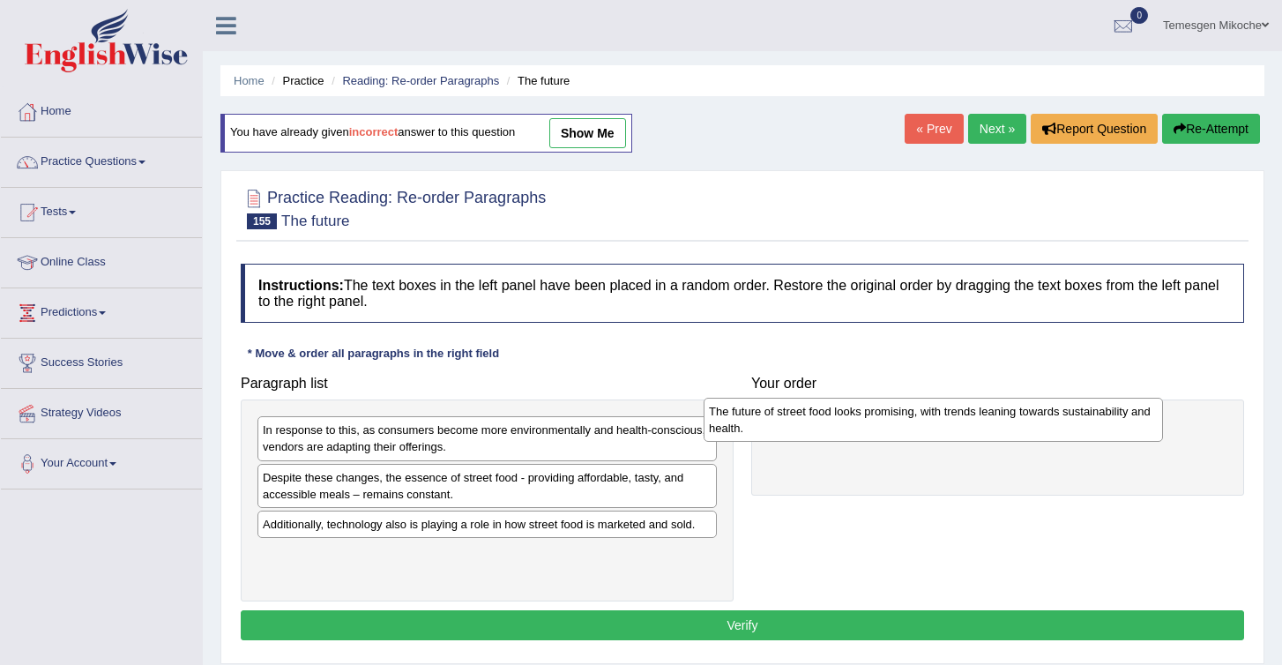
drag, startPoint x: 292, startPoint y: 564, endPoint x: 781, endPoint y: 399, distance: 516.8
click at [781, 399] on div "The future of street food looks promising, with trends leaning towards sustaina…" at bounding box center [933, 420] width 459 height 44
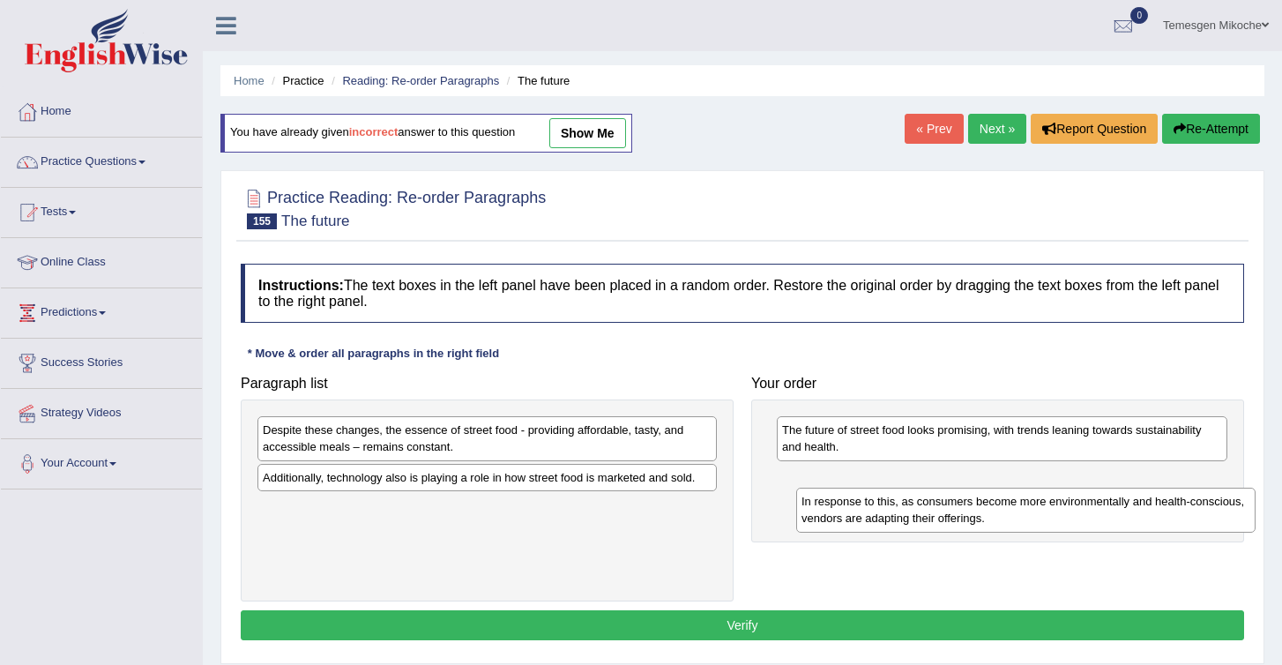
drag, startPoint x: 330, startPoint y: 445, endPoint x: 870, endPoint y: 496, distance: 542.1
click at [870, 496] on div "In response to this, as consumers become more environmentally and health-consci…" at bounding box center [1025, 510] width 459 height 44
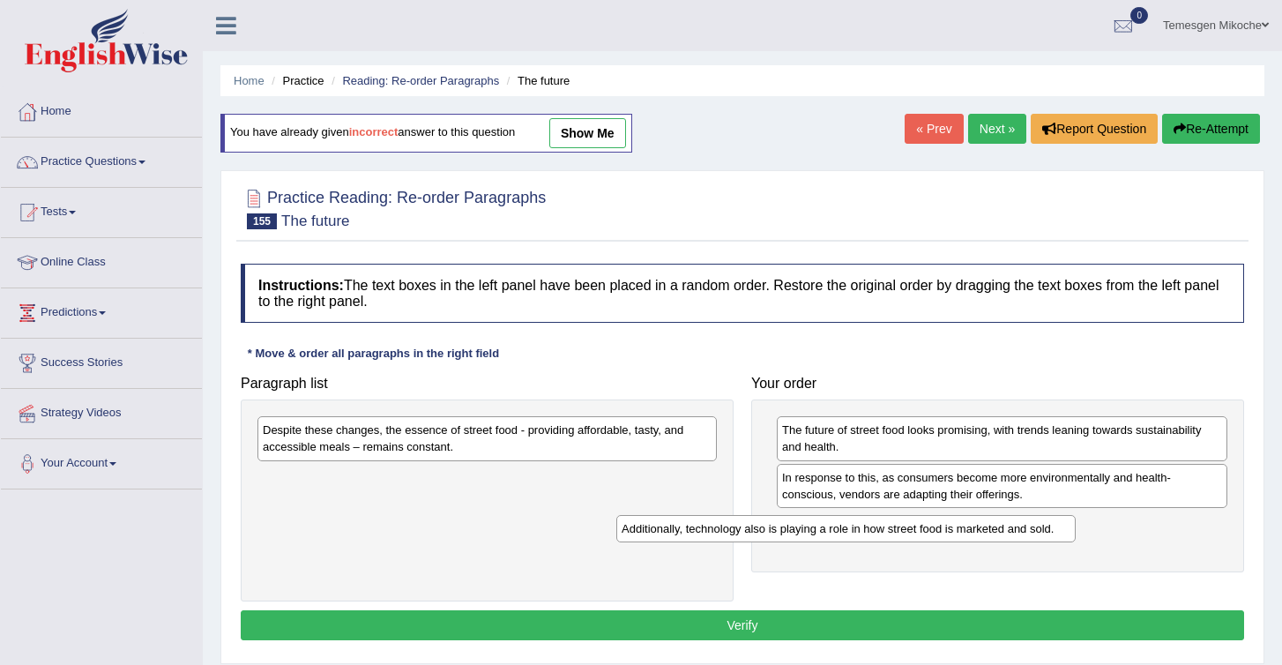
drag, startPoint x: 417, startPoint y: 478, endPoint x: 885, endPoint y: 542, distance: 471.7
click at [885, 542] on div "Additionally, technology also is playing a role in how street food is marketed …" at bounding box center [845, 528] width 459 height 27
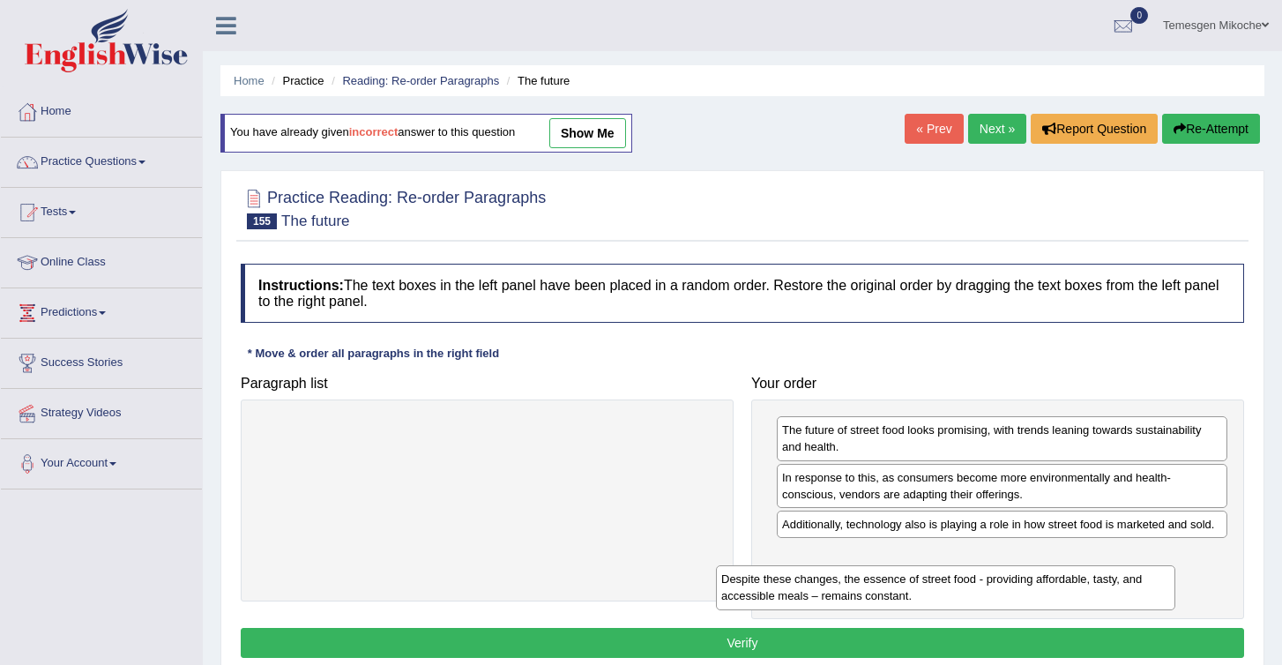
drag, startPoint x: 512, startPoint y: 441, endPoint x: 978, endPoint y: 577, distance: 485.9
click at [978, 577] on div "Despite these changes, the essence of street food - providing affordable, tasty…" at bounding box center [945, 587] width 459 height 44
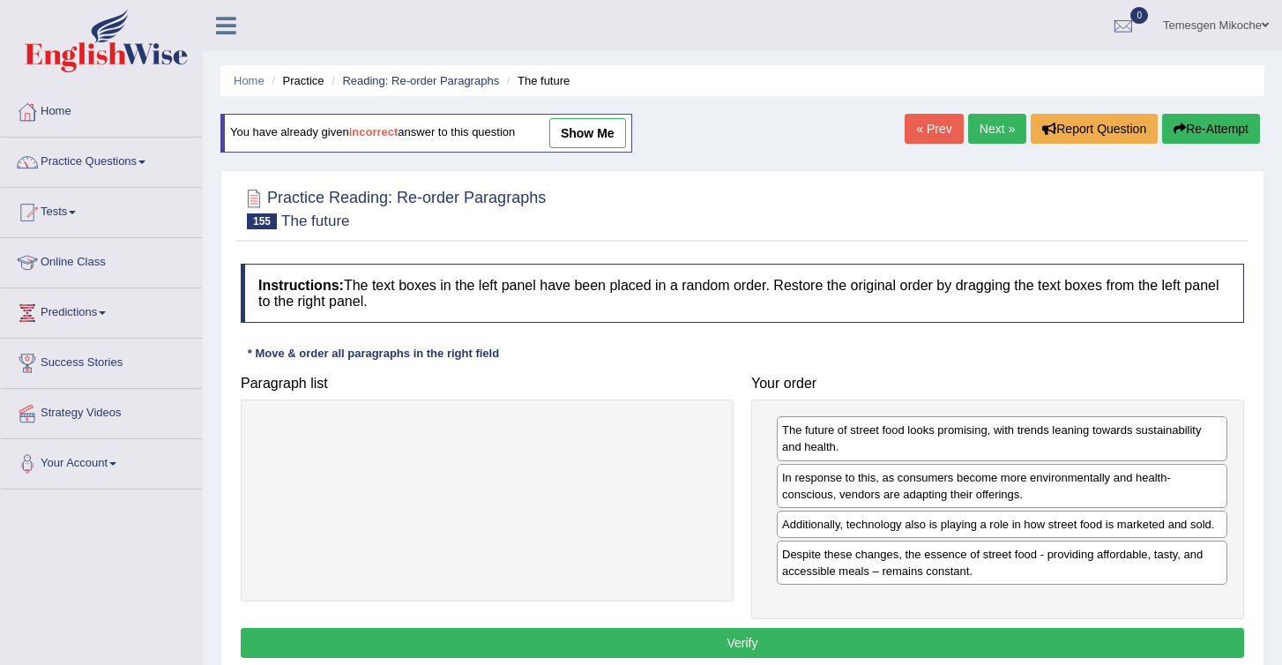
click at [858, 653] on button "Verify" at bounding box center [743, 643] width 1004 height 30
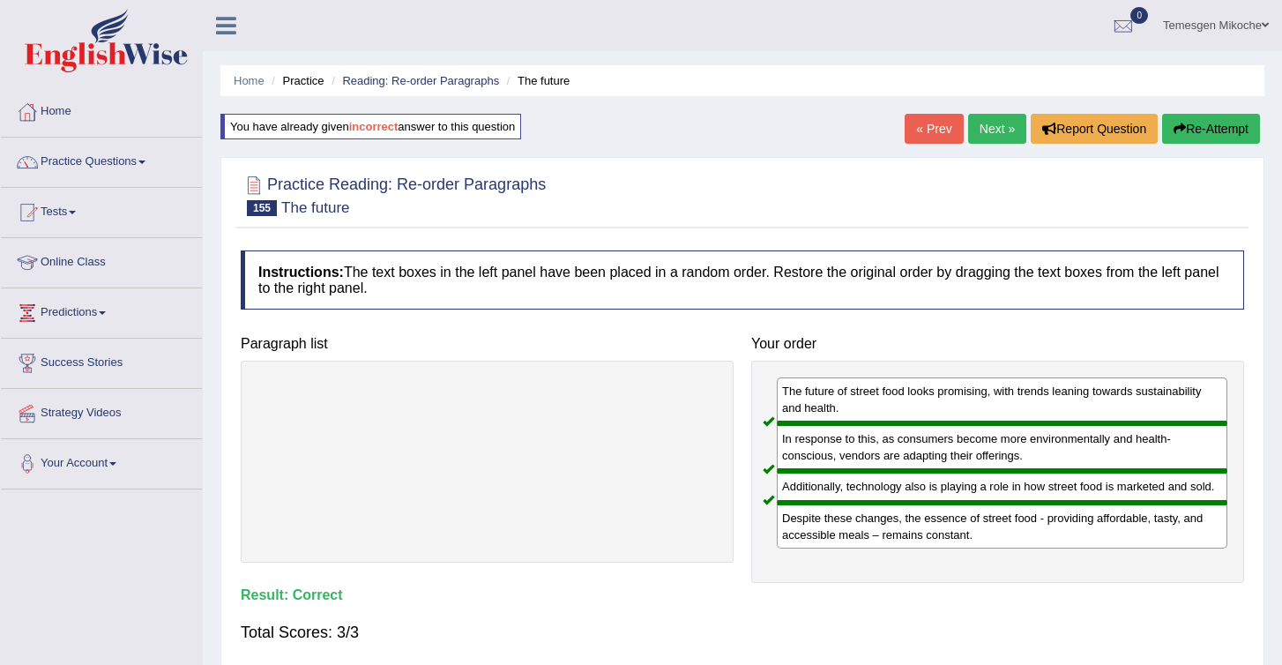
click at [975, 115] on link "Next »" at bounding box center [997, 129] width 58 height 30
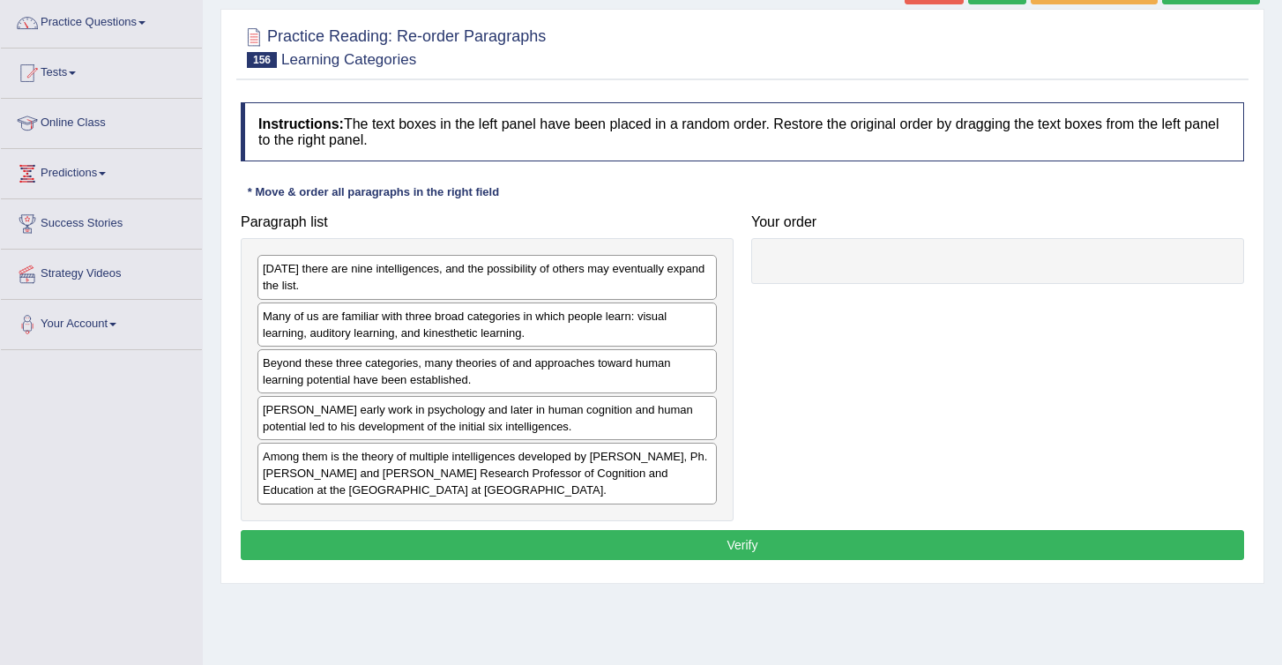
scroll to position [140, 0]
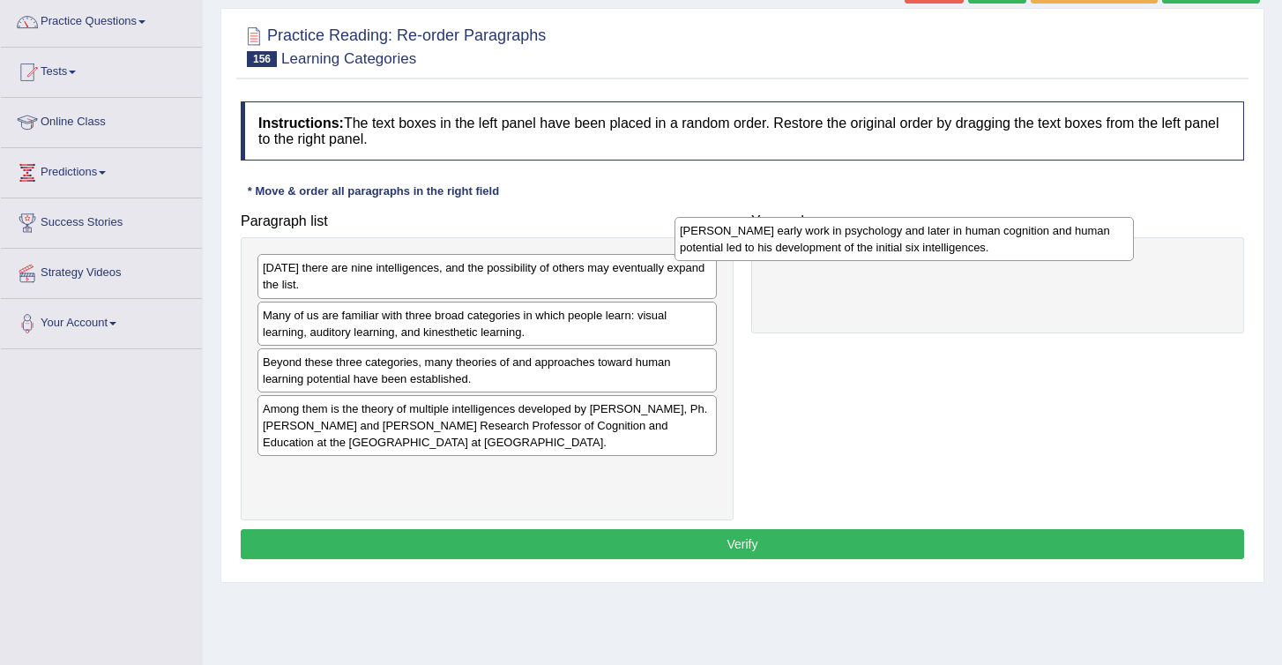
drag, startPoint x: 300, startPoint y: 420, endPoint x: 717, endPoint y: 240, distance: 454.3
click at [717, 240] on div "[PERSON_NAME] early work in psychology and later in human cognition and human p…" at bounding box center [904, 239] width 459 height 44
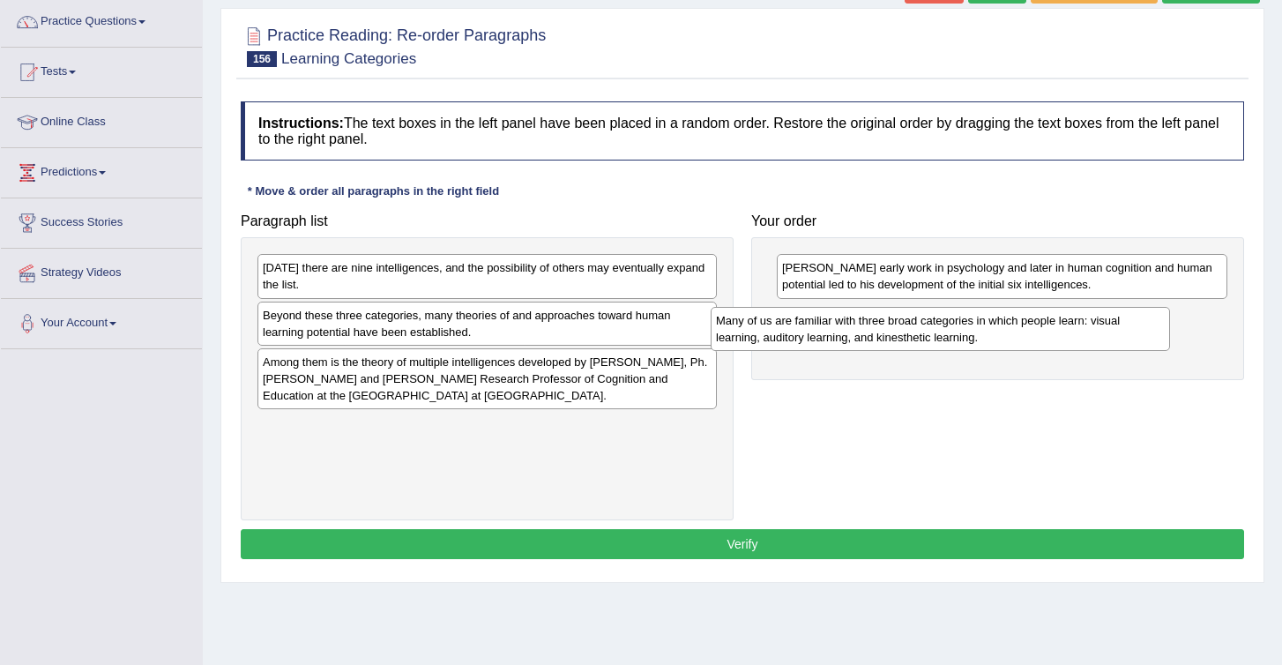
drag, startPoint x: 286, startPoint y: 330, endPoint x: 743, endPoint y: 332, distance: 456.9
click at [743, 332] on div "Many of us are familiar with three broad categories in which people learn: visu…" at bounding box center [940, 329] width 459 height 44
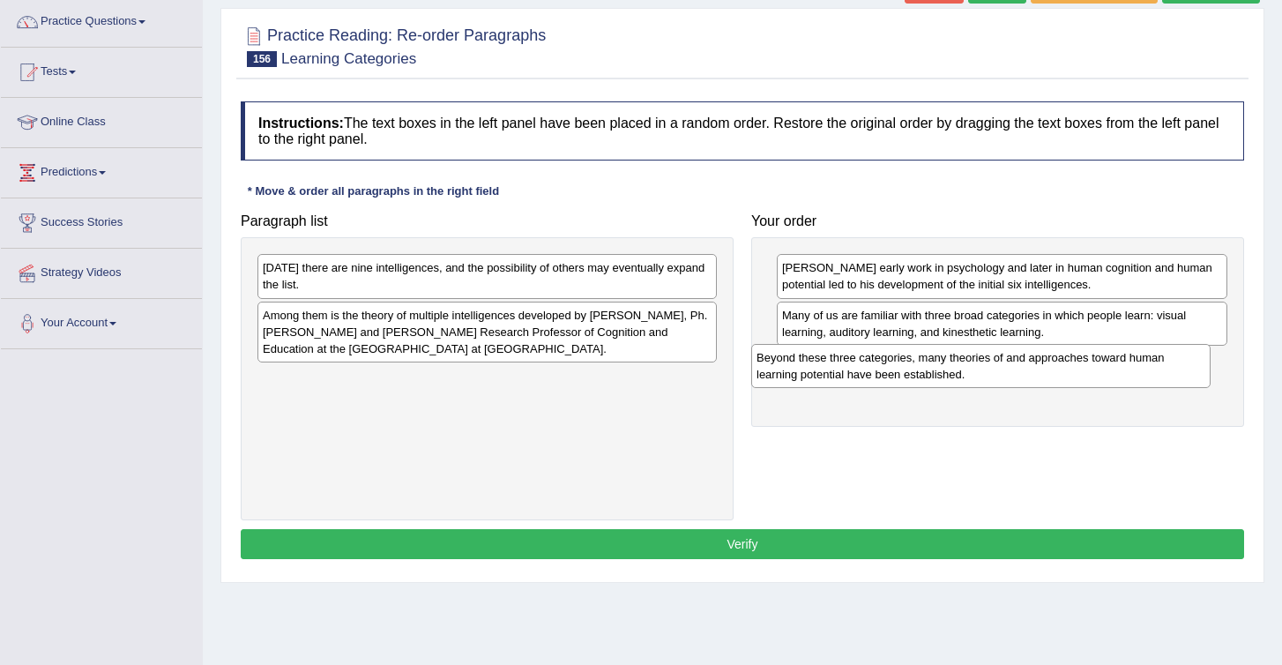
drag, startPoint x: 329, startPoint y: 329, endPoint x: 829, endPoint y: 369, distance: 501.6
click at [829, 369] on div "Beyond these three categories, many theories of and approaches toward human lea…" at bounding box center [980, 366] width 459 height 44
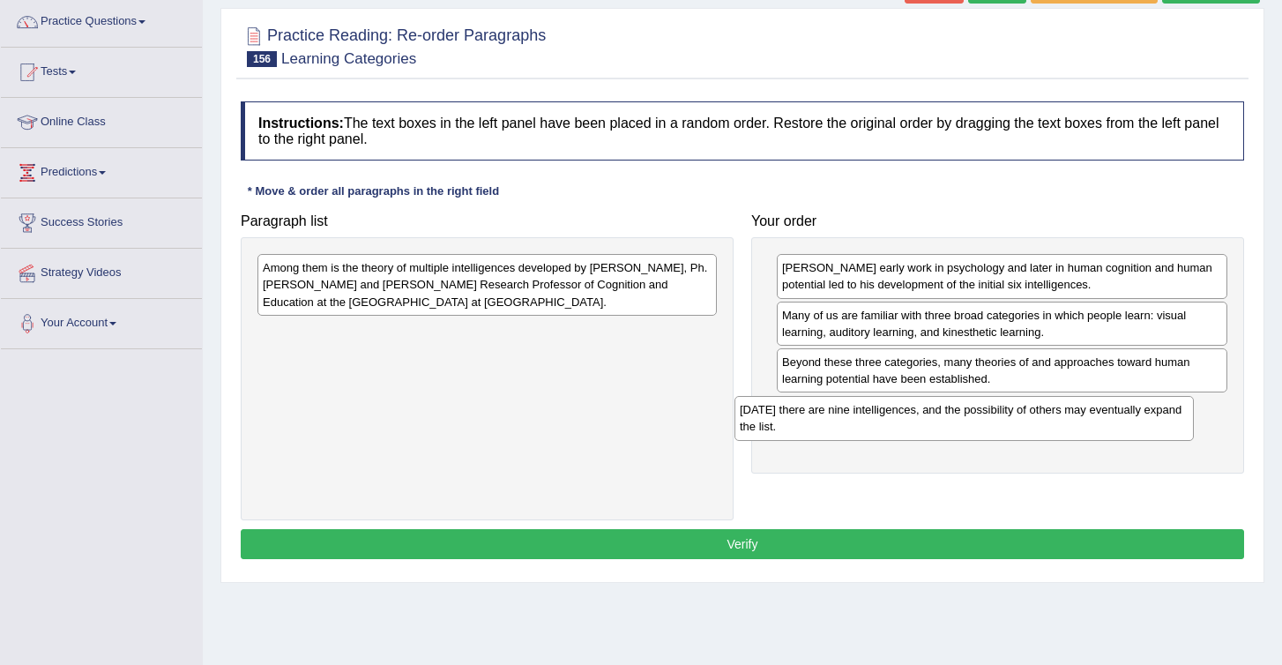
drag, startPoint x: 315, startPoint y: 277, endPoint x: 794, endPoint y: 419, distance: 499.5
click at [794, 419] on div "[DATE] there are nine intelligences, and the possibility of others may eventual…" at bounding box center [964, 418] width 459 height 44
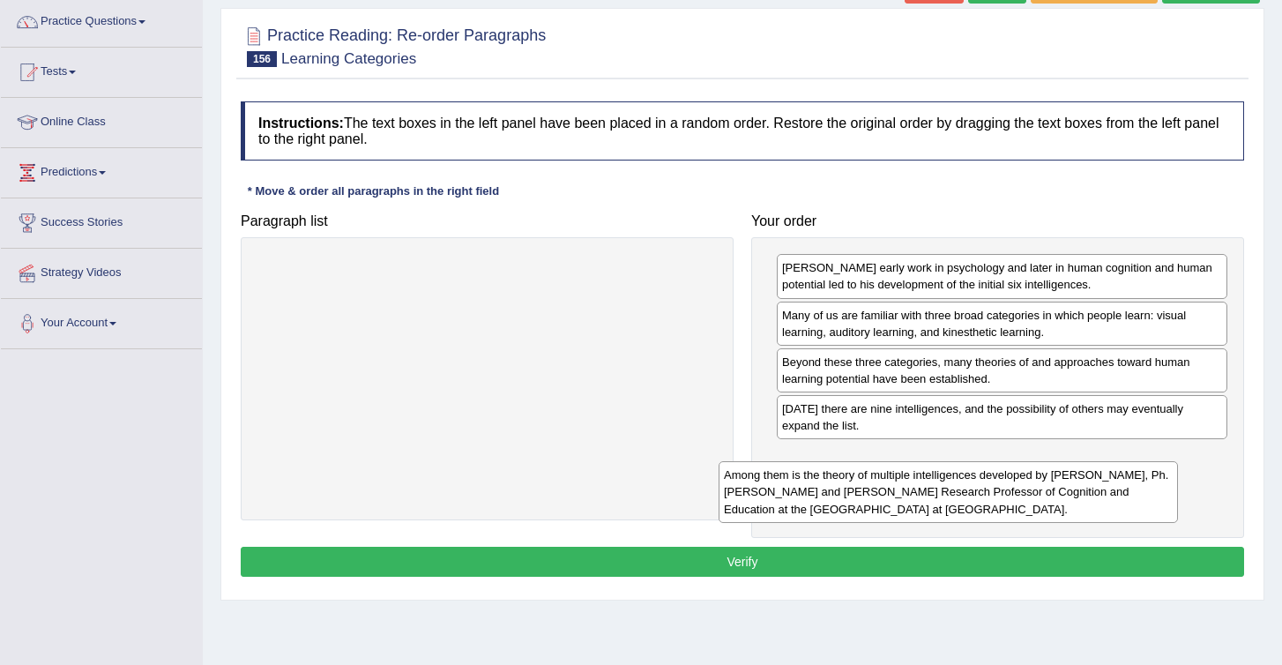
drag, startPoint x: 479, startPoint y: 286, endPoint x: 974, endPoint y: 459, distance: 524.4
click at [973, 461] on div "Among them is the theory of multiple intelligences developed by [PERSON_NAME], …" at bounding box center [948, 491] width 459 height 61
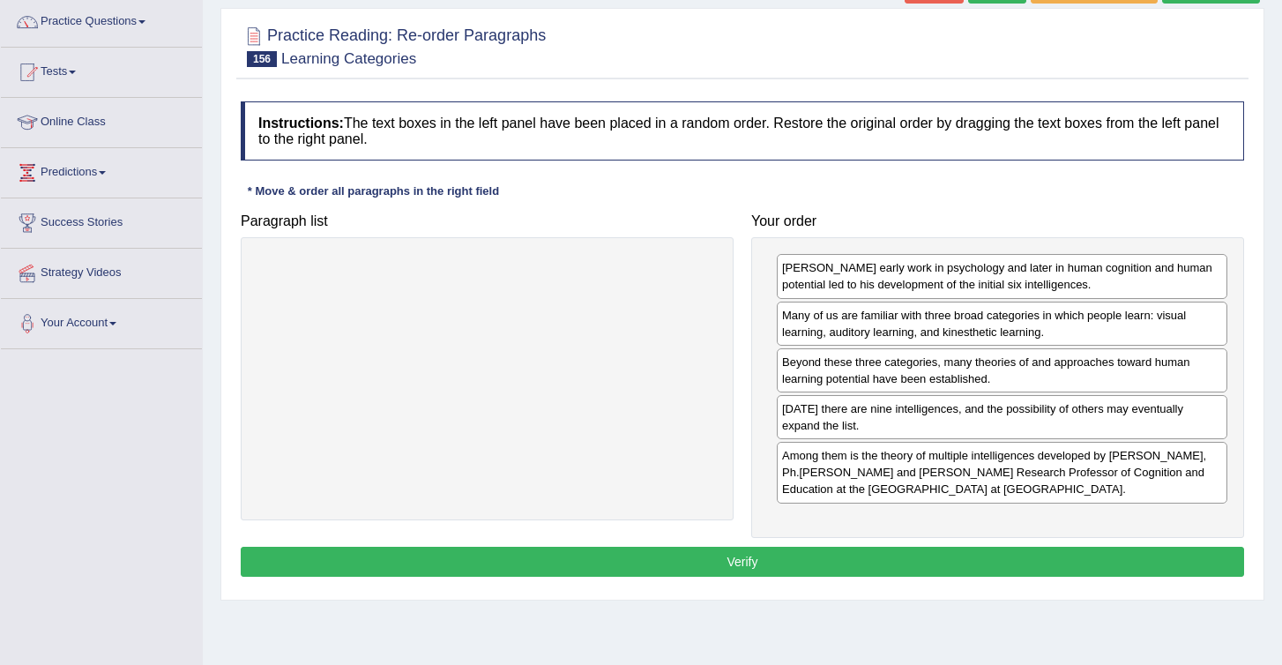
click at [1007, 555] on button "Verify" at bounding box center [743, 562] width 1004 height 30
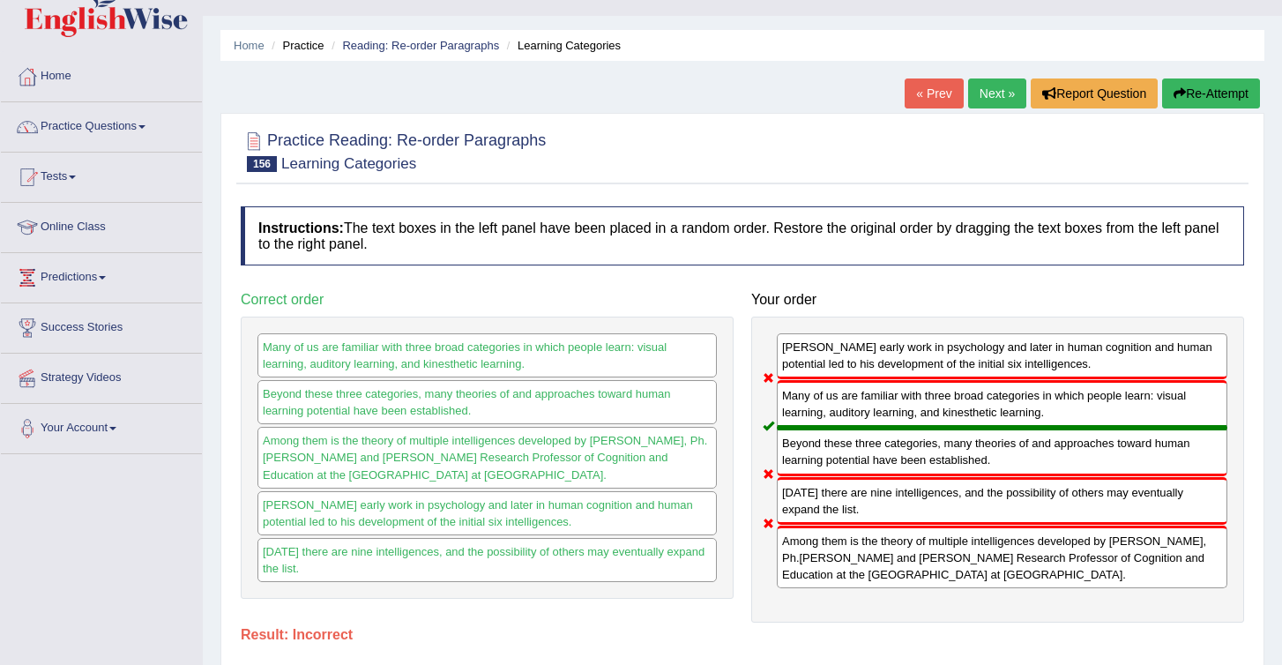
scroll to position [0, 0]
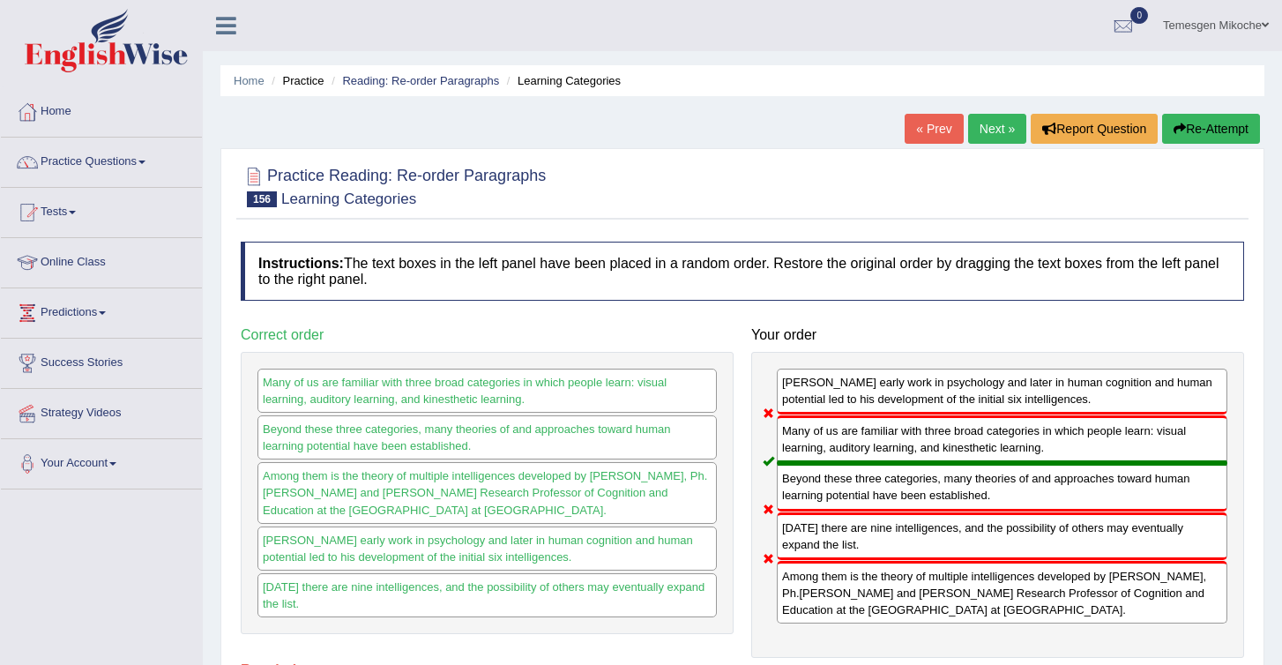
click at [1192, 130] on button "Re-Attempt" at bounding box center [1211, 129] width 98 height 30
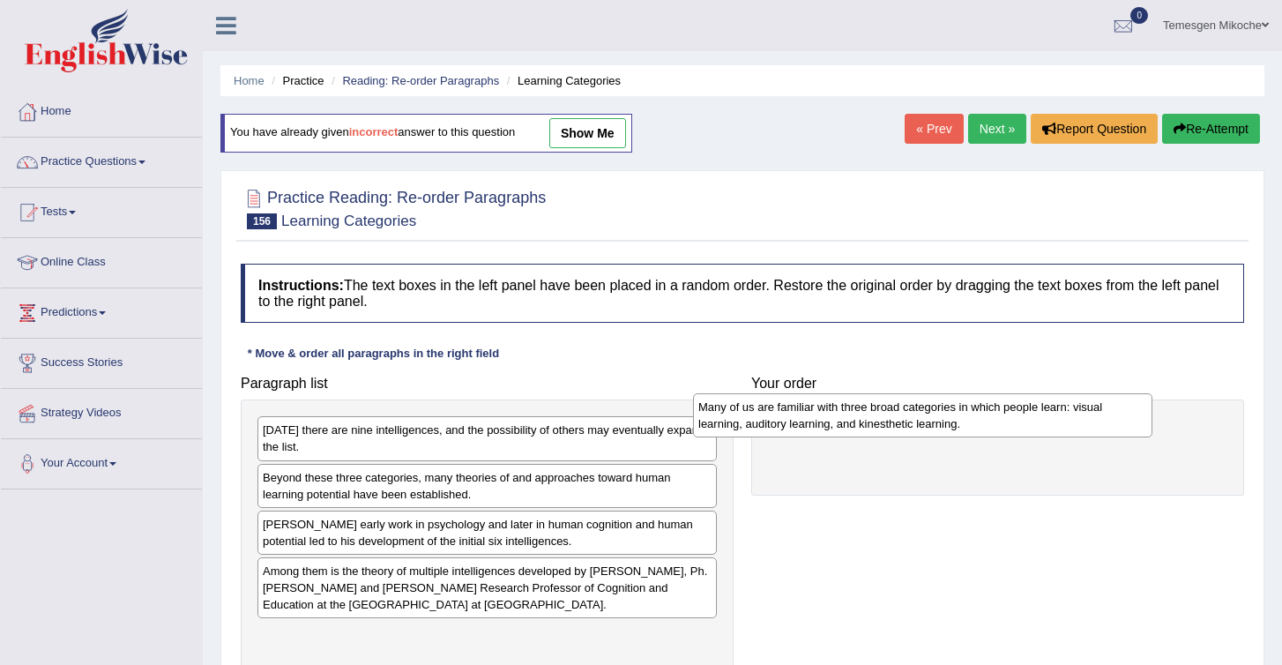
drag, startPoint x: 443, startPoint y: 494, endPoint x: 910, endPoint y: 416, distance: 473.8
click at [910, 416] on div "Many of us are familiar with three broad categories in which people learn: visu…" at bounding box center [922, 415] width 459 height 44
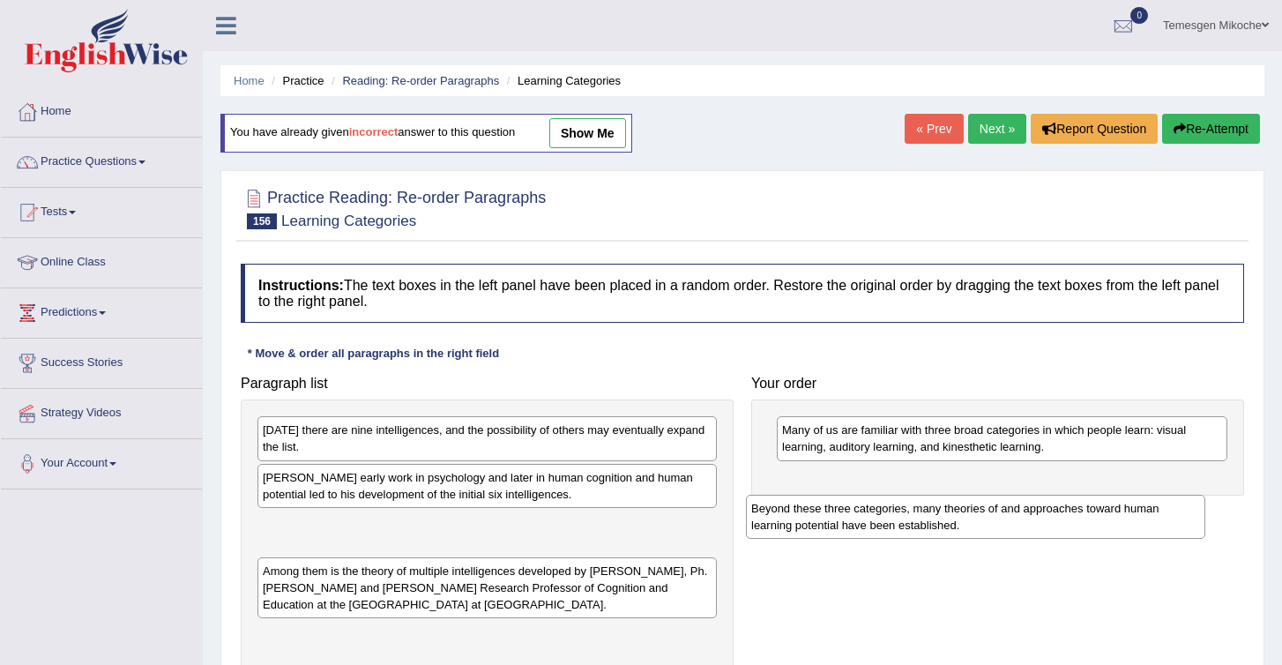
drag, startPoint x: 287, startPoint y: 492, endPoint x: 781, endPoint y: 511, distance: 494.2
click at [781, 511] on div "Beyond these three categories, many theories of and approaches toward human lea…" at bounding box center [975, 517] width 459 height 44
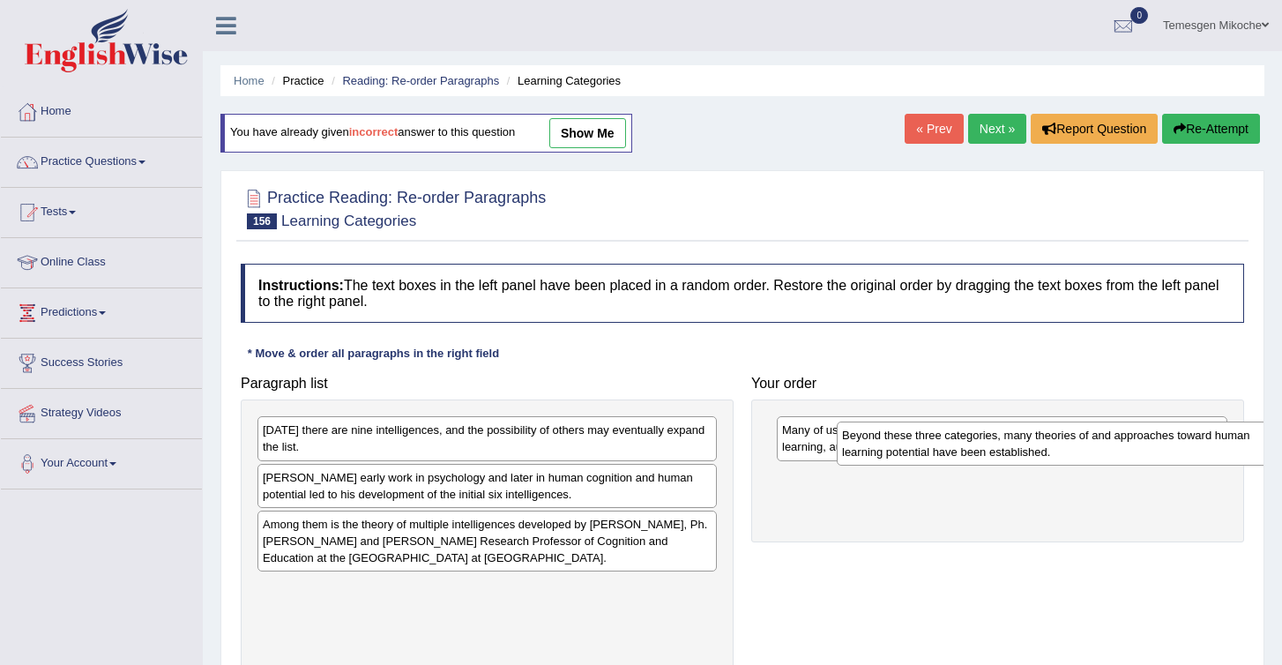
drag, startPoint x: 379, startPoint y: 541, endPoint x: 903, endPoint y: 486, distance: 526.7
click at [905, 466] on div "Beyond these three categories, many theories of and approaches toward human lea…" at bounding box center [1066, 444] width 459 height 44
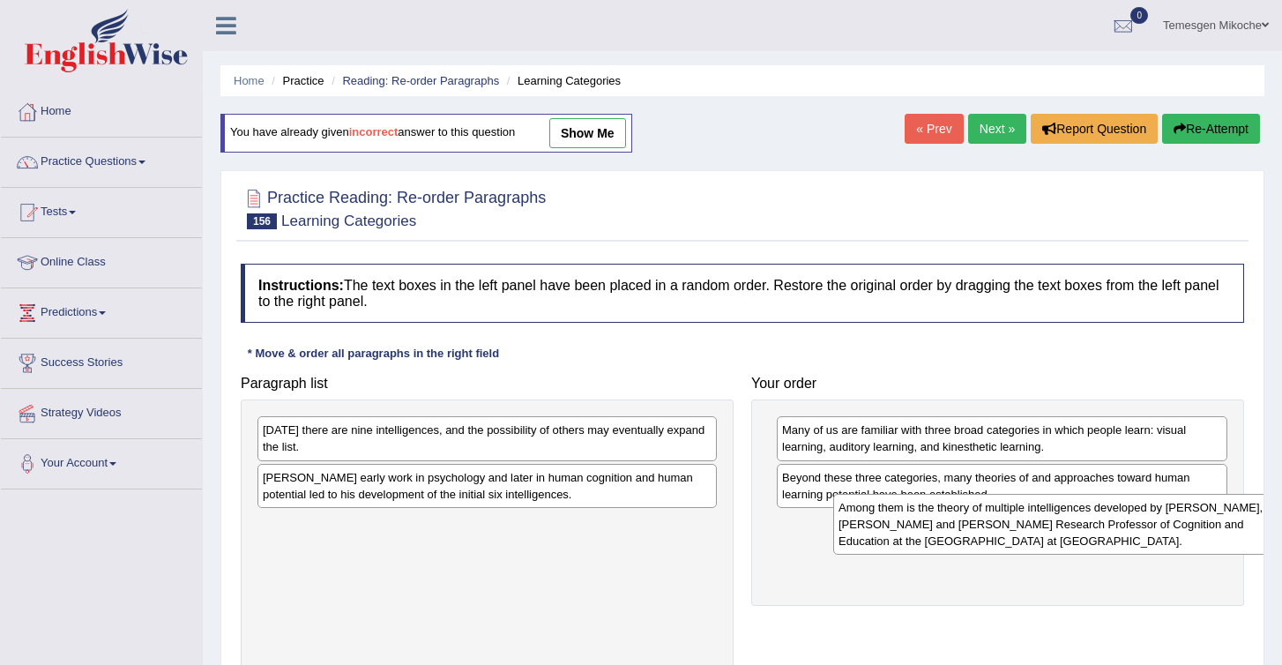
drag, startPoint x: 290, startPoint y: 545, endPoint x: 885, endPoint y: 521, distance: 595.8
click at [885, 521] on div "Among them is the theory of multiple intelligences developed by Howard Gardner,…" at bounding box center [1062, 524] width 459 height 61
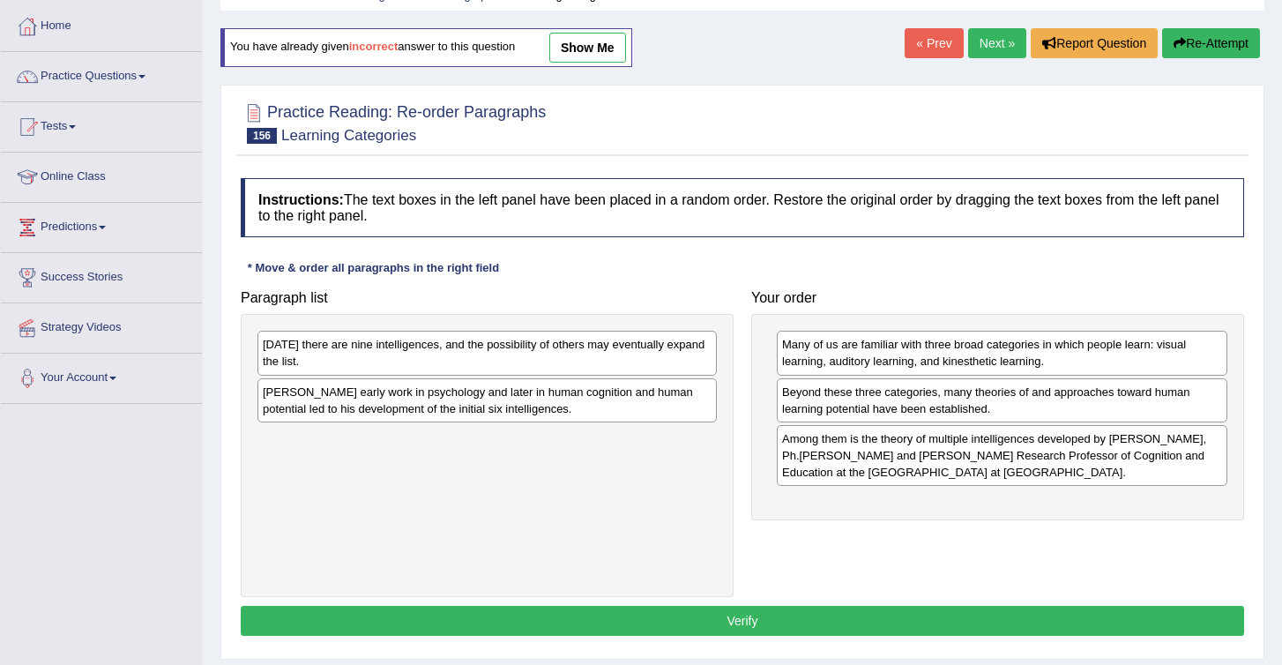
scroll to position [90, 0]
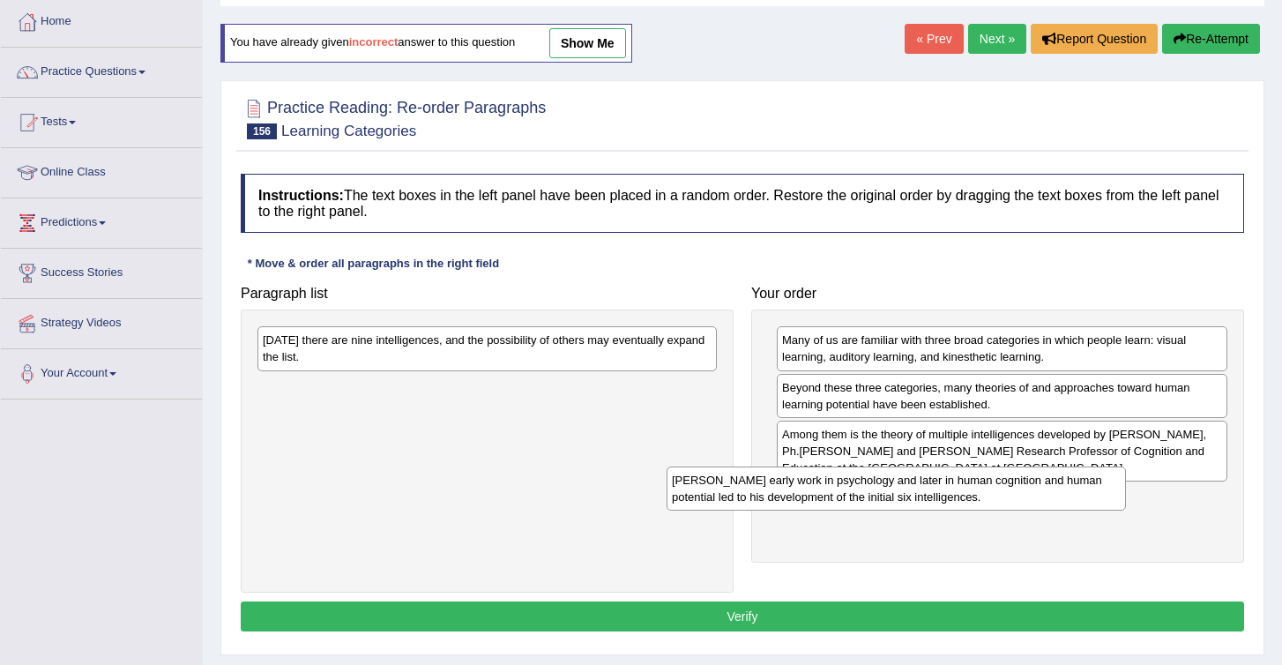
drag, startPoint x: 325, startPoint y: 398, endPoint x: 811, endPoint y: 500, distance: 496.6
click at [811, 500] on div "Gardner's early work in psychology and later in human cognition and human poten…" at bounding box center [896, 489] width 459 height 44
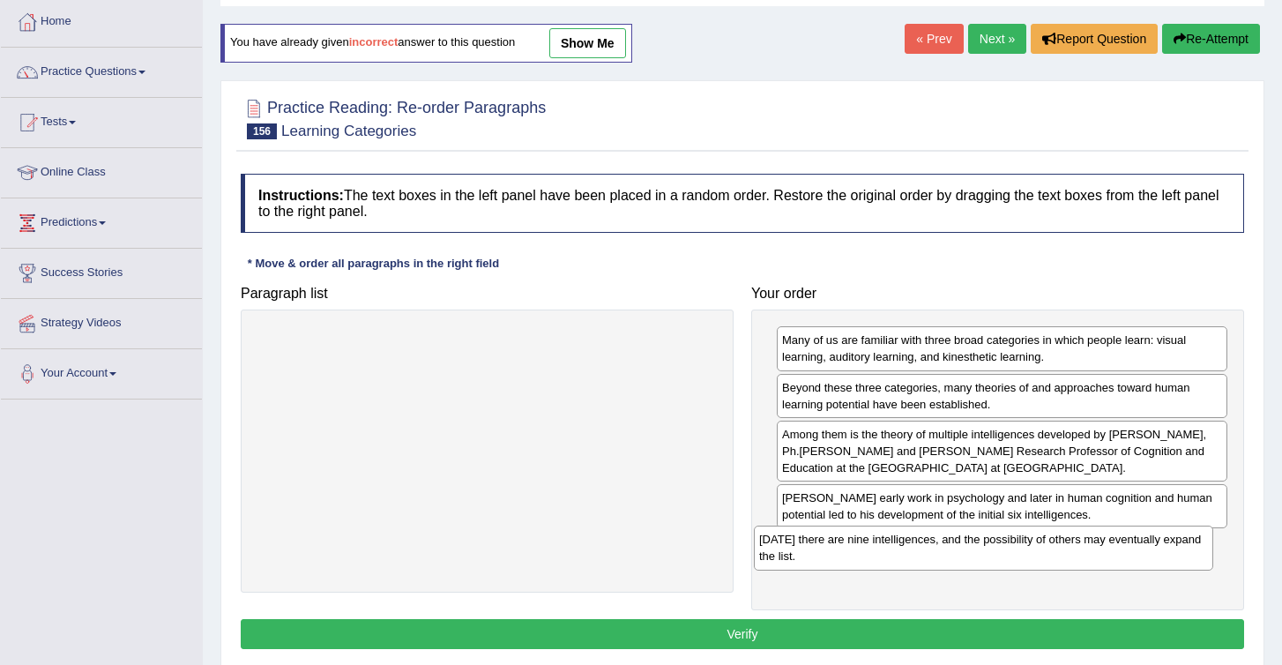
drag, startPoint x: 468, startPoint y: 349, endPoint x: 976, endPoint y: 549, distance: 545.7
click at [975, 548] on div "Today there are nine intelligences, and the possibility of others may eventuall…" at bounding box center [983, 548] width 459 height 44
click at [766, 634] on button "Verify" at bounding box center [743, 634] width 1004 height 30
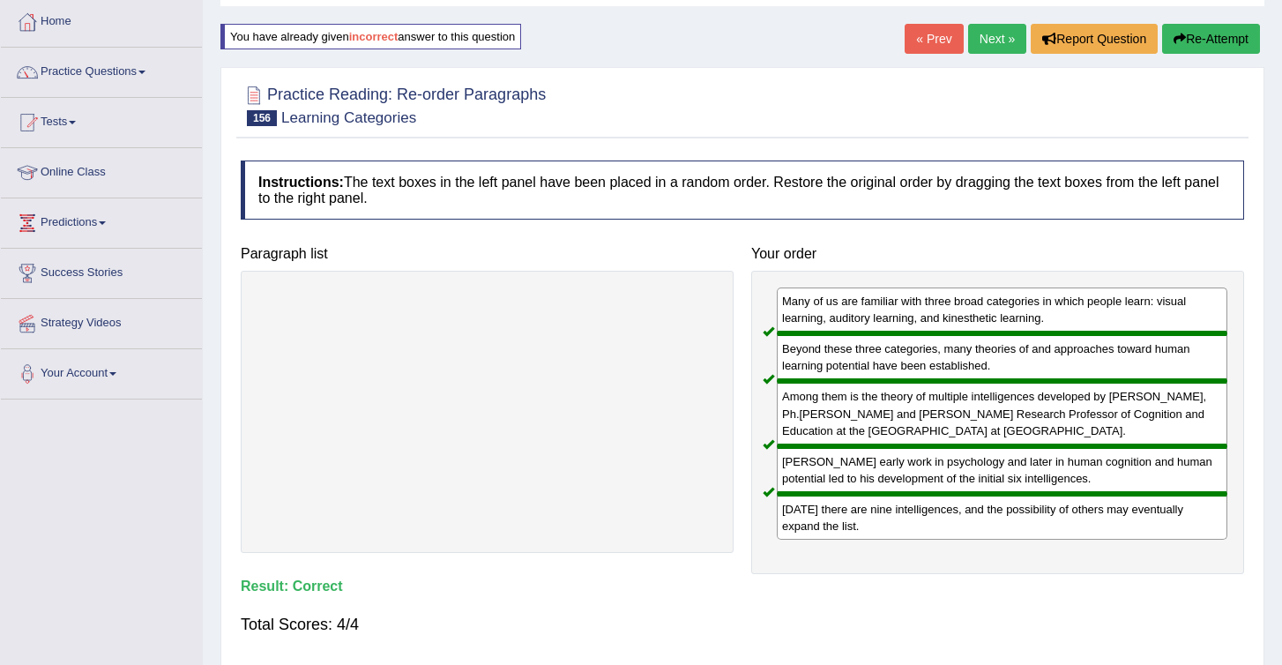
click at [983, 35] on link "Next »" at bounding box center [997, 39] width 58 height 30
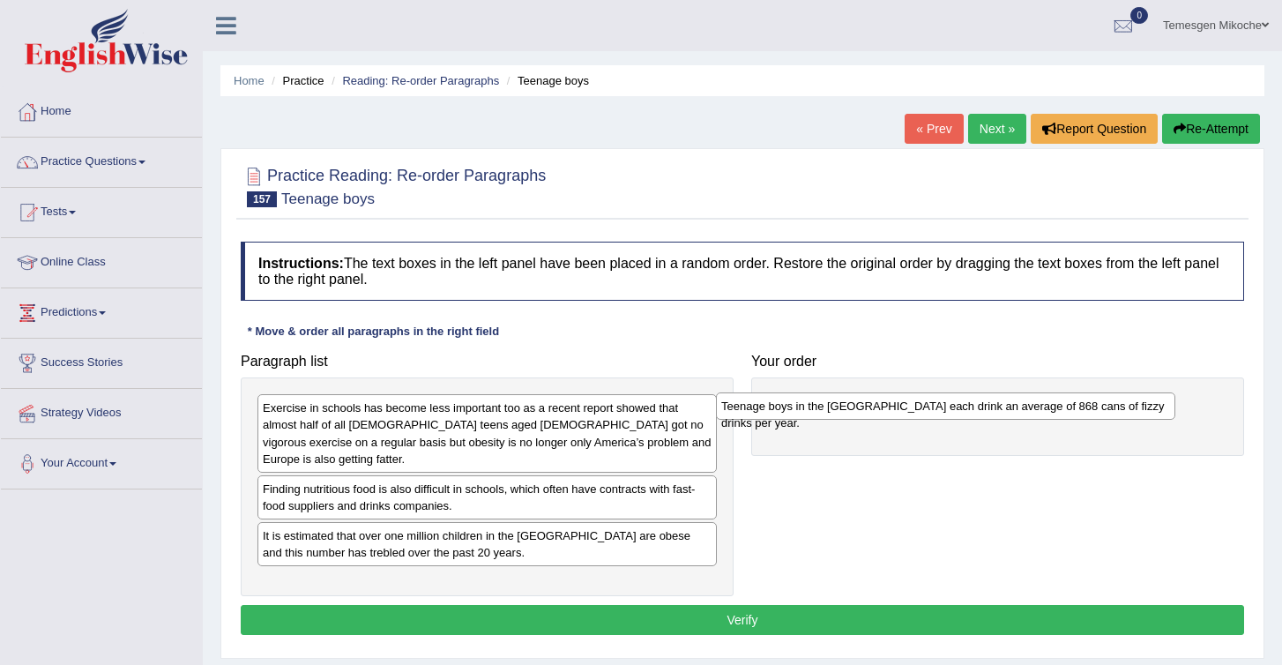
drag, startPoint x: 329, startPoint y: 411, endPoint x: 789, endPoint y: 407, distance: 460.4
click at [789, 407] on div "Teenage boys in the [GEOGRAPHIC_DATA] each drink an average of 868 cans of fizz…" at bounding box center [945, 405] width 459 height 27
drag, startPoint x: 318, startPoint y: 427, endPoint x: 349, endPoint y: 453, distance: 40.7
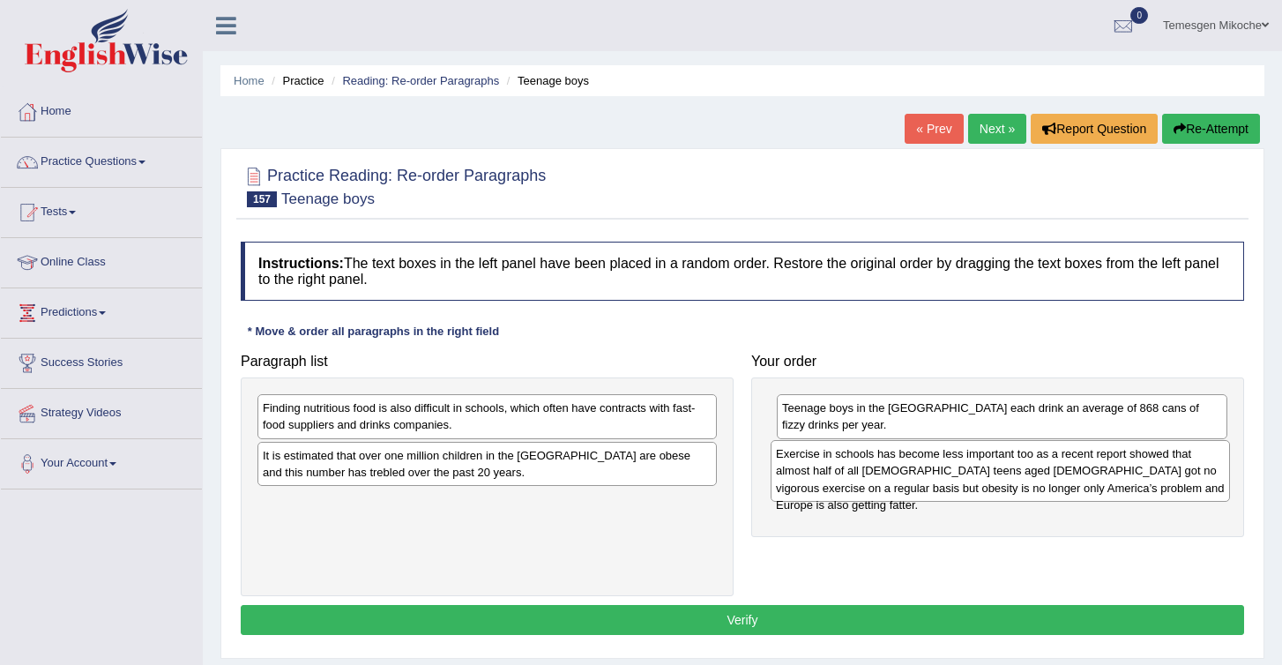
drag, startPoint x: 351, startPoint y: 424, endPoint x: 874, endPoint y: 474, distance: 525.3
click at [873, 473] on div "Exercise in schools has become less important too as a recent report showed tha…" at bounding box center [1000, 470] width 459 height 61
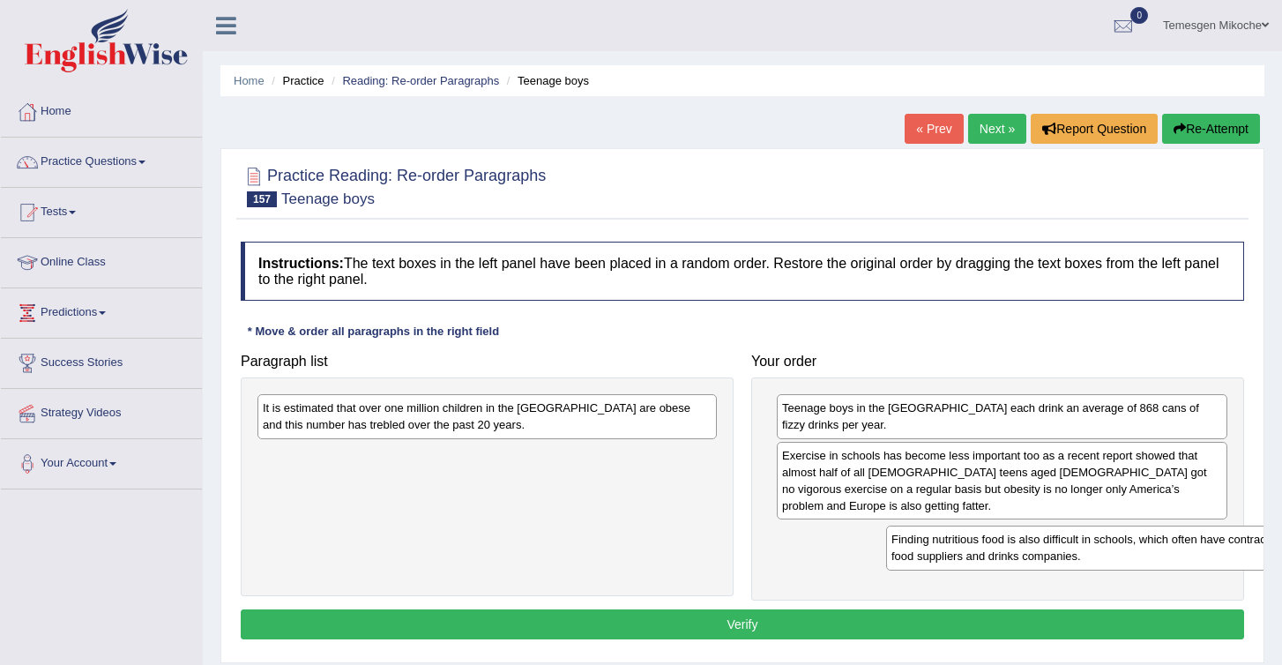
drag, startPoint x: 454, startPoint y: 422, endPoint x: 975, endPoint y: 492, distance: 526.0
click at [978, 526] on div "Finding nutritious food is also difficult in schools, which often have contract…" at bounding box center [1115, 548] width 459 height 44
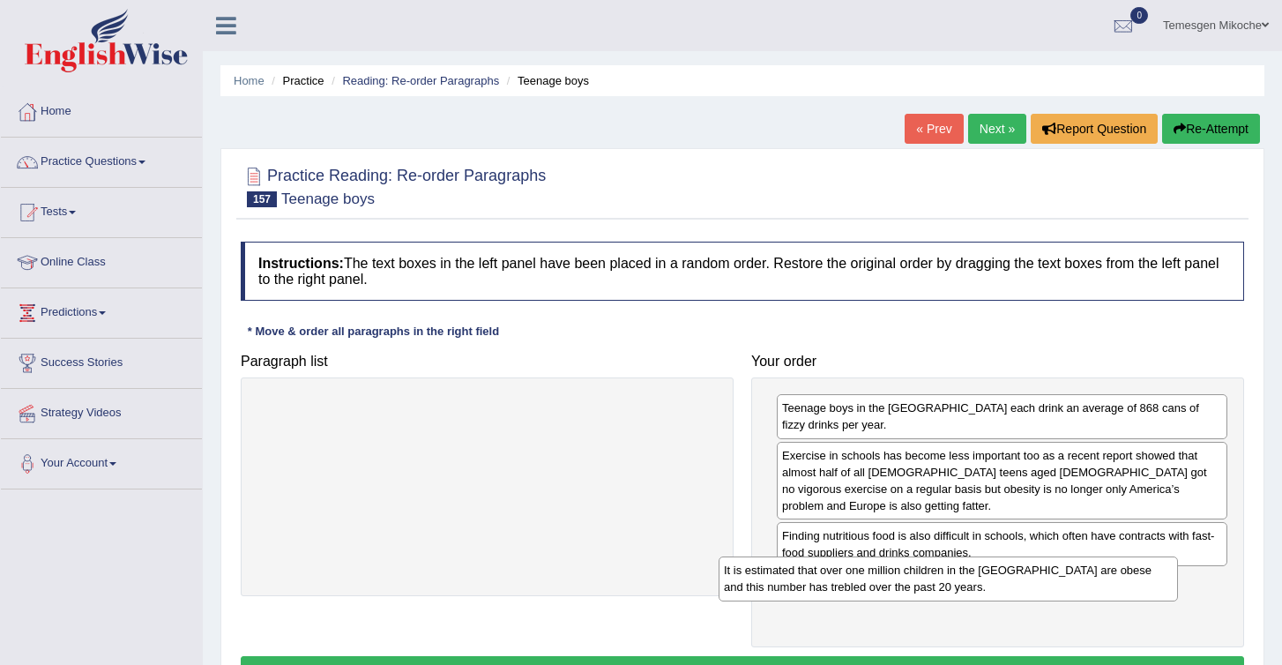
drag, startPoint x: 626, startPoint y: 426, endPoint x: 1124, endPoint y: 561, distance: 515.4
click at [1121, 562] on div "It is estimated that over one million children in the [GEOGRAPHIC_DATA] are obe…" at bounding box center [948, 579] width 459 height 44
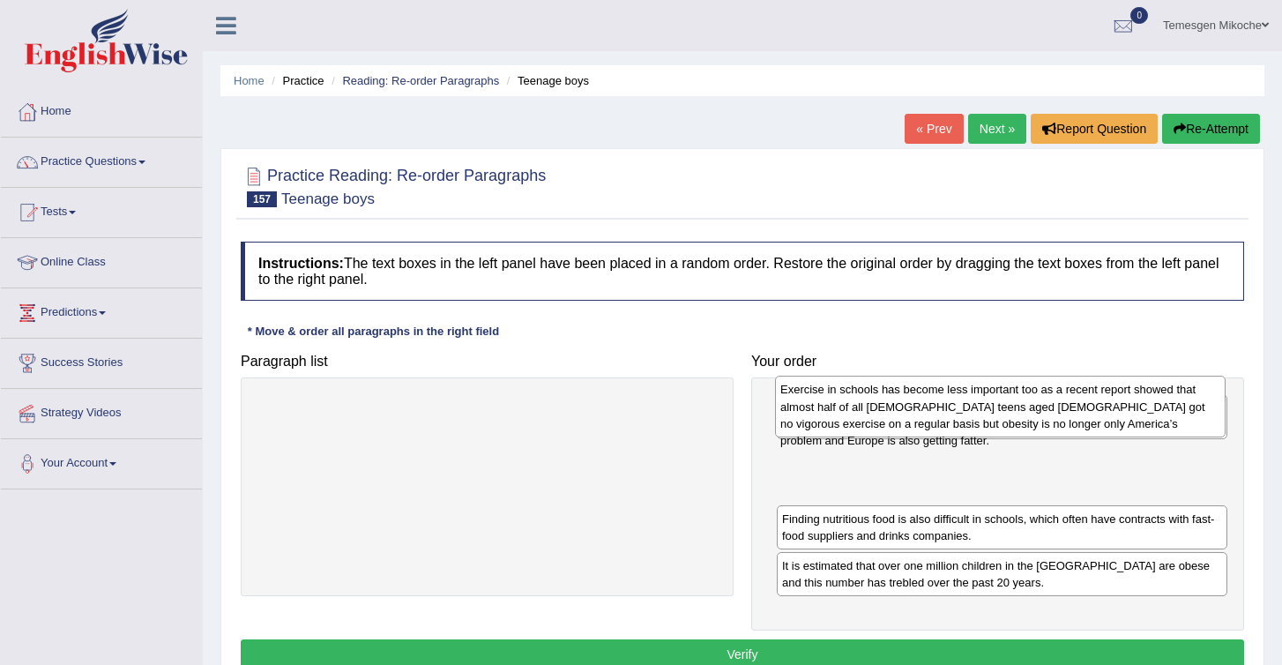
drag, startPoint x: 840, startPoint y: 458, endPoint x: 839, endPoint y: 401, distance: 56.5
click at [839, 401] on div "Exercise in schools has become less important too as a recent report showed tha…" at bounding box center [1000, 406] width 451 height 61
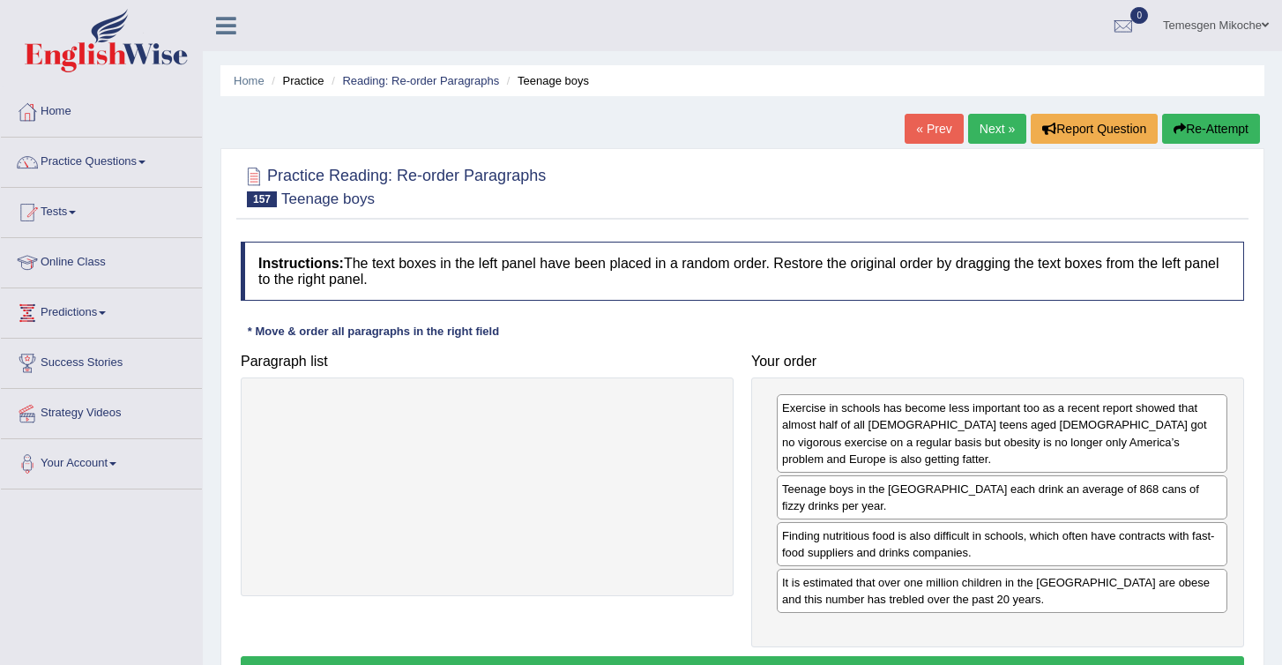
click at [913, 569] on div "It is estimated that over one million children in the [GEOGRAPHIC_DATA] are obe…" at bounding box center [1002, 591] width 451 height 44
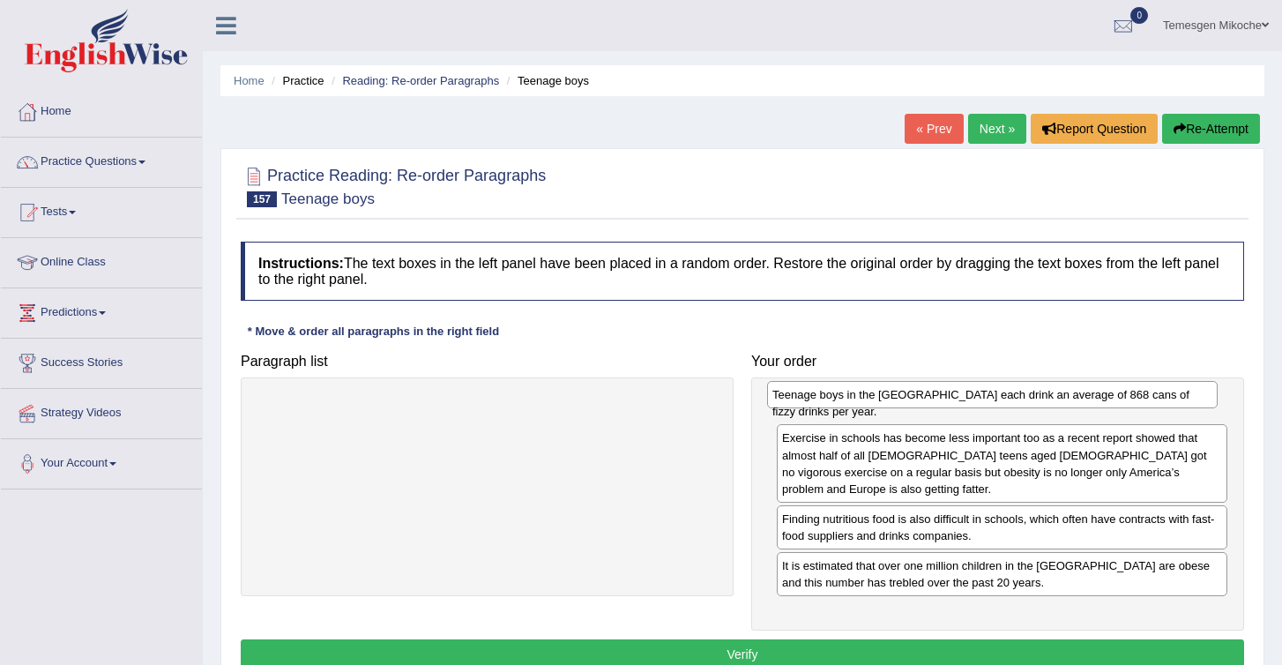
drag, startPoint x: 825, startPoint y: 473, endPoint x: 811, endPoint y: 392, distance: 81.3
click at [813, 393] on div "Teenage boys in the [GEOGRAPHIC_DATA] each drink an average of 868 cans of fizz…" at bounding box center [992, 394] width 451 height 27
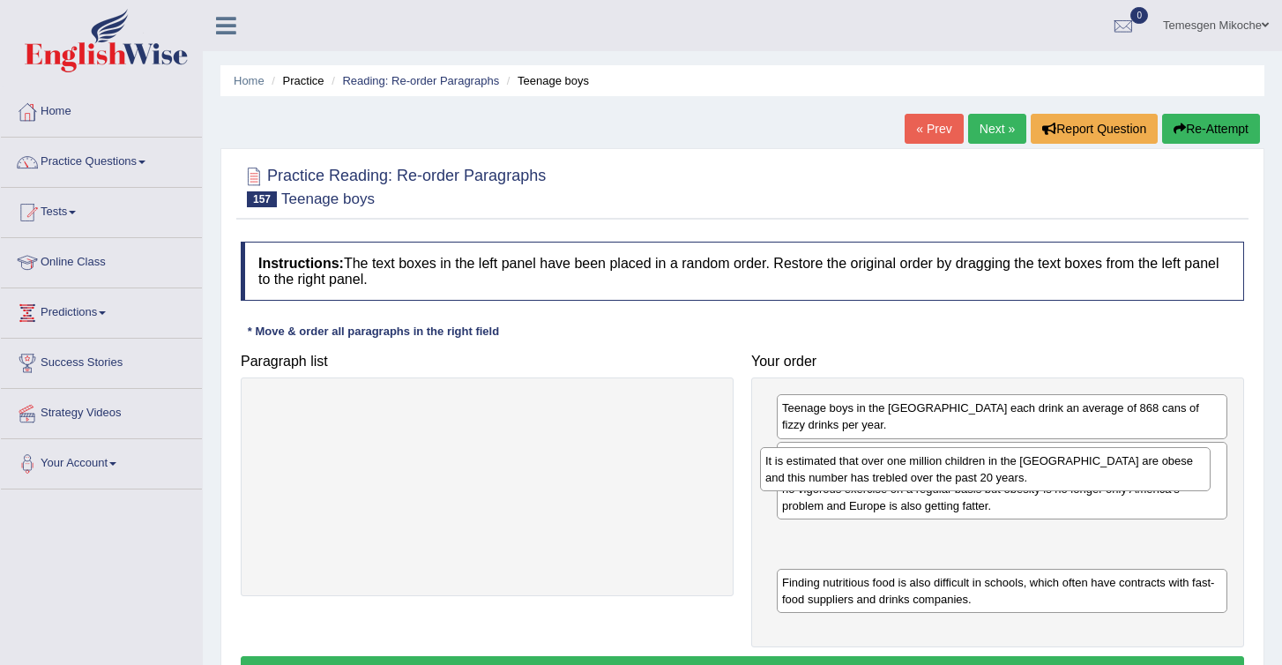
drag, startPoint x: 842, startPoint y: 560, endPoint x: 826, endPoint y: 472, distance: 89.8
click at [826, 472] on div "It is estimated that over one million children in the UK are obese and this num…" at bounding box center [985, 469] width 451 height 44
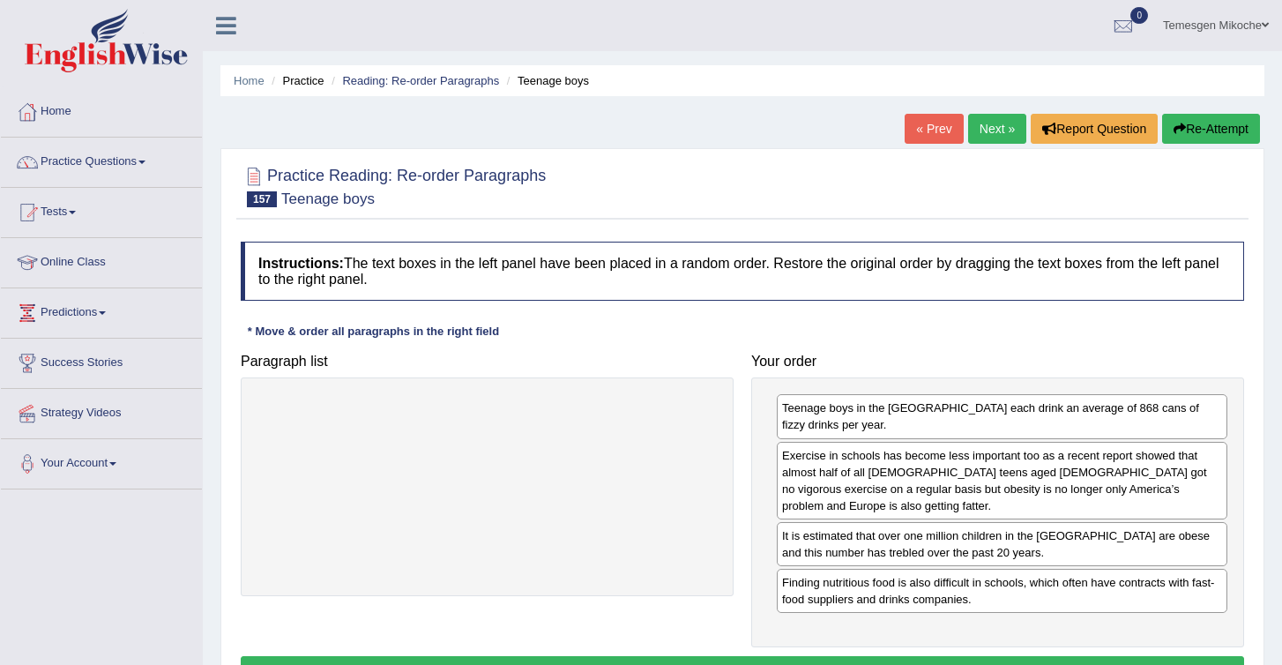
click at [770, 656] on button "Verify" at bounding box center [743, 671] width 1004 height 30
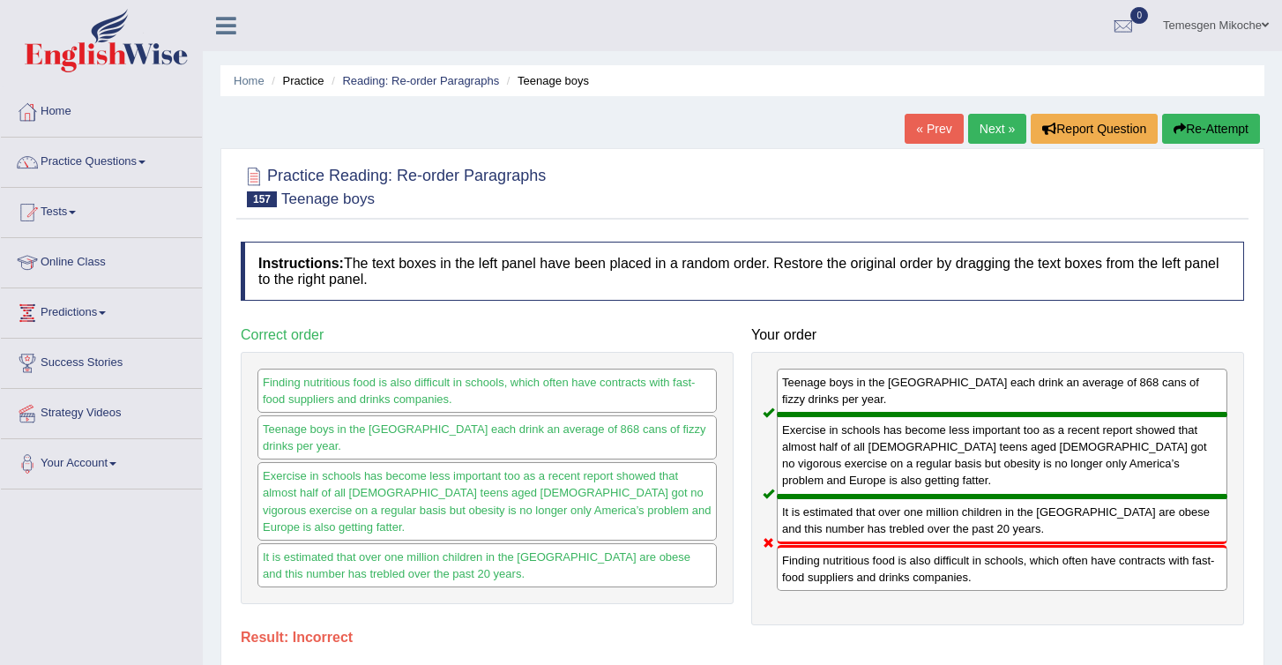
click at [1197, 134] on button "Re-Attempt" at bounding box center [1211, 129] width 98 height 30
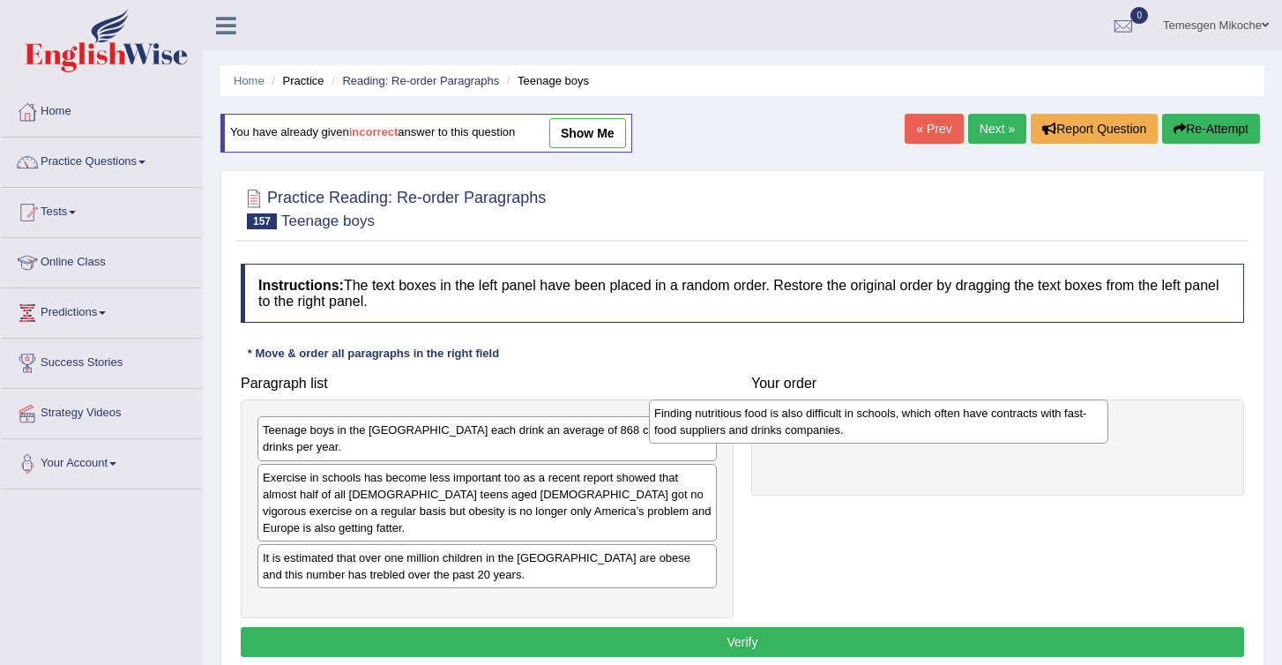
drag, startPoint x: 418, startPoint y: 534, endPoint x: 834, endPoint y: 404, distance: 436.0
click at [832, 402] on div "Finding nutritious food is also difficult in schools, which often have contract…" at bounding box center [878, 422] width 459 height 44
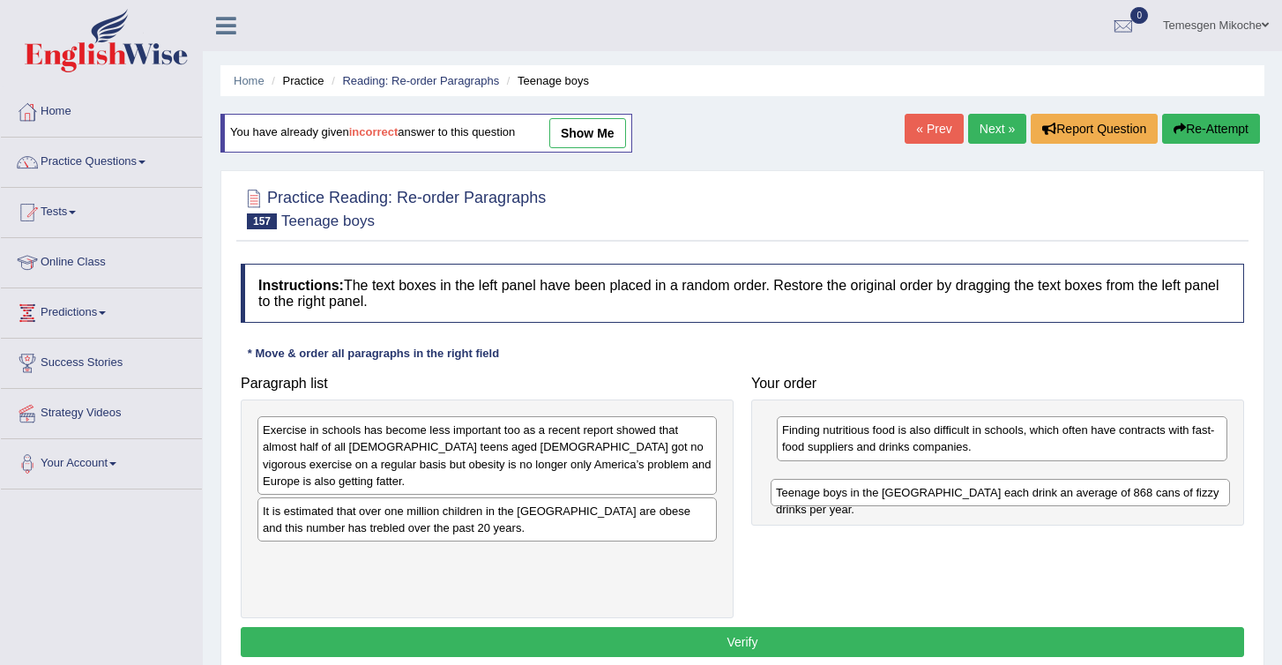
drag, startPoint x: 309, startPoint y: 433, endPoint x: 826, endPoint y: 486, distance: 519.5
click at [825, 486] on div "Teenage boys in the [GEOGRAPHIC_DATA] each drink an average of 868 cans of fizz…" at bounding box center [1000, 492] width 459 height 27
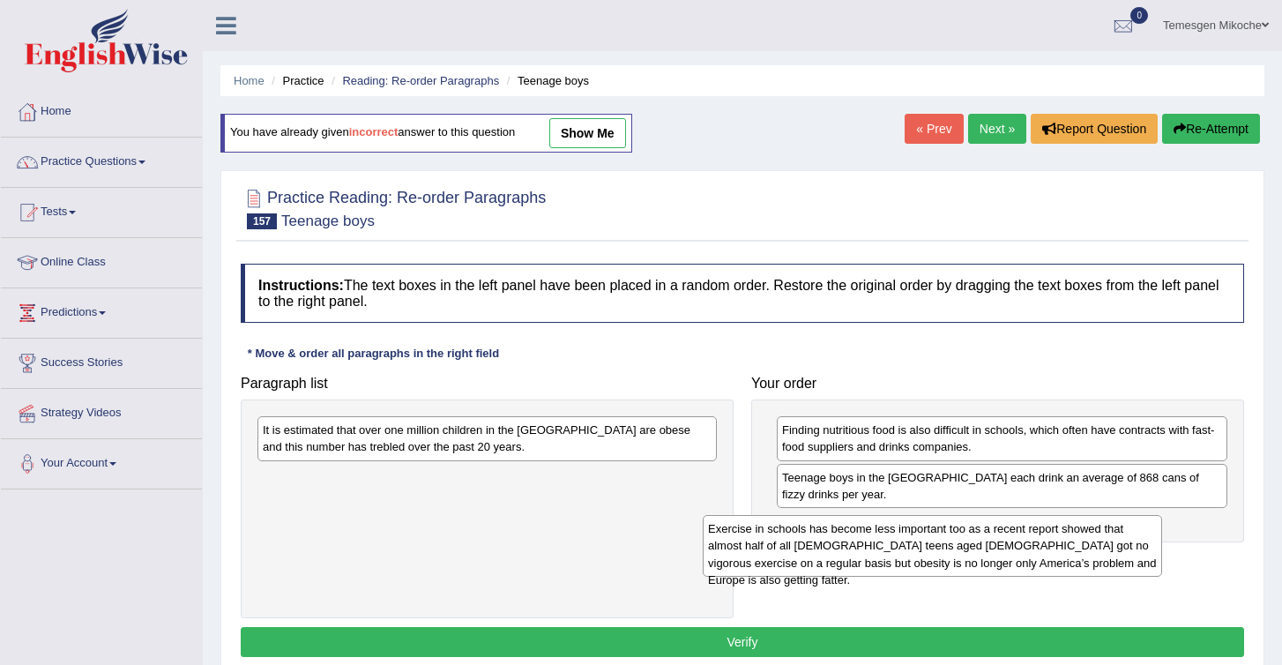
drag, startPoint x: 380, startPoint y: 455, endPoint x: 863, endPoint y: 529, distance: 488.1
click at [863, 530] on div "Exercise in schools has become less important too as a recent report showed tha…" at bounding box center [932, 545] width 459 height 61
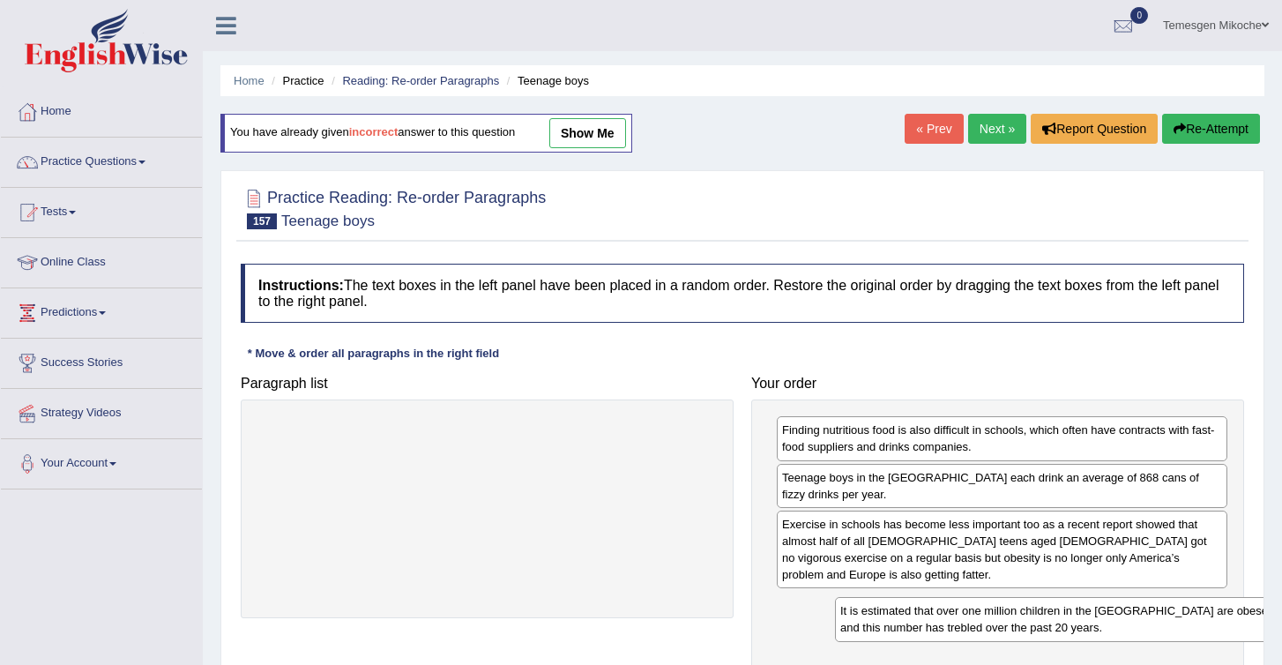
drag, startPoint x: 500, startPoint y: 451, endPoint x: 1042, endPoint y: 611, distance: 564.8
click at [1046, 614] on div "It is estimated that over one million children in the UK are obese and this num…" at bounding box center [1064, 619] width 459 height 44
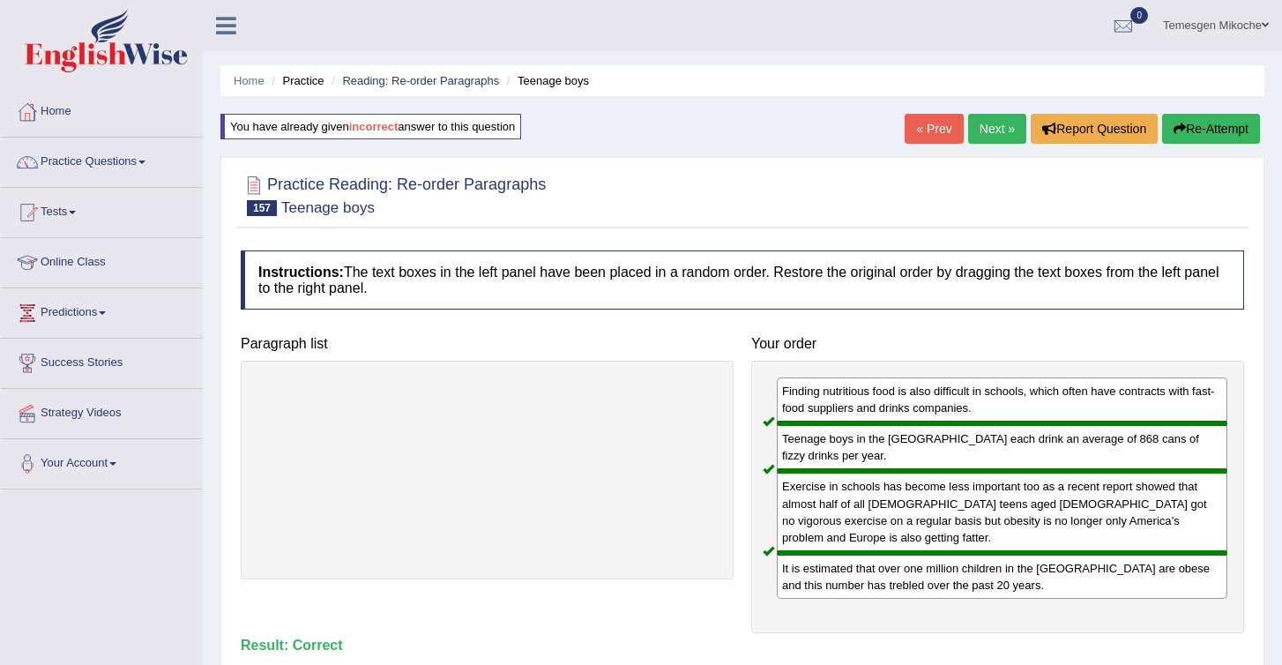
click at [992, 138] on link "Next »" at bounding box center [997, 129] width 58 height 30
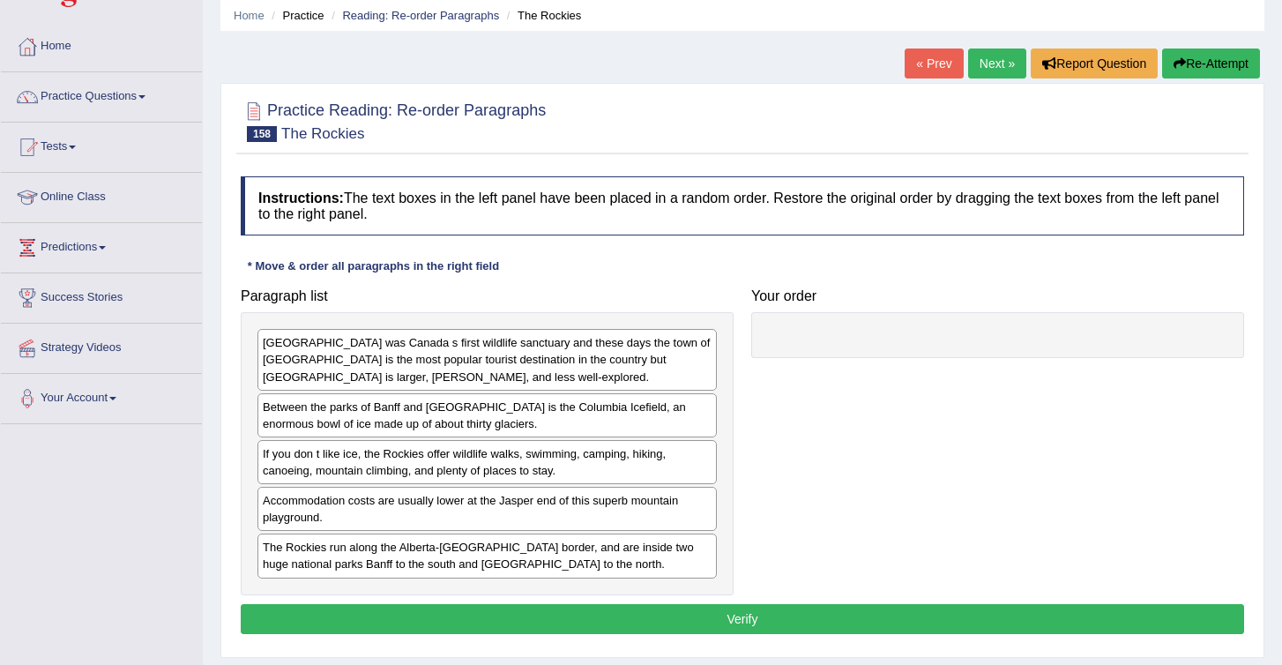
scroll to position [64, 0]
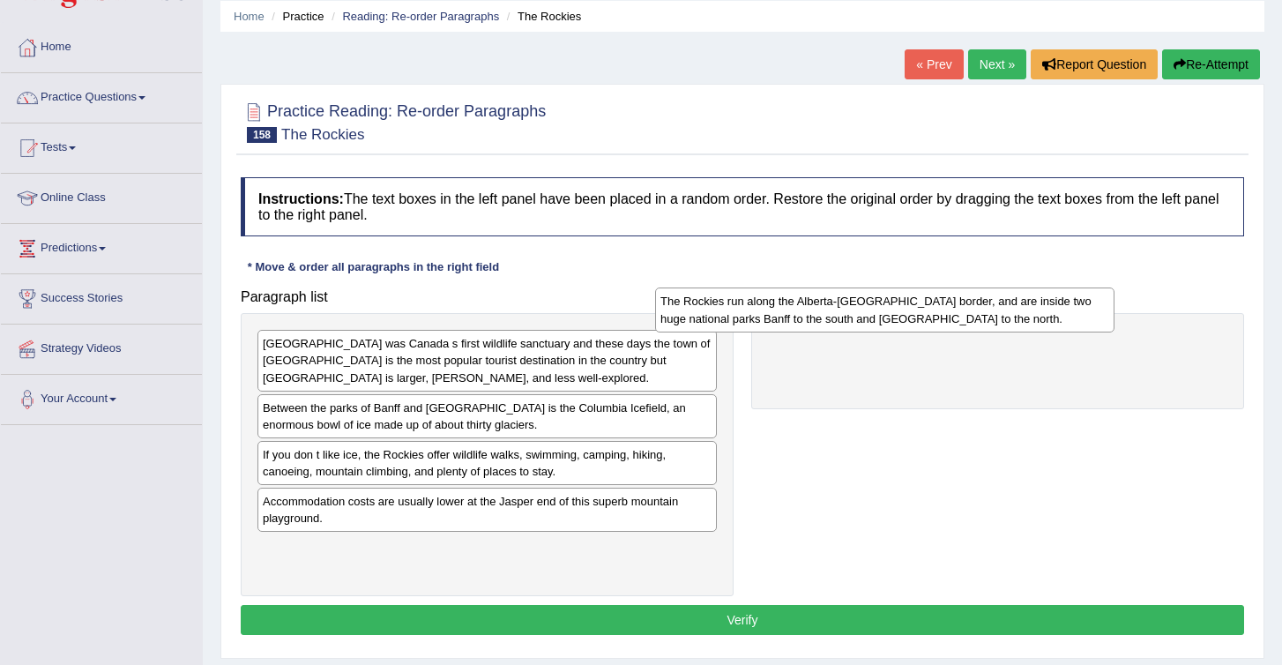
drag, startPoint x: 398, startPoint y: 553, endPoint x: 828, endPoint y: 326, distance: 486.4
click at [828, 326] on div "The Rockies run along the Alberta-[GEOGRAPHIC_DATA] border, and are inside two …" at bounding box center [884, 310] width 459 height 44
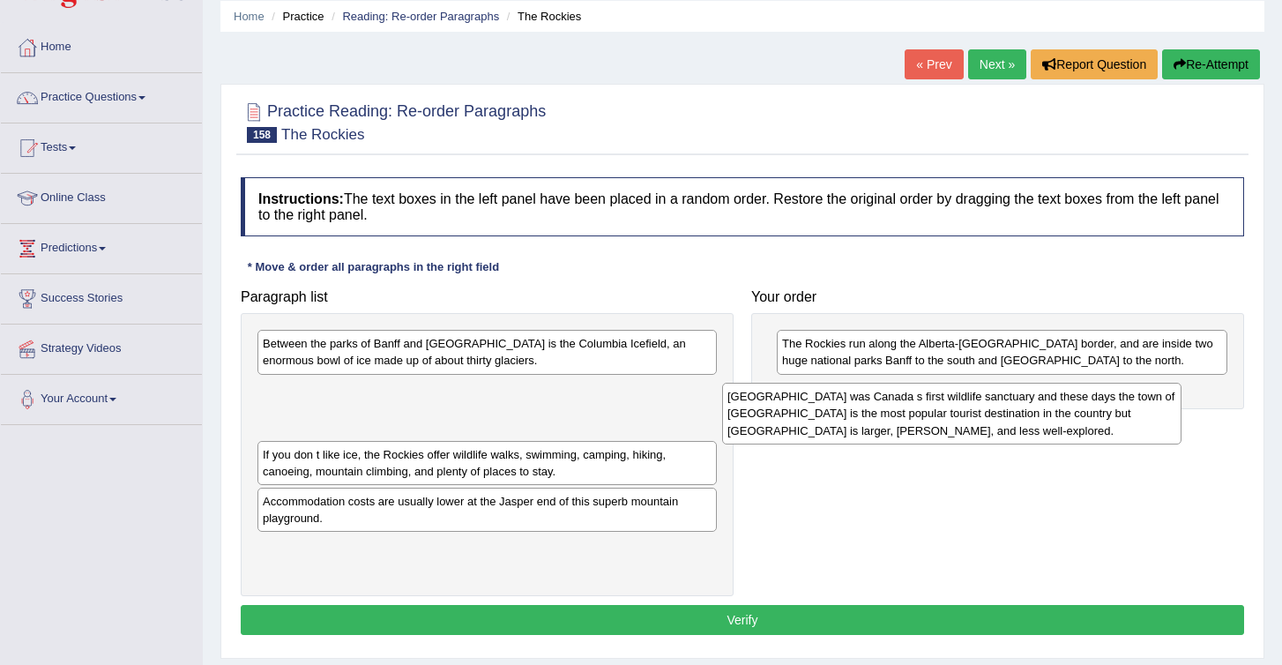
drag, startPoint x: 437, startPoint y: 355, endPoint x: 915, endPoint y: 403, distance: 480.4
click at [915, 403] on div "[GEOGRAPHIC_DATA] was Canada s first wildlife sanctuary and these days the town…" at bounding box center [951, 413] width 459 height 61
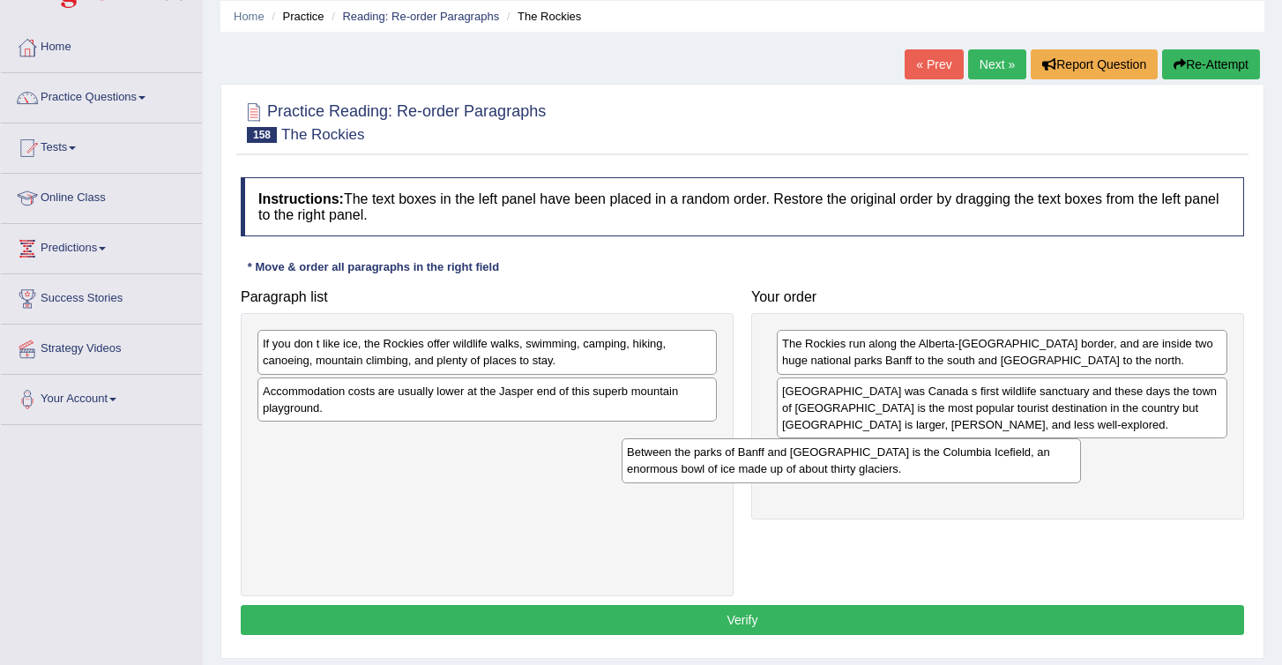
drag, startPoint x: 376, startPoint y: 359, endPoint x: 743, endPoint y: 466, distance: 382.9
click at [743, 466] on div "Between the parks of Banff and [GEOGRAPHIC_DATA] is the Columbia Icefield, an e…" at bounding box center [851, 460] width 459 height 44
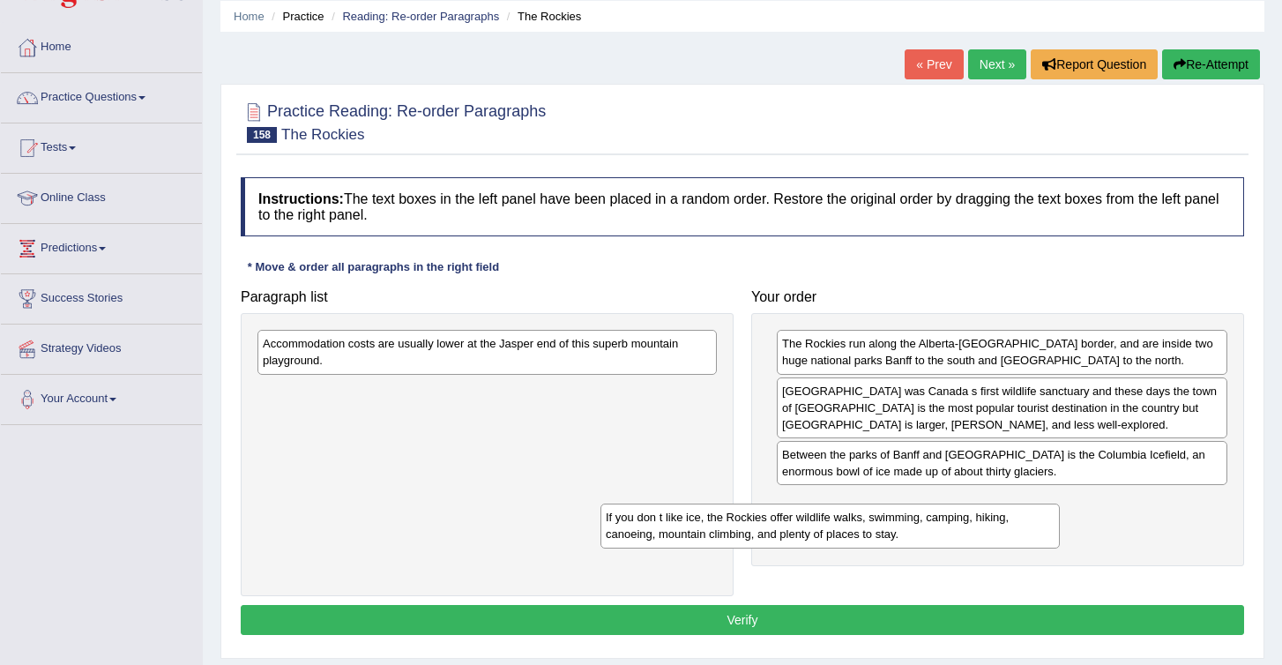
drag, startPoint x: 392, startPoint y: 355, endPoint x: 813, endPoint y: 546, distance: 462.6
click at [813, 546] on div "If you don t like ice, the Rockies offer wildlife walks, swimming, camping, hik…" at bounding box center [830, 526] width 459 height 44
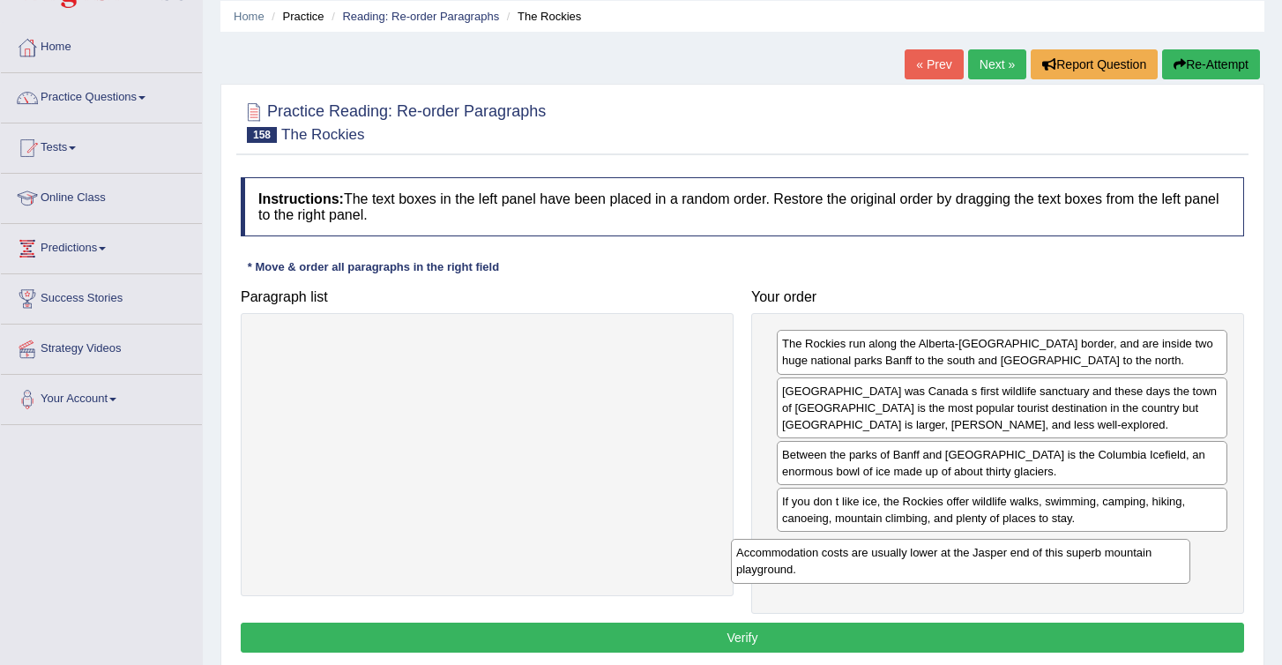
drag, startPoint x: 401, startPoint y: 360, endPoint x: 927, endPoint y: 585, distance: 571.7
click at [926, 583] on div "Accommodation costs are usually lower at the Jasper end of this superb mountain…" at bounding box center [960, 561] width 459 height 44
click at [881, 633] on button "Verify" at bounding box center [743, 638] width 1004 height 30
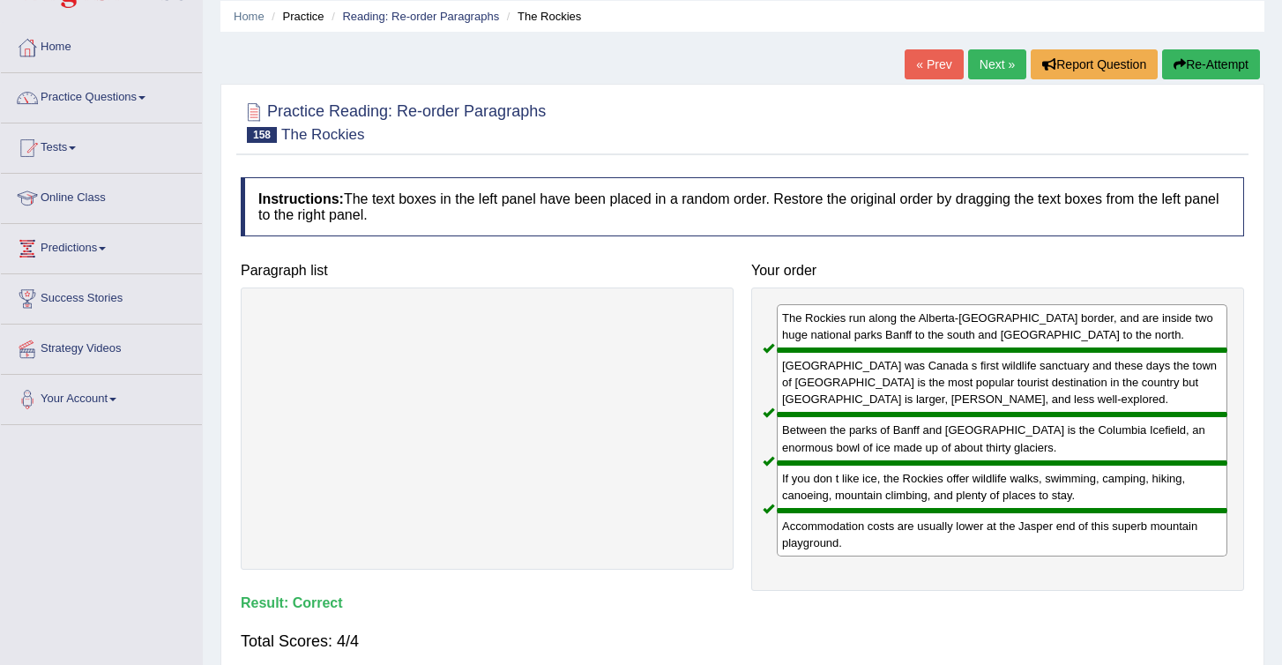
click at [982, 64] on link "Next »" at bounding box center [997, 64] width 58 height 30
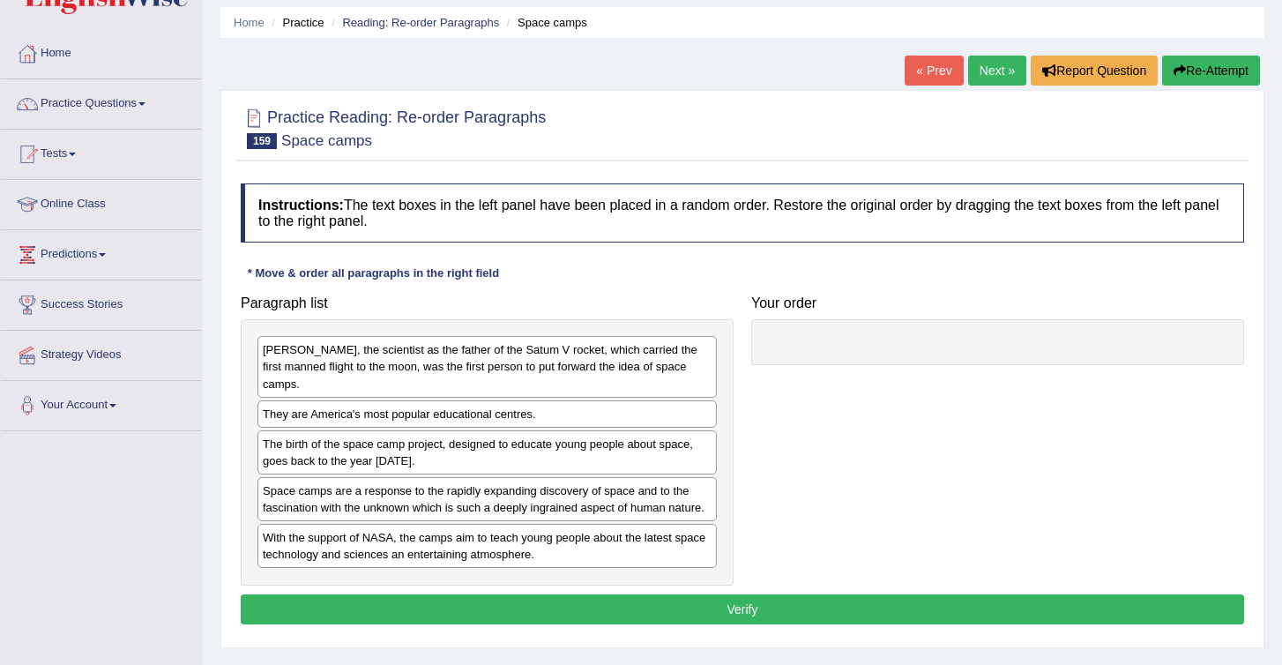
scroll to position [67, 0]
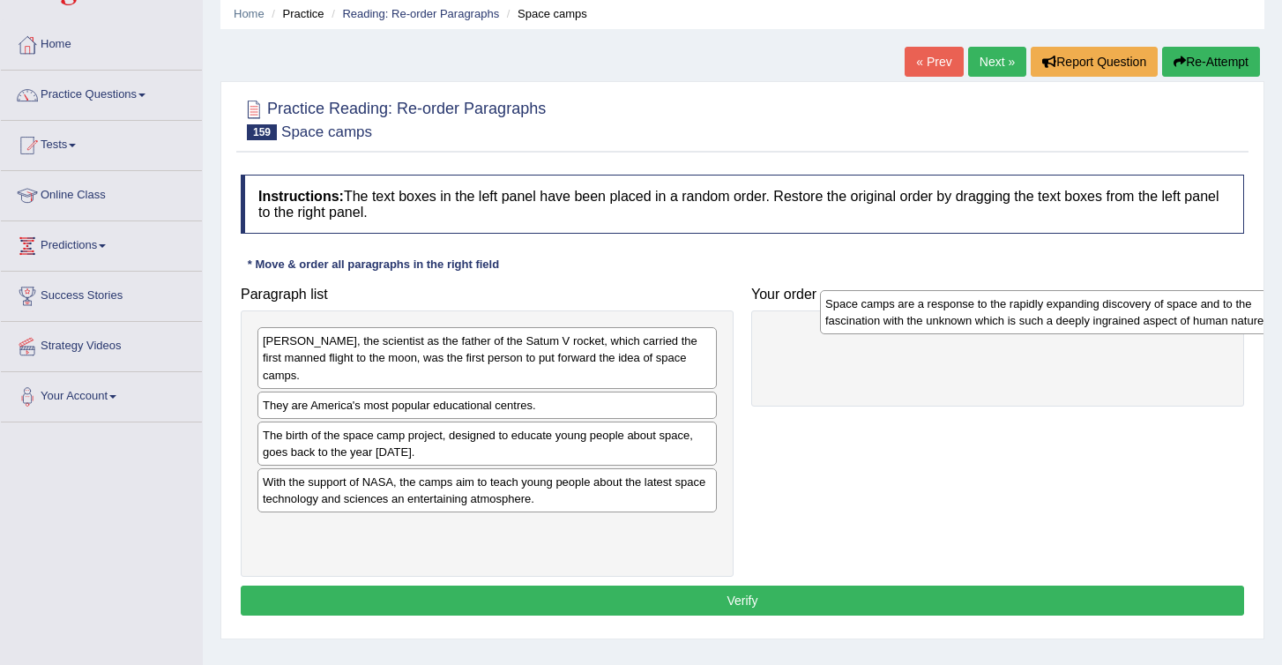
drag, startPoint x: 364, startPoint y: 493, endPoint x: 885, endPoint y: 326, distance: 547.2
click at [891, 325] on div "Space camps are a response to the rapidly expanding discovery of space and to t…" at bounding box center [1049, 312] width 459 height 44
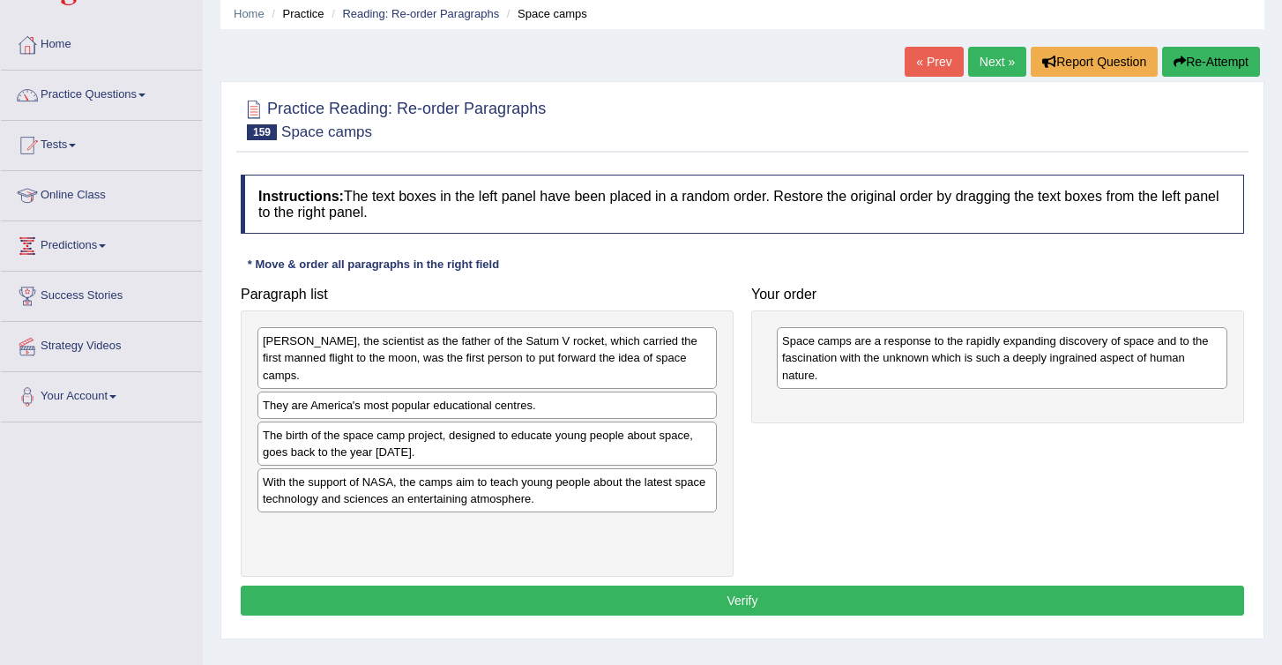
click at [347, 454] on div "The birth of the space camp project, designed to educate young people about spa…" at bounding box center [487, 444] width 459 height 44
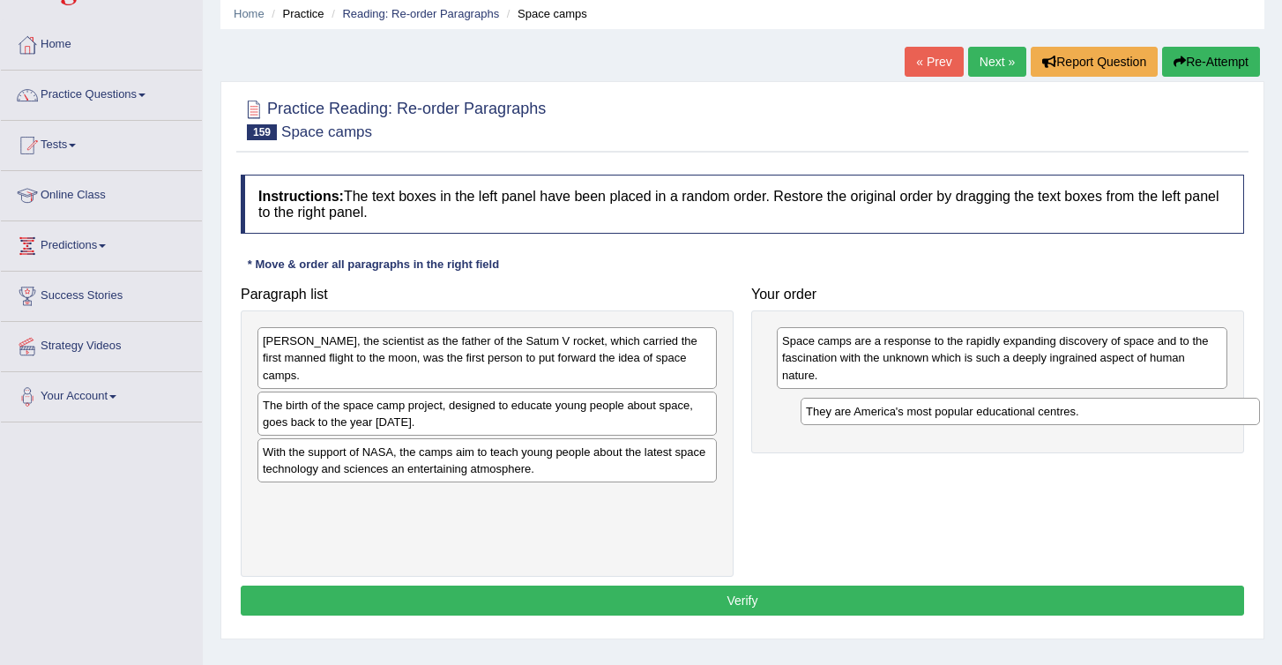
drag, startPoint x: 351, startPoint y: 409, endPoint x: 903, endPoint y: 406, distance: 552.1
click at [903, 406] on div "They are America's most popular educational centres." at bounding box center [1030, 411] width 459 height 27
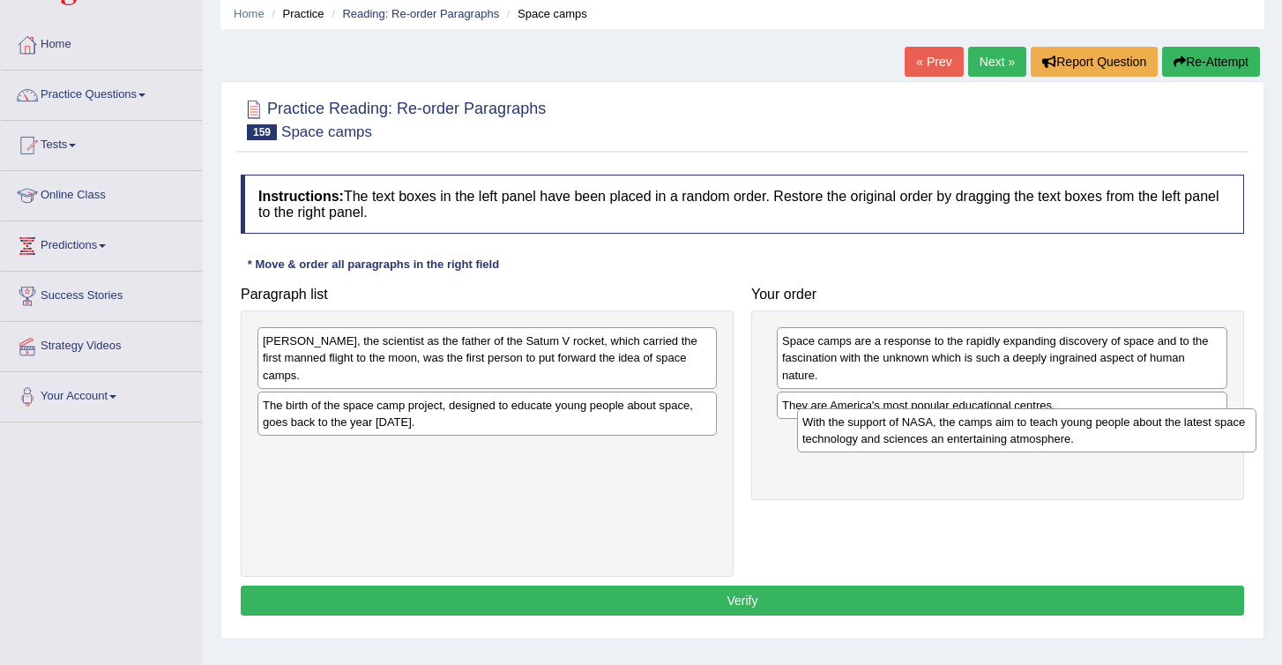
drag, startPoint x: 297, startPoint y: 456, endPoint x: 837, endPoint y: 426, distance: 540.6
click at [837, 426] on div "With the support of NASA, the camps aim to teach young people about the latest …" at bounding box center [1026, 430] width 459 height 44
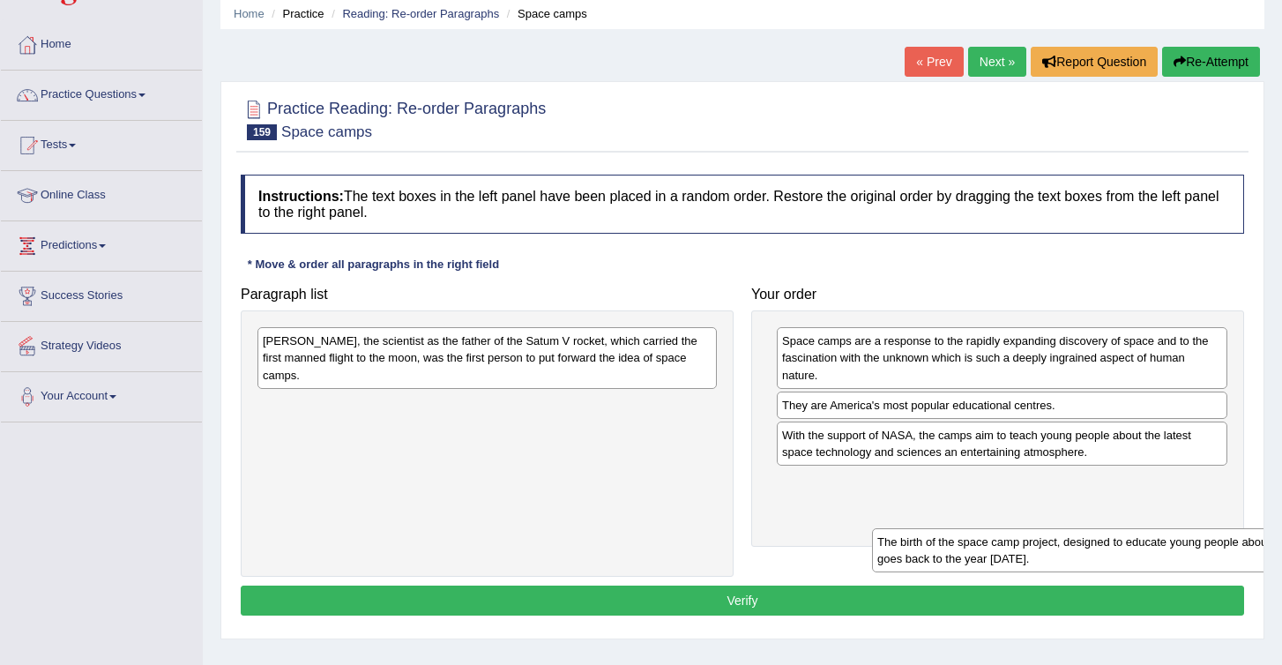
drag, startPoint x: 280, startPoint y: 413, endPoint x: 845, endPoint y: 507, distance: 572.3
click at [872, 528] on div "The birth of the space camp project, designed to educate young people about spa…" at bounding box center [1101, 550] width 459 height 44
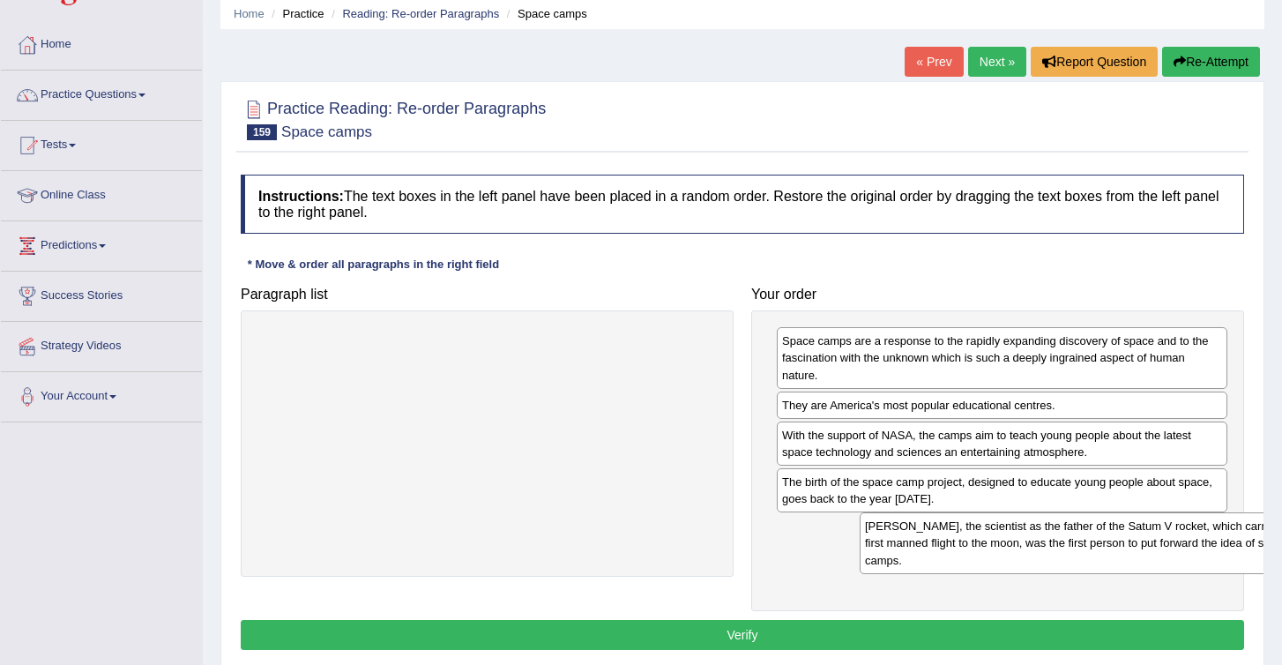
drag, startPoint x: 392, startPoint y: 344, endPoint x: 994, endPoint y: 529, distance: 630.2
click at [994, 529] on div "[PERSON_NAME], the scientist as the father of the Satum V rocket, which carried…" at bounding box center [1089, 542] width 459 height 61
click at [784, 631] on button "Verify" at bounding box center [743, 635] width 1004 height 30
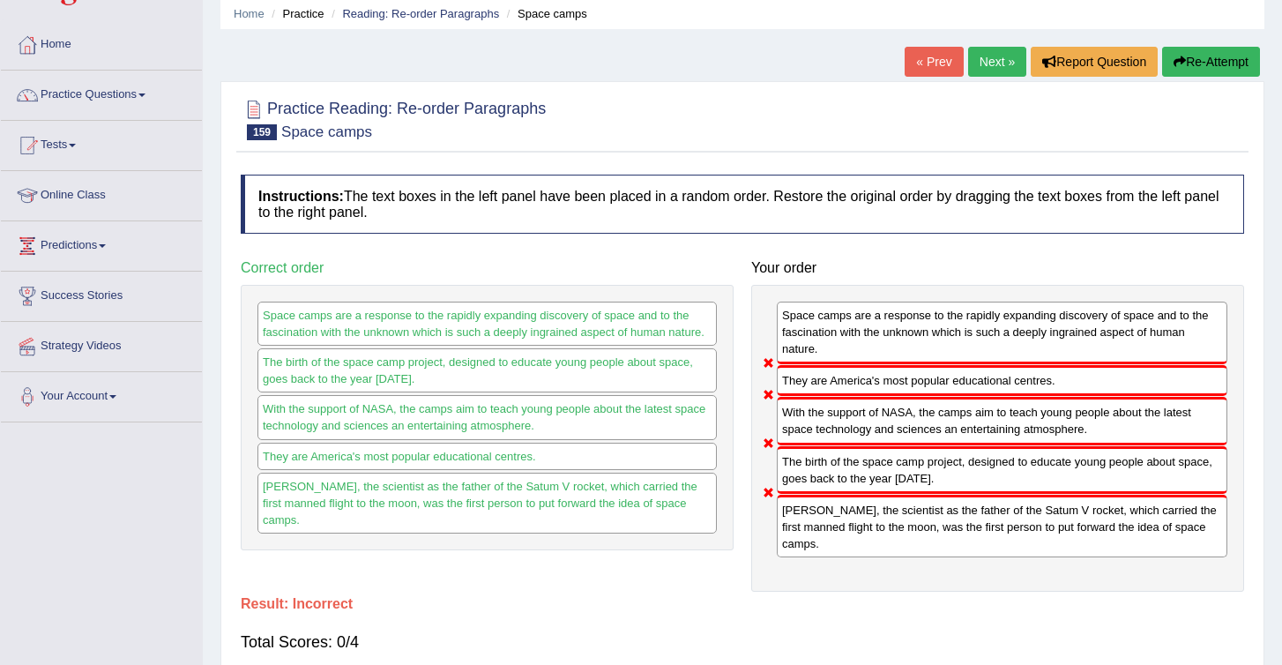
click at [1194, 66] on button "Re-Attempt" at bounding box center [1211, 62] width 98 height 30
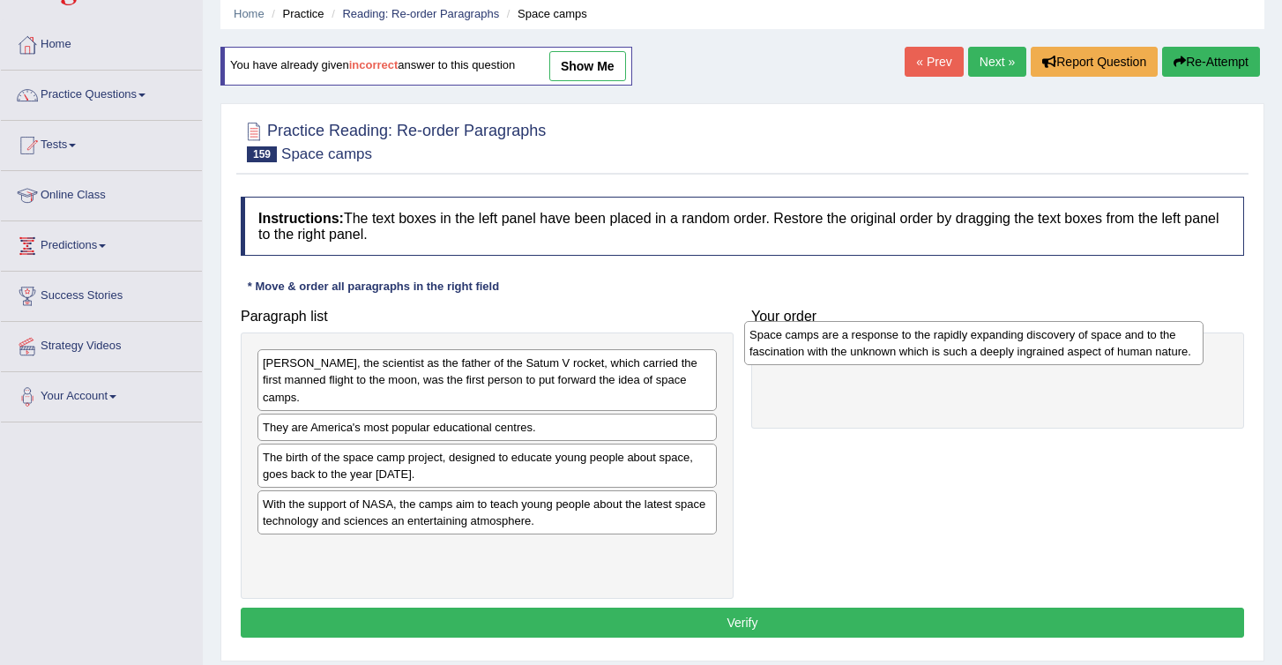
drag, startPoint x: 350, startPoint y: 513, endPoint x: 839, endPoint y: 344, distance: 517.1
click at [839, 344] on div "Space camps are a response to the rapidly expanding discovery of space and to t…" at bounding box center [973, 343] width 459 height 44
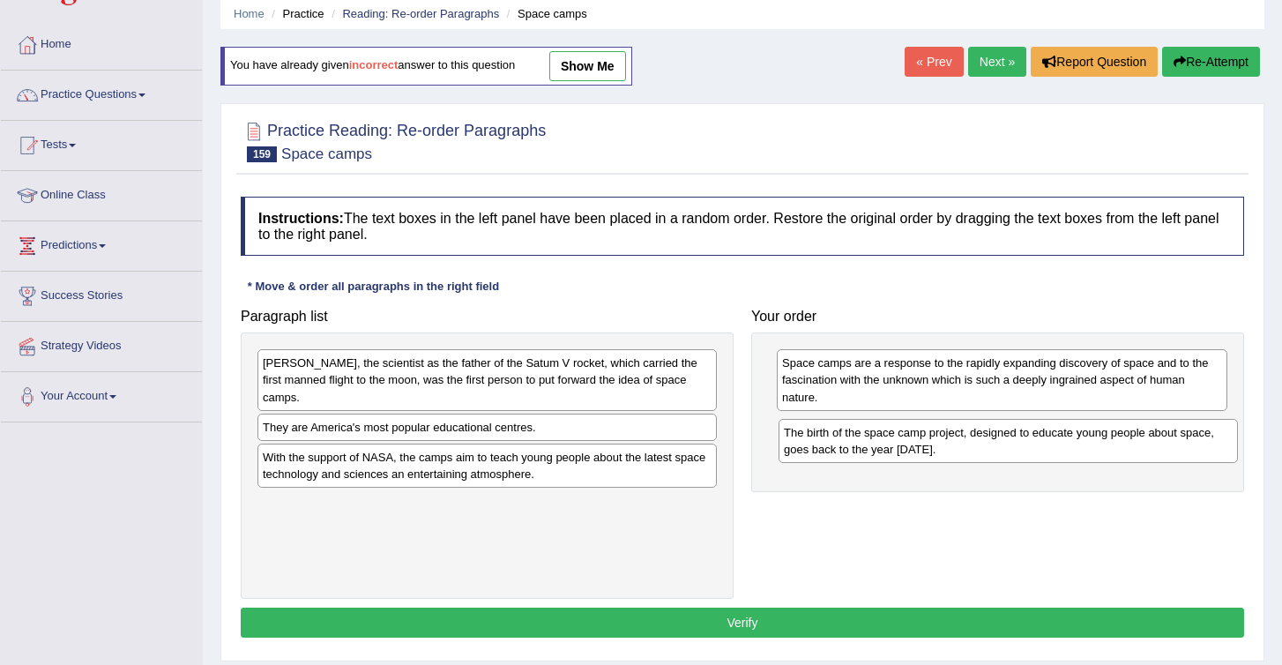
drag, startPoint x: 287, startPoint y: 467, endPoint x: 812, endPoint y: 441, distance: 526.3
click at [812, 441] on div "The birth of the space camp project, designed to educate young people about spa…" at bounding box center [1008, 441] width 459 height 44
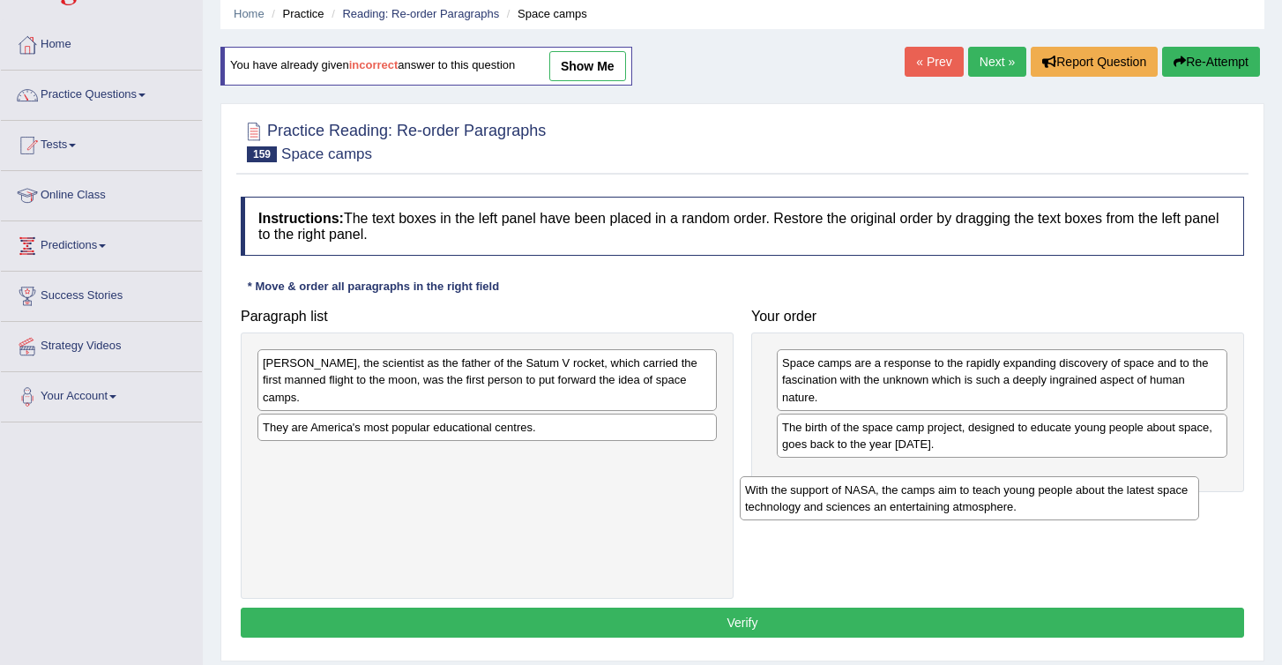
drag, startPoint x: 318, startPoint y: 471, endPoint x: 833, endPoint y: 482, distance: 516.1
click at [834, 482] on div "With the support of NASA, the camps aim to teach young people about the latest …" at bounding box center [969, 498] width 459 height 44
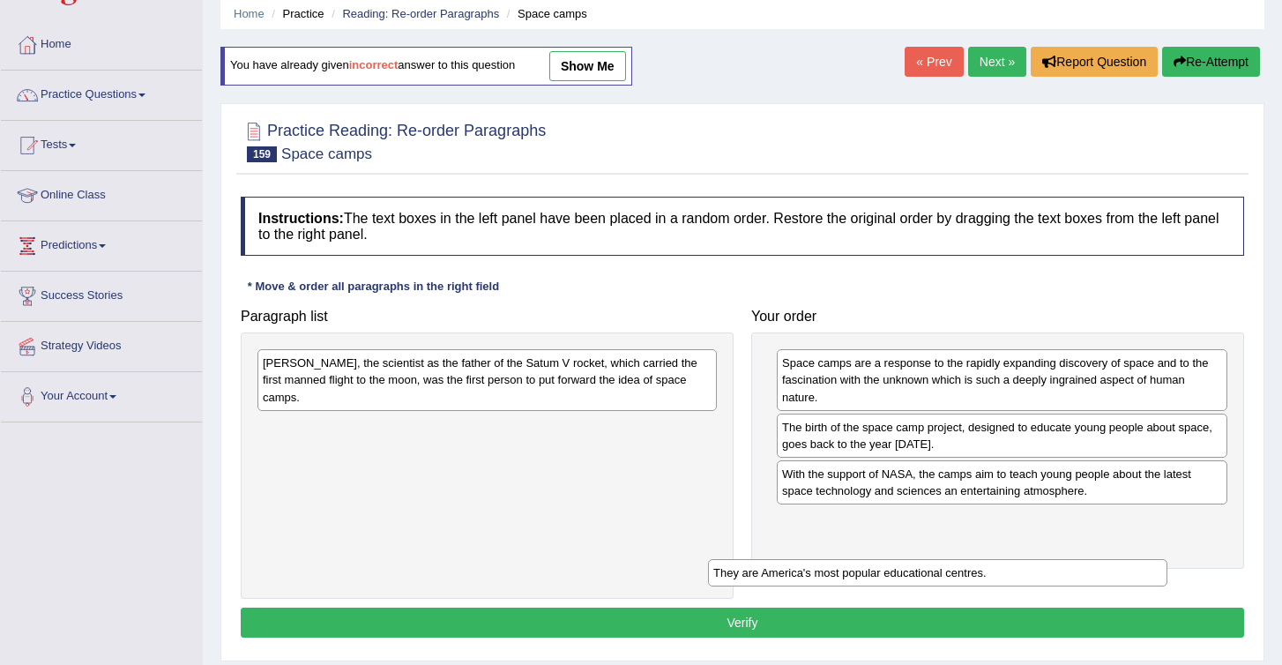
drag, startPoint x: 273, startPoint y: 429, endPoint x: 727, endPoint y: 572, distance: 475.3
click at [727, 573] on div "They are America's most popular educational centres." at bounding box center [937, 572] width 459 height 27
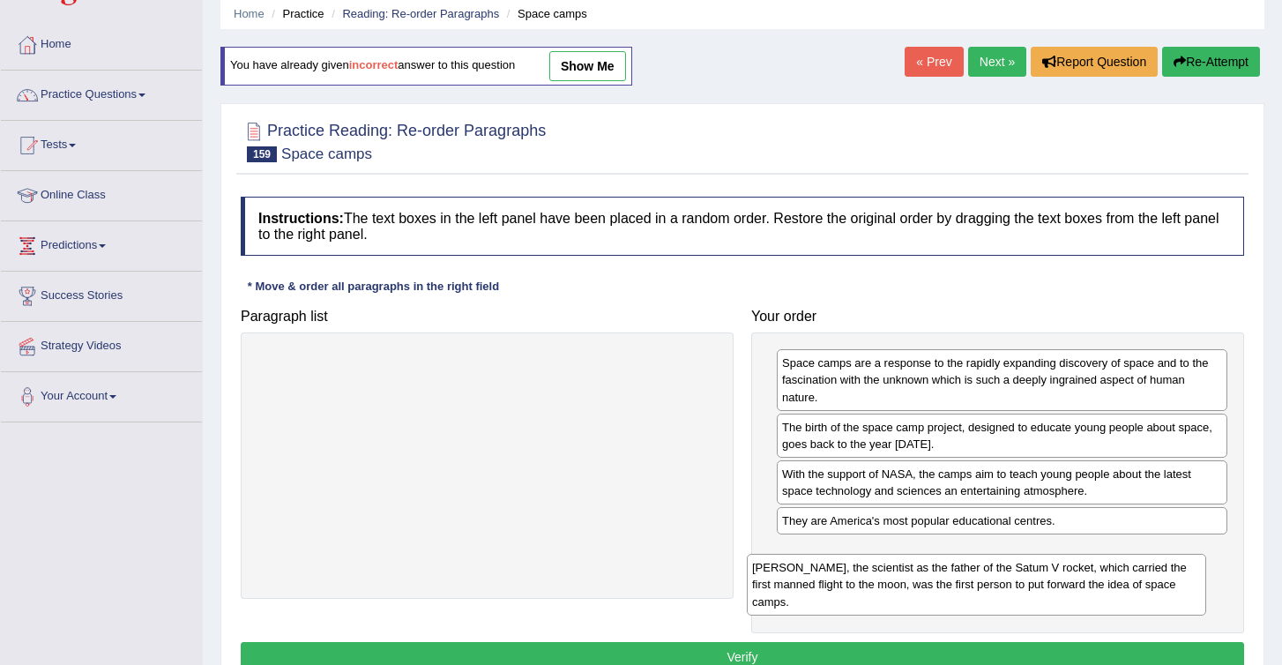
drag, startPoint x: 386, startPoint y: 378, endPoint x: 880, endPoint y: 579, distance: 533.3
click at [880, 579] on div "Dr Wemer von Braun, the scientist as the father of the Satum V rocket, which ca…" at bounding box center [976, 584] width 459 height 61
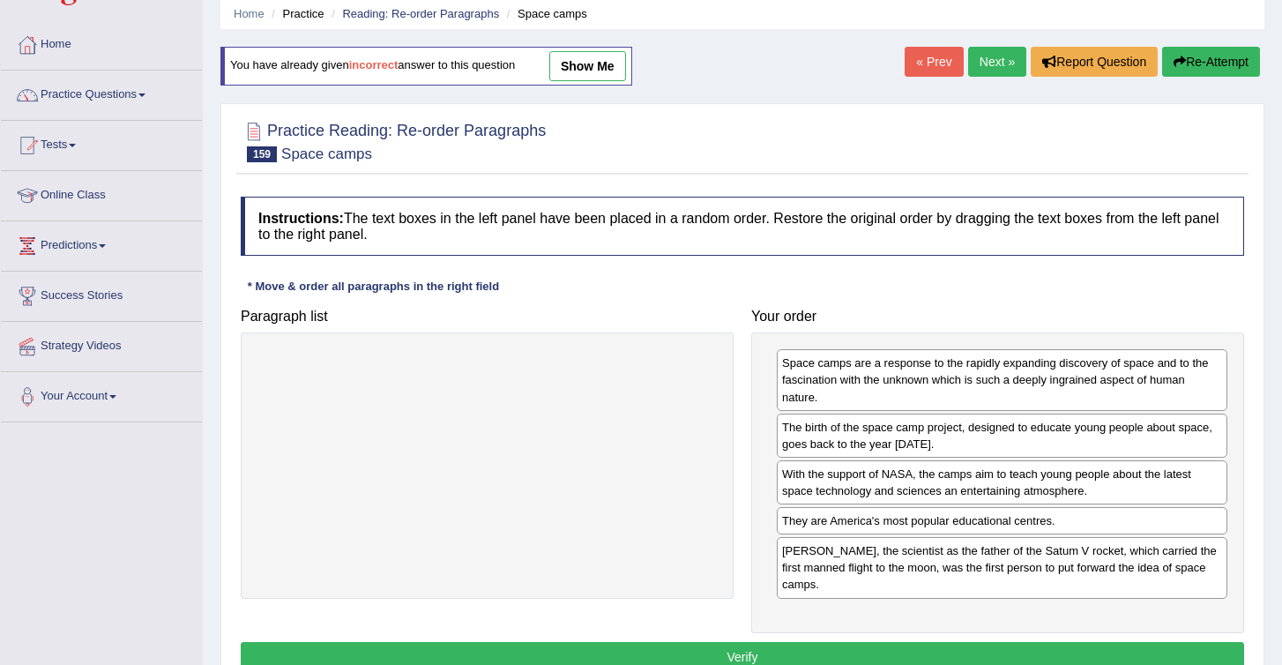
click at [738, 644] on button "Verify" at bounding box center [743, 657] width 1004 height 30
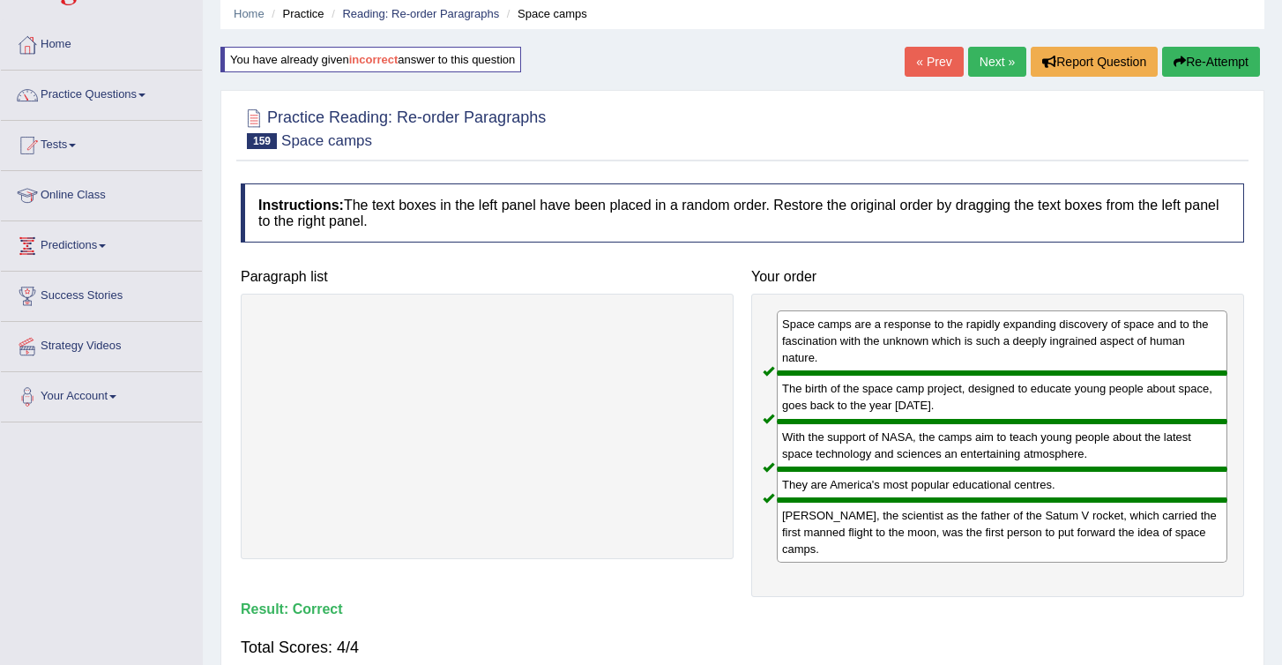
click at [988, 59] on link "Next »" at bounding box center [997, 62] width 58 height 30
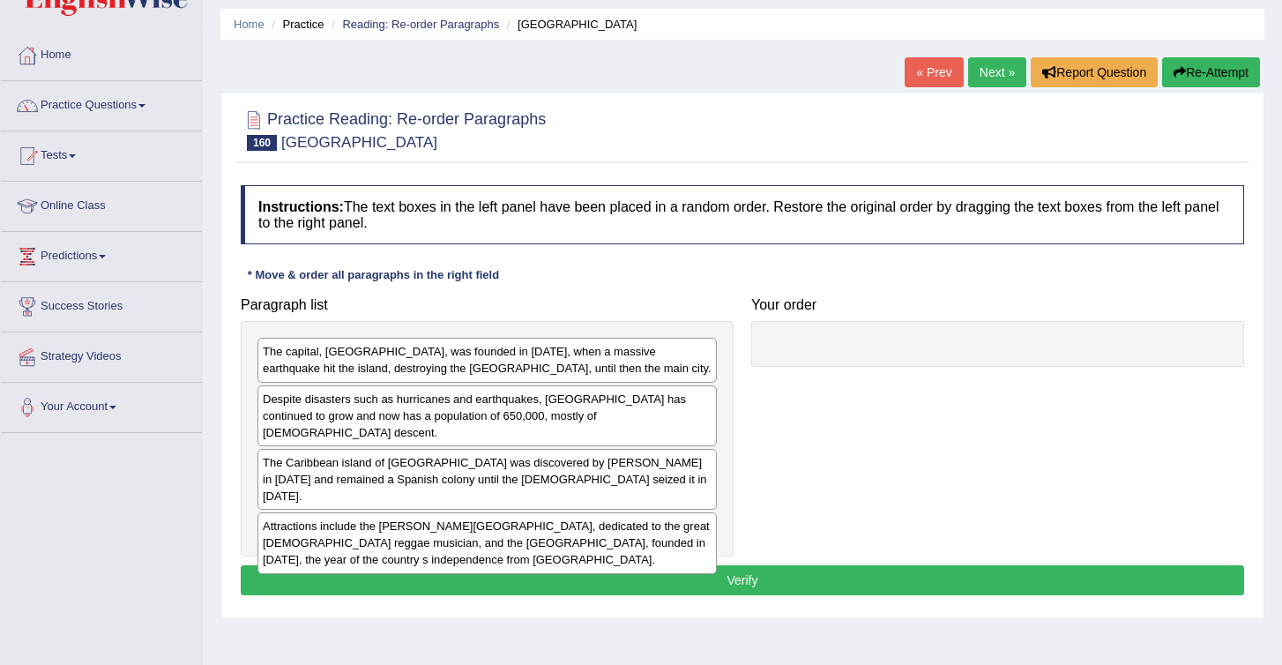
scroll to position [57, 0]
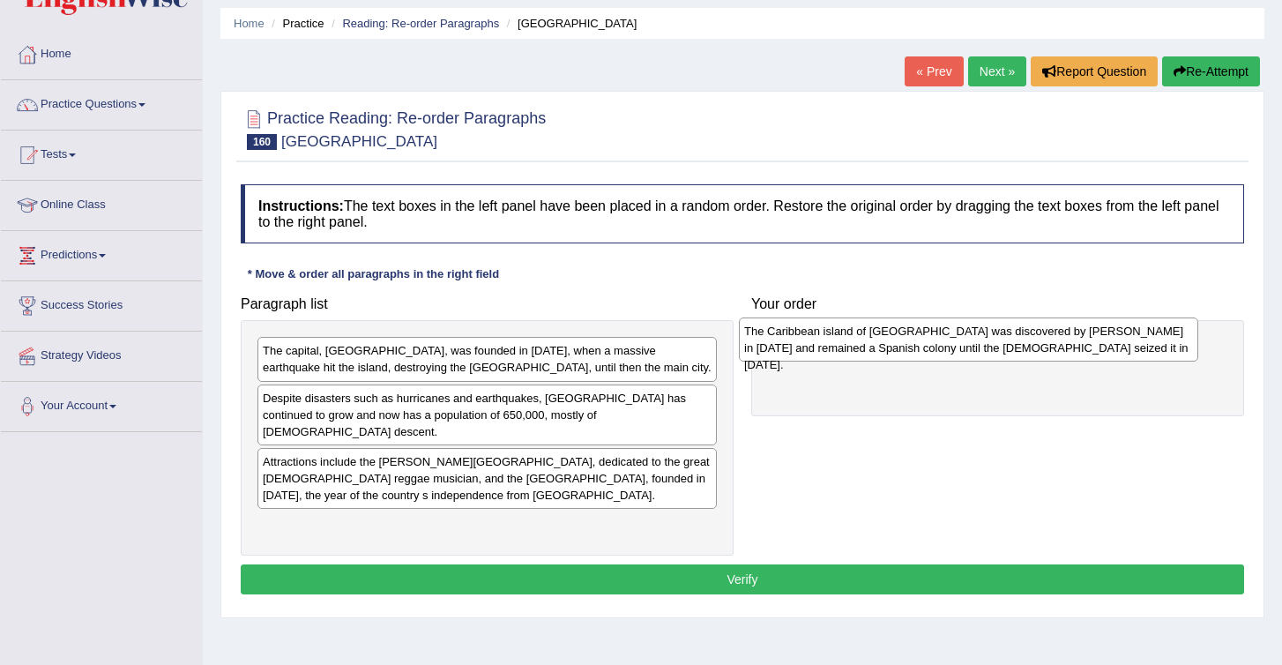
drag, startPoint x: 425, startPoint y: 460, endPoint x: 915, endPoint y: 341, distance: 504.6
click at [915, 342] on div "The Caribbean island of Jamaica was discovered by Christopher Columbus in 1494 …" at bounding box center [968, 340] width 459 height 44
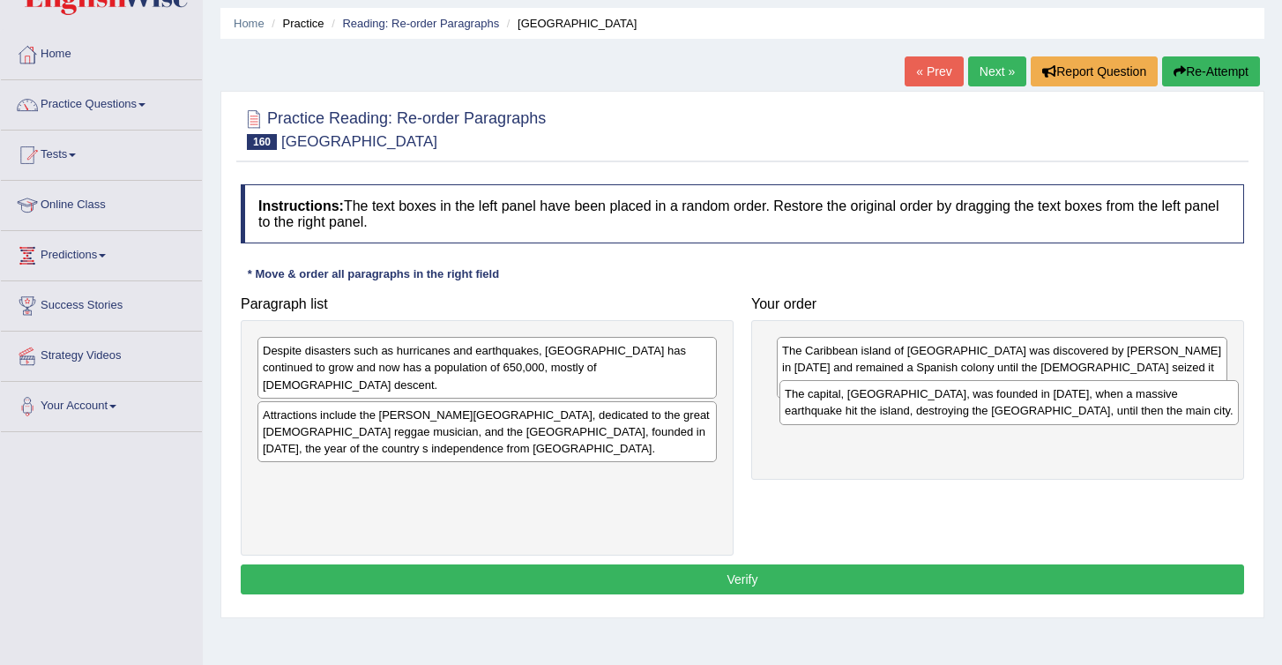
drag, startPoint x: 387, startPoint y: 362, endPoint x: 910, endPoint y: 406, distance: 524.8
click at [910, 406] on div "The capital, Kingston, was founded in 1693, when a massive earthquake hit the i…" at bounding box center [1009, 402] width 459 height 44
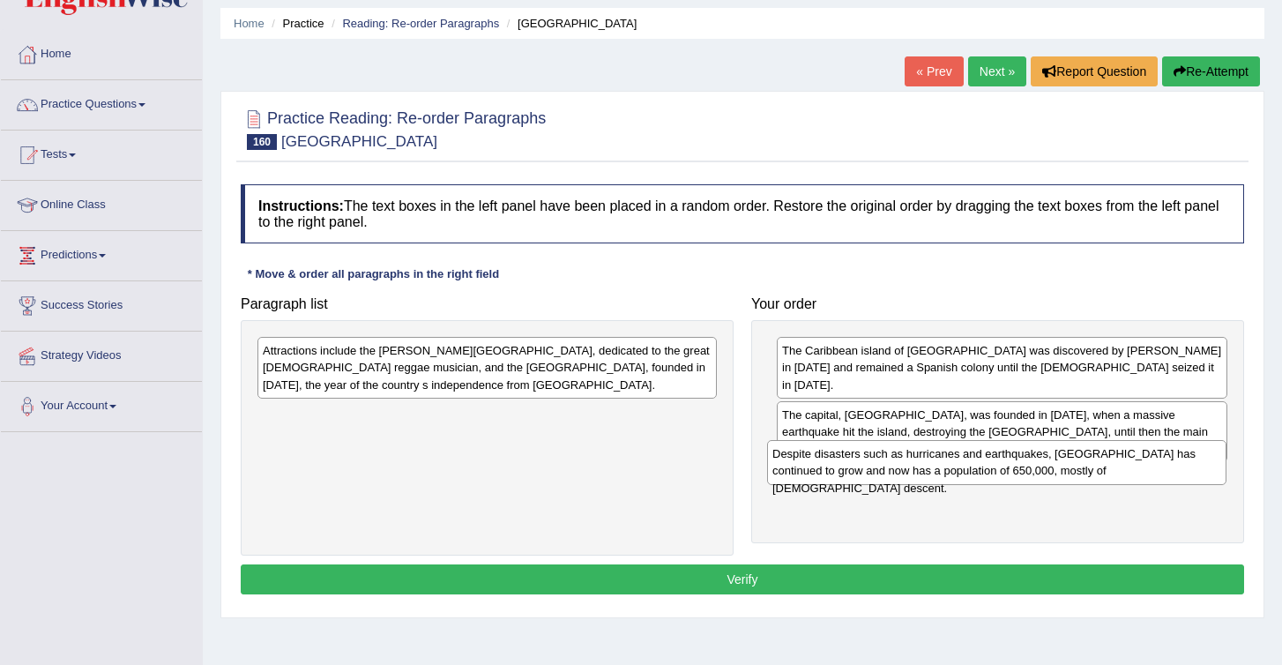
drag, startPoint x: 410, startPoint y: 362, endPoint x: 921, endPoint y: 462, distance: 520.3
click at [921, 465] on div "Despite disasters such as hurricanes and earthquakes, Kingston has continued to…" at bounding box center [996, 462] width 459 height 44
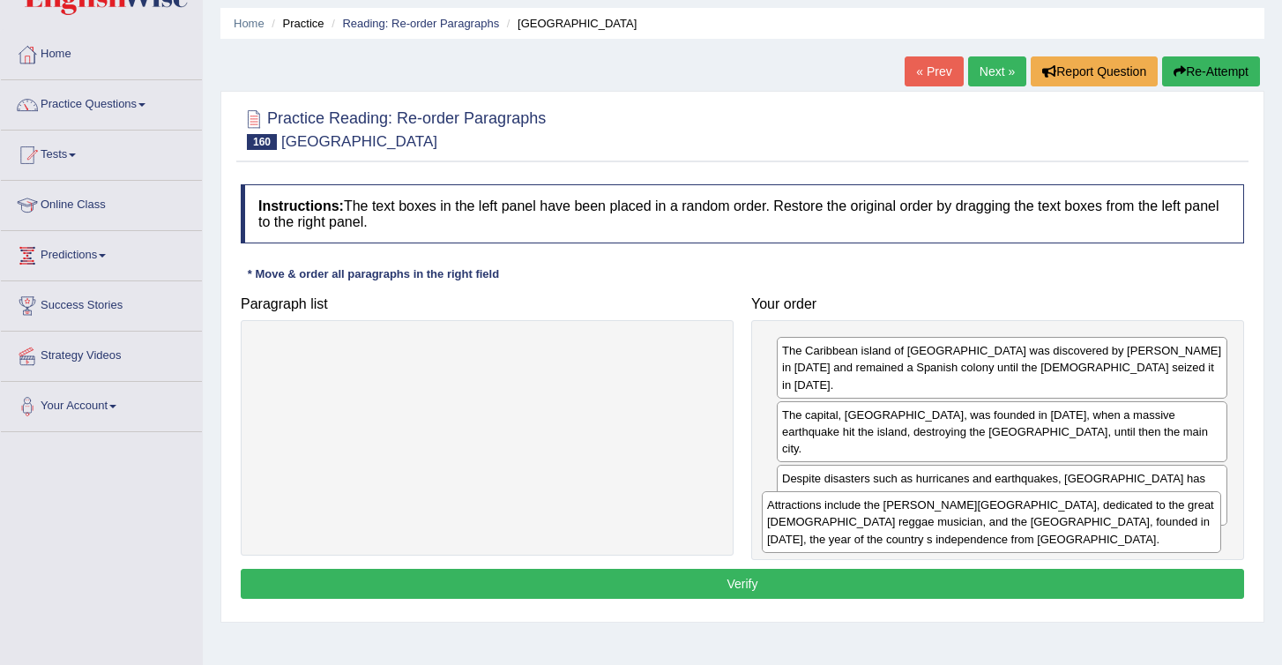
drag, startPoint x: 335, startPoint y: 377, endPoint x: 844, endPoint y: 532, distance: 531.8
click at [844, 532] on div "Attractions include the Bob Marley Museum, dedicated to the great Jamaican regg…" at bounding box center [991, 521] width 459 height 61
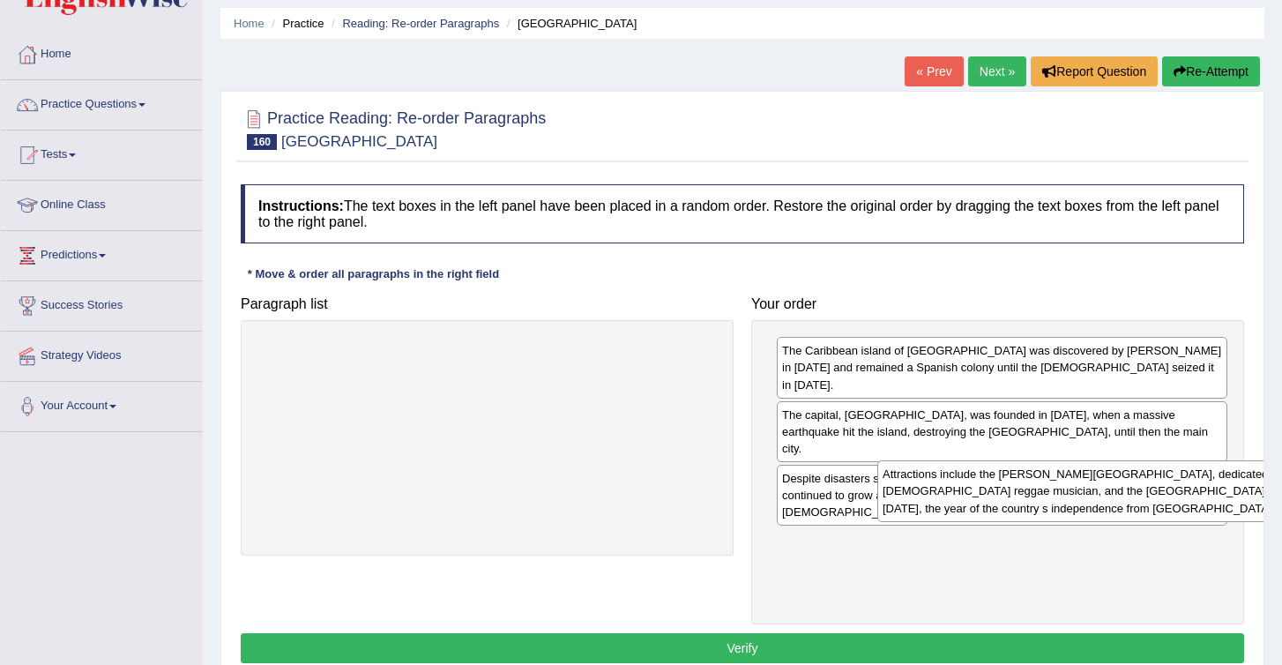
drag, startPoint x: 501, startPoint y: 363, endPoint x: 1106, endPoint y: 492, distance: 618.6
click at [1108, 492] on div "Attractions include the Bob Marley Museum, dedicated to the great Jamaican regg…" at bounding box center [1107, 490] width 459 height 61
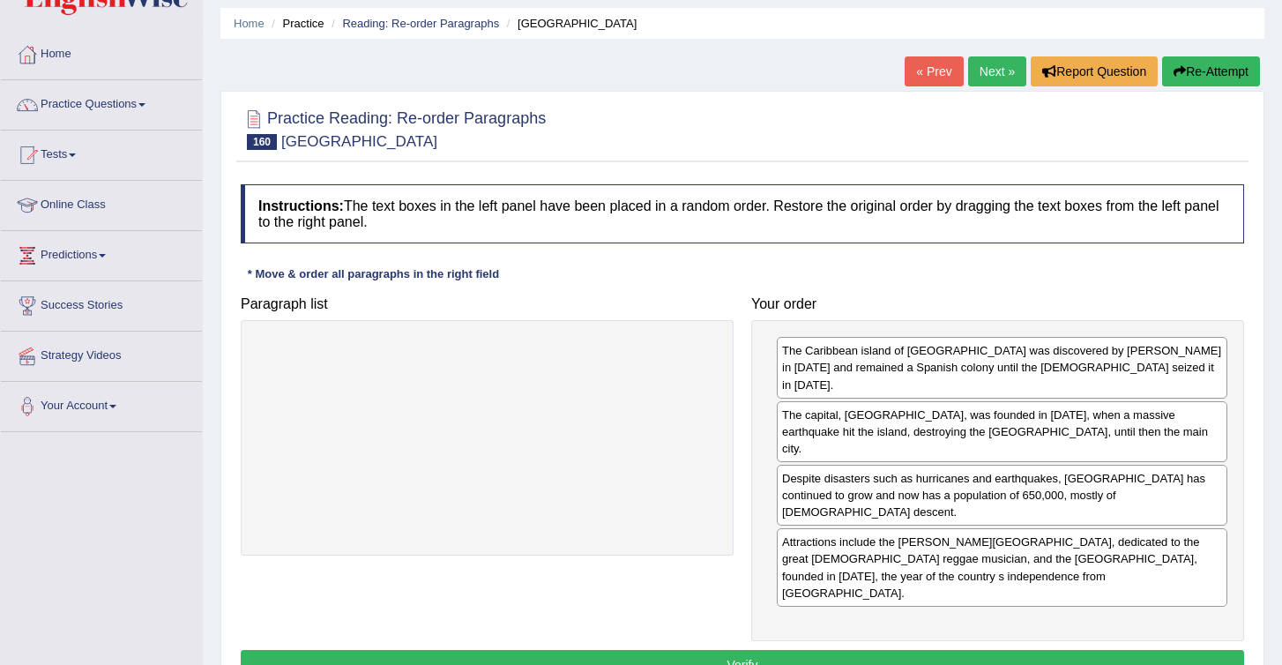
click at [742, 650] on button "Verify" at bounding box center [743, 665] width 1004 height 30
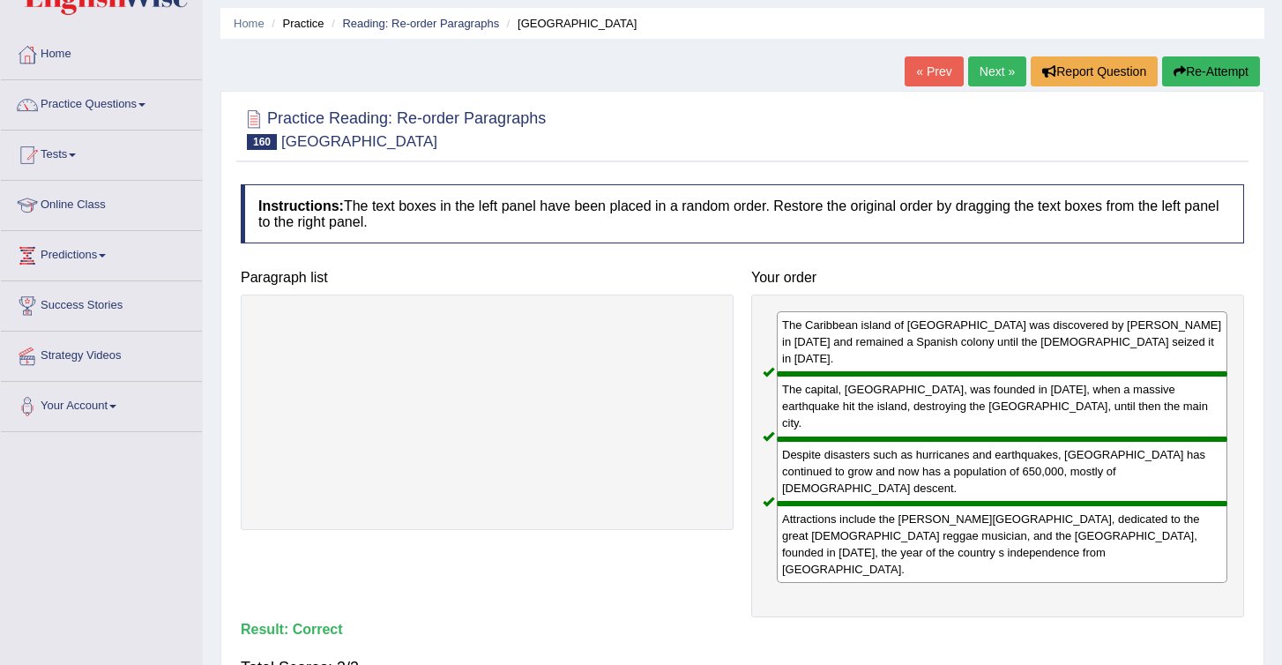
click at [979, 75] on link "Next »" at bounding box center [997, 71] width 58 height 30
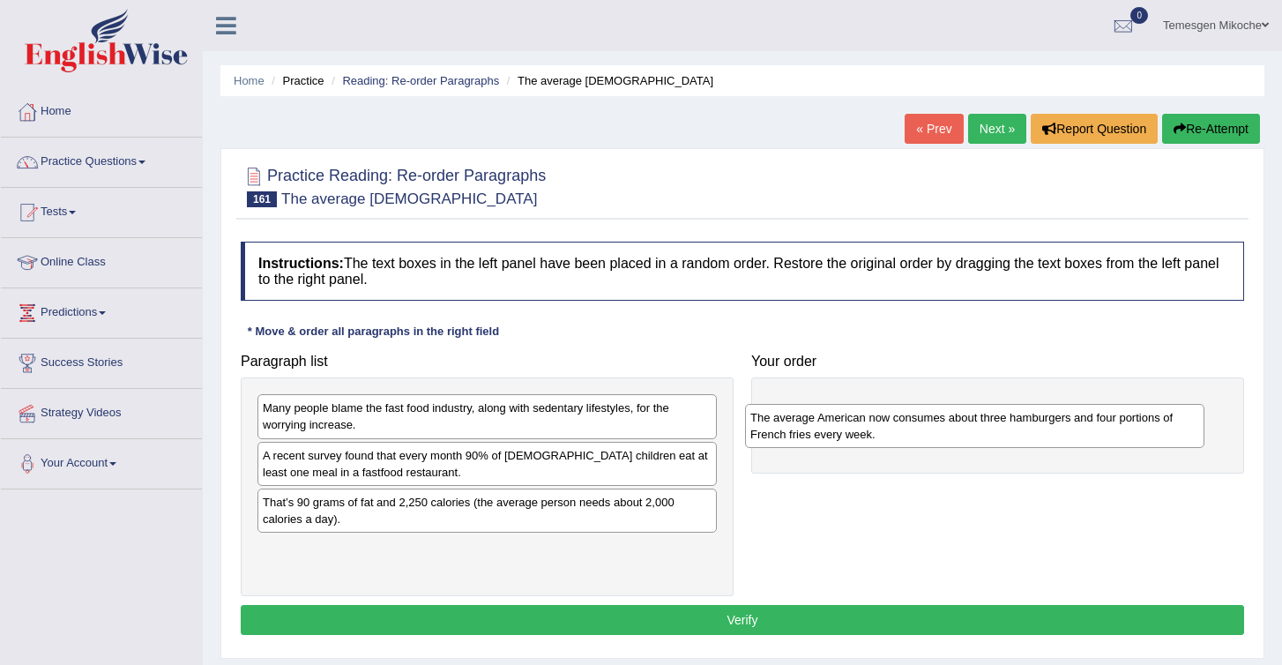
drag, startPoint x: 344, startPoint y: 474, endPoint x: 835, endPoint y: 399, distance: 497.1
click at [836, 404] on div "The average American now consumes about three hamburgers and four portions of F…" at bounding box center [974, 426] width 459 height 44
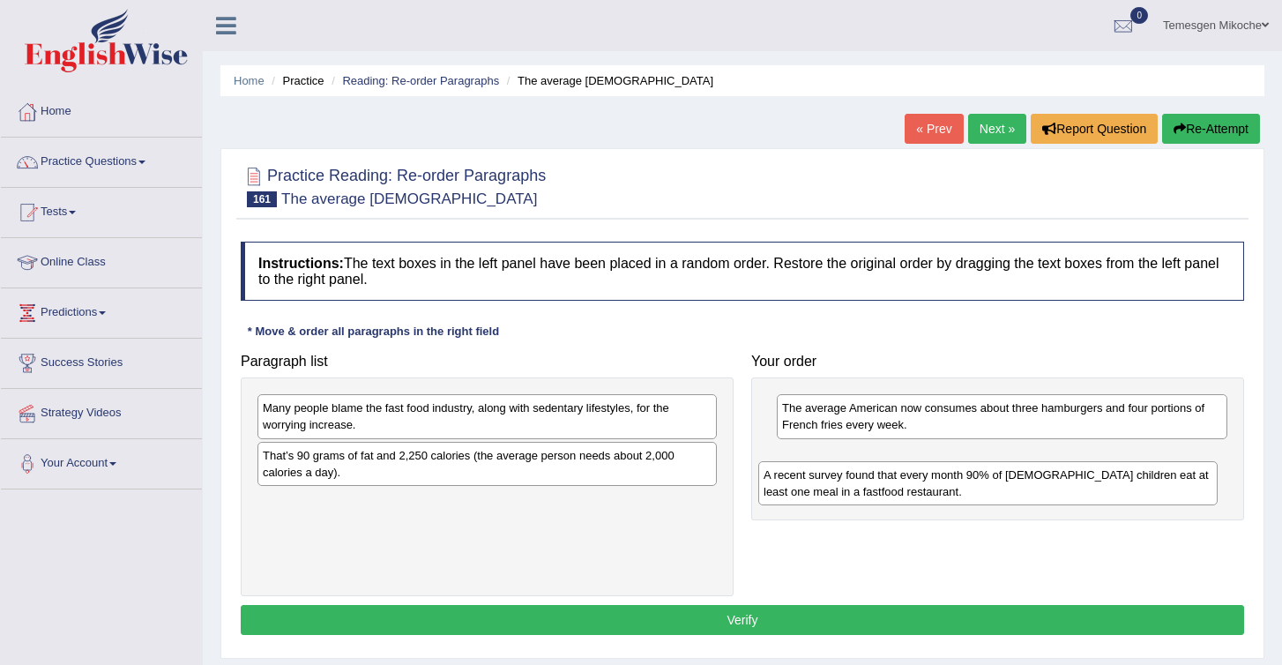
drag, startPoint x: 456, startPoint y: 472, endPoint x: 957, endPoint y: 489, distance: 501.3
click at [958, 490] on div "A recent survey found that every month 90% of American children eat at least on…" at bounding box center [987, 483] width 459 height 44
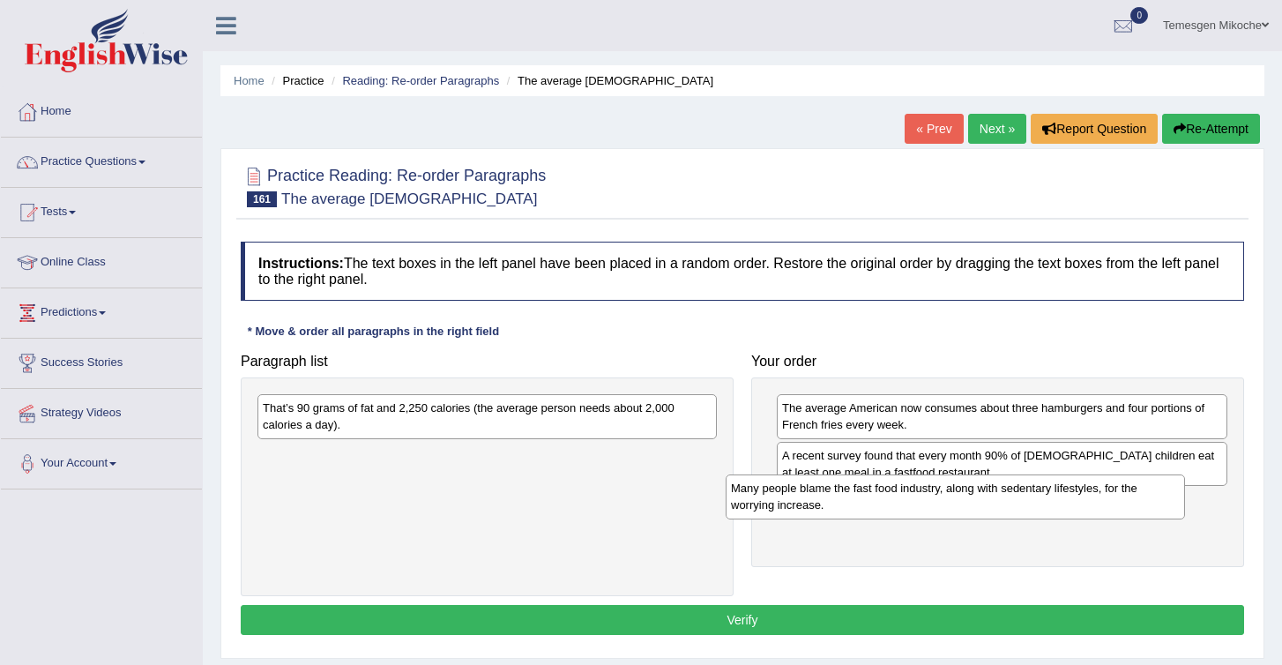
drag, startPoint x: 312, startPoint y: 411, endPoint x: 781, endPoint y: 491, distance: 476.0
click at [781, 491] on div "Many people blame the fast food industry, along with sedentary lifestyles, for …" at bounding box center [955, 496] width 459 height 44
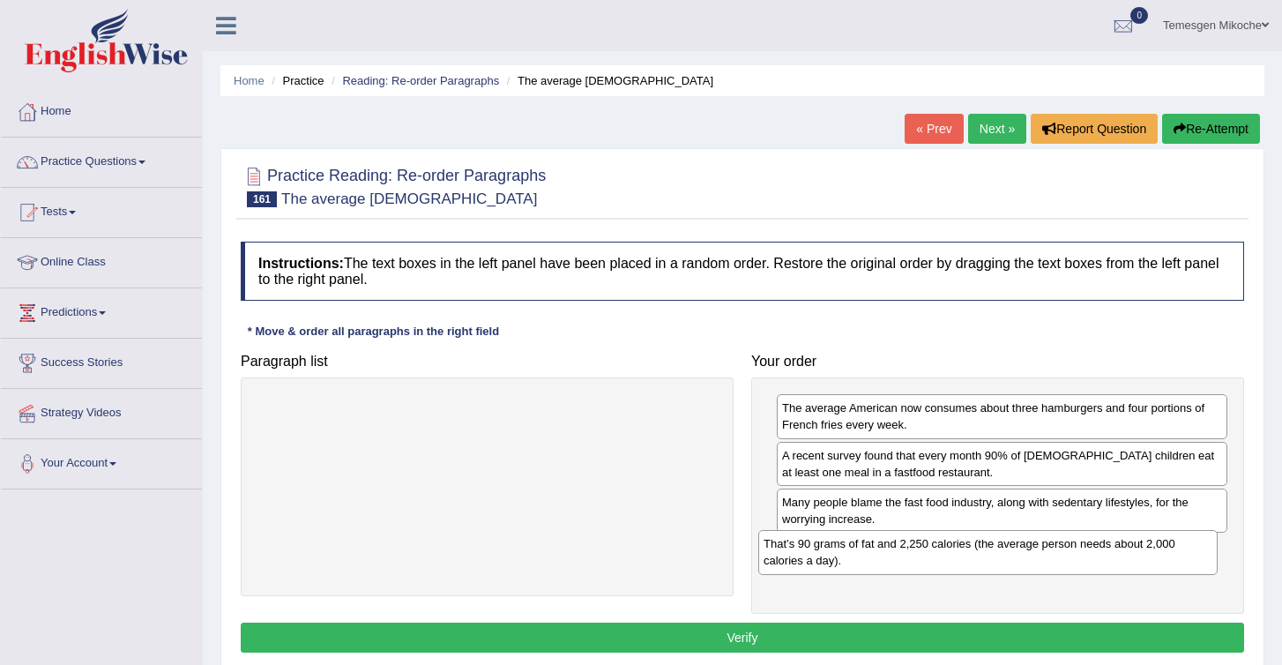
drag, startPoint x: 430, startPoint y: 427, endPoint x: 935, endPoint y: 560, distance: 521.8
click at [935, 560] on div "That’s 90 grams of fat and 2,250 calories (the average person needs about 2,000…" at bounding box center [987, 552] width 459 height 44
click at [829, 633] on button "Verify" at bounding box center [743, 638] width 1004 height 30
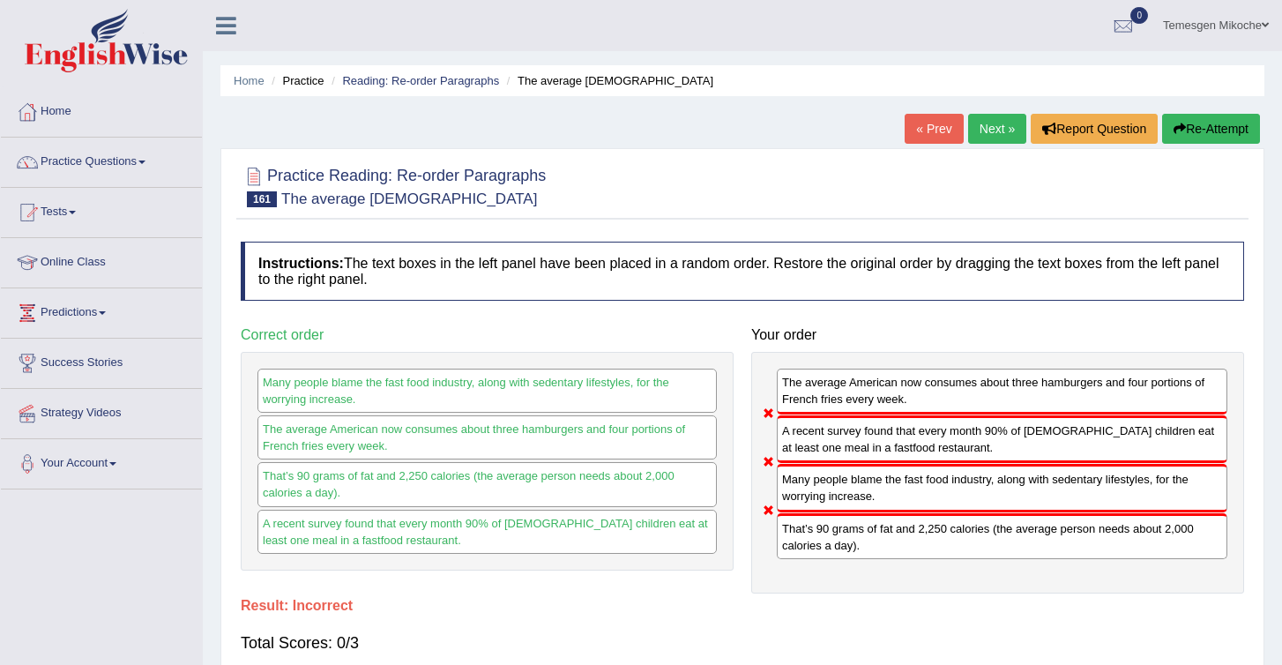
click at [1183, 132] on button "Re-Attempt" at bounding box center [1211, 129] width 98 height 30
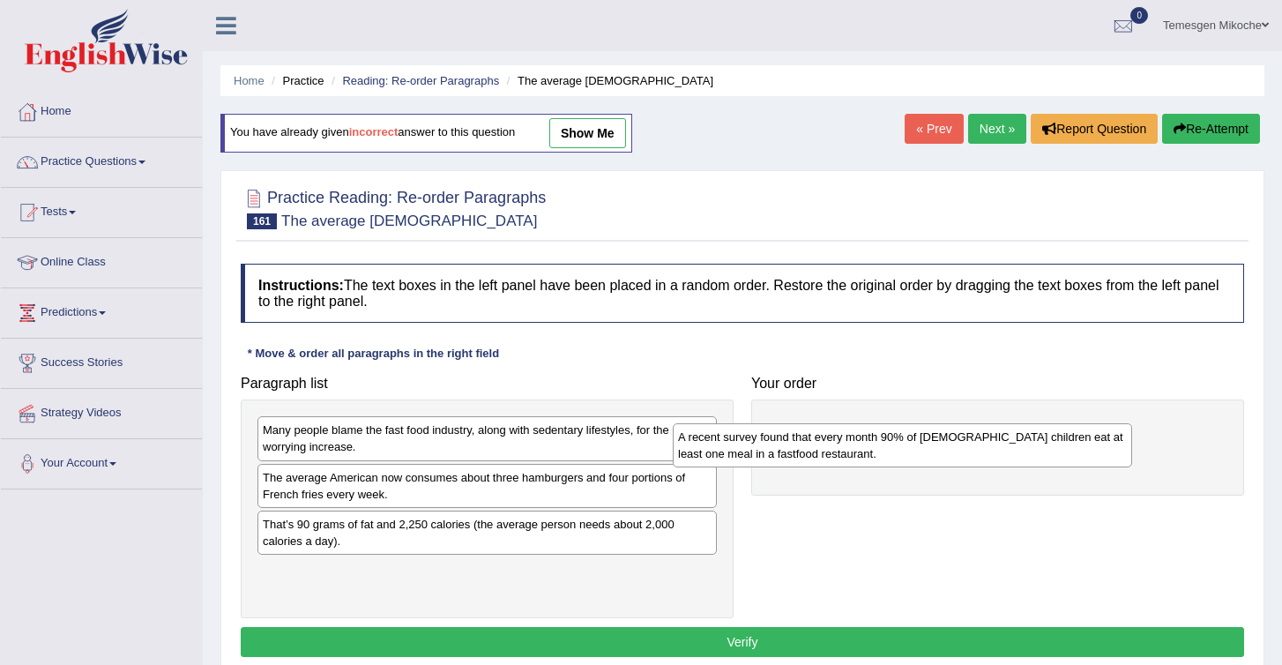
drag, startPoint x: 320, startPoint y: 538, endPoint x: 735, endPoint y: 451, distance: 423.6
click at [736, 451] on div "A recent survey found that every month 90% of [DEMOGRAPHIC_DATA] children eat a…" at bounding box center [902, 445] width 459 height 44
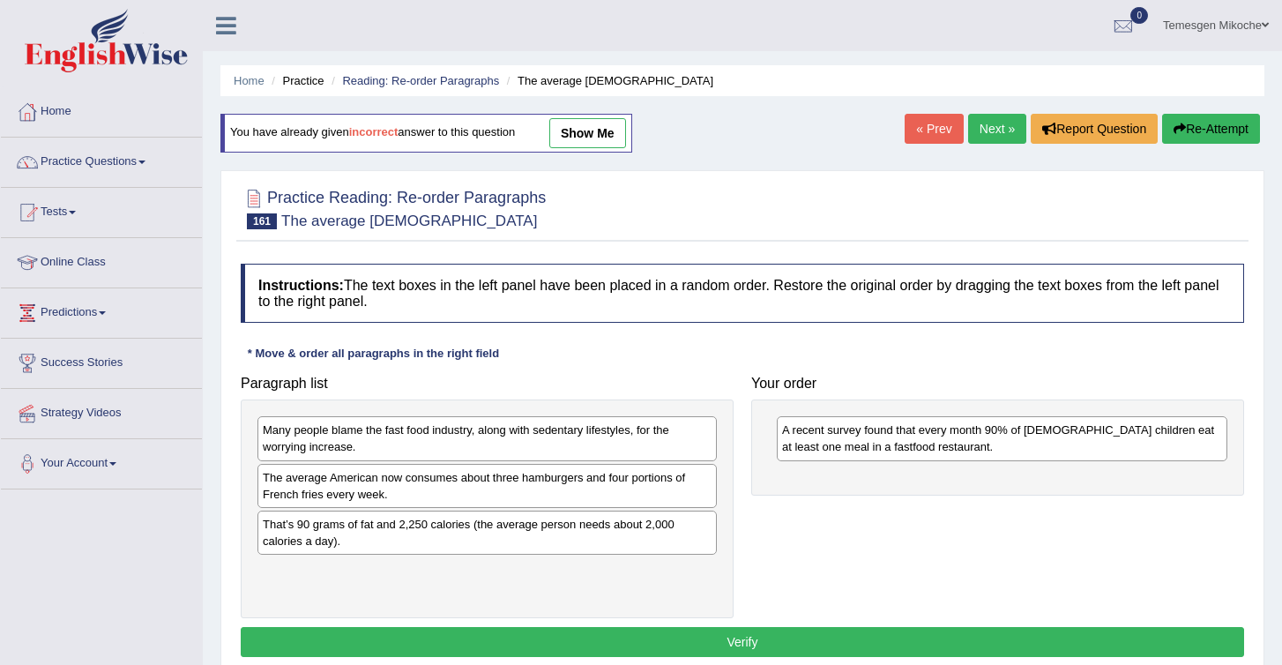
click at [378, 440] on div "Many people blame the fast food industry, along with sedentary lifestyles, for …" at bounding box center [487, 438] width 459 height 44
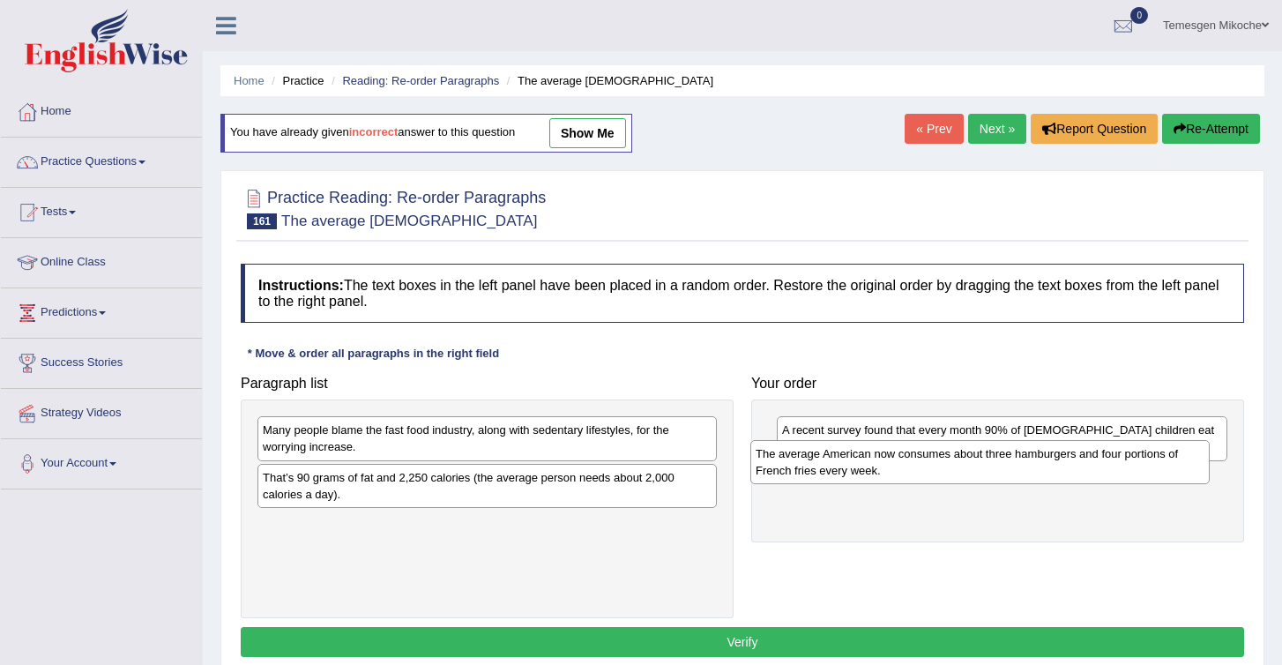
drag, startPoint x: 359, startPoint y: 496, endPoint x: 854, endPoint y: 473, distance: 495.3
click at [854, 473] on div "The average American now consumes about three hamburgers and four portions of F…" at bounding box center [980, 462] width 459 height 44
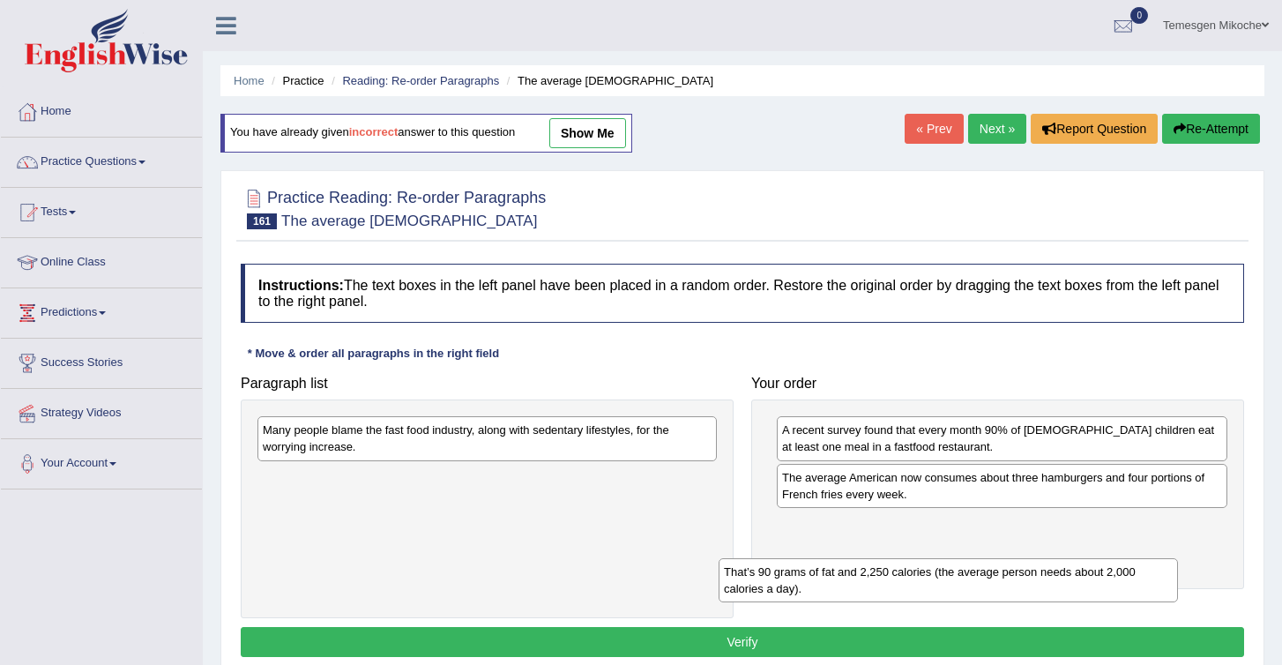
drag, startPoint x: 497, startPoint y: 497, endPoint x: 991, endPoint y: 596, distance: 504.5
click at [990, 597] on div "That’s 90 grams of fat and 2,250 calories (the average person needs about 2,000…" at bounding box center [948, 580] width 459 height 44
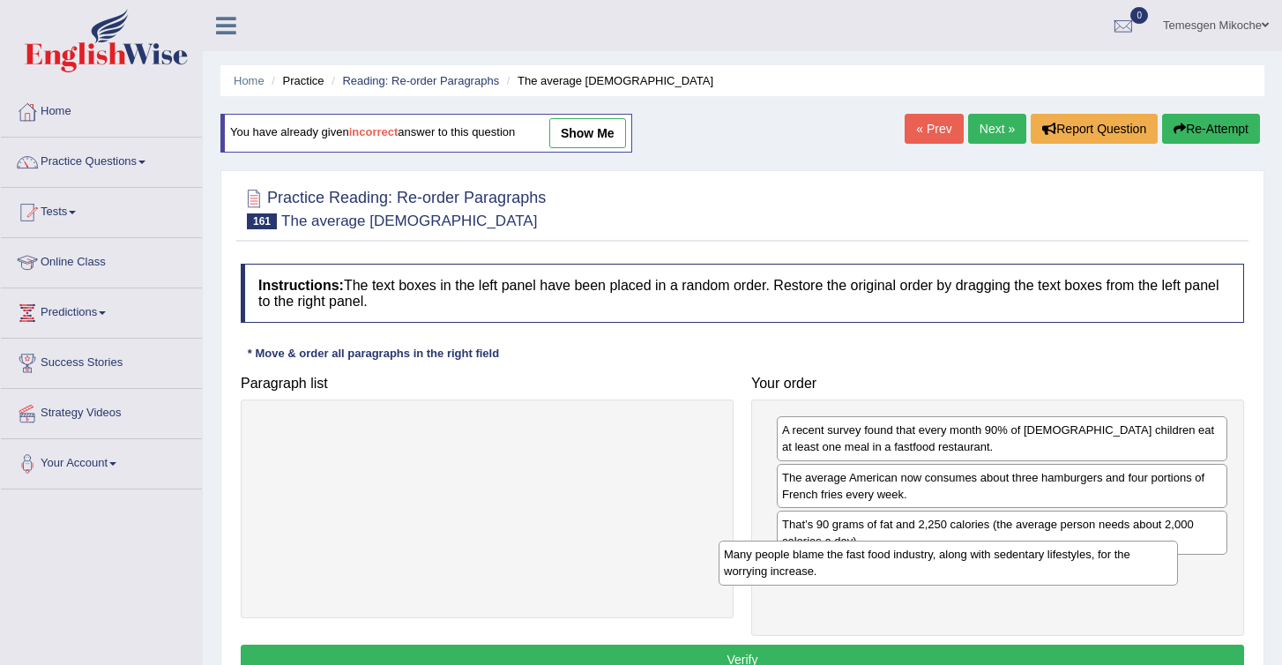
drag, startPoint x: 399, startPoint y: 445, endPoint x: 895, endPoint y: 585, distance: 516.0
click at [895, 584] on div "Many people blame the fast food industry, along with sedentary lifestyles, for …" at bounding box center [948, 563] width 459 height 44
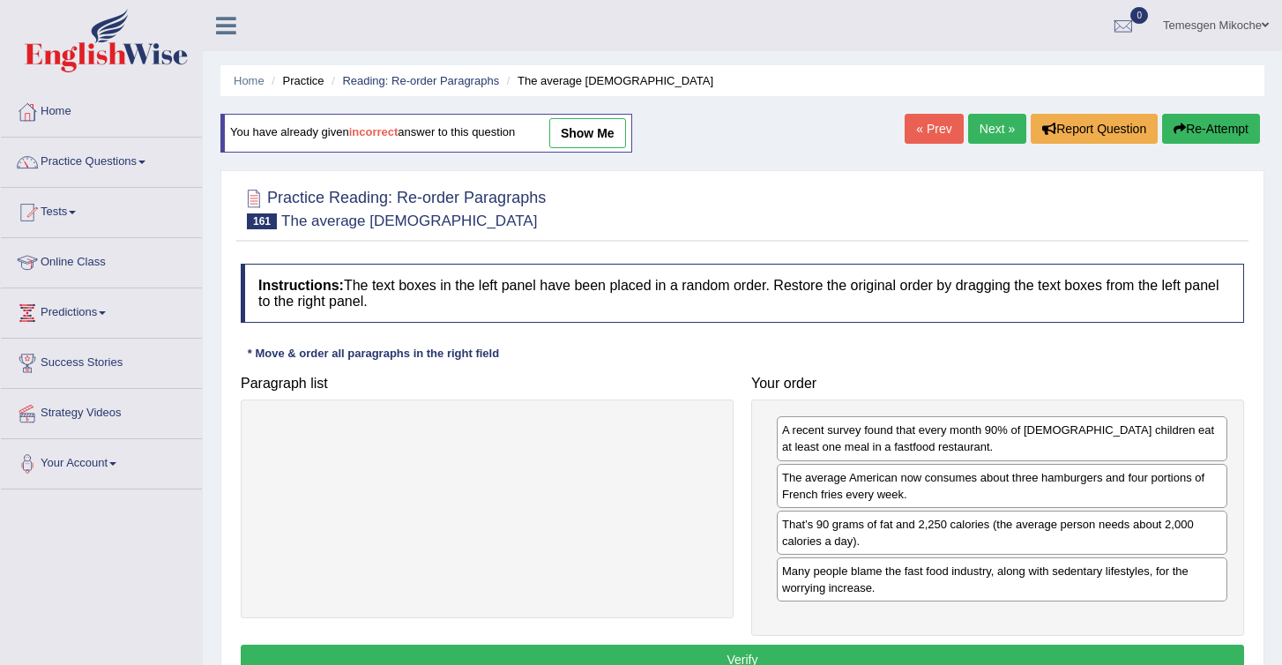
click at [785, 661] on button "Verify" at bounding box center [743, 660] width 1004 height 30
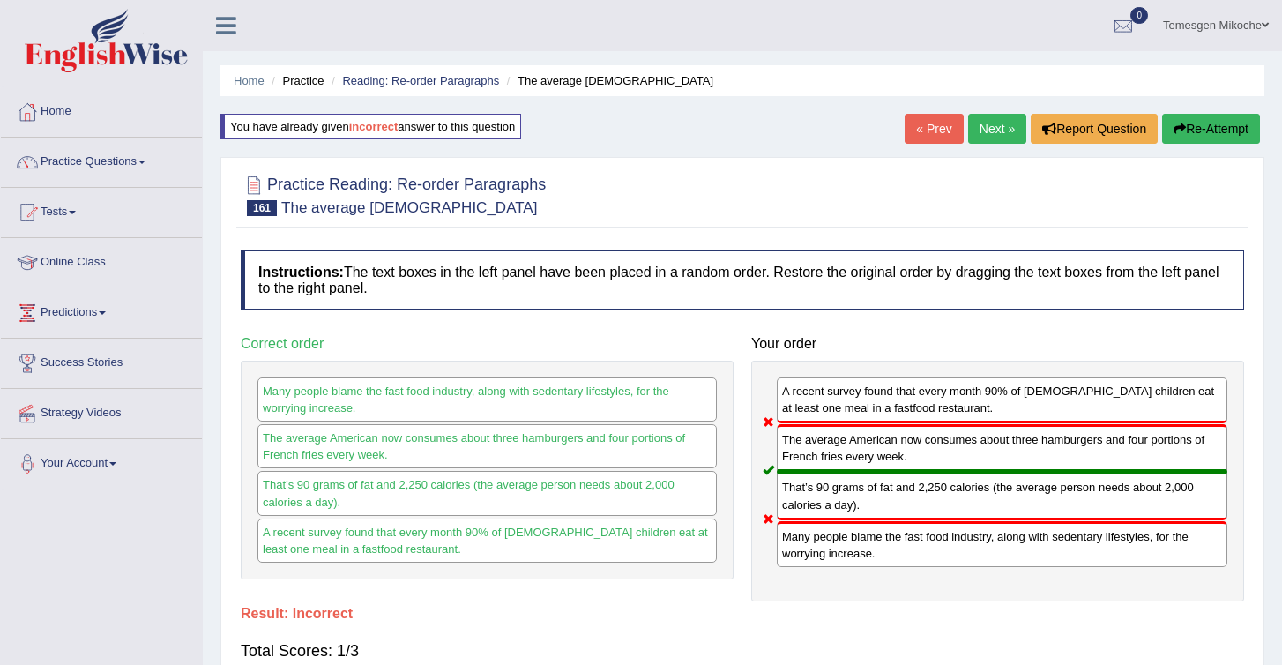
click at [1176, 128] on icon "button" at bounding box center [1180, 129] width 12 height 12
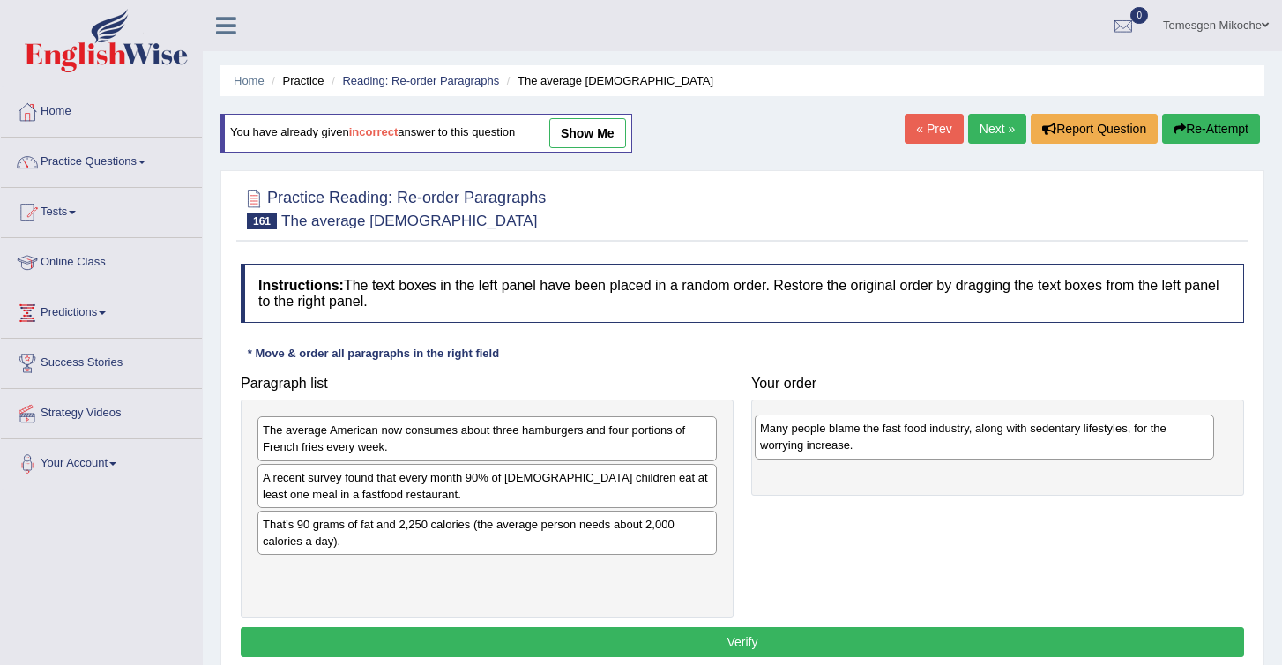
drag, startPoint x: 317, startPoint y: 447, endPoint x: 814, endPoint y: 445, distance: 497.4
click at [814, 445] on div "Many people blame the fast food industry, along with sedentary lifestyles, for …" at bounding box center [984, 437] width 459 height 44
click at [288, 492] on div "A recent survey found that every month 90% of [DEMOGRAPHIC_DATA] children eat a…" at bounding box center [487, 486] width 459 height 44
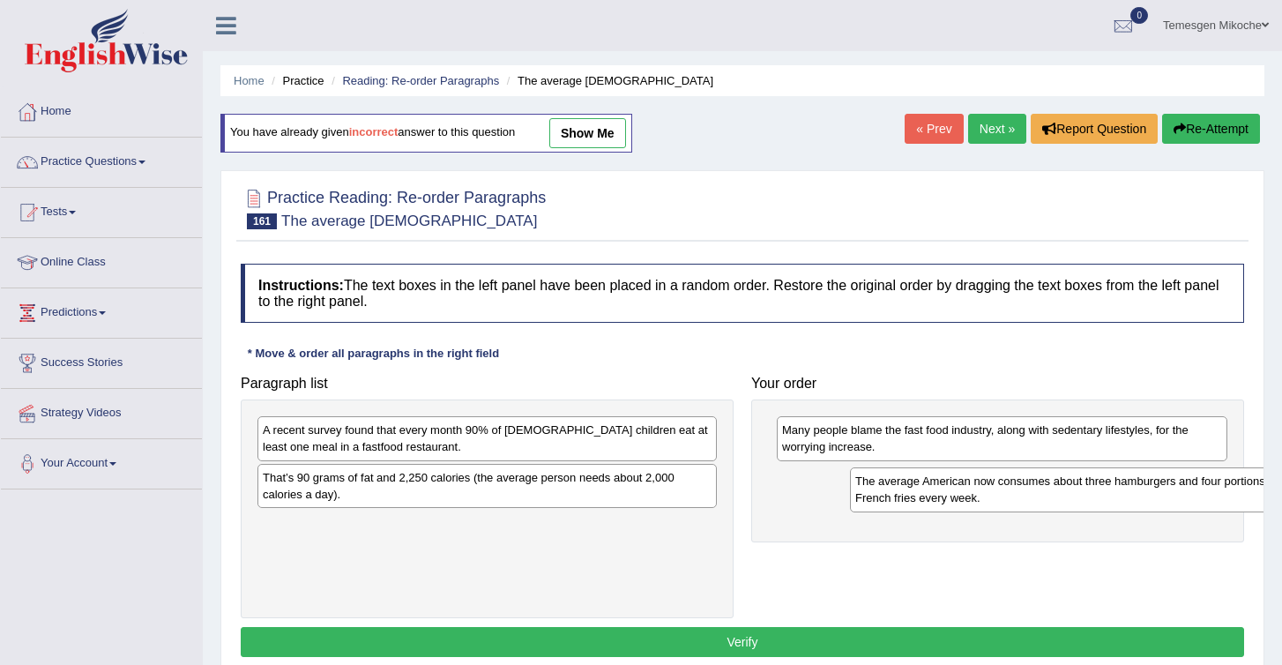
drag, startPoint x: 281, startPoint y: 452, endPoint x: 782, endPoint y: 484, distance: 502.0
click at [850, 484] on div "The average American now consumes about three hamburgers and four portions of F…" at bounding box center [1079, 489] width 459 height 44
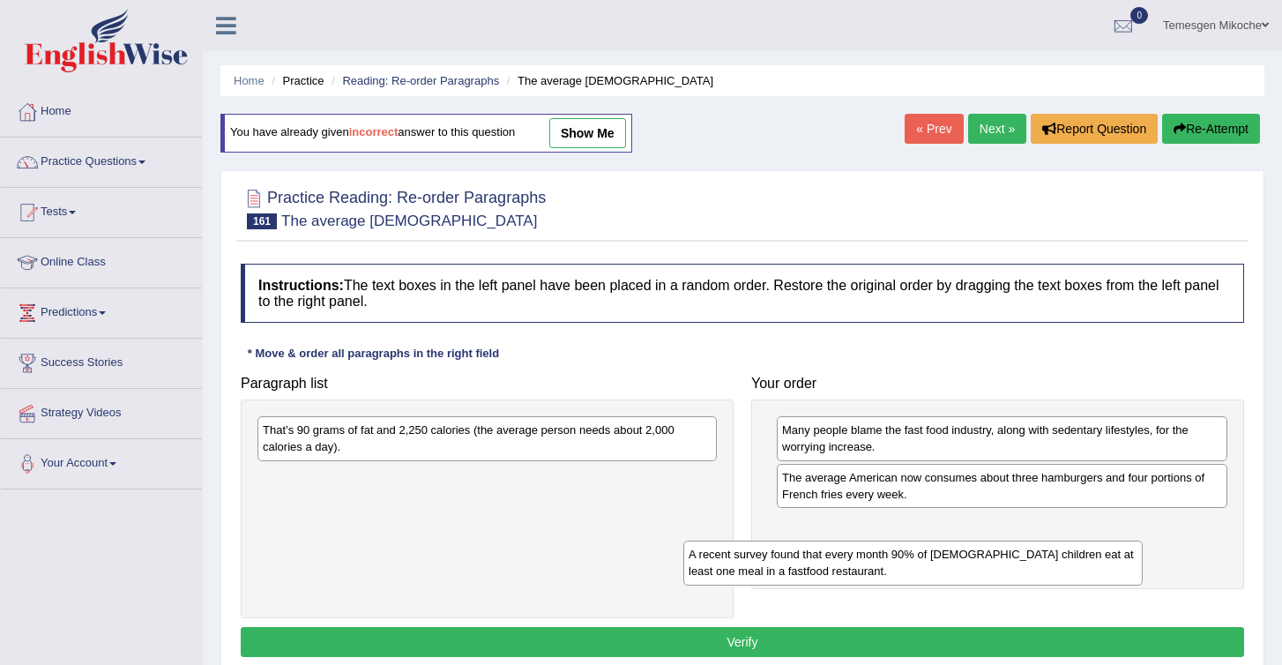
drag, startPoint x: 478, startPoint y: 449, endPoint x: 917, endPoint y: 568, distance: 455.1
click at [917, 568] on div "A recent survey found that every month 90% of [DEMOGRAPHIC_DATA] children eat a…" at bounding box center [913, 563] width 459 height 44
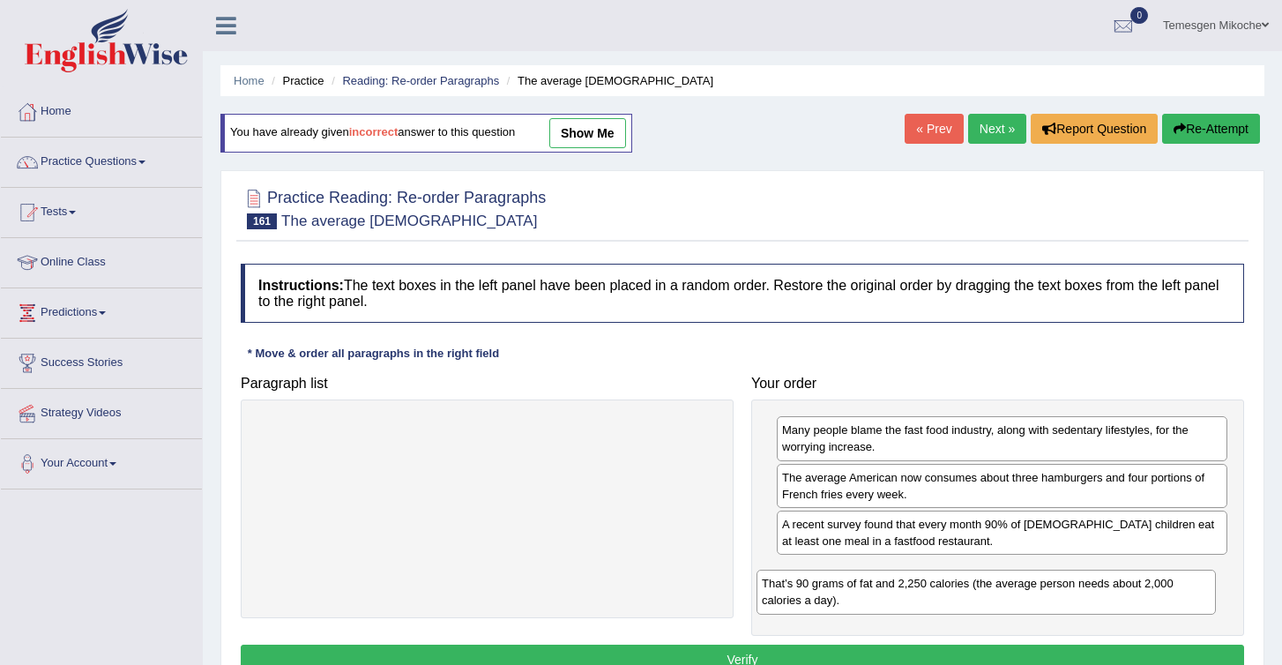
drag, startPoint x: 492, startPoint y: 446, endPoint x: 1011, endPoint y: 594, distance: 539.3
click at [1011, 594] on div "That’s 90 grams of fat and 2,250 calories (the average person needs about 2,000…" at bounding box center [986, 592] width 459 height 44
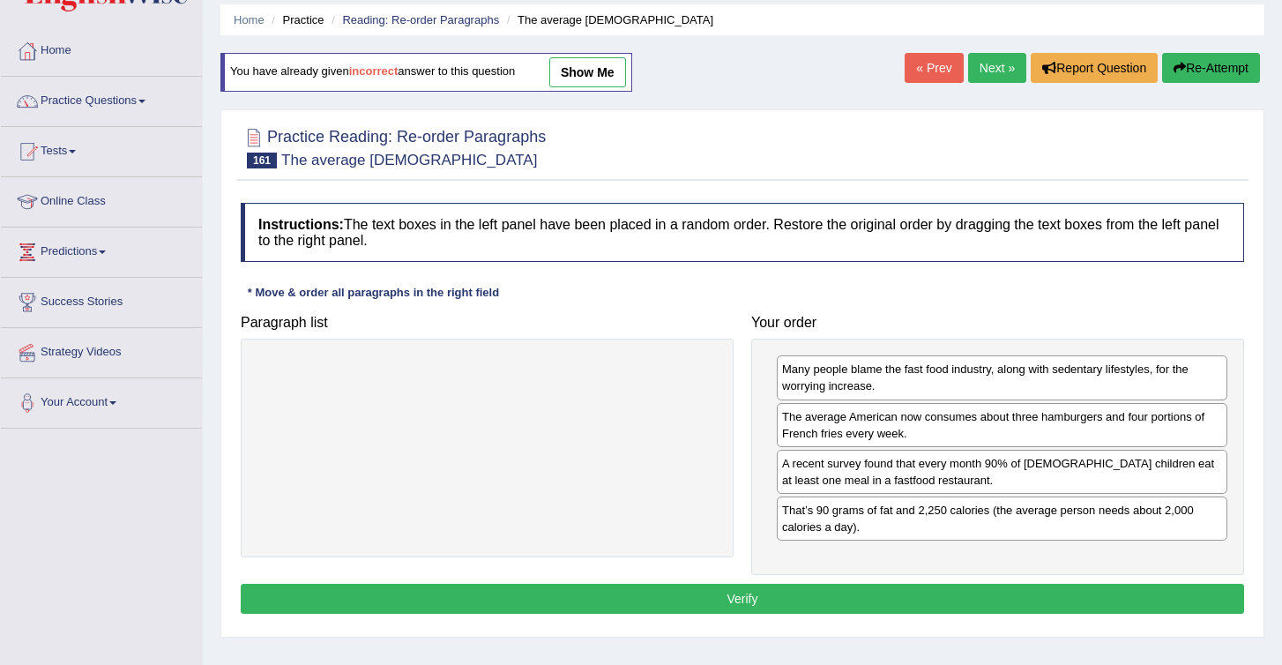
scroll to position [64, 0]
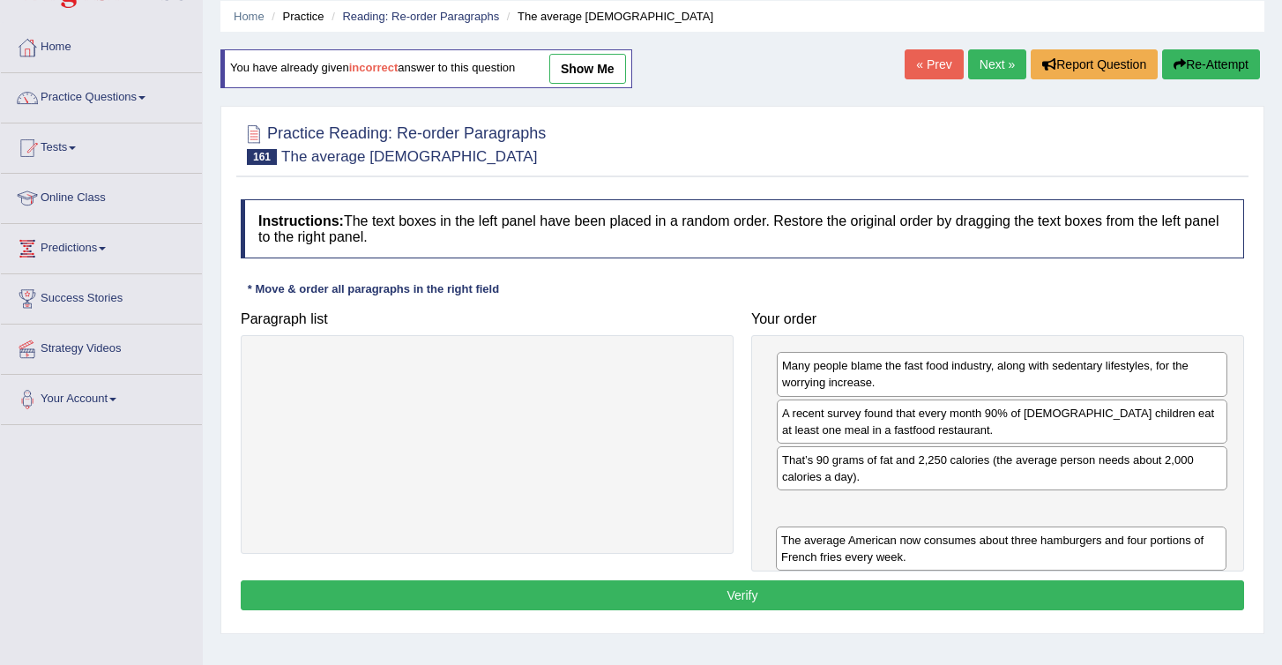
drag, startPoint x: 864, startPoint y: 425, endPoint x: 865, endPoint y: 523, distance: 97.9
click at [865, 527] on div "The average American now consumes about three hamburgers and four portions of F…" at bounding box center [1001, 549] width 451 height 44
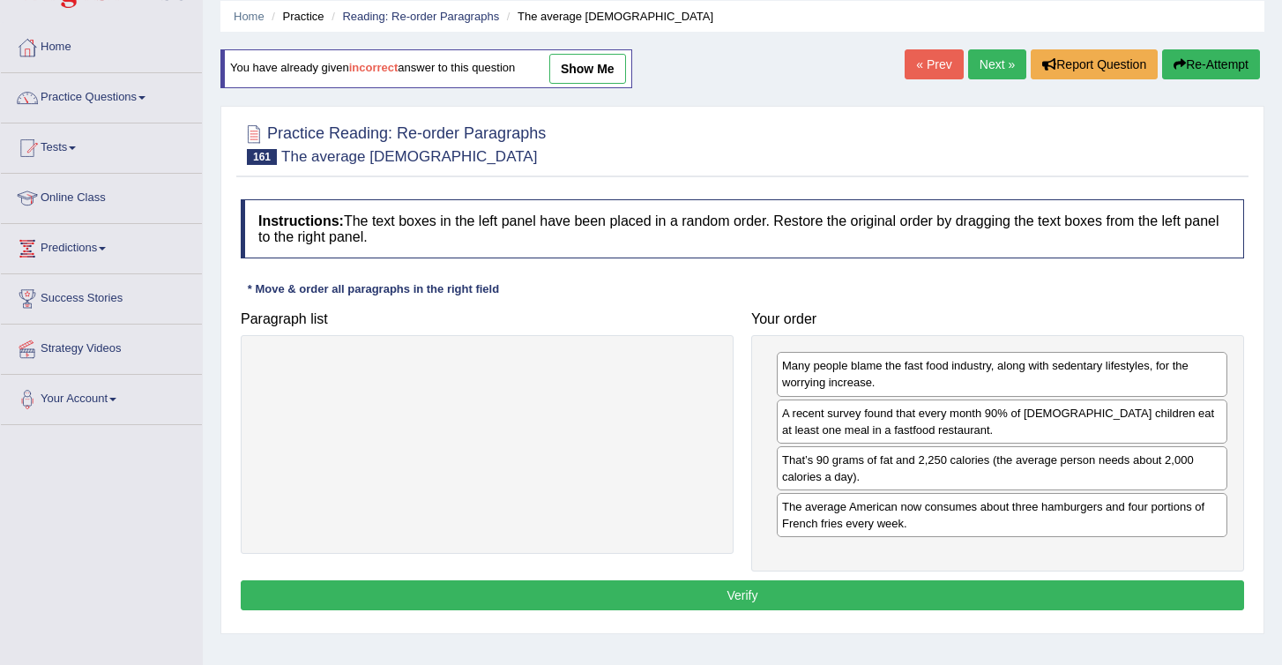
click at [851, 585] on button "Verify" at bounding box center [743, 595] width 1004 height 30
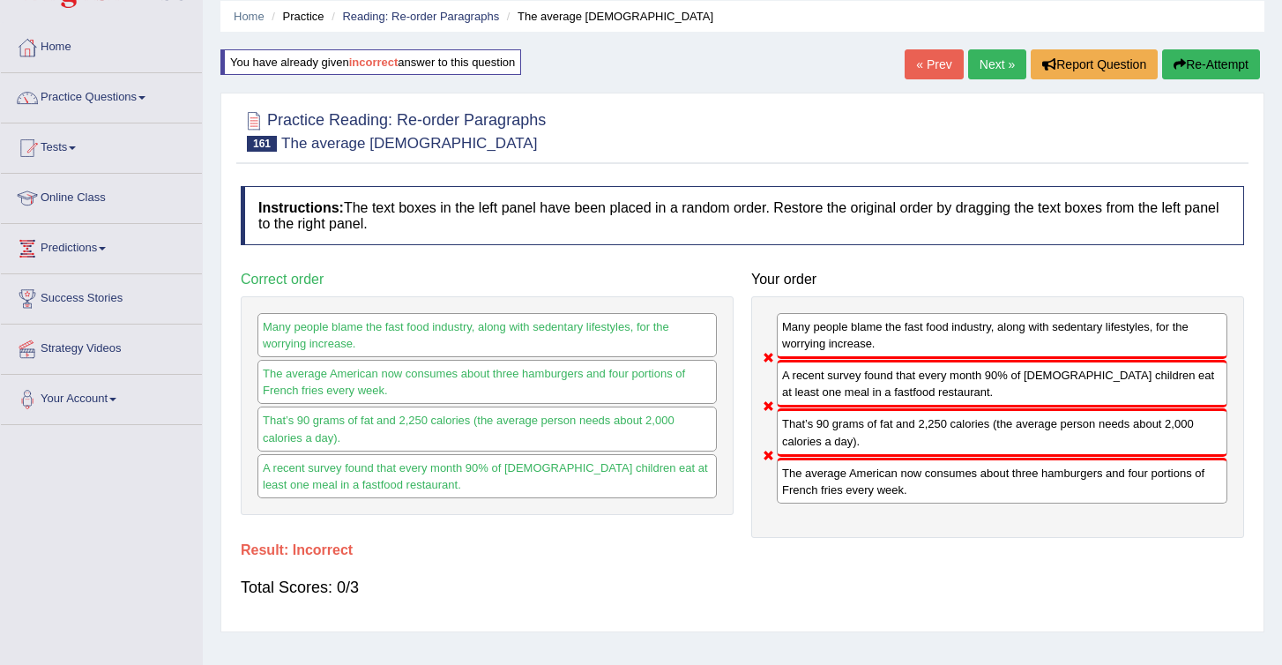
click at [1204, 65] on button "Re-Attempt" at bounding box center [1211, 64] width 98 height 30
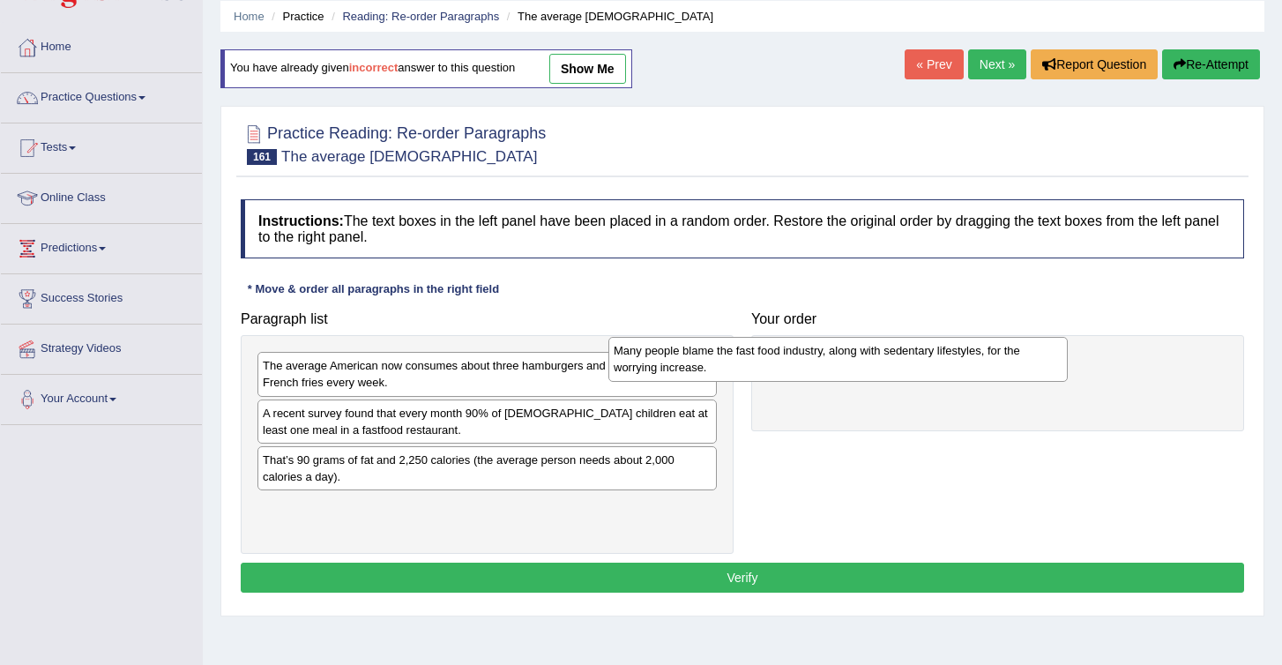
drag, startPoint x: 334, startPoint y: 377, endPoint x: 712, endPoint y: 363, distance: 377.7
click at [713, 363] on div "Many people blame the fast food industry, along with sedentary lifestyles, for …" at bounding box center [838, 359] width 459 height 44
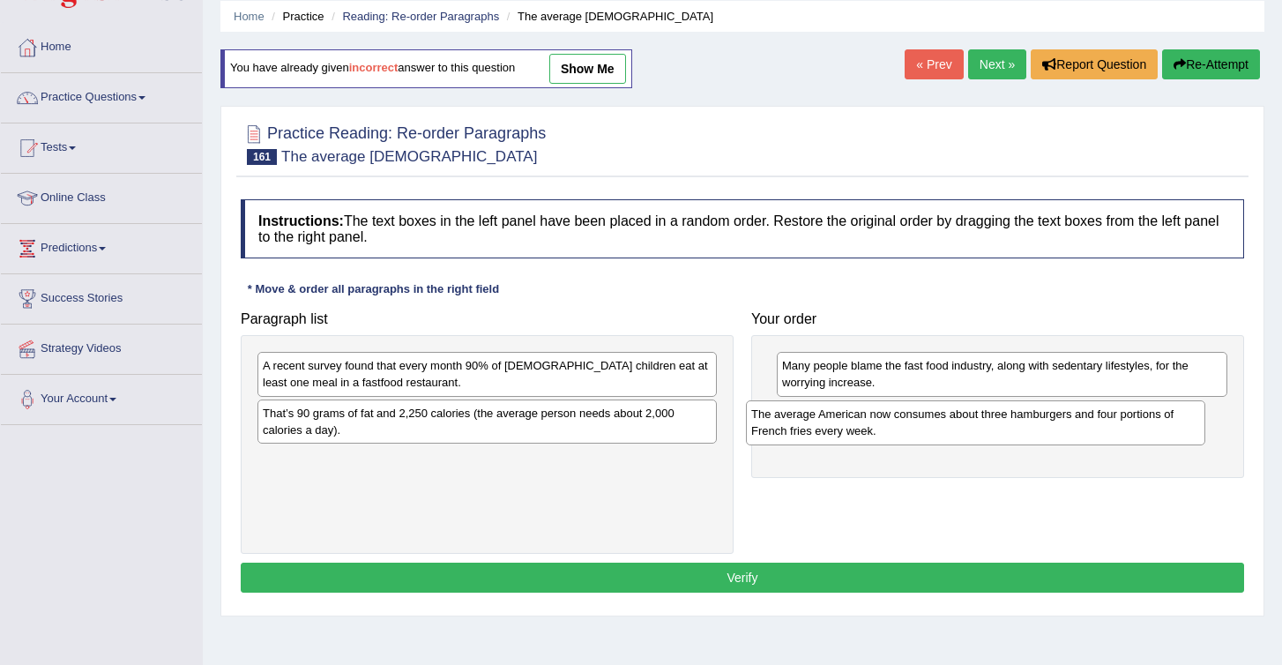
drag, startPoint x: 287, startPoint y: 378, endPoint x: 775, endPoint y: 434, distance: 491.7
click at [775, 432] on div "The average American now consumes about three hamburgers and four portions of F…" at bounding box center [975, 422] width 459 height 44
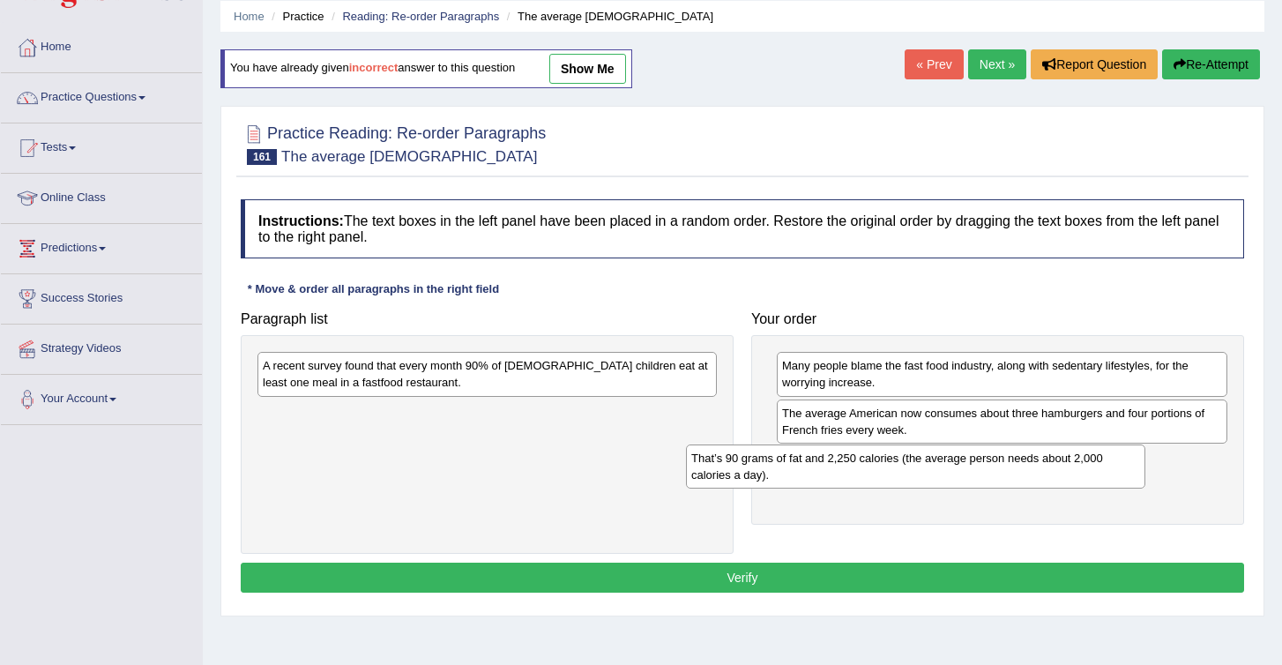
drag, startPoint x: 336, startPoint y: 428, endPoint x: 768, endPoint y: 477, distance: 435.0
click at [768, 477] on div "That’s 90 grams of fat and 2,250 calories (the average person needs about 2,000…" at bounding box center [915, 467] width 459 height 44
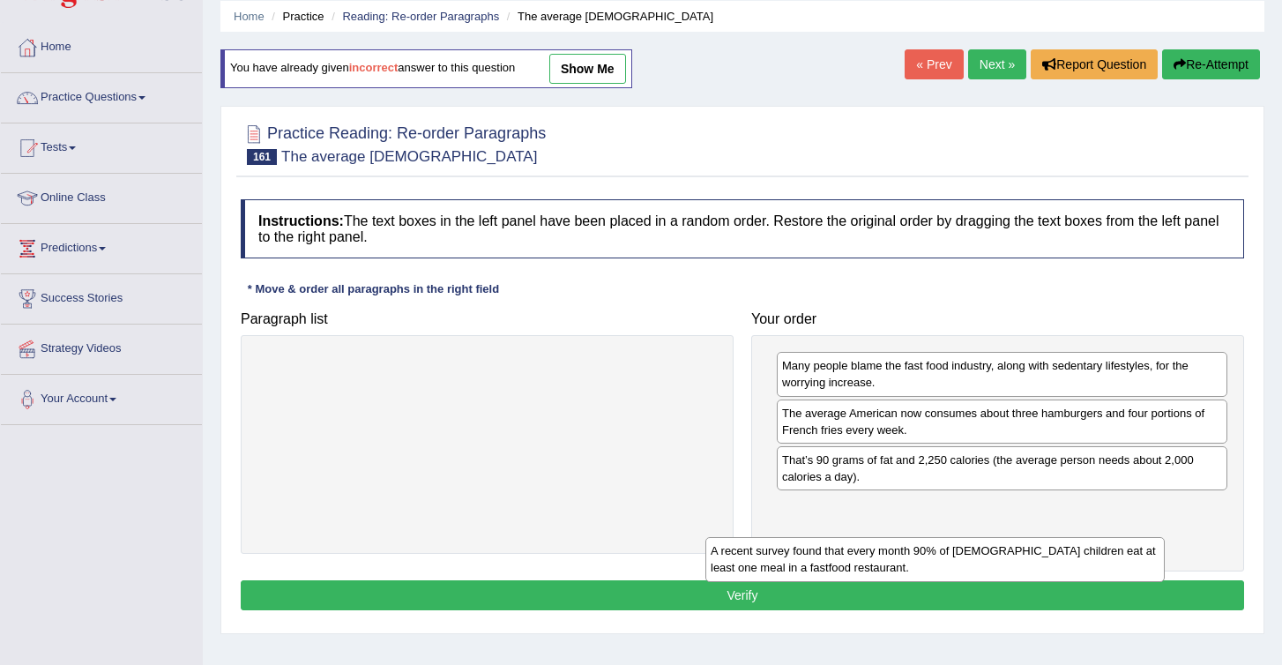
drag, startPoint x: 373, startPoint y: 366, endPoint x: 870, endPoint y: 527, distance: 521.8
click at [870, 537] on div "A recent survey found that every month 90% of American children eat at least on…" at bounding box center [935, 559] width 459 height 44
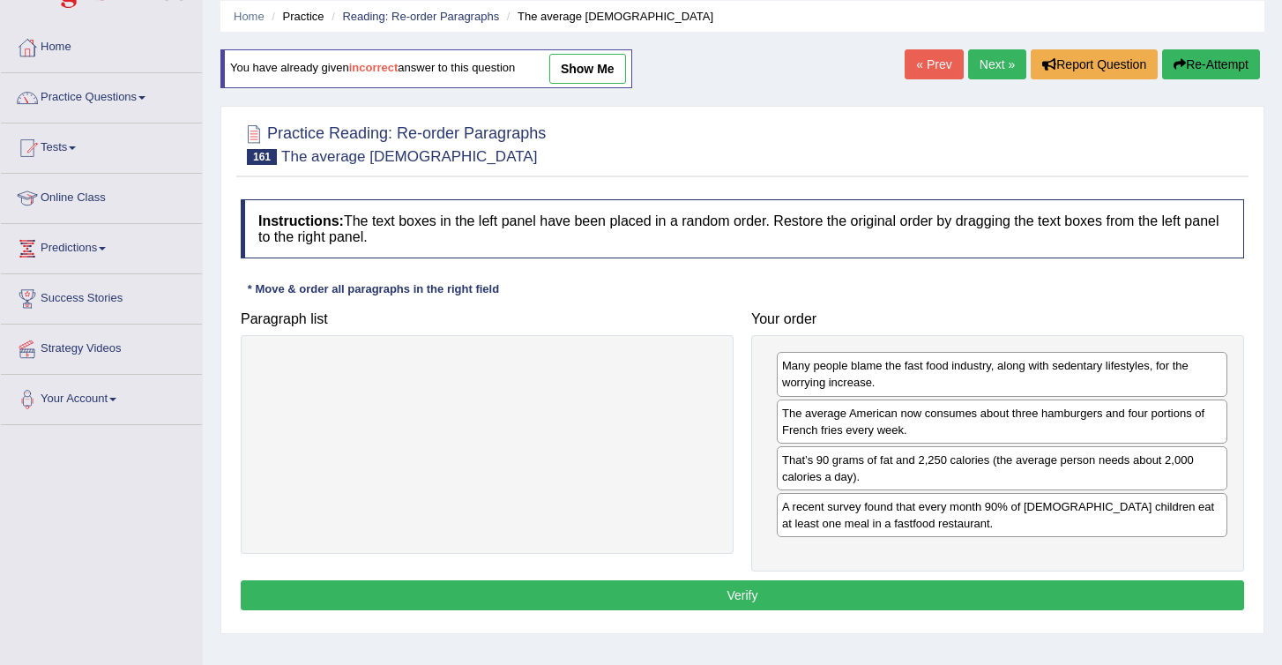
click at [758, 594] on button "Verify" at bounding box center [743, 595] width 1004 height 30
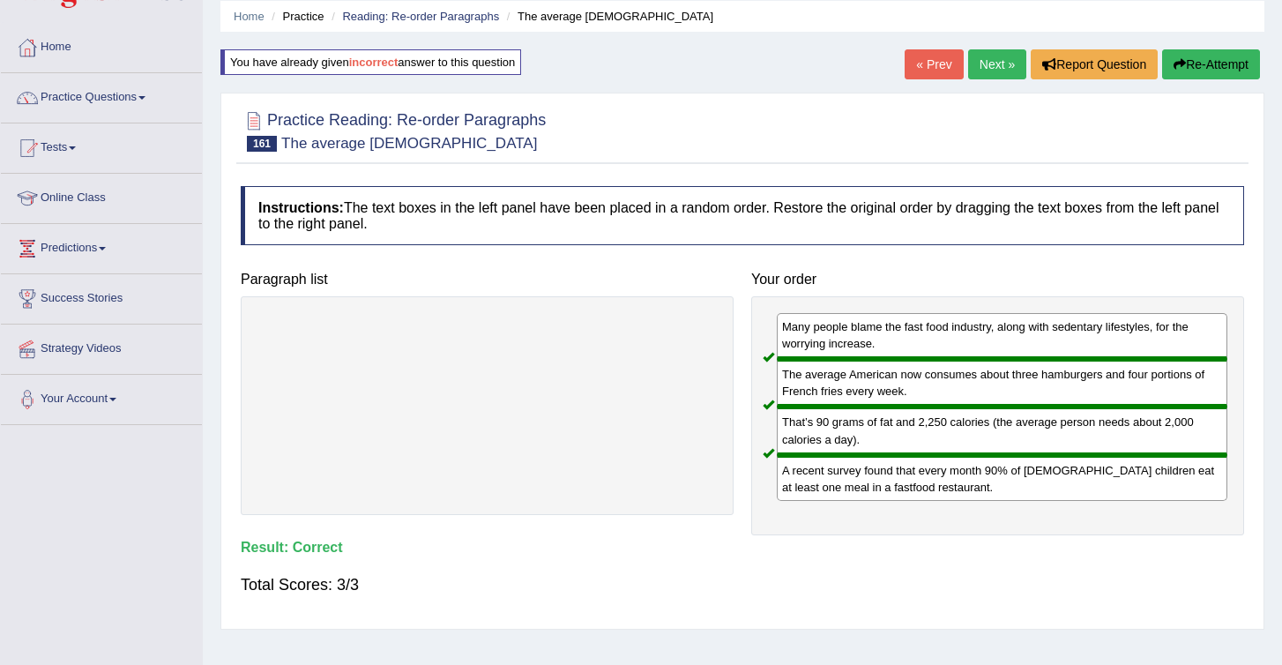
click at [975, 73] on link "Next »" at bounding box center [997, 64] width 58 height 30
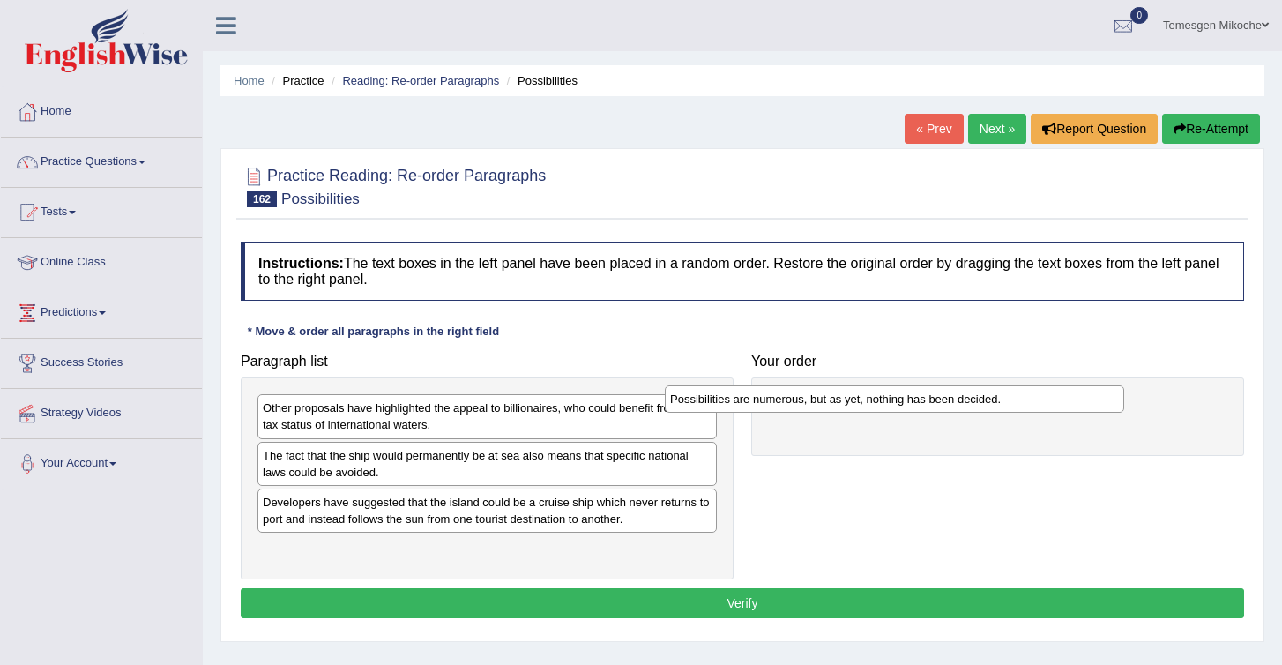
drag, startPoint x: 405, startPoint y: 553, endPoint x: 820, endPoint y: 378, distance: 450.6
click at [820, 385] on div "Possibilities are numerous, but as yet, nothing has been decided." at bounding box center [894, 398] width 459 height 27
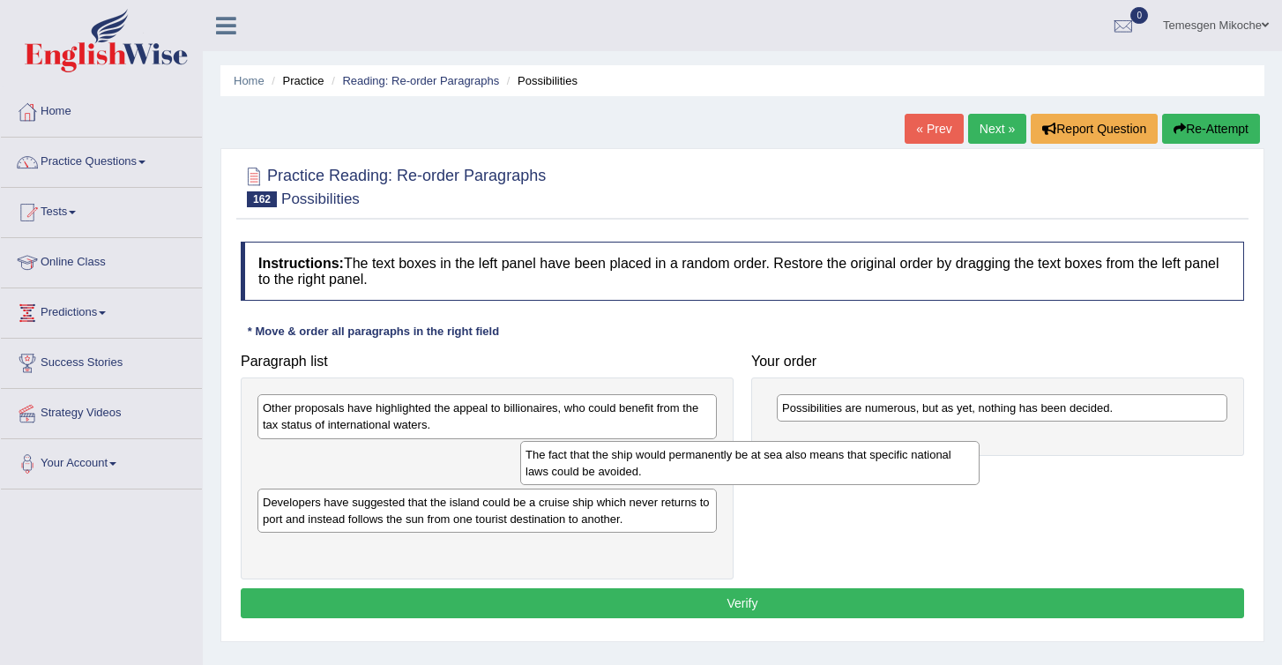
drag, startPoint x: 401, startPoint y: 471, endPoint x: 702, endPoint y: 470, distance: 300.7
click at [701, 470] on div "The fact that the ship would permanently be at sea also means that specific nat…" at bounding box center [749, 463] width 459 height 44
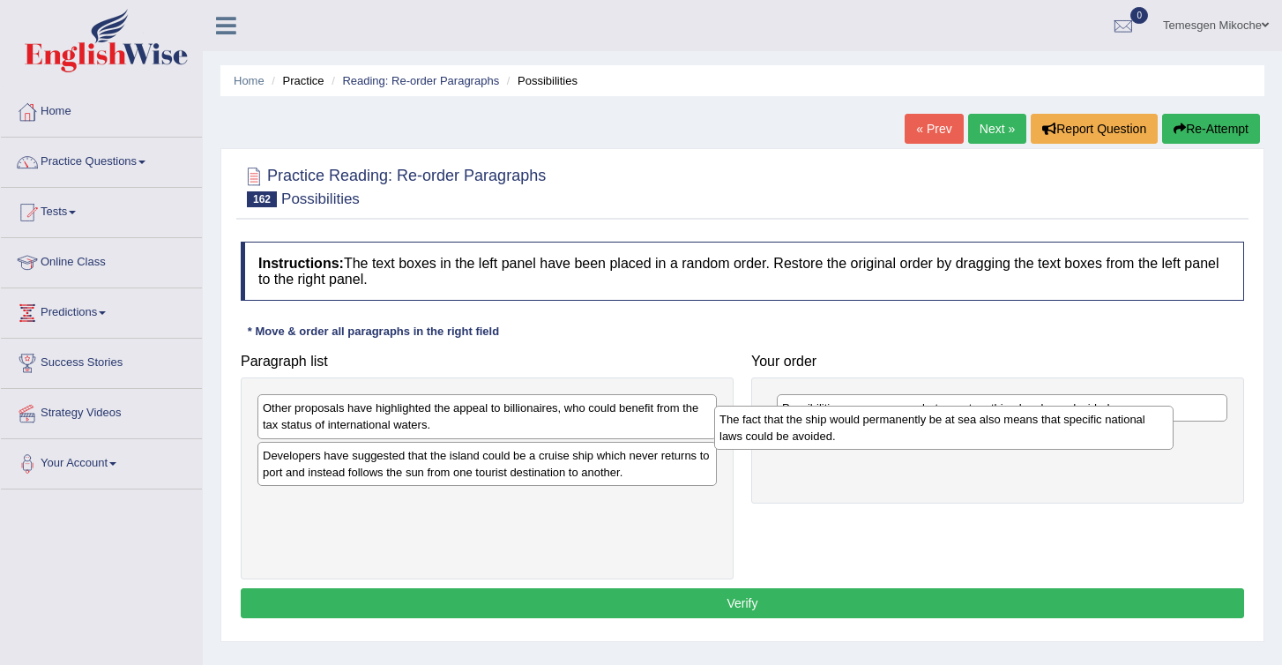
drag, startPoint x: 511, startPoint y: 455, endPoint x: 975, endPoint y: 414, distance: 465.8
click at [973, 415] on div "The fact that the ship would permanently be at sea also means that specific nat…" at bounding box center [943, 428] width 459 height 44
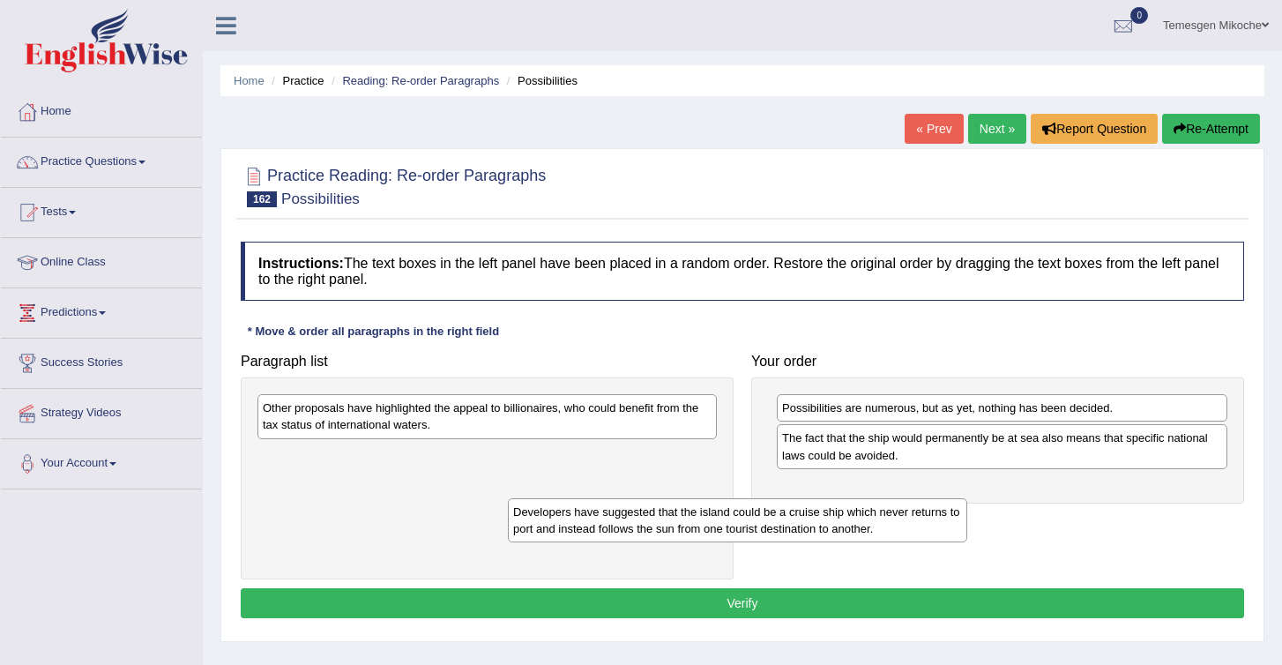
drag, startPoint x: 528, startPoint y: 468, endPoint x: 846, endPoint y: 531, distance: 323.6
click at [845, 531] on div "Developers have suggested that the island could be a cruise ship which never re…" at bounding box center [737, 520] width 459 height 44
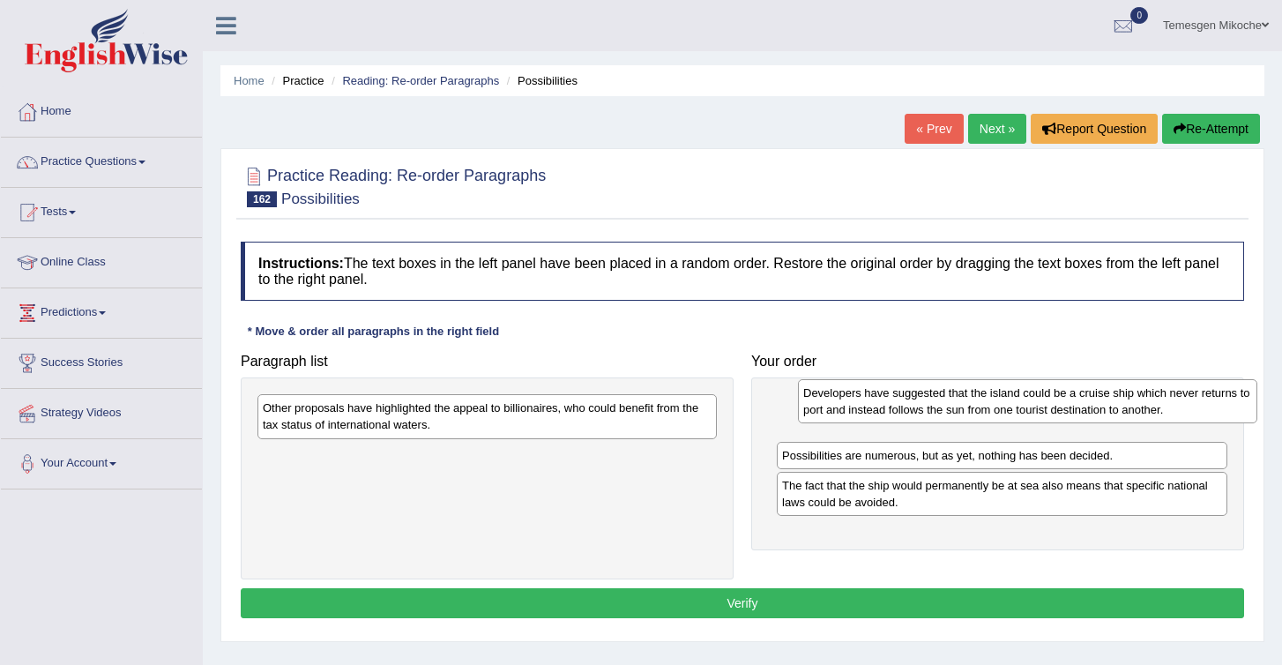
drag, startPoint x: 332, startPoint y: 458, endPoint x: 873, endPoint y: 396, distance: 544.1
click at [873, 395] on div "Developers have suggested that the island could be a cruise ship which never re…" at bounding box center [1027, 401] width 459 height 44
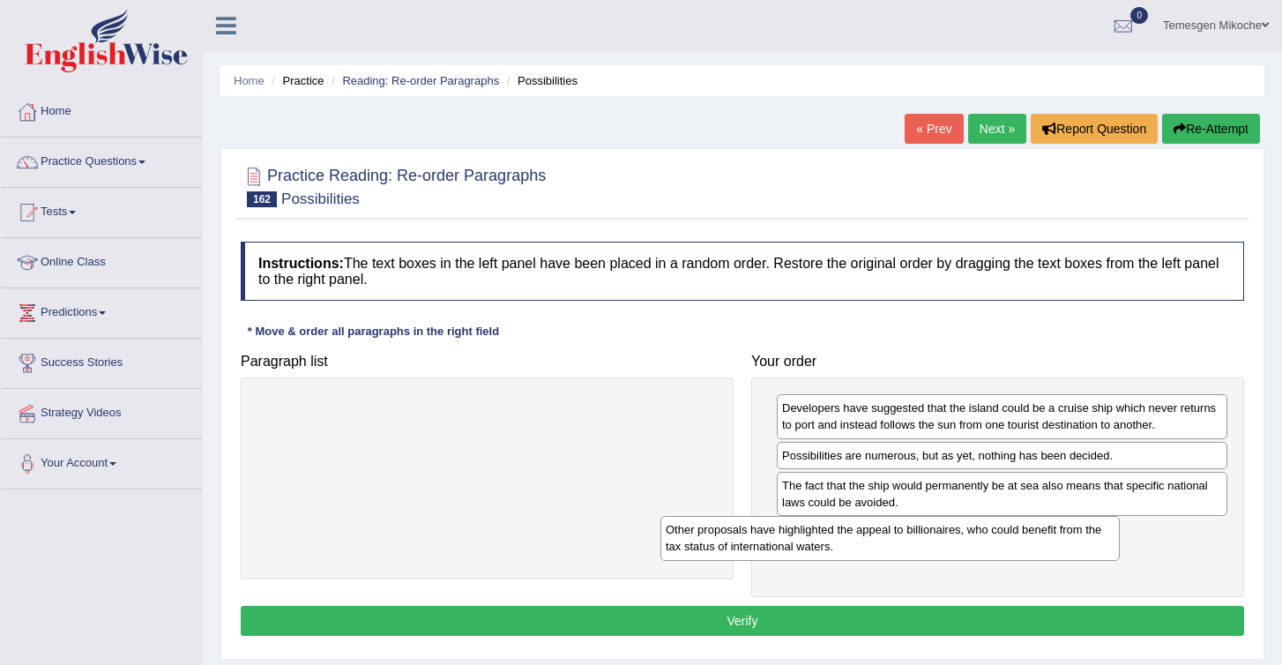
drag, startPoint x: 539, startPoint y: 422, endPoint x: 959, endPoint y: 566, distance: 443.7
click at [959, 560] on div "Other proposals have highlighted the appeal to billionaires, who could benefit …" at bounding box center [890, 538] width 459 height 44
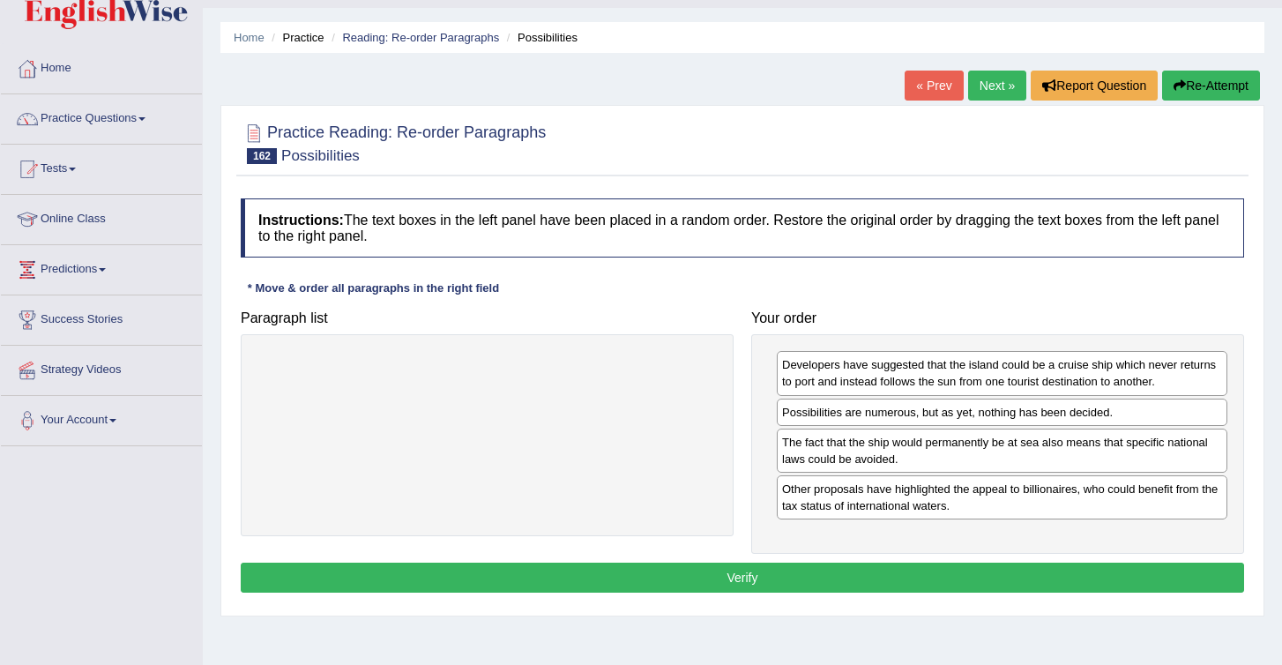
scroll to position [32, 0]
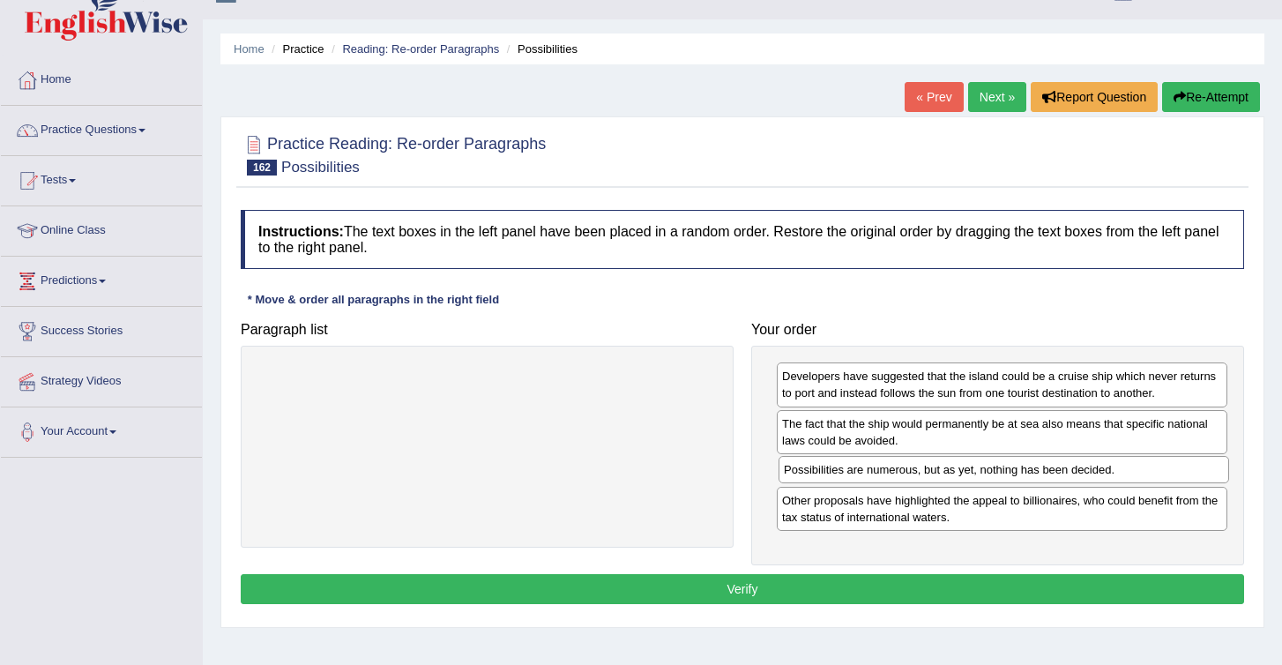
drag, startPoint x: 951, startPoint y: 427, endPoint x: 953, endPoint y: 473, distance: 45.9
click at [953, 473] on div "Possibilities are numerous, but as yet, nothing has been decided." at bounding box center [1004, 469] width 451 height 27
click at [835, 598] on button "Verify" at bounding box center [743, 589] width 1004 height 30
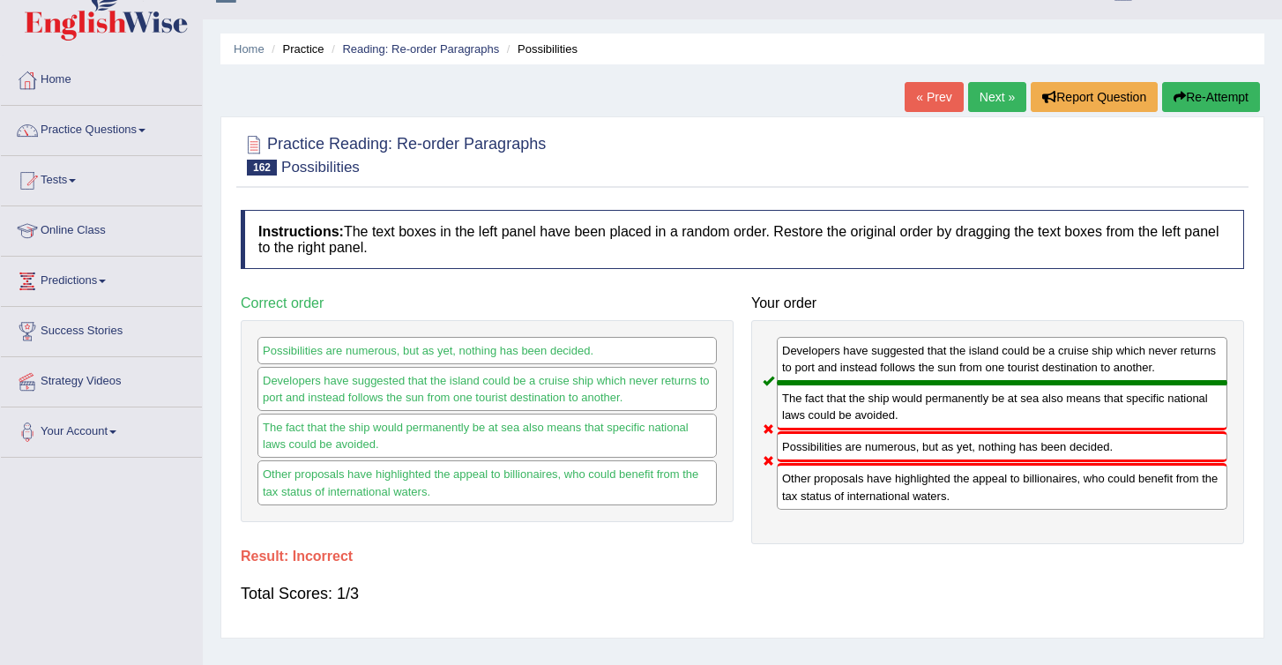
click at [1200, 86] on button "Re-Attempt" at bounding box center [1211, 97] width 98 height 30
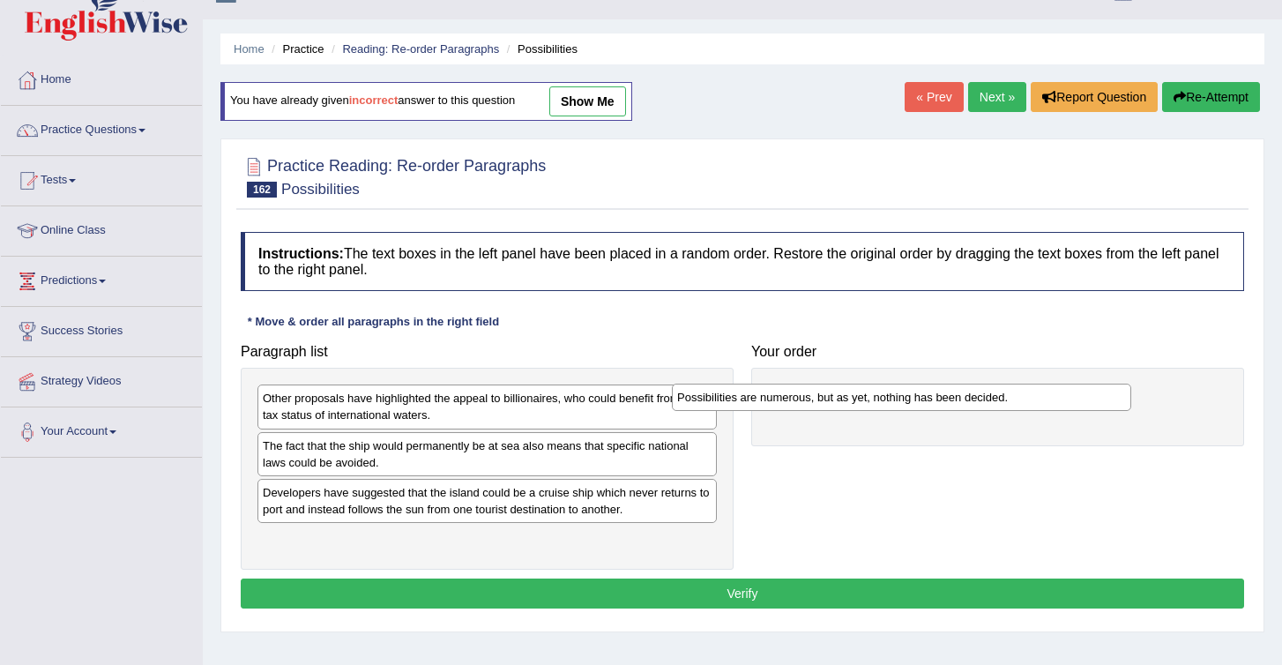
drag, startPoint x: 304, startPoint y: 544, endPoint x: 720, endPoint y: 398, distance: 440.4
click at [720, 398] on div "Possibilities are numerous, but as yet, nothing has been decided." at bounding box center [901, 397] width 459 height 27
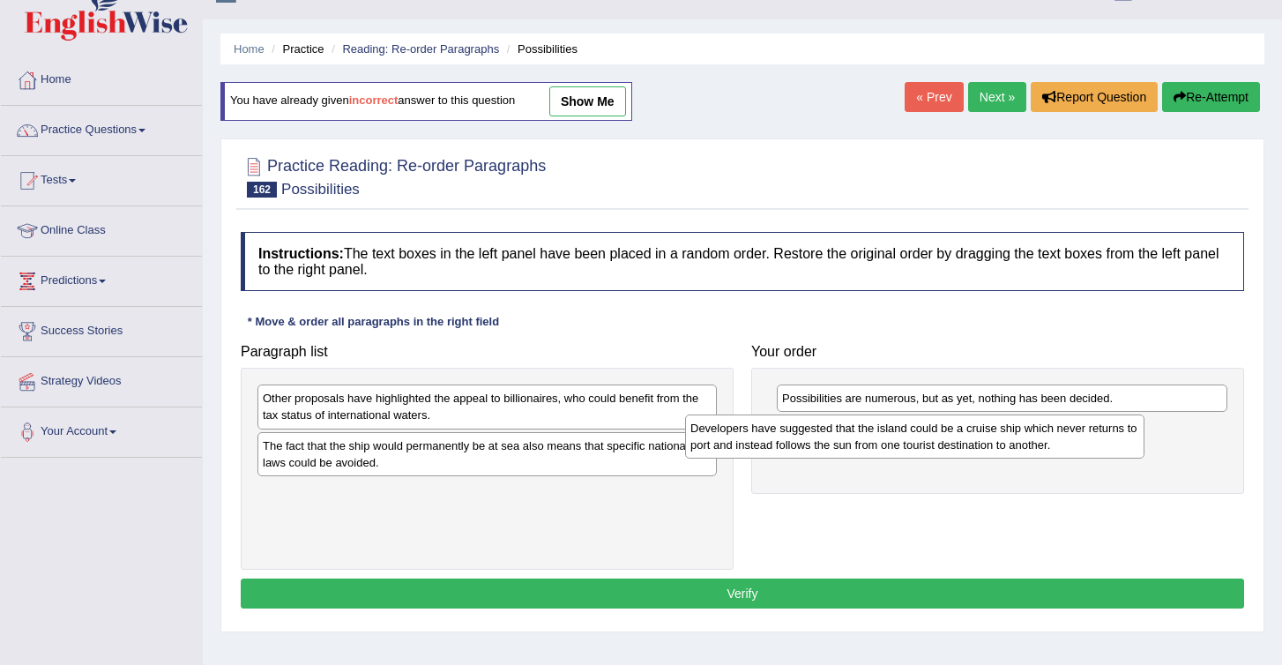
drag, startPoint x: 329, startPoint y: 504, endPoint x: 769, endPoint y: 436, distance: 445.3
click at [769, 436] on div "Developers have suggested that the island could be a cruise ship which never re…" at bounding box center [914, 437] width 459 height 44
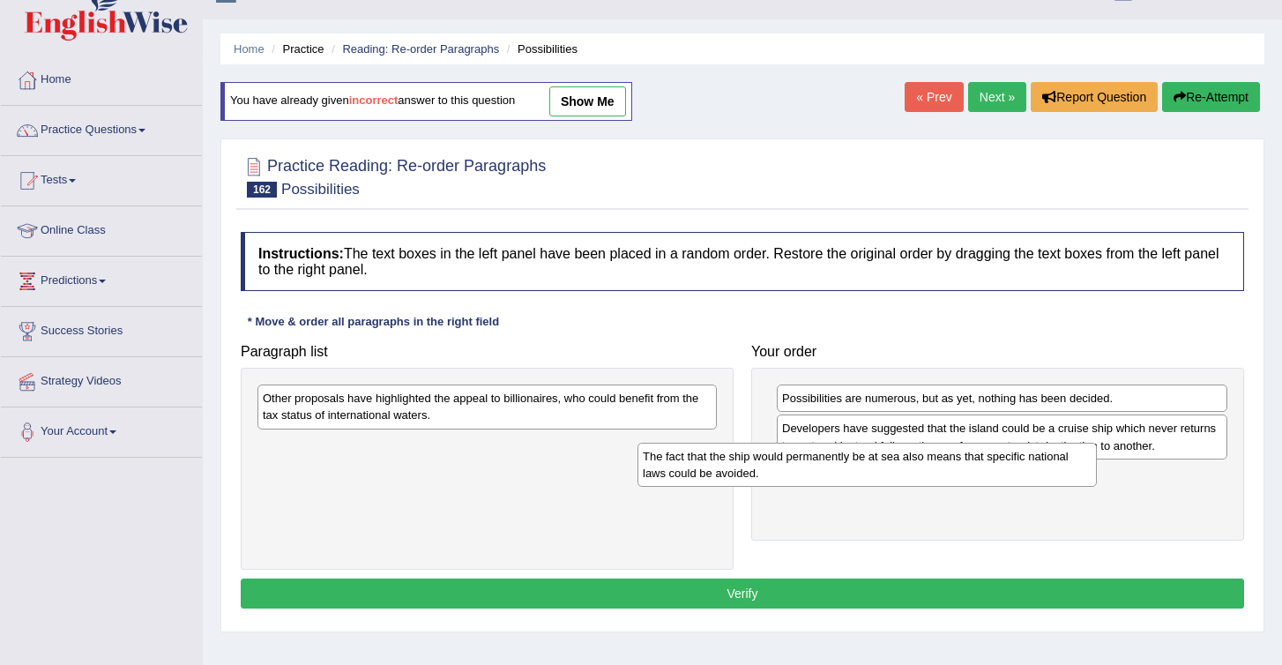
drag, startPoint x: 303, startPoint y: 456, endPoint x: 712, endPoint y: 467, distance: 408.5
click at [712, 467] on div "The fact that the ship would permanently be at sea also means that specific nat…" at bounding box center [867, 465] width 459 height 44
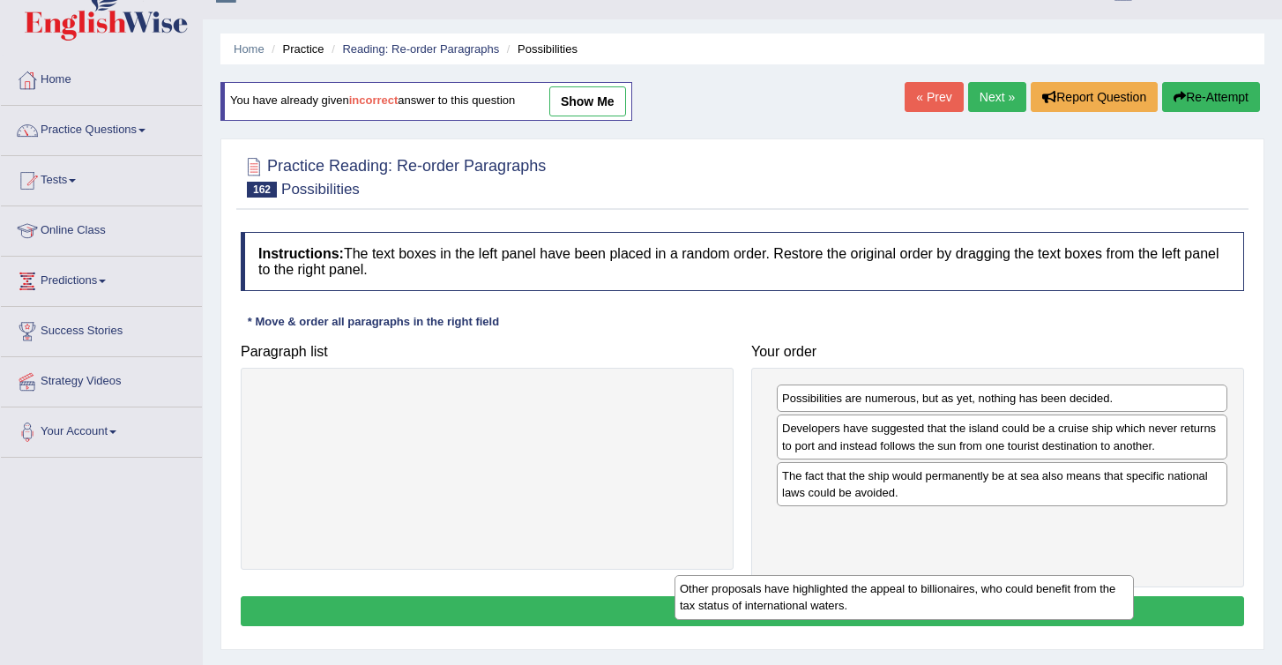
drag, startPoint x: 317, startPoint y: 405, endPoint x: 758, endPoint y: 540, distance: 462.0
click at [758, 575] on div "Other proposals have highlighted the appeal to billionaires, who could benefit …" at bounding box center [904, 597] width 459 height 44
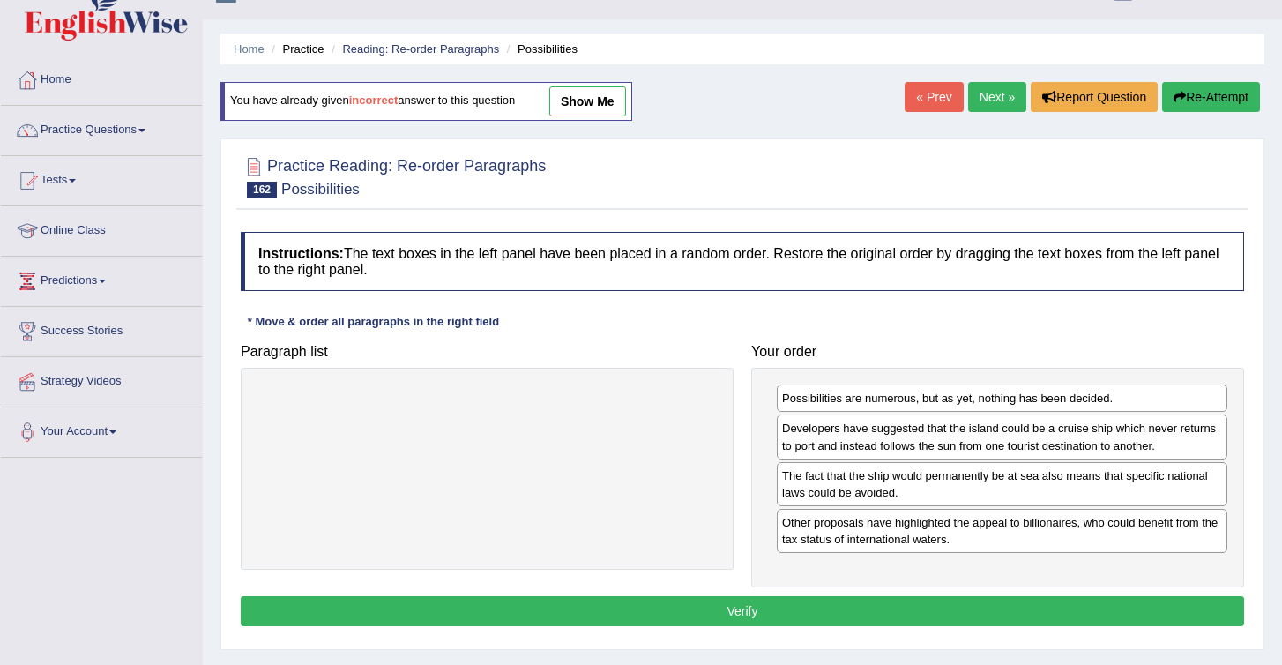
click at [818, 609] on button "Verify" at bounding box center [743, 611] width 1004 height 30
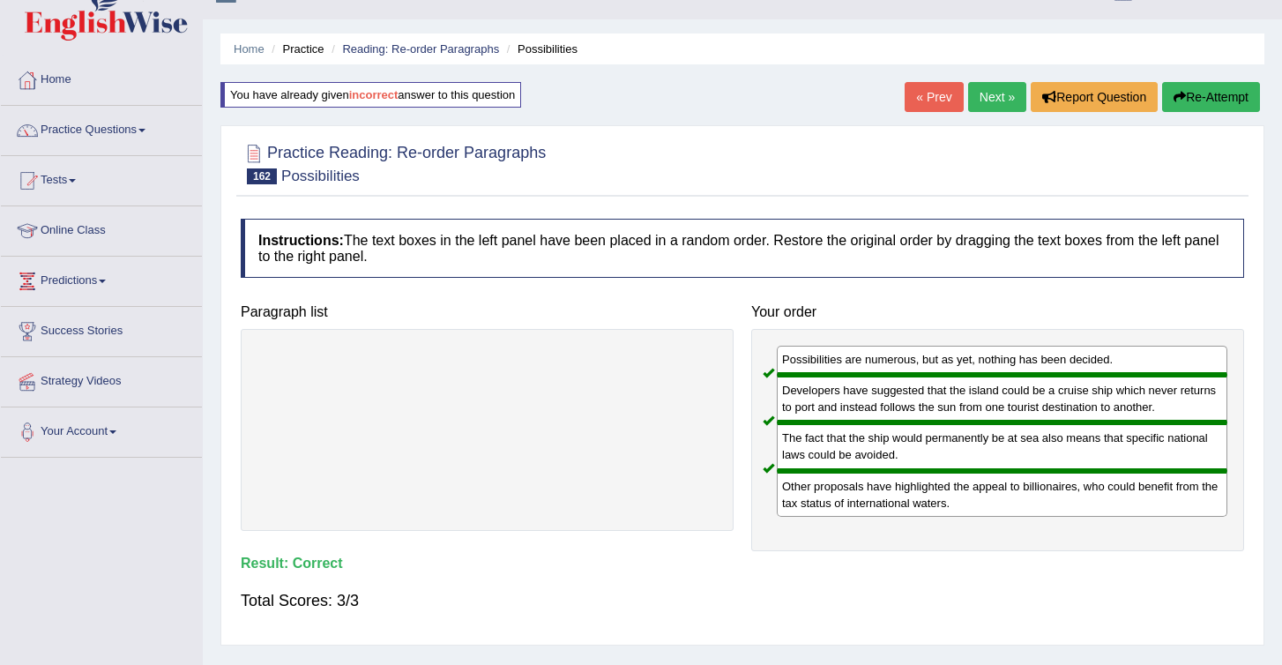
click at [974, 87] on link "Next »" at bounding box center [997, 97] width 58 height 30
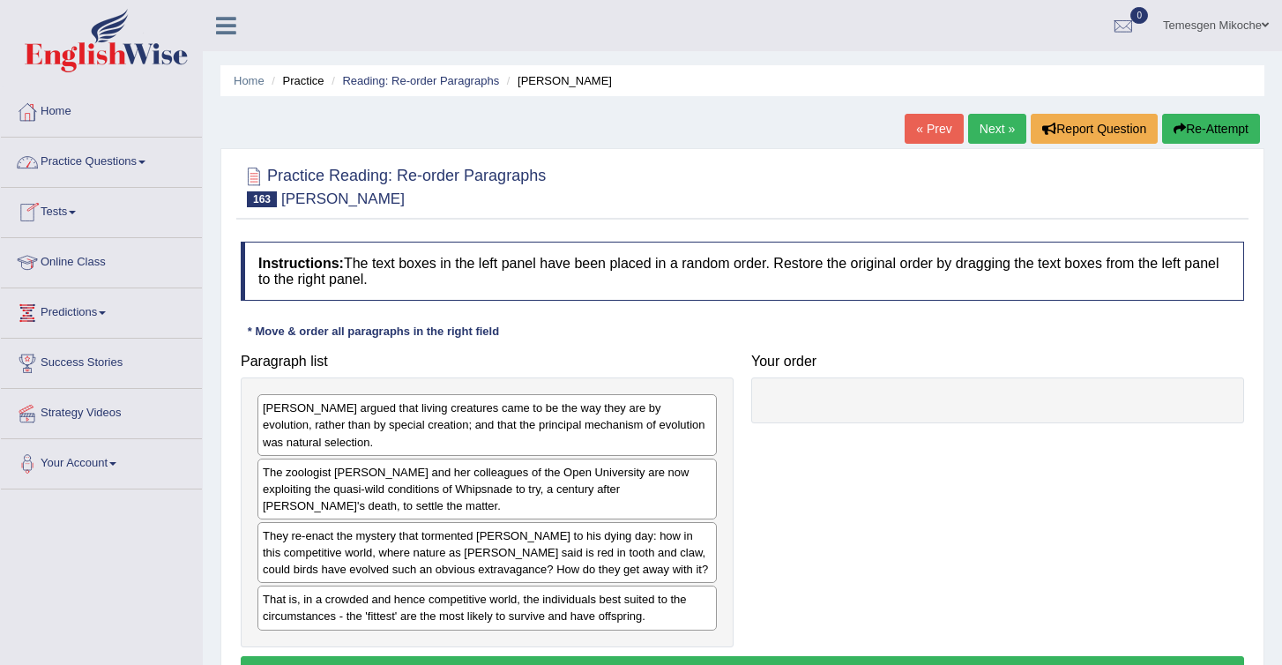
click at [71, 168] on link "Practice Questions" at bounding box center [101, 160] width 201 height 44
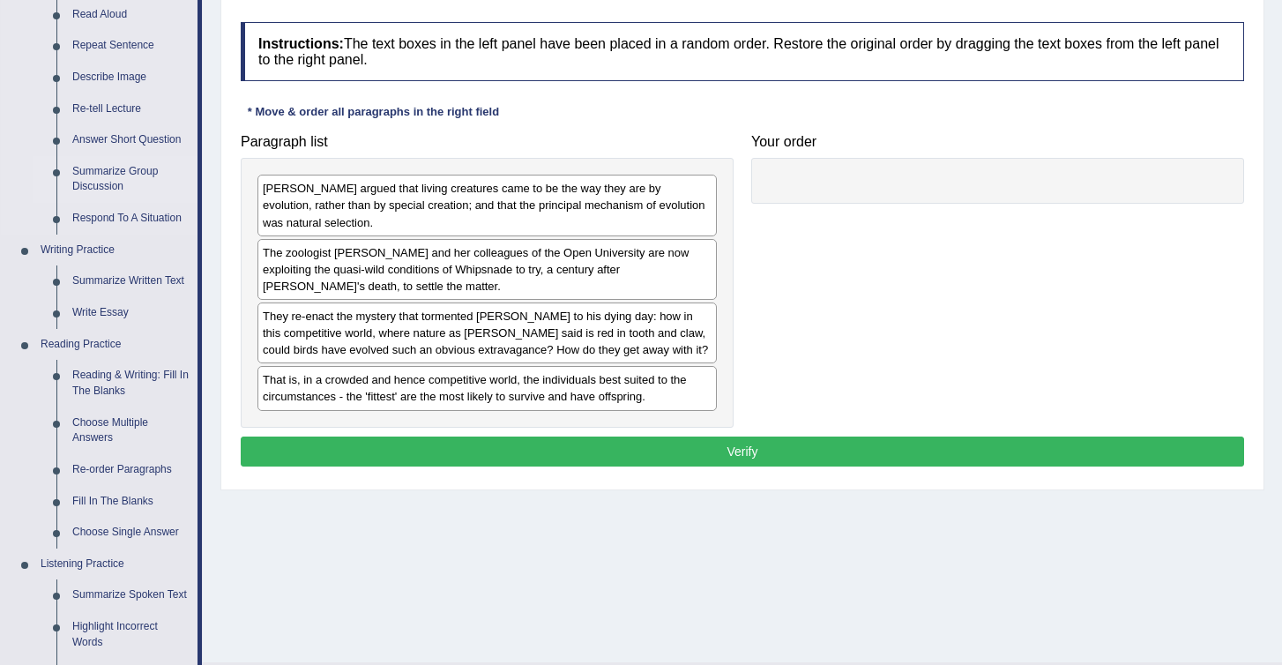
scroll to position [226, 0]
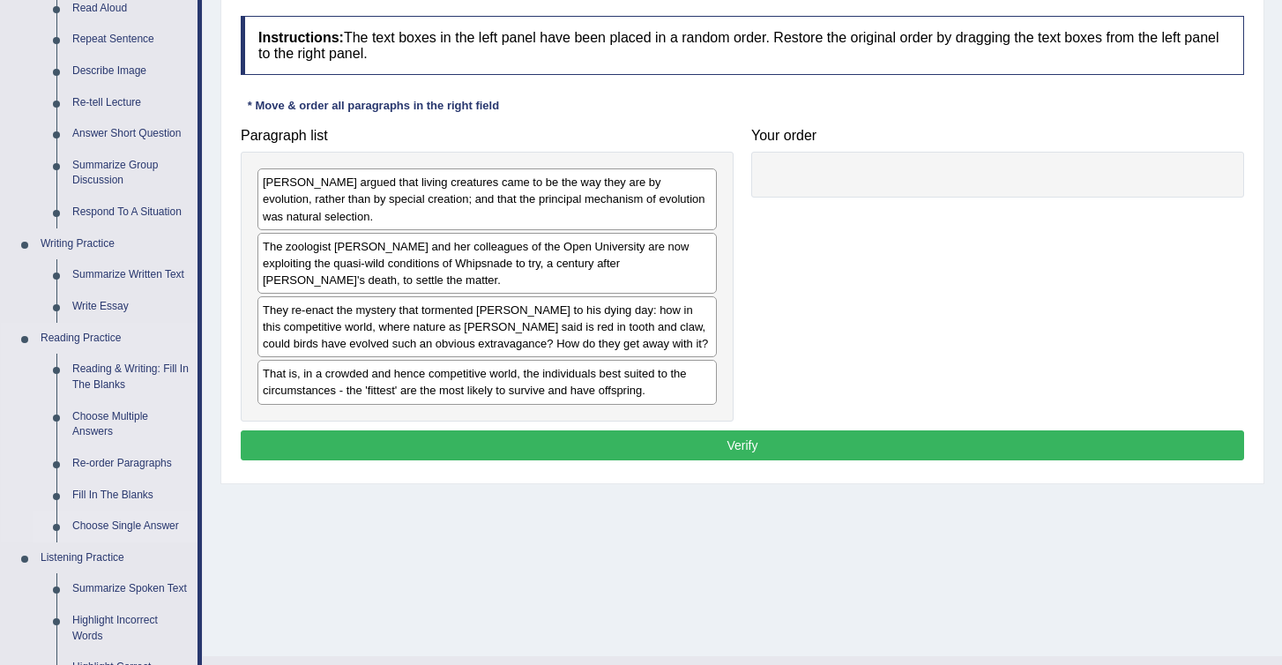
click at [129, 527] on link "Choose Single Answer" at bounding box center [130, 527] width 133 height 32
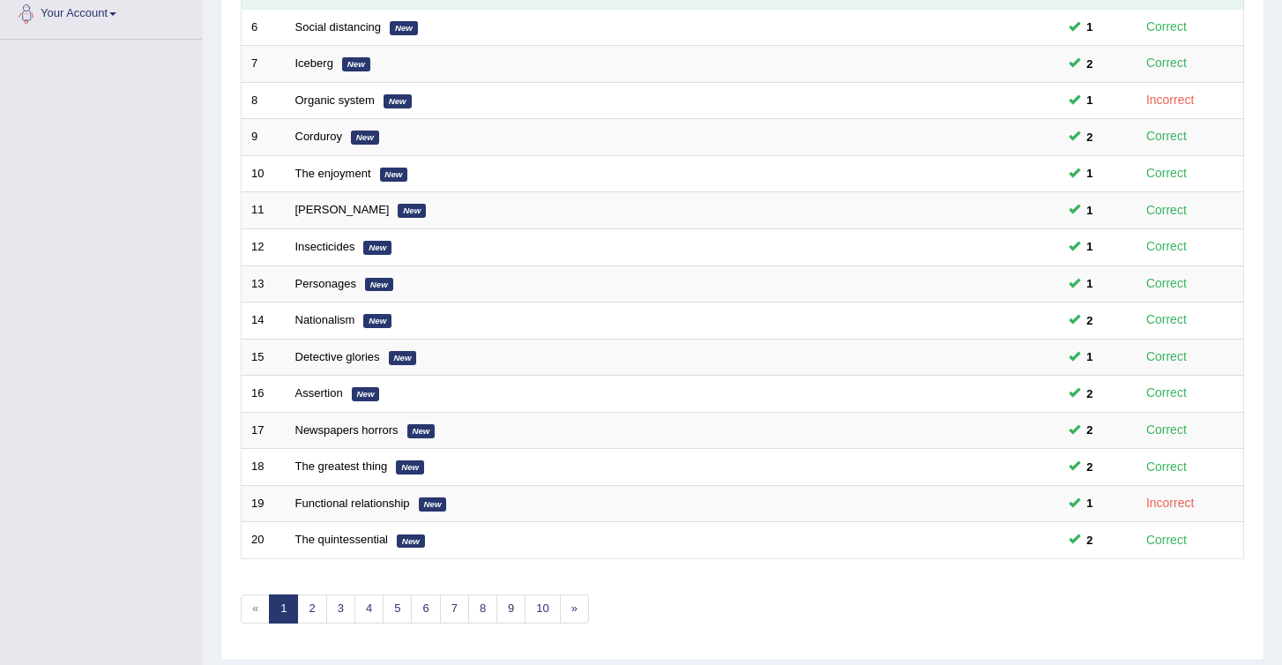
scroll to position [503, 0]
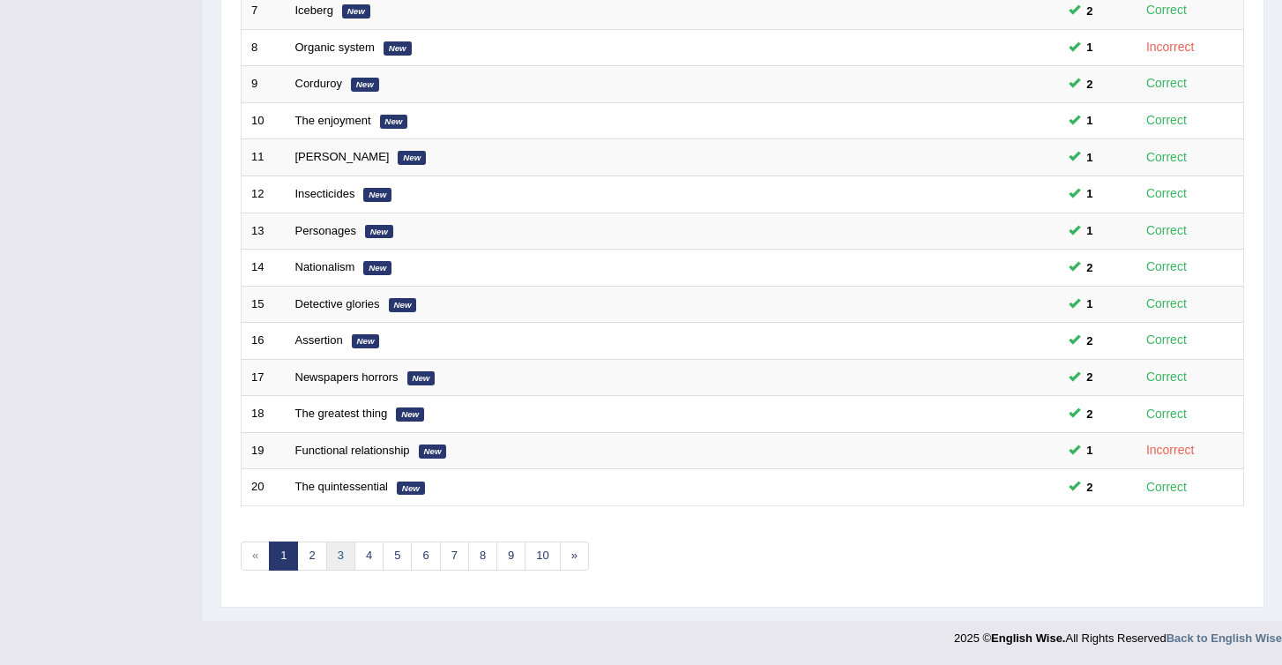
click at [346, 556] on link "3" at bounding box center [340, 556] width 29 height 29
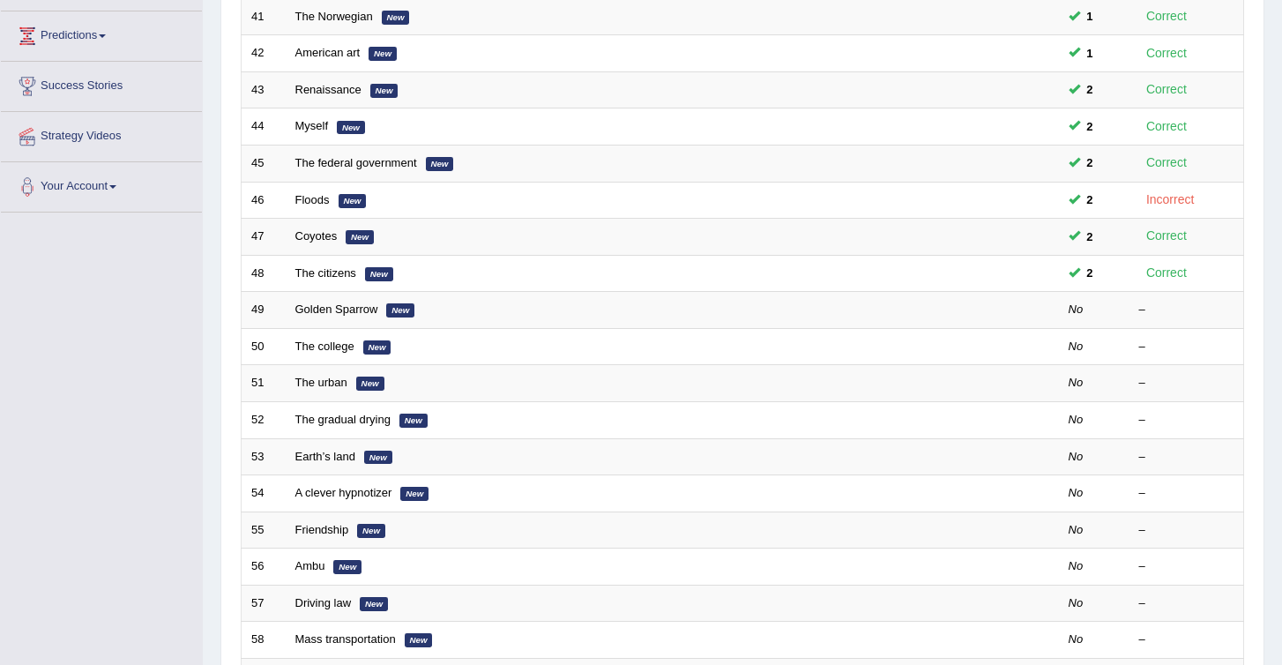
scroll to position [274, 0]
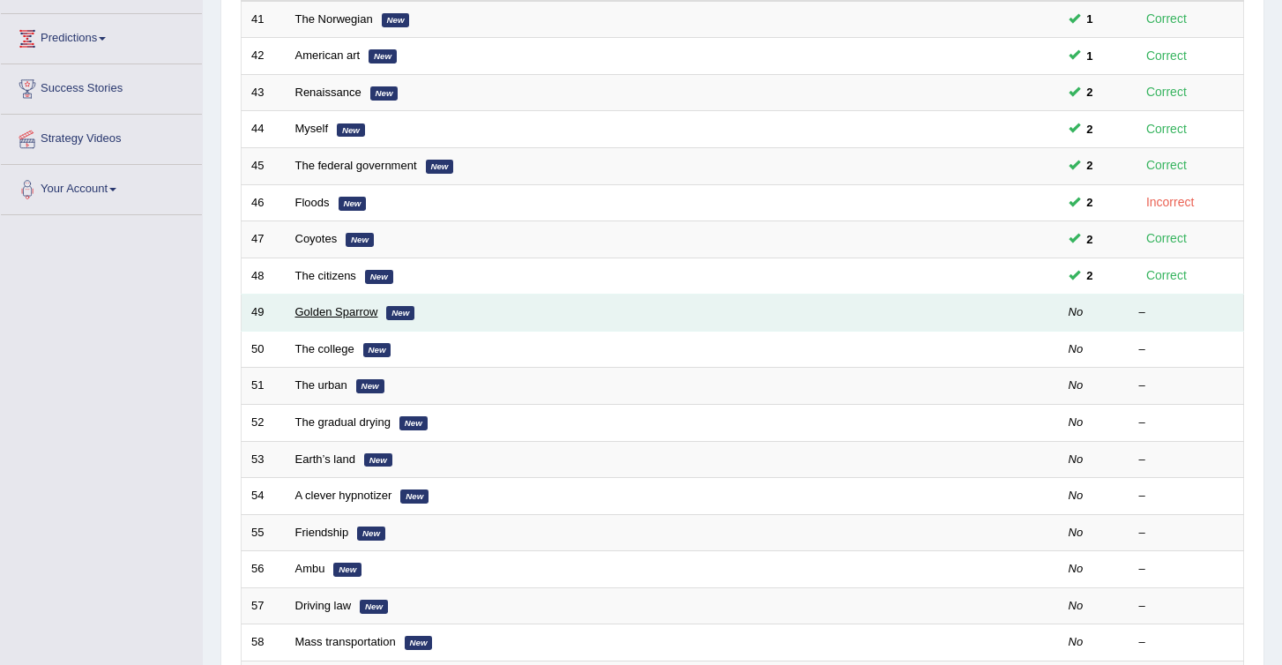
click at [337, 309] on link "Golden Sparrow" at bounding box center [336, 311] width 83 height 13
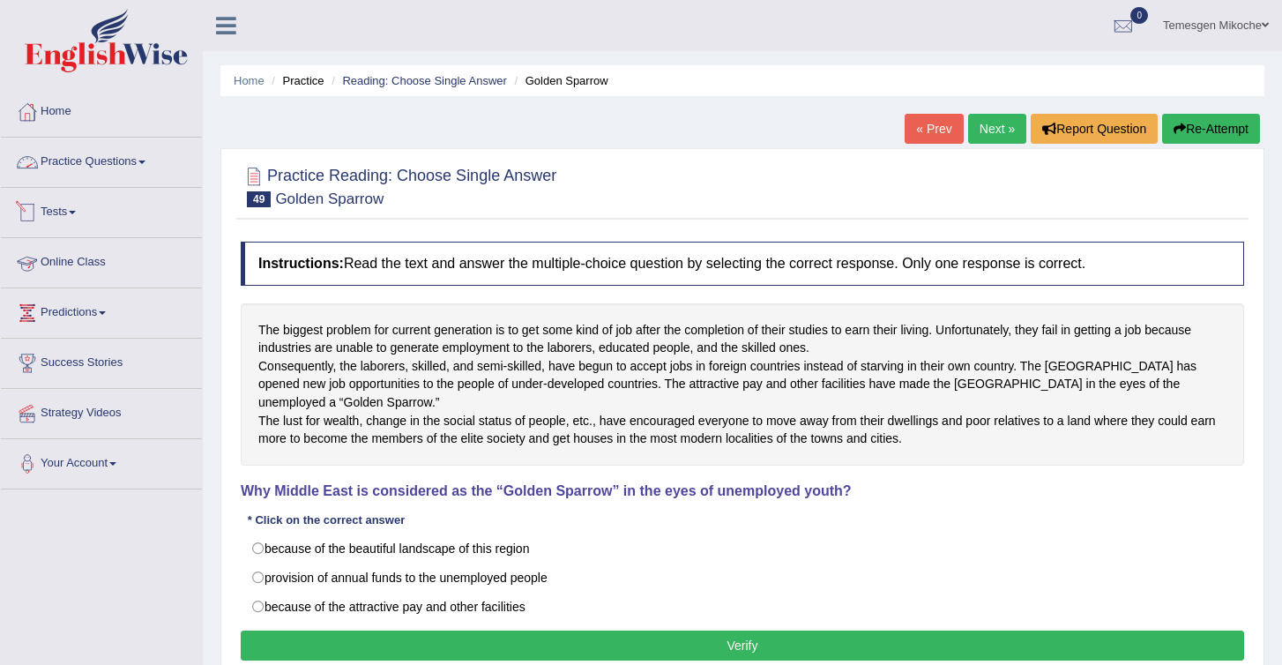
click at [102, 165] on link "Practice Questions" at bounding box center [101, 160] width 201 height 44
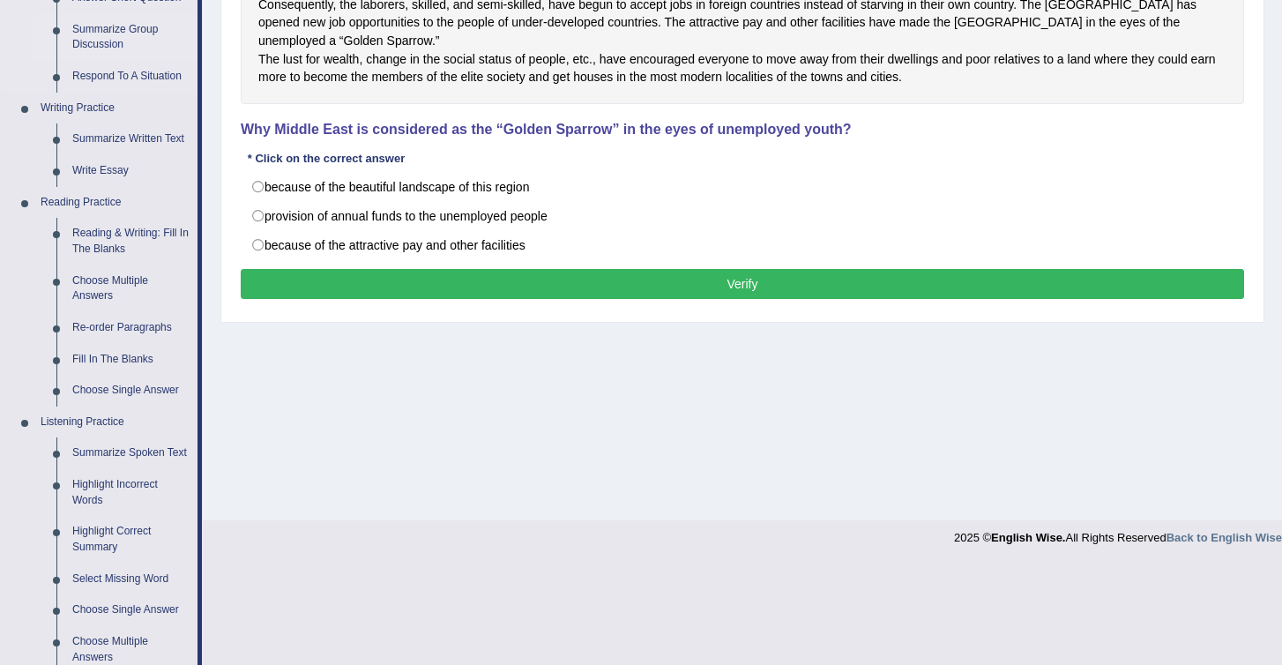
scroll to position [361, 0]
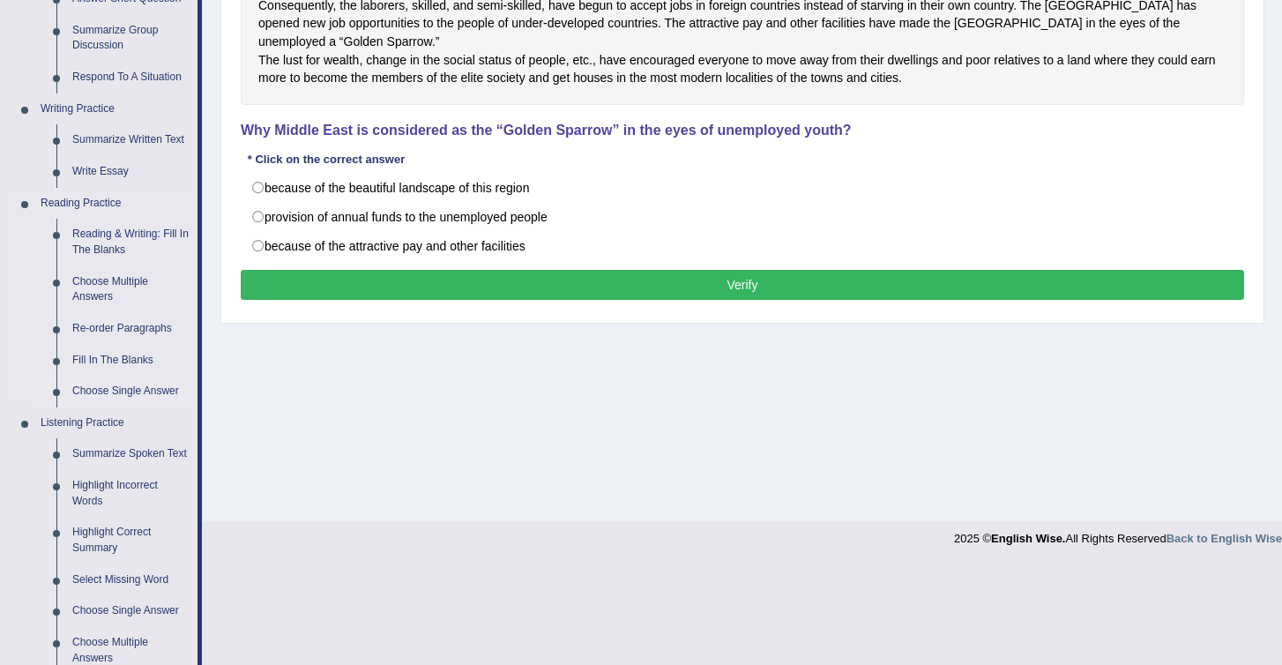
click at [131, 391] on link "Choose Single Answer" at bounding box center [130, 392] width 133 height 32
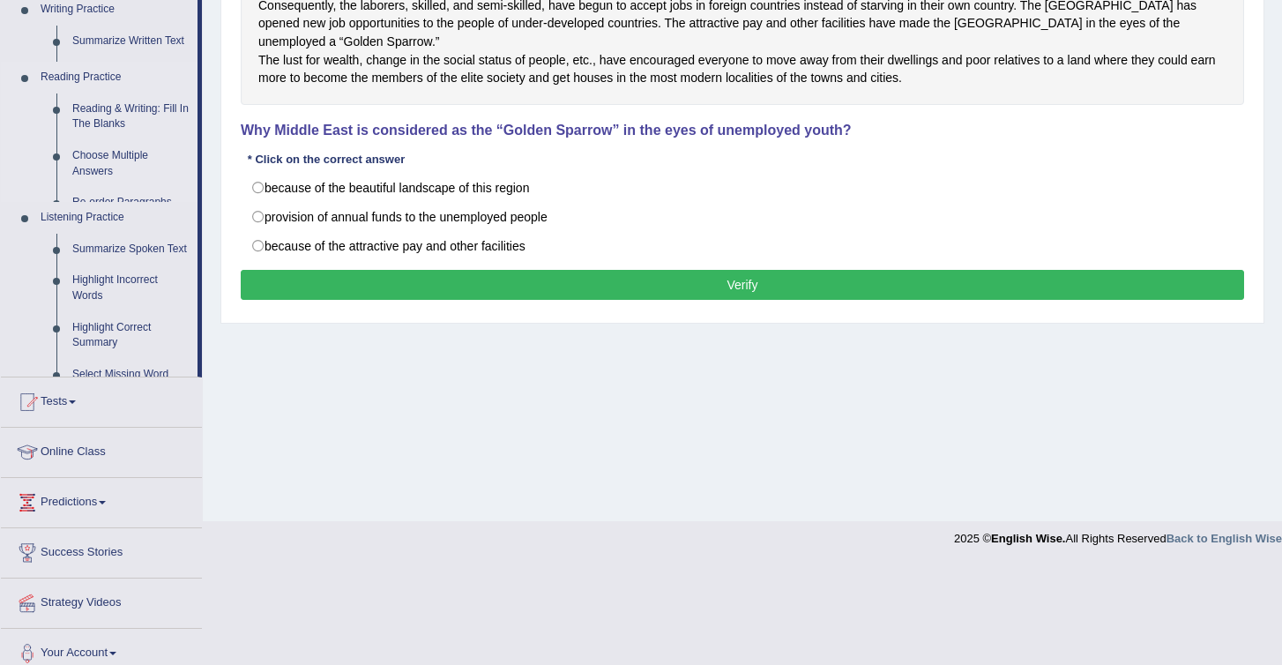
scroll to position [261, 0]
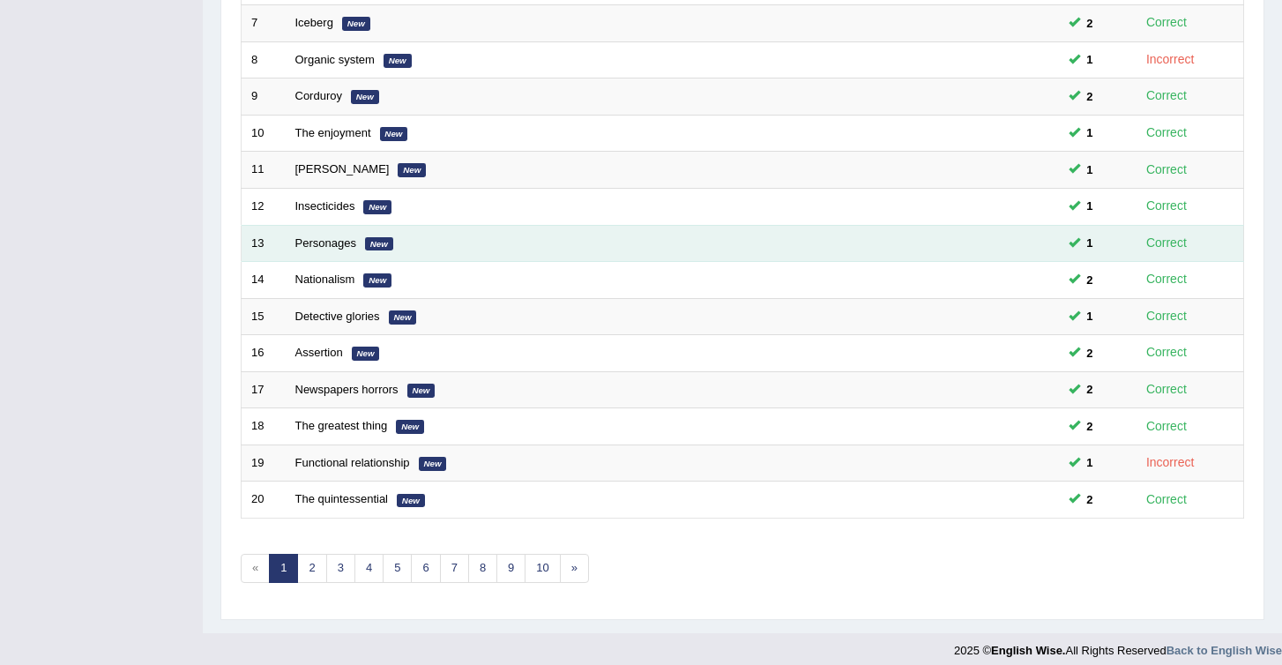
scroll to position [503, 0]
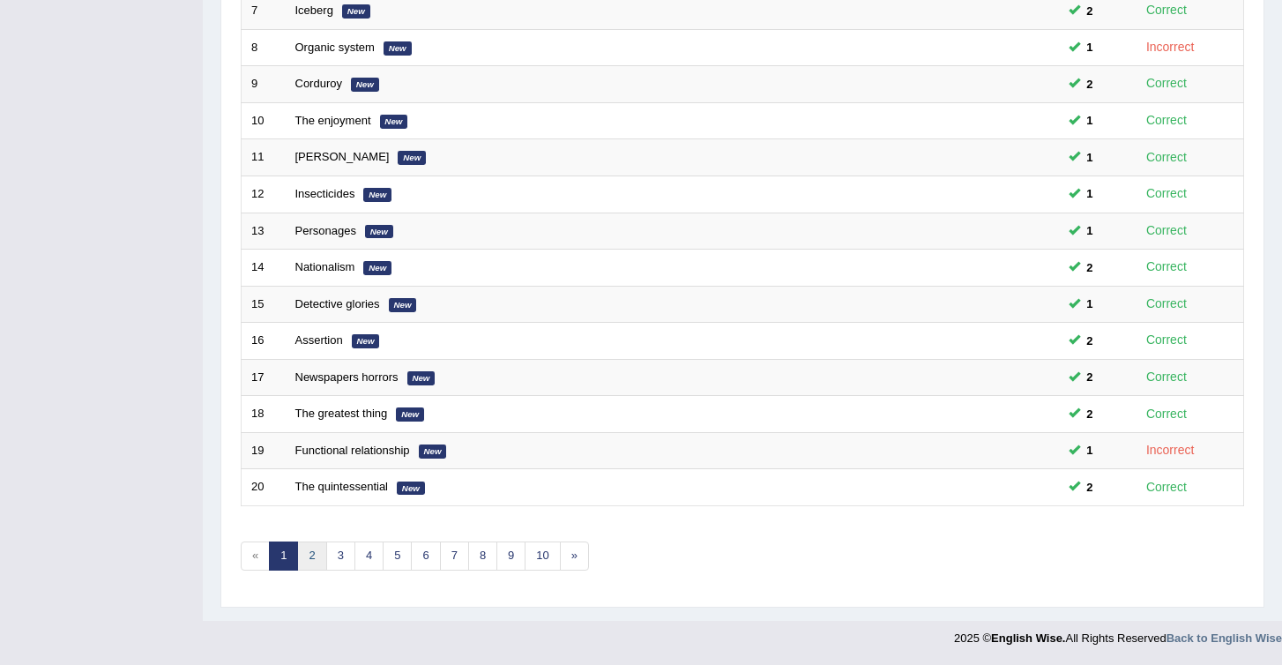
click at [311, 555] on link "2" at bounding box center [311, 556] width 29 height 29
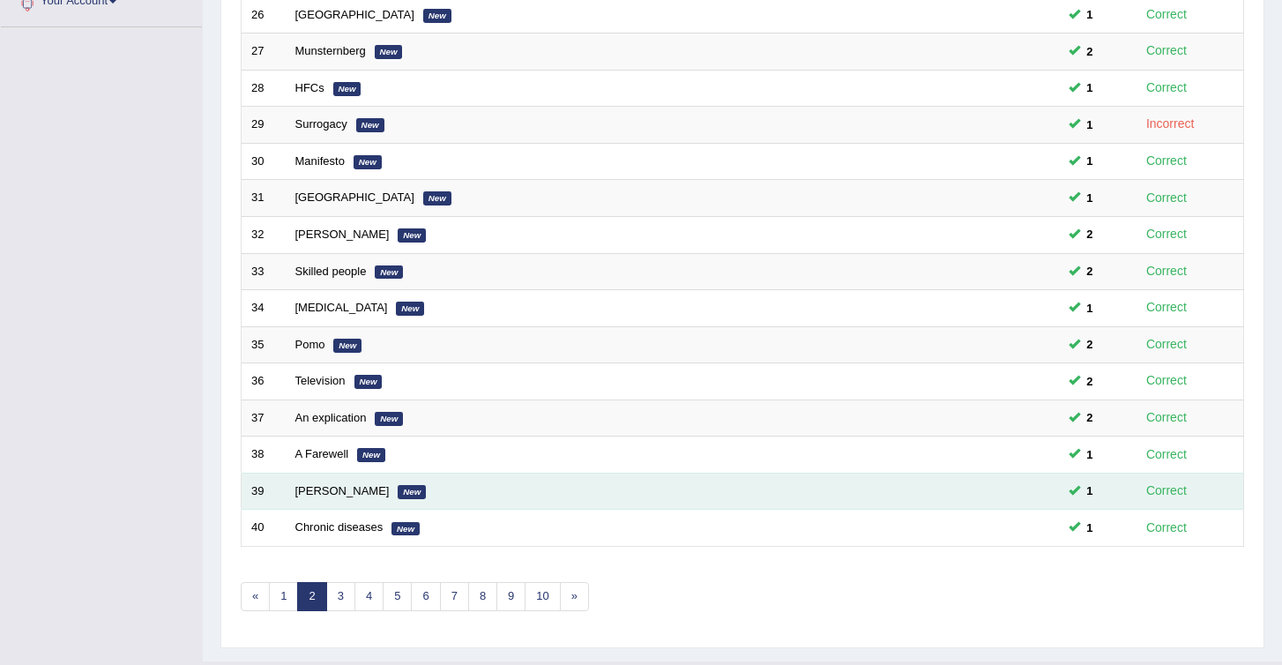
scroll to position [464, 0]
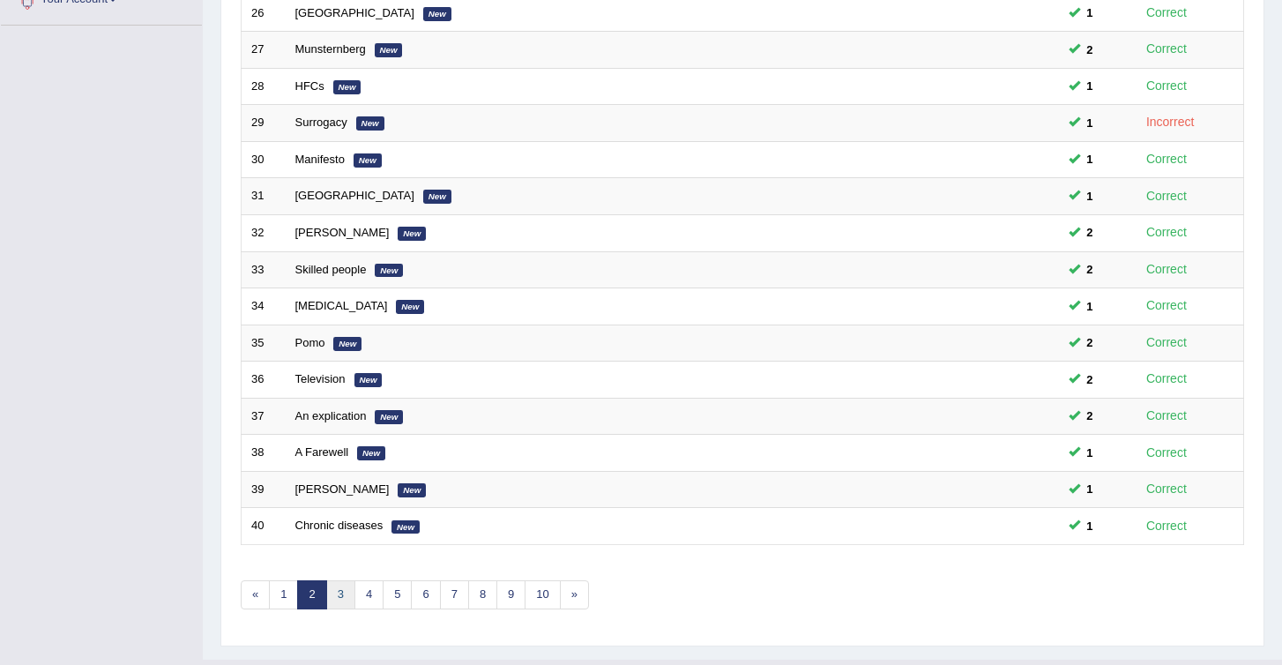
click at [341, 601] on link "3" at bounding box center [340, 594] width 29 height 29
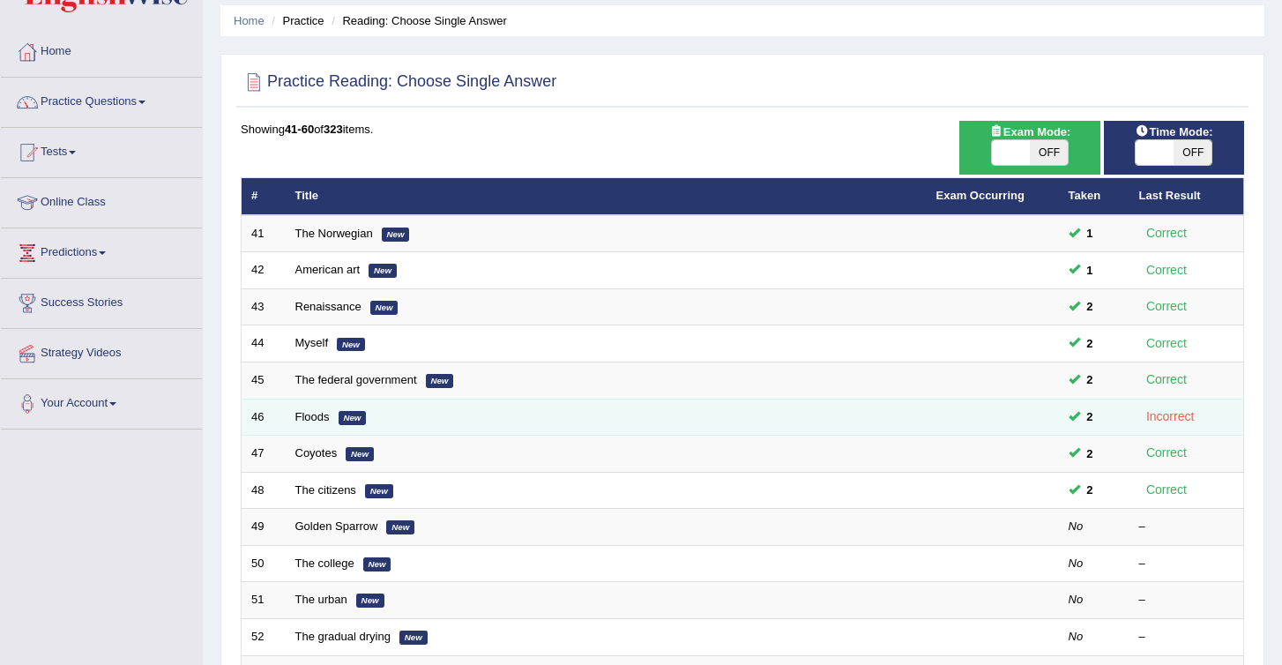
scroll to position [137, 0]
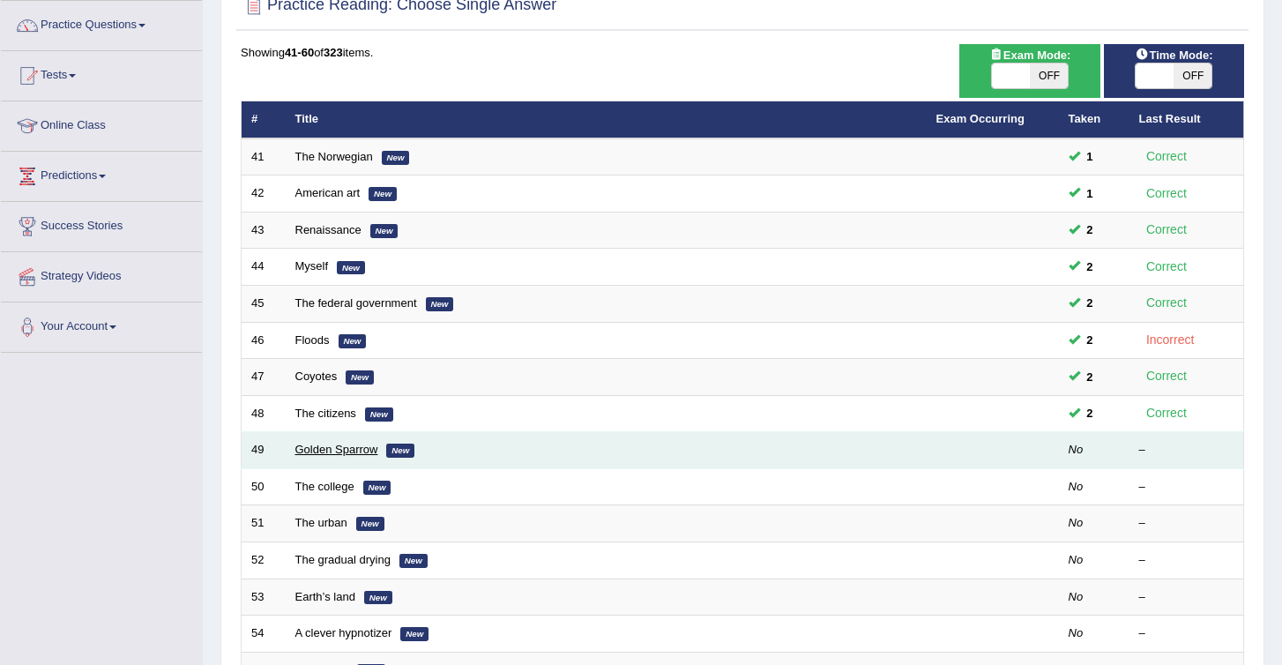
click at [340, 450] on link "Golden Sparrow" at bounding box center [336, 449] width 83 height 13
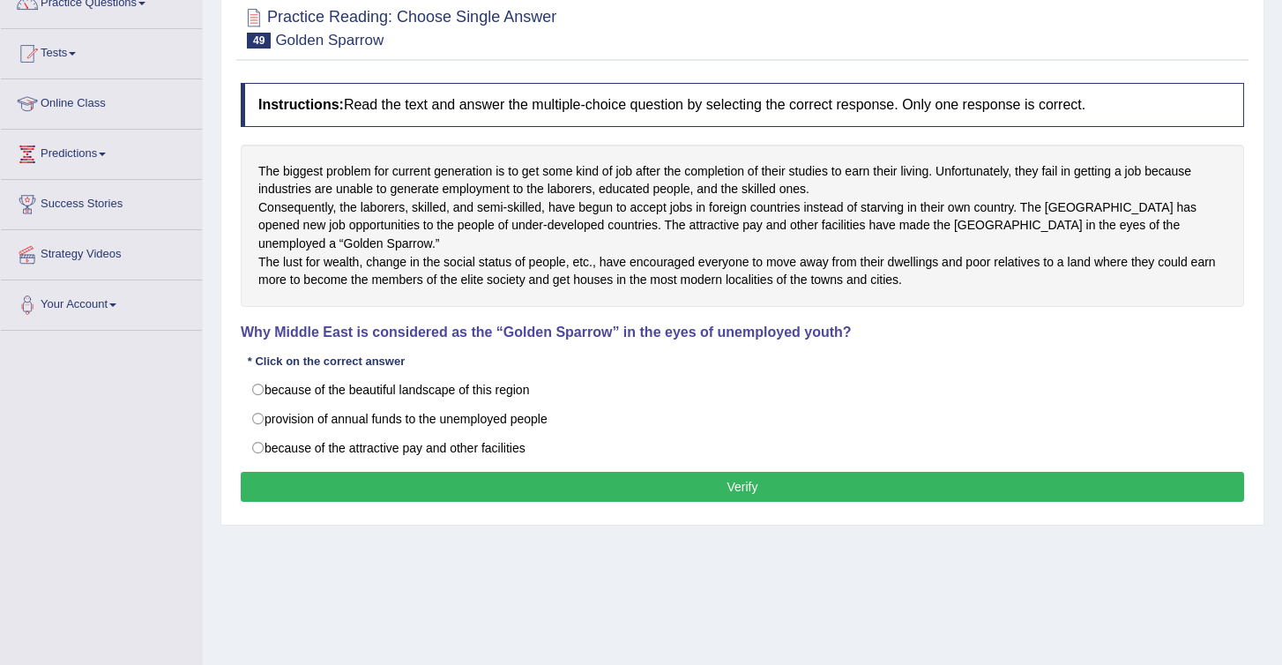
scroll to position [160, 0]
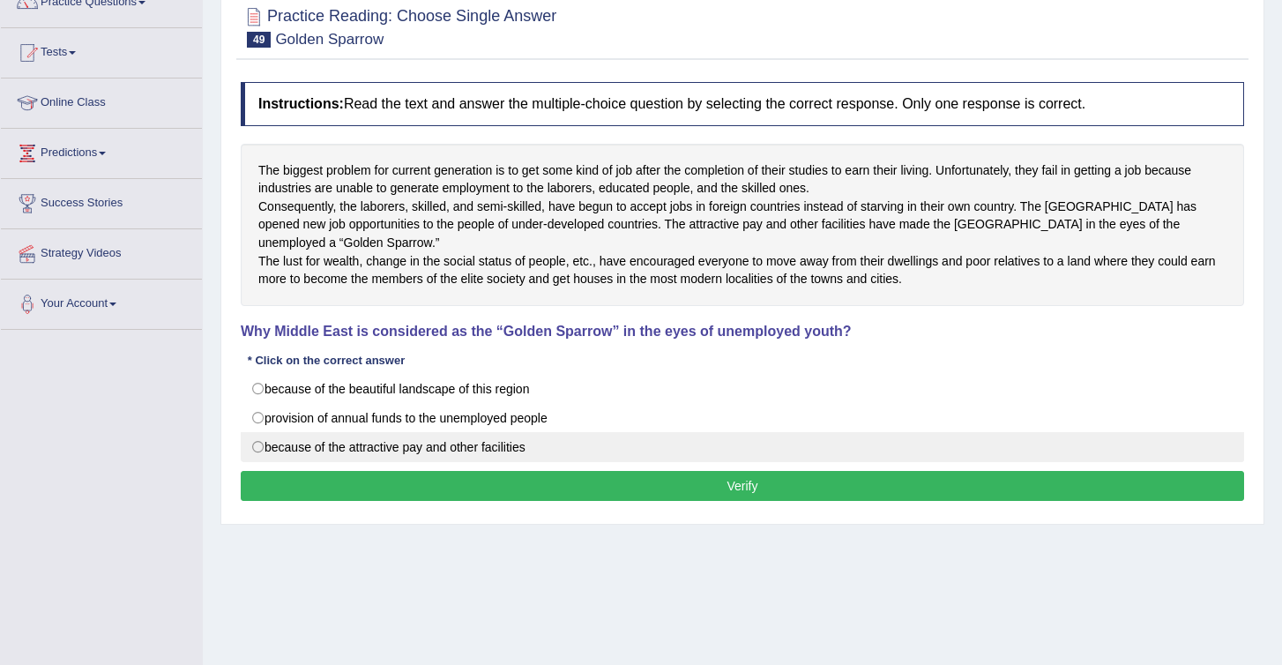
click at [353, 462] on label "because of the attractive pay and other facilities" at bounding box center [743, 447] width 1004 height 30
radio input "true"
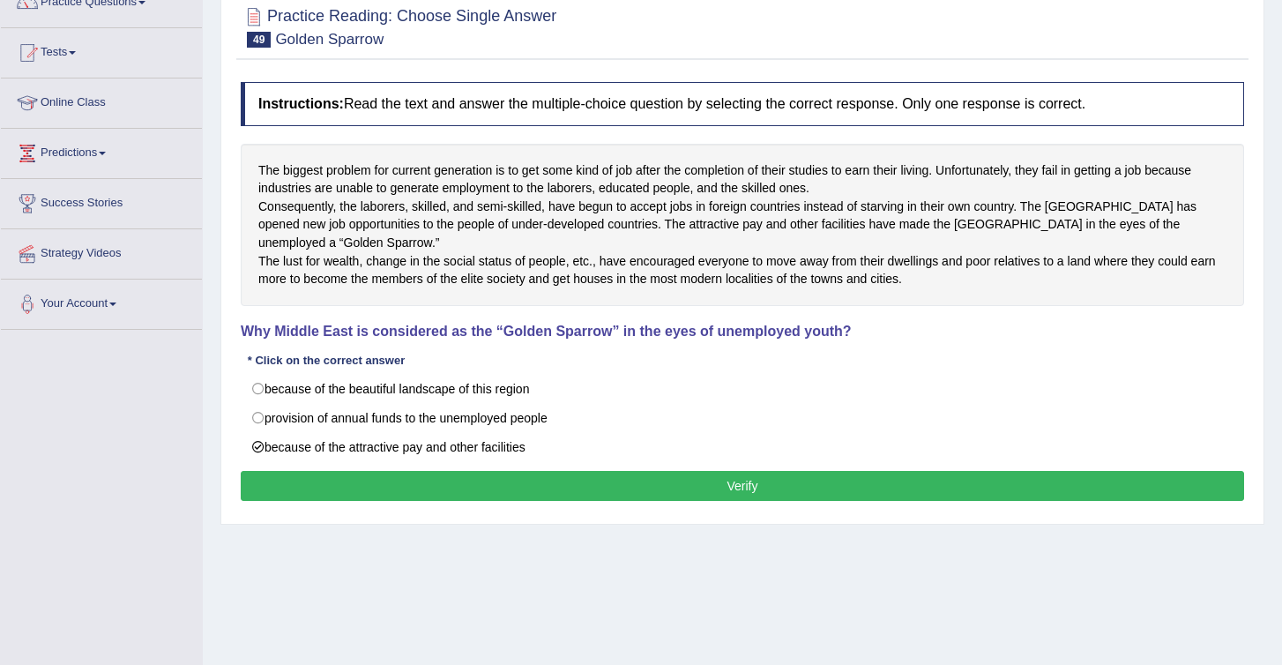
click at [485, 501] on button "Verify" at bounding box center [743, 486] width 1004 height 30
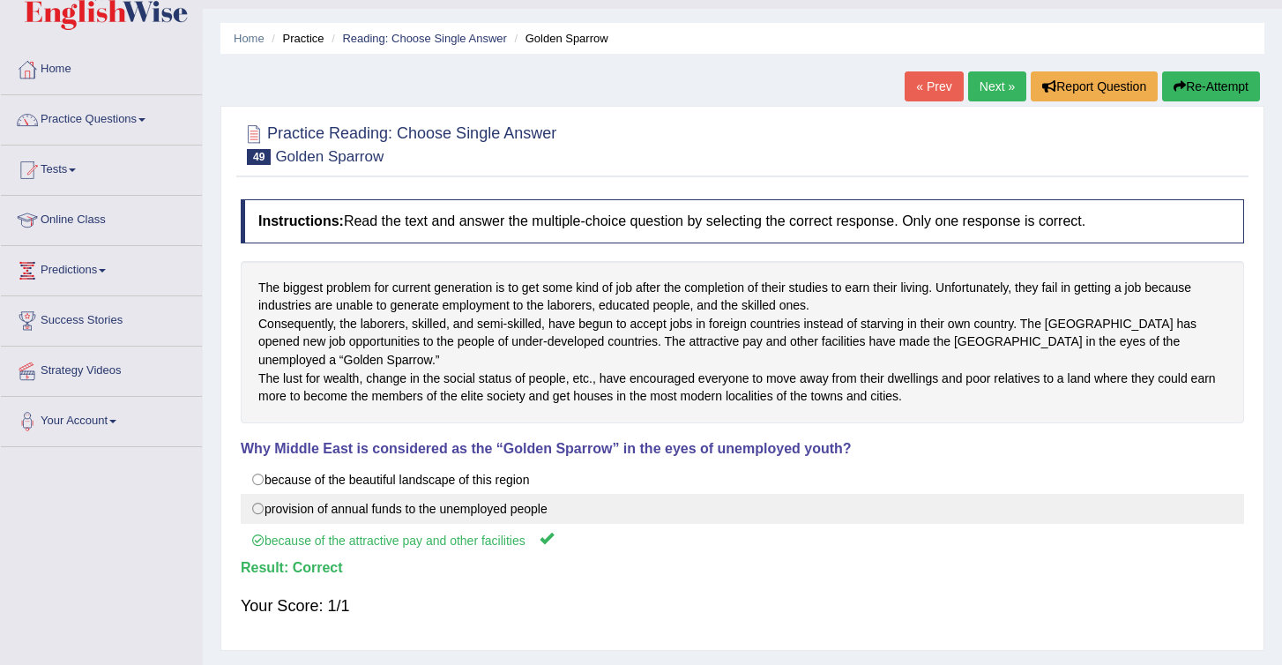
scroll to position [0, 0]
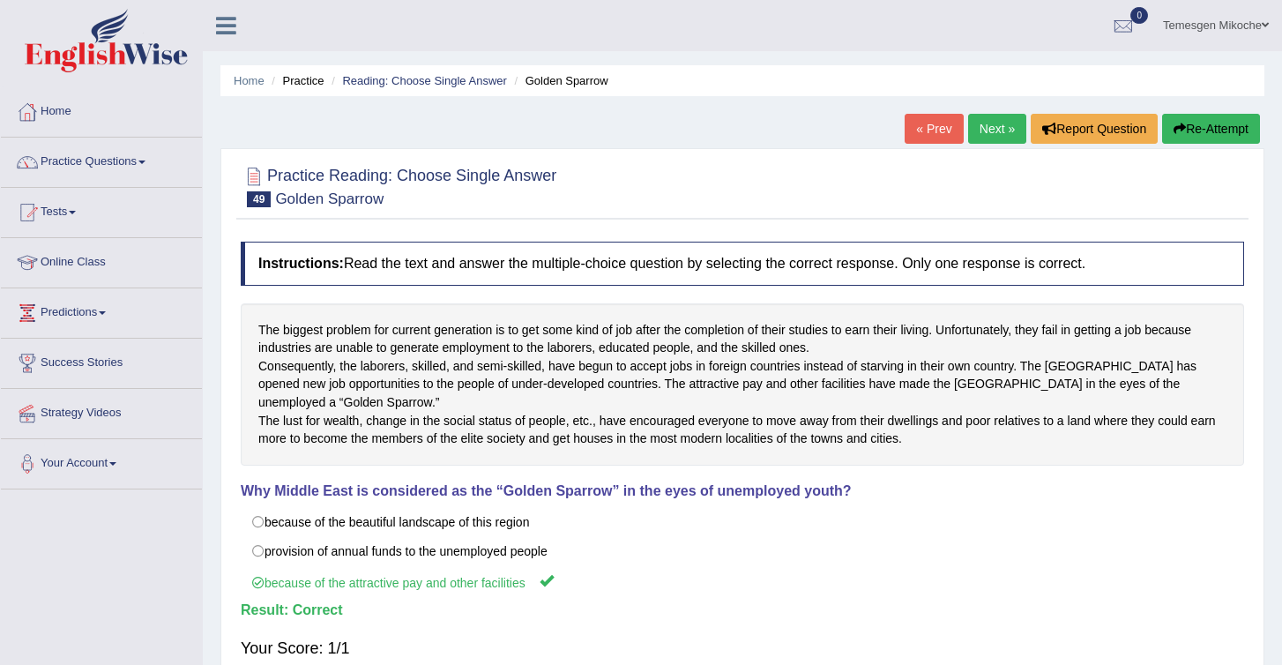
click at [1002, 130] on link "Next »" at bounding box center [997, 129] width 58 height 30
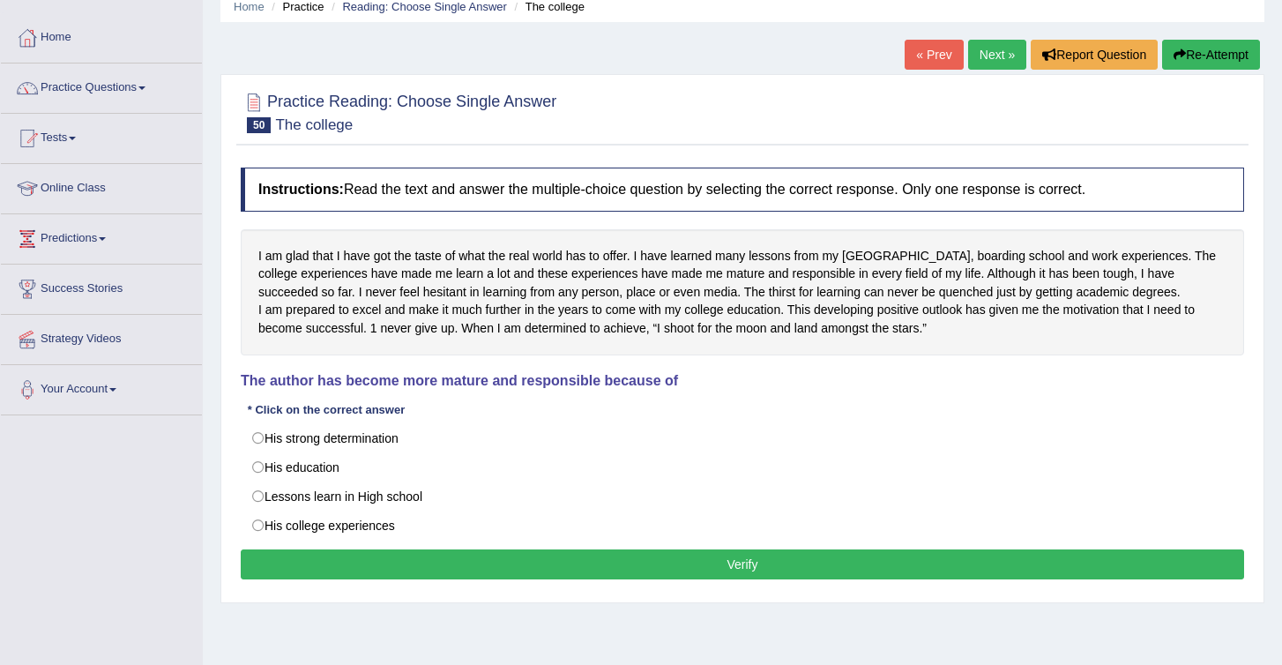
scroll to position [78, 0]
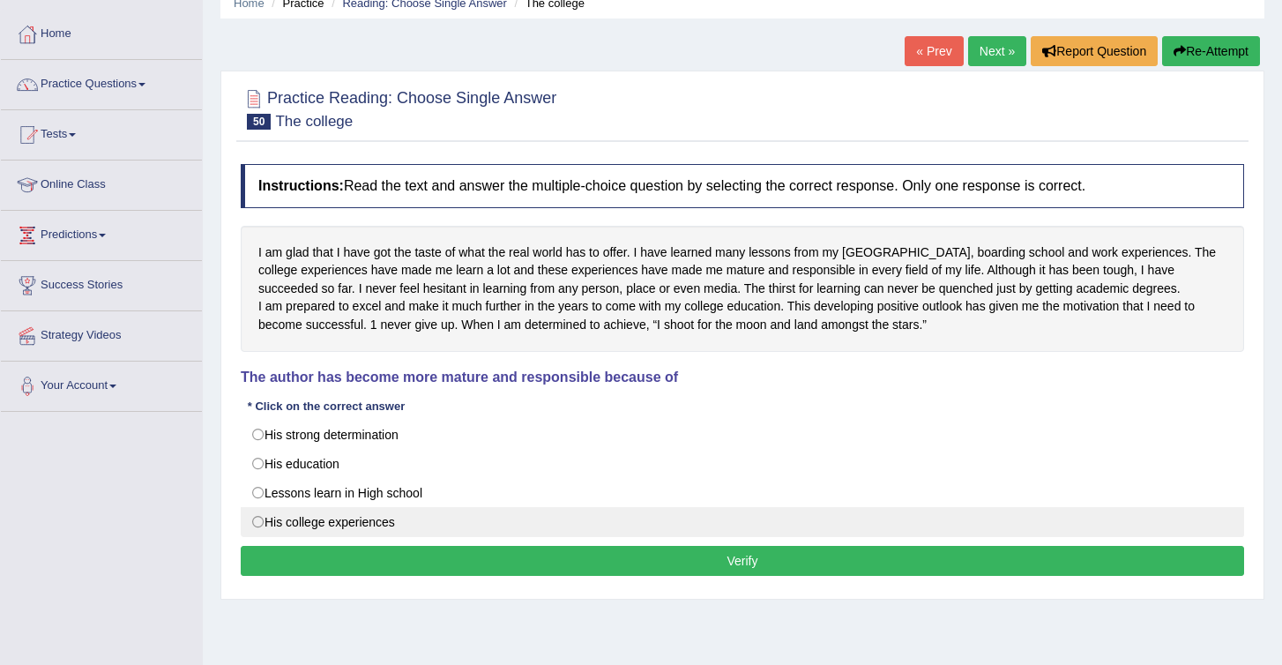
click at [332, 537] on label "His college experiences" at bounding box center [743, 522] width 1004 height 30
radio input "true"
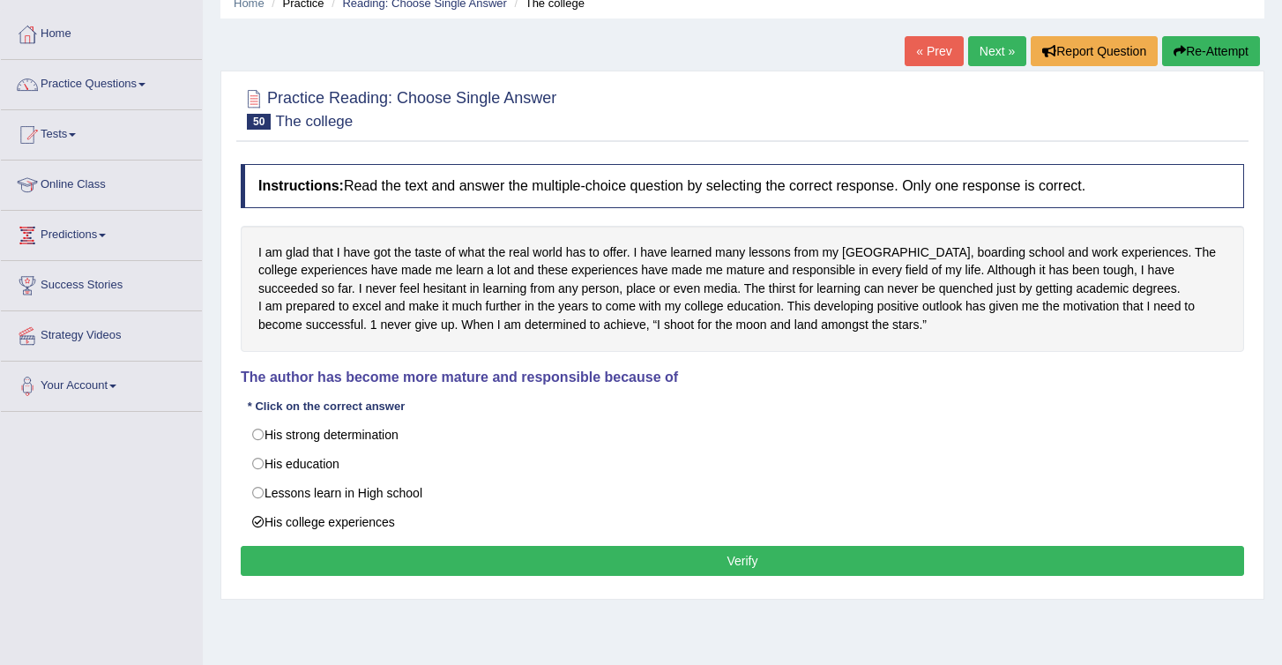
click at [728, 575] on button "Verify" at bounding box center [743, 561] width 1004 height 30
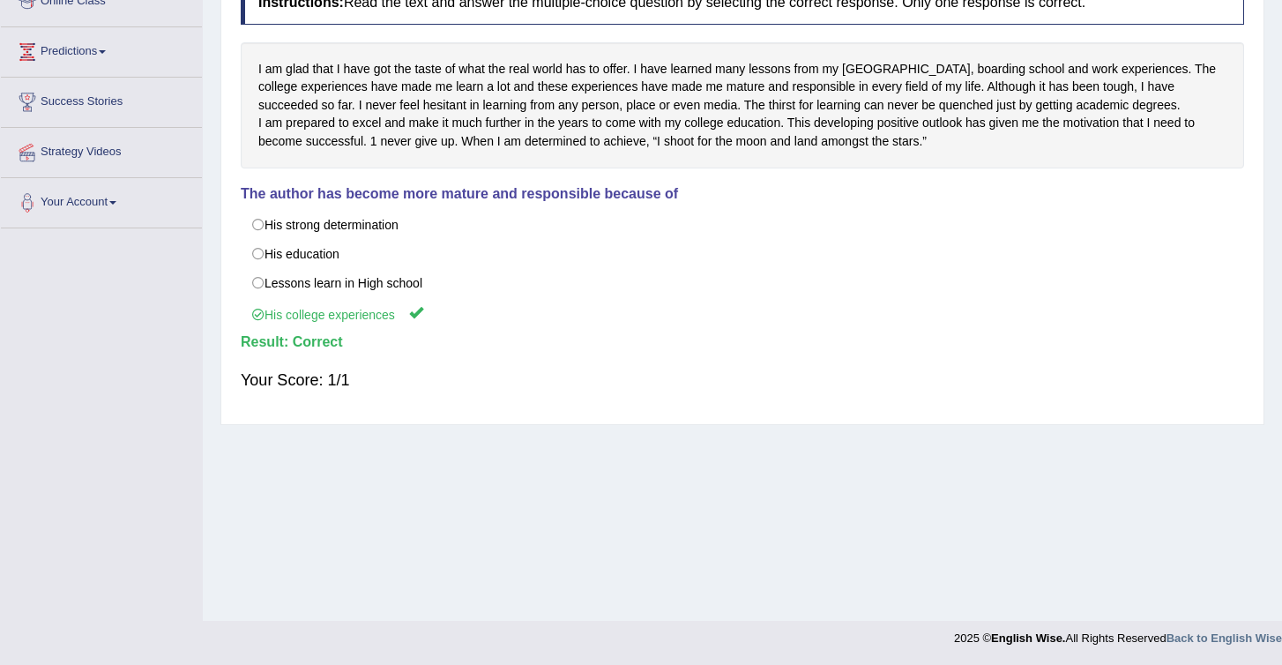
scroll to position [0, 0]
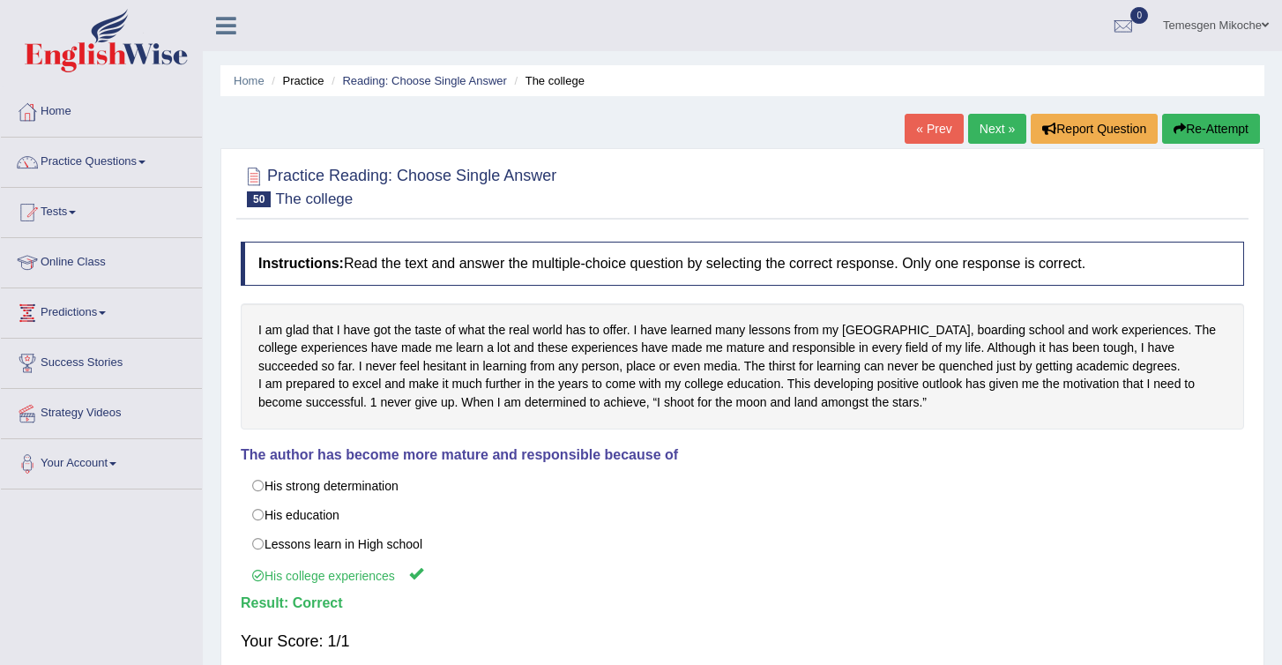
click at [986, 129] on link "Next »" at bounding box center [997, 129] width 58 height 30
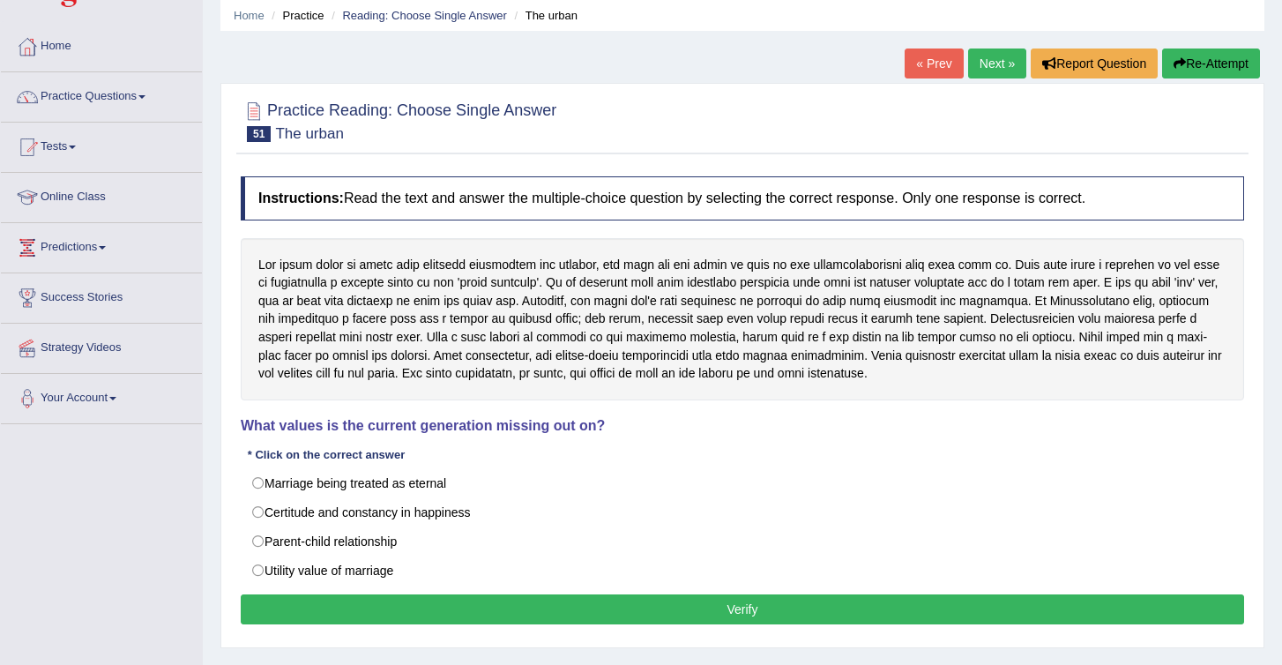
scroll to position [100, 0]
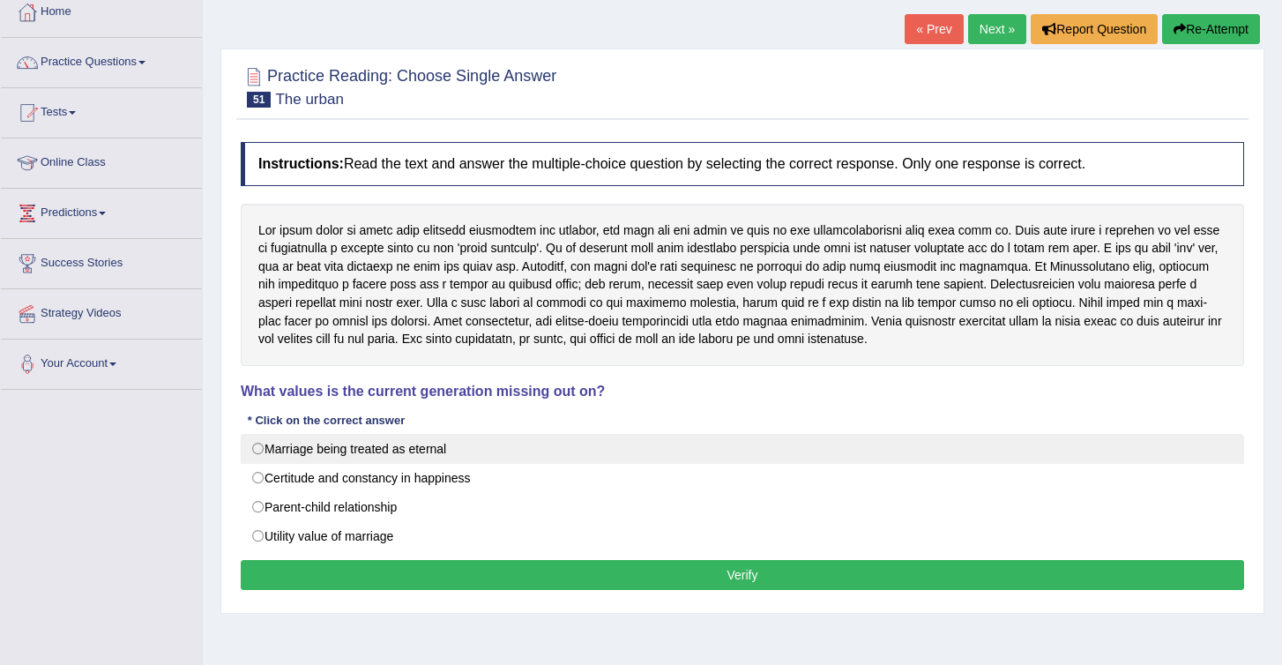
click at [443, 455] on label "Marriage being treated as eternal" at bounding box center [743, 449] width 1004 height 30
radio input "true"
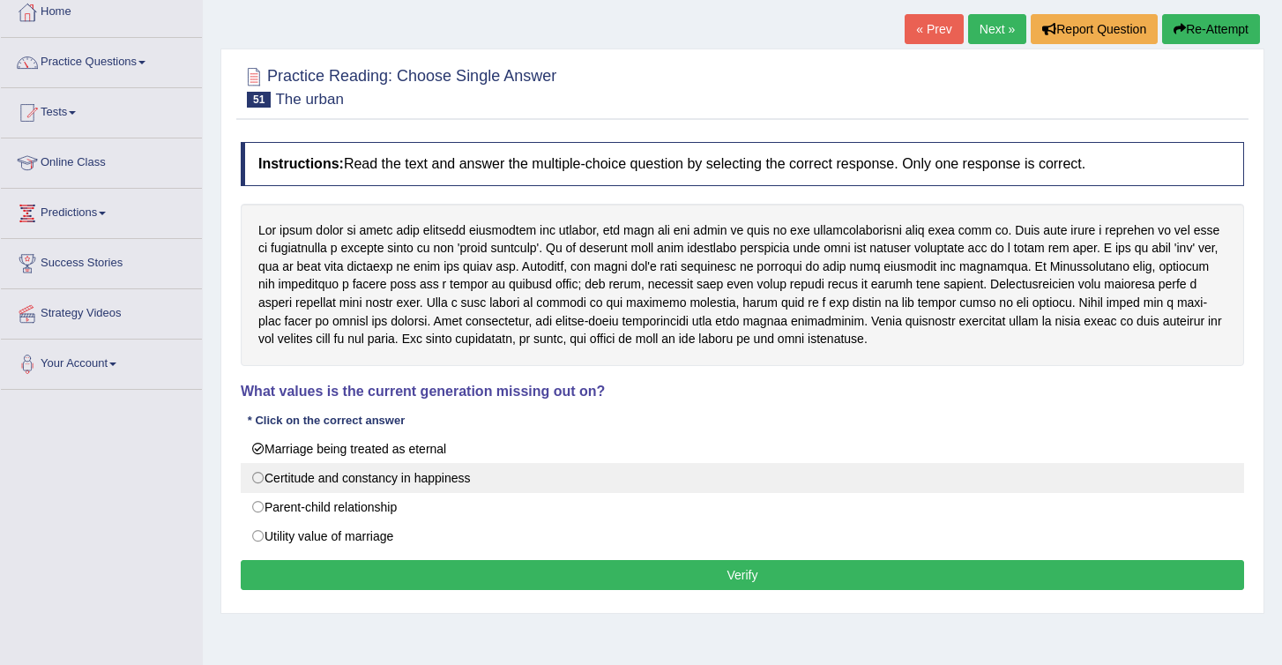
click at [401, 486] on label "Certitude and constancy in happiness" at bounding box center [743, 478] width 1004 height 30
radio input "true"
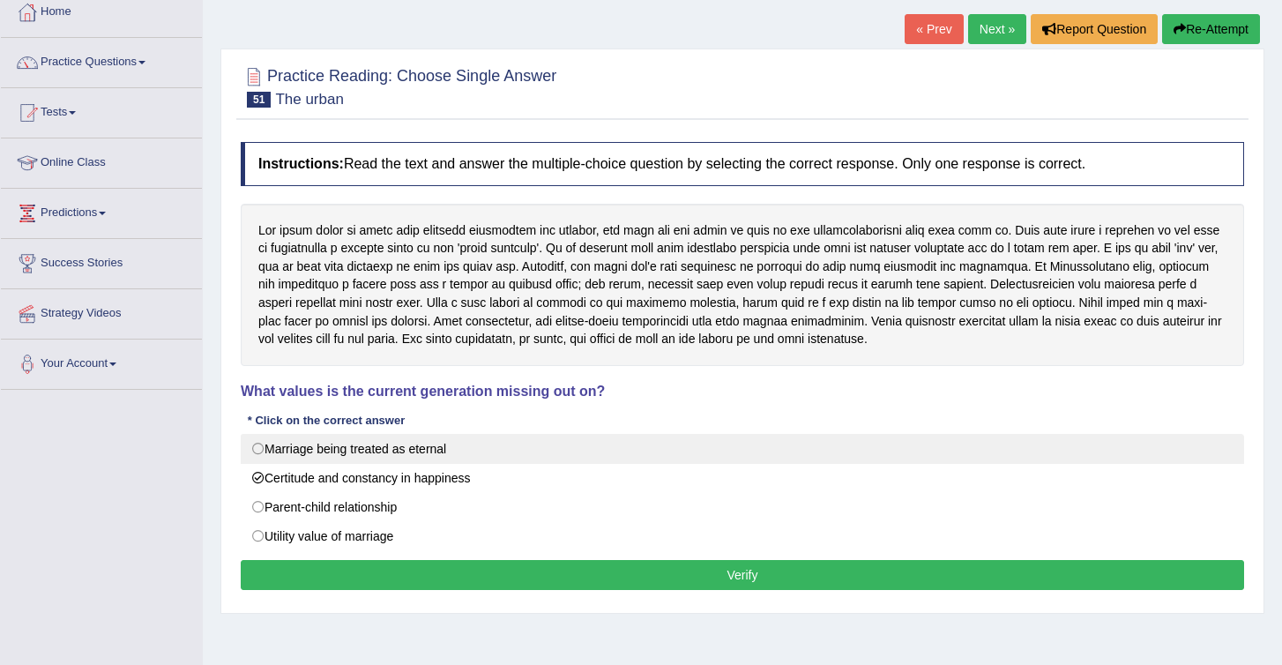
click at [422, 456] on label "Marriage being treated as eternal" at bounding box center [743, 449] width 1004 height 30
radio input "true"
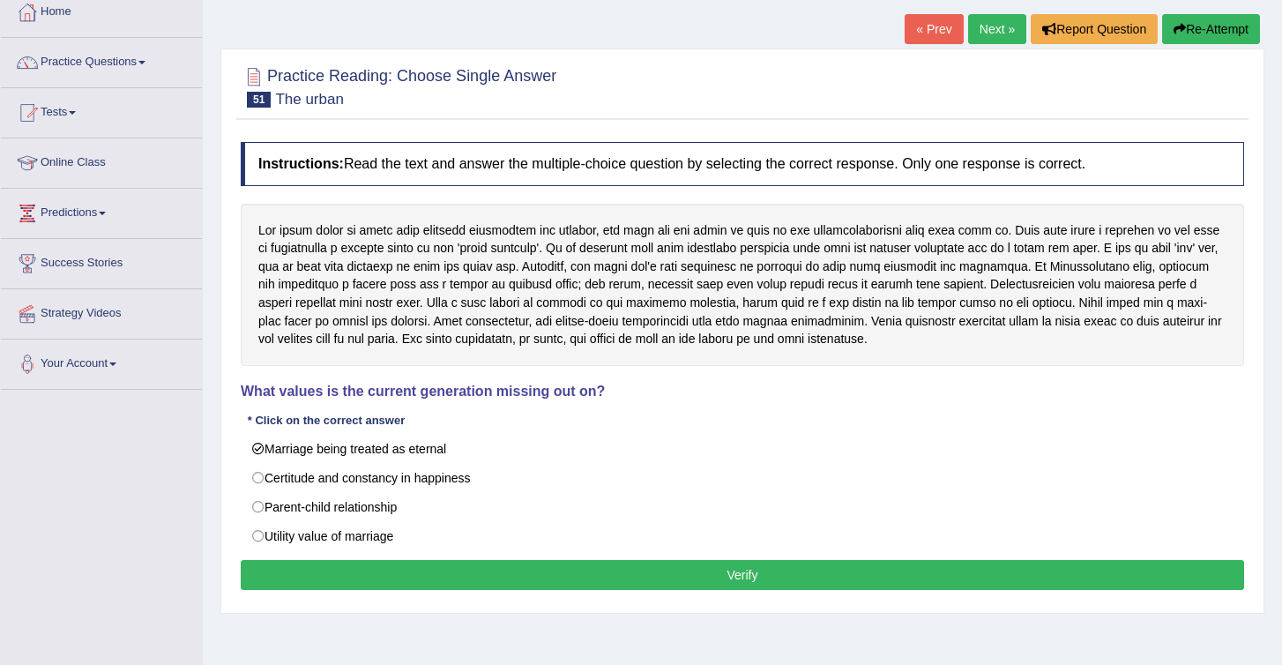
click at [565, 569] on button "Verify" at bounding box center [743, 575] width 1004 height 30
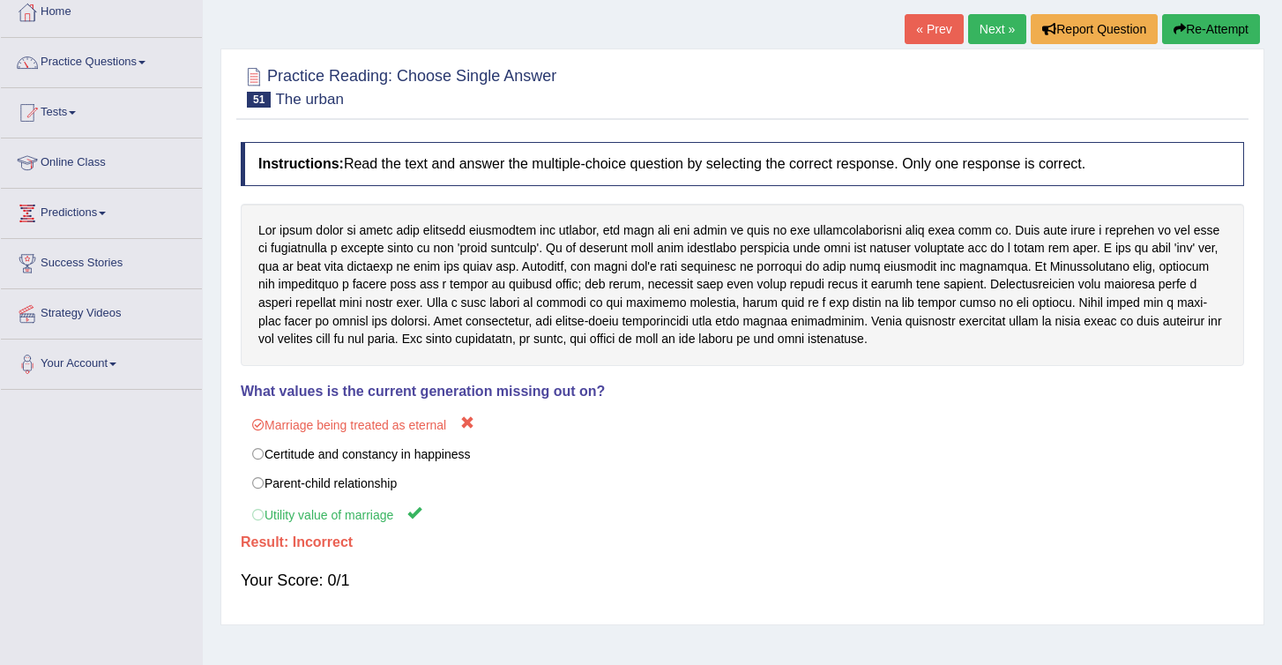
click at [1179, 31] on icon "button" at bounding box center [1180, 29] width 12 height 12
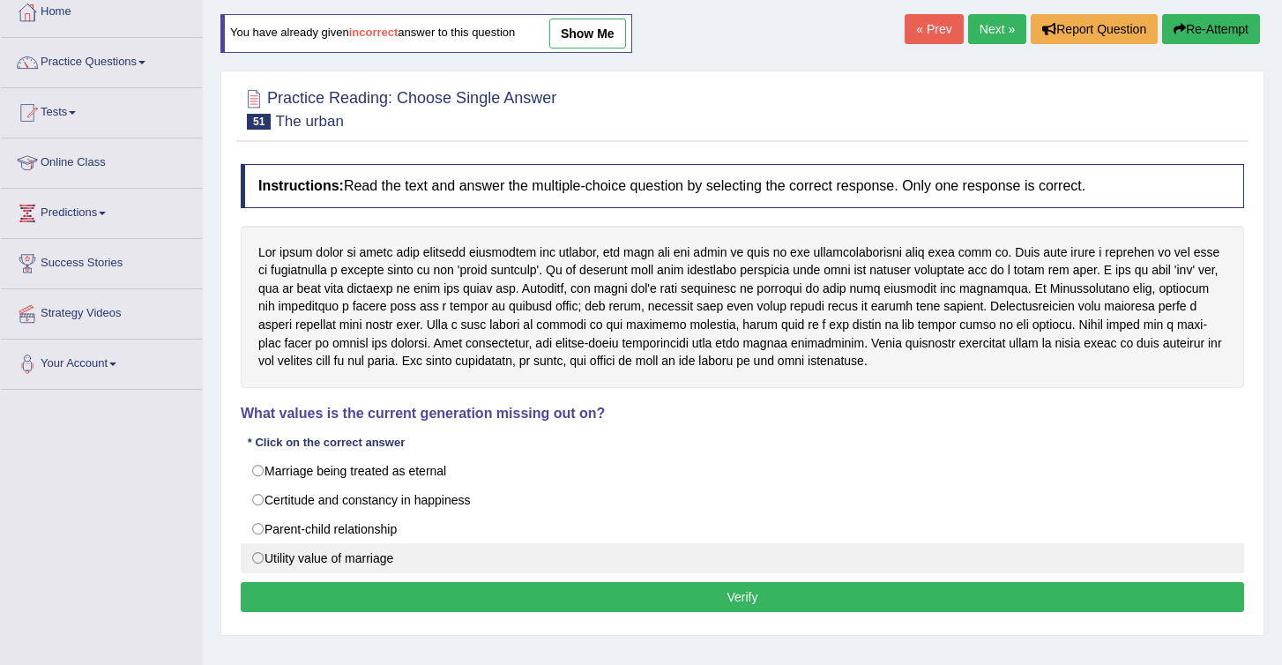
click at [312, 557] on label "Utility value of marriage" at bounding box center [743, 558] width 1004 height 30
radio input "true"
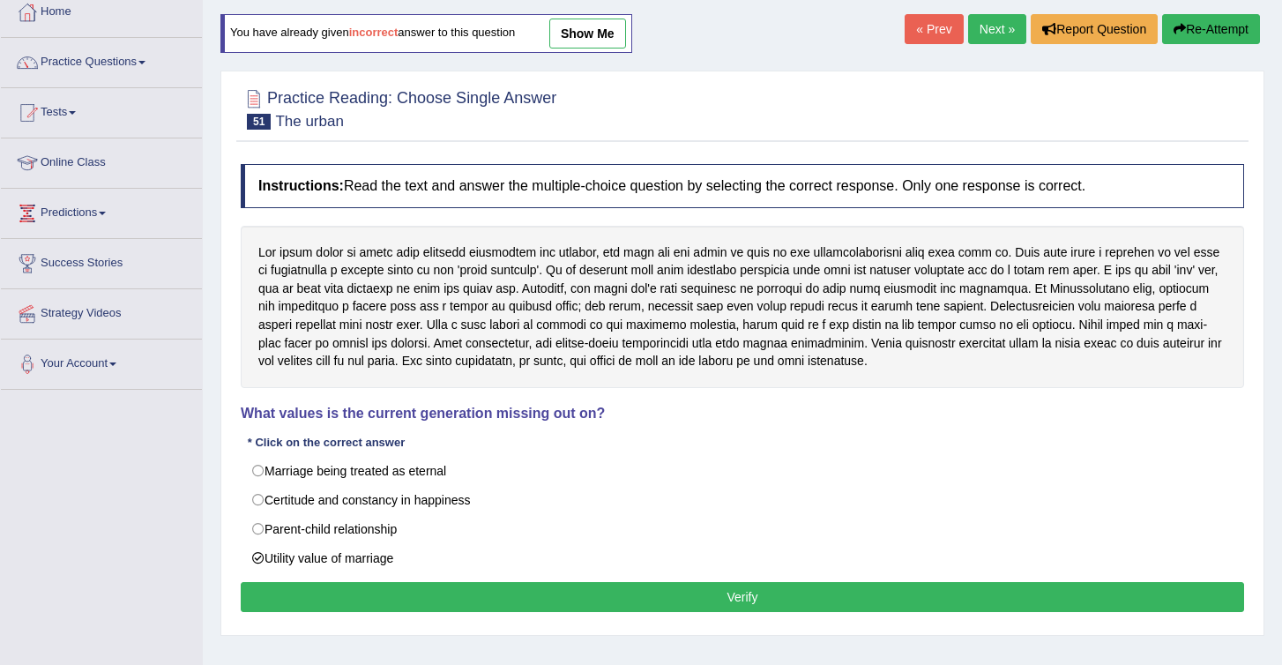
click at [650, 595] on button "Verify" at bounding box center [743, 597] width 1004 height 30
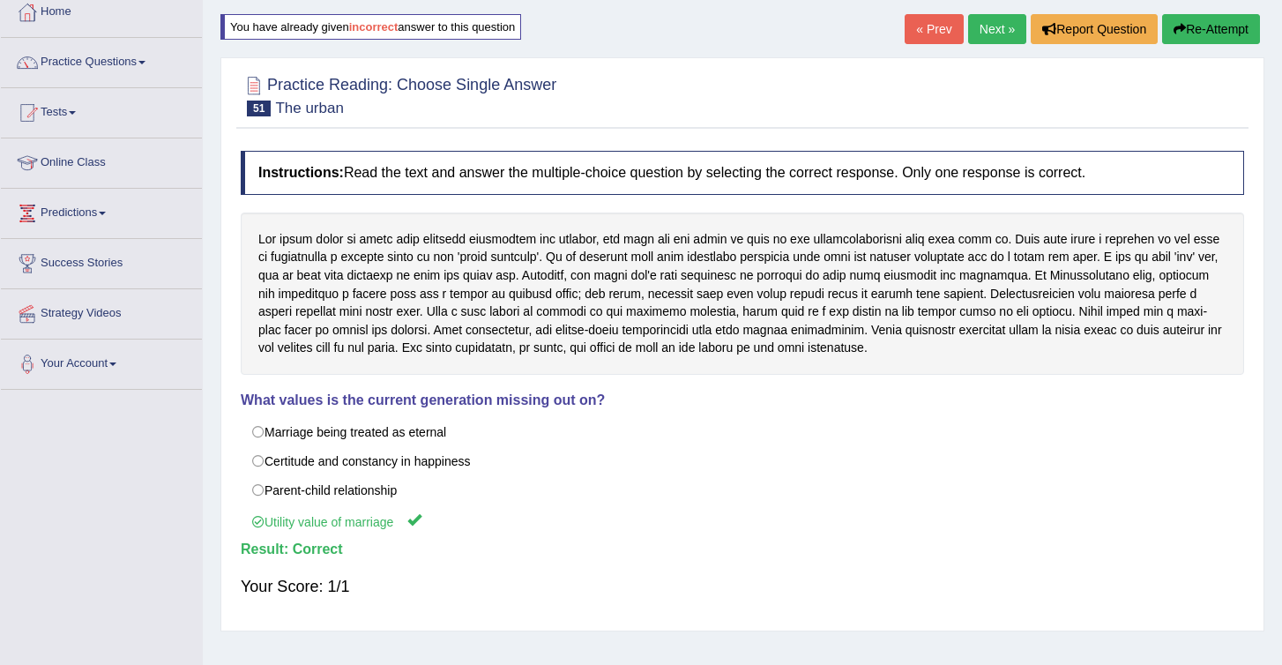
click at [1011, 26] on link "Next »" at bounding box center [997, 29] width 58 height 30
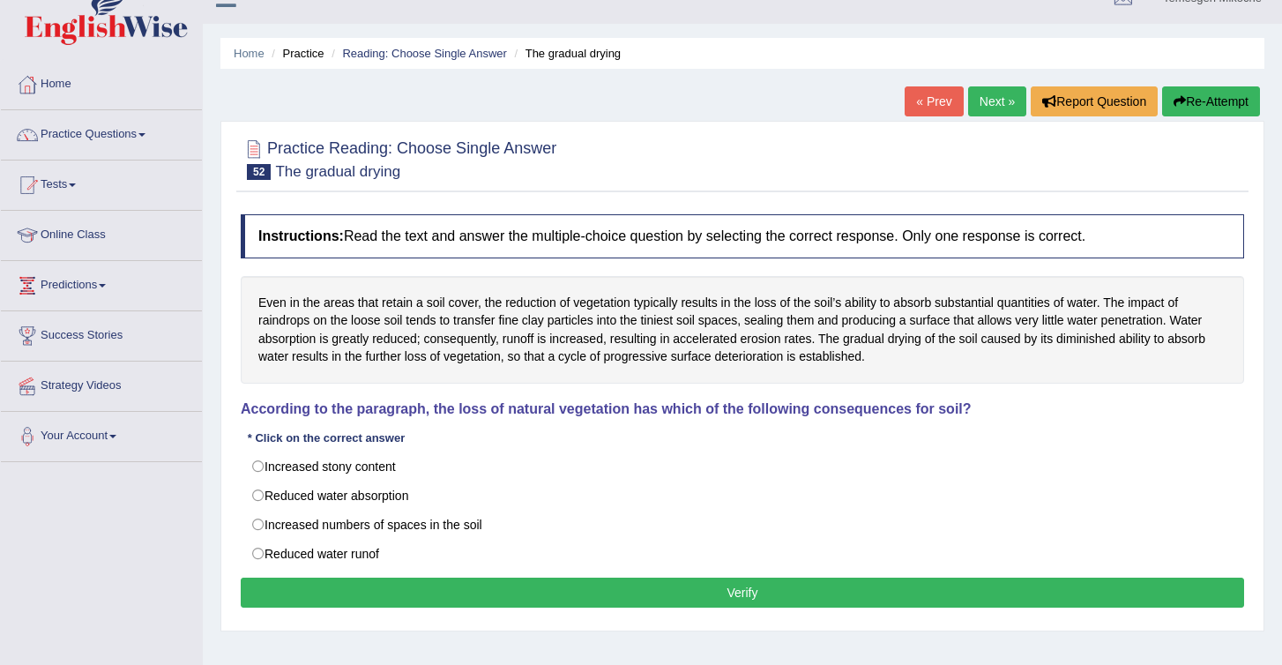
scroll to position [33, 0]
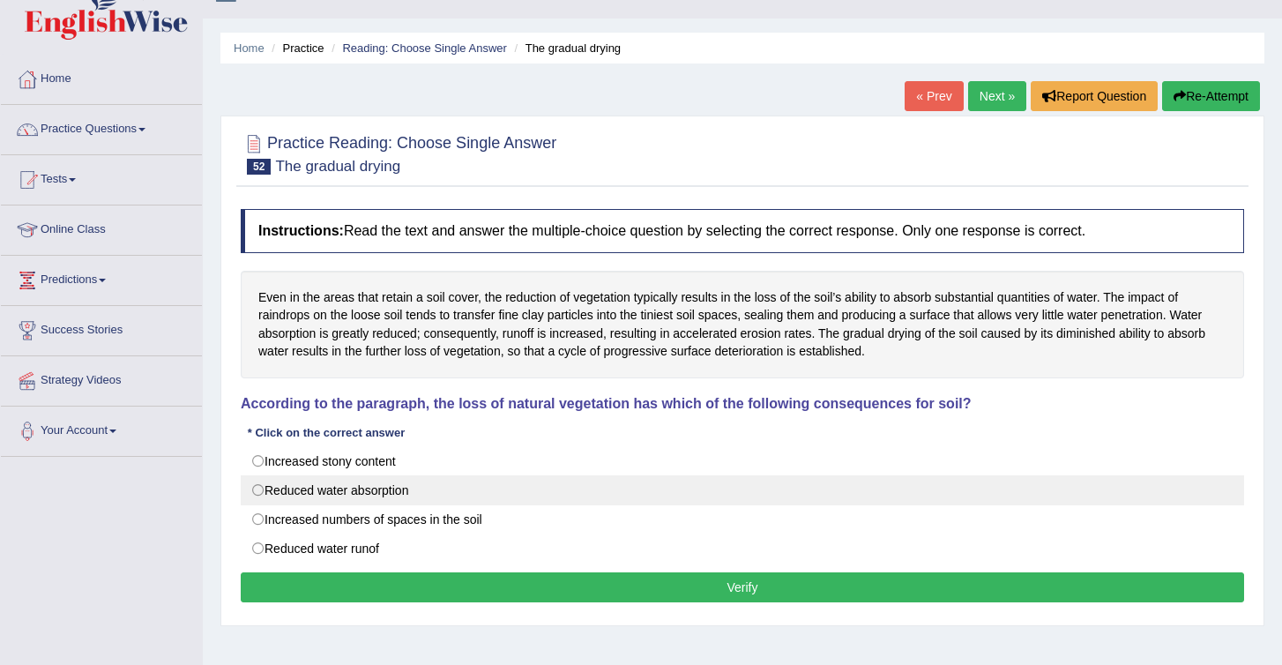
click at [393, 496] on label "Reduced water absorption" at bounding box center [743, 490] width 1004 height 30
radio input "true"
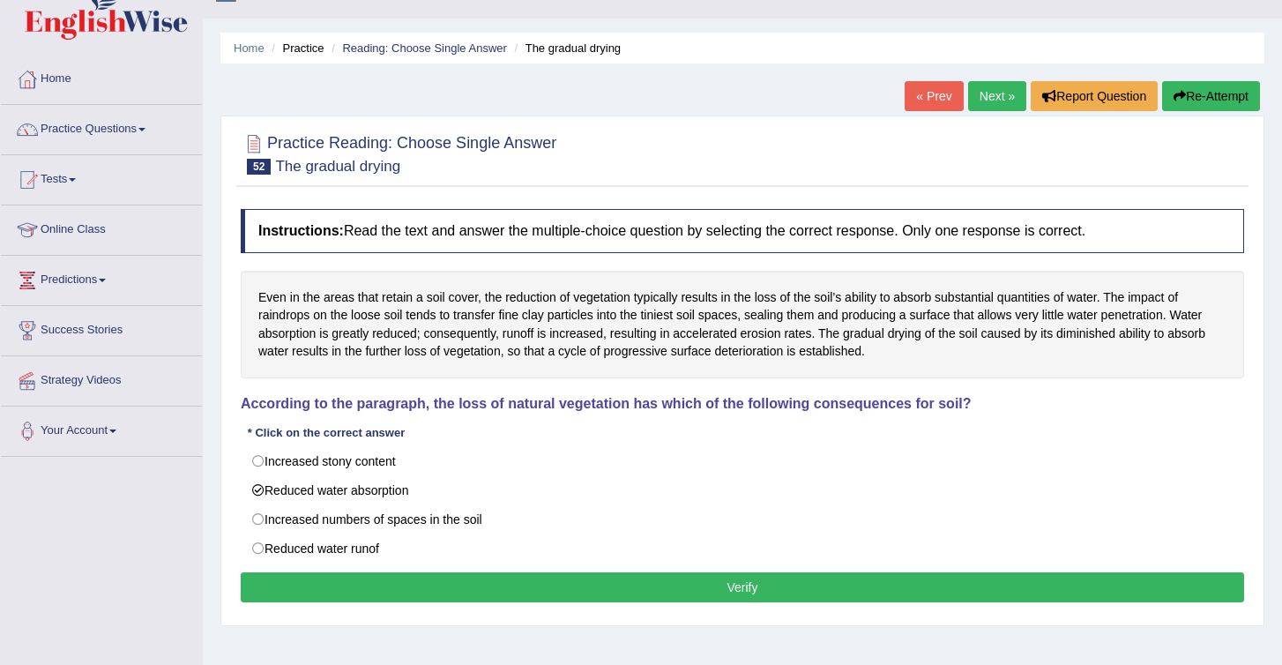
click at [486, 594] on button "Verify" at bounding box center [743, 587] width 1004 height 30
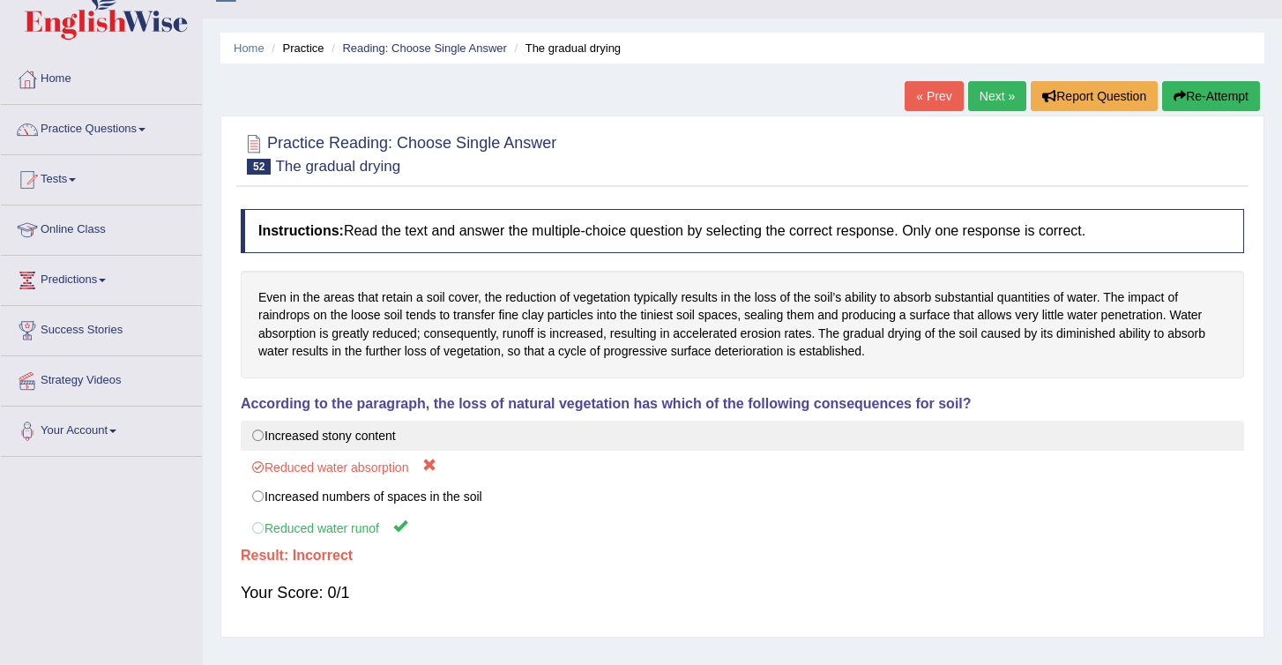
drag, startPoint x: 257, startPoint y: 297, endPoint x: 373, endPoint y: 428, distance: 174.9
click at [373, 428] on div "Instructions: Read the text and answer the multiple-choice question by selectin…" at bounding box center [742, 414] width 1012 height 428
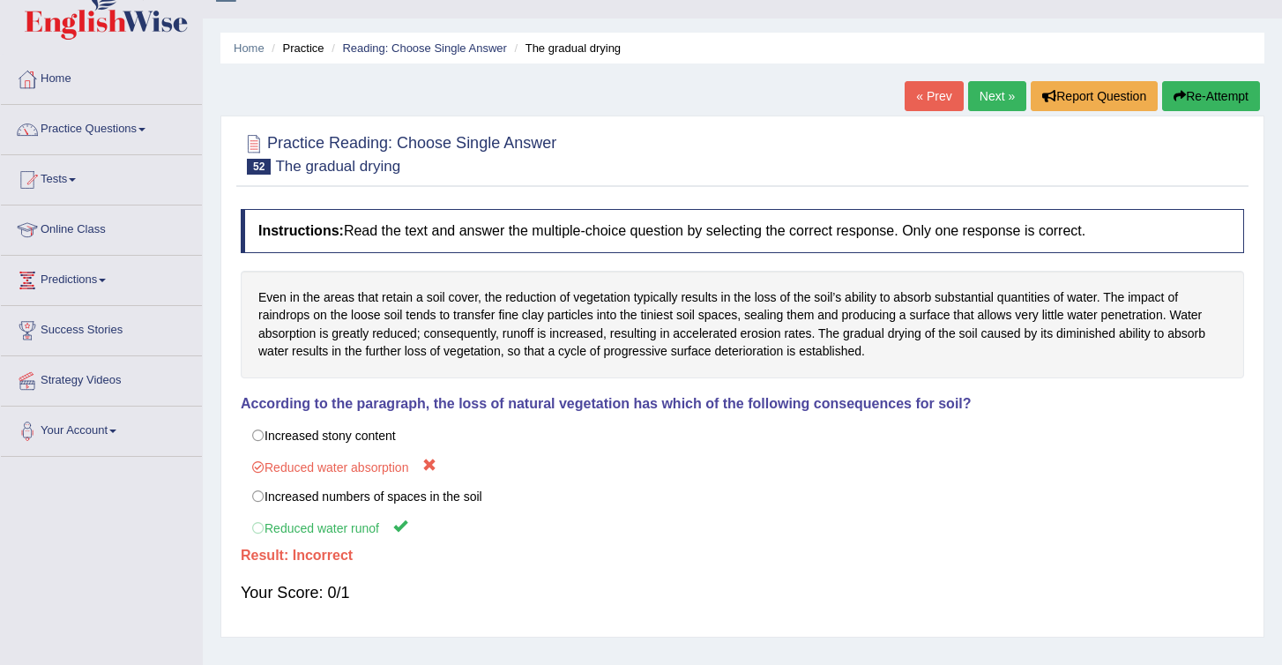
click at [1209, 95] on button "Re-Attempt" at bounding box center [1211, 96] width 98 height 30
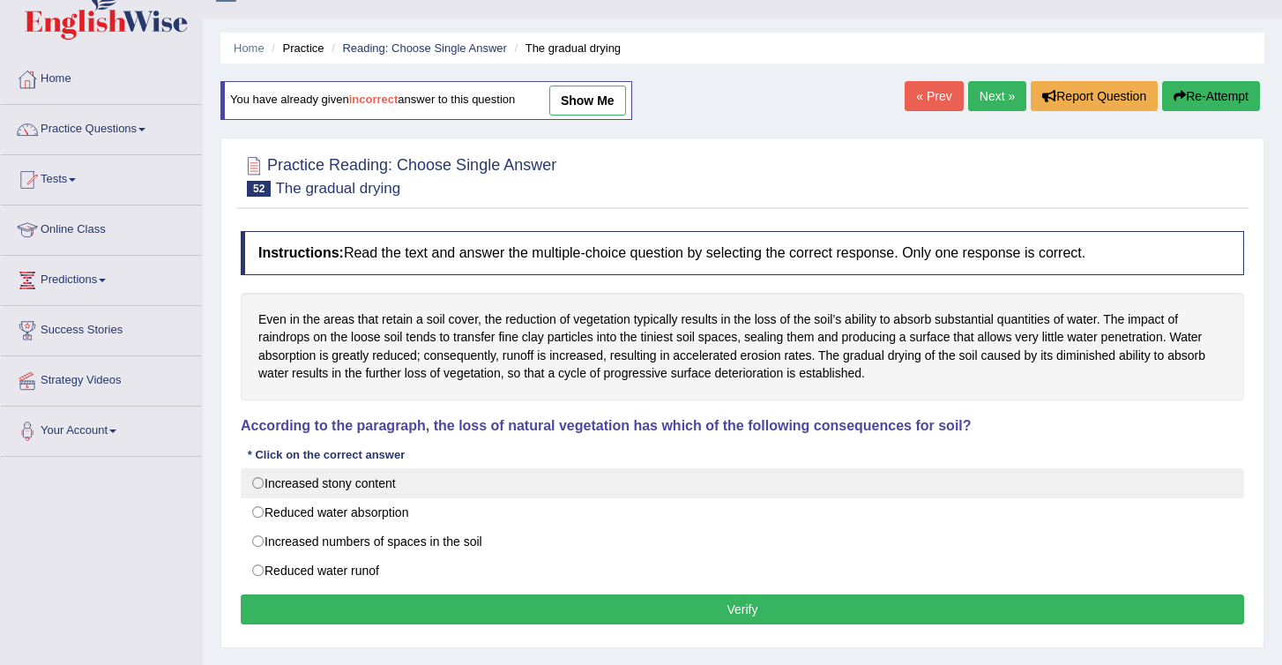
drag, startPoint x: 258, startPoint y: 317, endPoint x: 330, endPoint y: 475, distance: 174.1
click at [330, 475] on div "Instructions: Read the text and answer the multiple-choice question by selectin…" at bounding box center [742, 430] width 1012 height 416
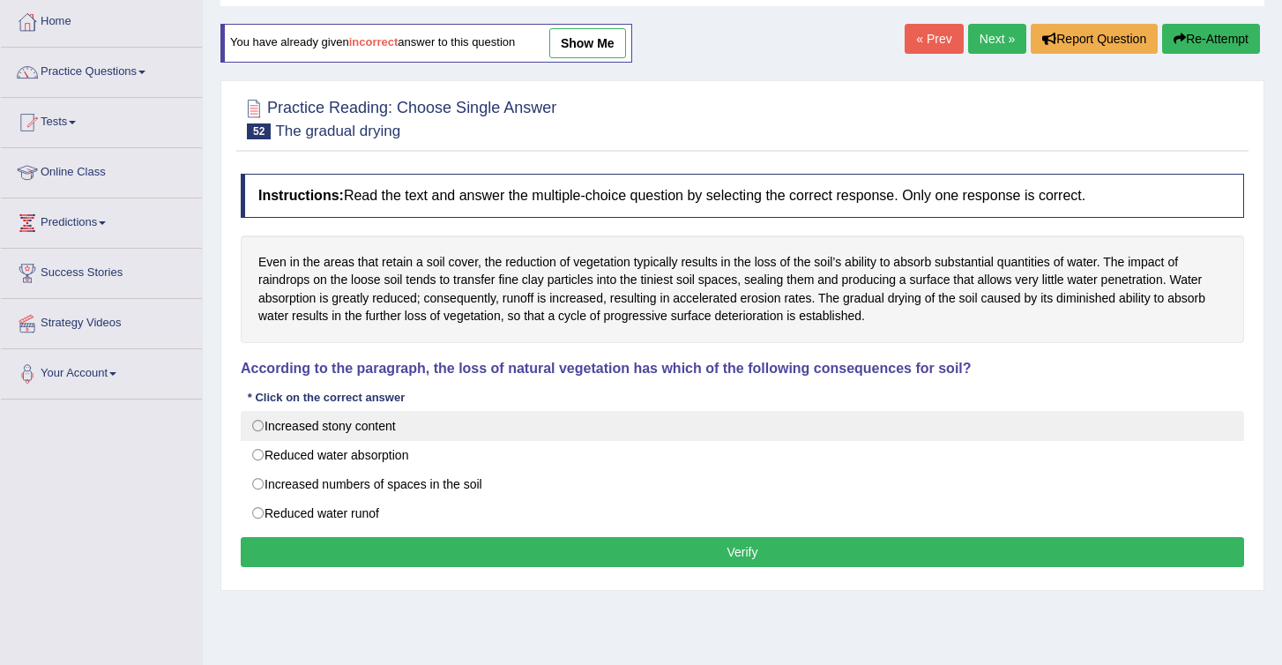
scroll to position [114, 0]
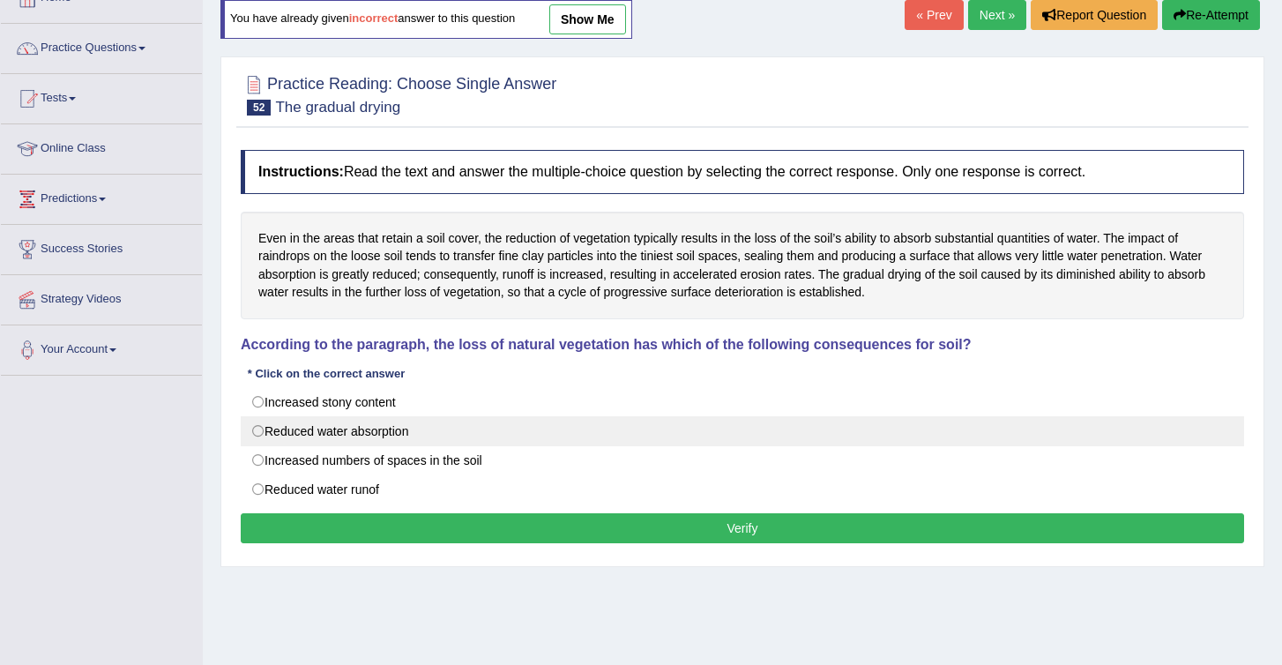
click at [311, 438] on label "Reduced water absorption" at bounding box center [743, 431] width 1004 height 30
radio input "true"
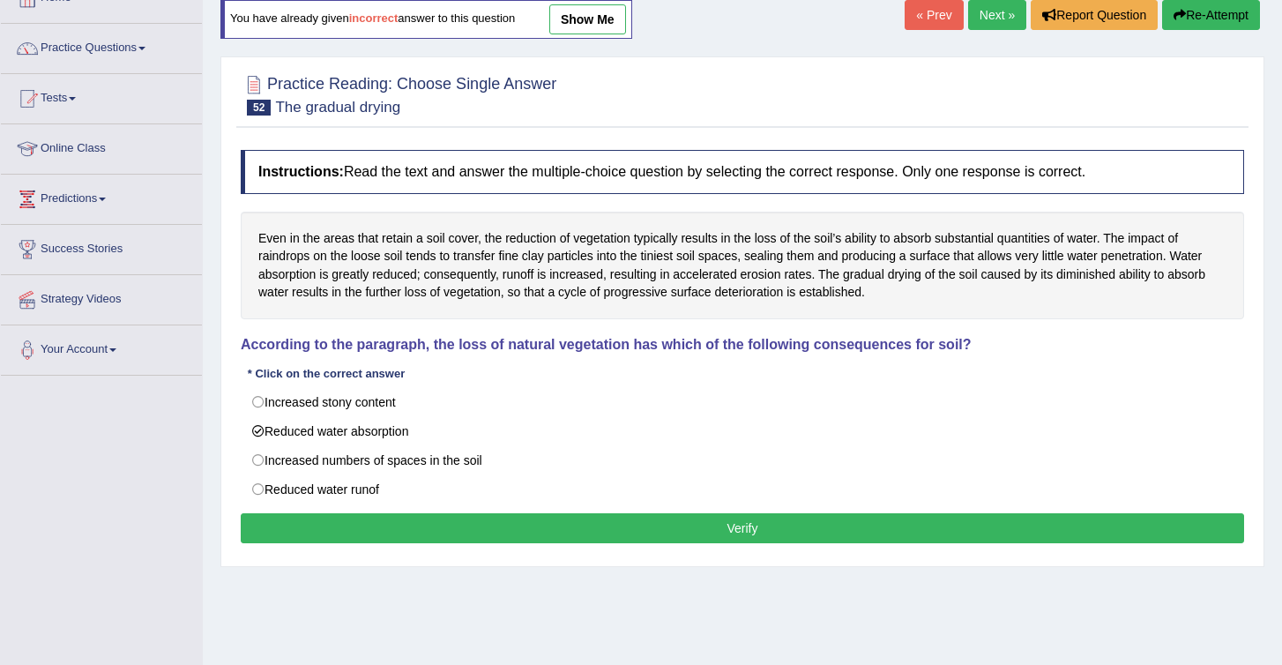
click at [467, 536] on button "Verify" at bounding box center [743, 528] width 1004 height 30
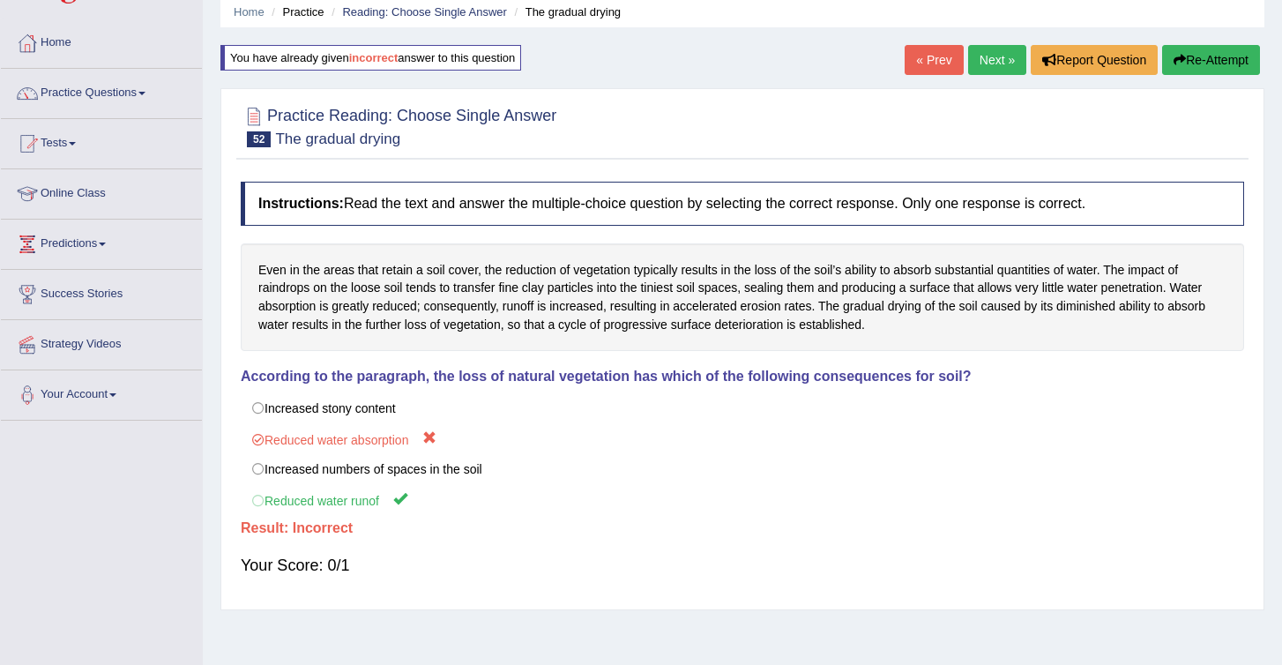
scroll to position [67, 0]
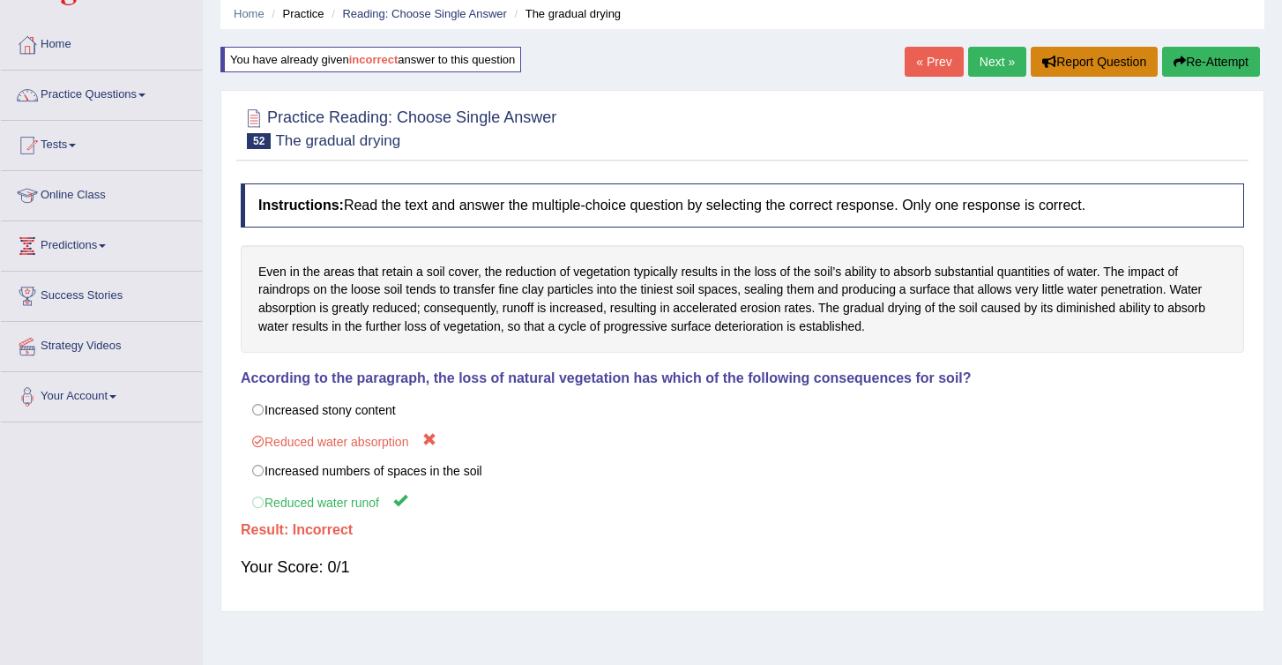
click at [1090, 64] on button "Report Question" at bounding box center [1094, 62] width 127 height 30
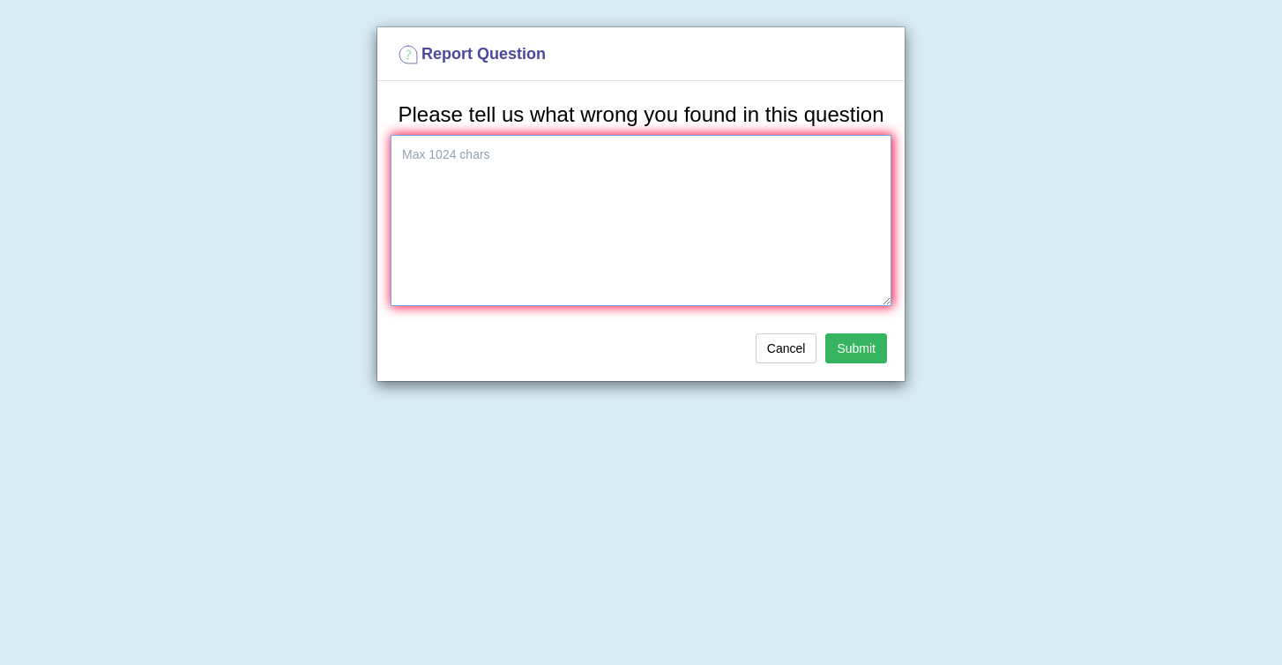
click at [617, 183] on textarea at bounding box center [641, 220] width 501 height 171
click at [473, 207] on textarea "could you please check the answer for this question and explain why the correct…" at bounding box center [641, 220] width 501 height 171
type textarea "could you please check the answer for this question and explain why the correct…"
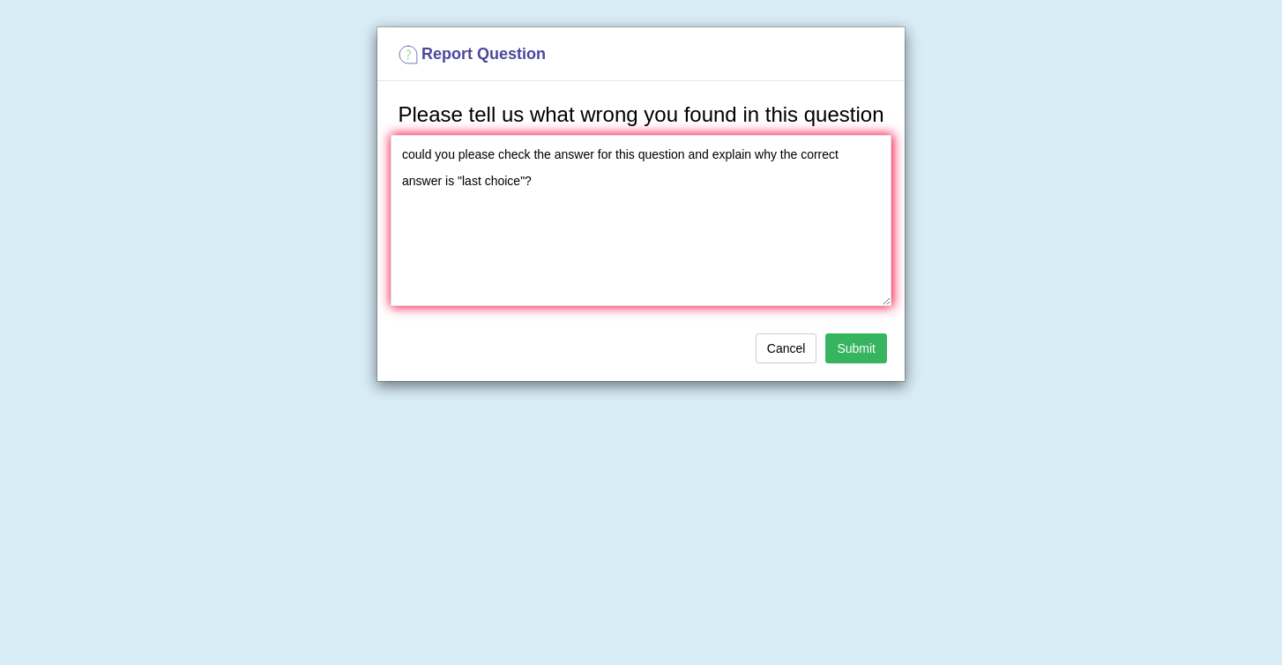
click at [846, 363] on button "Submit" at bounding box center [857, 348] width 62 height 30
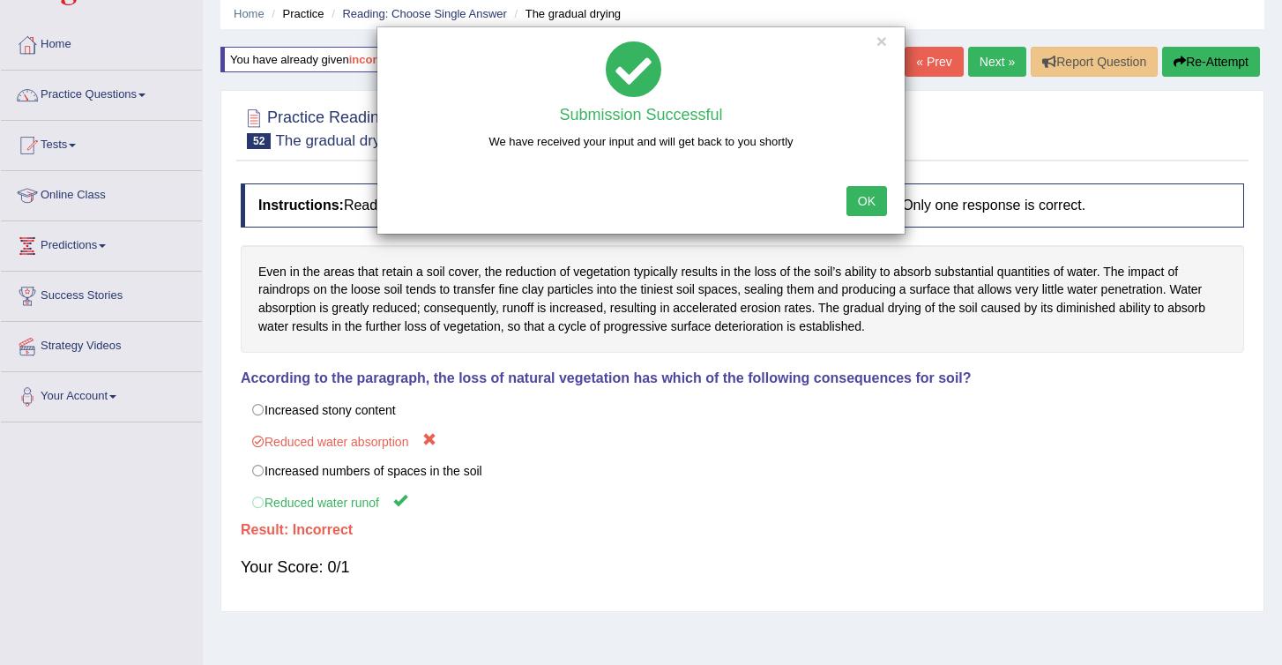
click at [864, 204] on button "OK" at bounding box center [867, 201] width 41 height 30
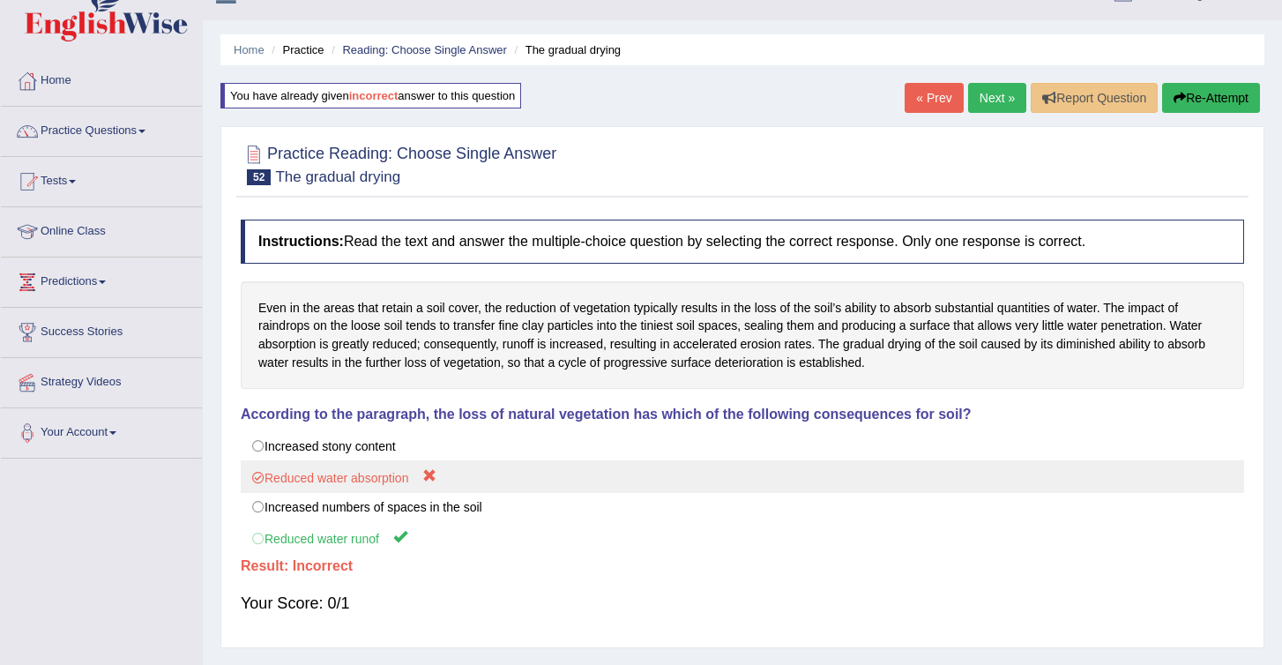
scroll to position [18, 0]
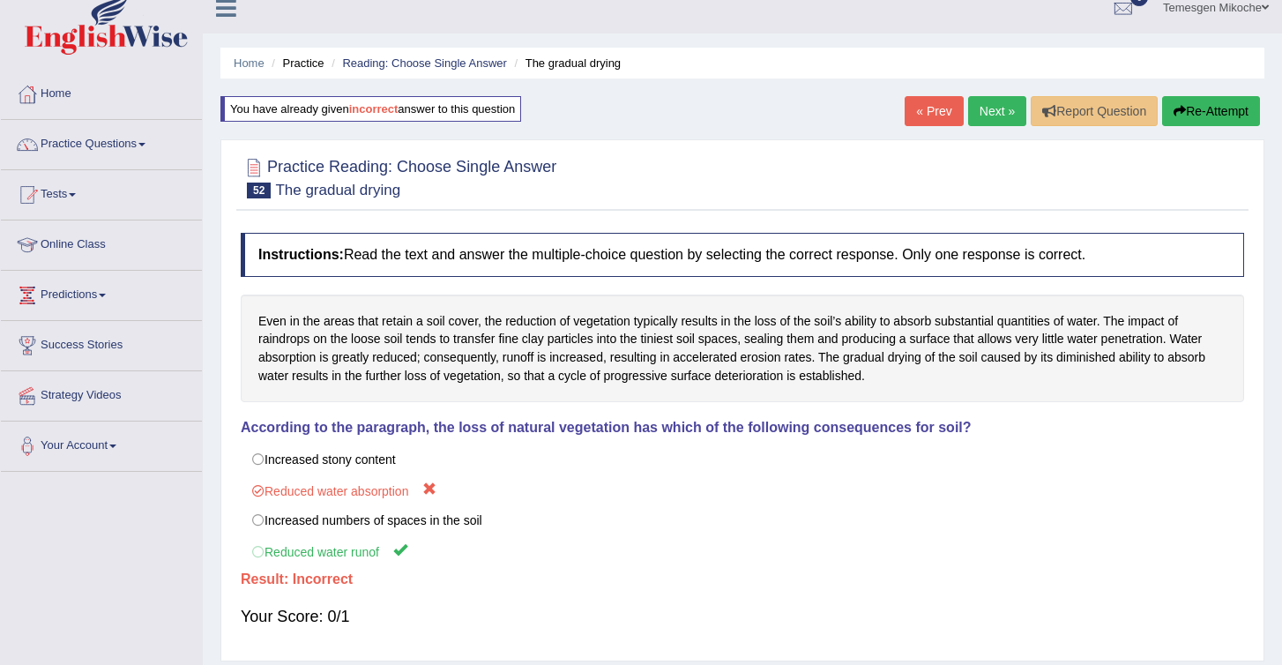
click at [992, 103] on link "Next »" at bounding box center [997, 111] width 58 height 30
